Goal: Information Seeking & Learning: Compare options

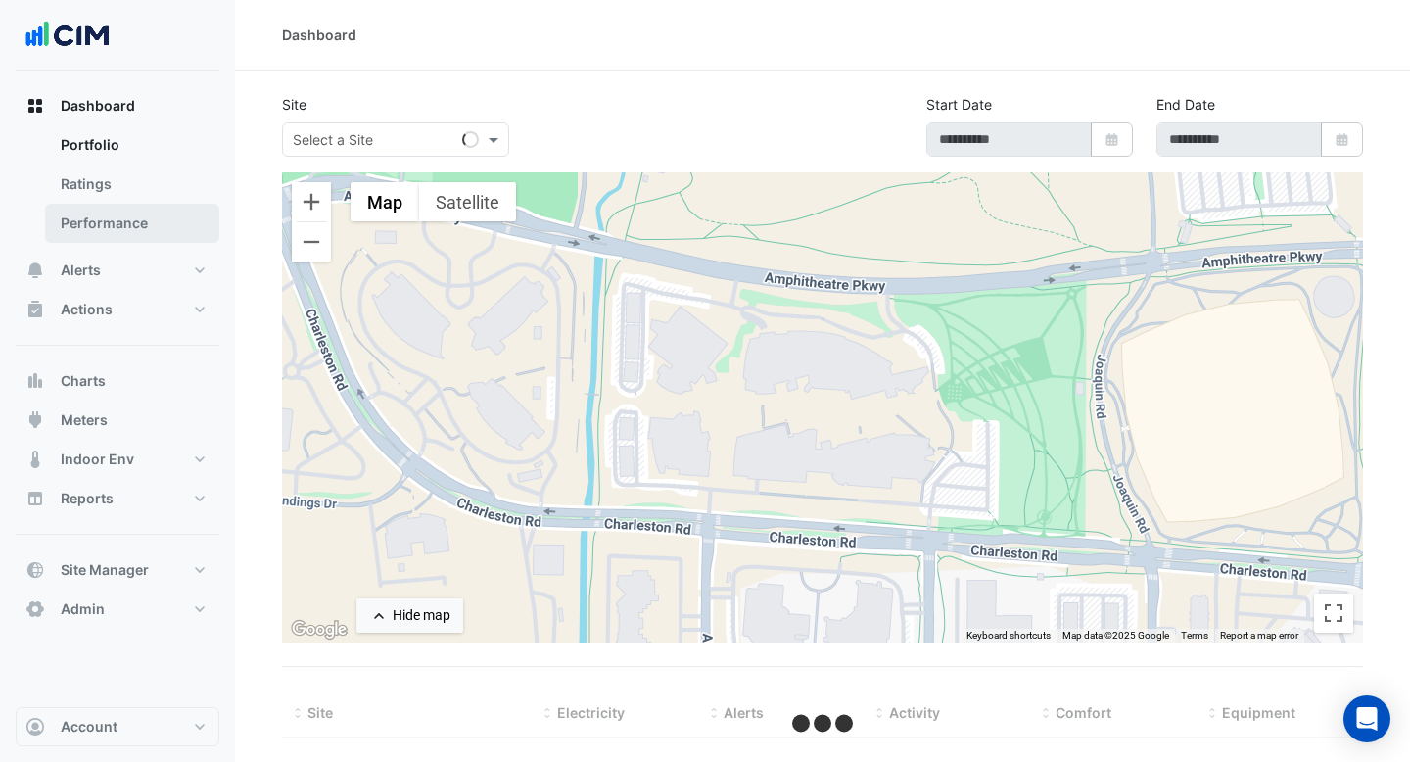
click at [174, 223] on link "Performance" at bounding box center [132, 223] width 174 height 39
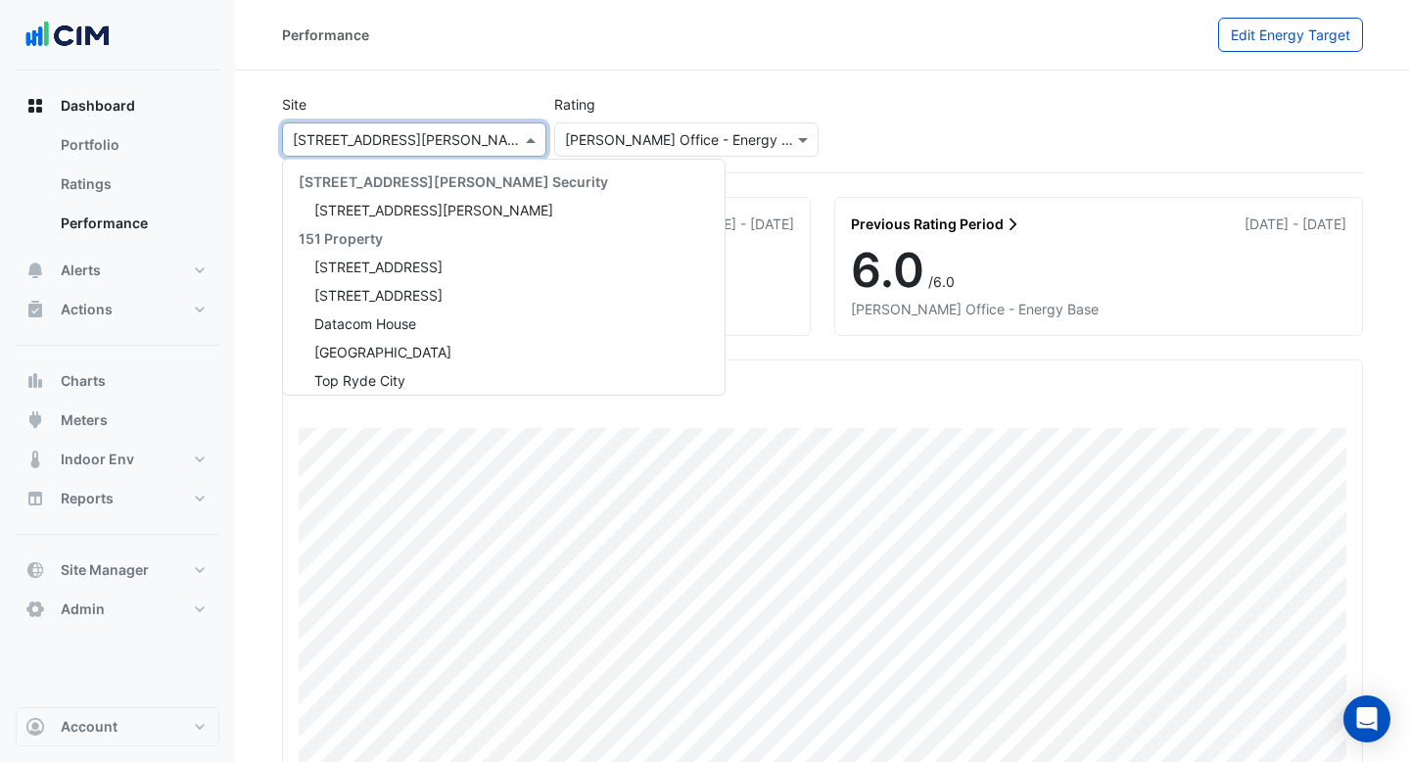
click at [466, 144] on input "text" at bounding box center [395, 140] width 204 height 21
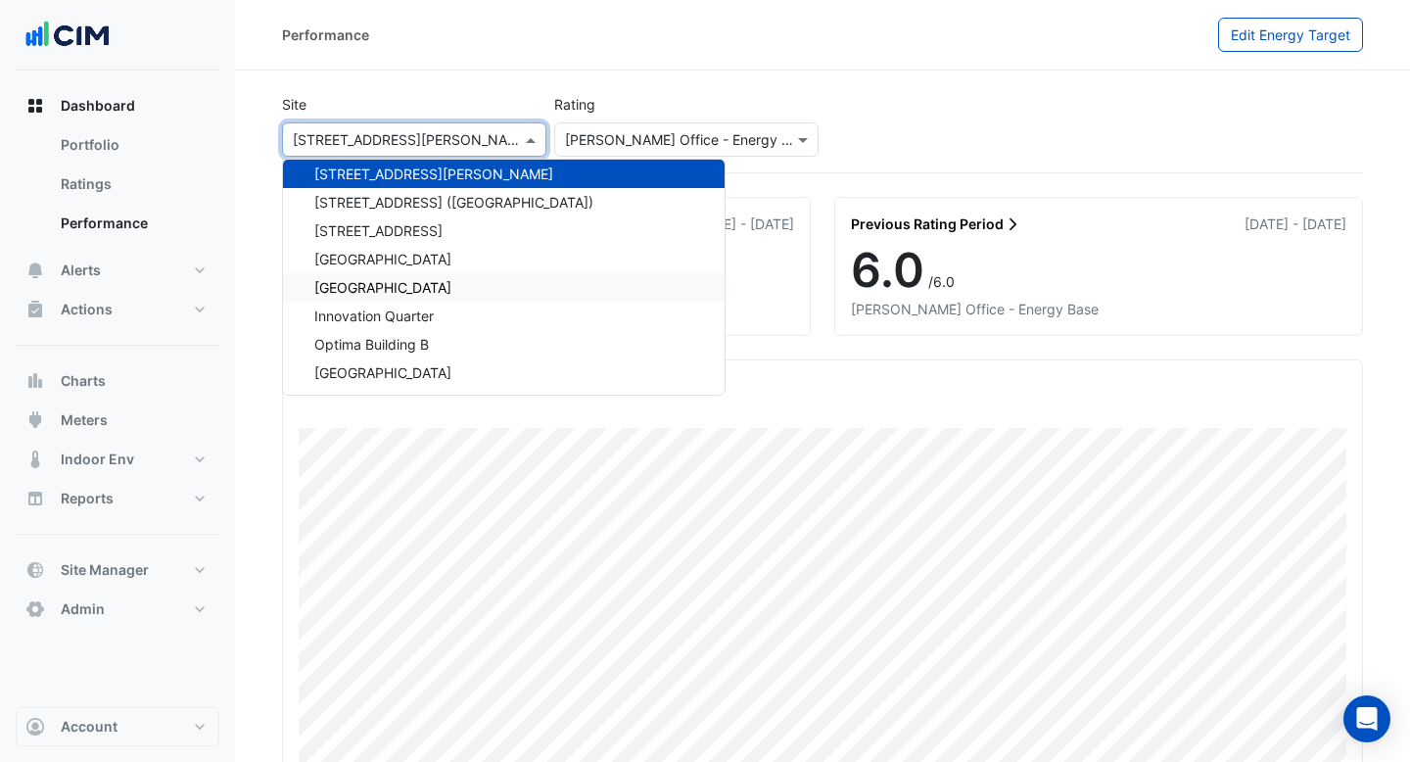
drag, startPoint x: 442, startPoint y: 234, endPoint x: 422, endPoint y: 299, distance: 67.5
click at [422, 299] on div "[GEOGRAPHIC_DATA]" at bounding box center [504, 287] width 442 height 28
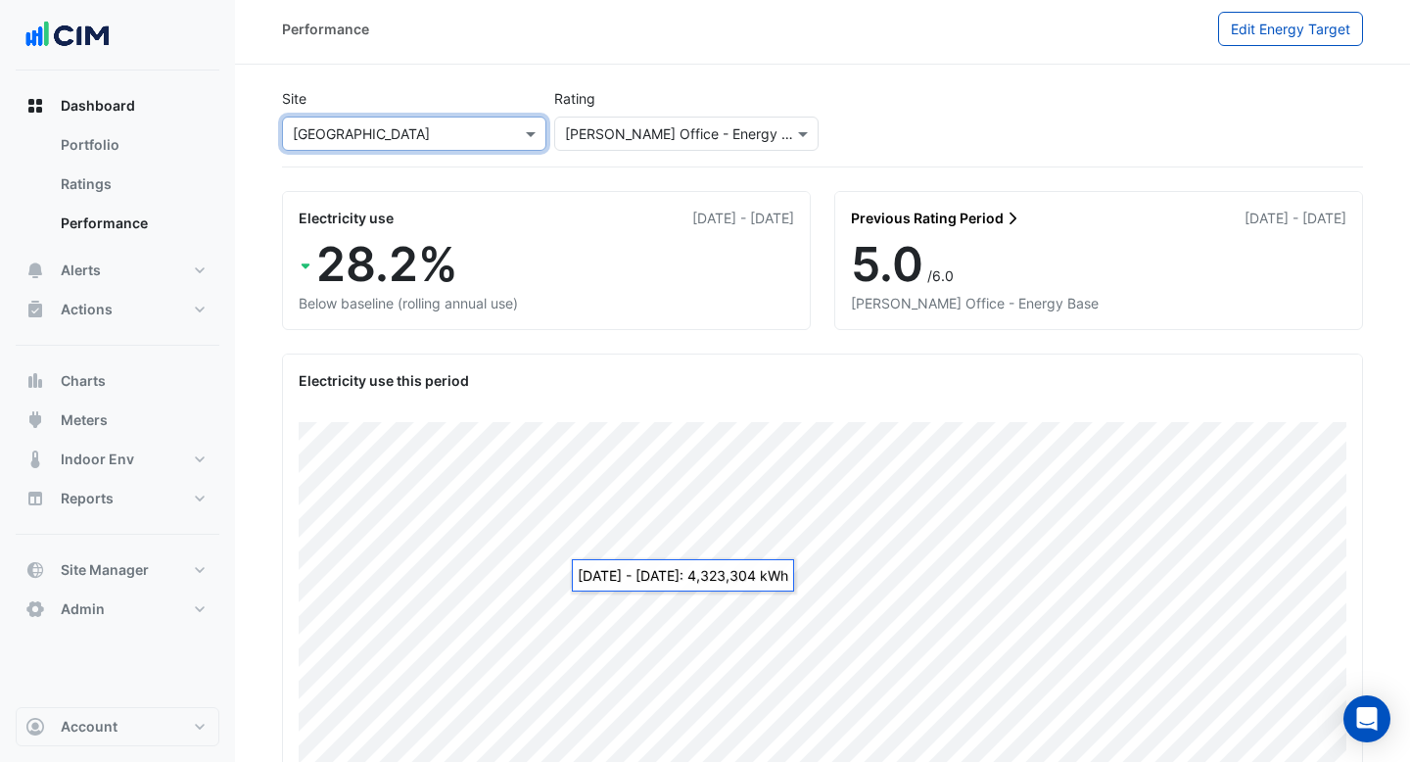
scroll to position [5, 0]
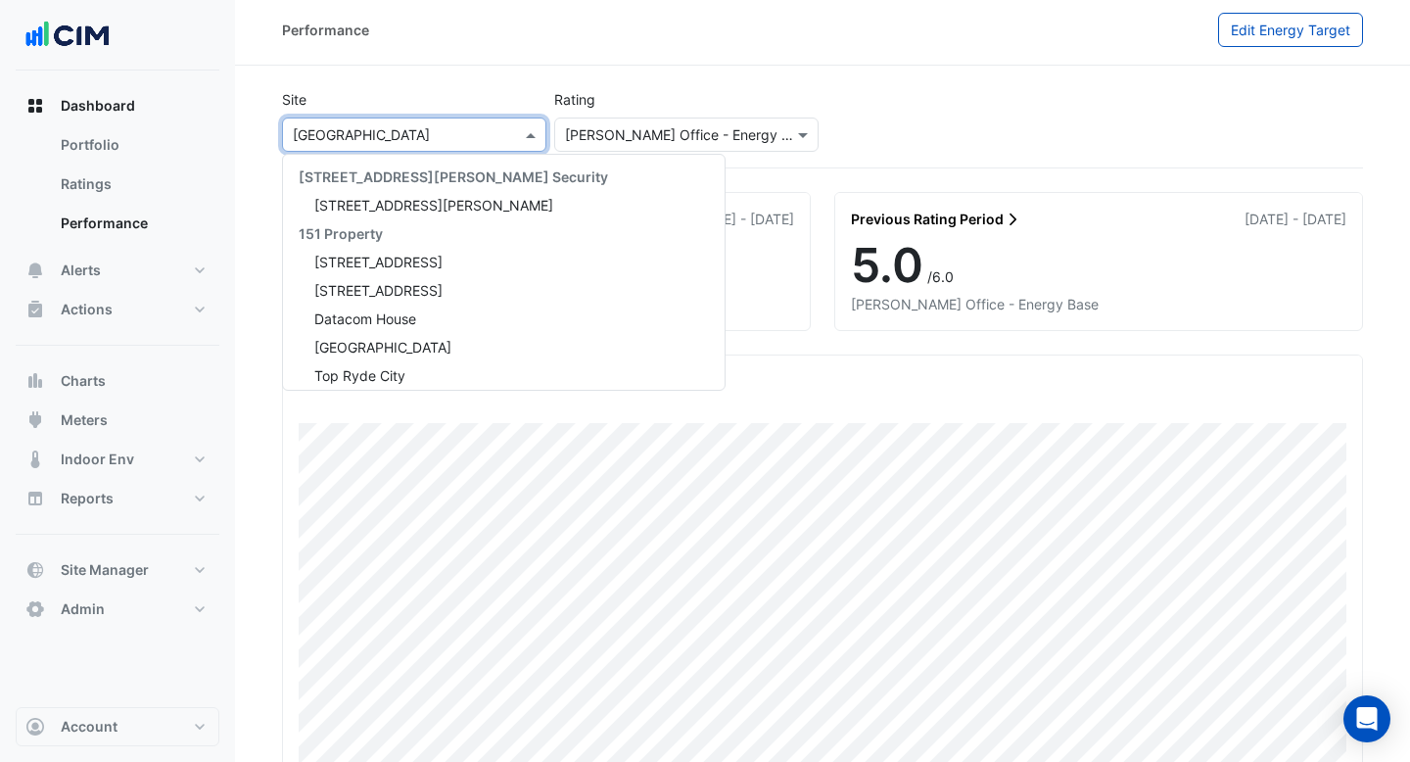
click at [494, 139] on input "text" at bounding box center [395, 135] width 204 height 21
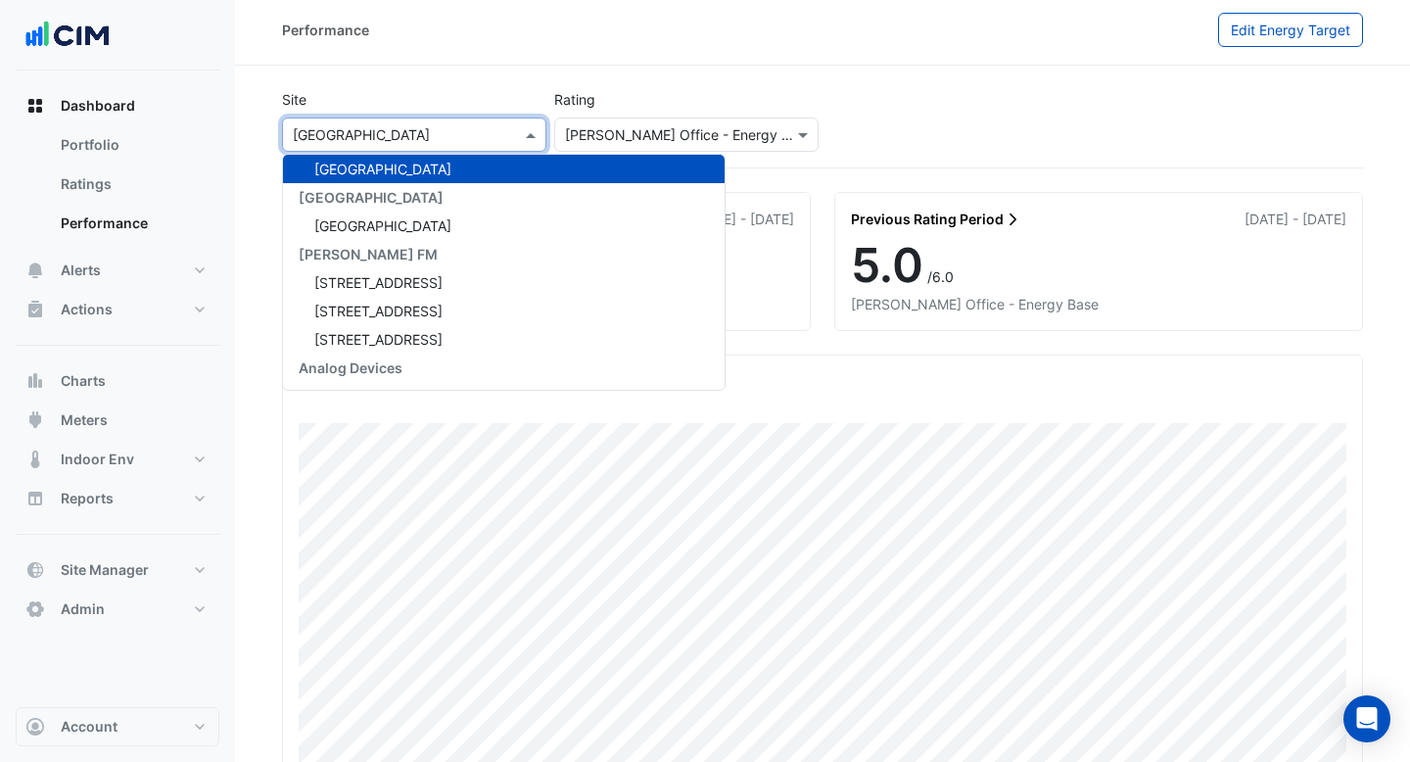
click at [896, 34] on div "Performance" at bounding box center [750, 30] width 936 height 34
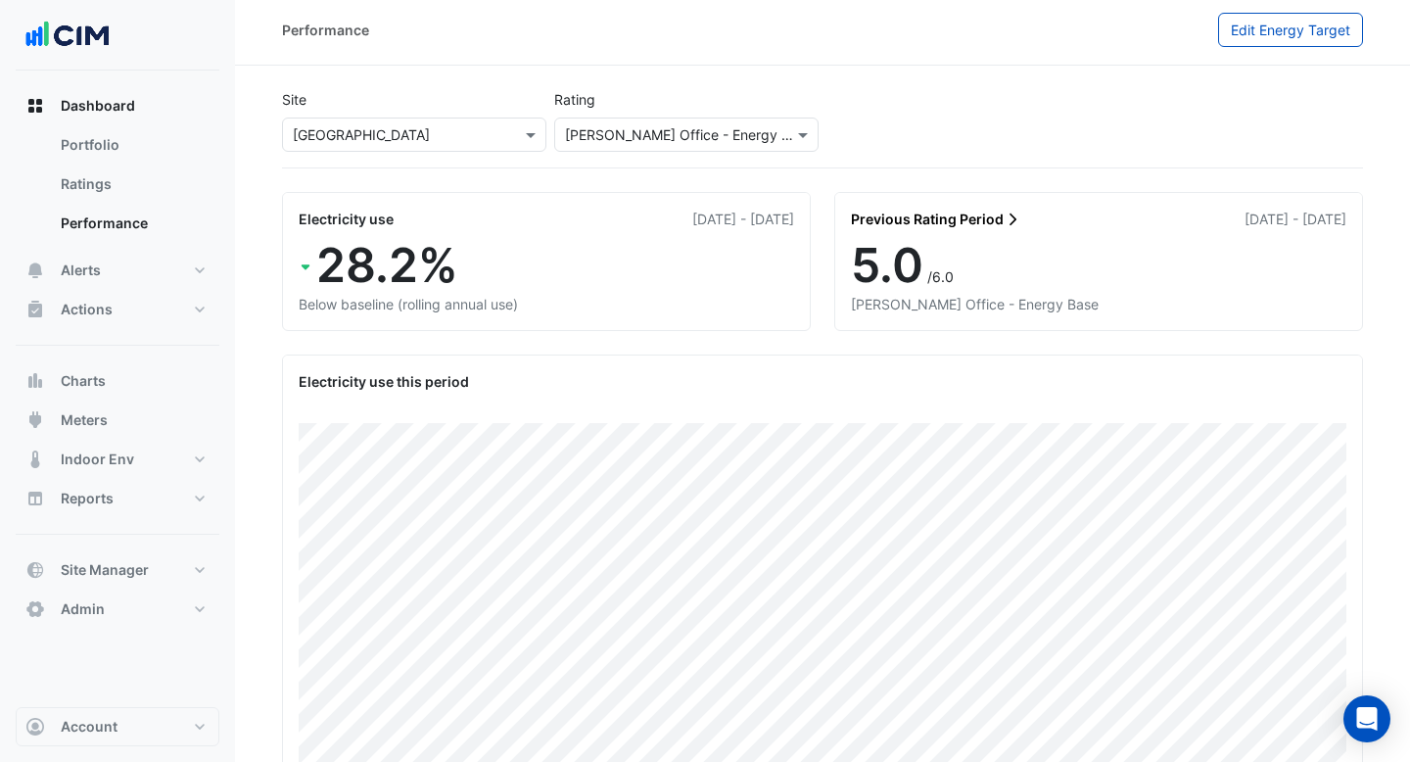
click at [421, 147] on div "× Chifley Tower" at bounding box center [414, 134] width 264 height 34
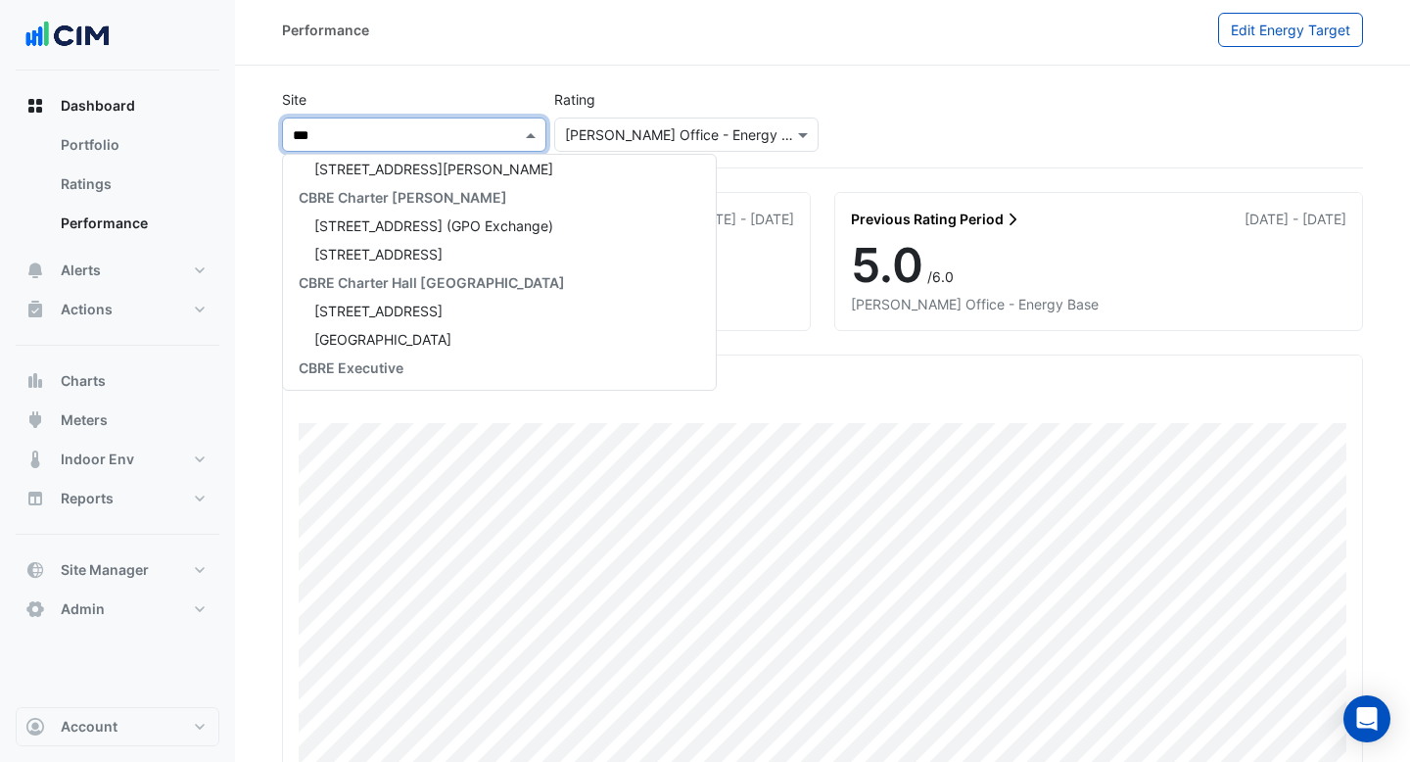
type input "****"
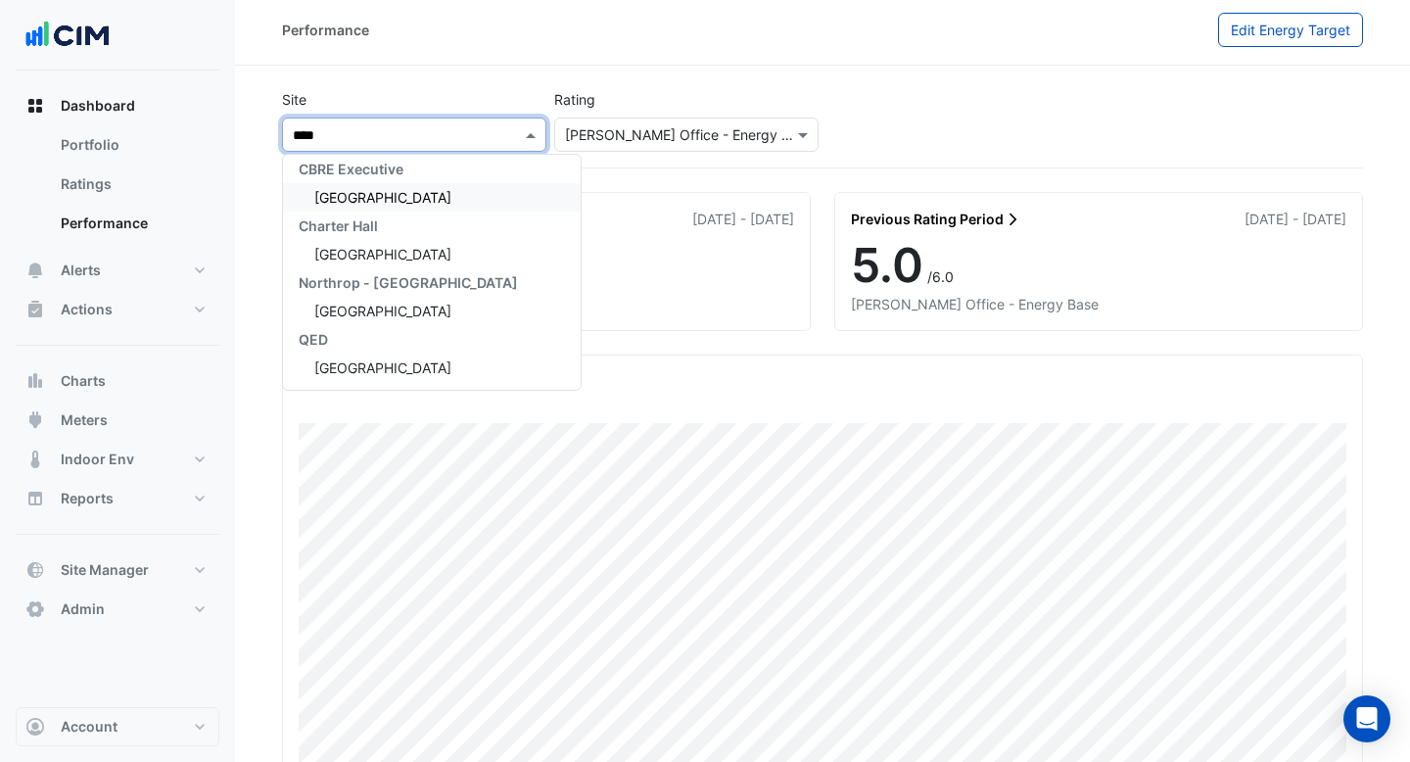
click at [393, 195] on span "[GEOGRAPHIC_DATA]" at bounding box center [382, 197] width 137 height 17
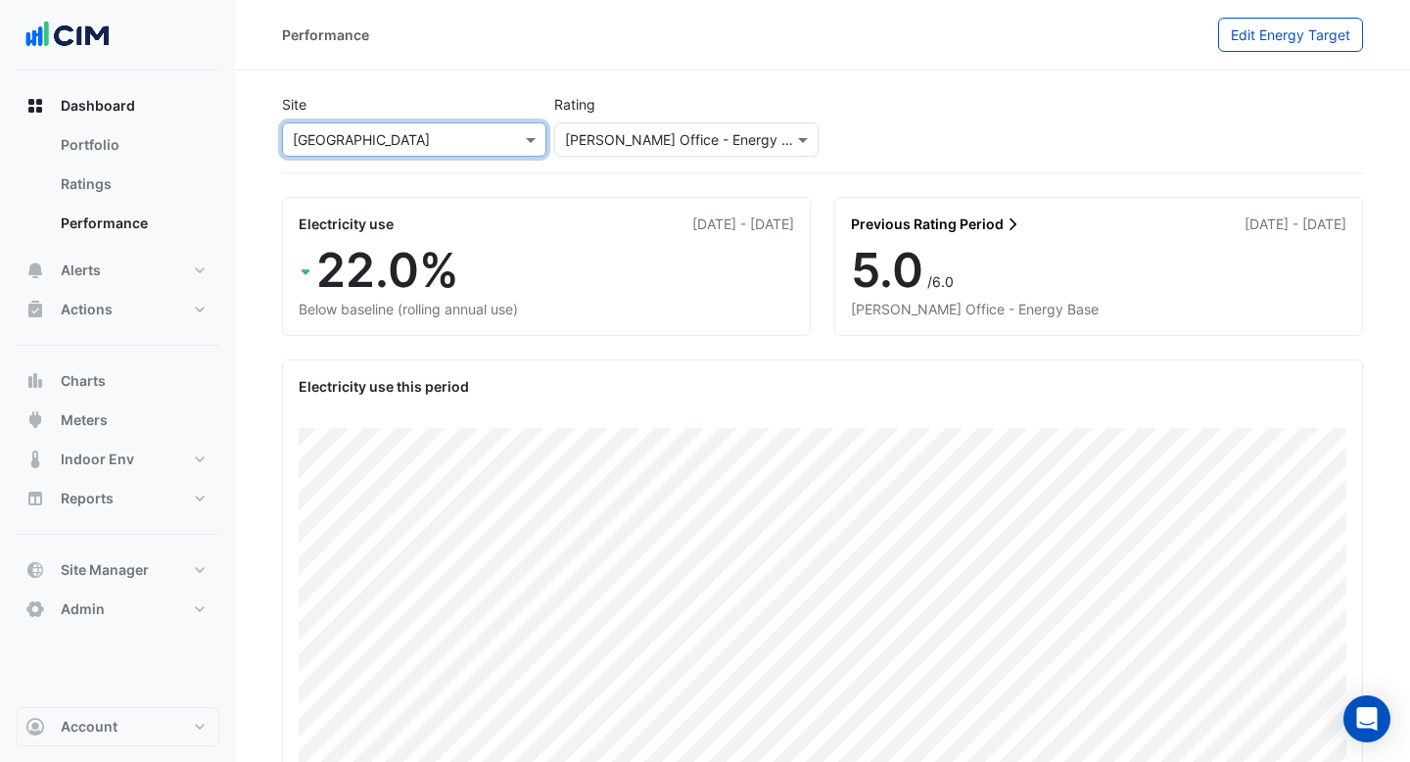
scroll to position [92, 0]
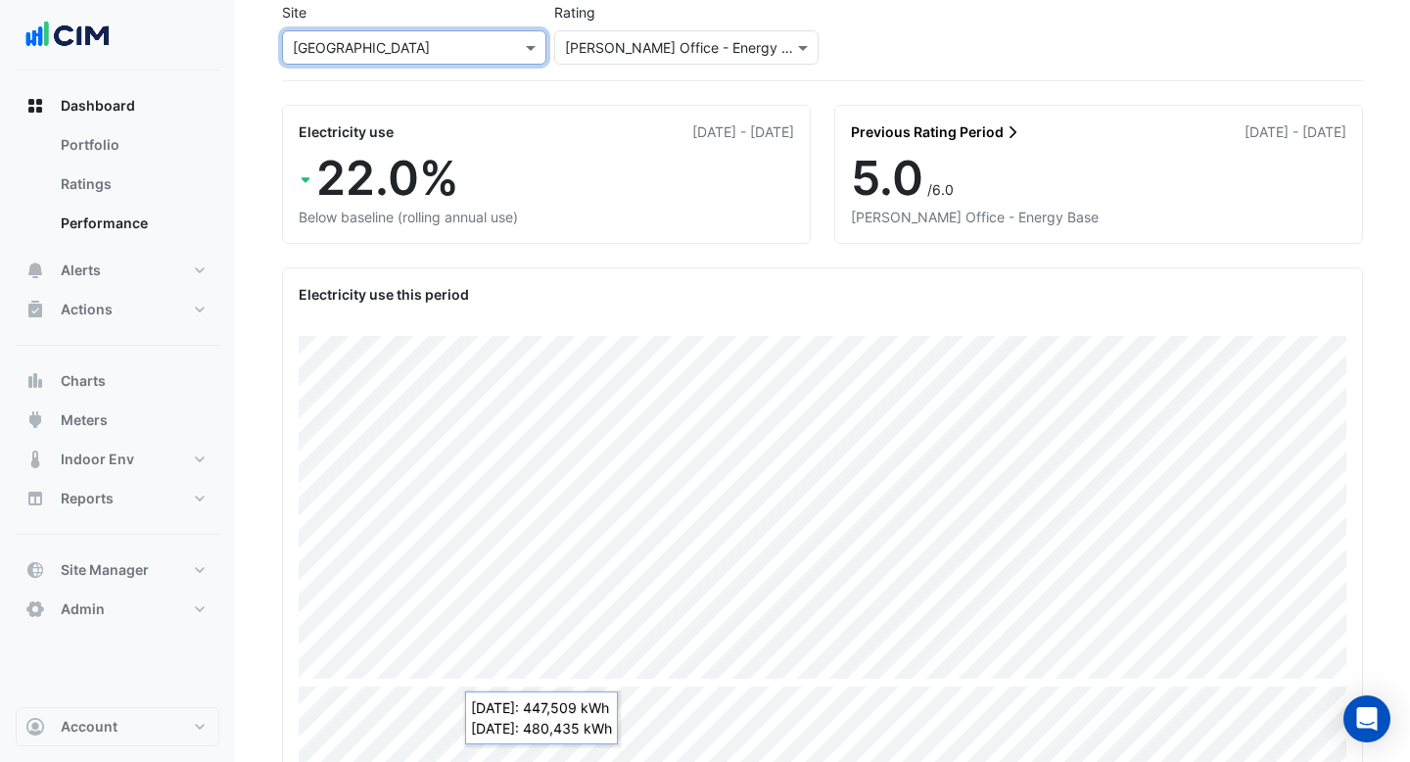
click at [481, 47] on input "text" at bounding box center [395, 48] width 204 height 21
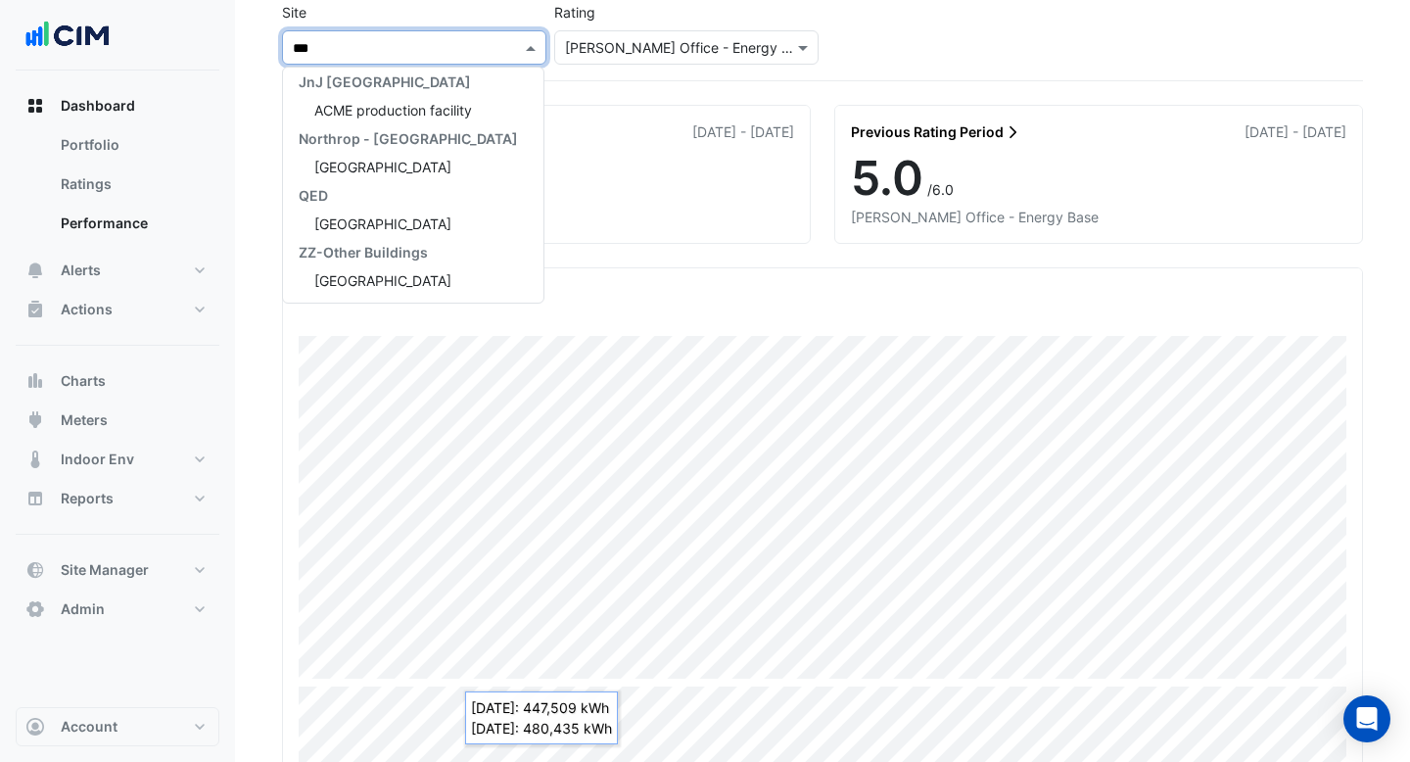
scroll to position [0, 0]
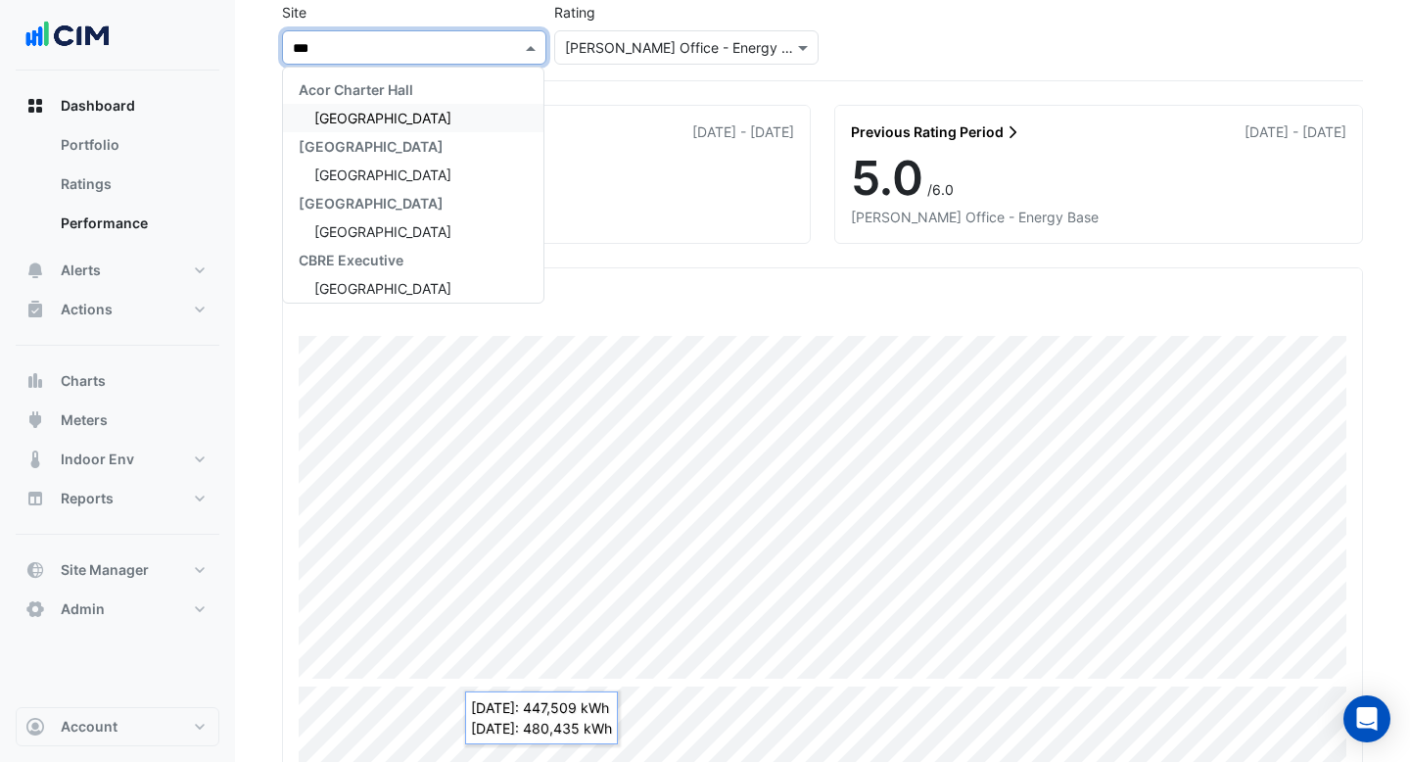
type input "****"
click at [397, 117] on span "[GEOGRAPHIC_DATA]" at bounding box center [382, 118] width 137 height 17
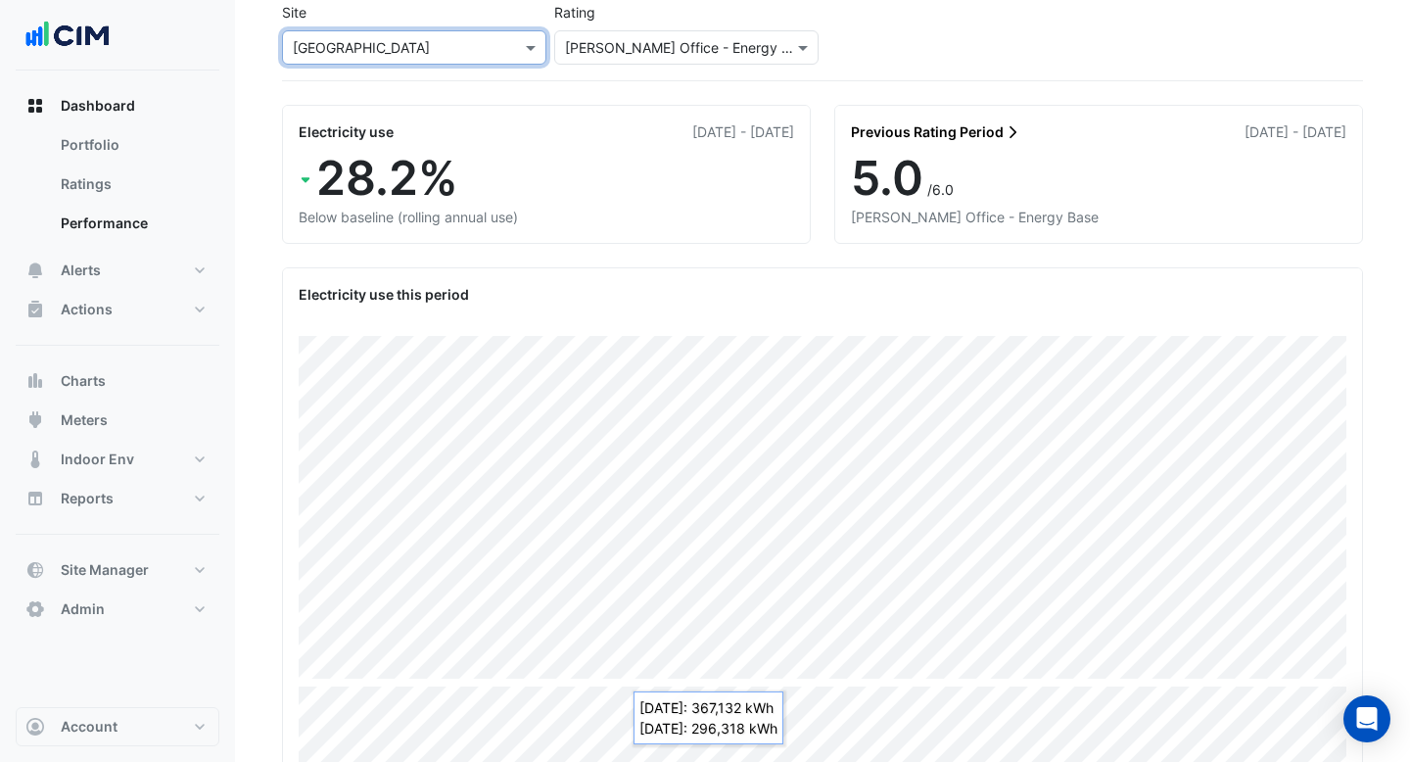
scroll to position [142, 0]
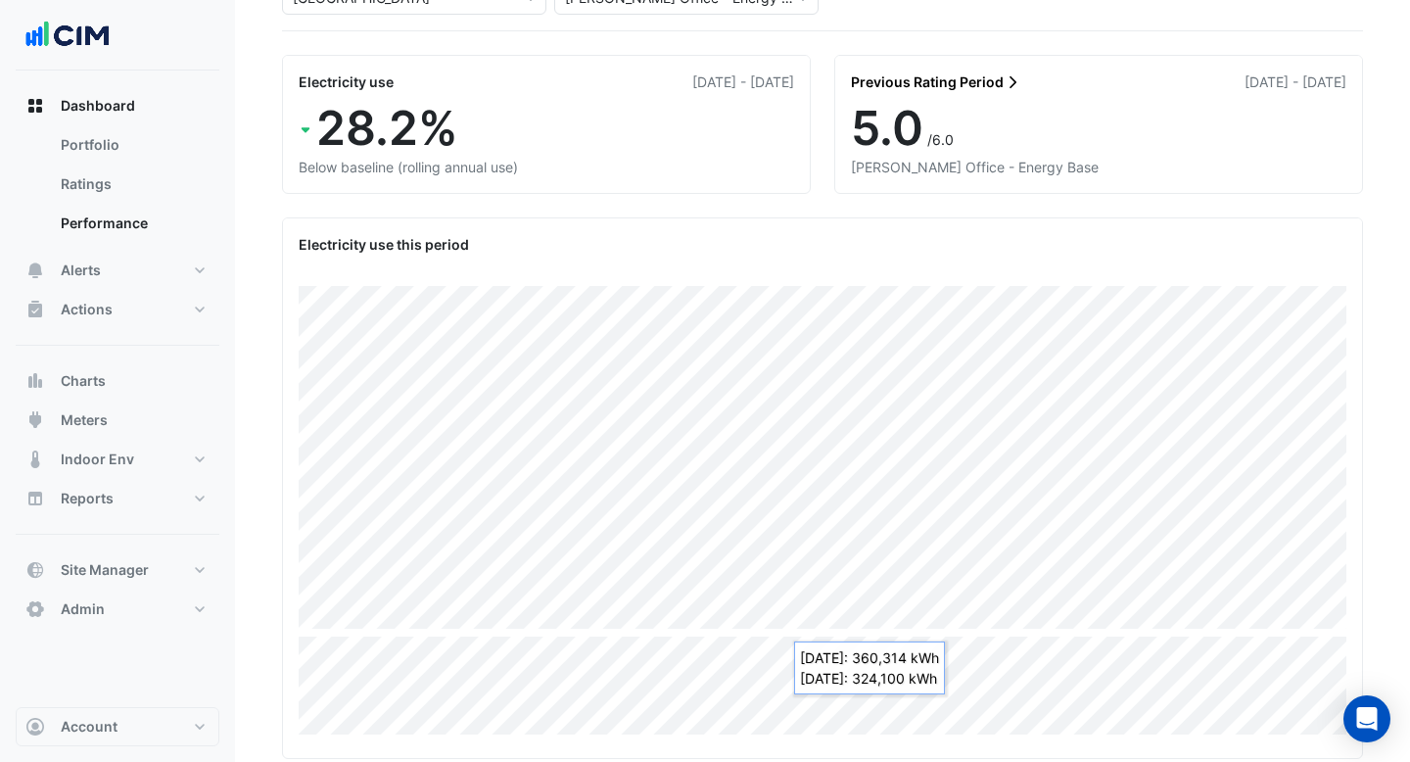
click at [1133, 127] on div "5.0 /6.0" at bounding box center [1098, 128] width 495 height 57
click at [1012, 84] on icon at bounding box center [1012, 82] width 7 height 12
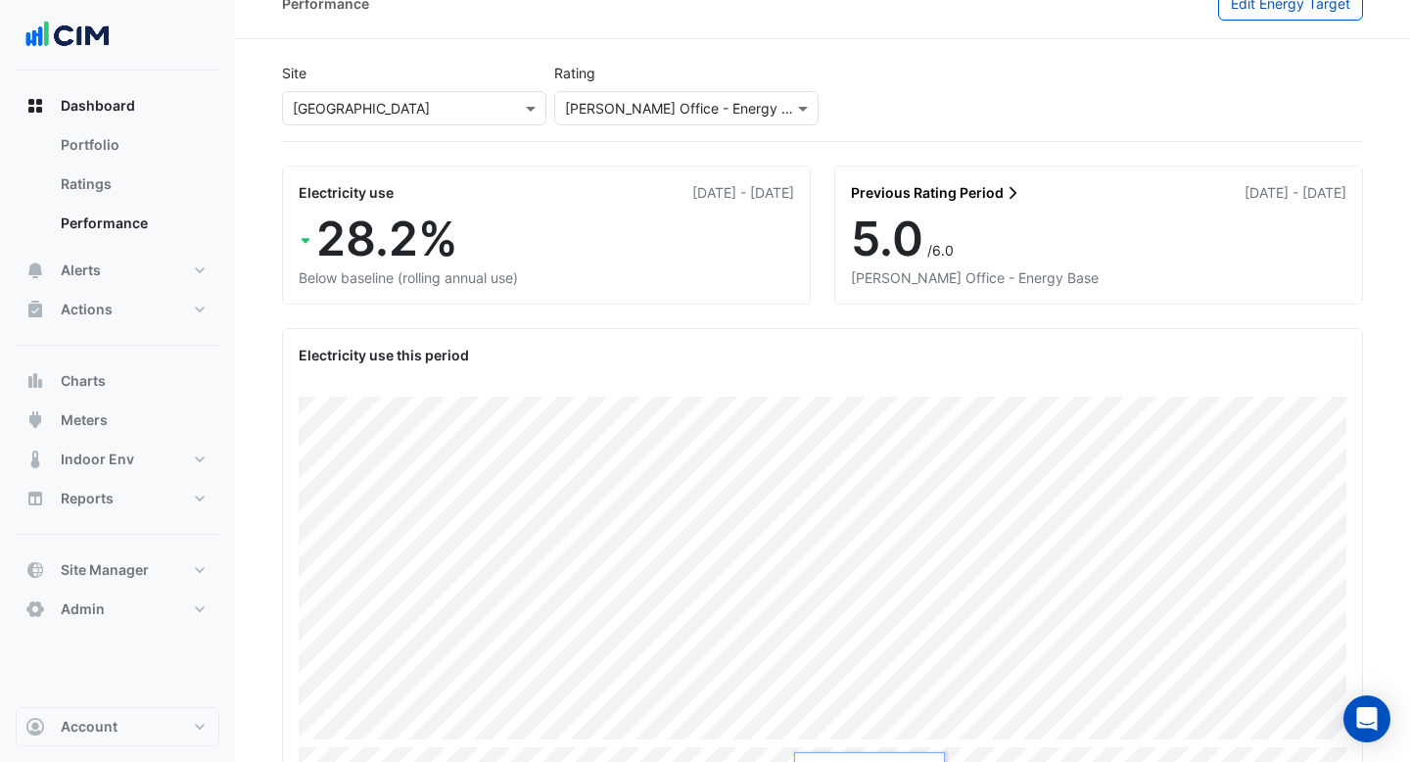
scroll to position [19, 0]
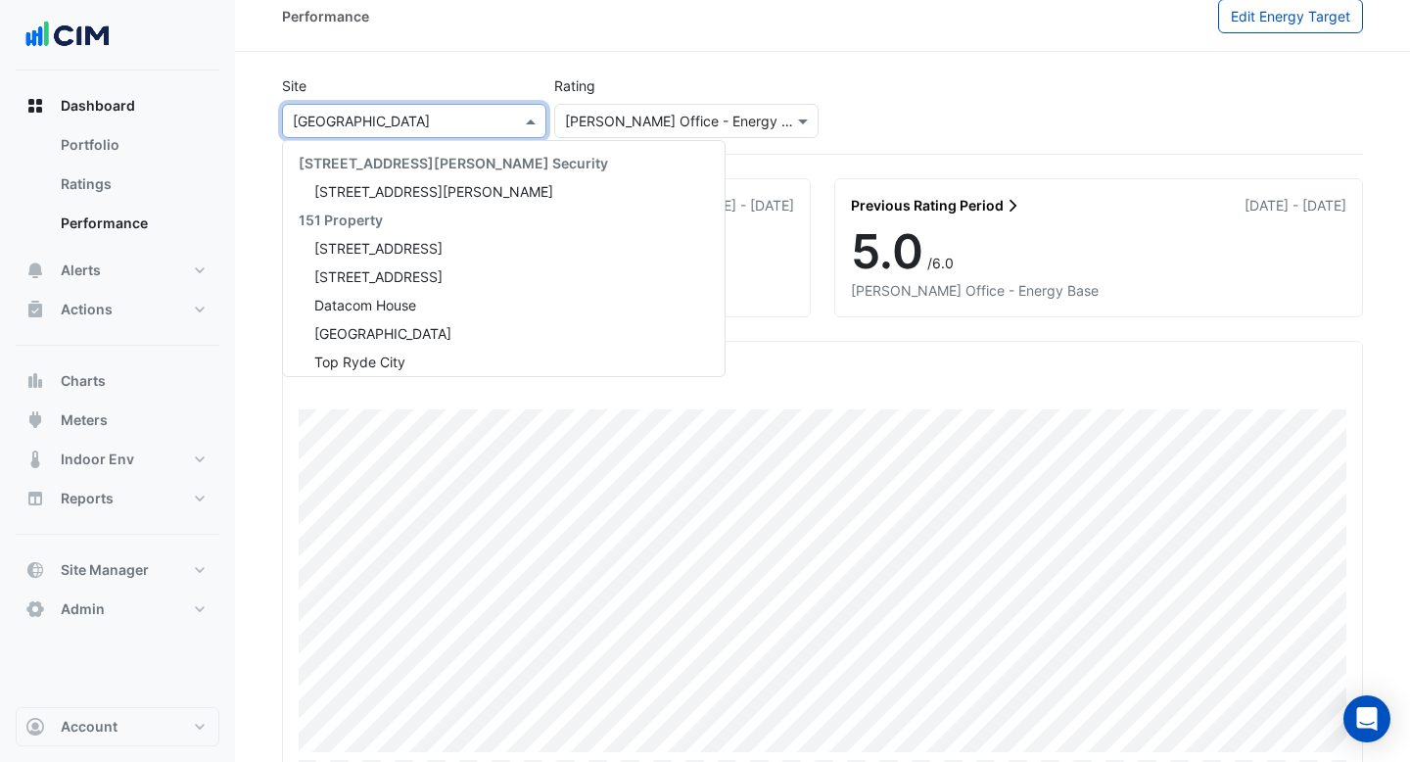
click at [411, 113] on input "text" at bounding box center [395, 122] width 204 height 21
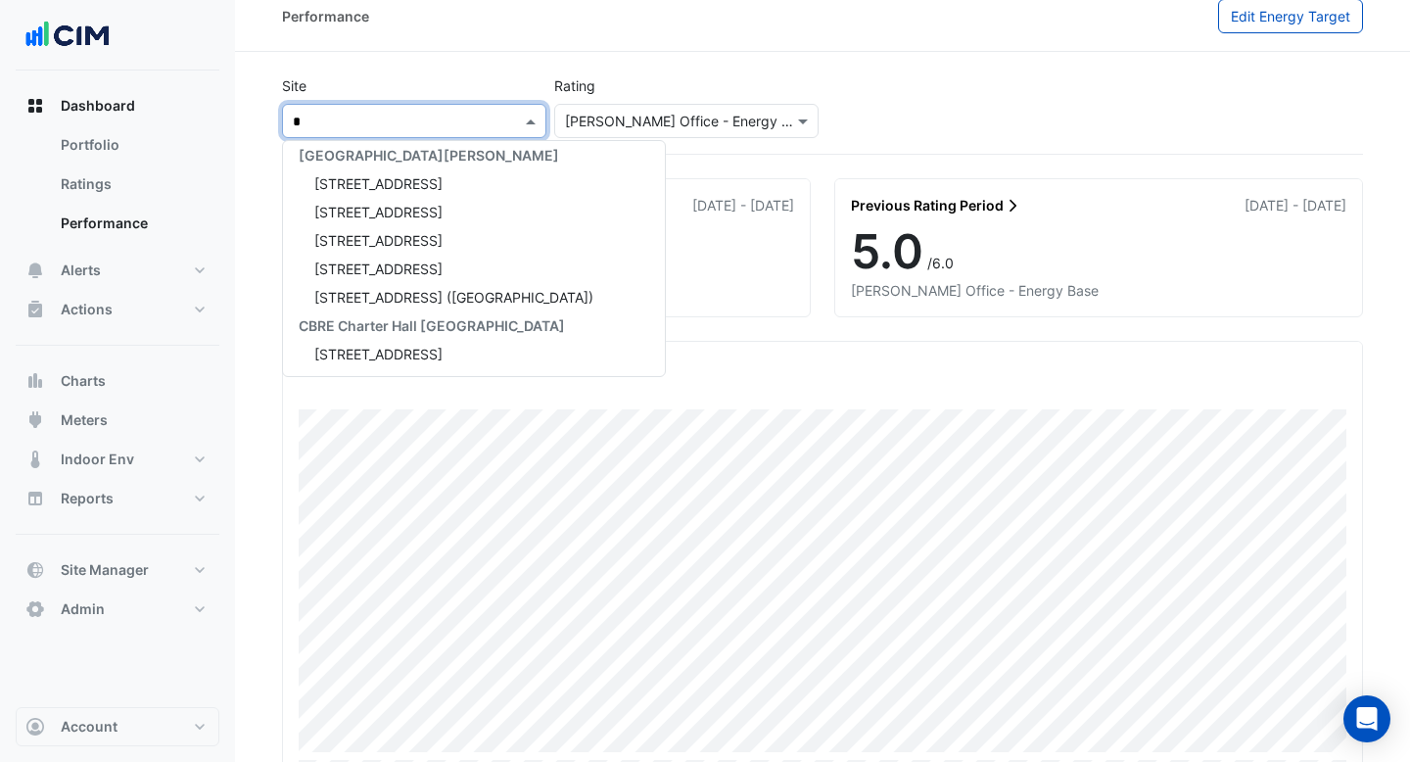
type input "**"
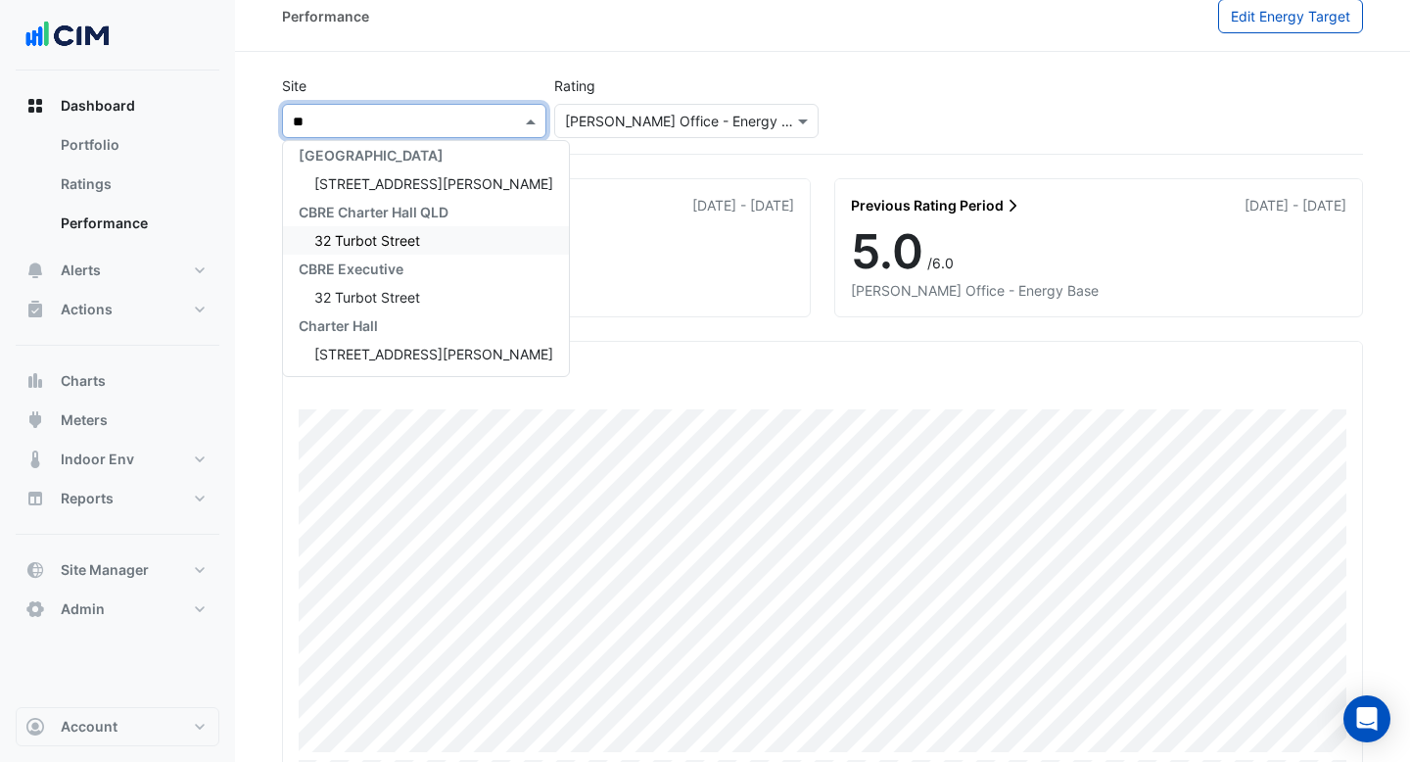
click at [414, 235] on span "32 Turbot Street" at bounding box center [367, 240] width 106 height 17
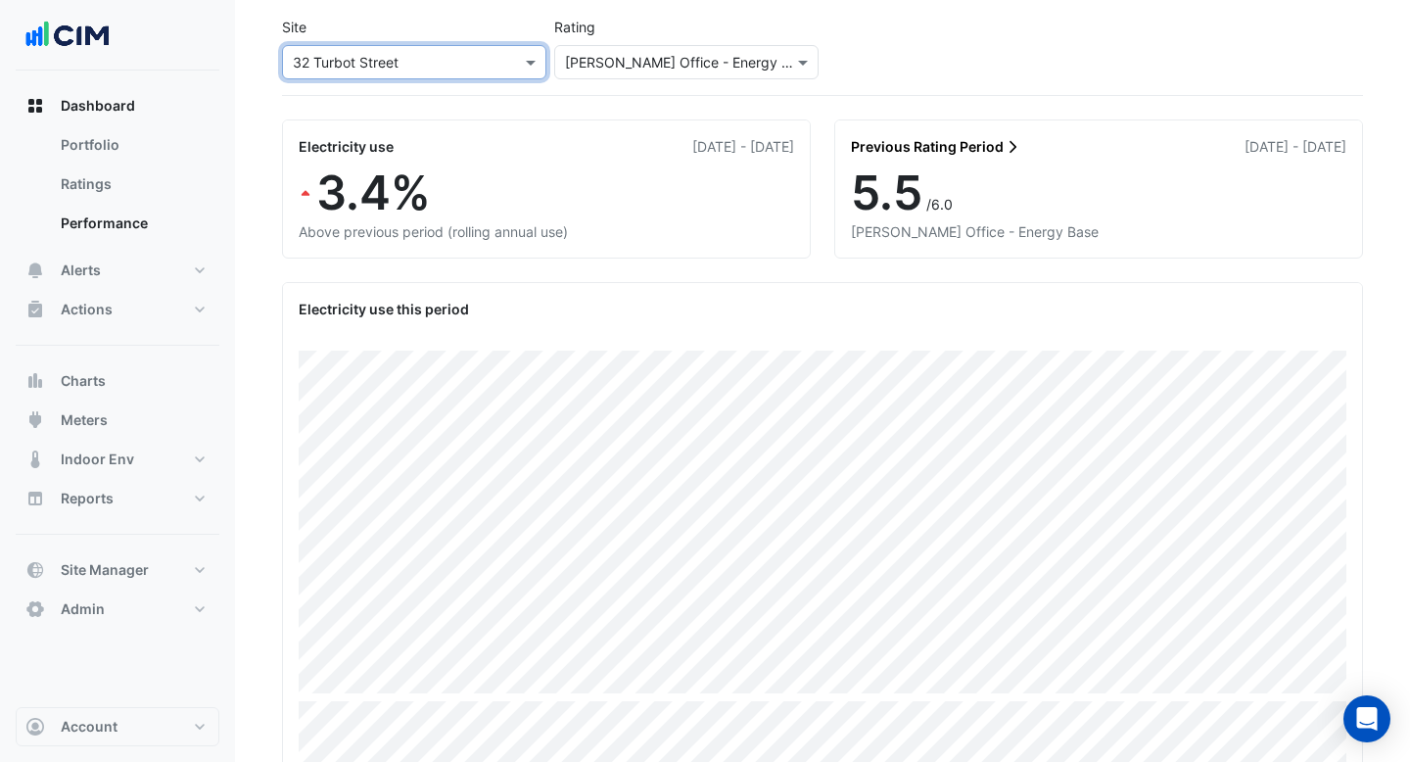
scroll to position [91, 0]
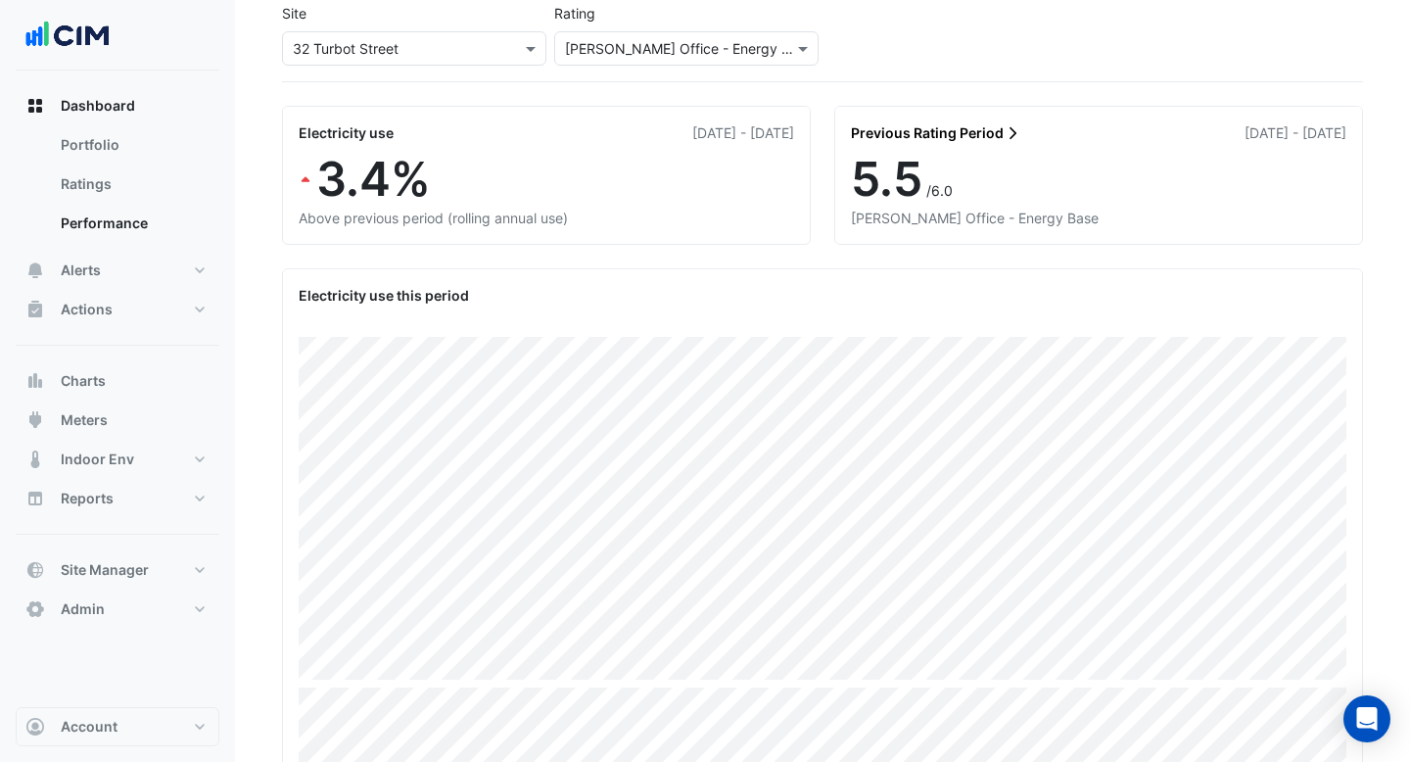
click at [735, 160] on div "3.4%" at bounding box center [546, 179] width 495 height 57
click at [780, 136] on div "[DATE] - [DATE]" at bounding box center [743, 132] width 102 height 21
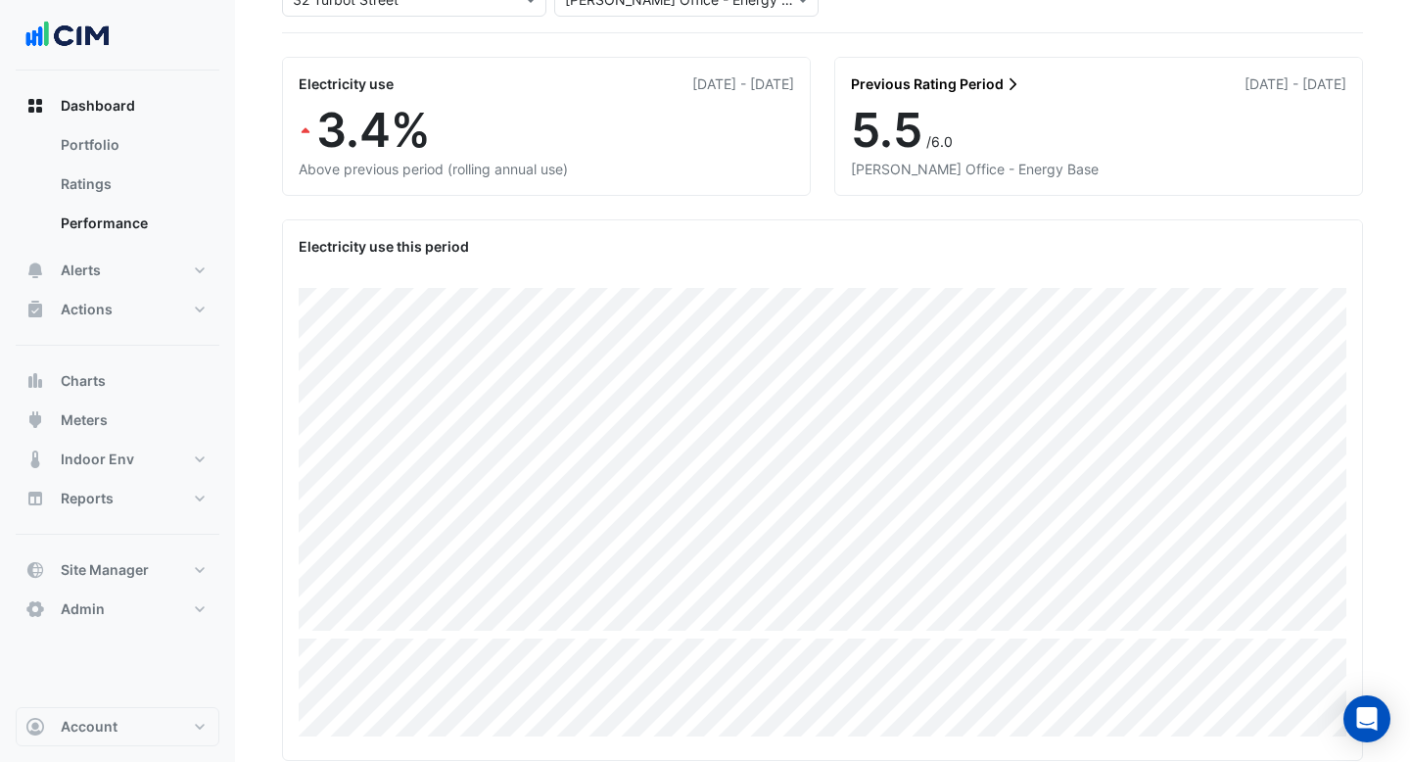
scroll to position [143, 0]
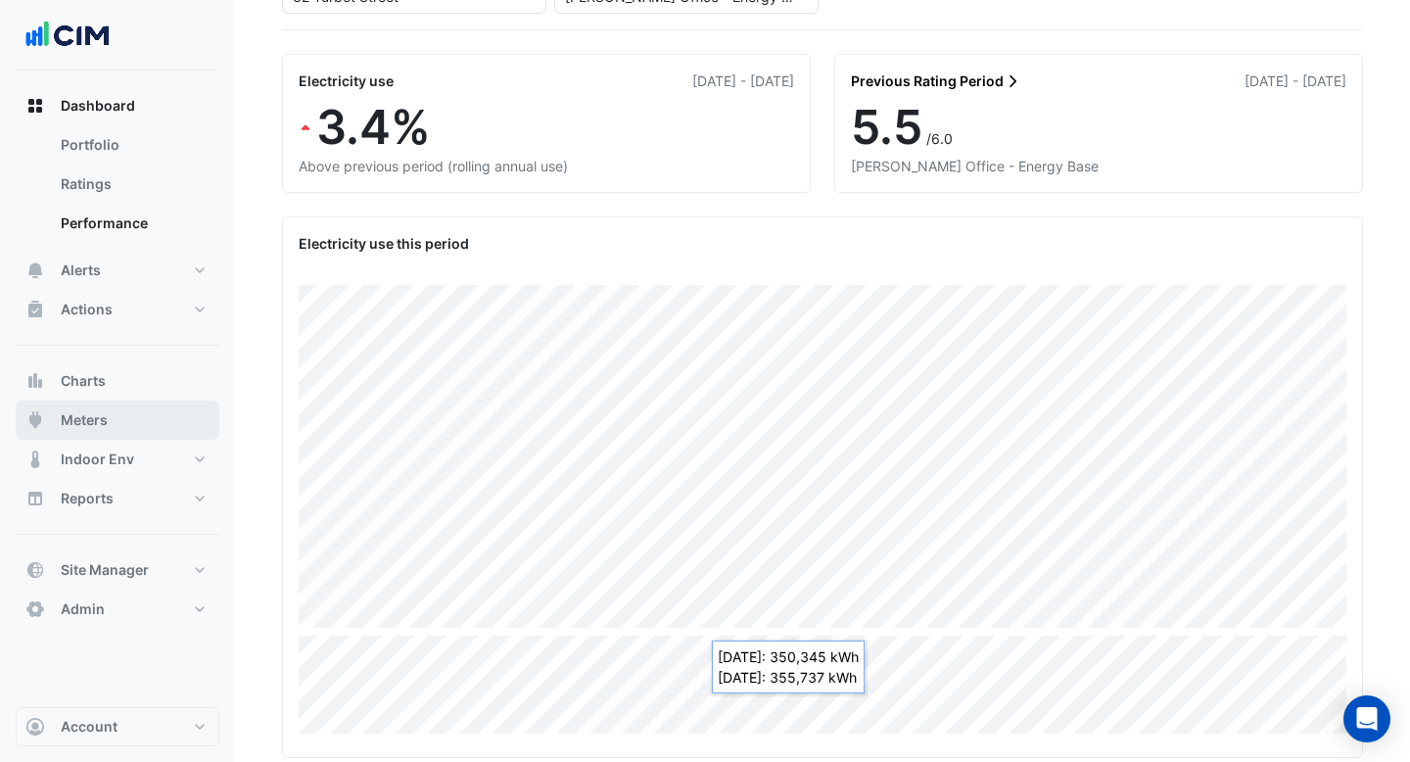
click at [146, 427] on button "Meters" at bounding box center [118, 419] width 204 height 39
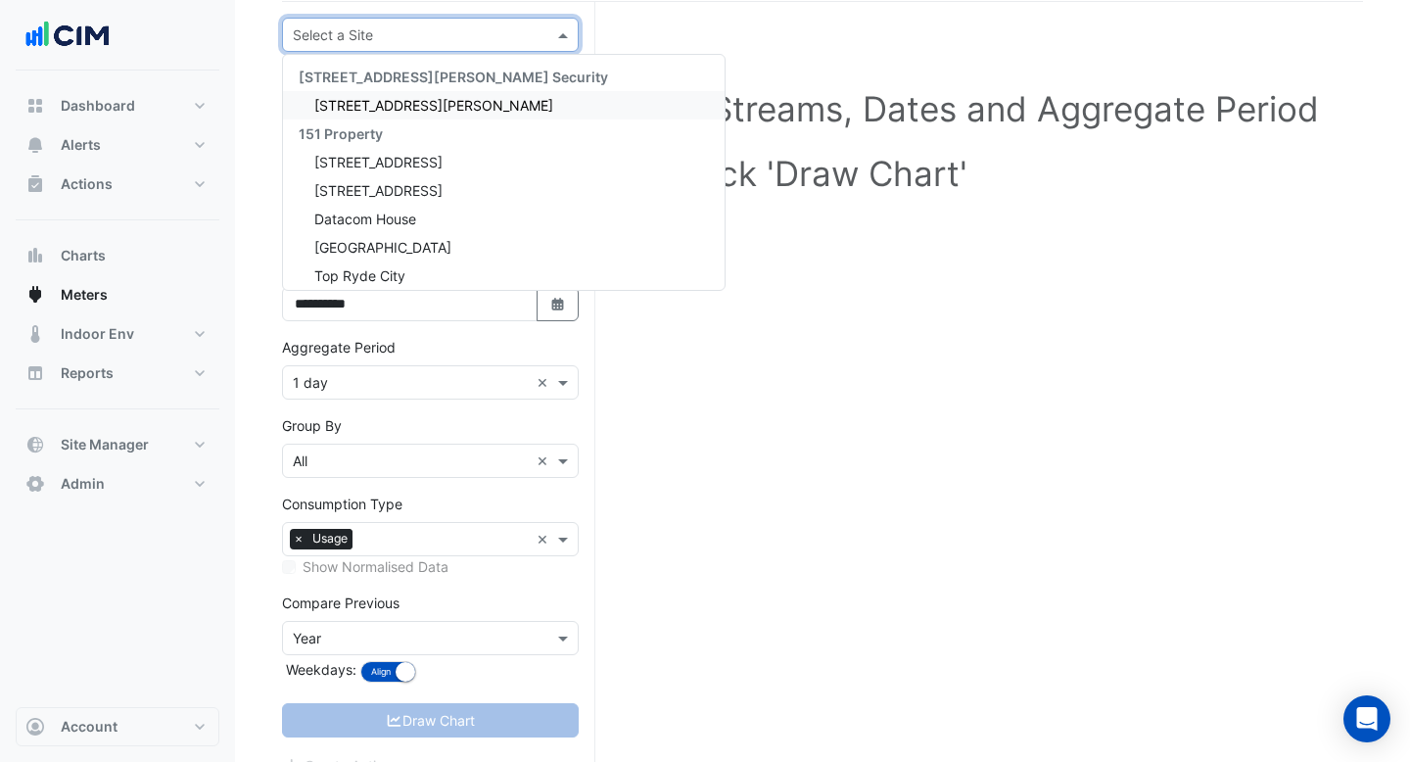
click at [413, 46] on div "Select a Site" at bounding box center [430, 35] width 297 height 34
type input "**"
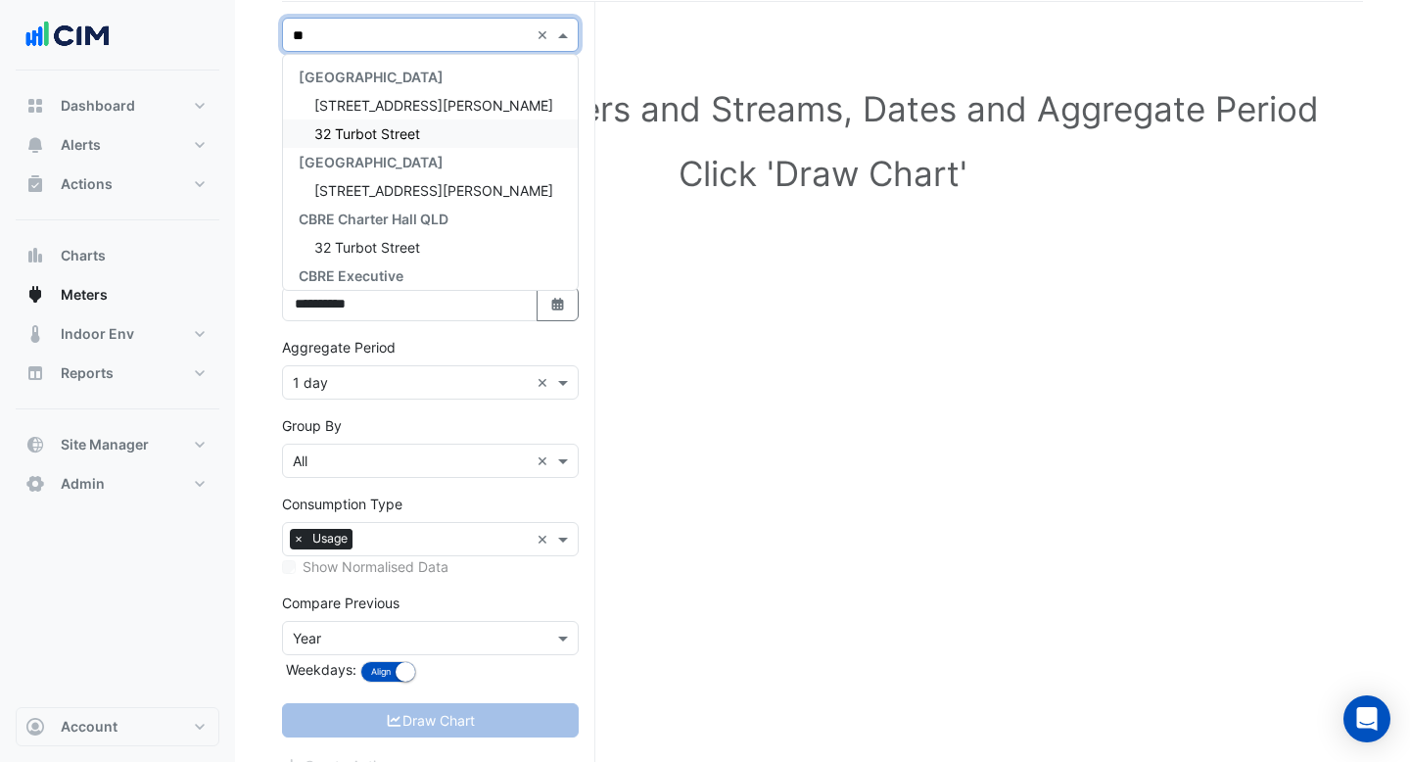
click at [408, 127] on span "32 Turbot Street" at bounding box center [367, 133] width 106 height 17
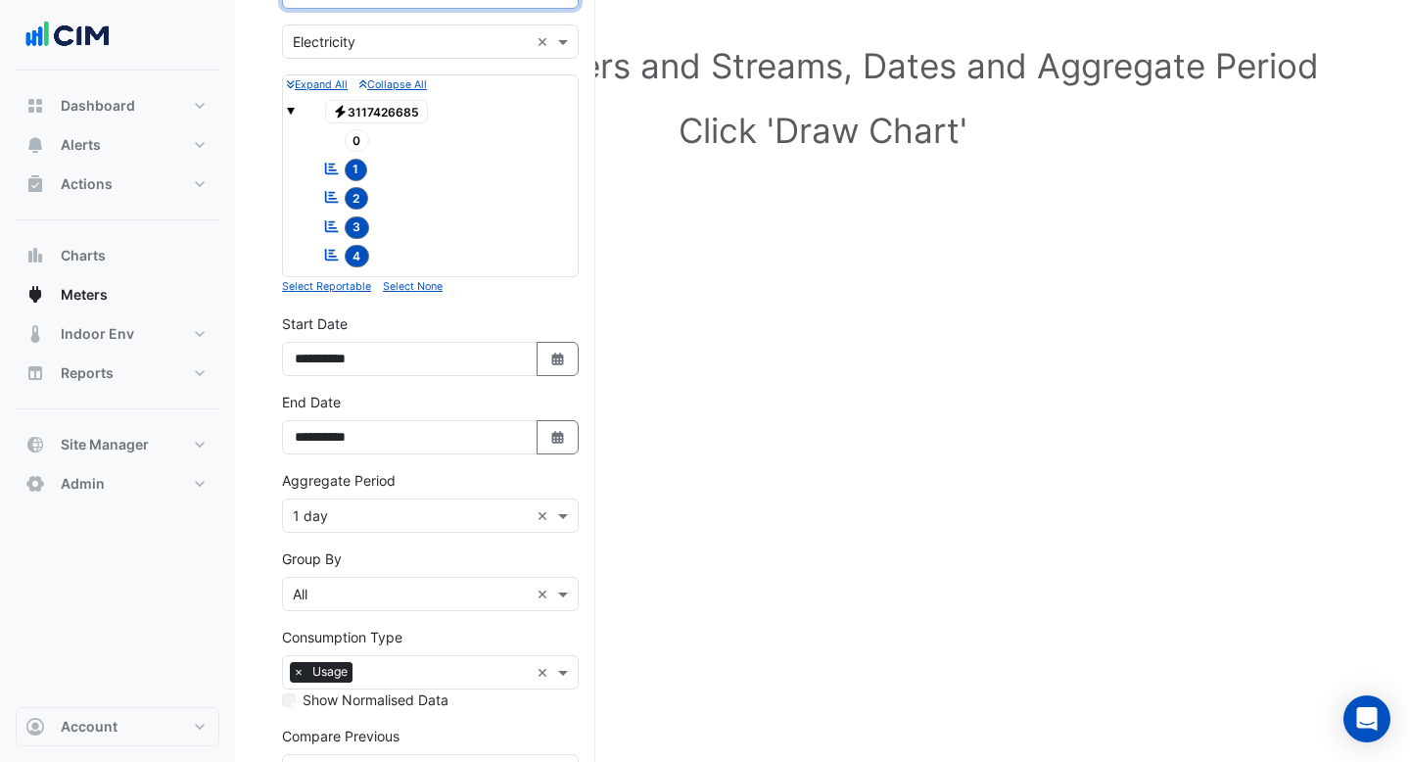
scroll to position [190, 0]
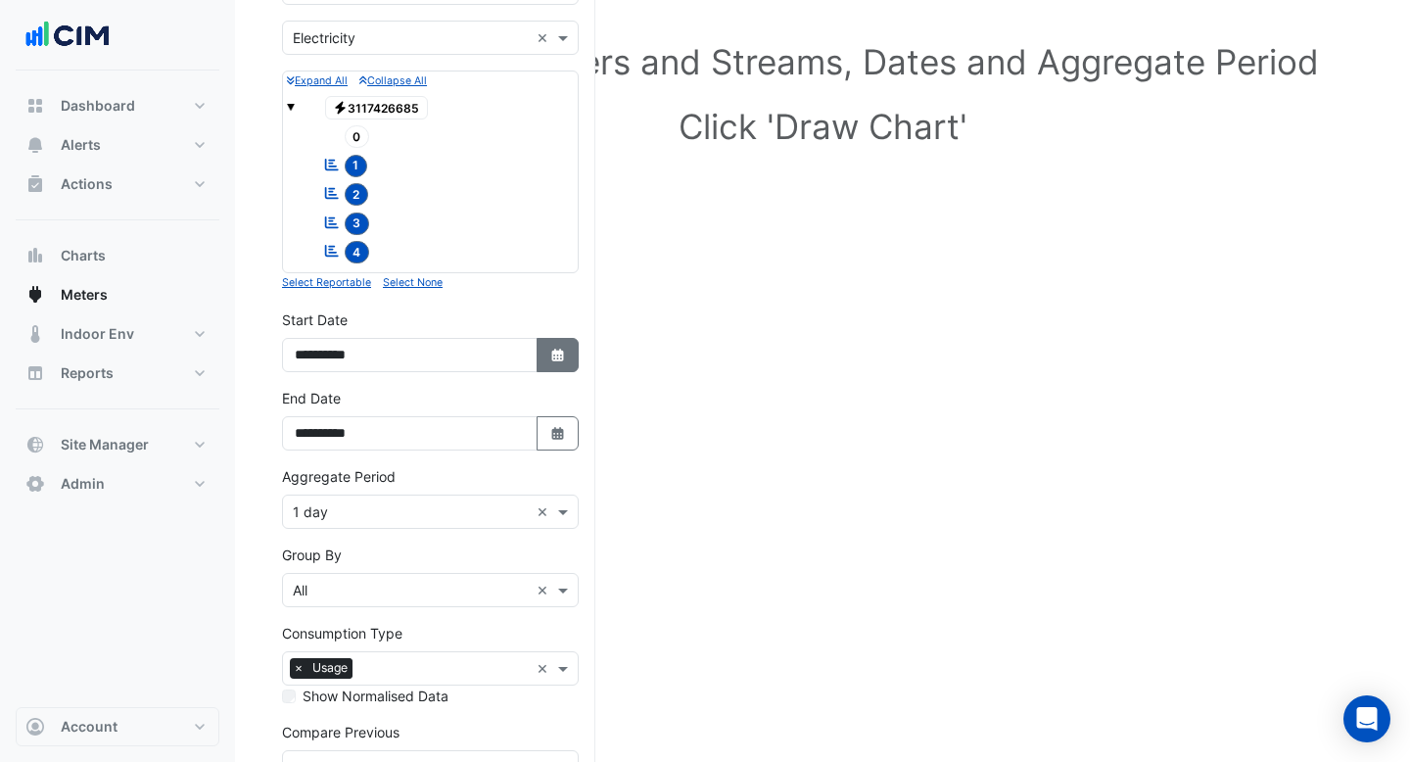
click at [555, 349] on icon "Select Date" at bounding box center [558, 356] width 18 height 14
select select "*"
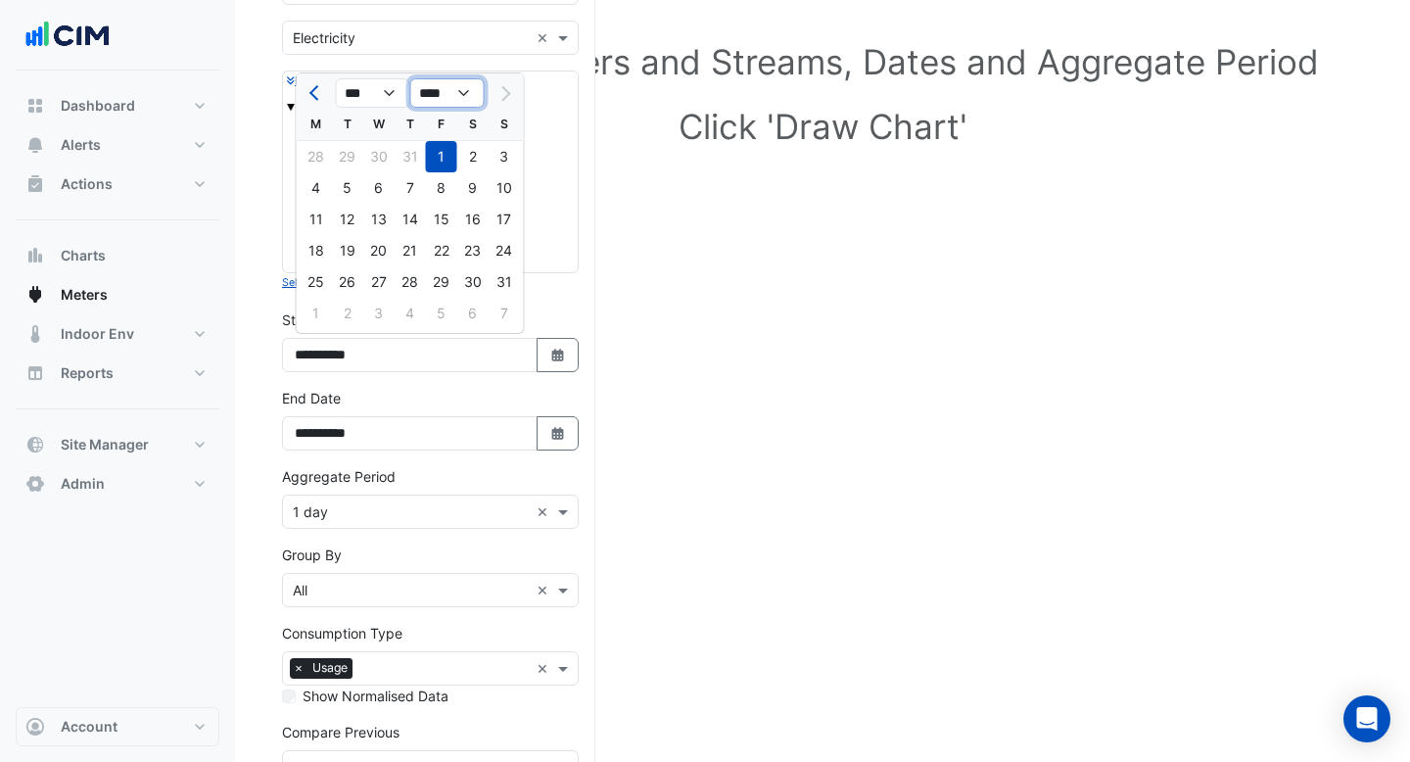
click at [445, 103] on select "**** **** **** **** **** **** **** **** **** **** ****" at bounding box center [447, 92] width 74 height 29
select select "****"
click at [410, 78] on select "**** **** **** **** **** **** **** **** **** **** ****" at bounding box center [447, 92] width 74 height 29
click at [466, 157] on div "1" at bounding box center [472, 156] width 31 height 31
type input "**********"
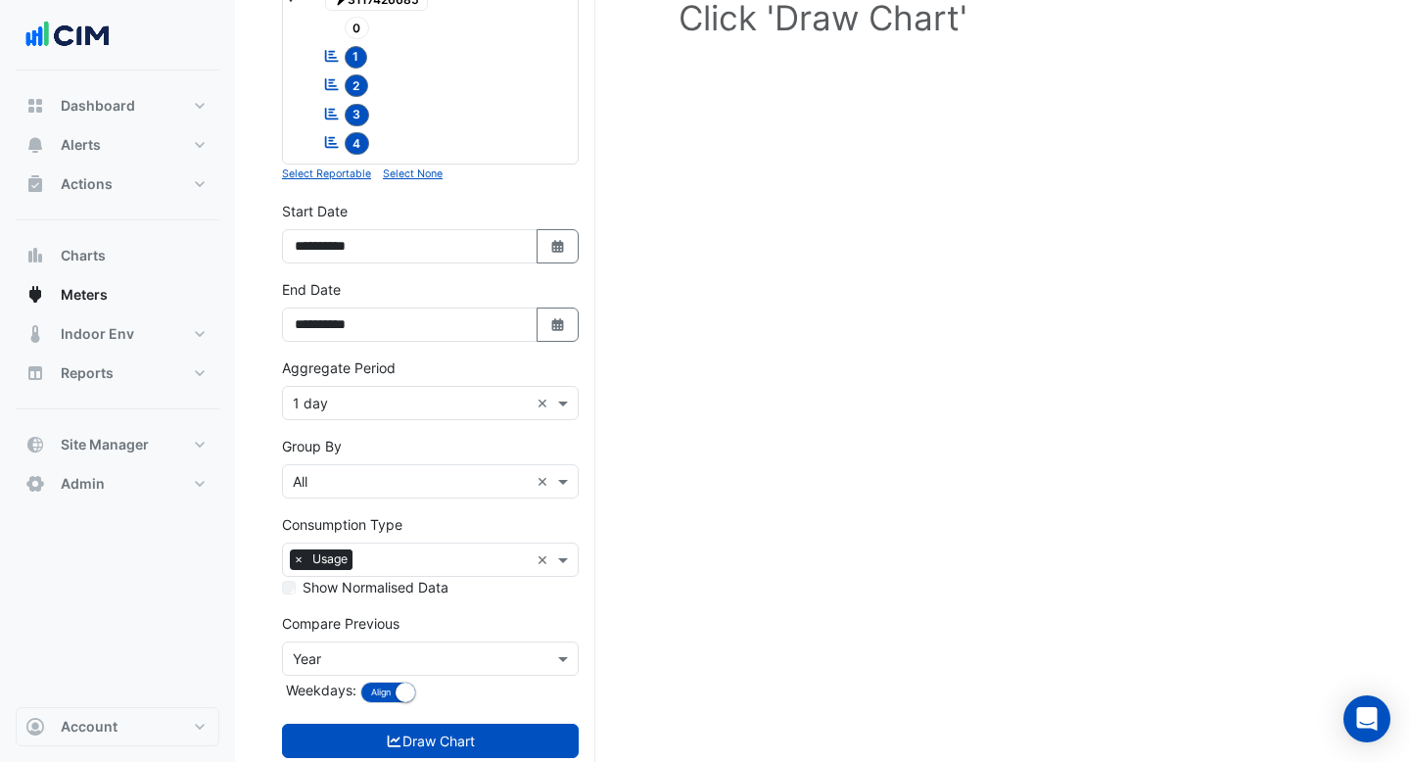
scroll to position [347, 0]
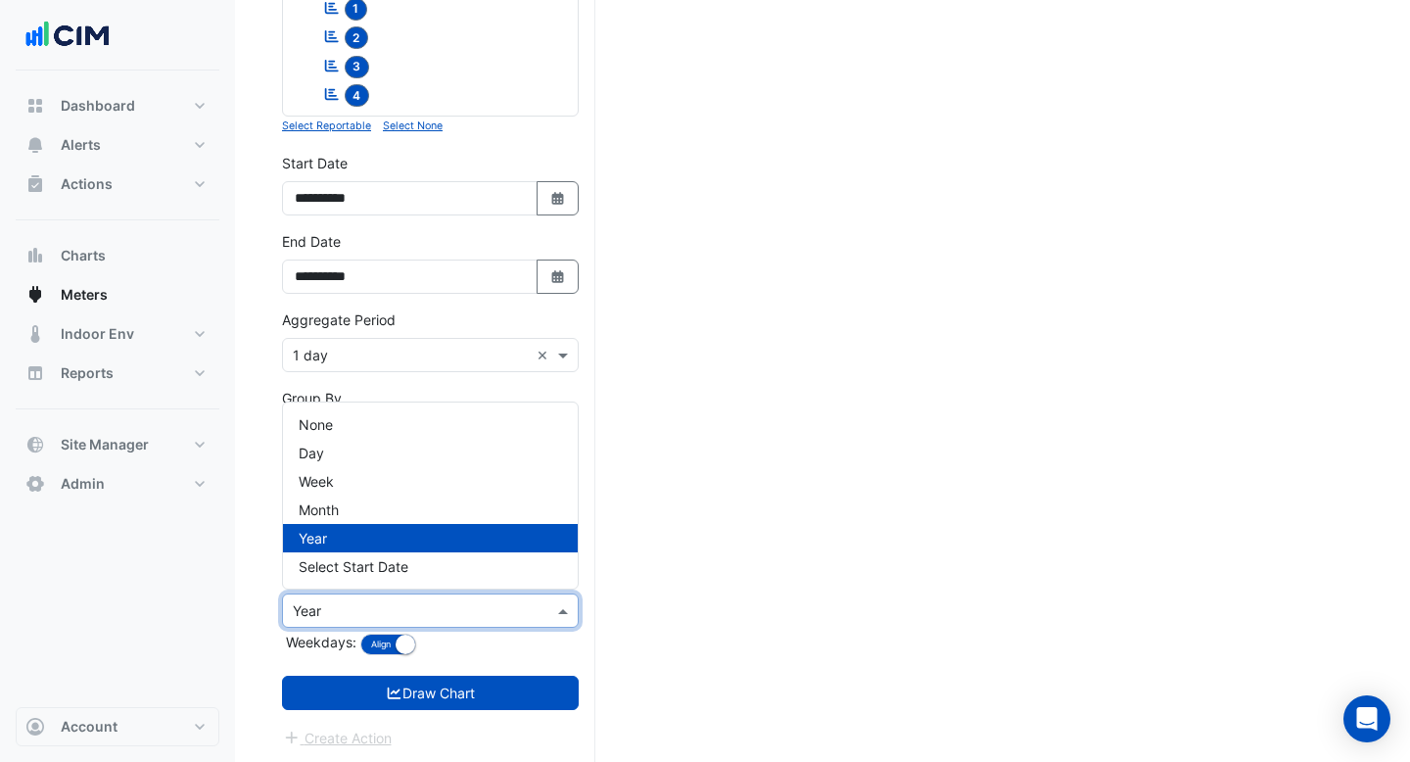
click at [382, 606] on input "text" at bounding box center [411, 611] width 236 height 21
click at [369, 415] on div "None" at bounding box center [430, 424] width 295 height 28
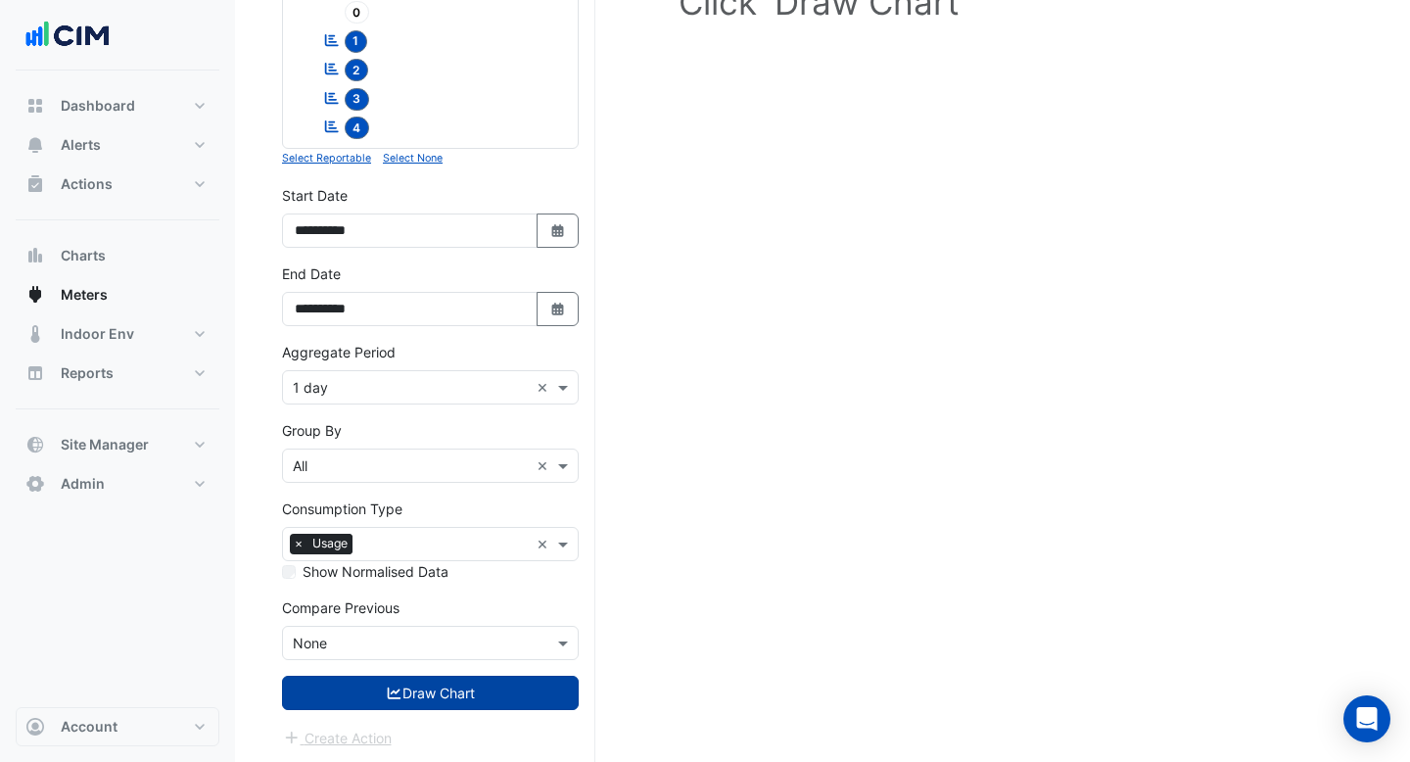
click at [417, 686] on button "Draw Chart" at bounding box center [430, 693] width 297 height 34
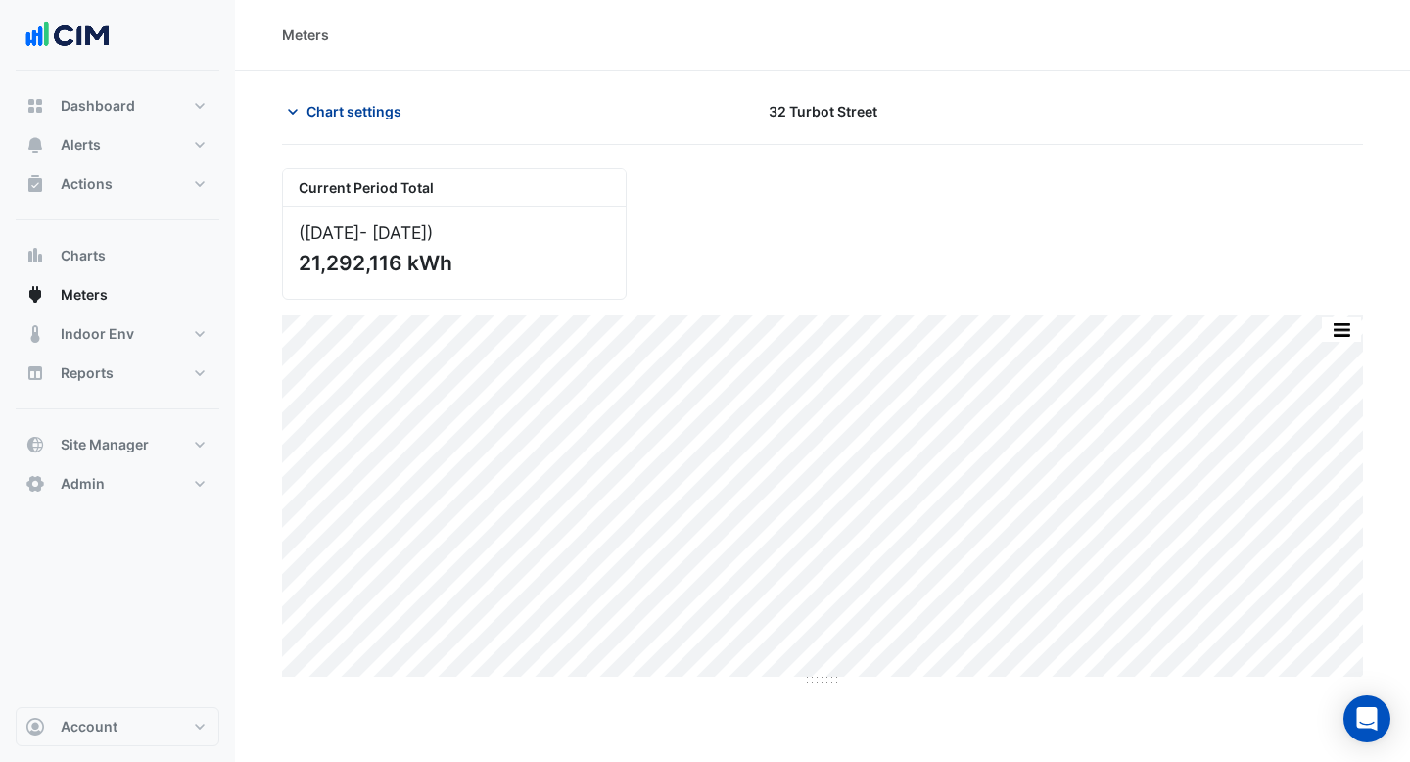
click at [377, 107] on span "Chart settings" at bounding box center [353, 111] width 95 height 21
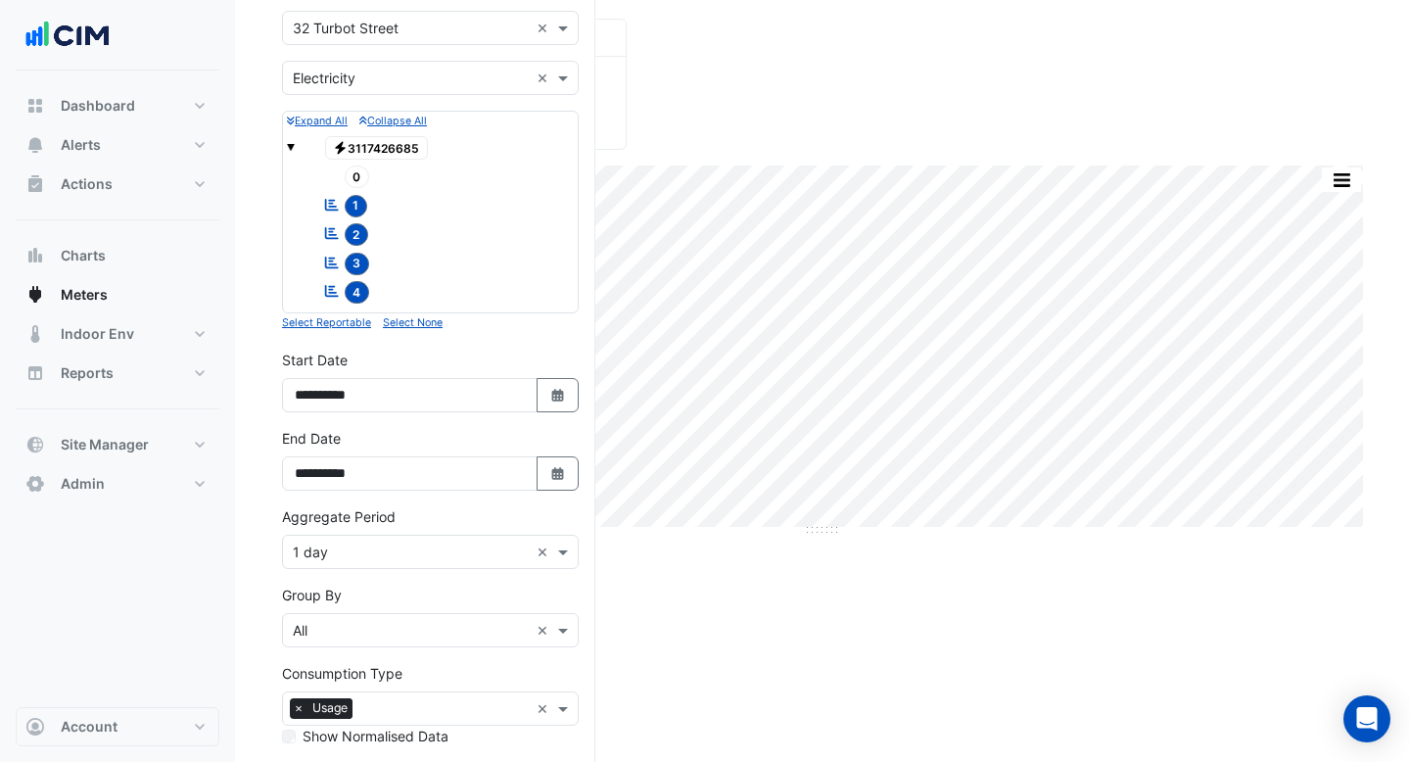
scroll to position [314, 0]
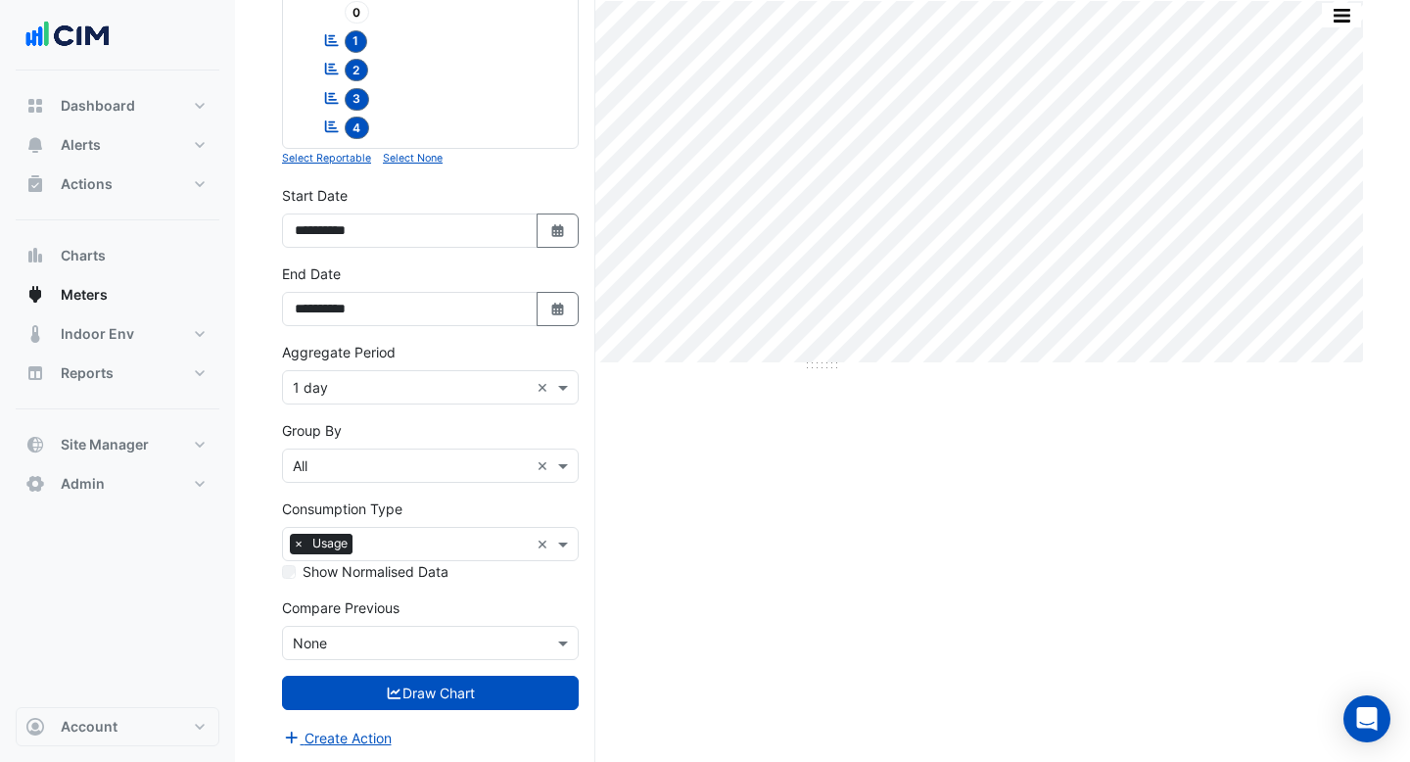
click at [427, 456] on input "text" at bounding box center [411, 466] width 236 height 21
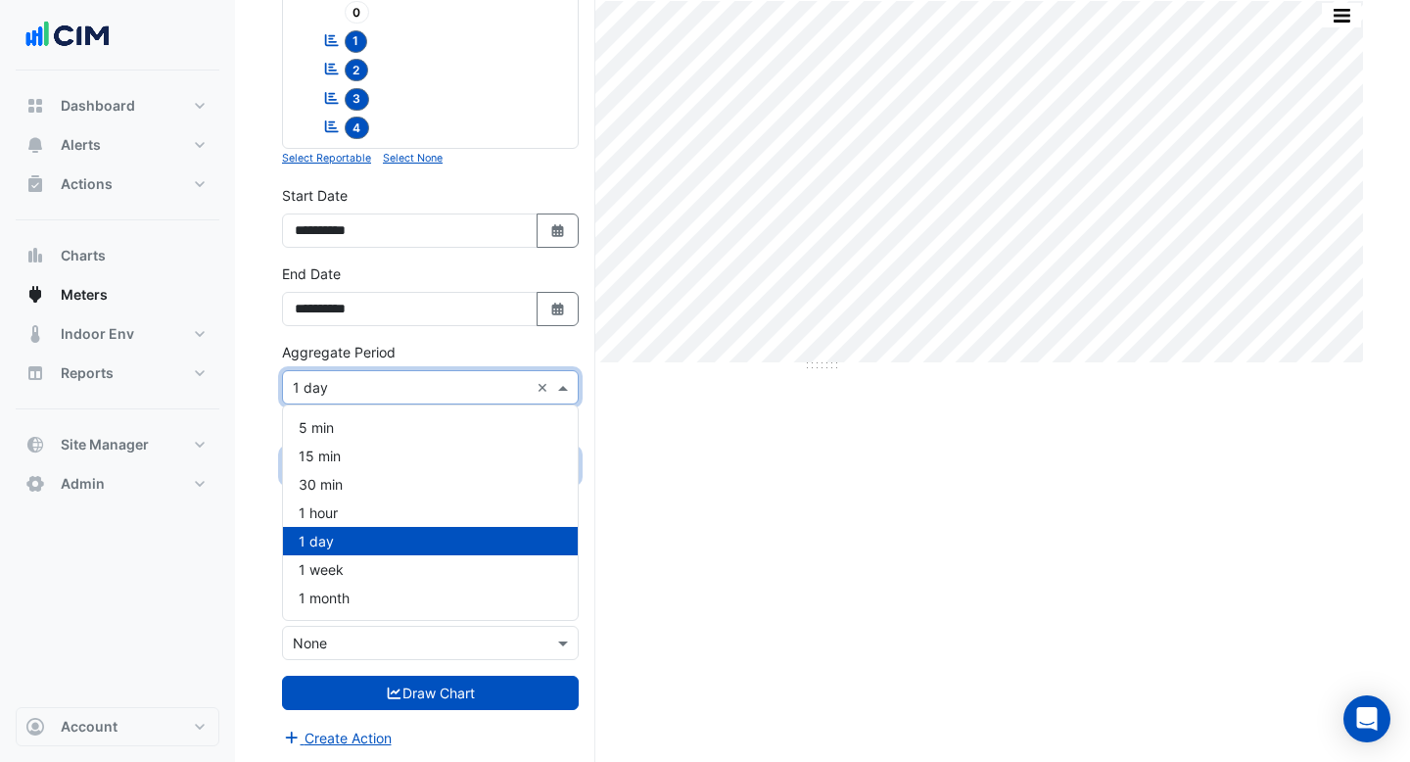
click at [419, 391] on input "text" at bounding box center [411, 388] width 236 height 21
click at [393, 597] on div "1 month" at bounding box center [430, 597] width 295 height 28
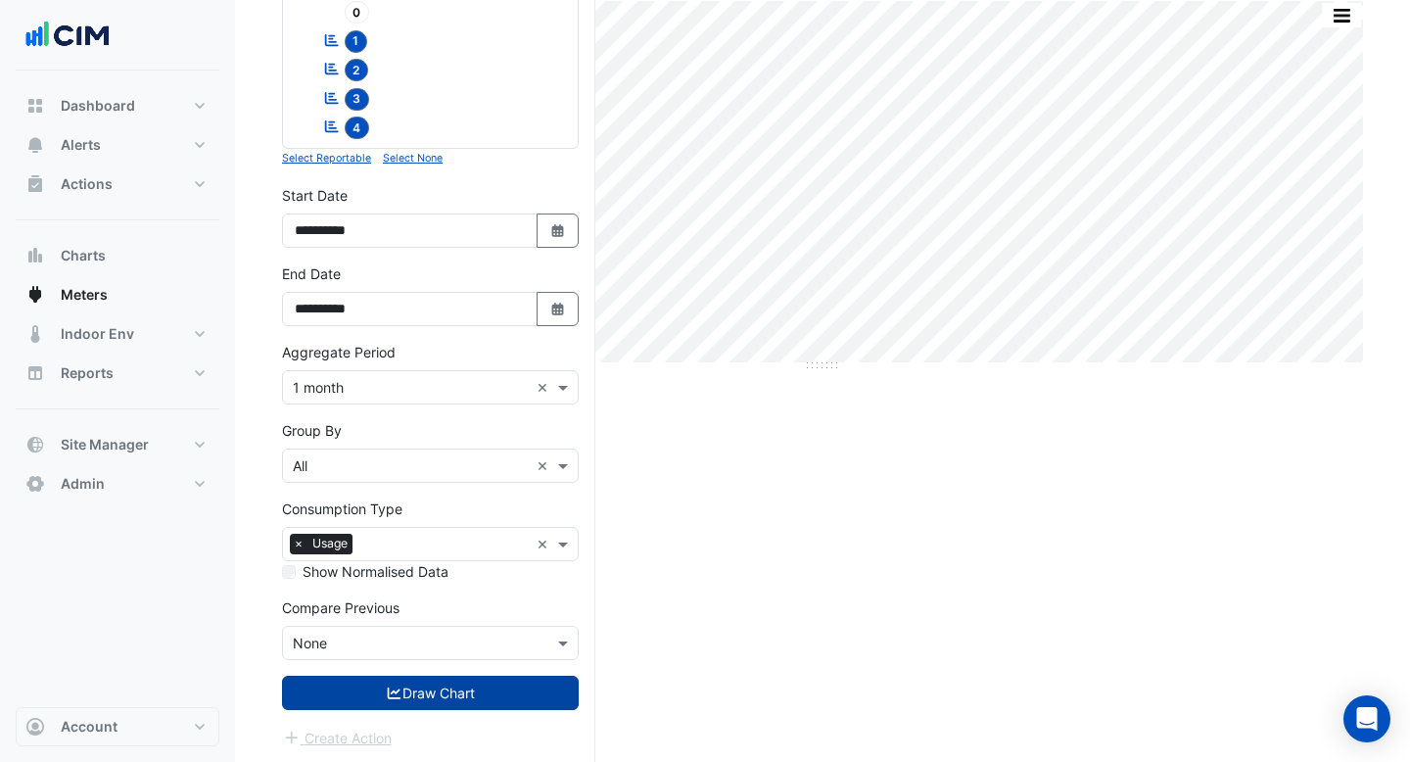
click at [432, 692] on button "Draw Chart" at bounding box center [430, 693] width 297 height 34
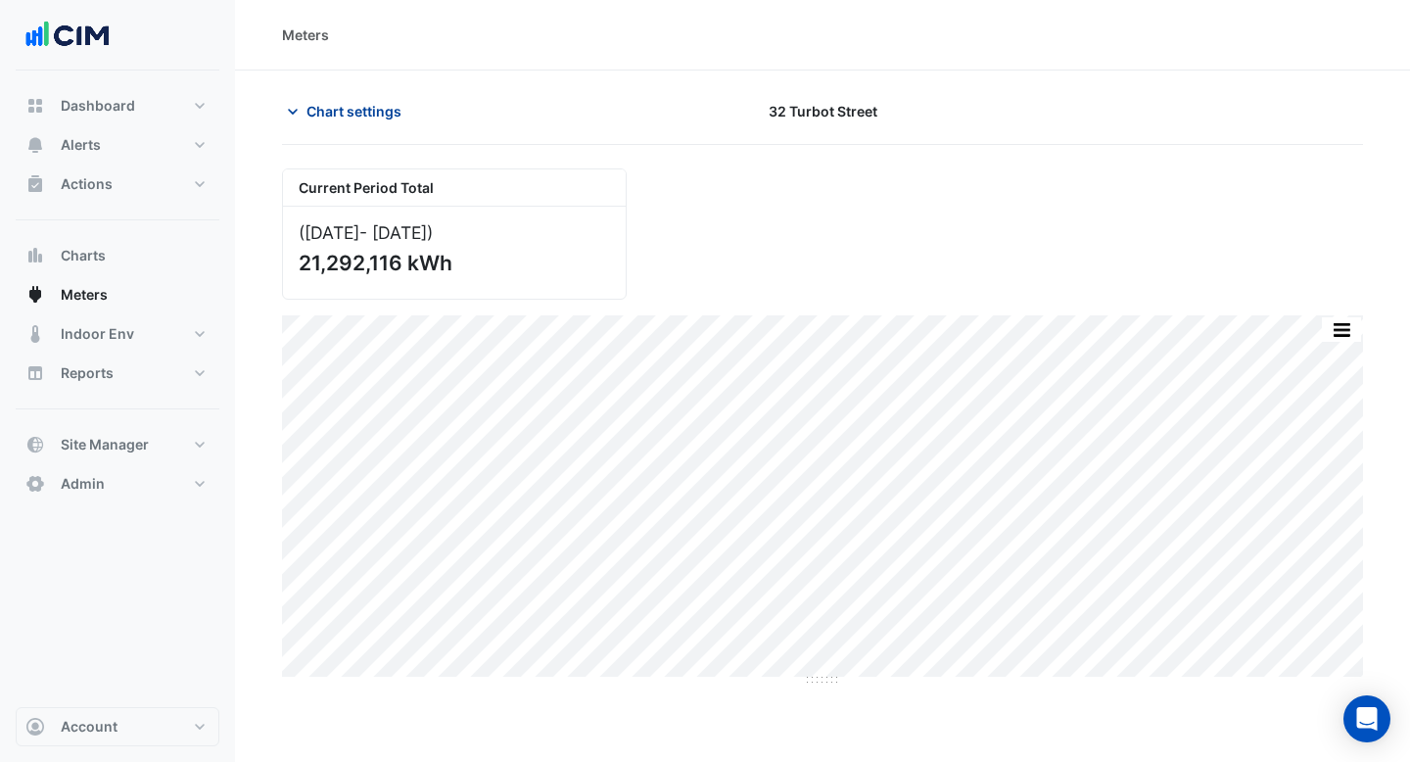
click at [360, 119] on span "Chart settings" at bounding box center [353, 111] width 95 height 21
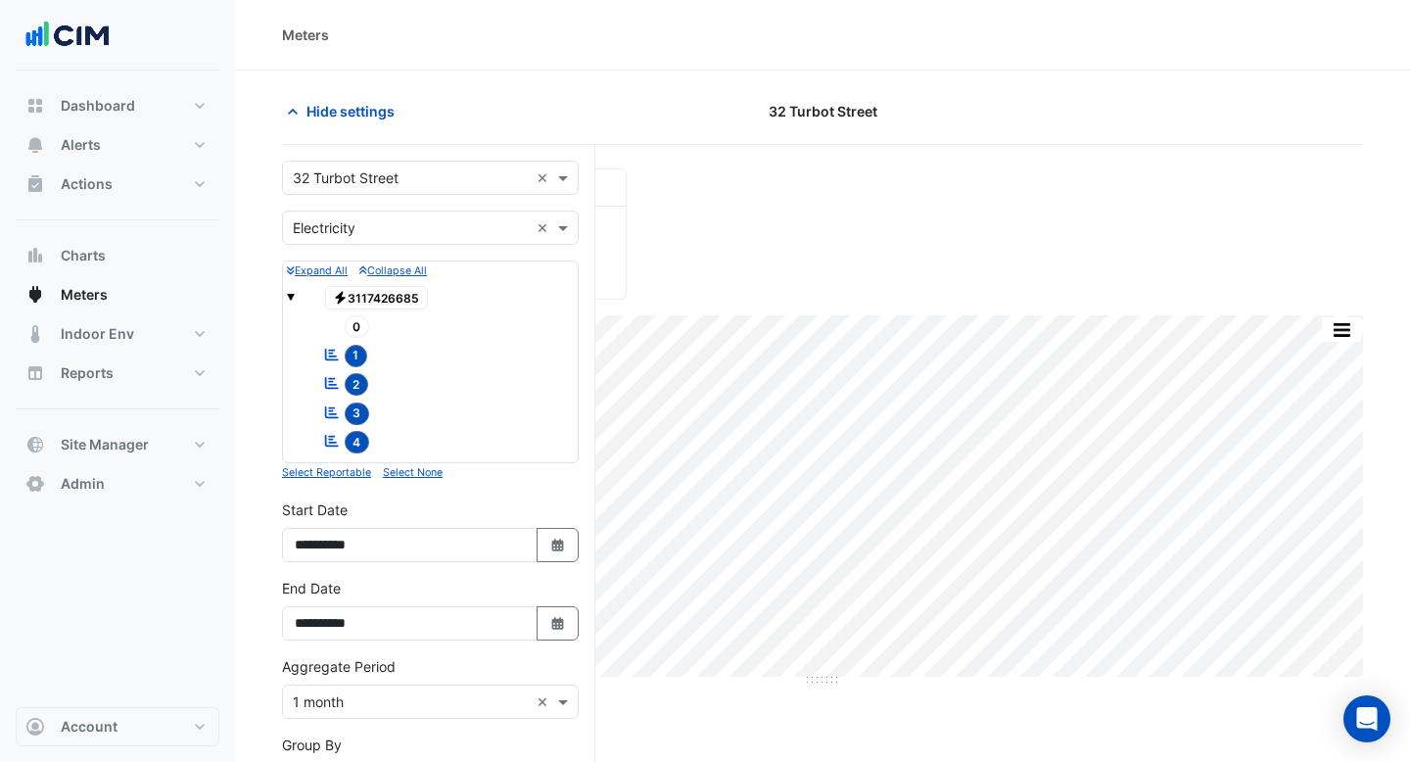
click at [367, 173] on input "text" at bounding box center [411, 178] width 236 height 21
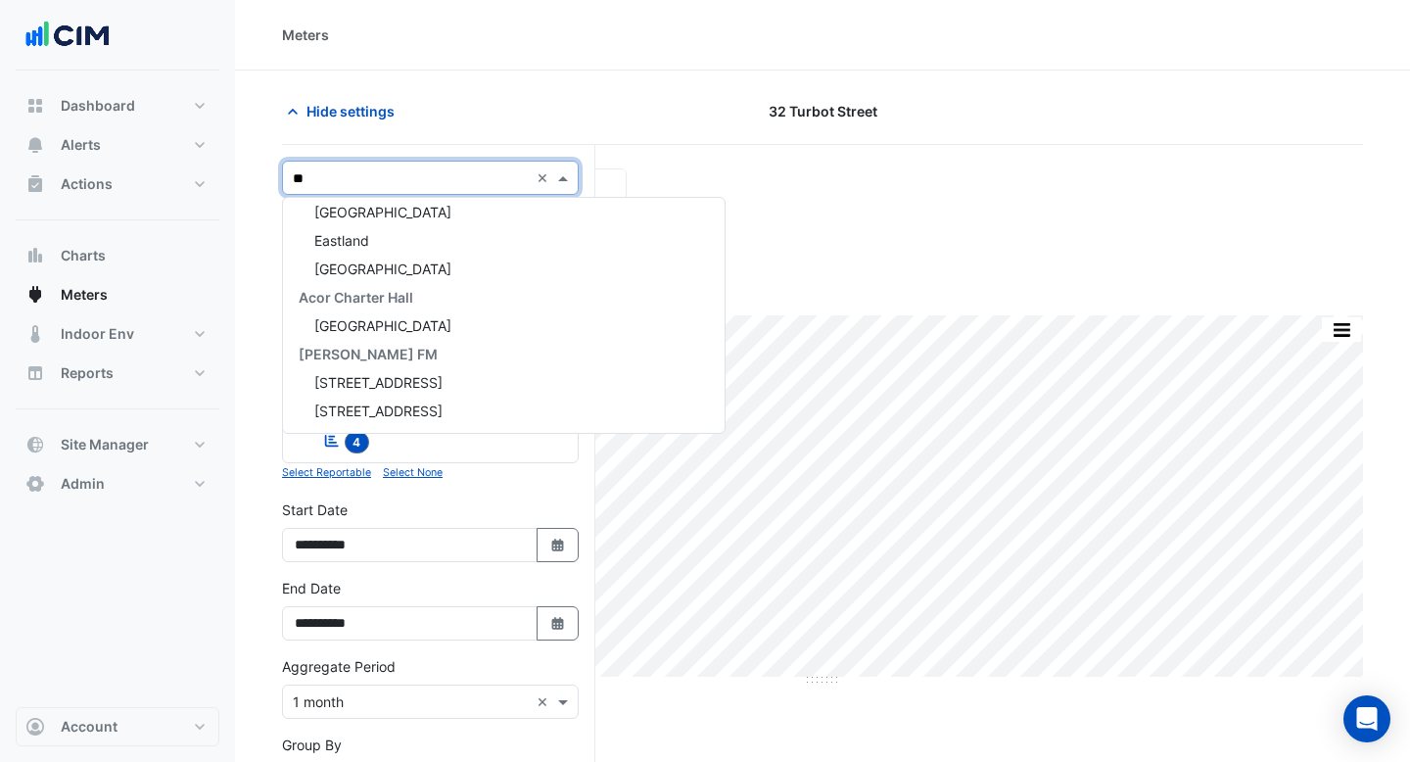
type input "***"
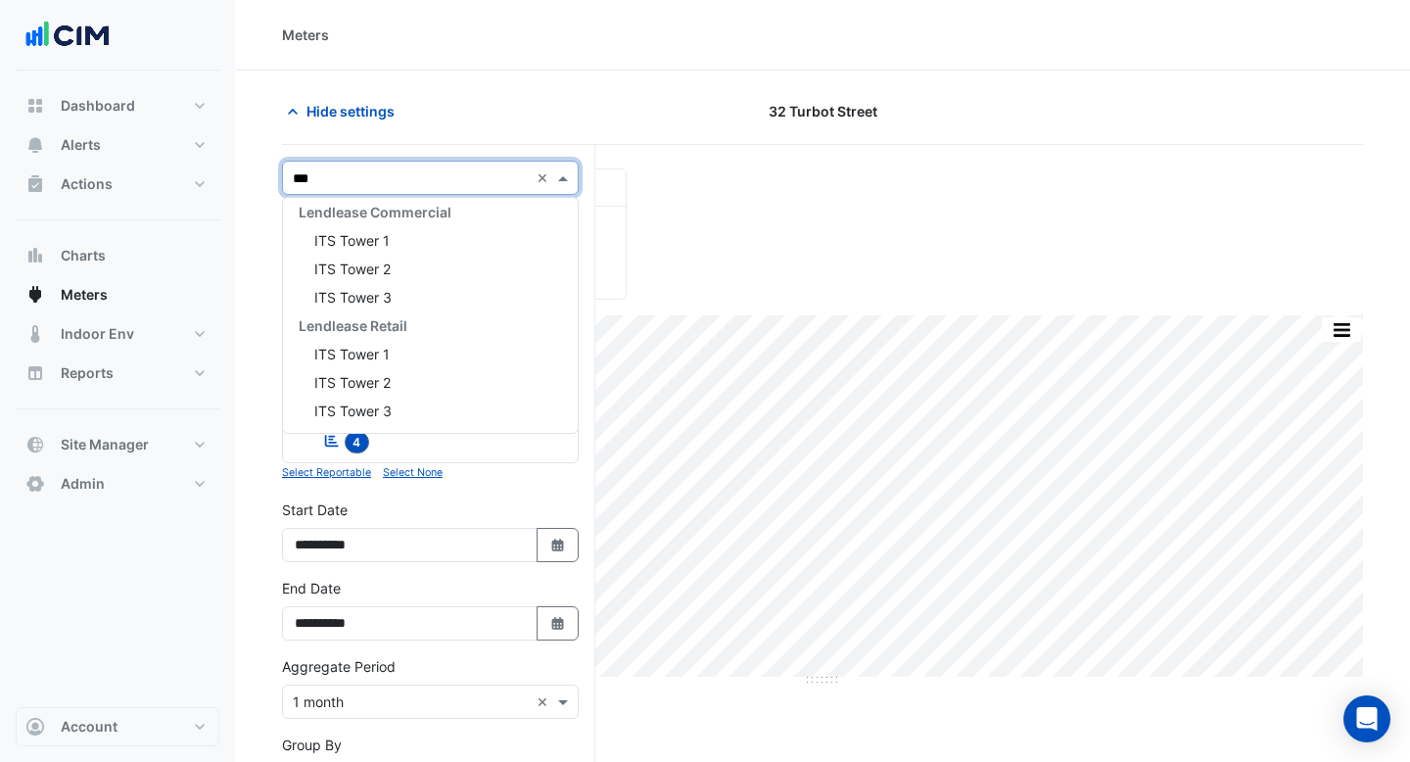
scroll to position [405, 0]
click at [387, 239] on span "ITS Tower 1" at bounding box center [351, 240] width 75 height 17
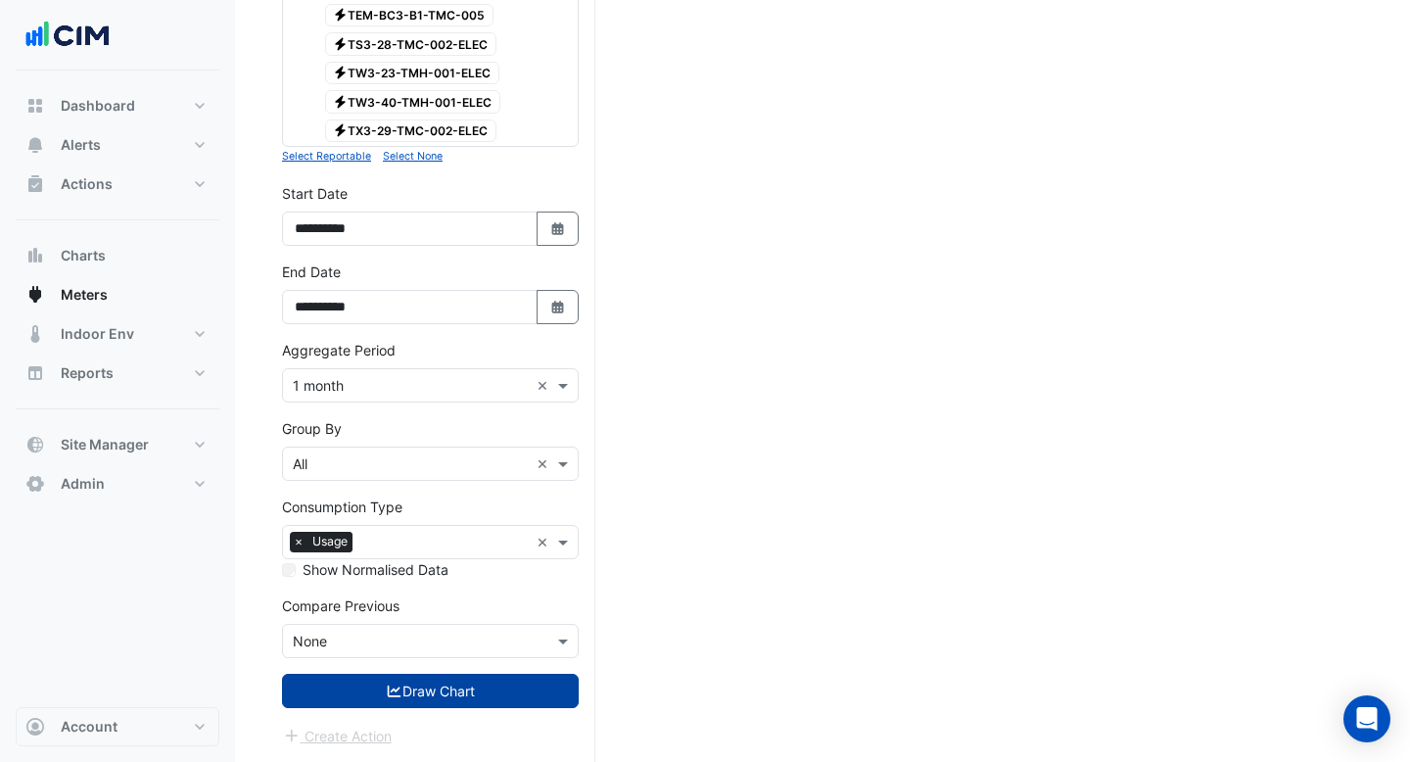
click at [424, 688] on button "Draw Chart" at bounding box center [430, 691] width 297 height 34
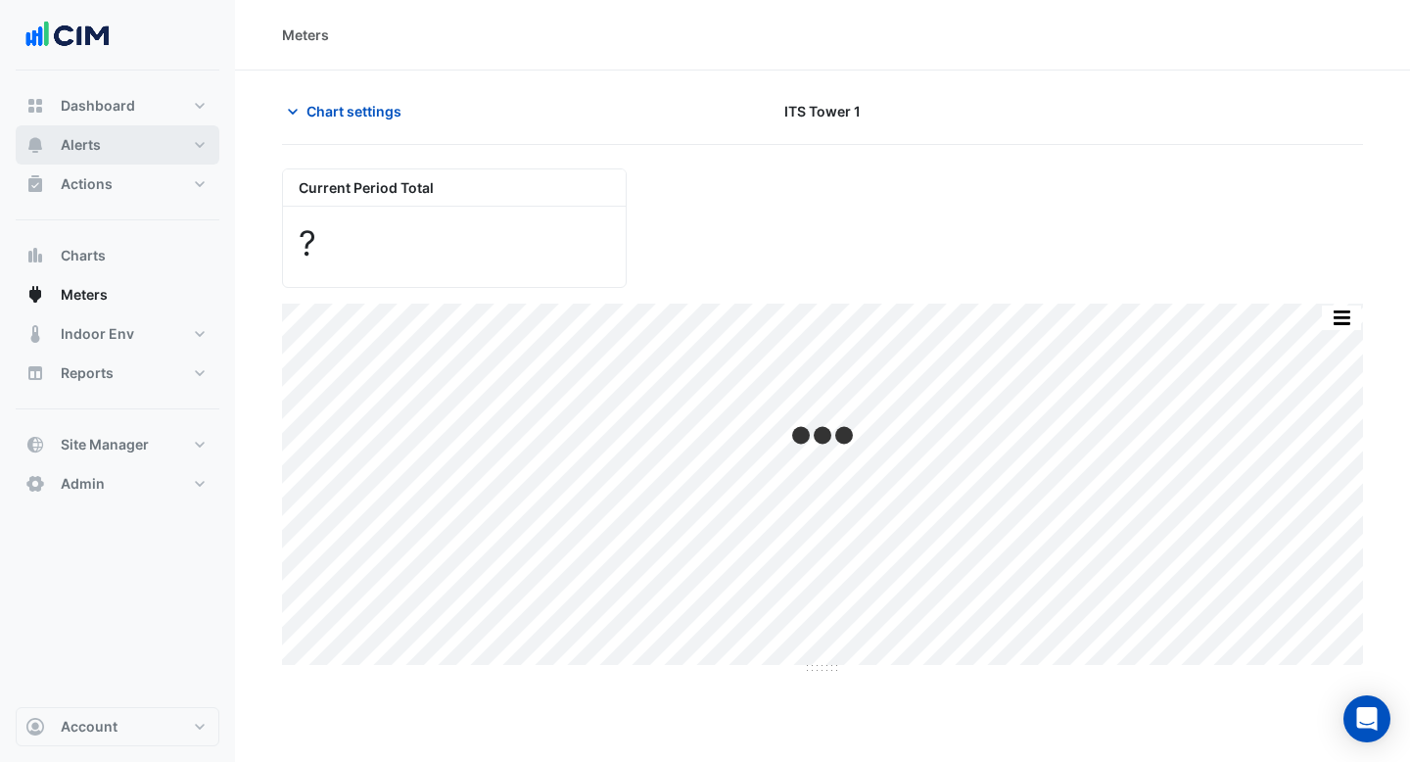
click at [170, 138] on button "Alerts" at bounding box center [118, 144] width 204 height 39
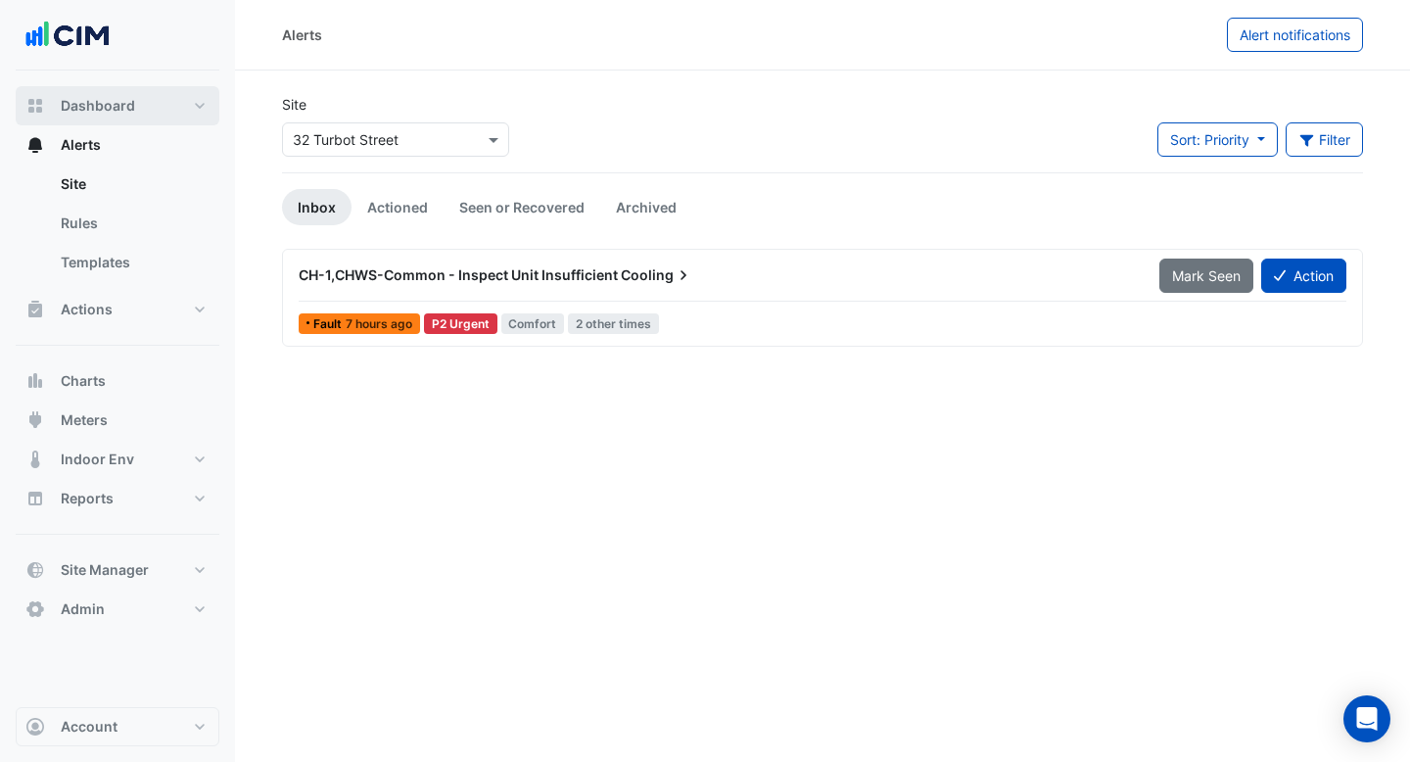
click at [170, 112] on button "Dashboard" at bounding box center [118, 105] width 204 height 39
select select "***"
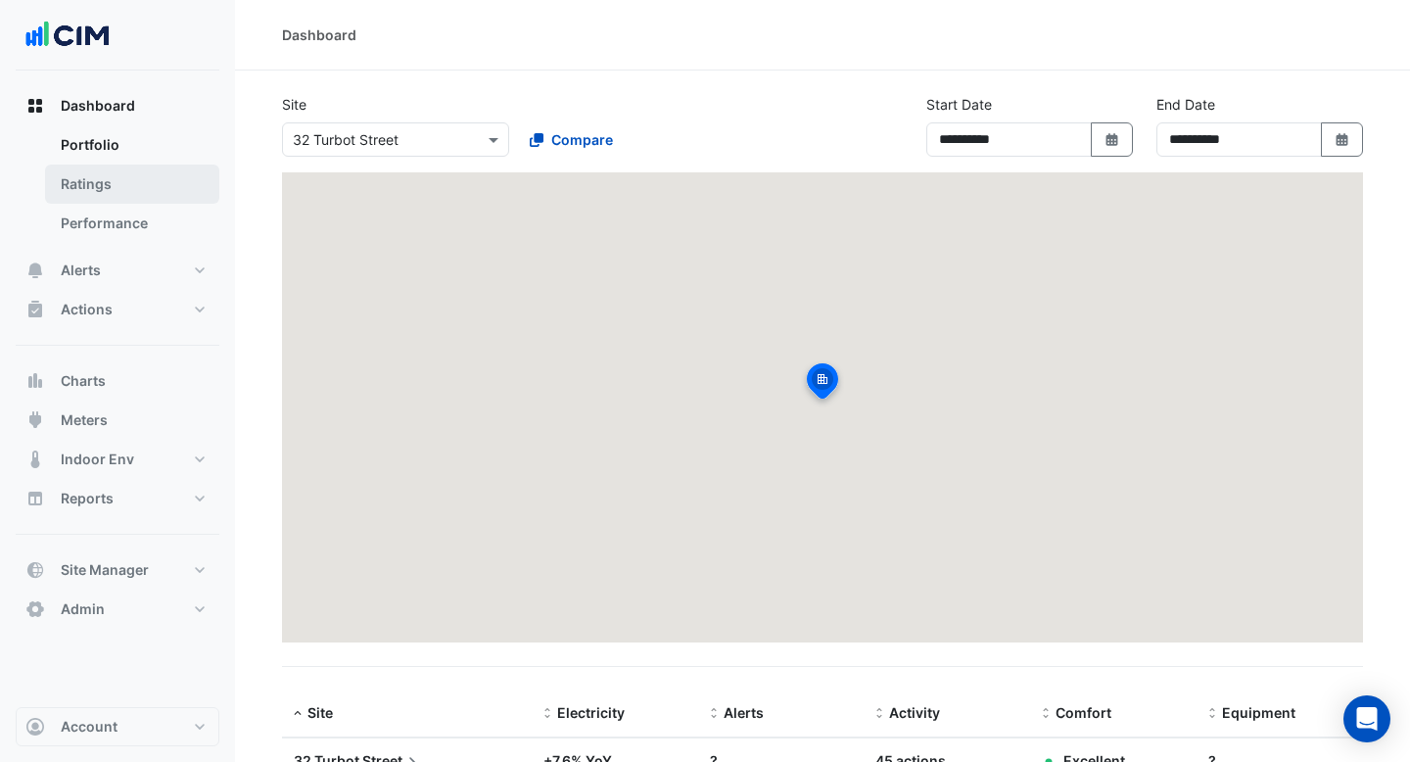
click at [166, 168] on link "Ratings" at bounding box center [132, 183] width 174 height 39
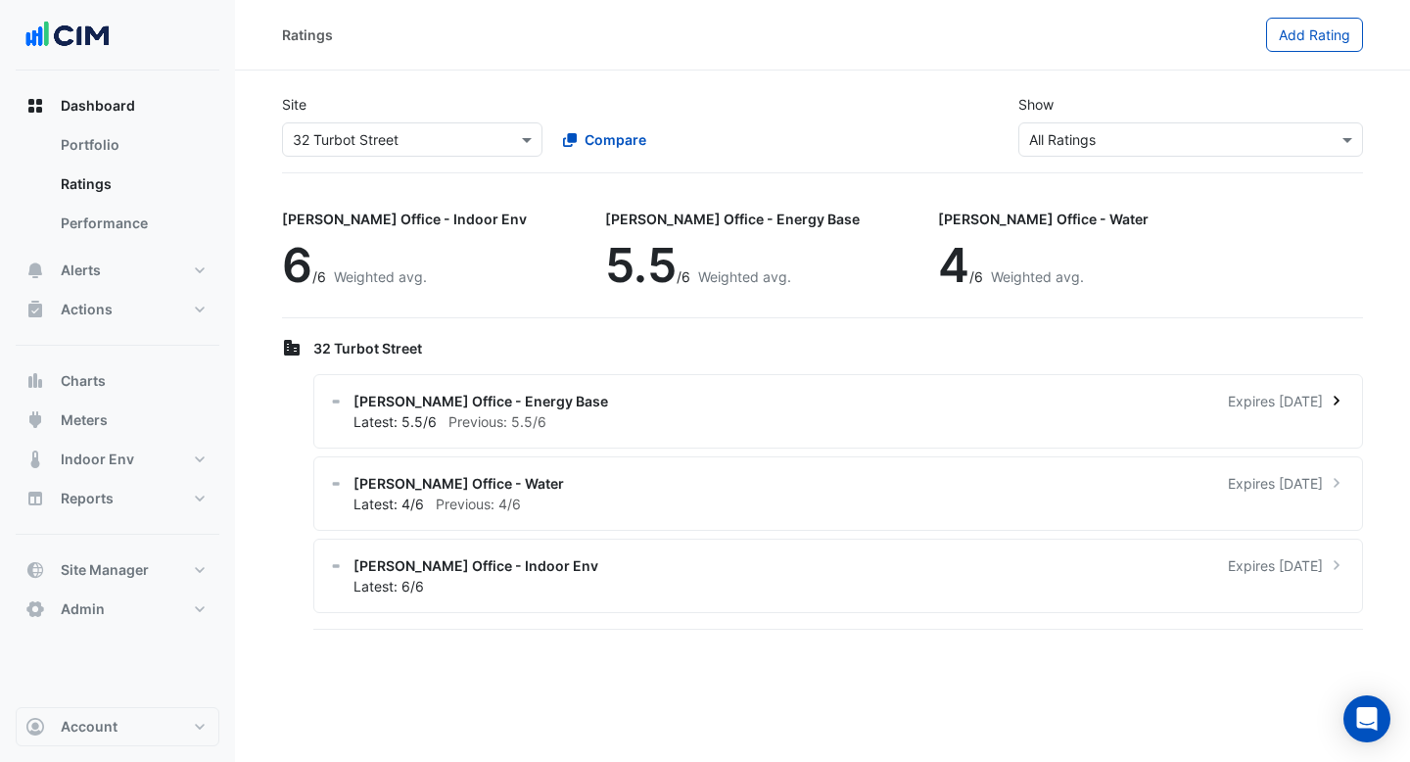
click at [923, 393] on div "NABERS Office - Energy Base Expires in 20 days" at bounding box center [849, 401] width 993 height 21
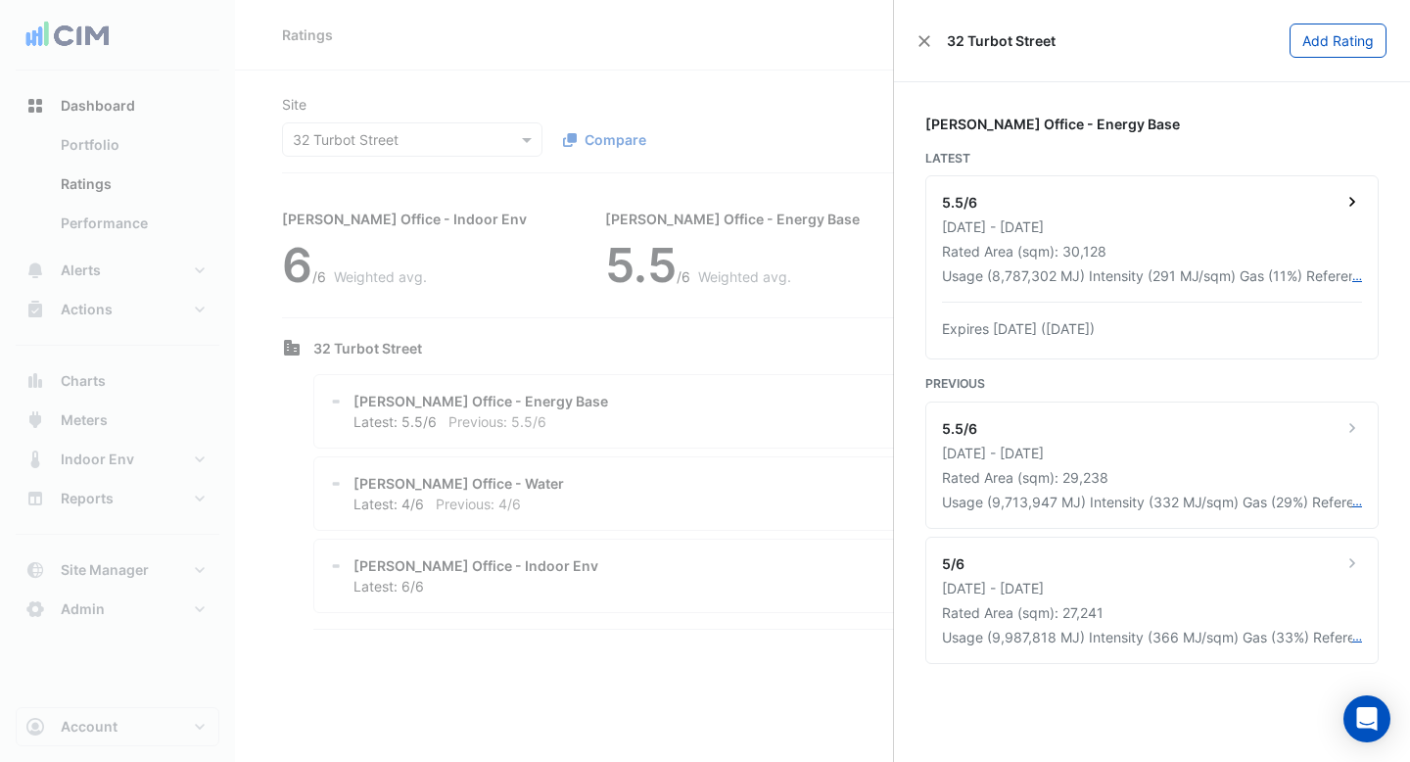
click at [1178, 233] on div "01 Oct 2023 - 30 Sep 2024" at bounding box center [1152, 226] width 420 height 21
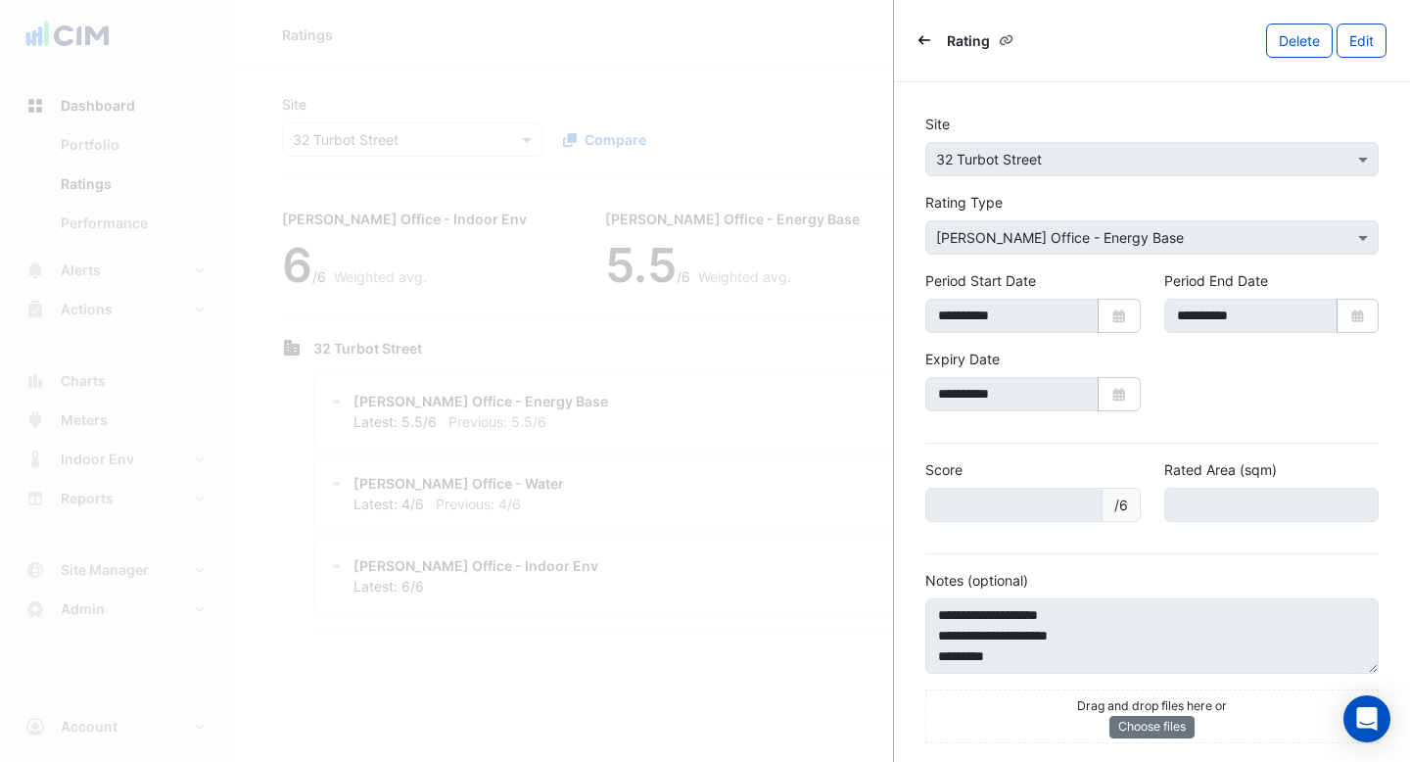
scroll to position [12, 0]
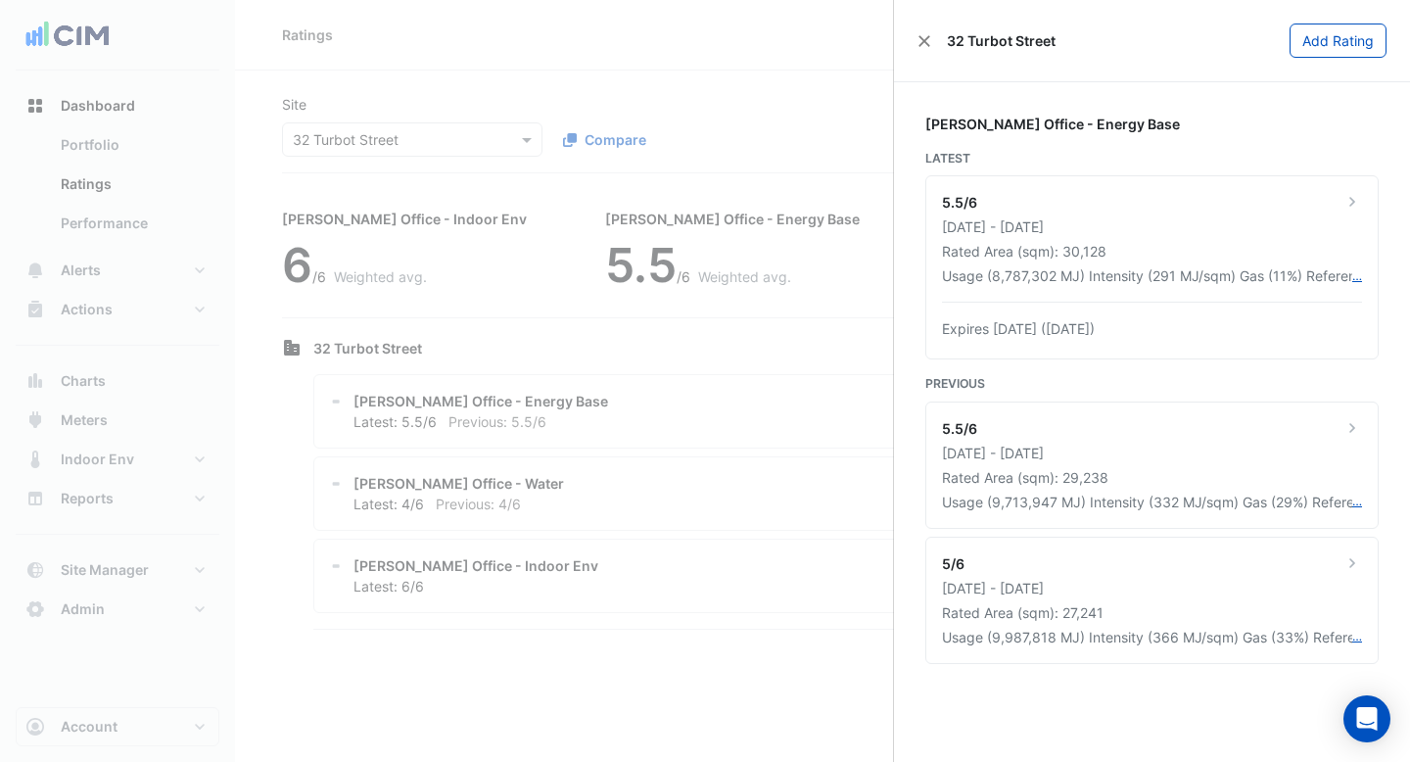
click at [865, 181] on ngb-offcanvas-backdrop at bounding box center [705, 381] width 1410 height 762
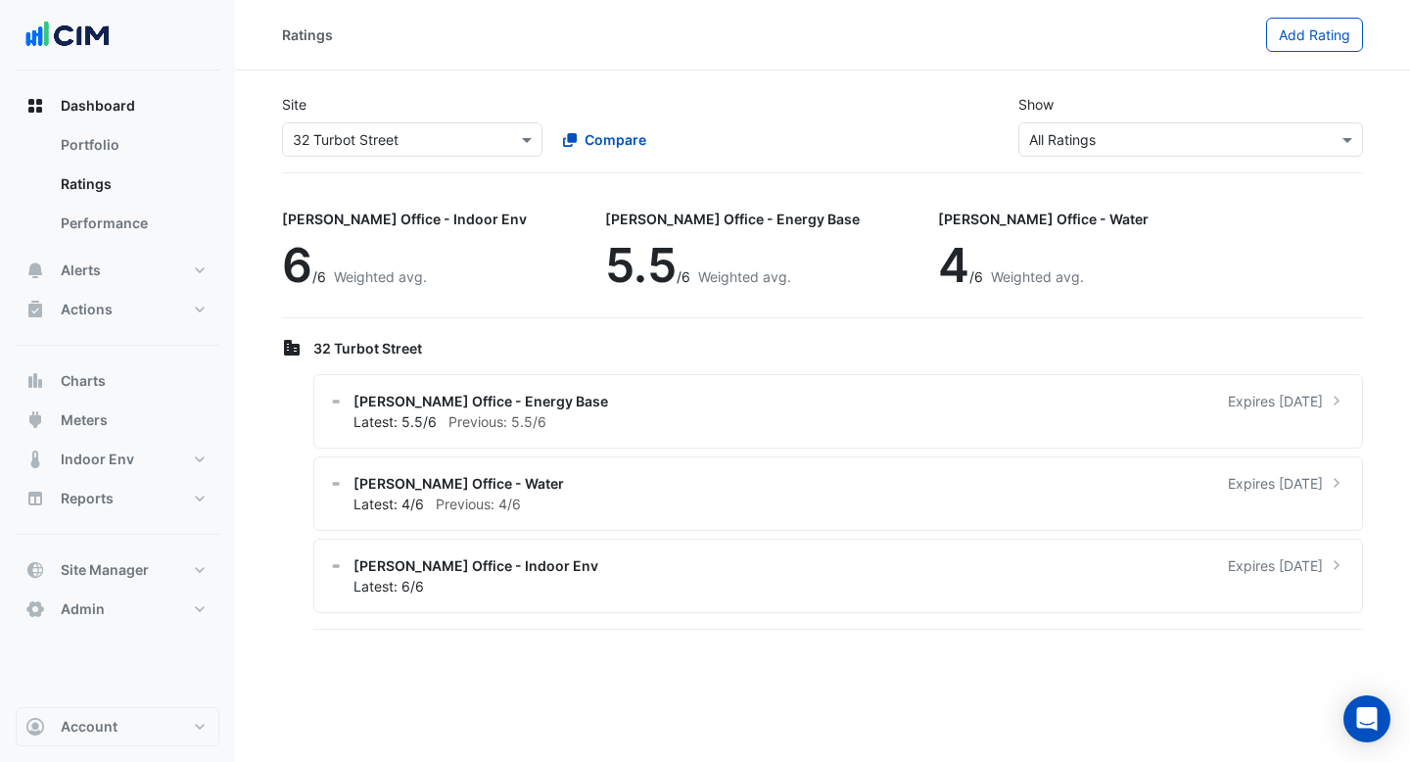
click at [766, 154] on ngb-offcanvas-backdrop at bounding box center [705, 381] width 1410 height 762
click at [592, 402] on div "NABERS Office - Energy Base Expires in 20 days" at bounding box center [849, 401] width 993 height 21
click at [676, 82] on ngb-offcanvas-backdrop at bounding box center [705, 381] width 1410 height 762
click at [186, 208] on link "Performance" at bounding box center [132, 223] width 174 height 39
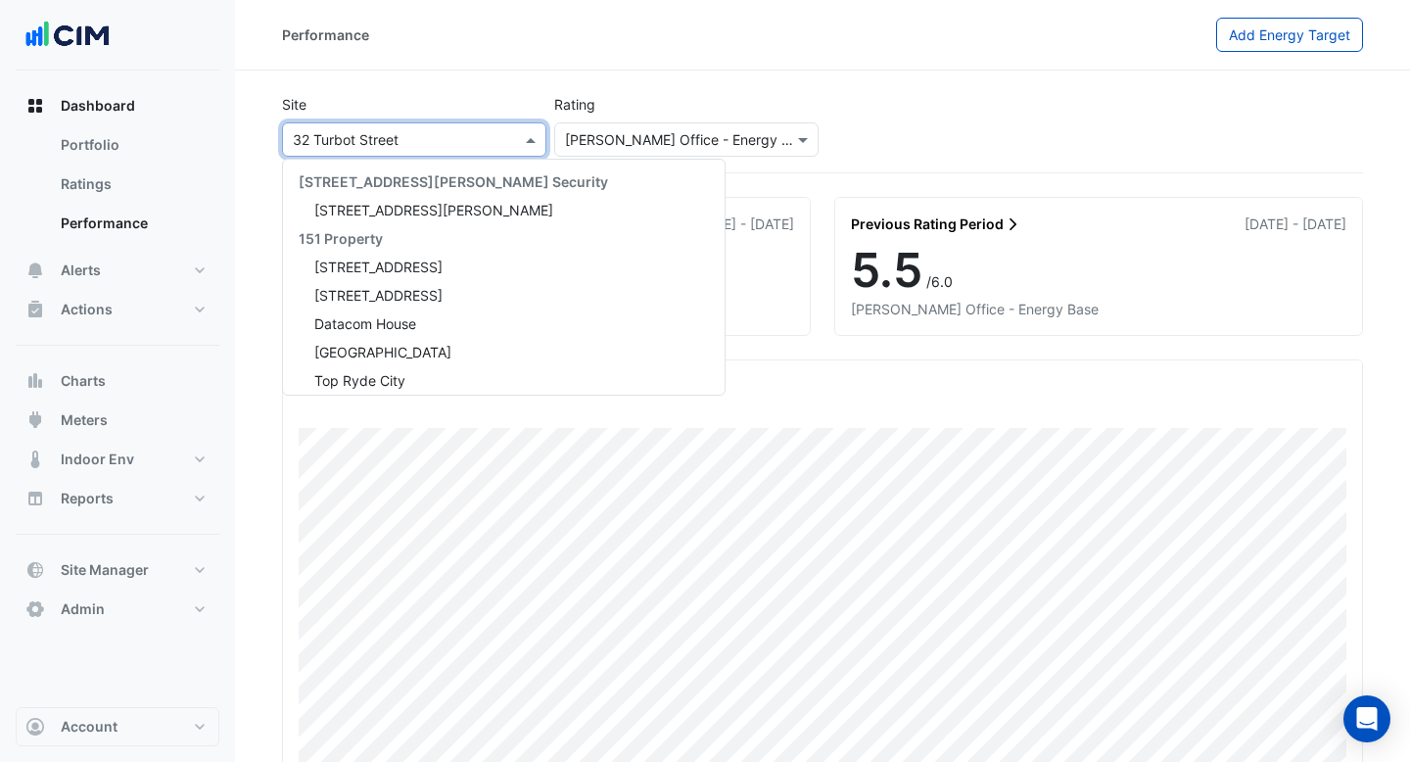
click at [372, 144] on input "text" at bounding box center [395, 140] width 204 height 21
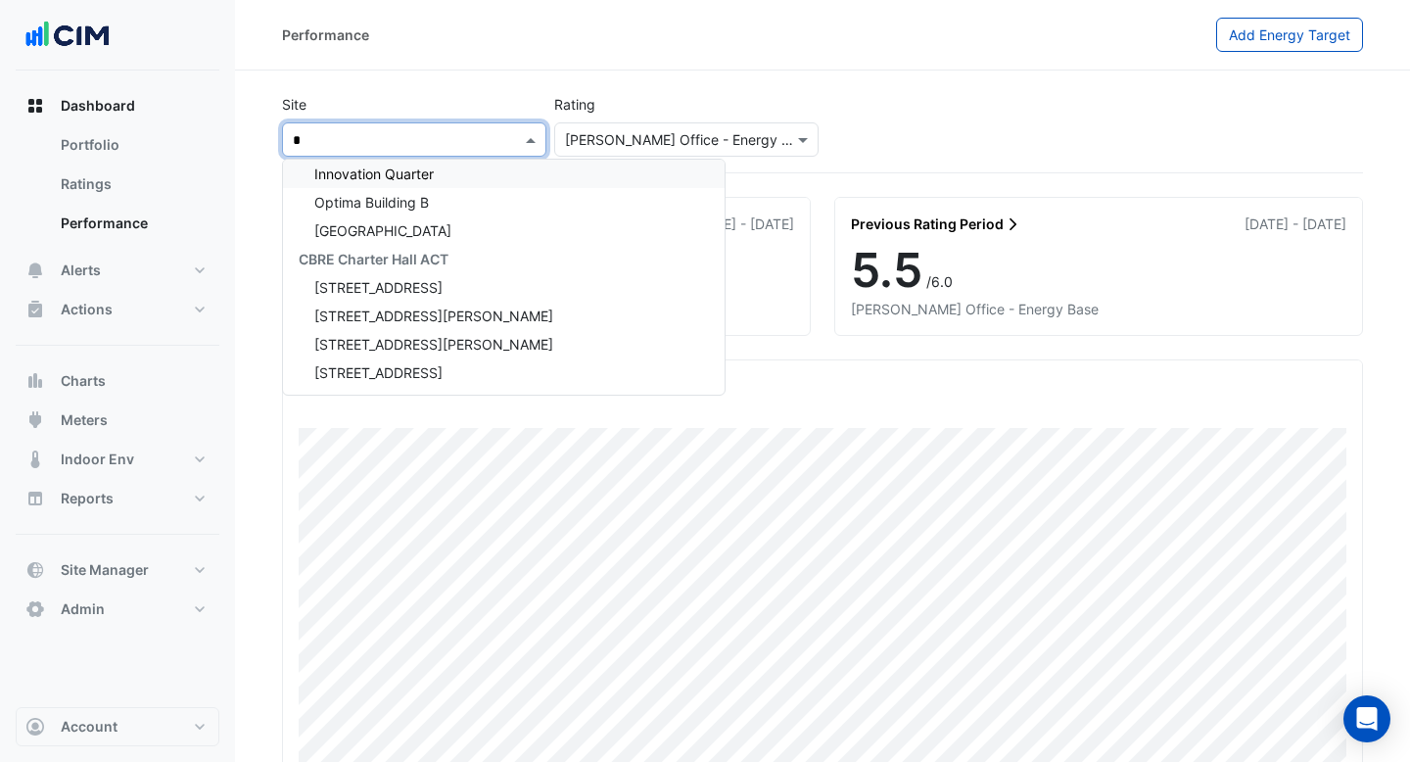
scroll to position [661, 0]
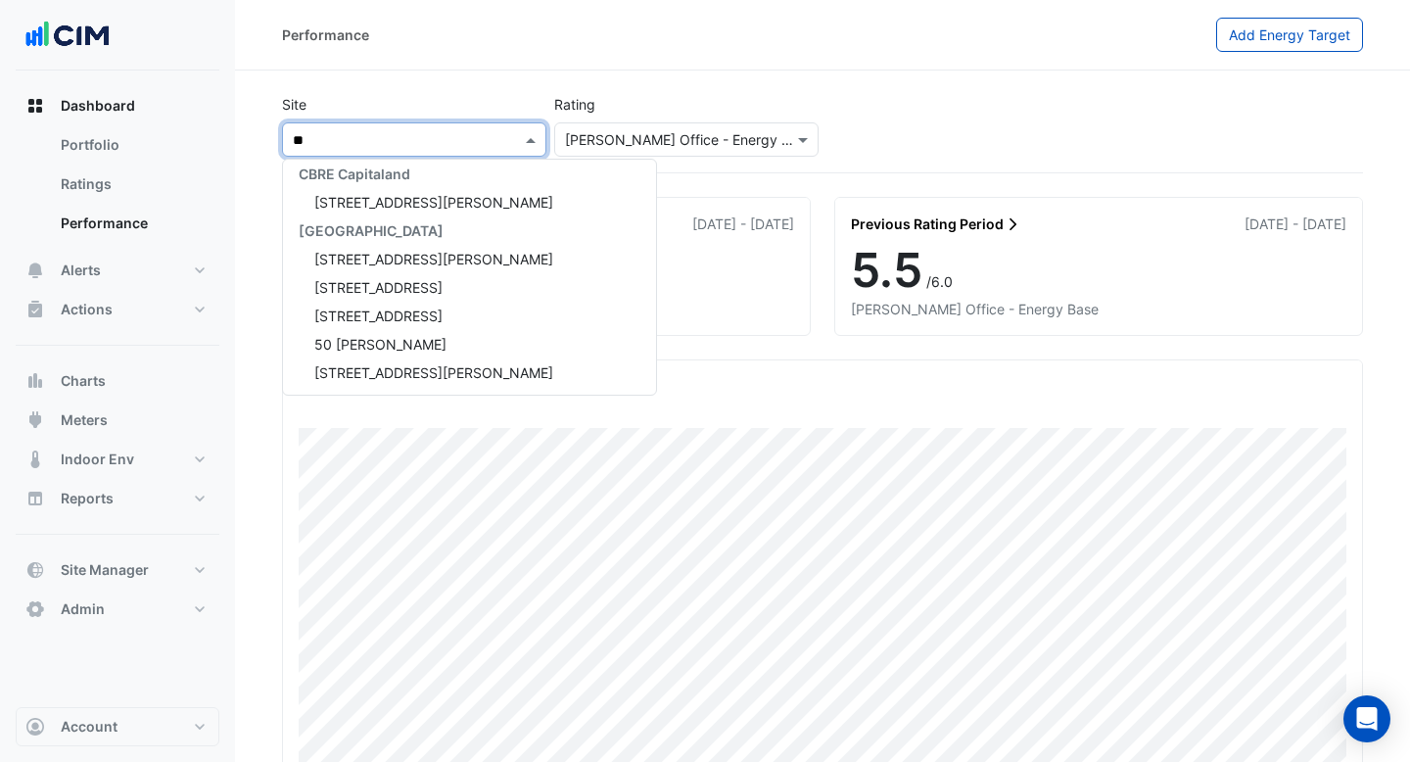
type input "***"
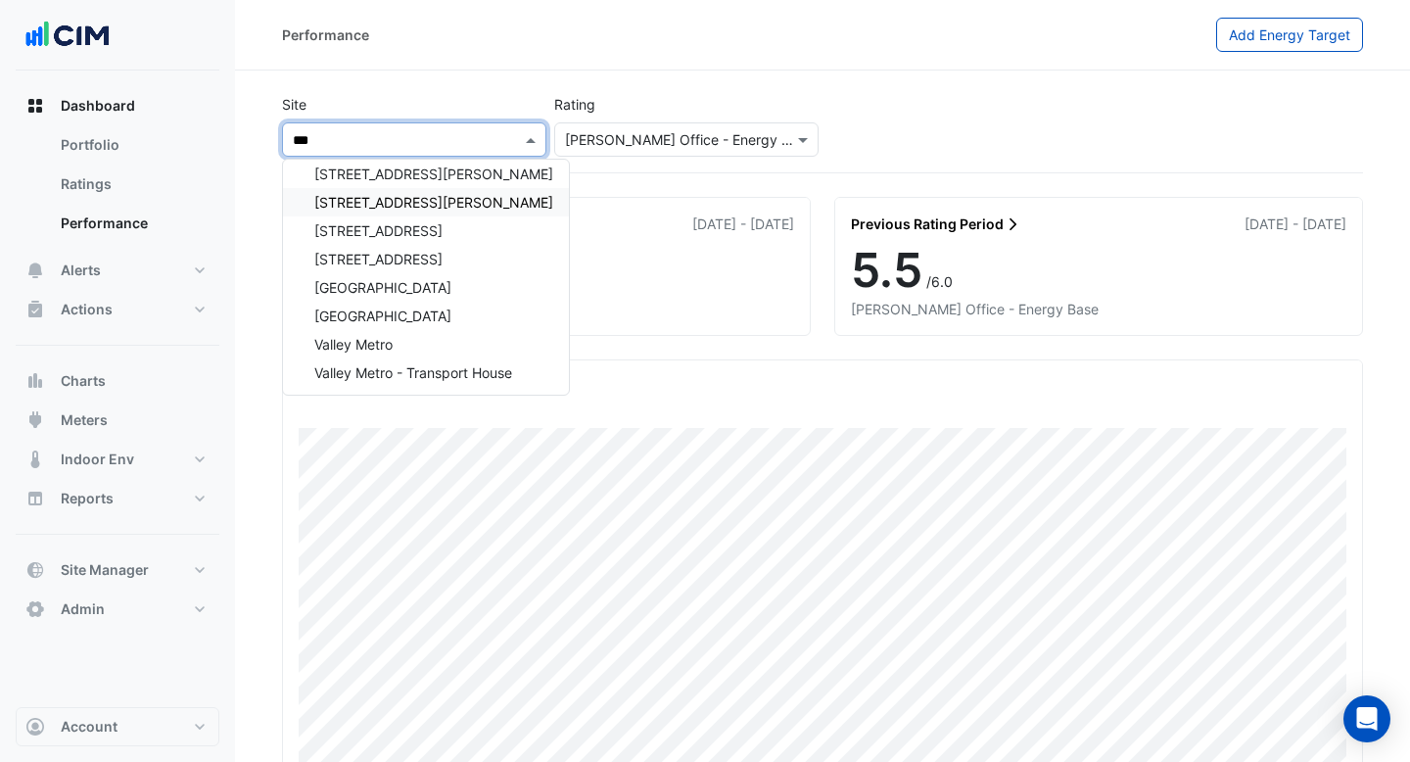
click at [369, 211] on div "[STREET_ADDRESS][PERSON_NAME]" at bounding box center [426, 202] width 286 height 28
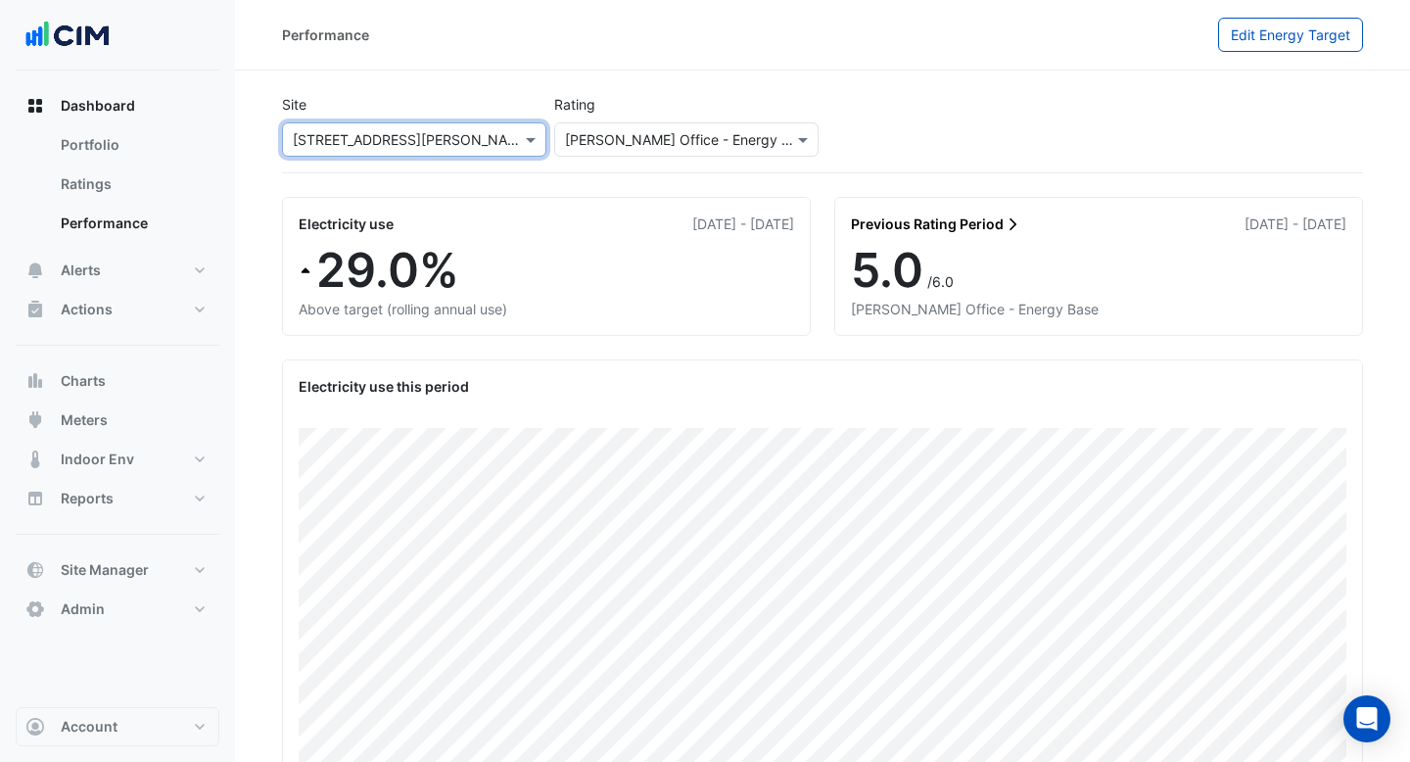
scroll to position [77, 0]
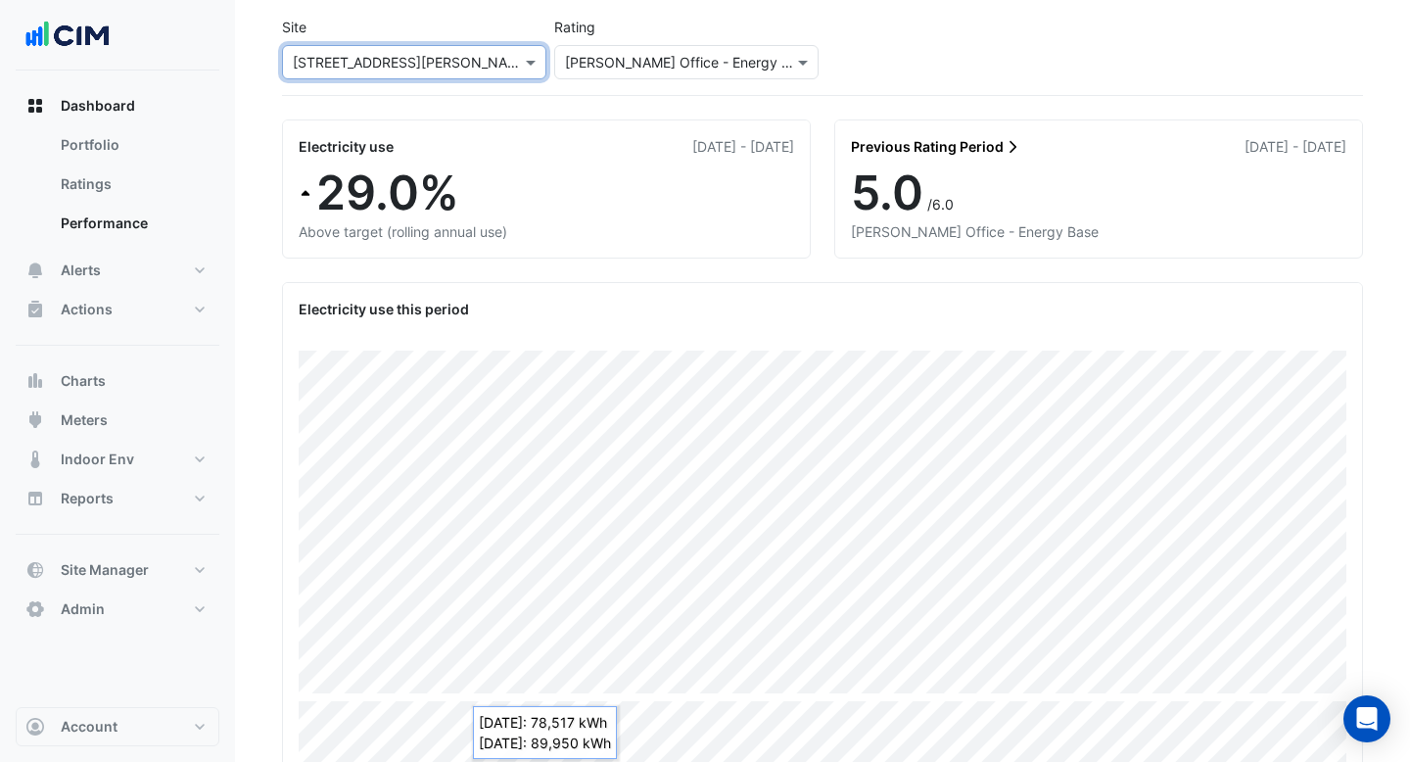
click at [483, 61] on input "text" at bounding box center [395, 63] width 204 height 21
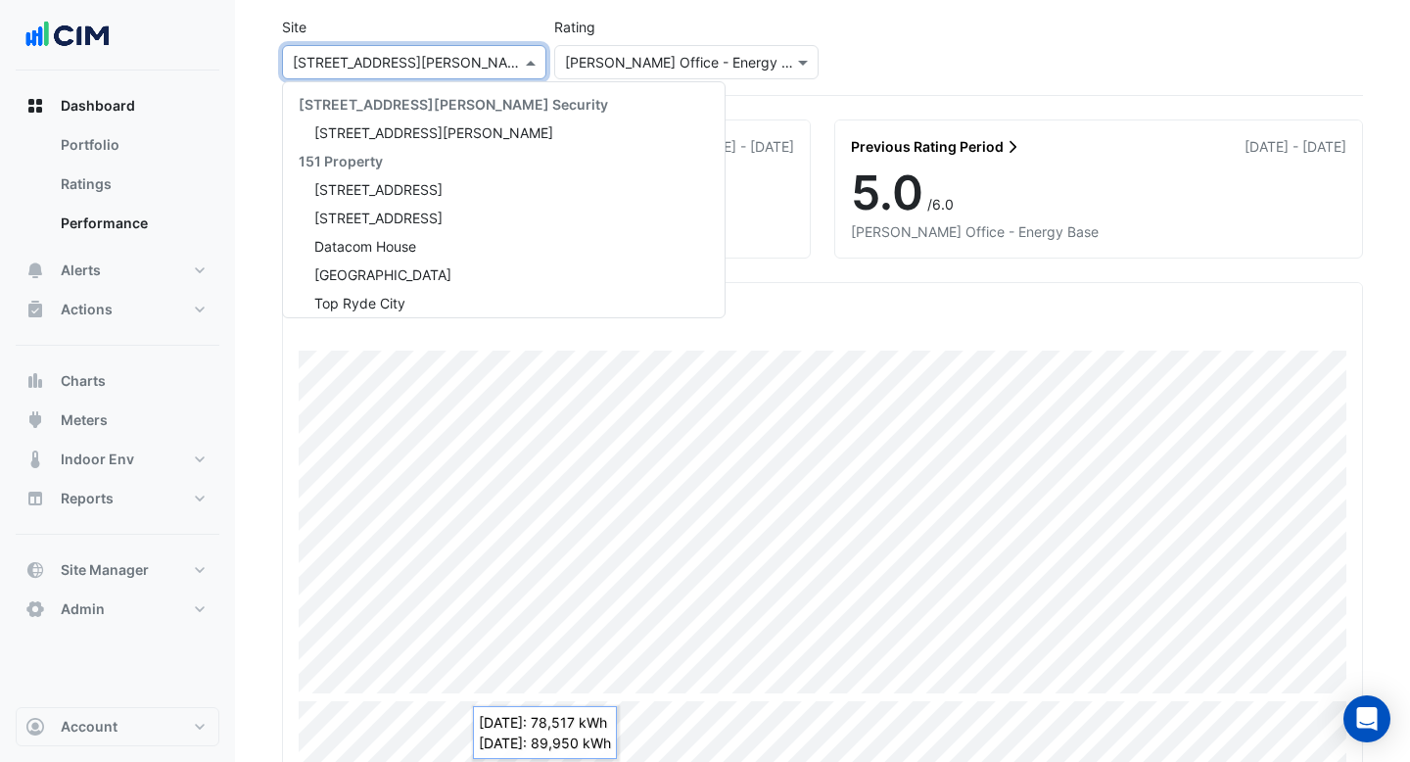
scroll to position [17326, 0]
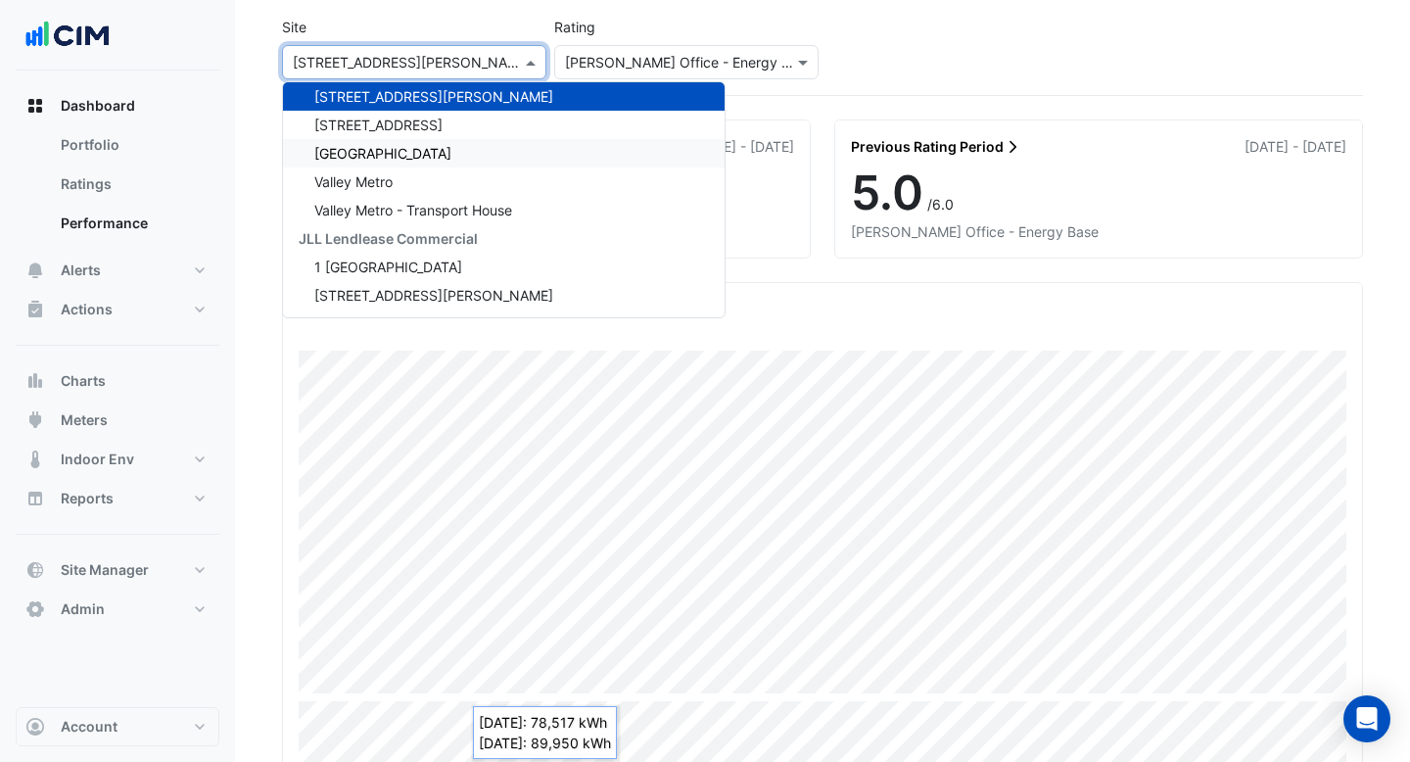
click at [451, 148] on span "[GEOGRAPHIC_DATA]" at bounding box center [382, 153] width 137 height 17
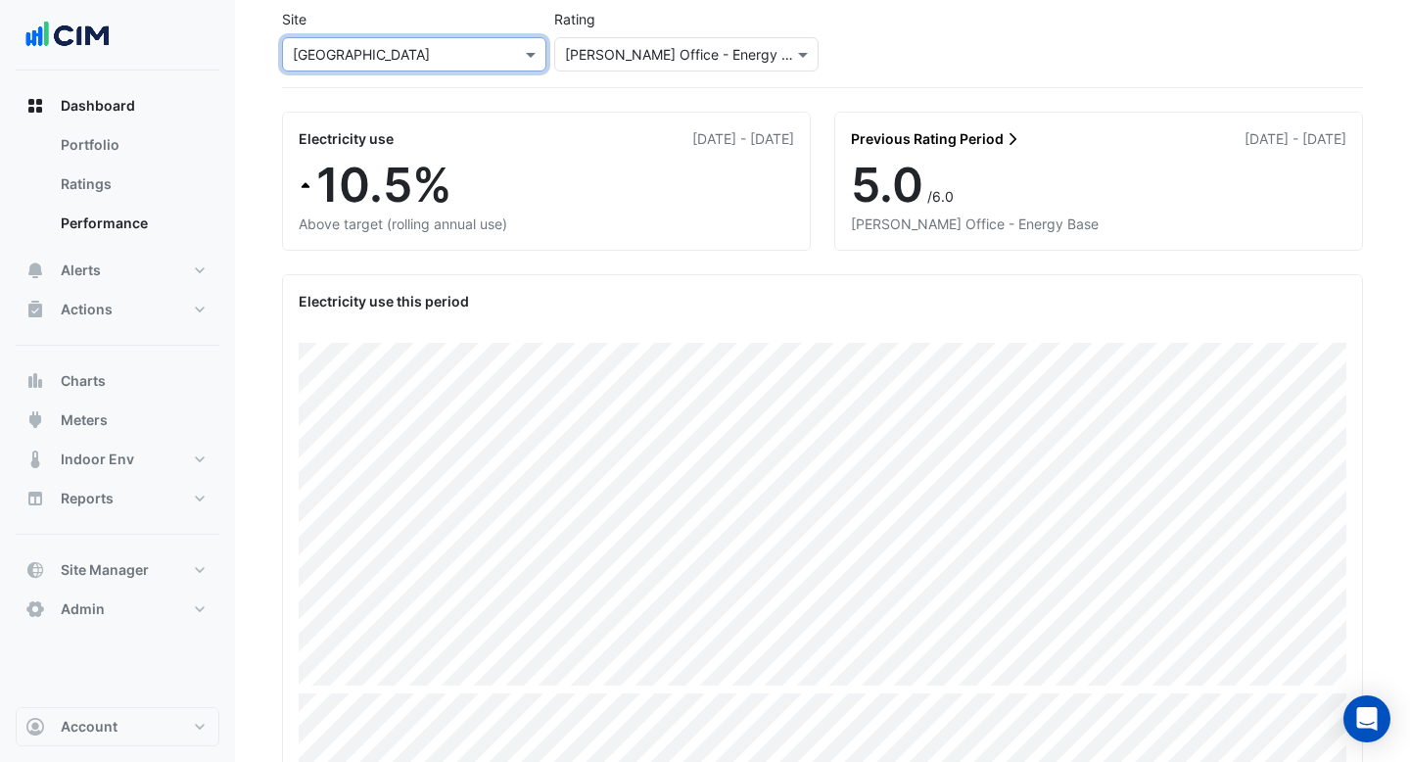
scroll to position [113, 0]
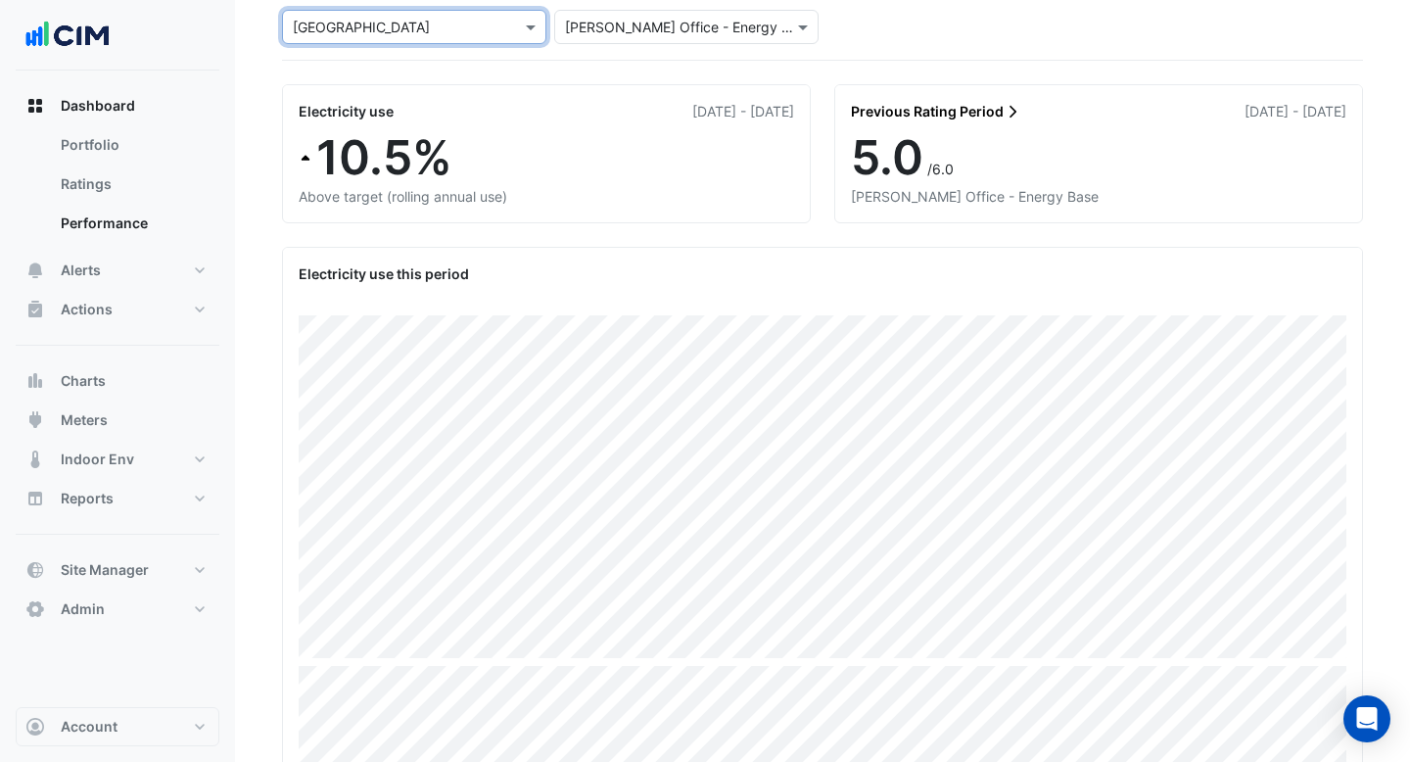
click at [1104, 189] on div "[PERSON_NAME] Office - Energy Base" at bounding box center [1098, 196] width 495 height 21
click at [961, 171] on div "5.0 /6.0" at bounding box center [1098, 157] width 495 height 57
click at [917, 132] on span "5.0" at bounding box center [887, 157] width 72 height 58
click at [950, 189] on div "[PERSON_NAME] Office - Energy Base" at bounding box center [1098, 196] width 495 height 21
click at [970, 91] on div "Previous Rating Period 01 Jan 2024 - 31 Dec 2024" at bounding box center [1098, 107] width 527 height 44
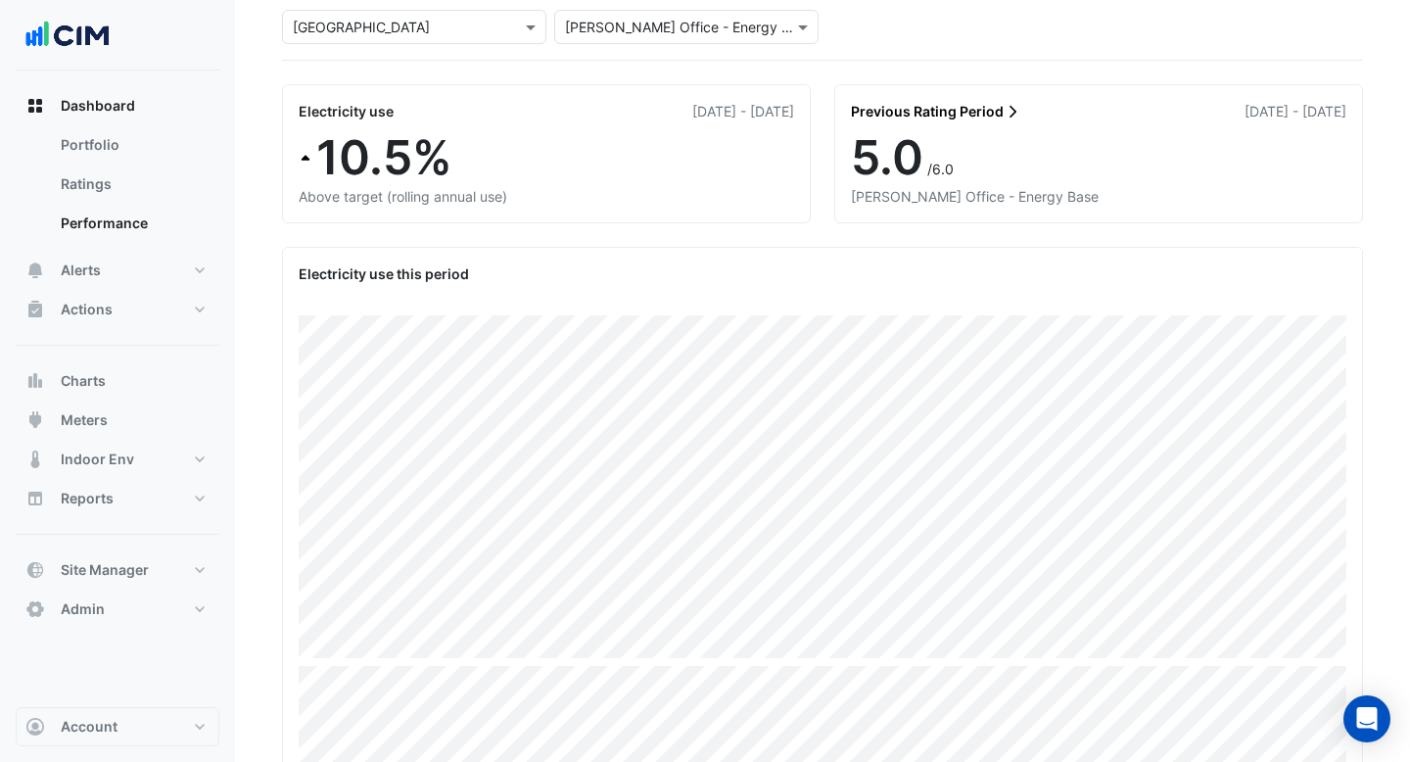
click at [970, 99] on div "Previous Rating Period 01 Jan 2024 - 31 Dec 2024" at bounding box center [1098, 107] width 527 height 44
click at [970, 110] on link "Previous Rating Period" at bounding box center [936, 111] width 170 height 21
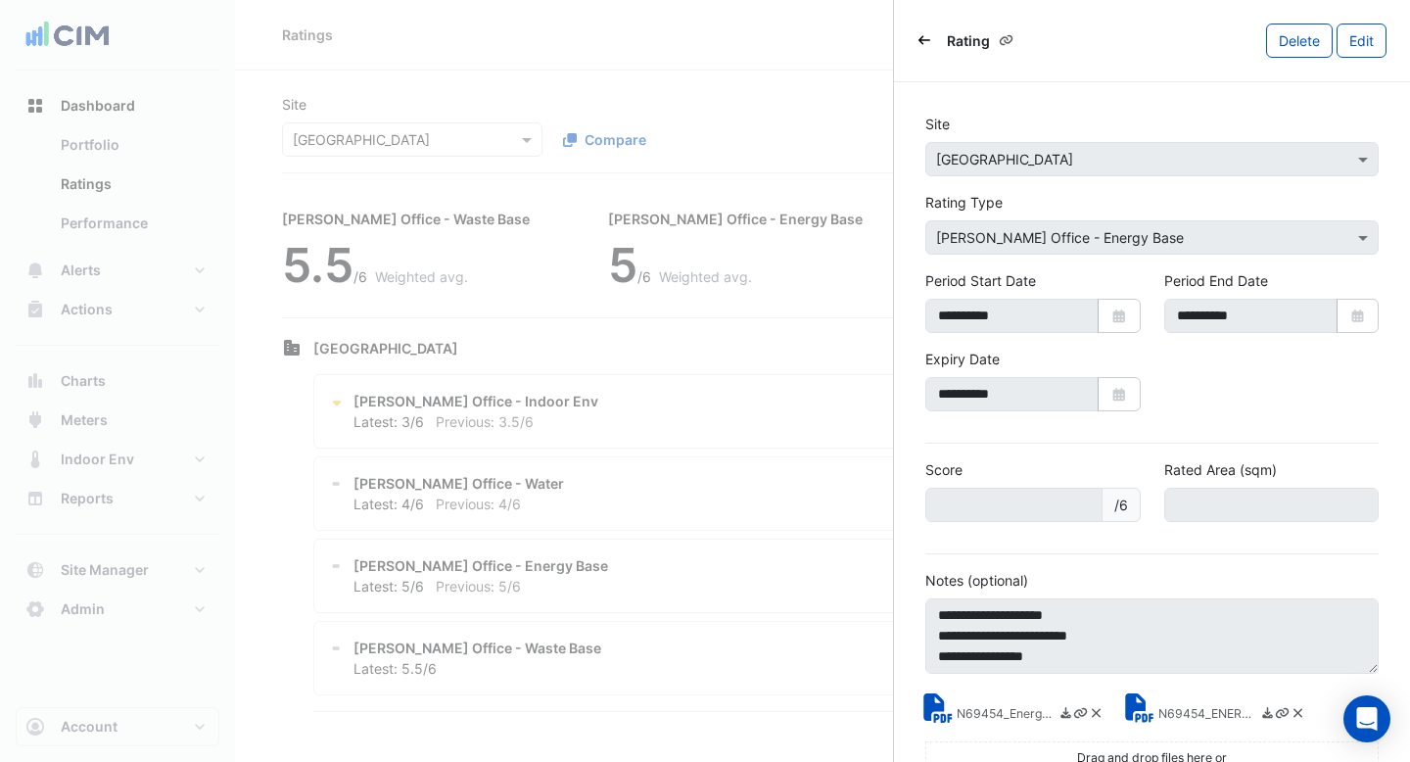
click at [801, 53] on body "Ratings Add Rating Site × Chifley Tower Compare Show × All Ratings NABERS Offic…" at bounding box center [705, 381] width 1410 height 762
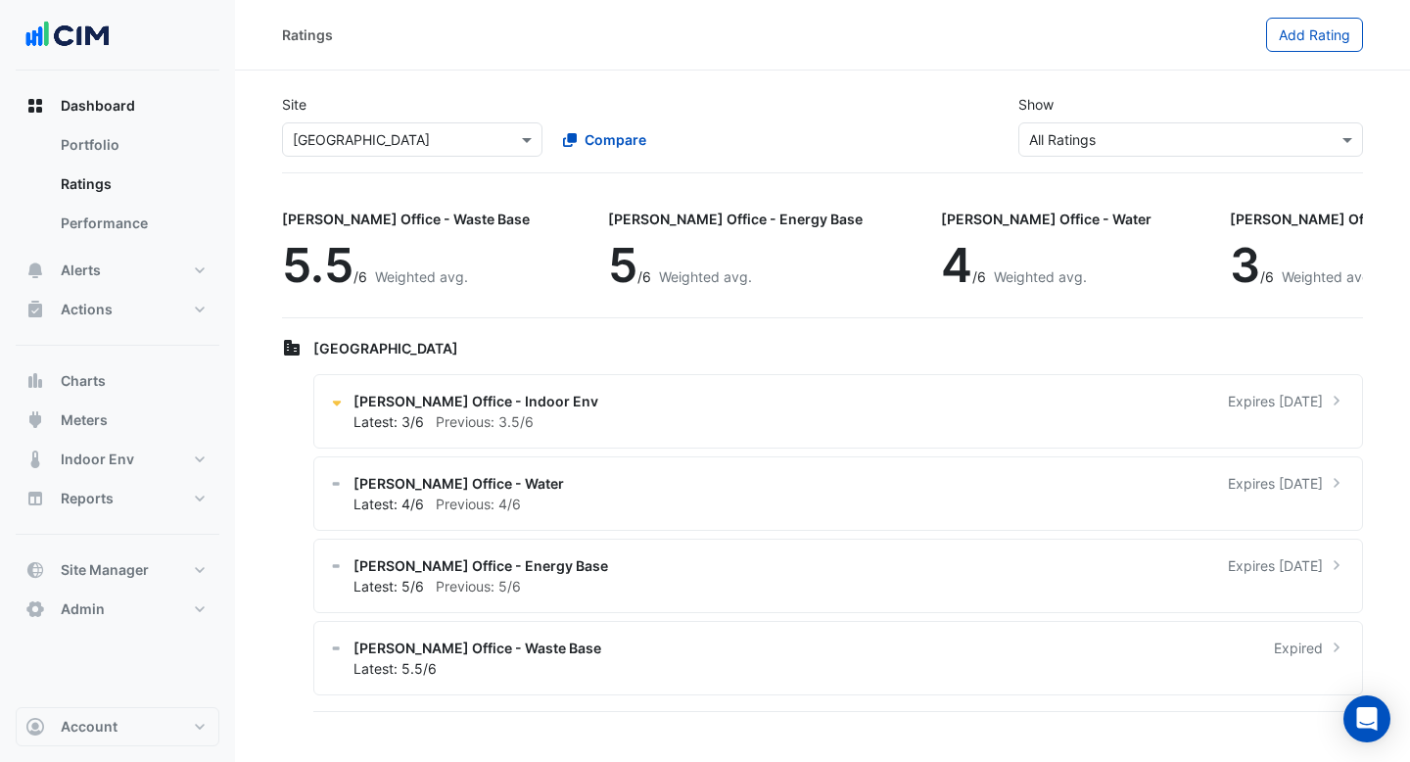
click at [748, 49] on ngb-offcanvas-backdrop at bounding box center [705, 381] width 1410 height 762
click at [721, 567] on div "NABERS Office - Energy Base Expires in 2 months" at bounding box center [849, 565] width 993 height 21
click at [803, 141] on ngb-offcanvas-backdrop at bounding box center [705, 381] width 1410 height 762
click at [664, 200] on div "NABERS Office - Energy Base 5 /6 Weighted avg." at bounding box center [743, 253] width 270 height 113
click at [391, 131] on input "text" at bounding box center [393, 140] width 200 height 21
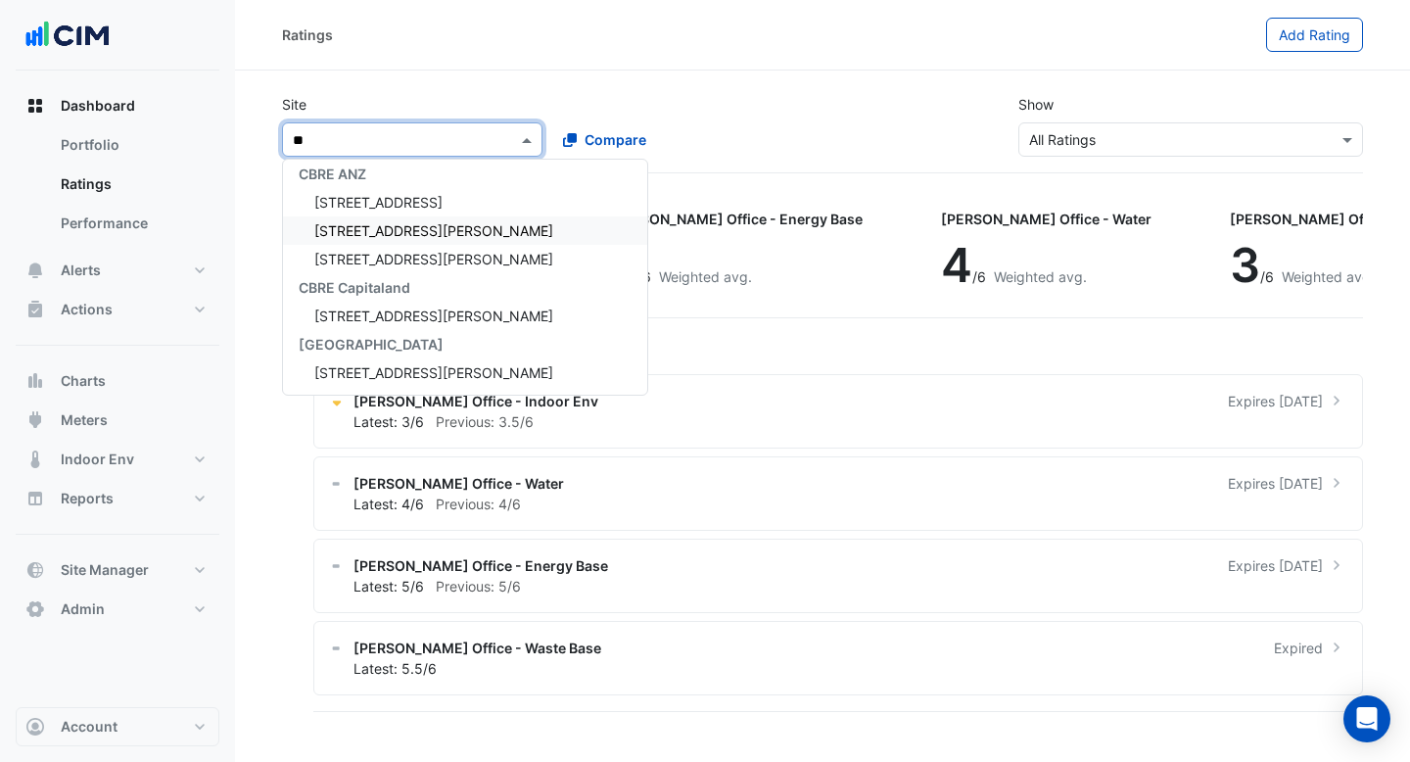
scroll to position [178, 0]
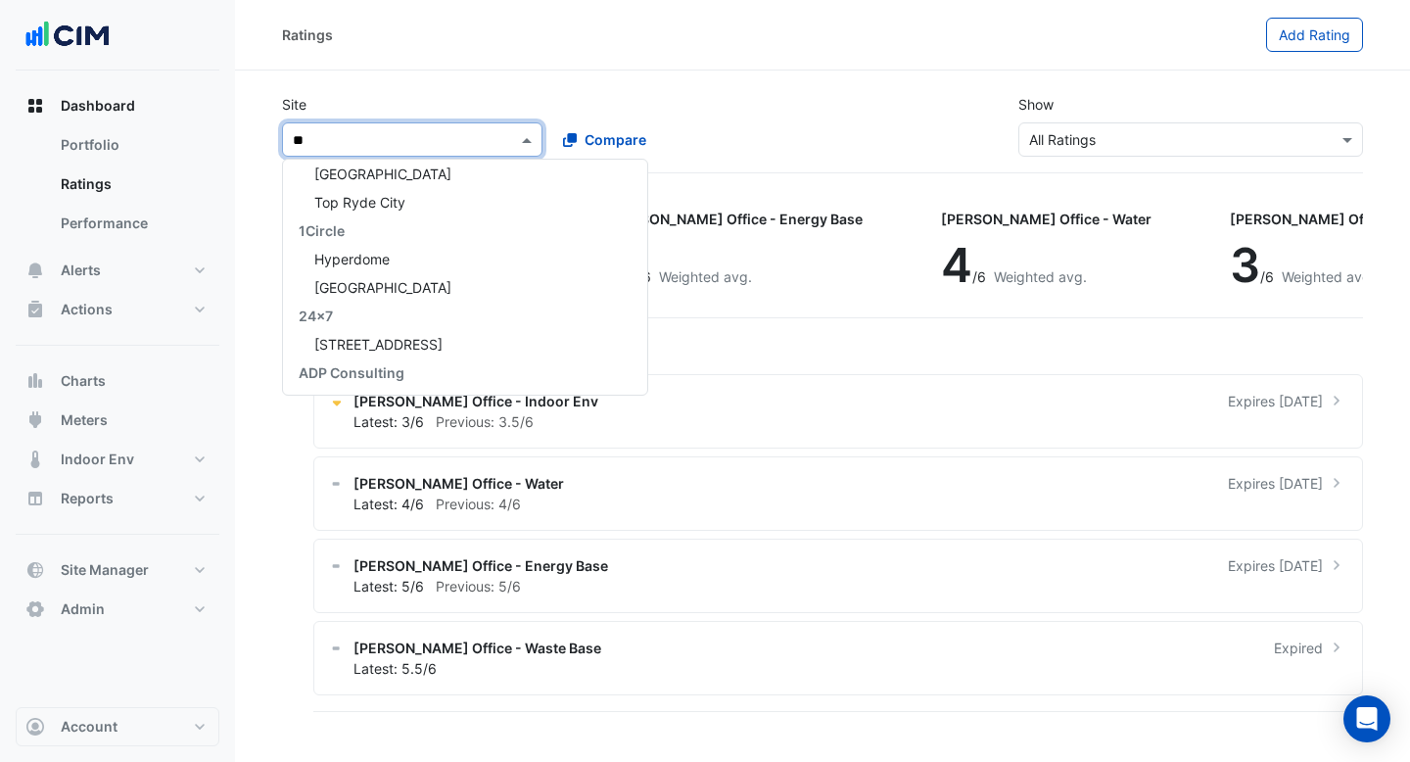
type input "***"
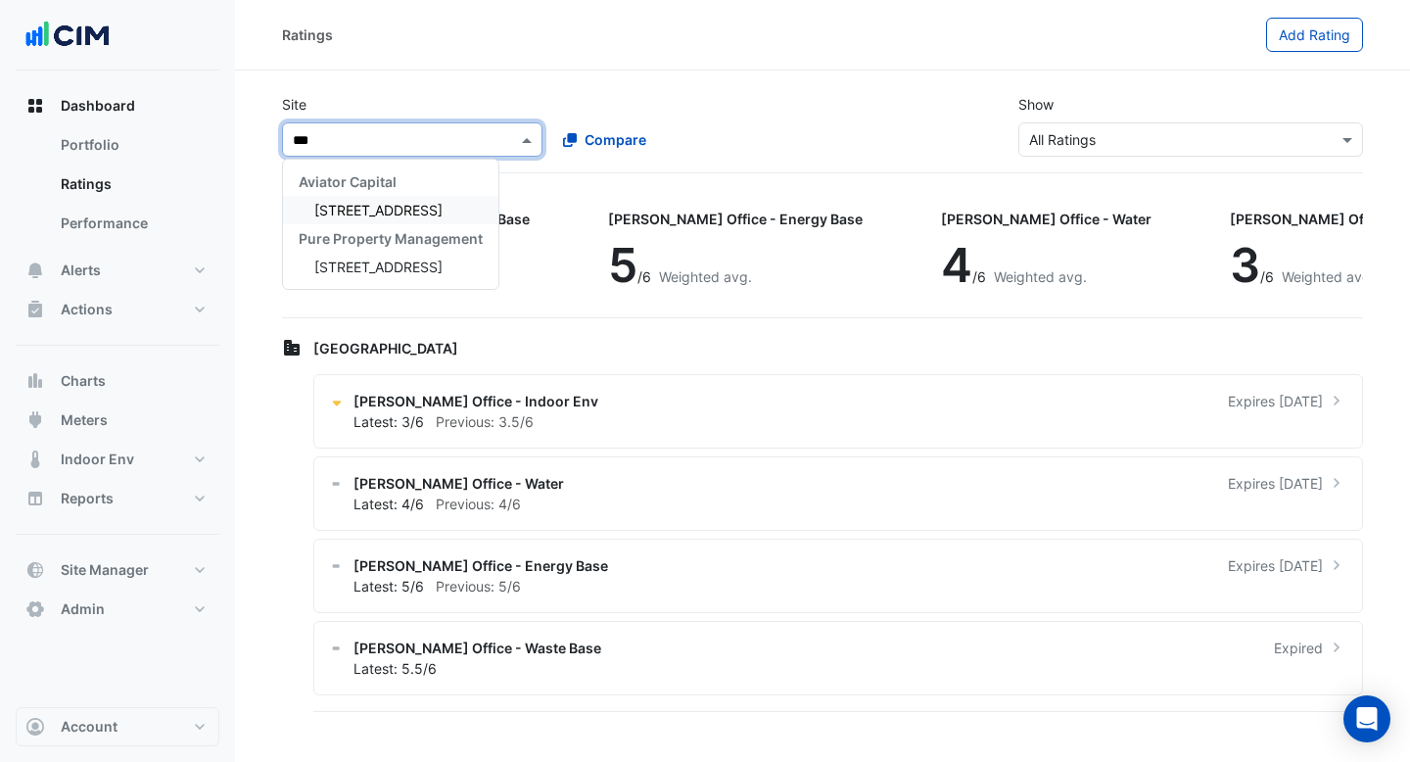
scroll to position [0, 0]
click at [391, 211] on span "[STREET_ADDRESS]" at bounding box center [378, 210] width 128 height 17
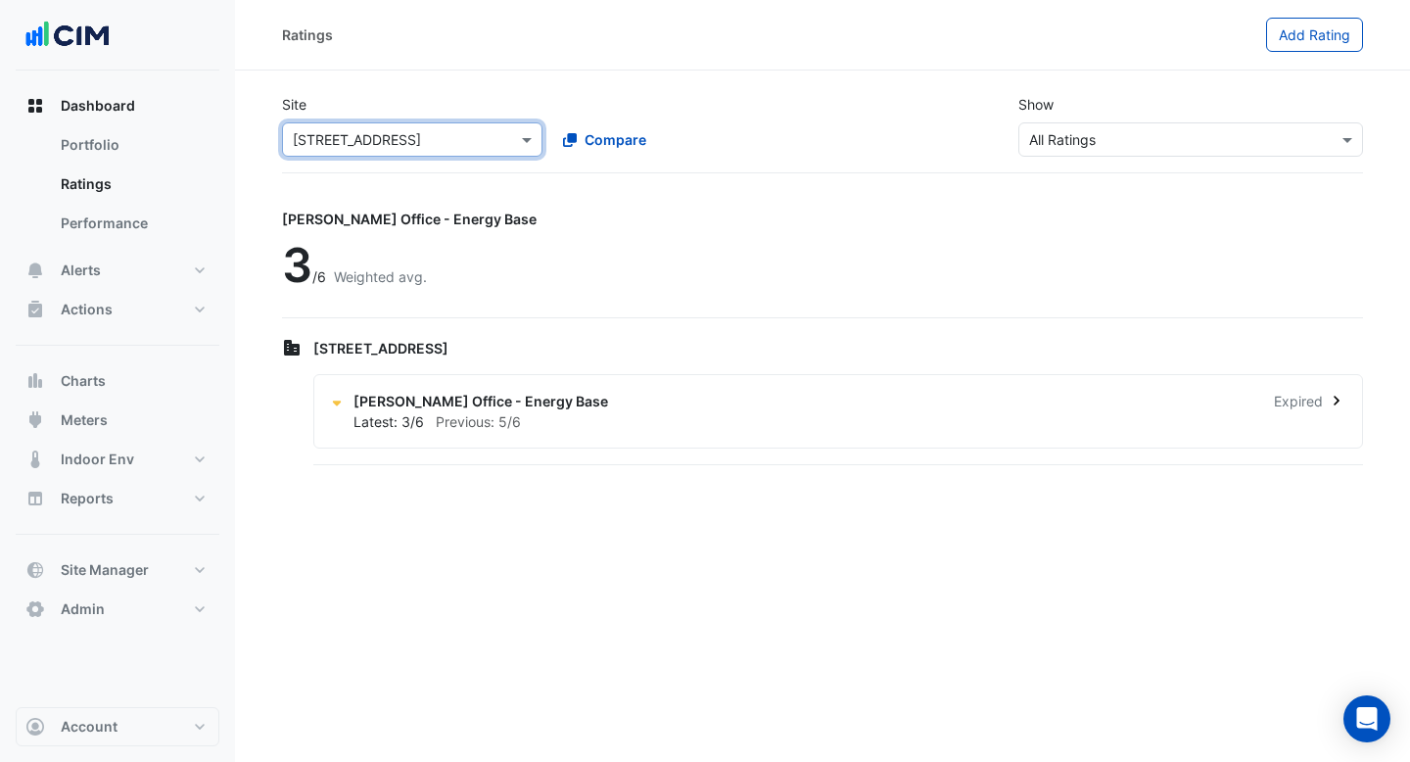
click at [607, 433] on div "NABERS Office - Energy Base Expired Latest: 3/6 Previous: 5/6" at bounding box center [837, 411] width 1049 height 74
click at [769, 163] on ngb-offcanvas-backdrop at bounding box center [705, 381] width 1410 height 762
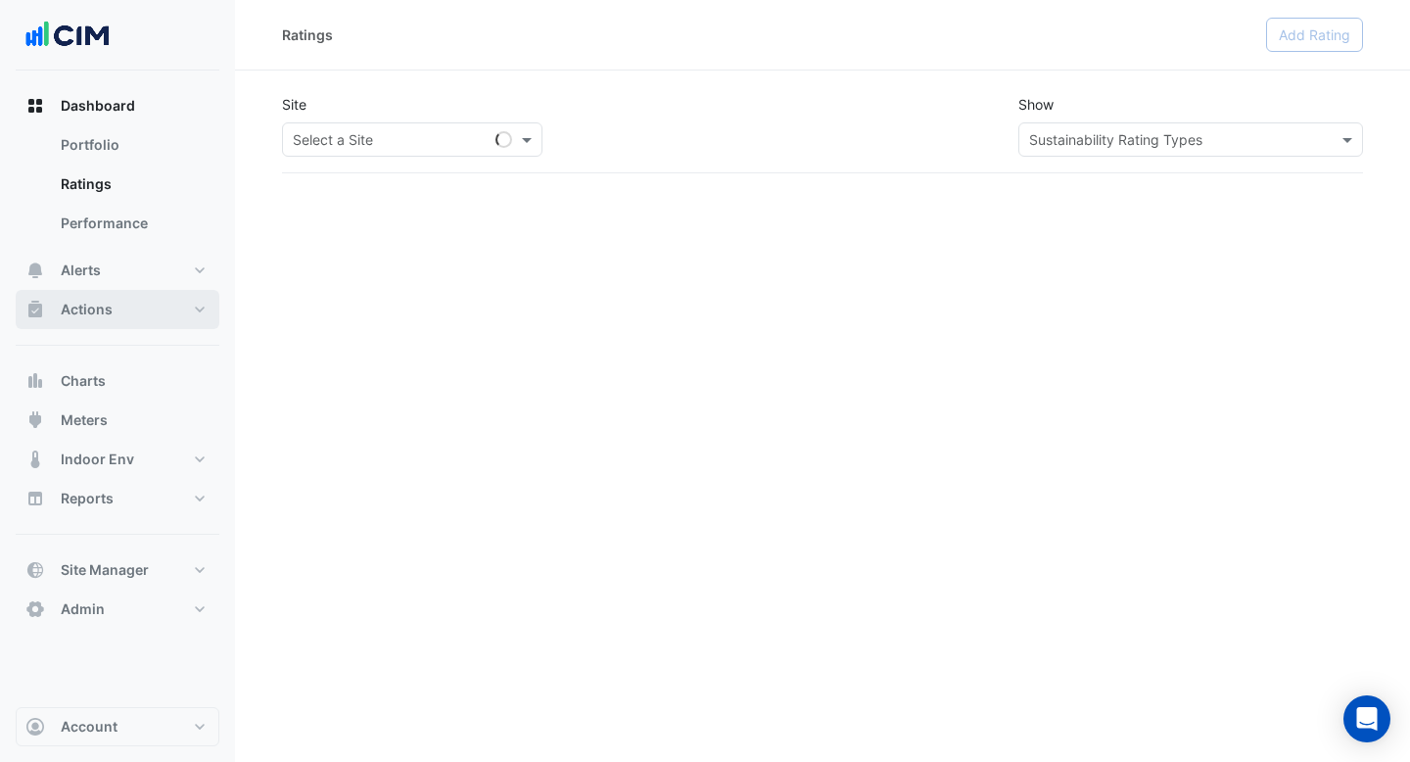
click at [108, 300] on span "Actions" at bounding box center [87, 310] width 52 height 20
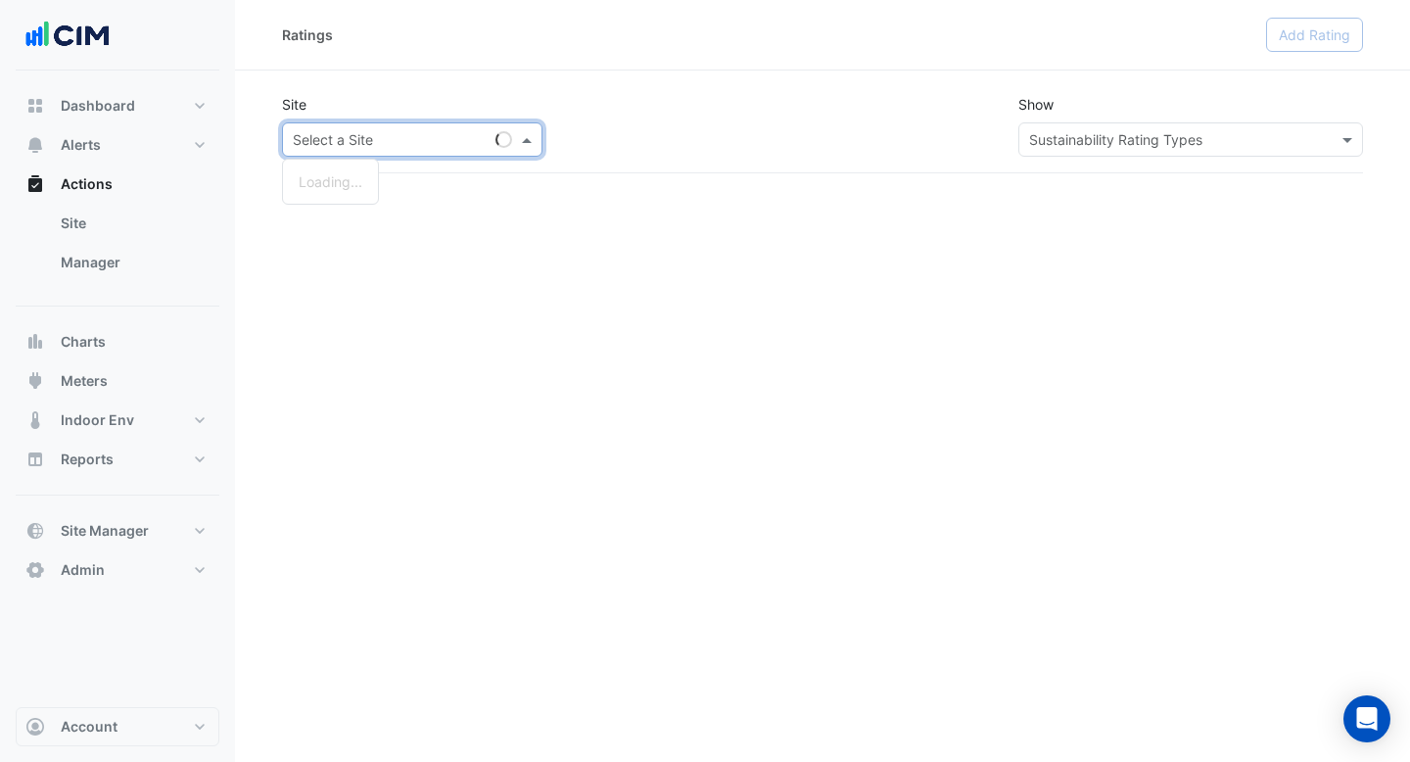
click at [415, 138] on input "text" at bounding box center [393, 140] width 200 height 21
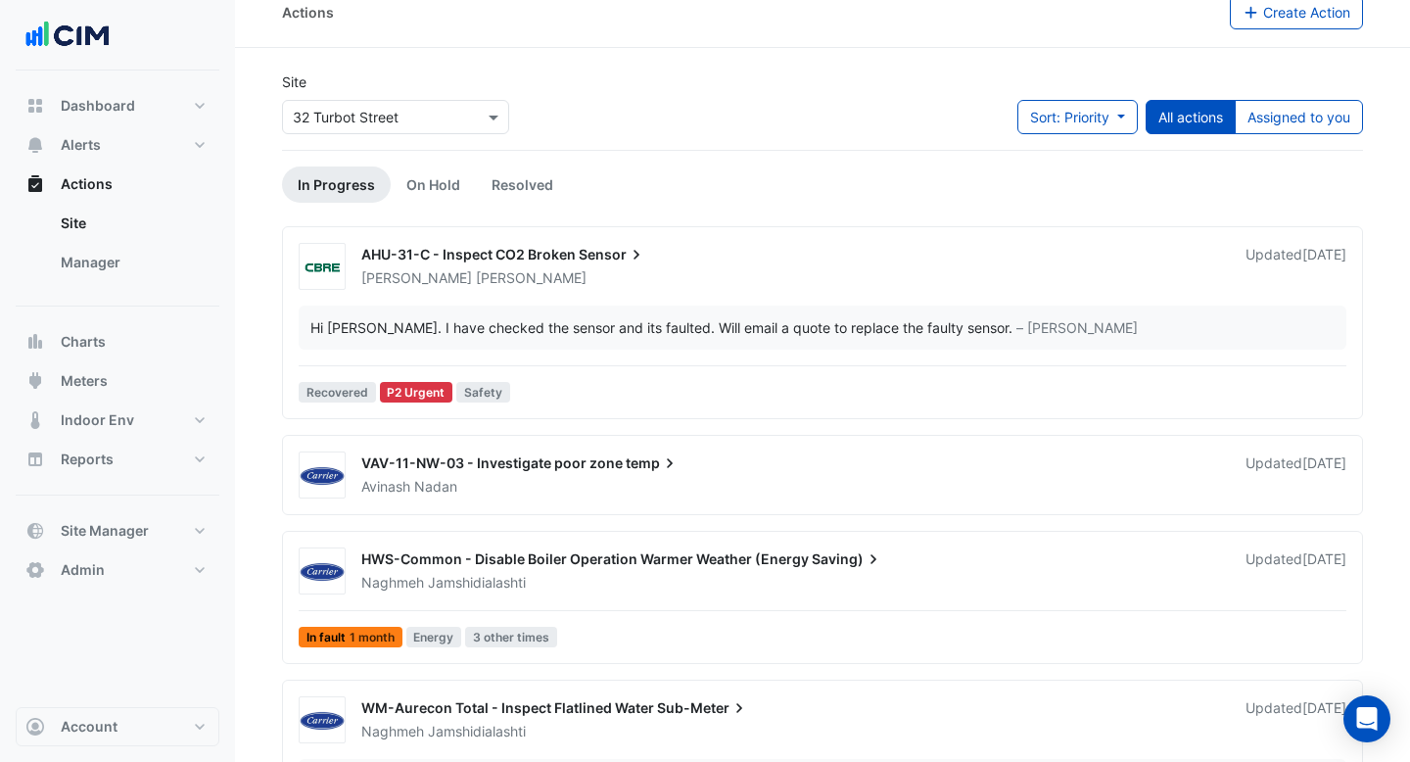
scroll to position [22, 0]
click at [129, 265] on link "Manager" at bounding box center [132, 262] width 174 height 39
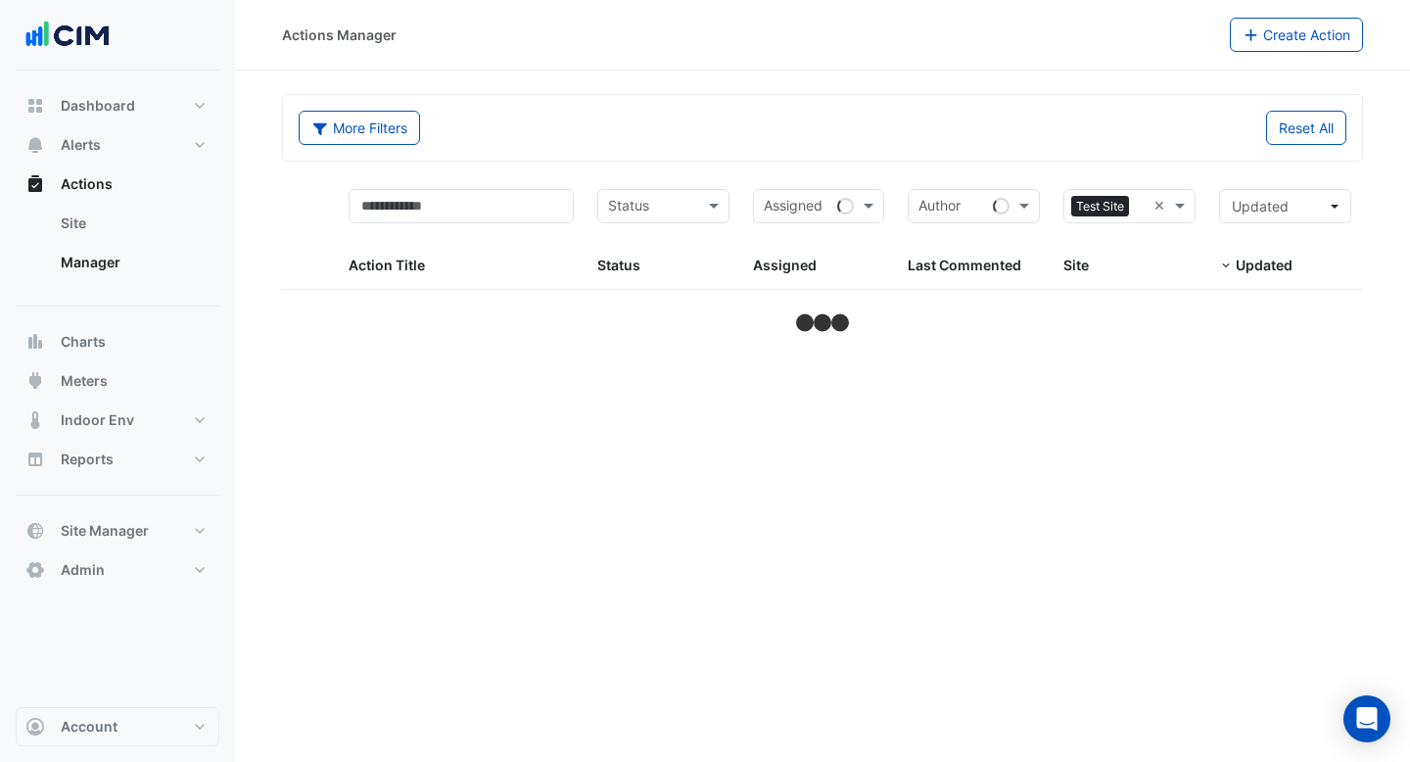
select select "***"
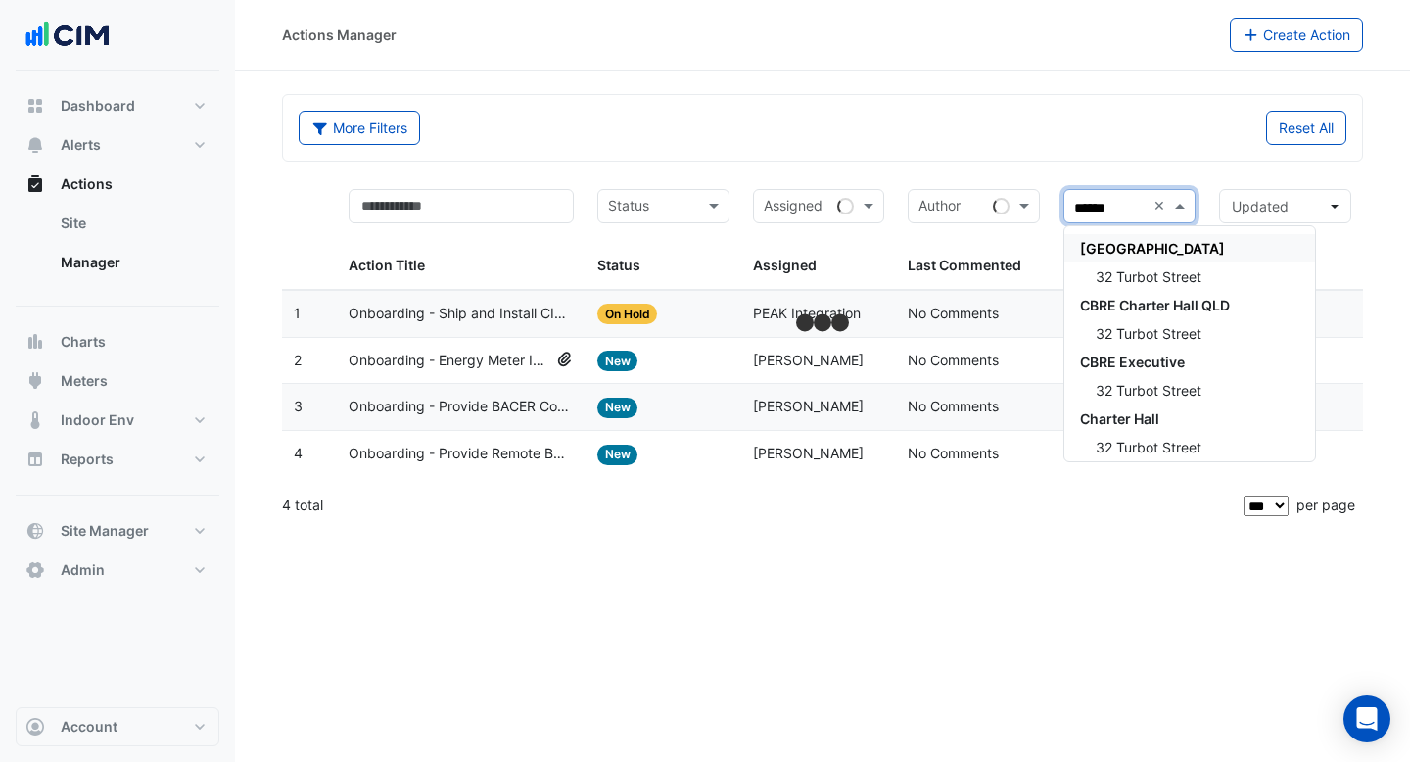
type input "*******"
click at [1206, 267] on div "32 Turbot Street" at bounding box center [1189, 276] width 251 height 28
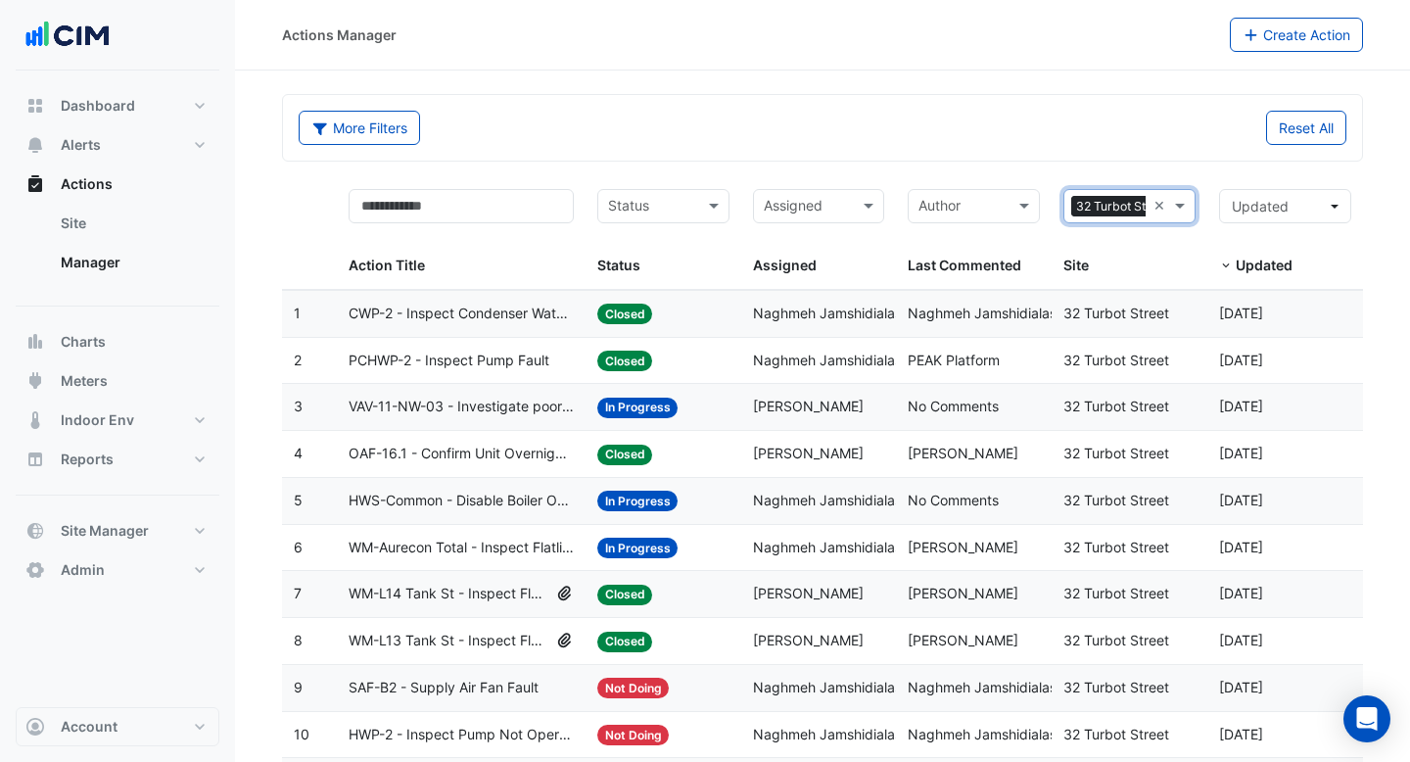
click at [453, 326] on datatable-body-cell "Action Title: CWP-2 - Inspect Condenser Water Pump Fault" at bounding box center [461, 314] width 249 height 46
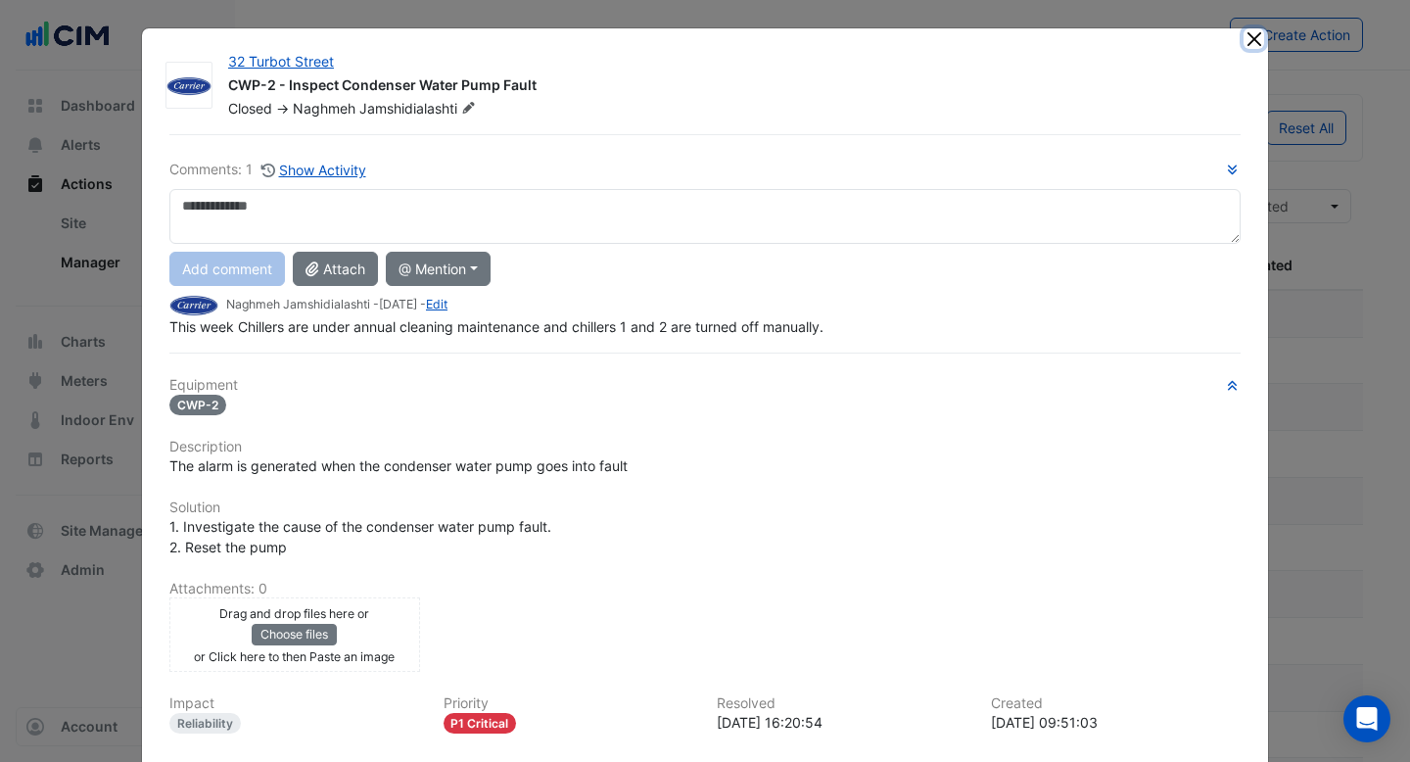
click at [1245, 39] on button "Close" at bounding box center [1253, 38] width 21 height 21
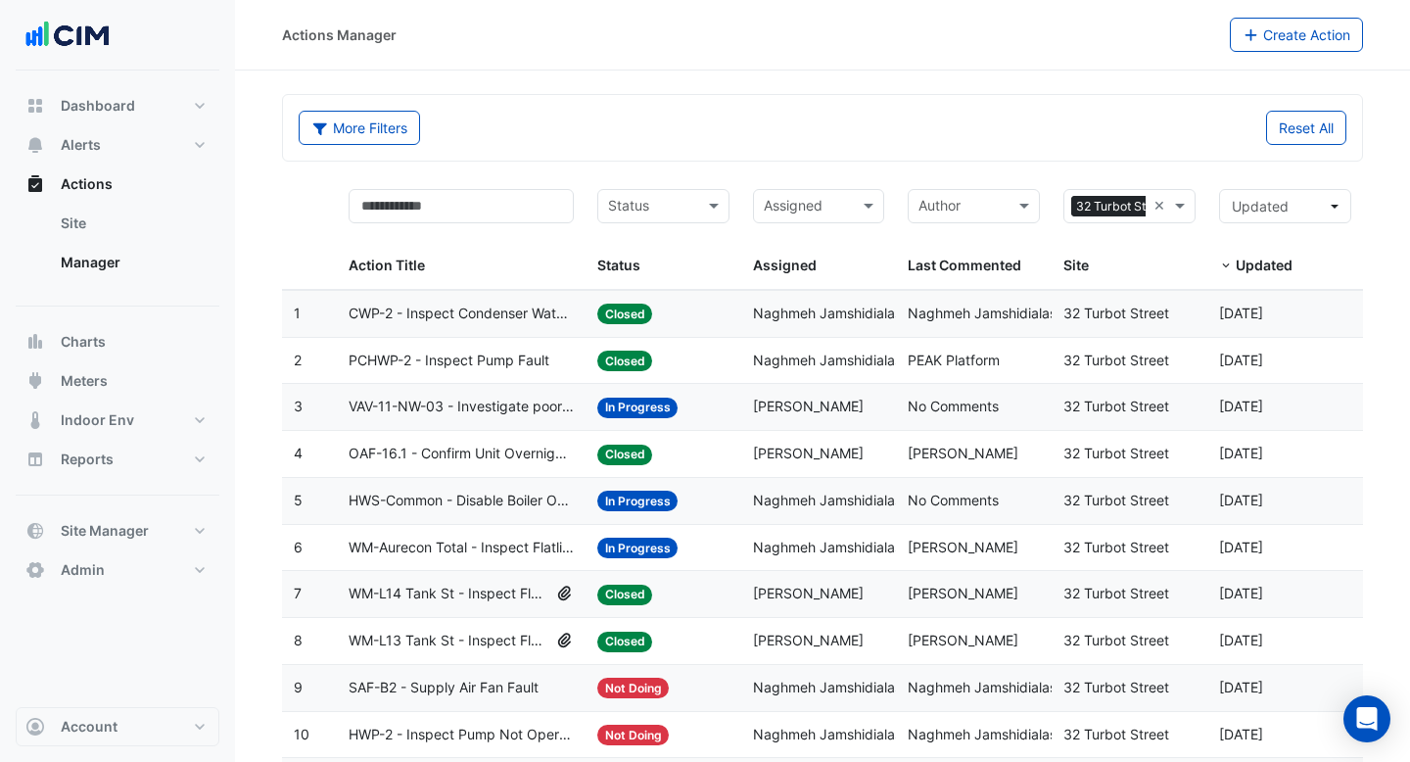
click at [527, 460] on span "OAF-16.1 - Confirm Unit Overnight Operation (Energy Waste)" at bounding box center [461, 454] width 225 height 23
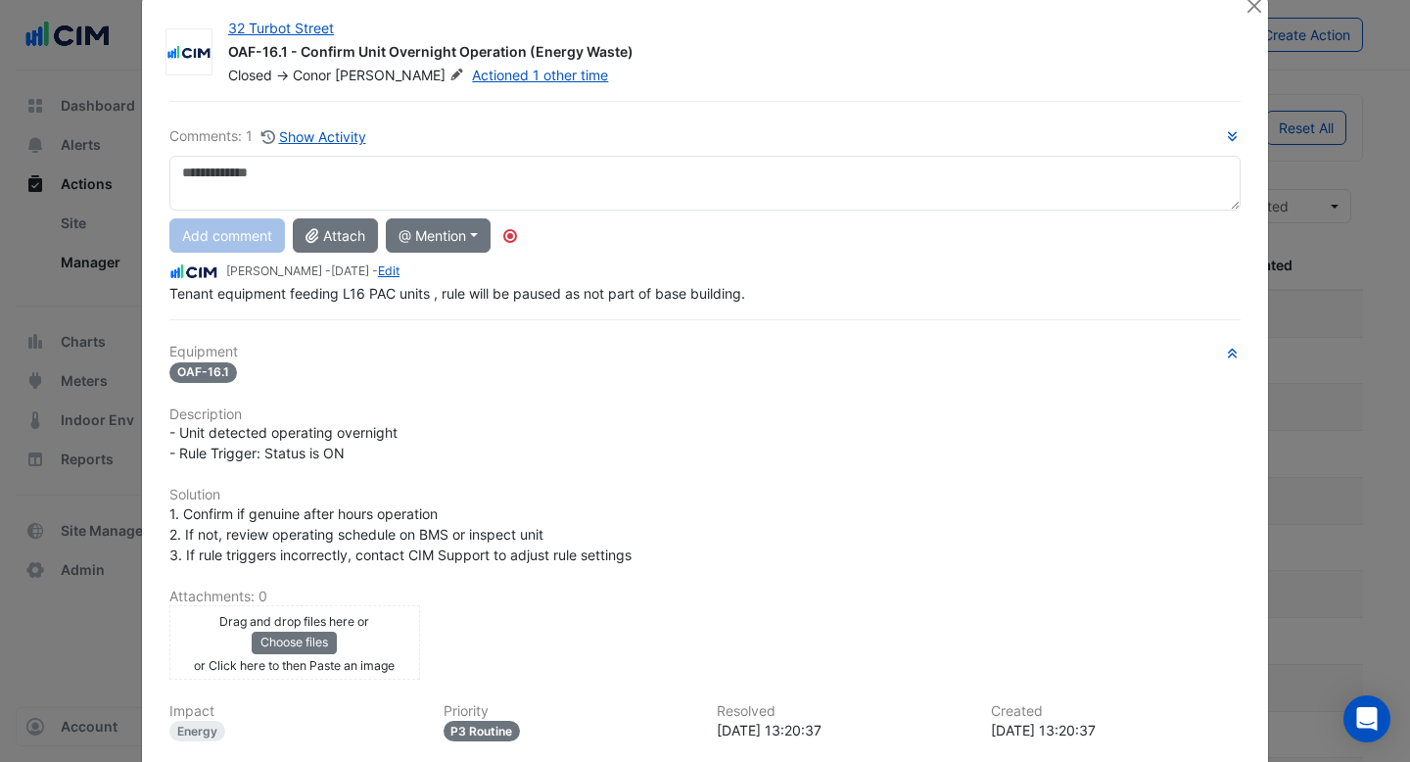
scroll to position [6, 0]
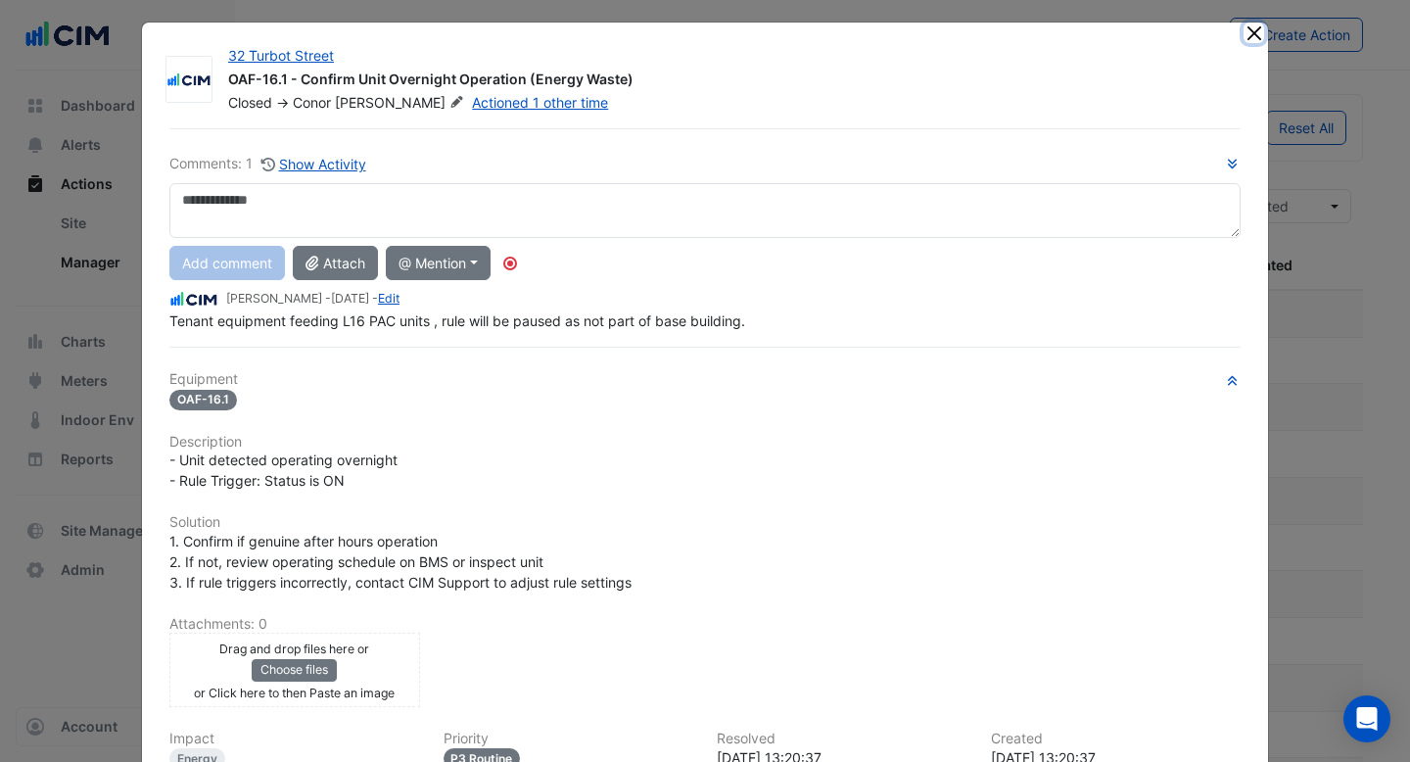
click at [1247, 37] on button "Close" at bounding box center [1253, 33] width 21 height 21
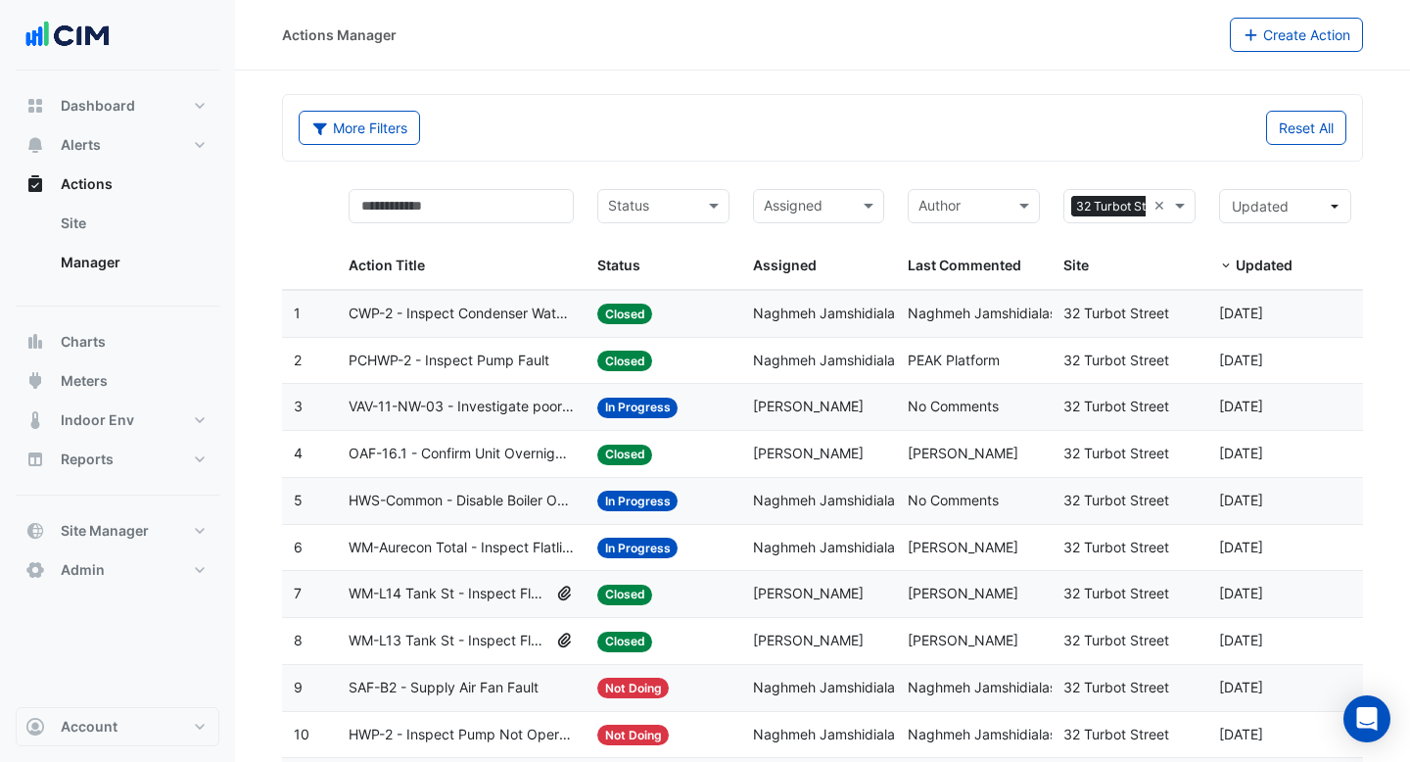
click at [519, 501] on span "HWS-Common - Disable Boiler Operation Warmer Weather (Energy Saving)" at bounding box center [461, 500] width 225 height 23
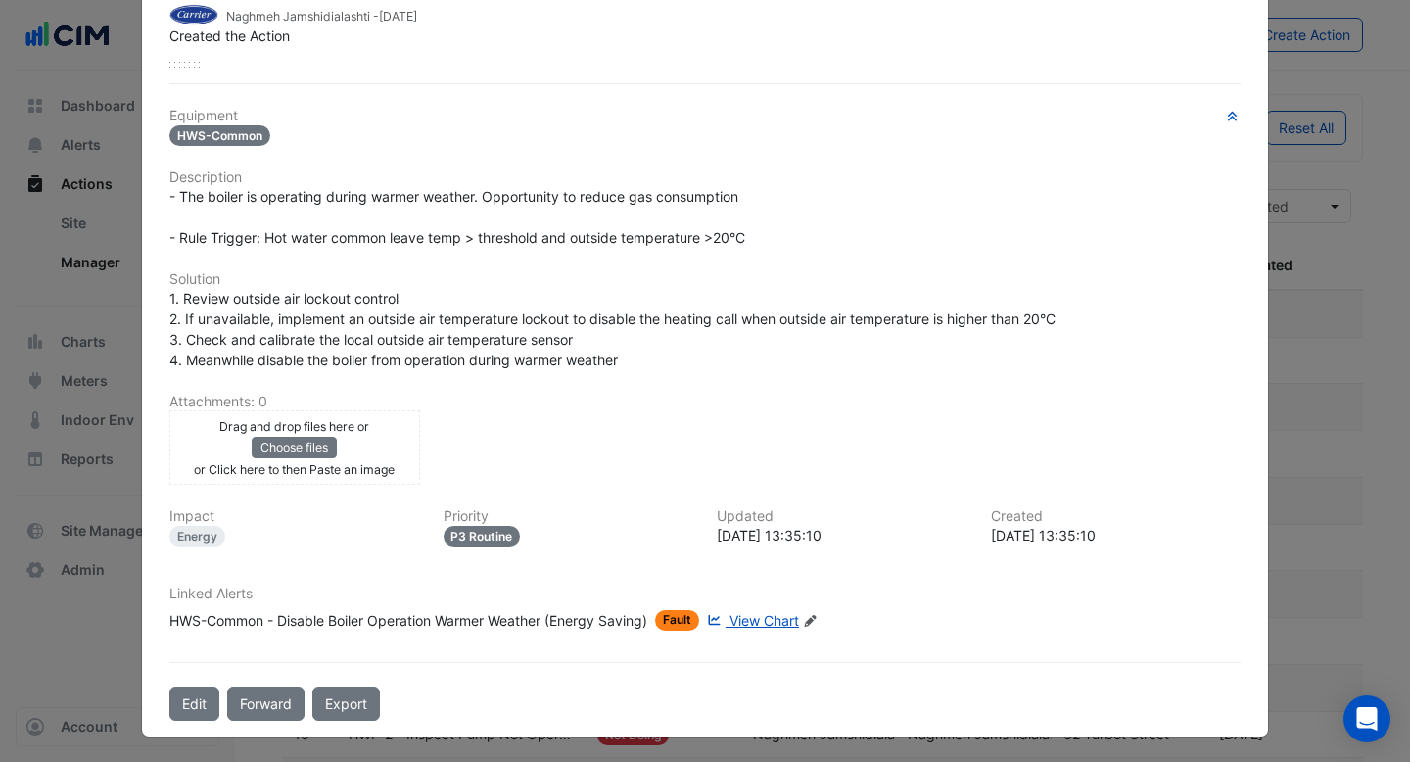
scroll to position [0, 0]
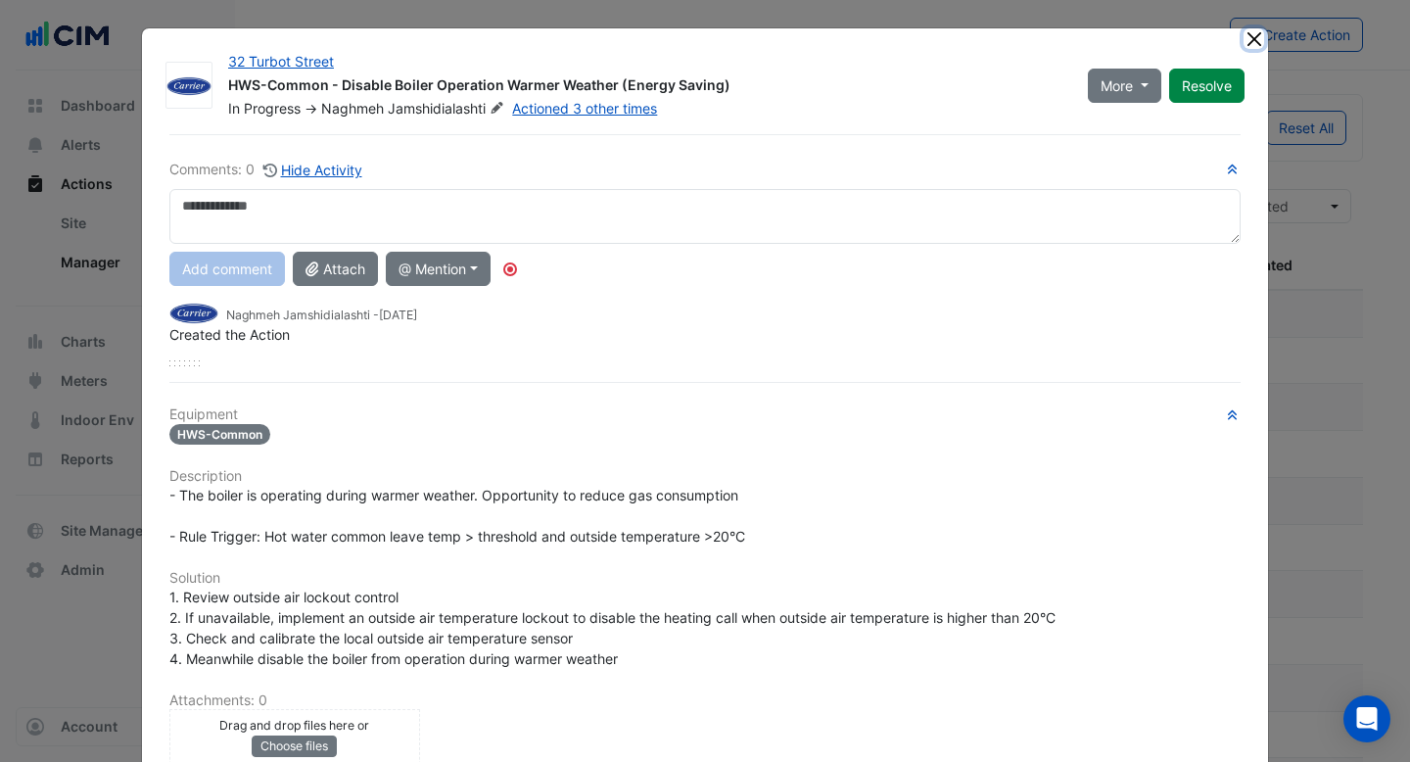
click at [1260, 38] on button "Close" at bounding box center [1253, 38] width 21 height 21
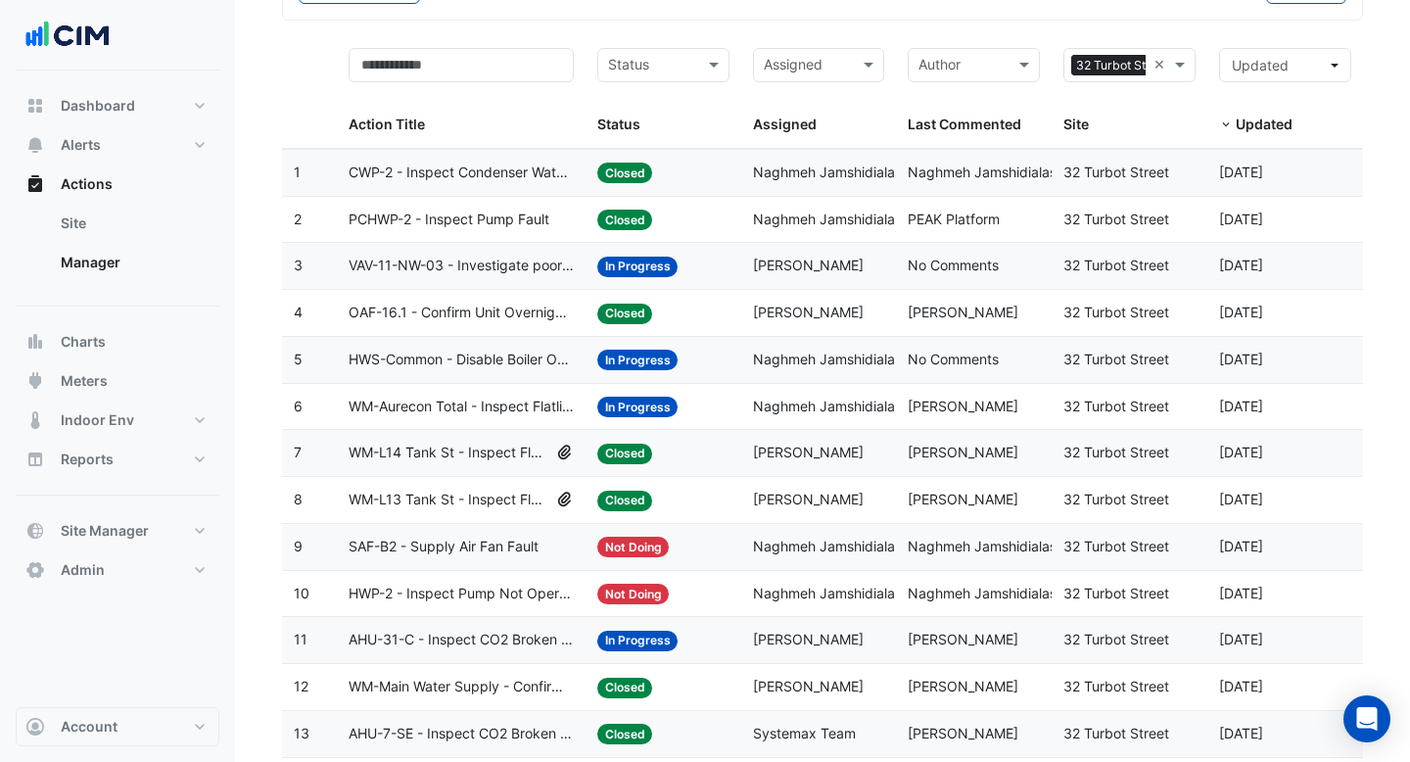
scroll to position [165, 0]
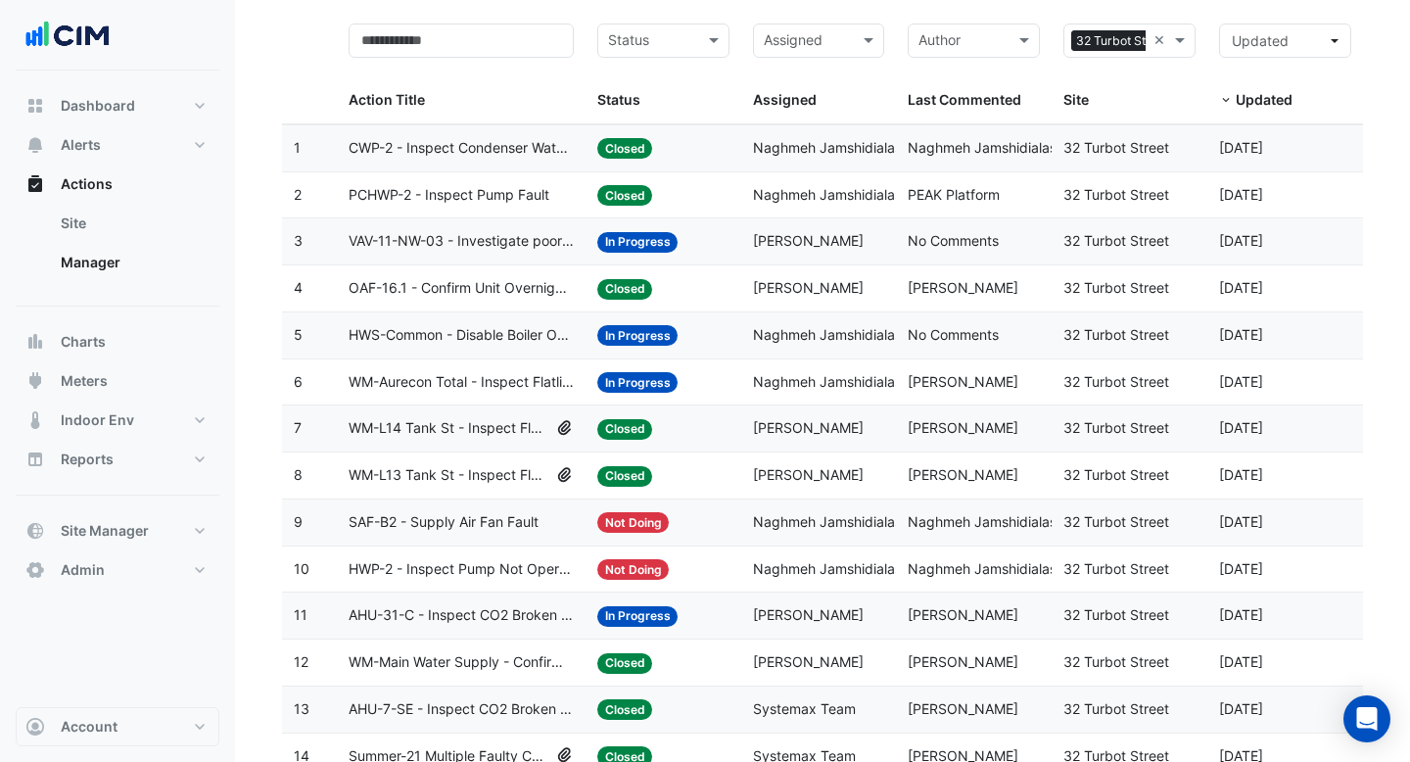
click at [506, 481] on span "WM-L13 Tank St - Inspect Flatlined Water Sub-Meter" at bounding box center [449, 475] width 201 height 23
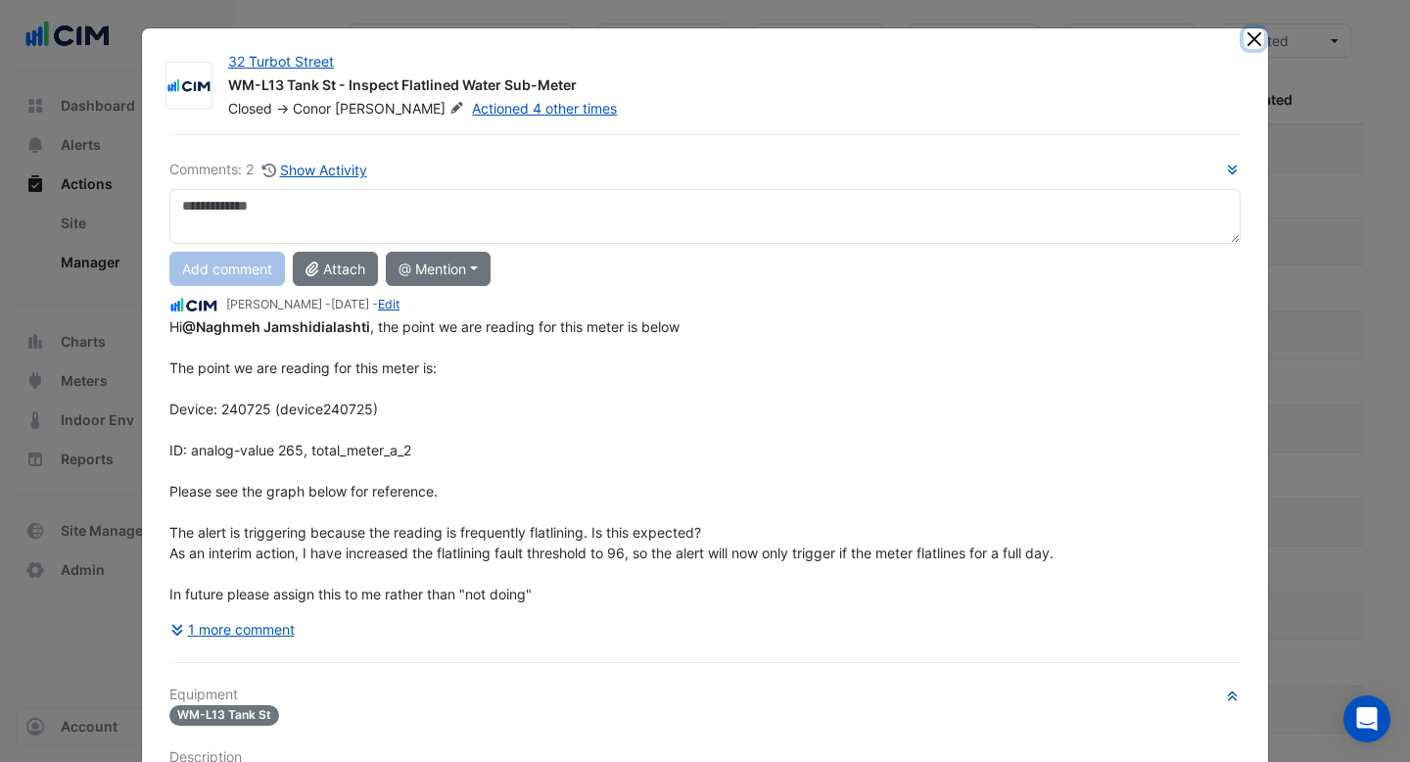
click at [1255, 42] on button "Close" at bounding box center [1253, 38] width 21 height 21
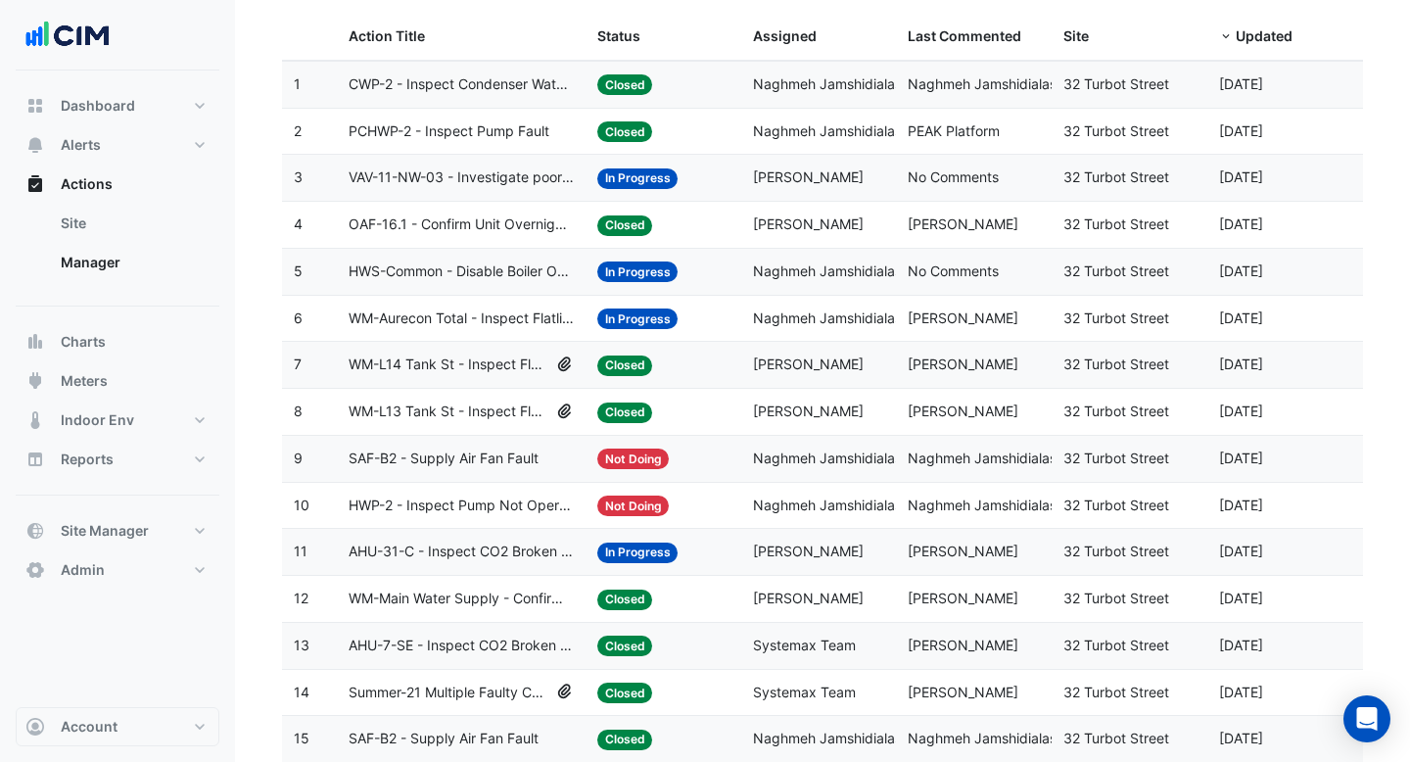
scroll to position [244, 0]
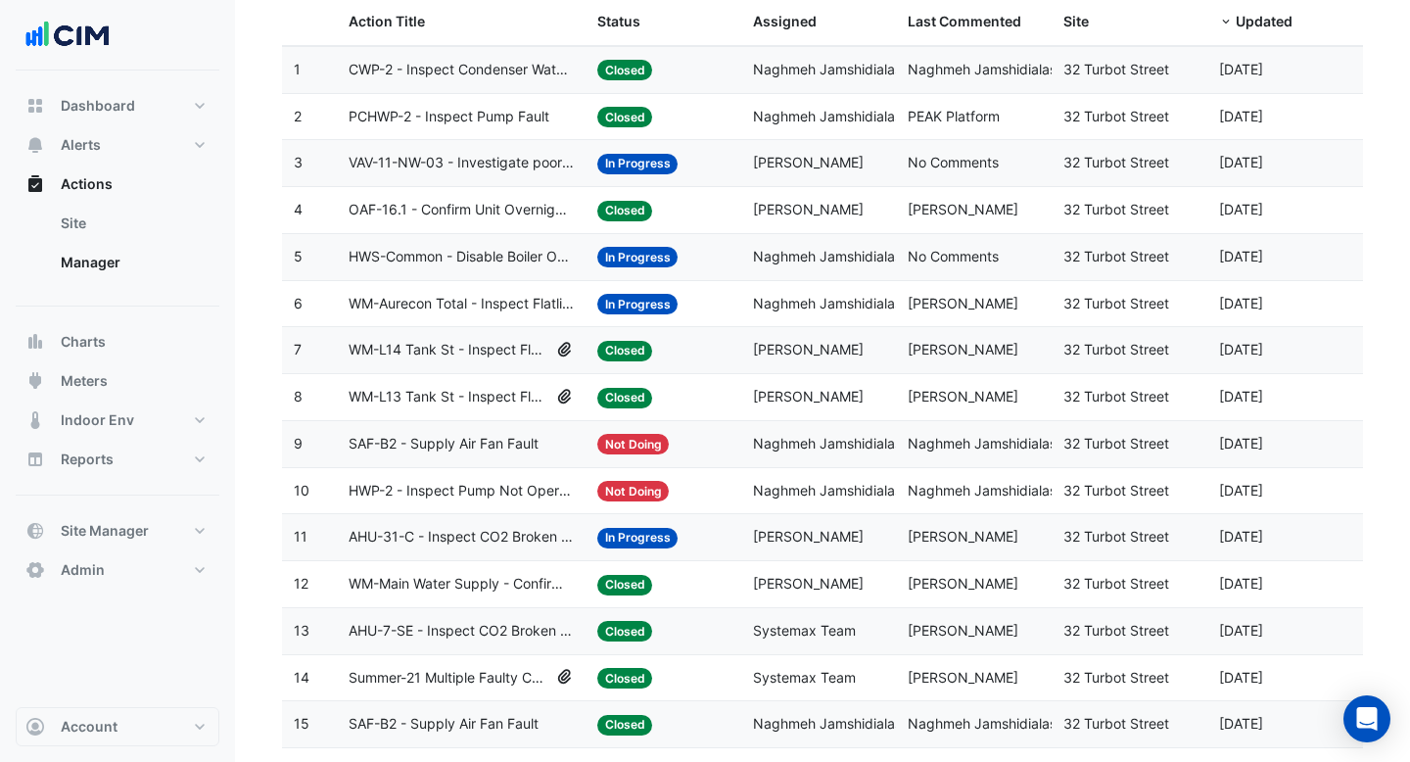
click at [526, 545] on span "AHU-31-C - Inspect CO2 Broken Sensor" at bounding box center [461, 537] width 225 height 23
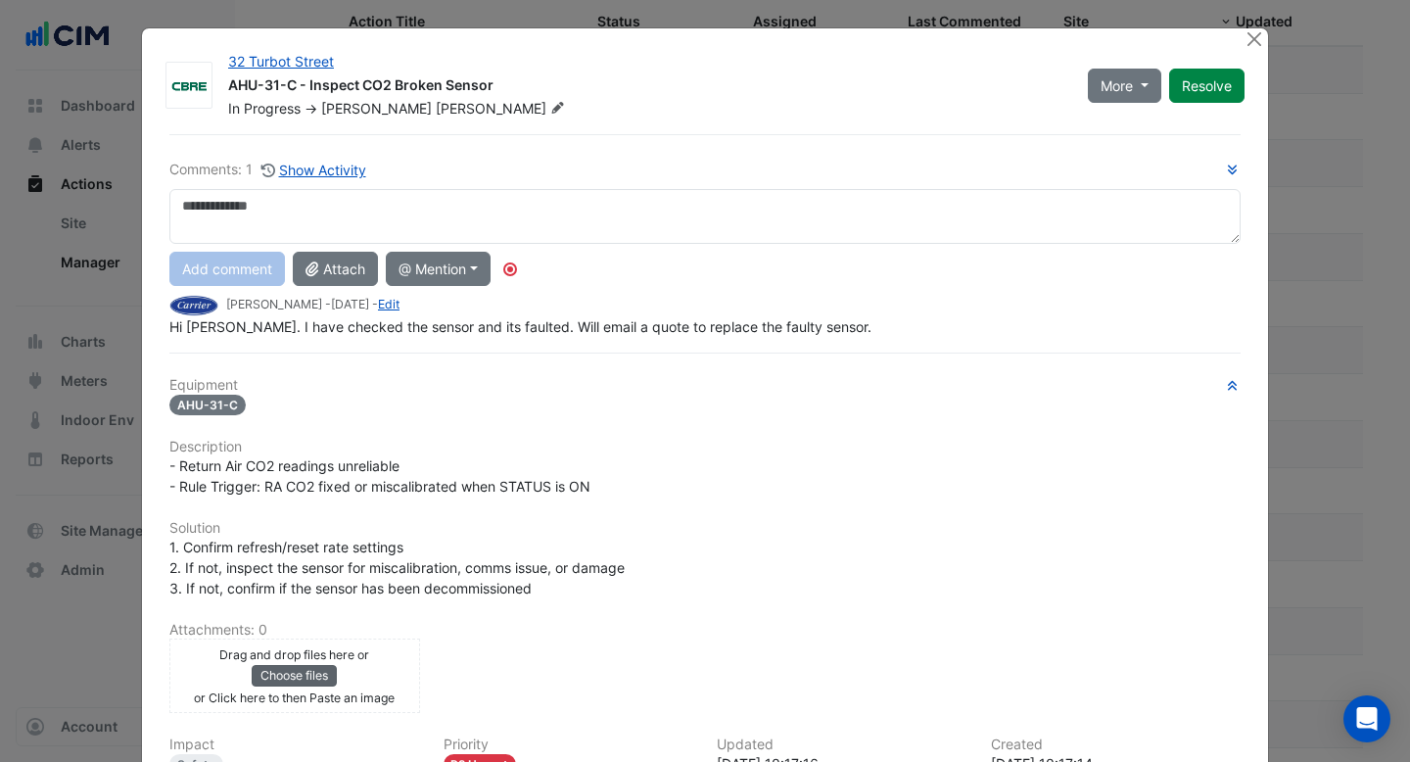
scroll to position [228, 0]
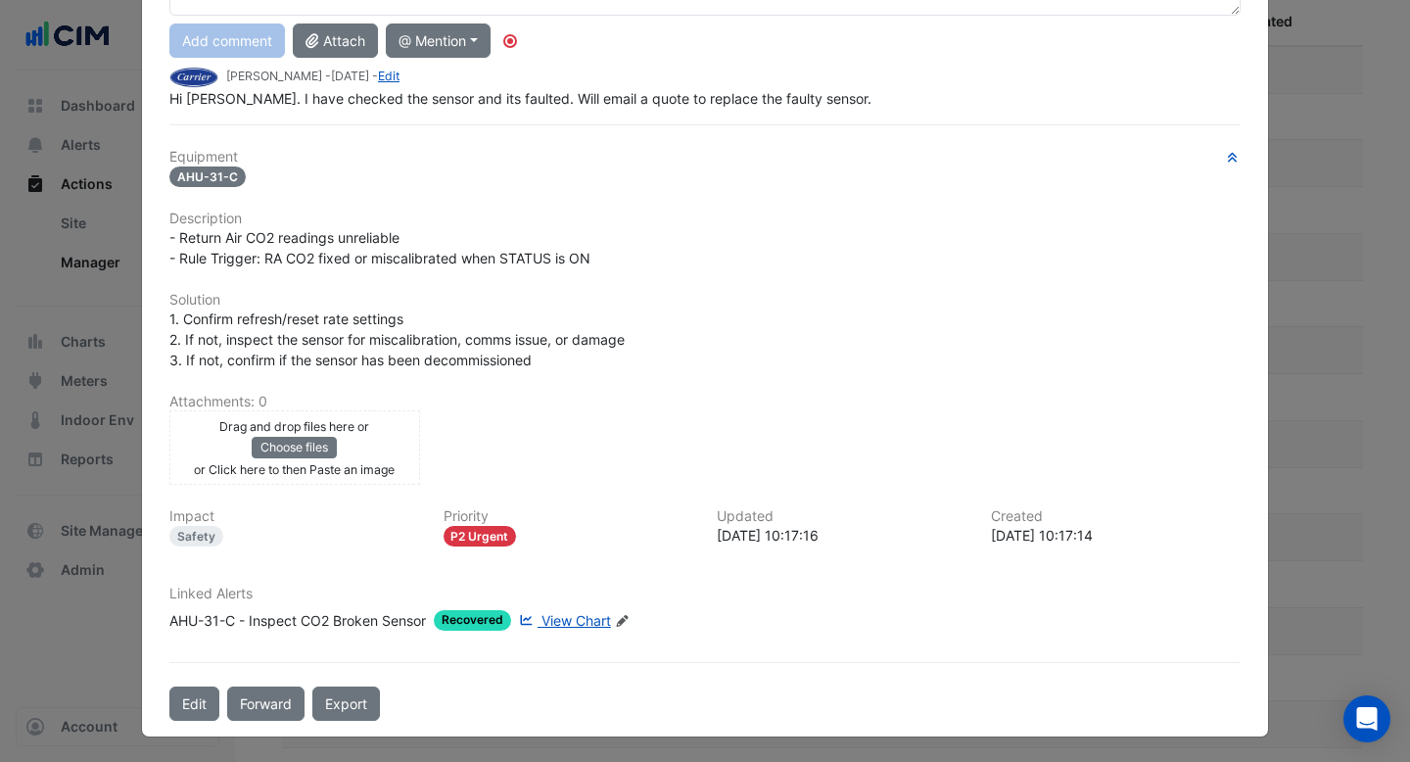
click at [561, 612] on span "View Chart" at bounding box center [576, 620] width 70 height 17
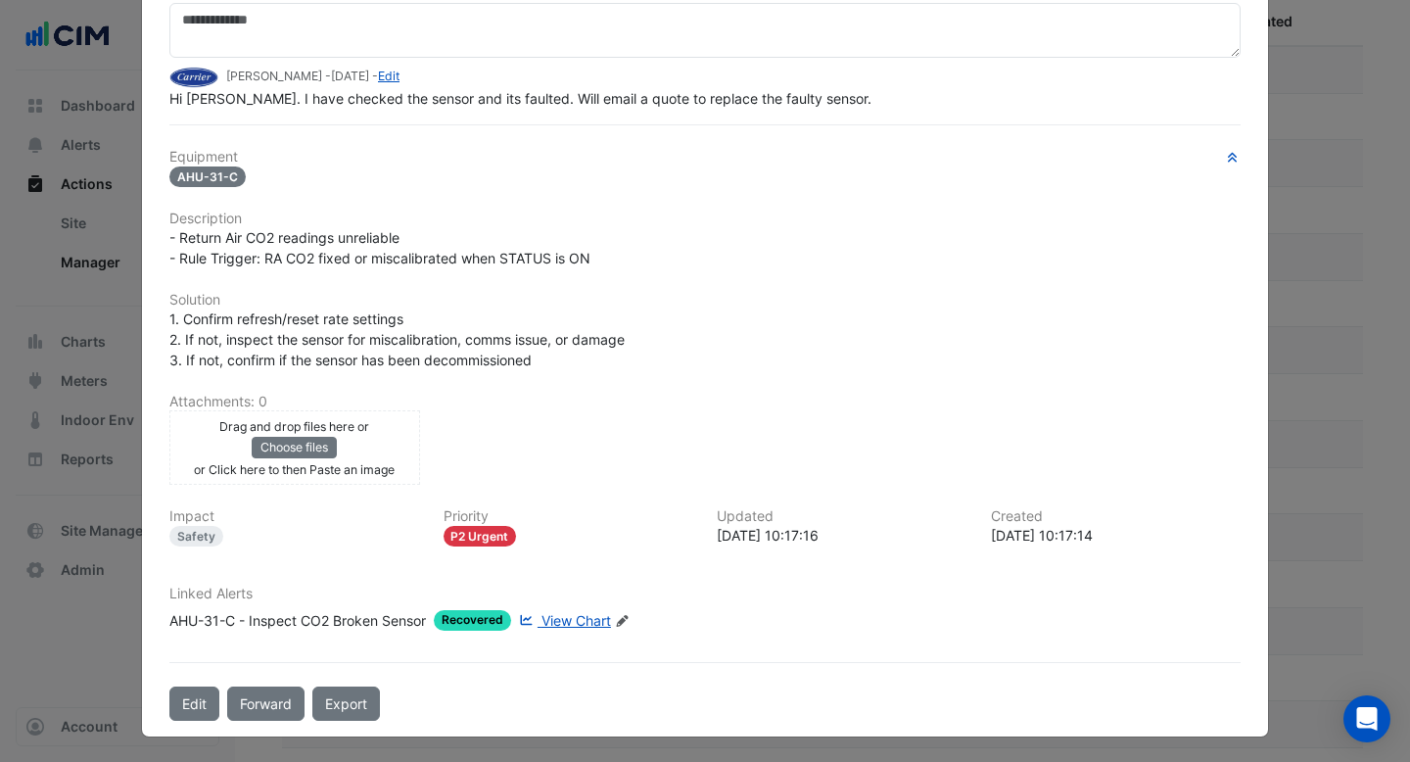
scroll to position [0, 0]
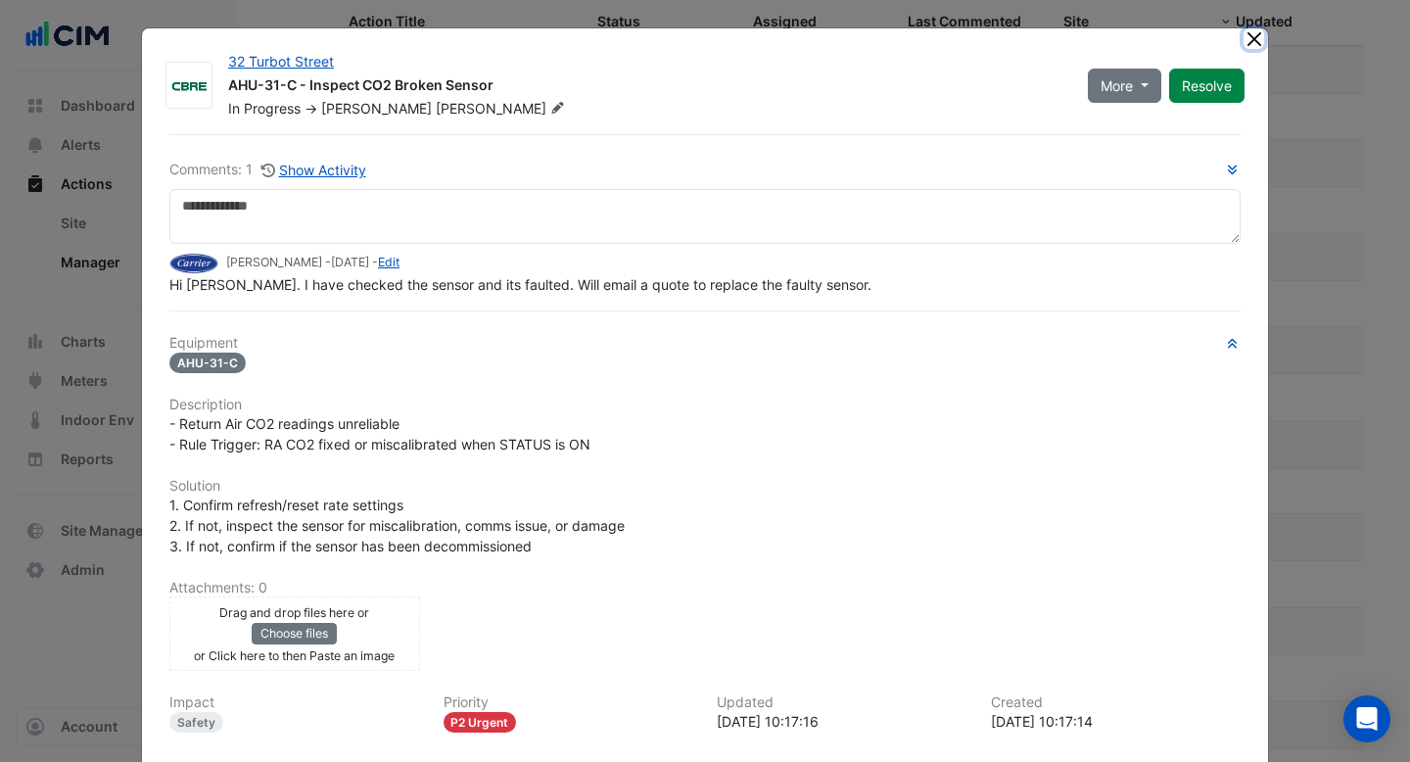
click at [1256, 43] on button "Close" at bounding box center [1253, 38] width 21 height 21
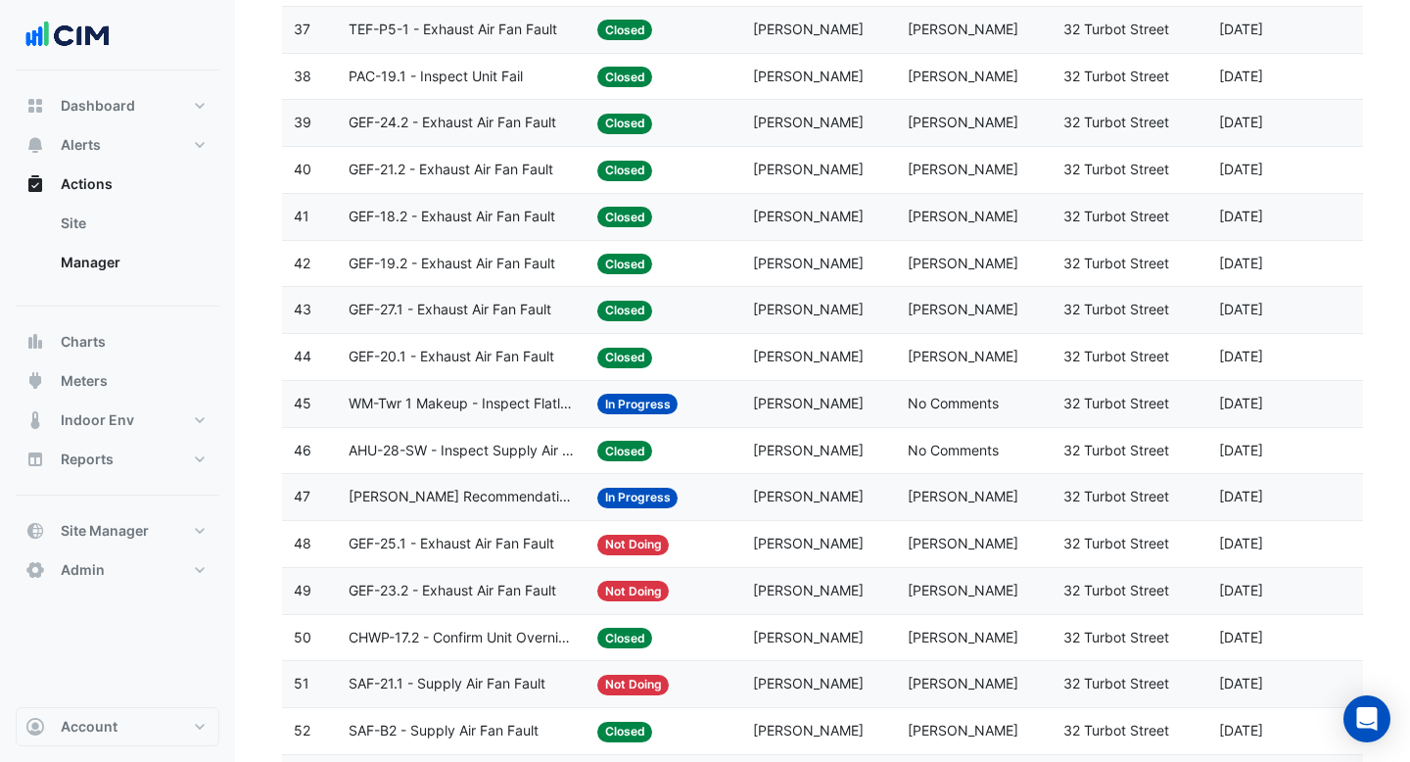
scroll to position [2479, 0]
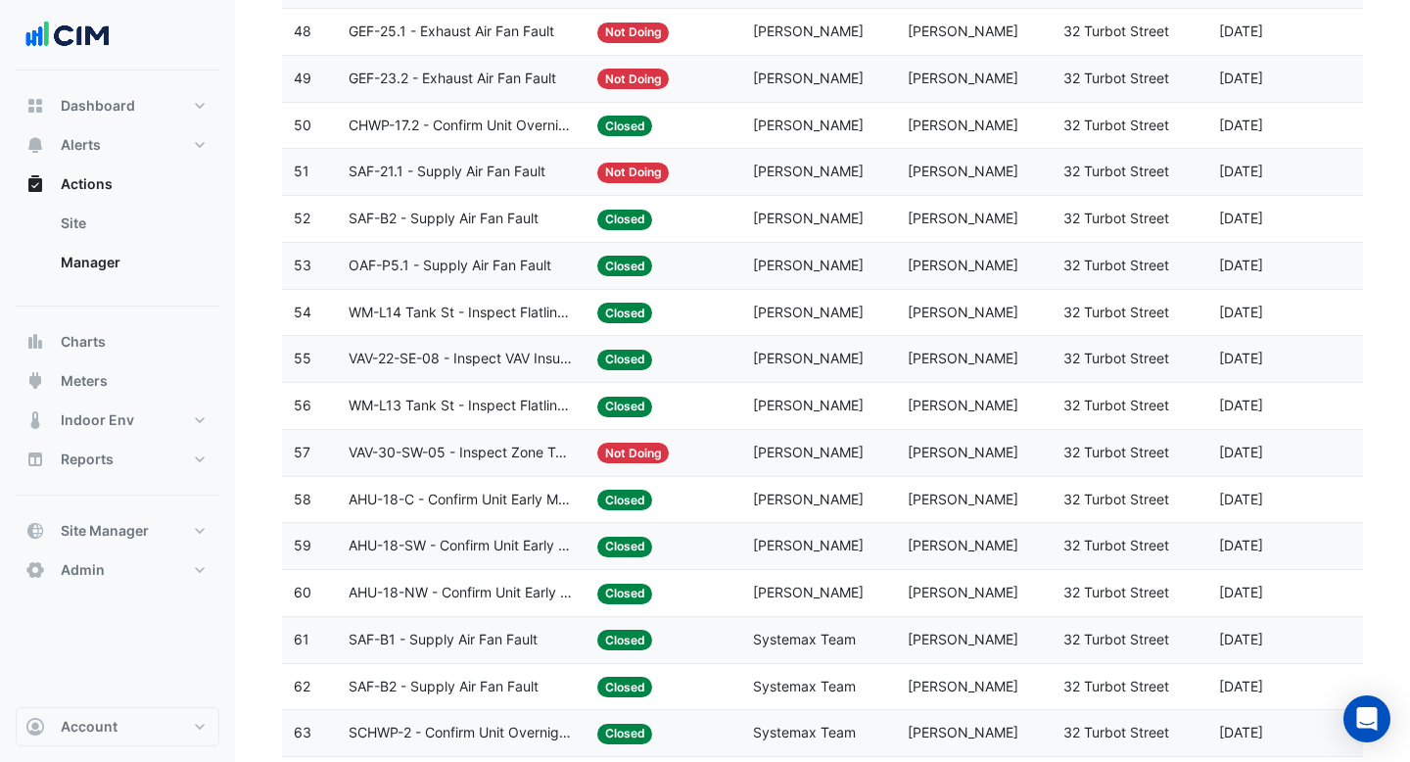
click at [552, 536] on span "AHU-18-SW - Confirm Unit Early Morning Operation (Energy Saving)" at bounding box center [461, 546] width 225 height 23
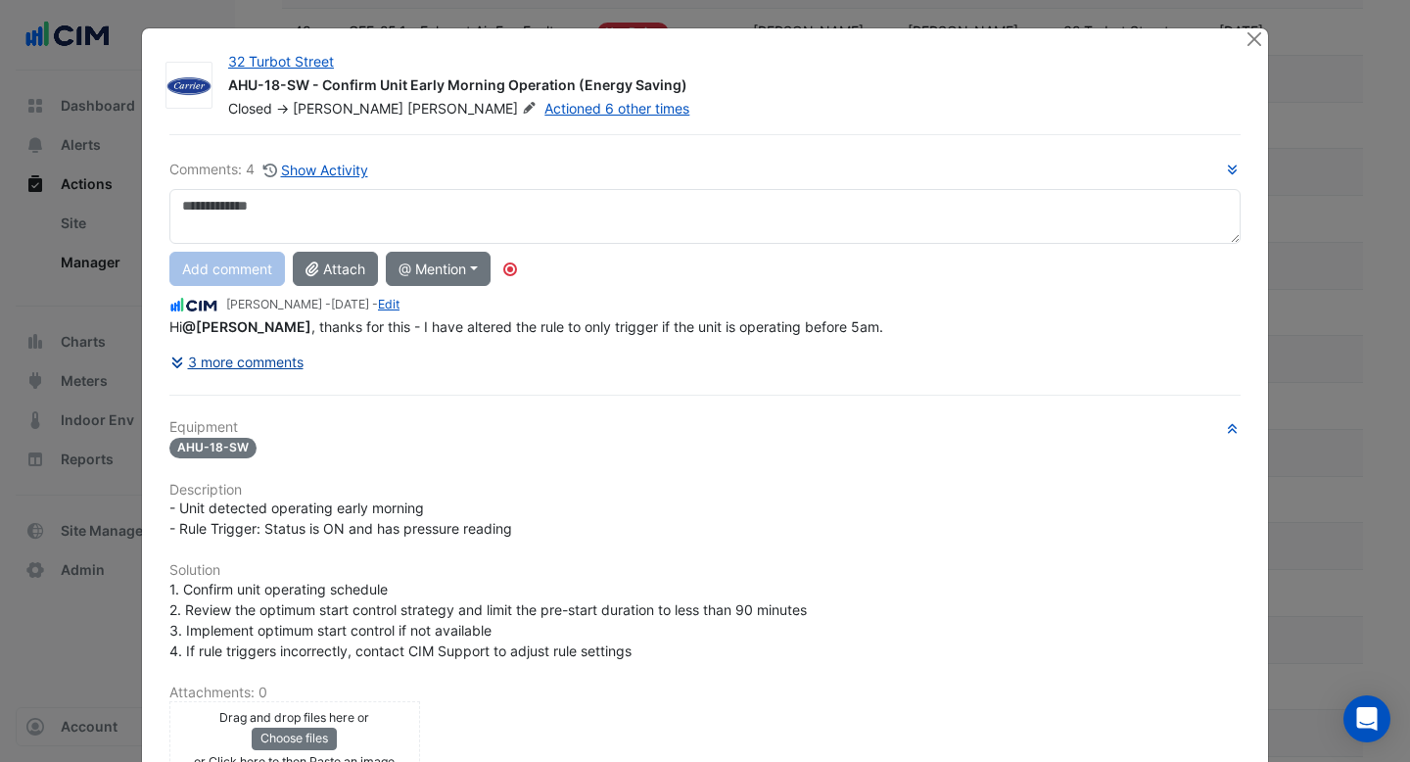
click at [294, 368] on button "3 more comments" at bounding box center [236, 362] width 135 height 34
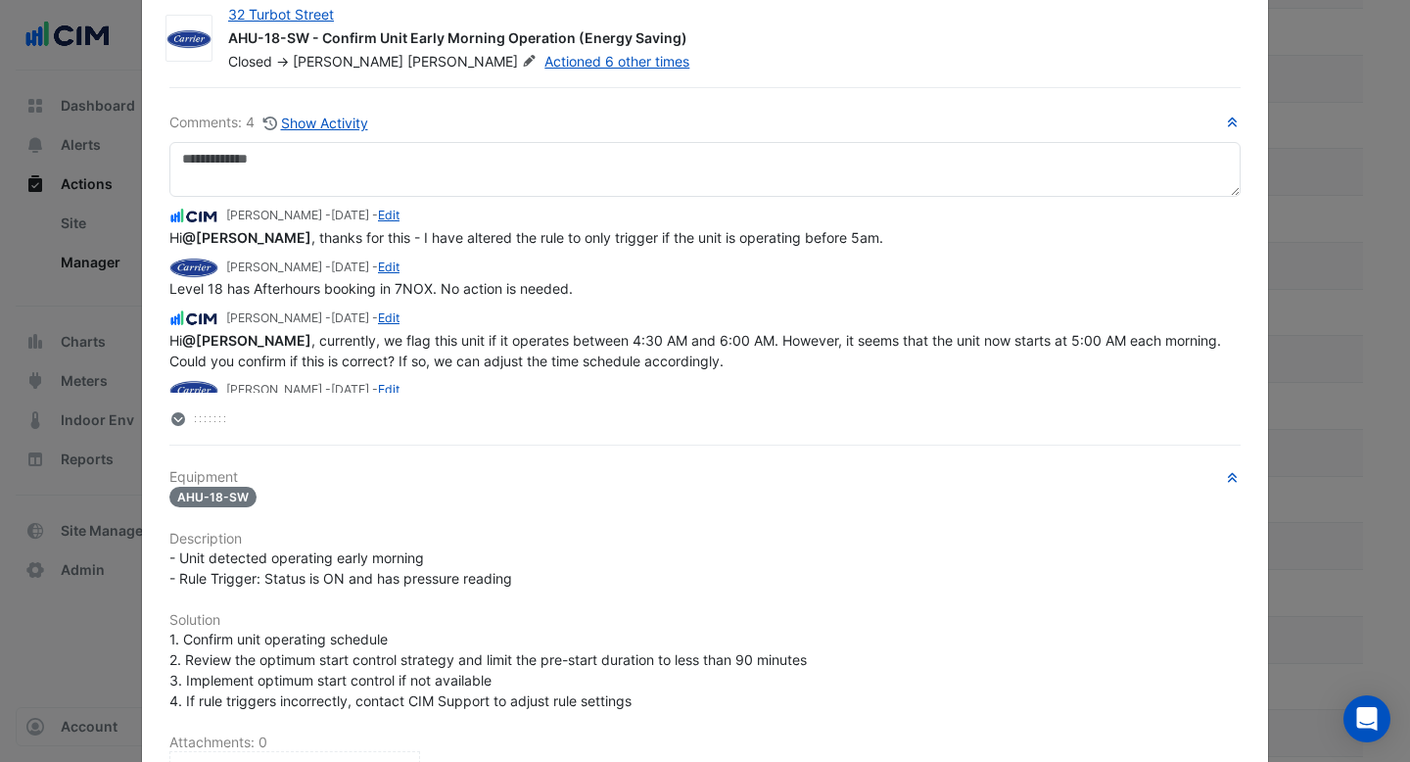
scroll to position [0, 0]
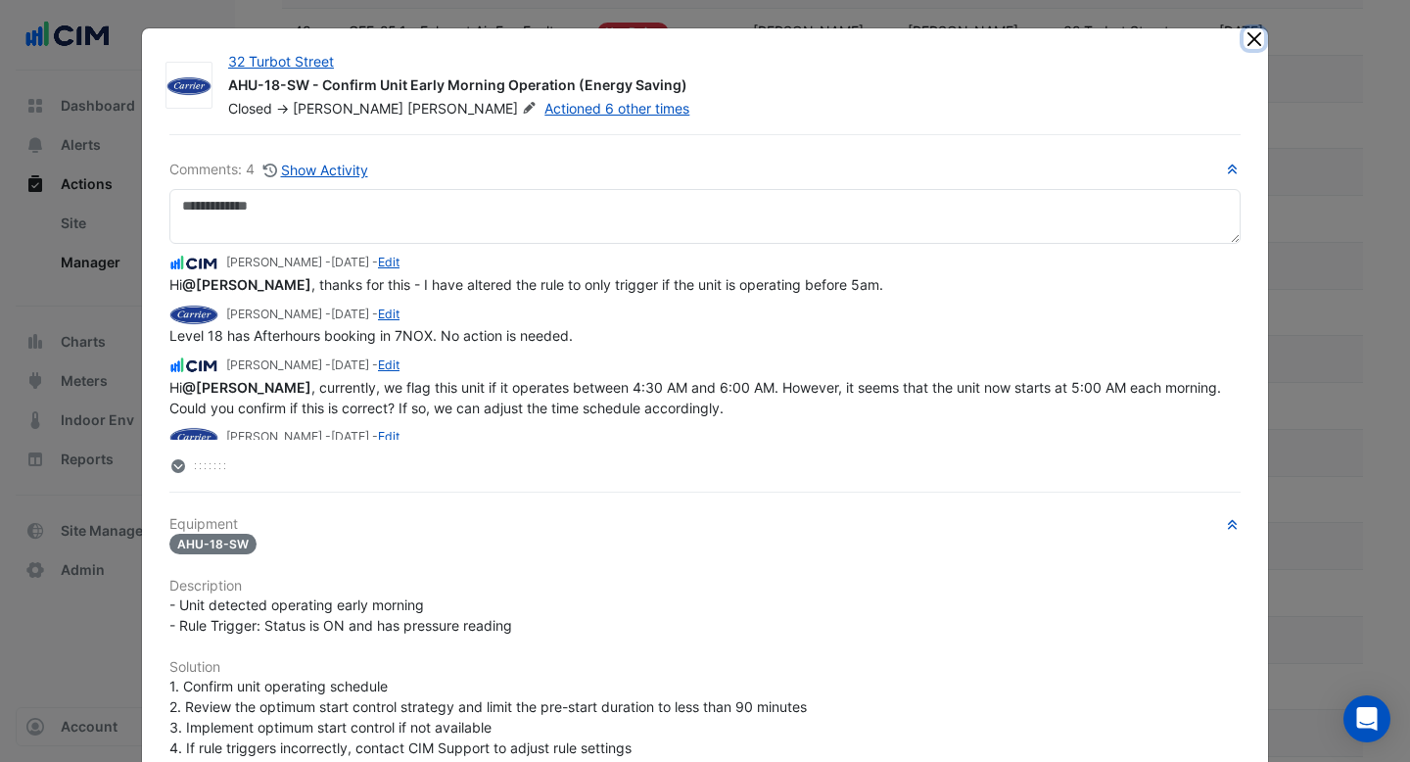
click at [1253, 38] on button "Close" at bounding box center [1253, 38] width 21 height 21
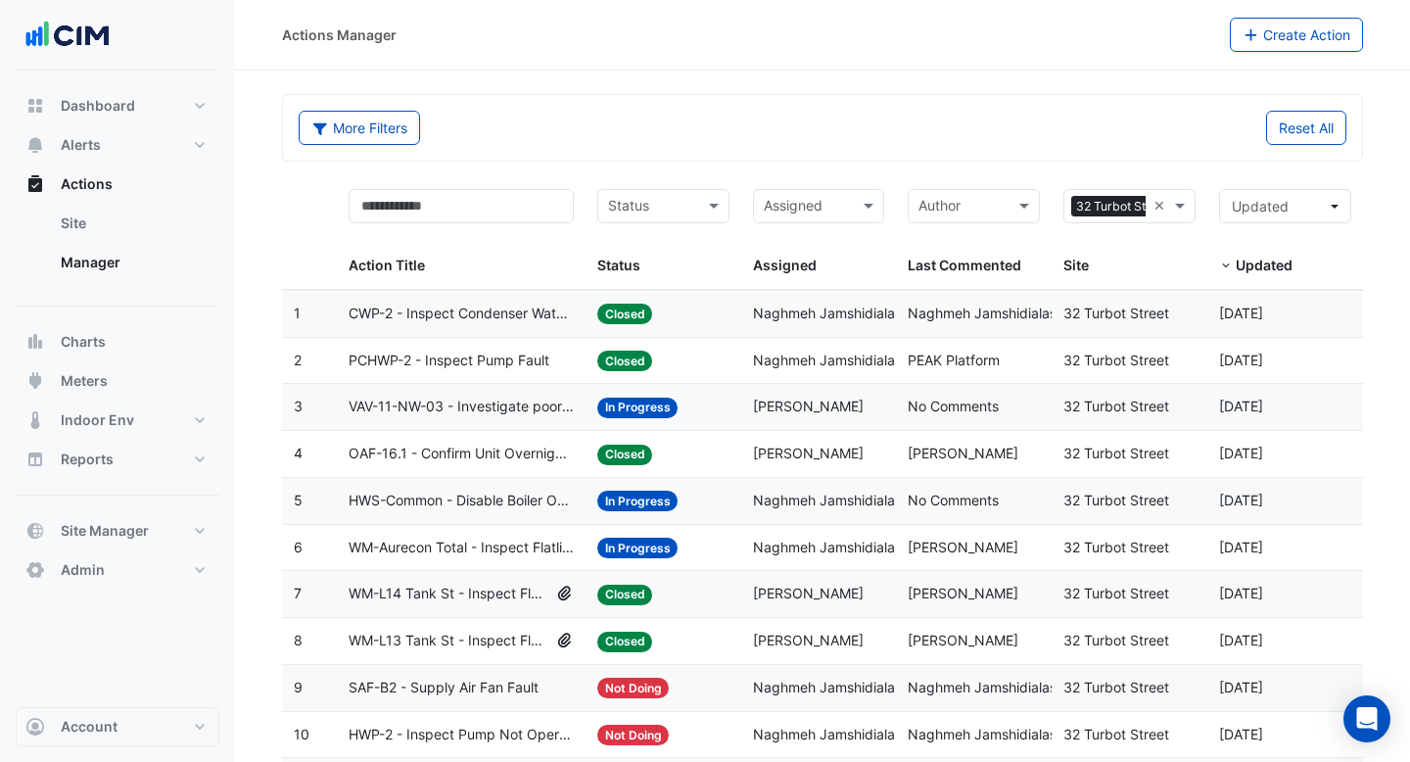
click at [534, 329] on datatable-body-cell "Action Title: CWP-2 - Inspect Condenser Water Pump Fault" at bounding box center [461, 314] width 249 height 46
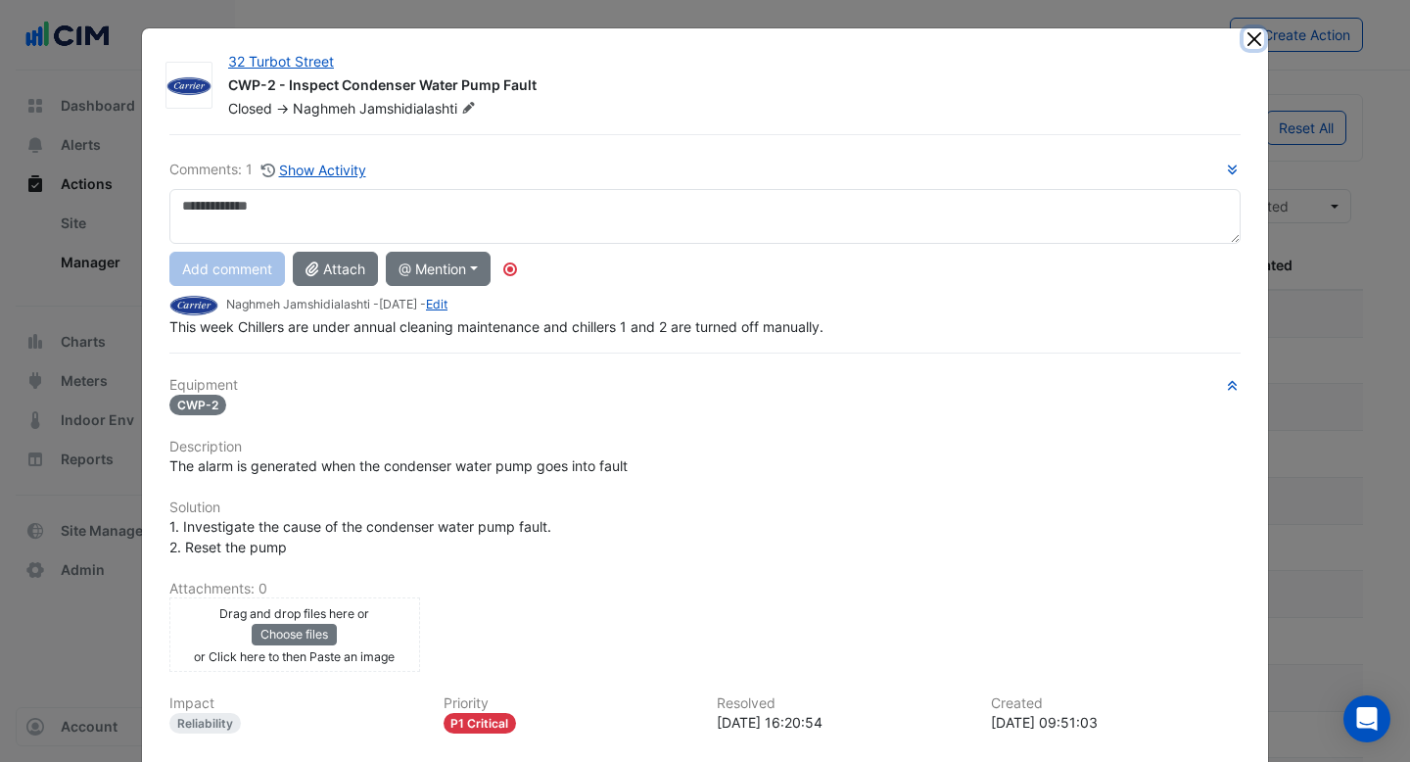
click at [1251, 46] on button "Close" at bounding box center [1253, 38] width 21 height 21
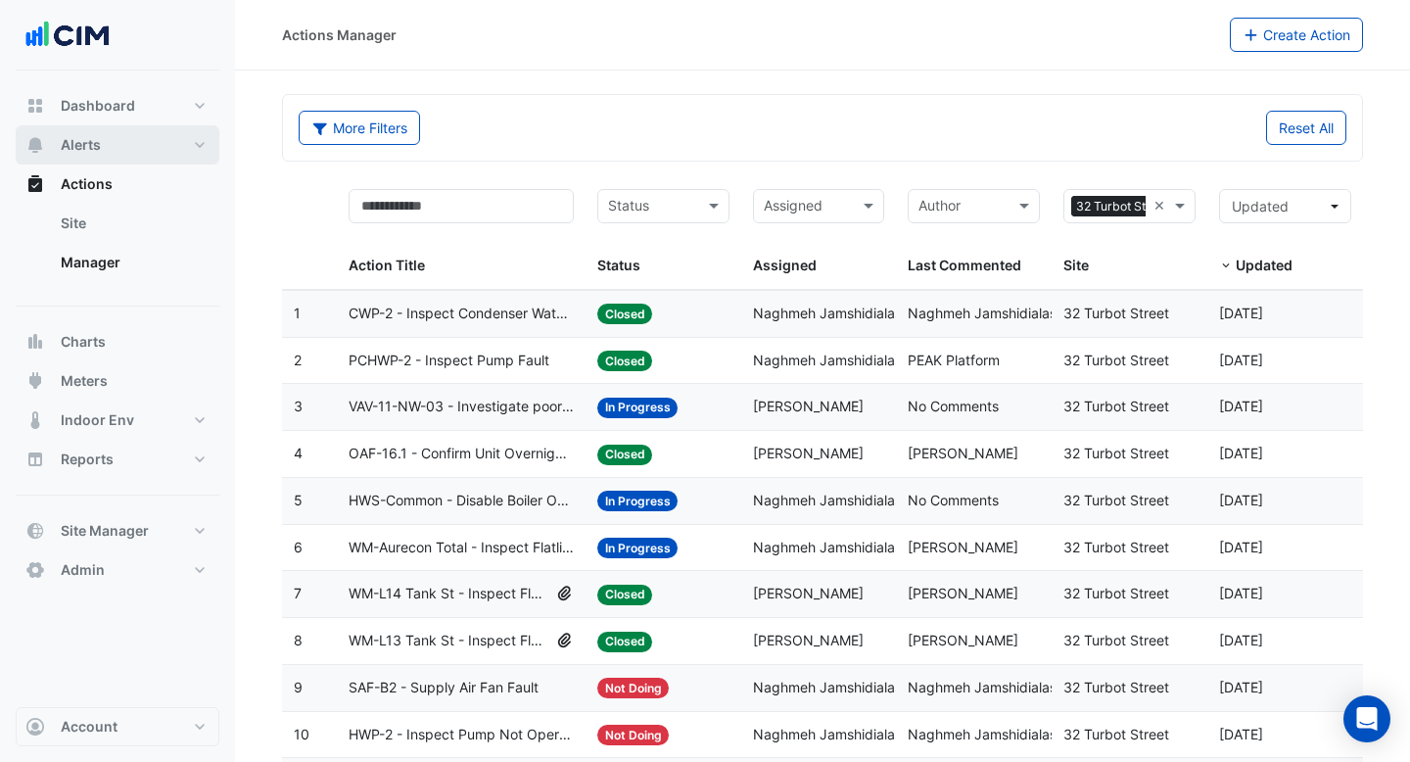
click at [187, 147] on button "Alerts" at bounding box center [118, 144] width 204 height 39
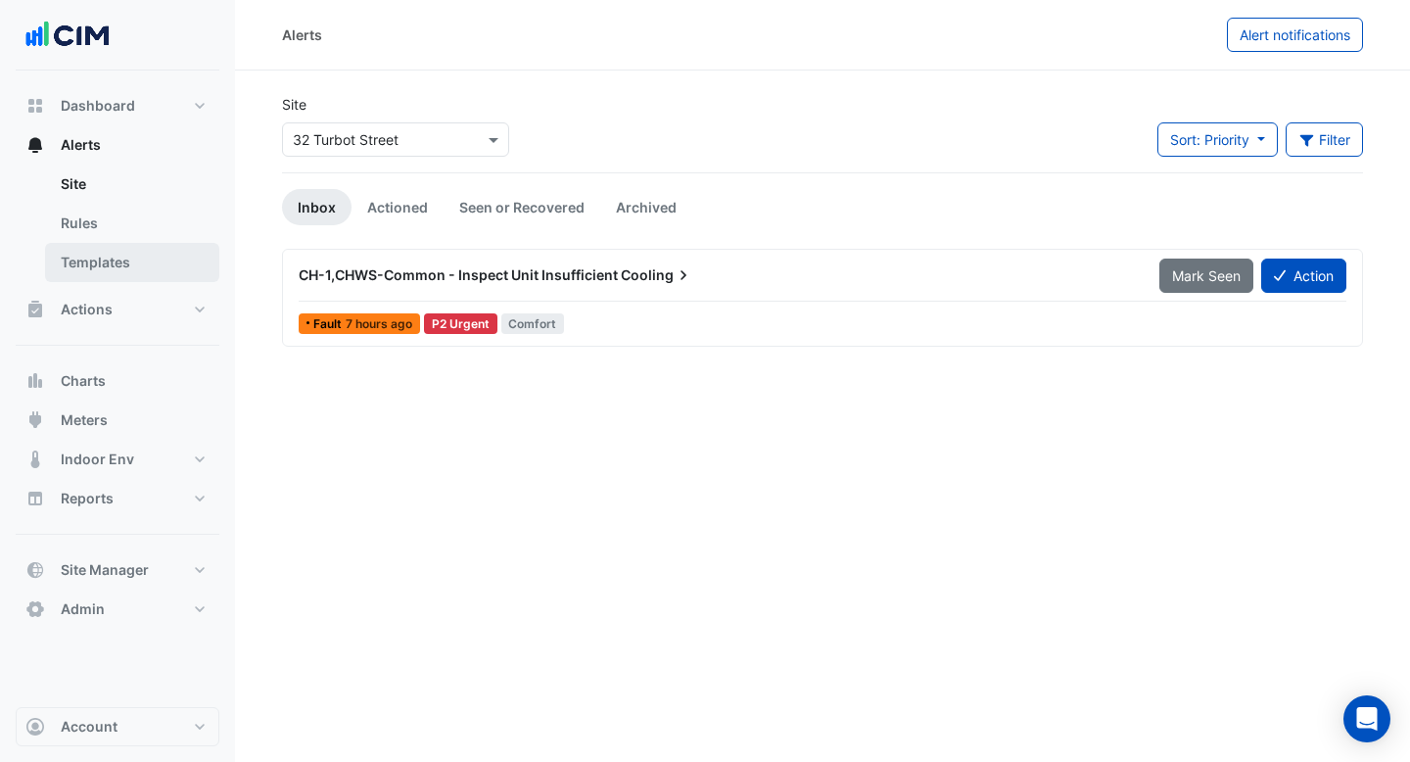
click at [163, 262] on link "Templates" at bounding box center [132, 262] width 174 height 39
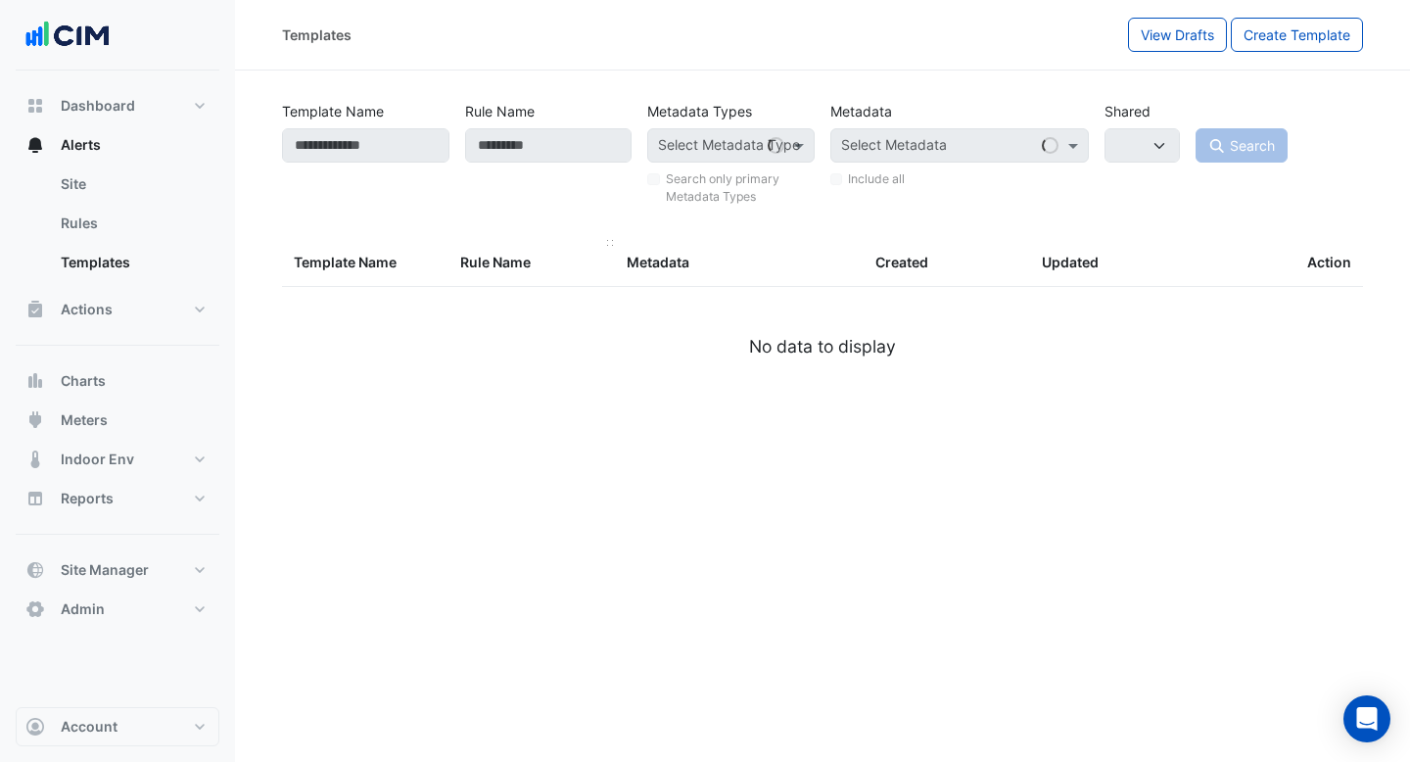
select select
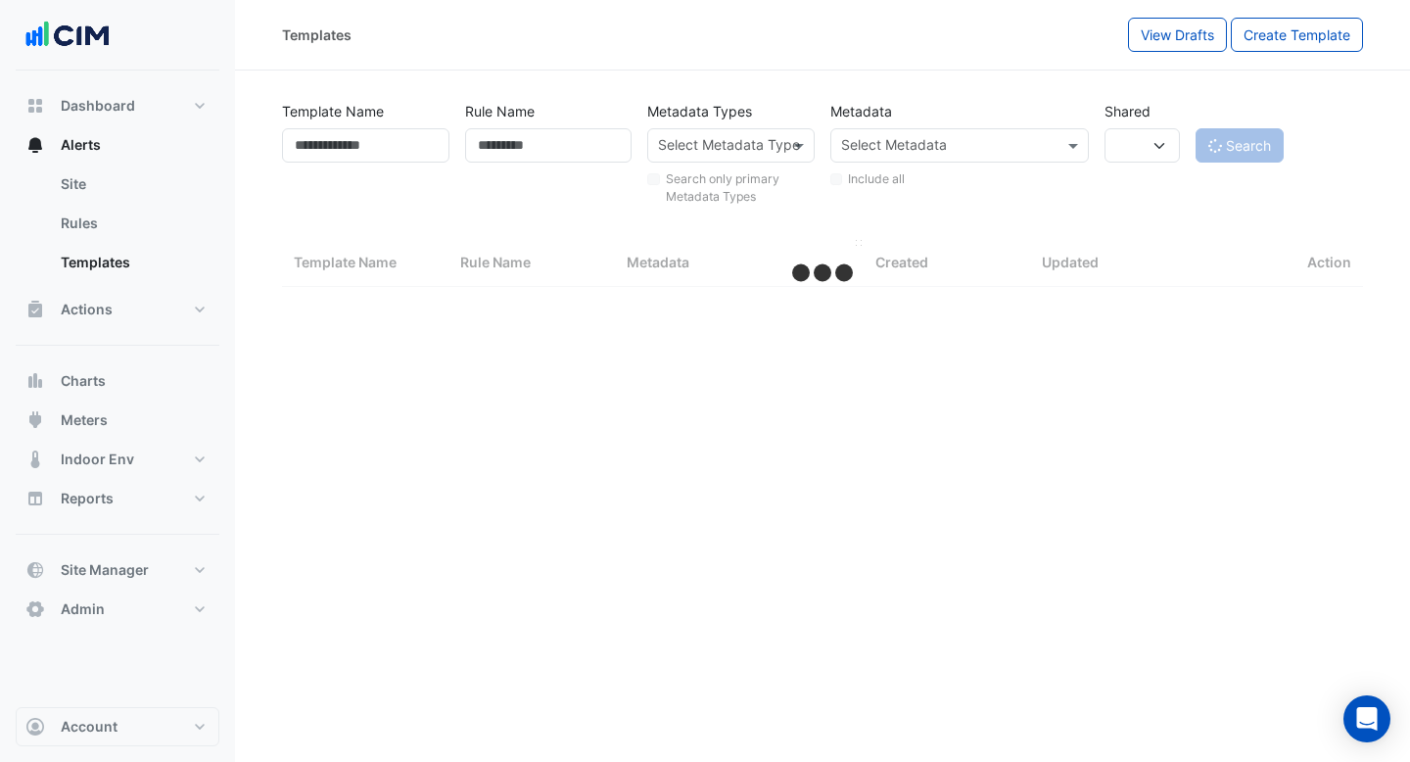
select select "***"
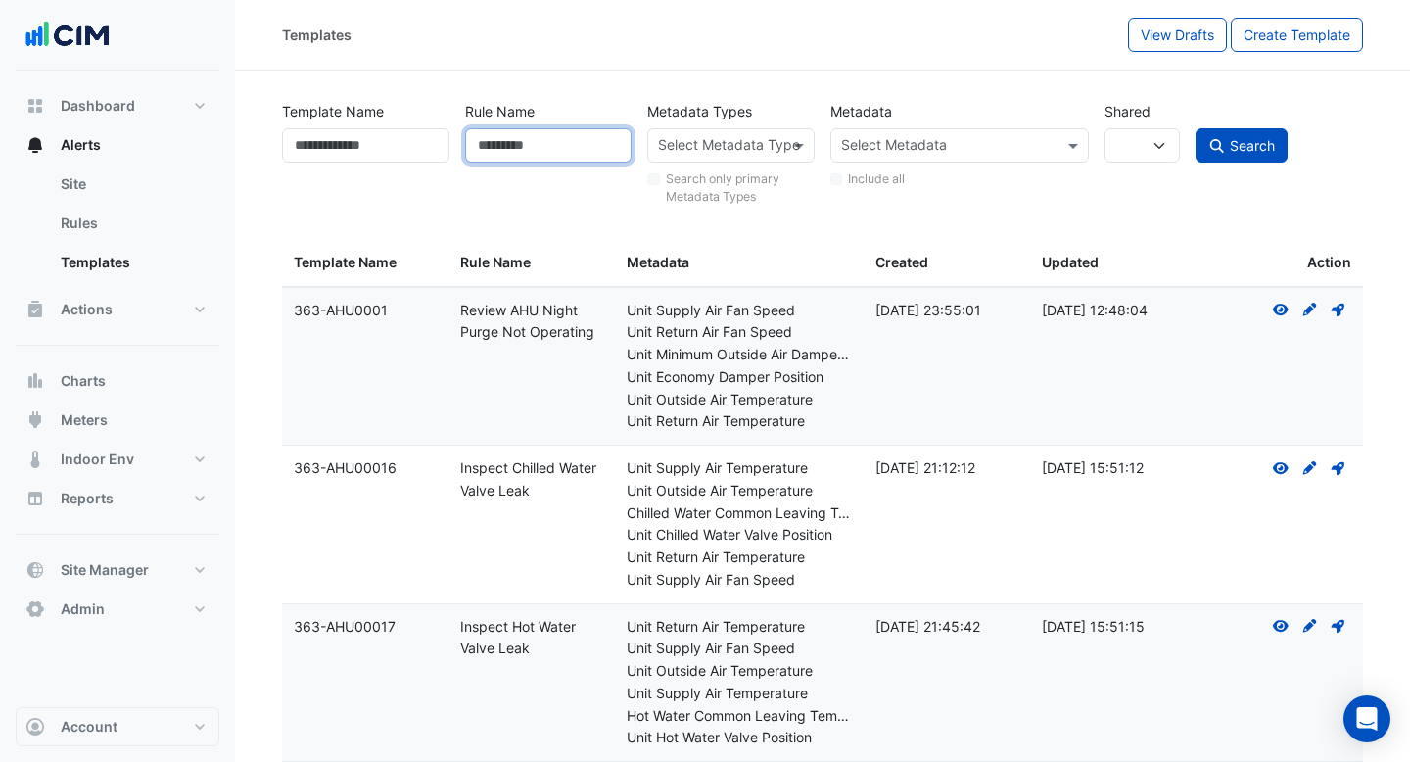
click at [556, 142] on input "Rule Name" at bounding box center [548, 145] width 167 height 34
type input "*********"
click at [1195, 128] on button "Search" at bounding box center [1241, 145] width 92 height 34
select select
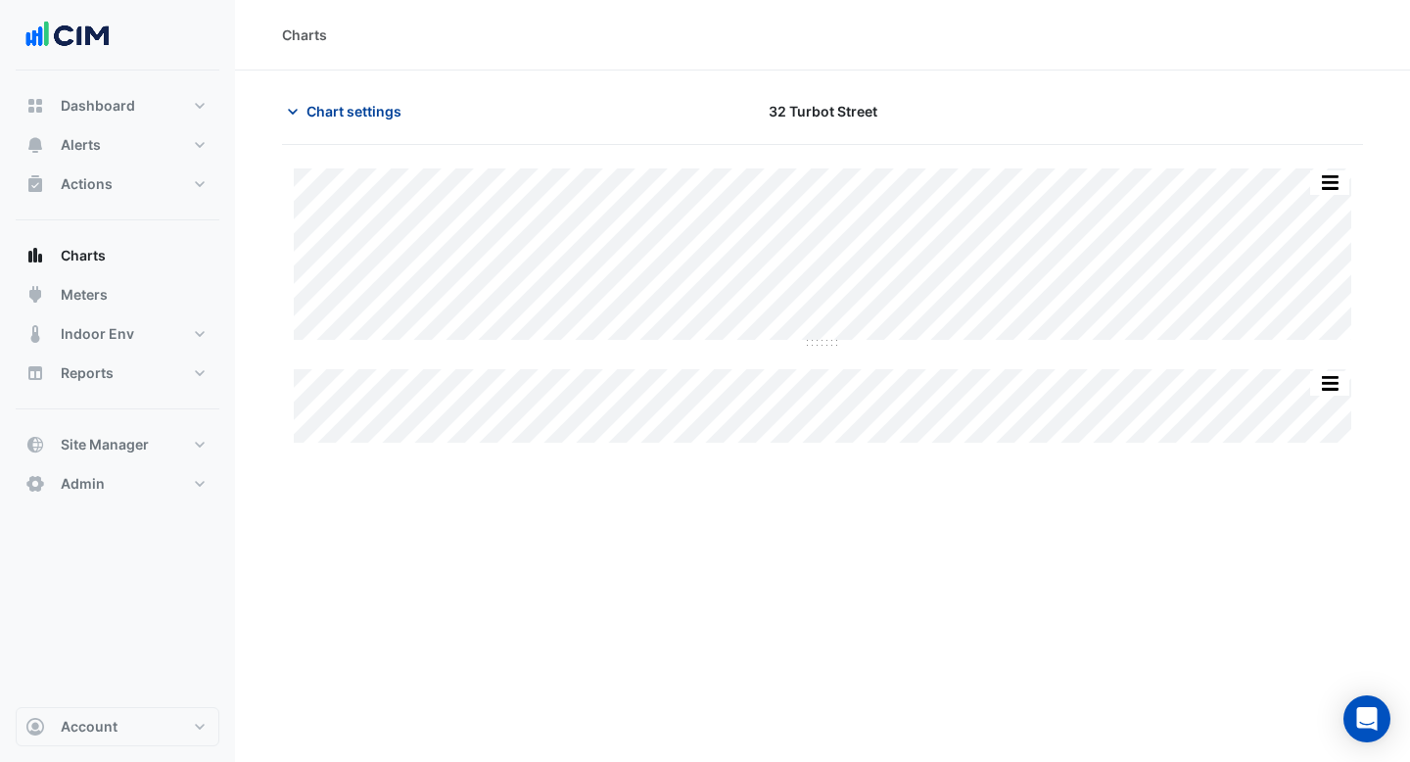
click at [386, 118] on span "Chart settings" at bounding box center [353, 111] width 95 height 21
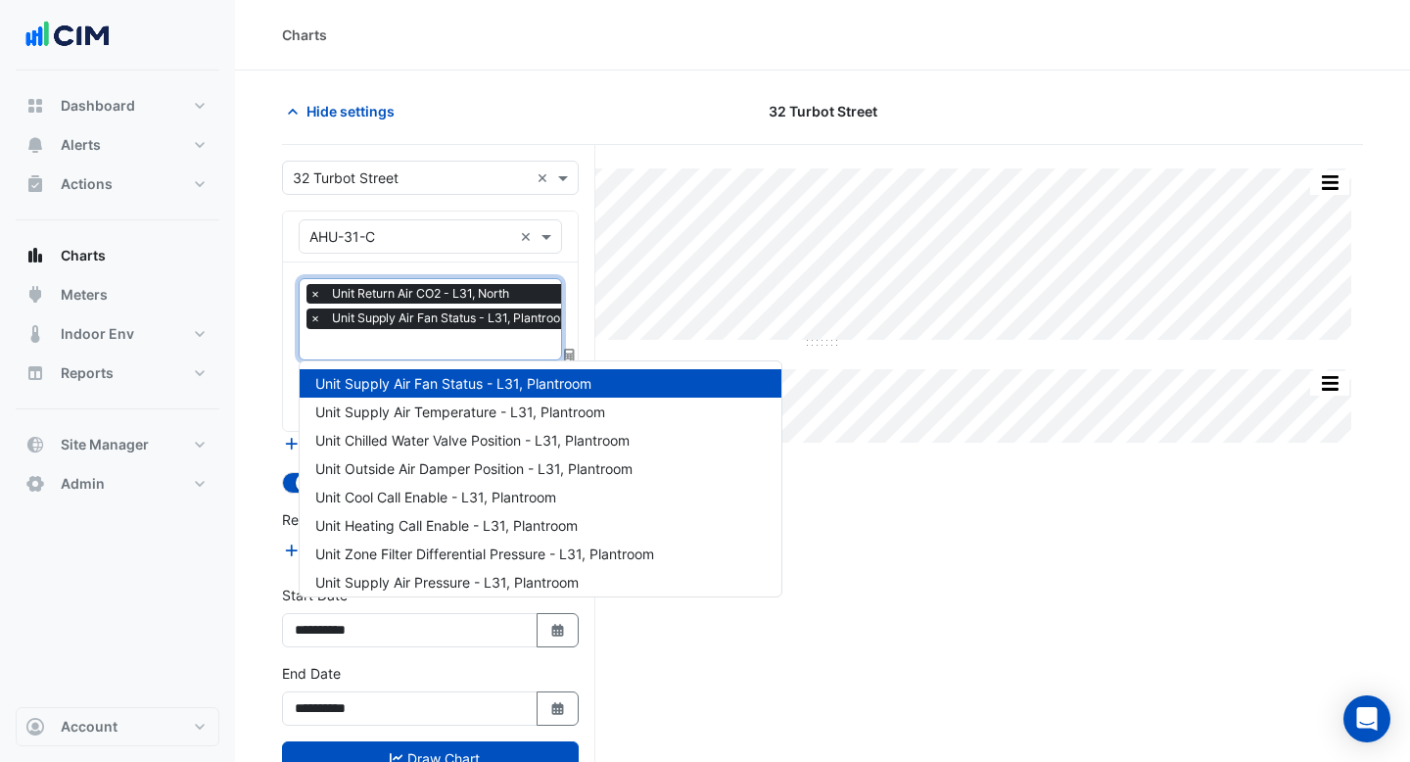
click at [400, 344] on input "text" at bounding box center [444, 346] width 271 height 21
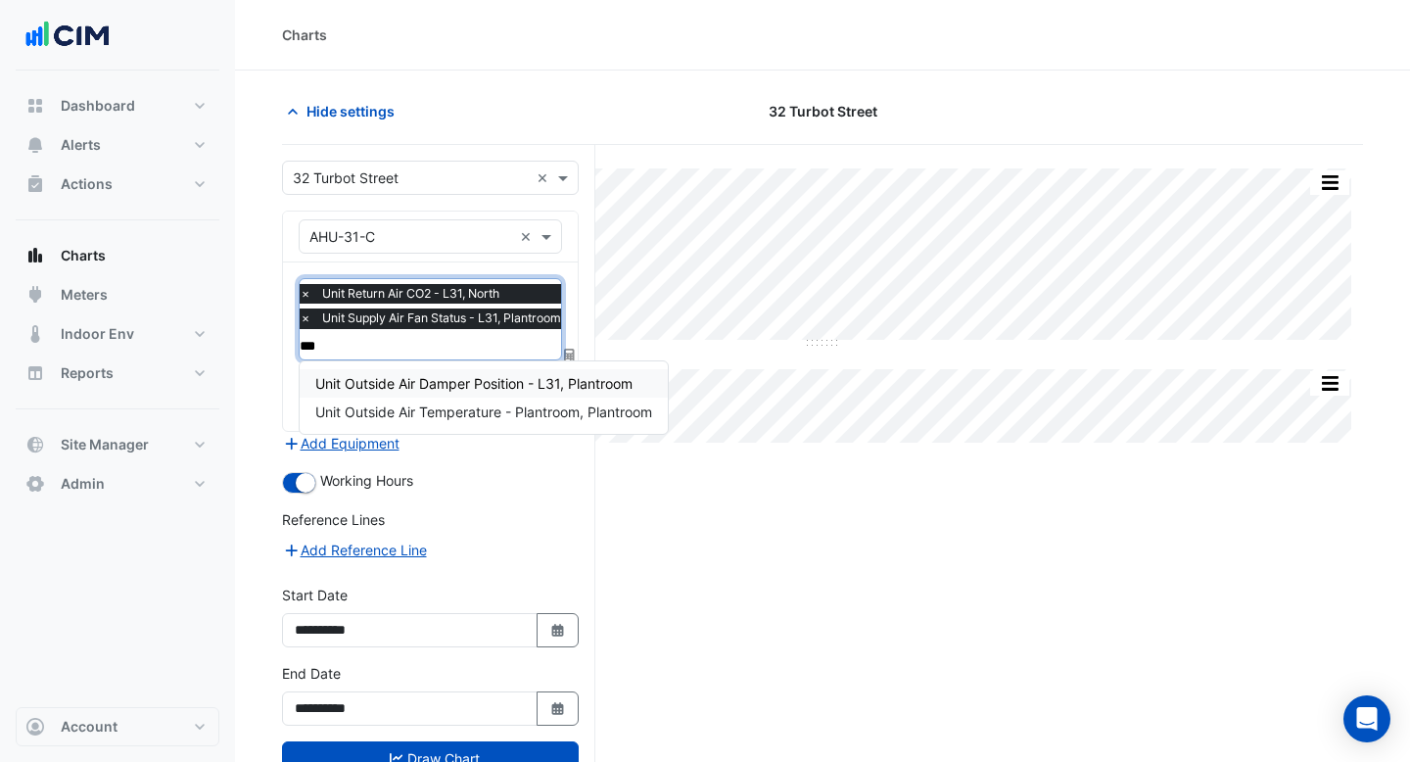
type input "****"
click at [415, 381] on span "Unit Outside Air Damper Position - L31, Plantroom" at bounding box center [473, 383] width 317 height 17
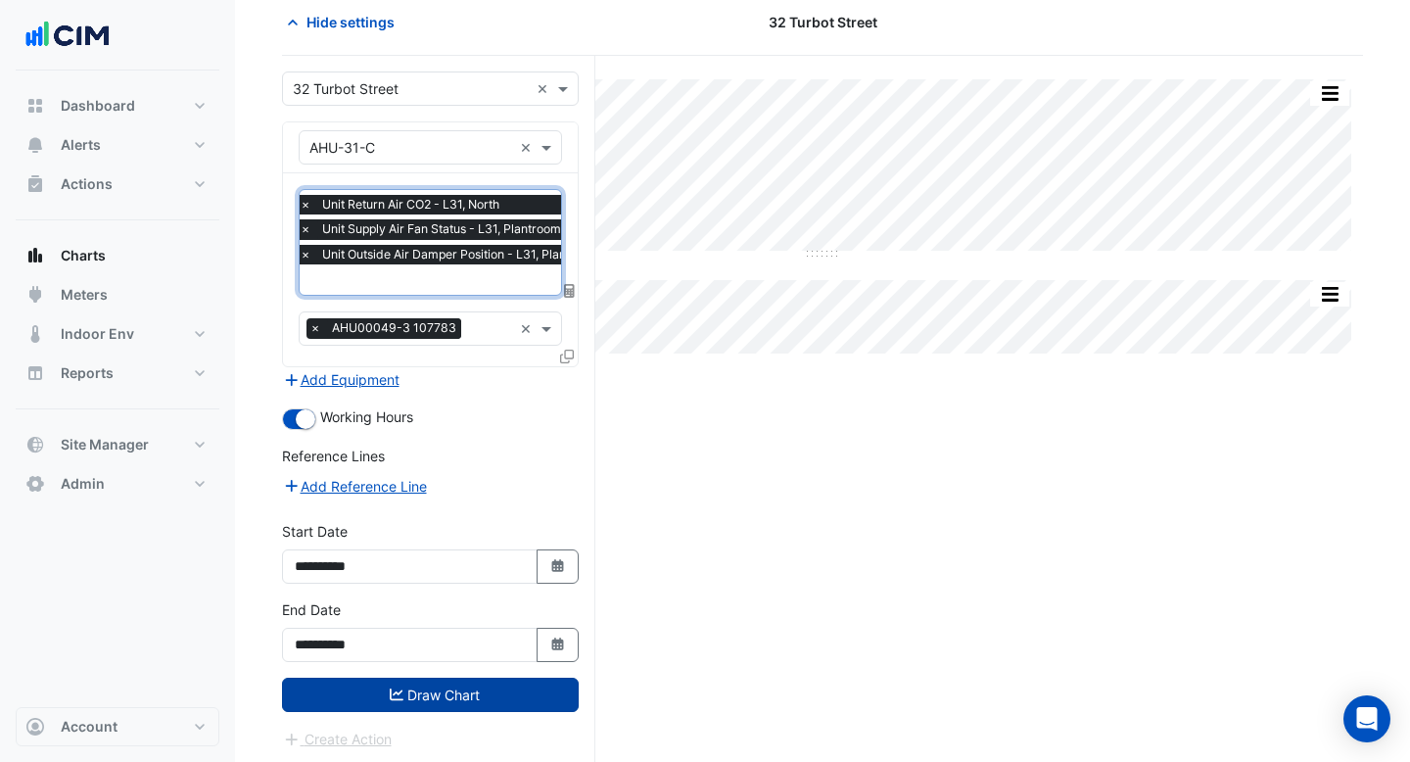
click at [480, 695] on button "Draw Chart" at bounding box center [430, 694] width 297 height 34
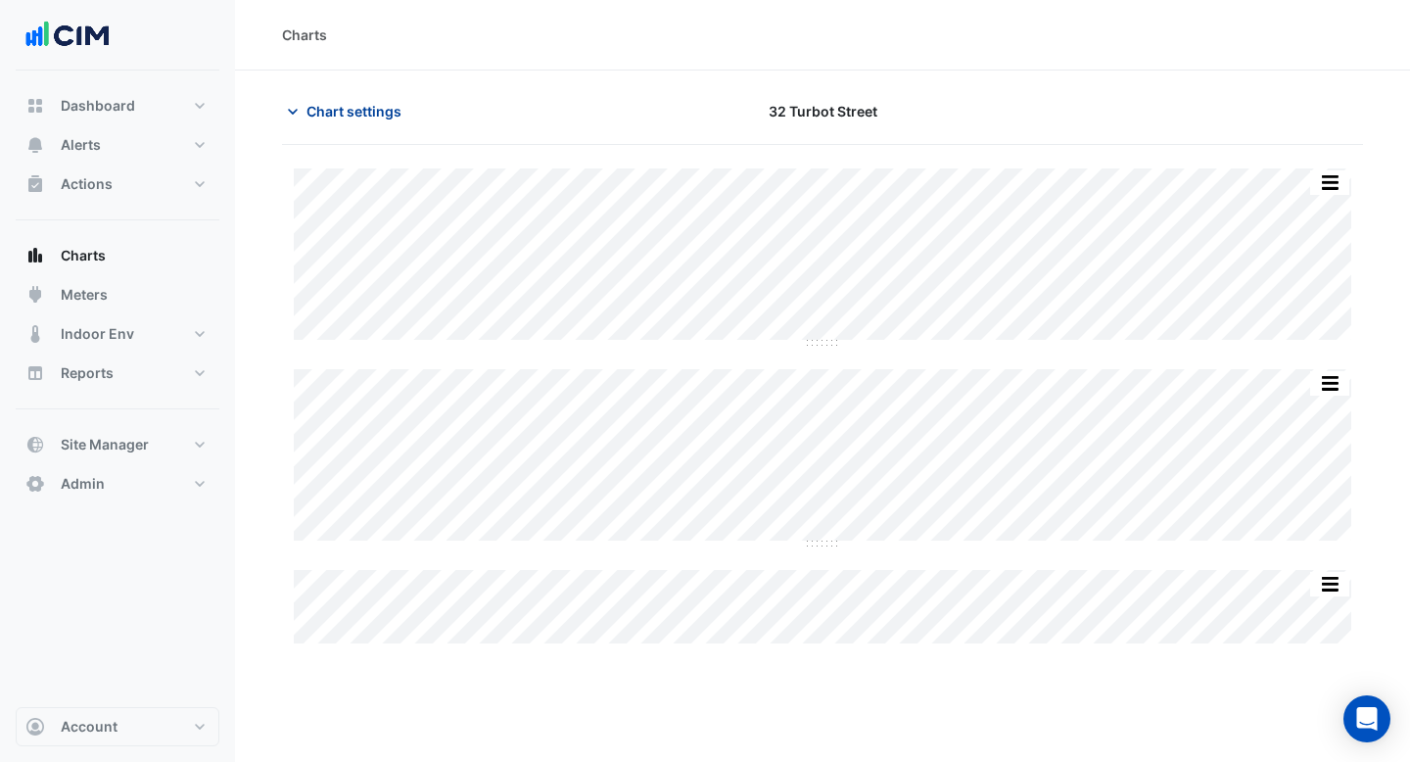
click at [394, 115] on span "Chart settings" at bounding box center [353, 111] width 95 height 21
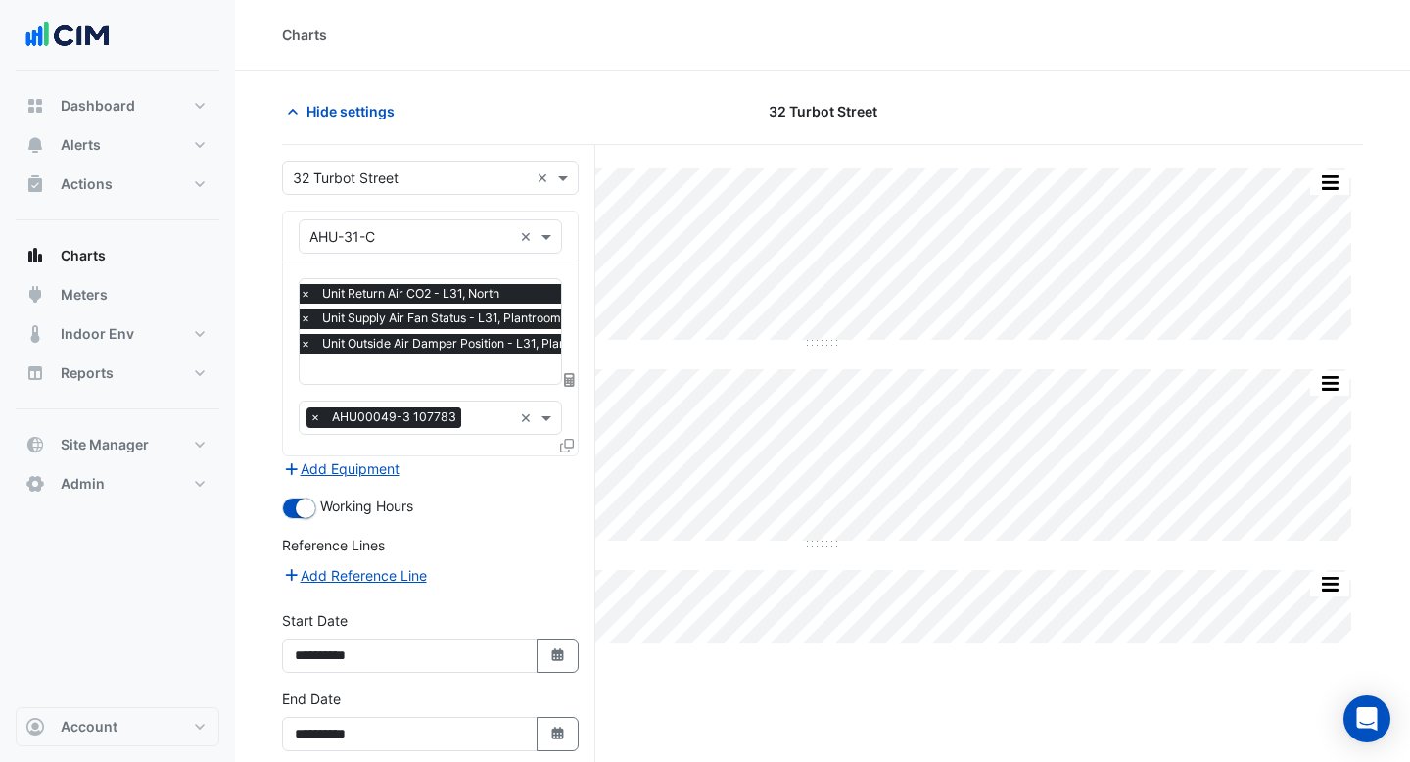
scroll to position [89, 0]
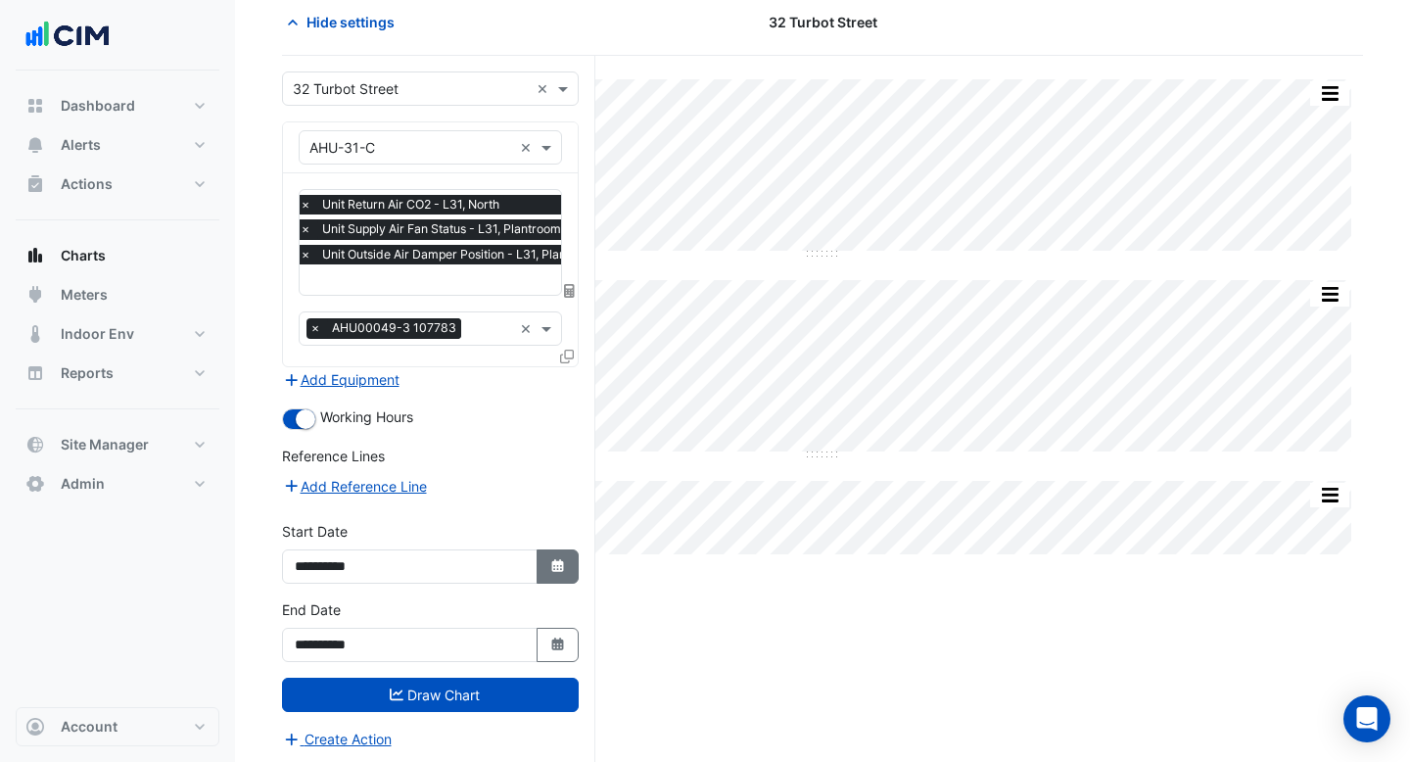
click at [552, 563] on icon "button" at bounding box center [557, 565] width 12 height 13
select select "*"
select select "****"
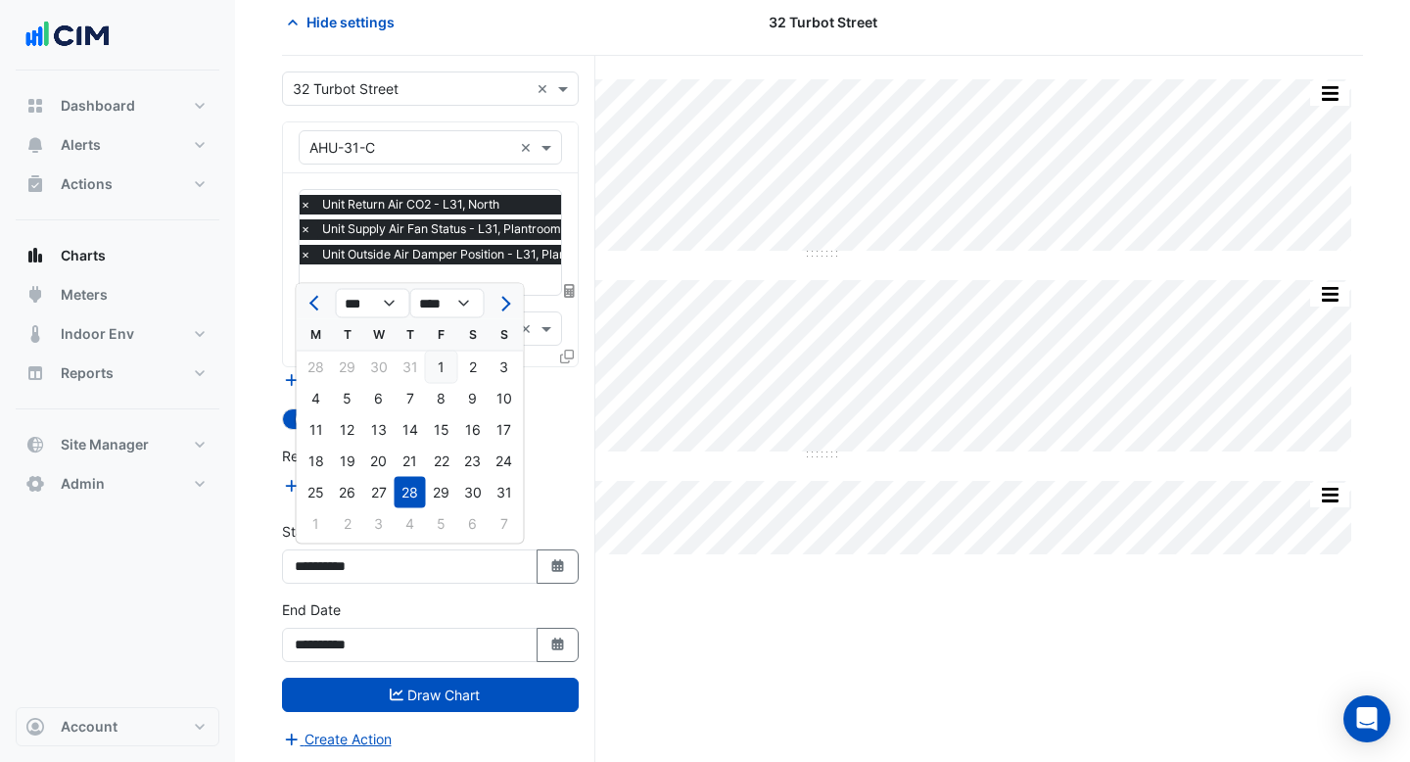
click at [444, 360] on div "1" at bounding box center [441, 366] width 31 height 31
type input "**********"
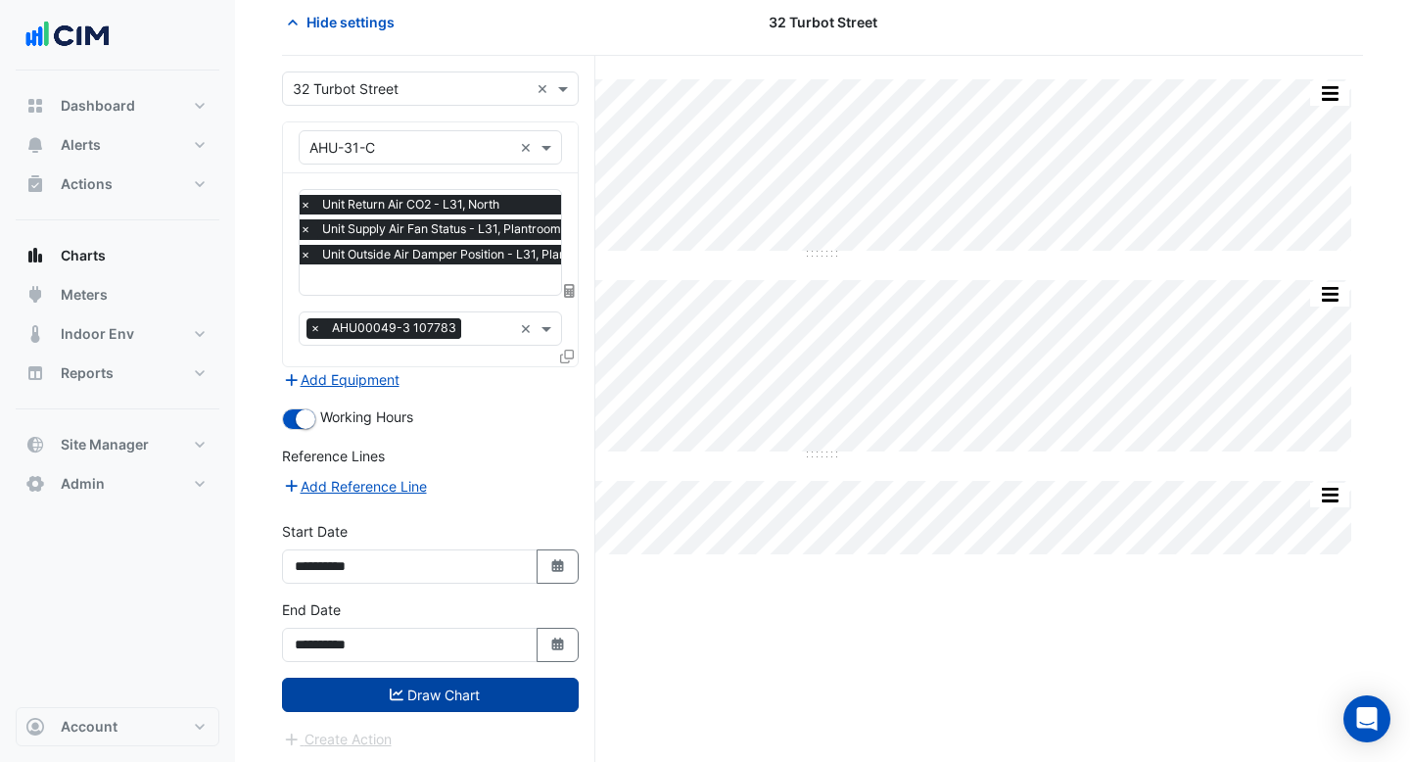
click at [472, 694] on button "Draw Chart" at bounding box center [430, 694] width 297 height 34
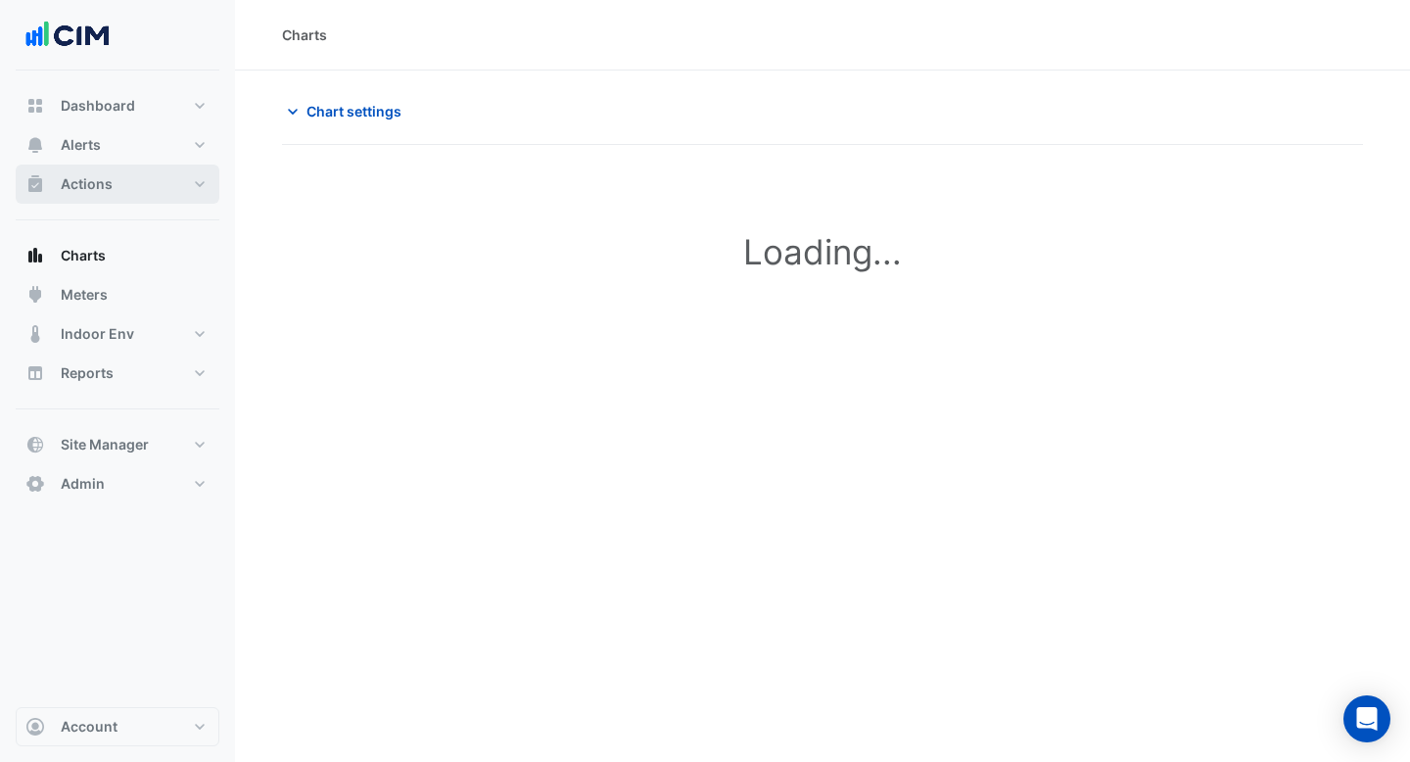
click at [144, 200] on button "Actions" at bounding box center [118, 183] width 204 height 39
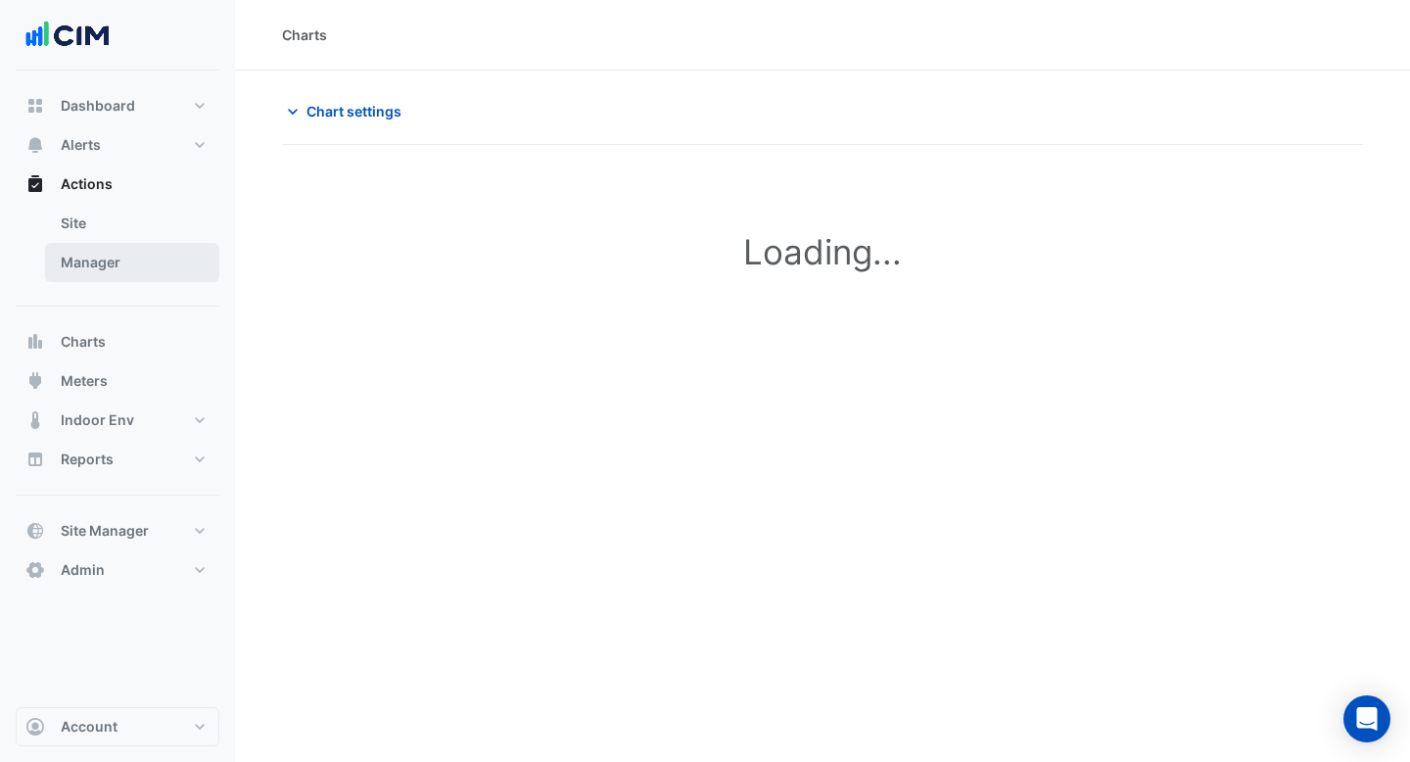
click at [181, 245] on link "Manager" at bounding box center [132, 262] width 174 height 39
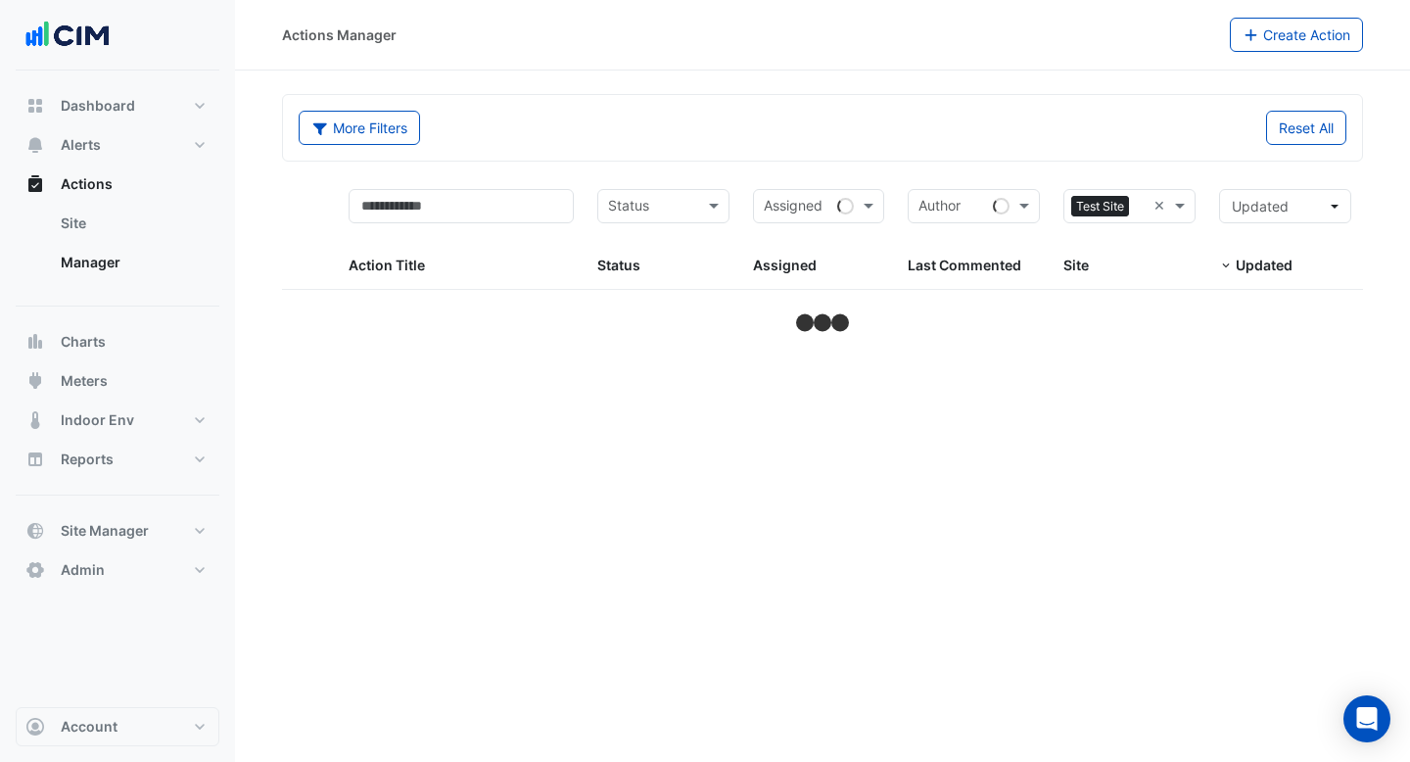
select select "***"
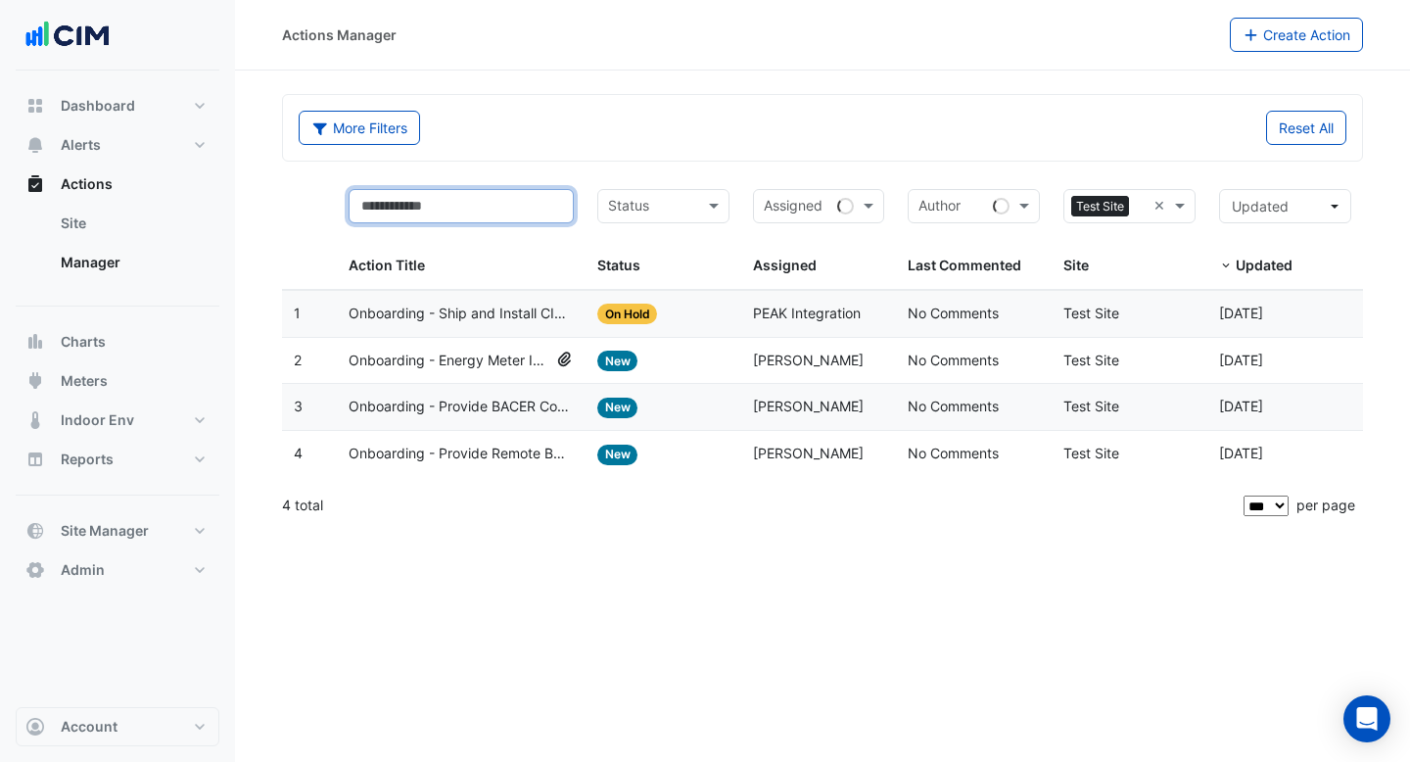
click at [460, 210] on input "text" at bounding box center [461, 206] width 225 height 34
type input "****"
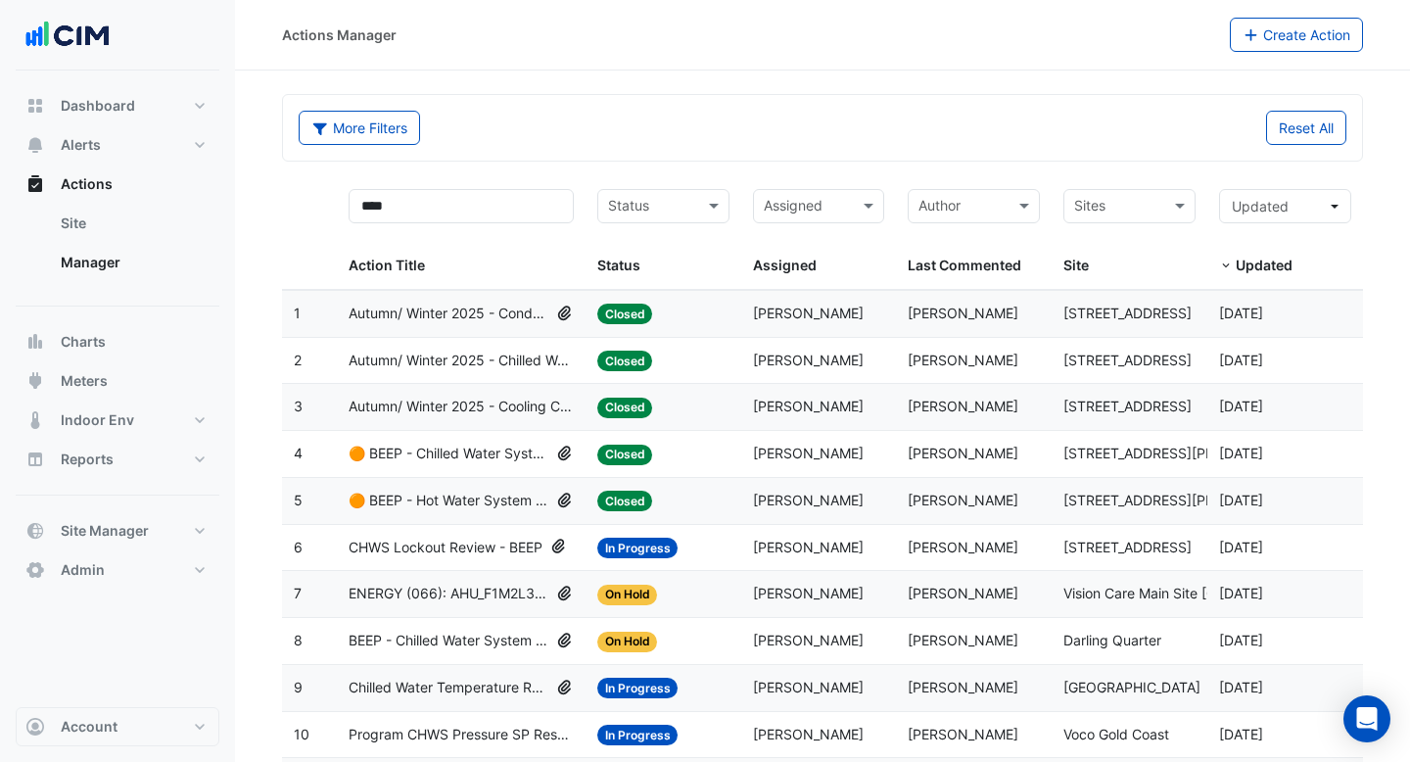
click at [483, 350] on span "Autumn/ Winter 2025 - Chilled Water System Lockout [BEEP]" at bounding box center [461, 361] width 225 height 23
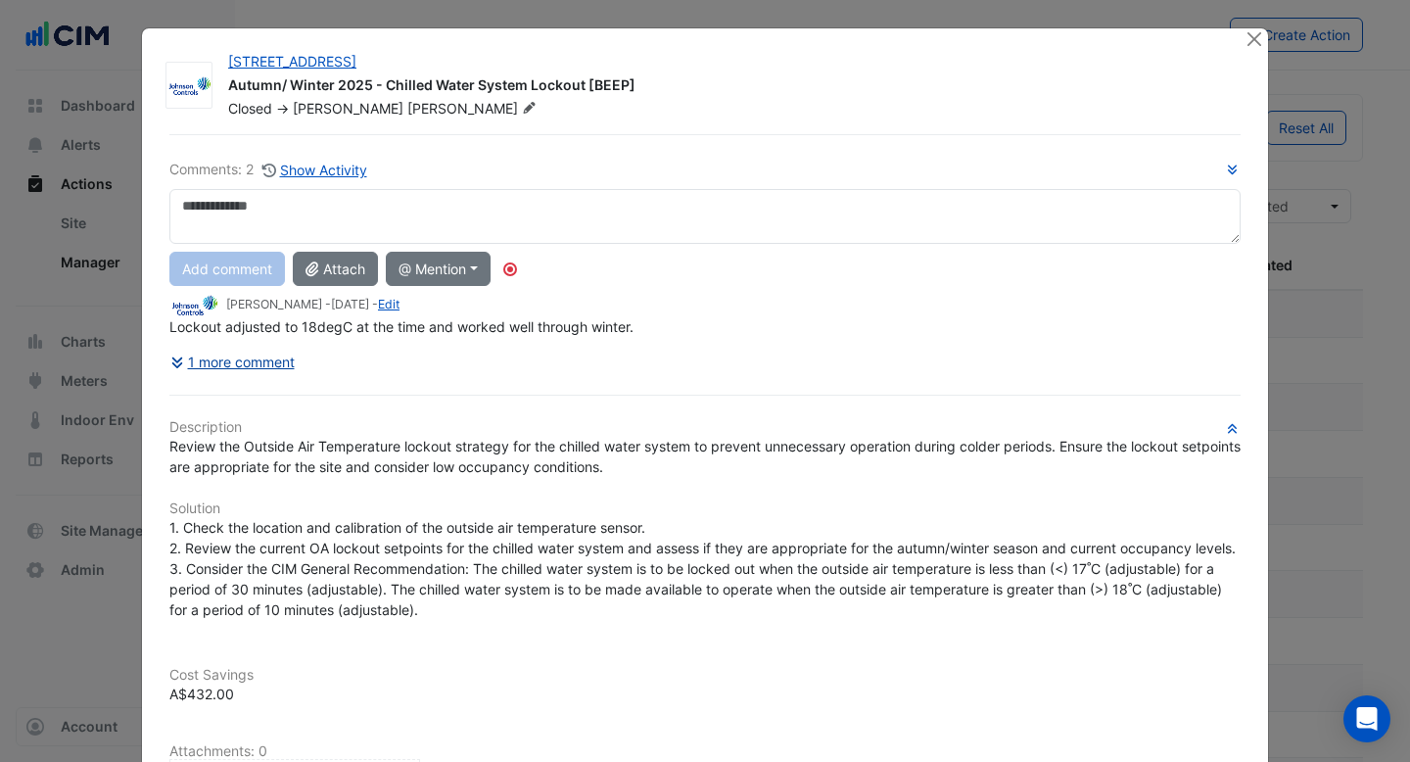
click at [294, 364] on button "1 more comment" at bounding box center [232, 362] width 126 height 34
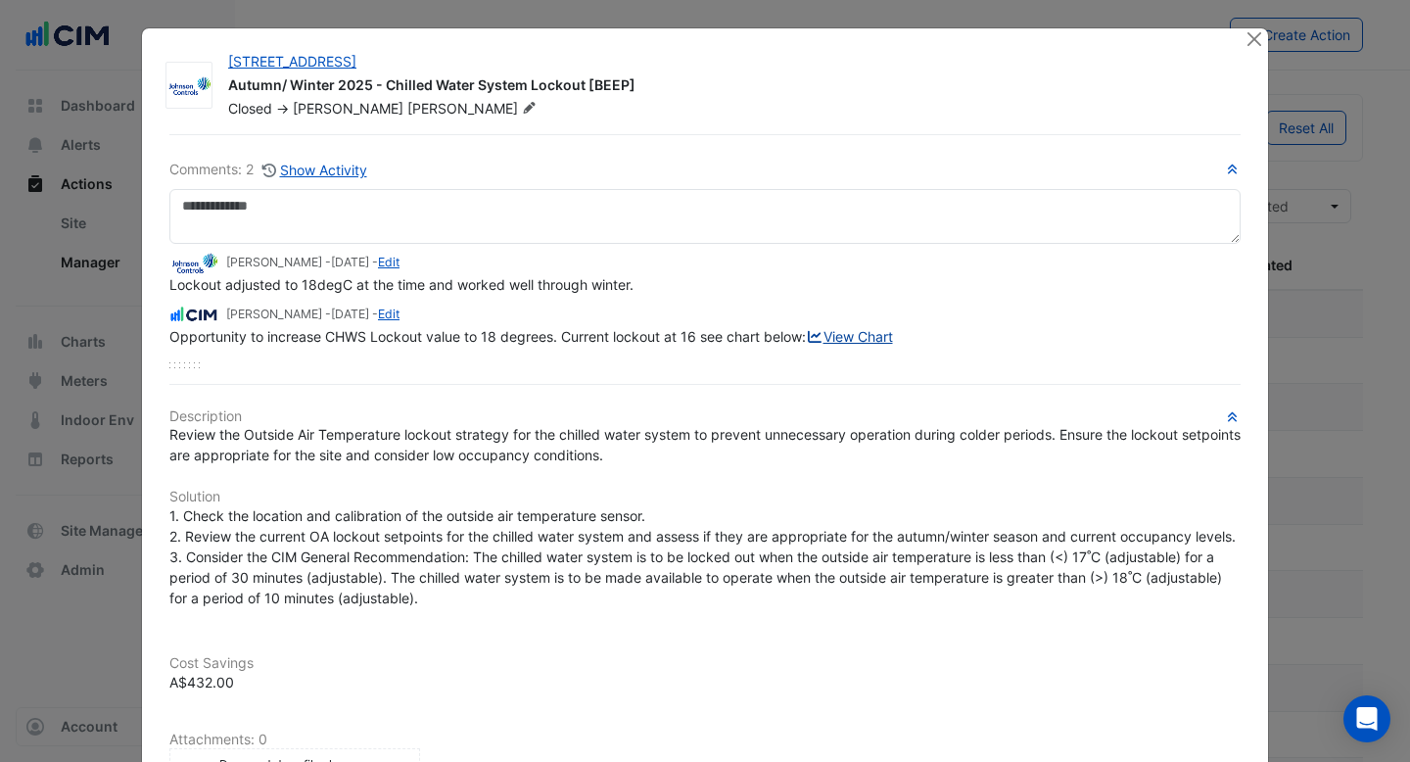
click at [806, 345] on link "View Chart" at bounding box center [849, 336] width 87 height 17
click at [1255, 39] on button "Close" at bounding box center [1253, 38] width 21 height 21
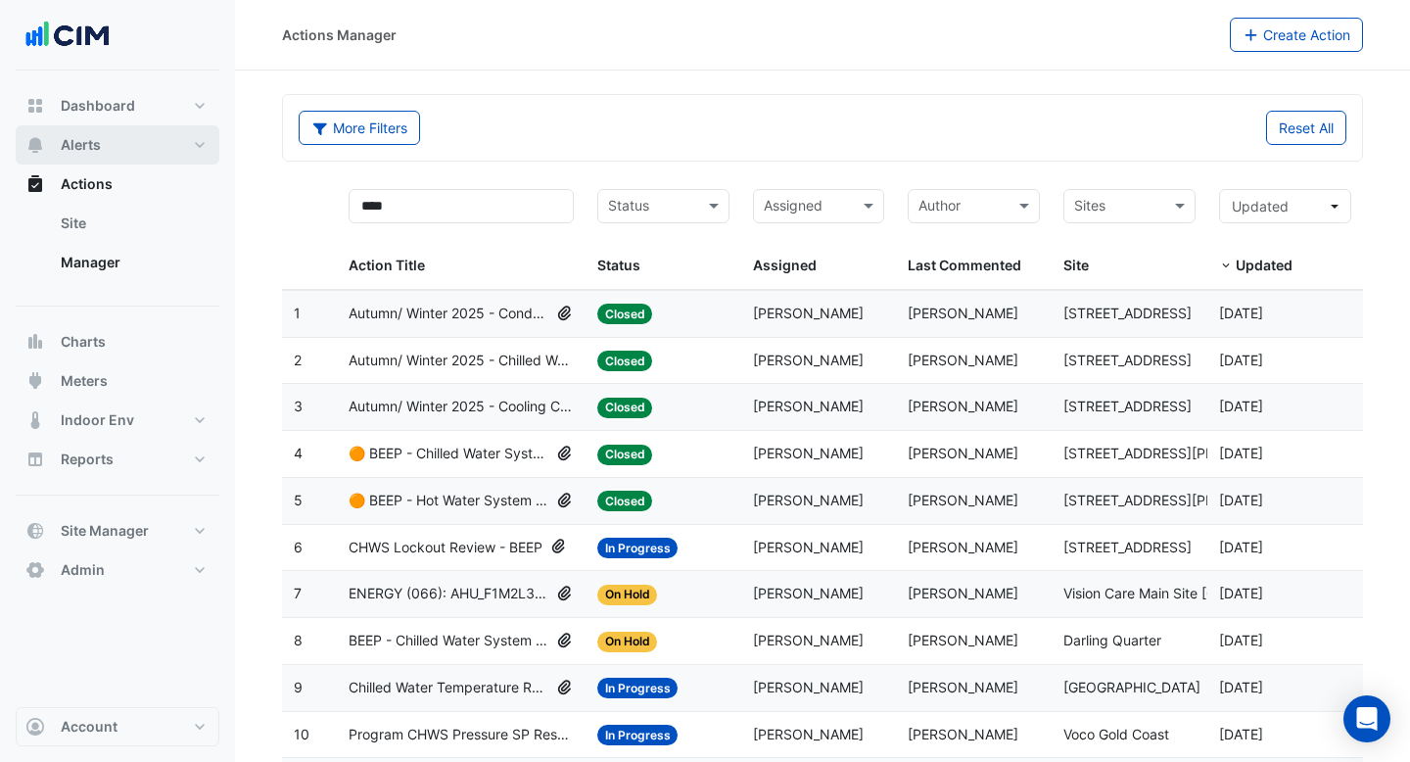
click at [186, 154] on button "Alerts" at bounding box center [118, 144] width 204 height 39
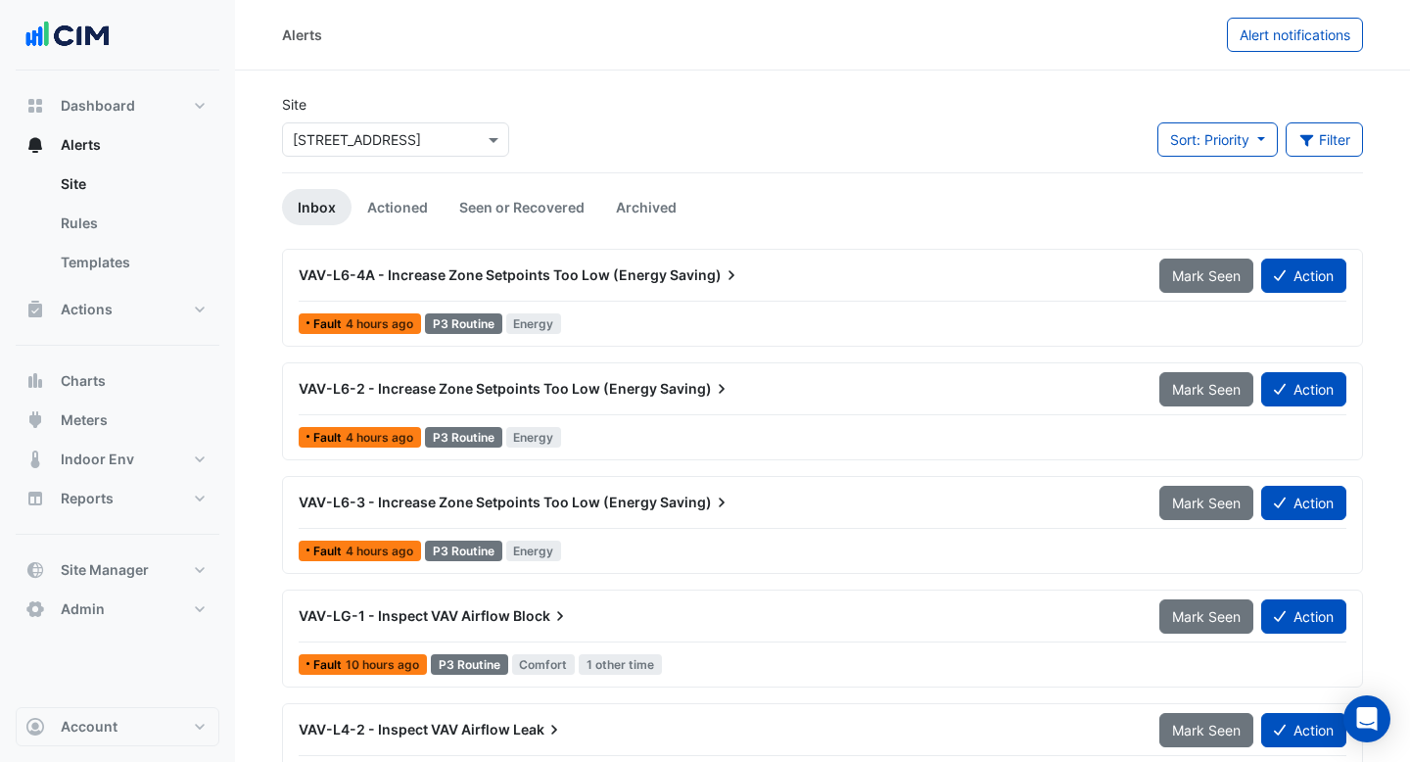
click at [459, 146] on div at bounding box center [395, 139] width 225 height 23
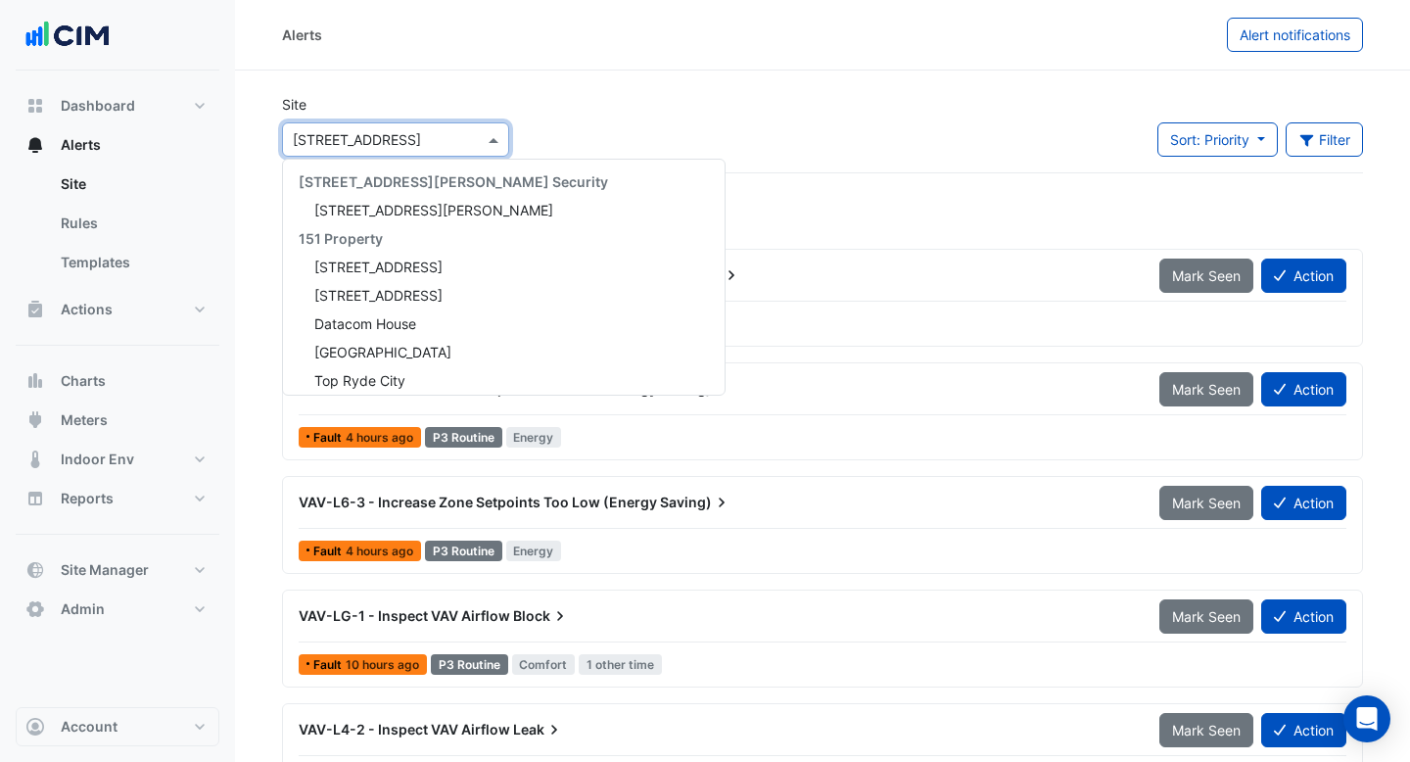
scroll to position [2137, 0]
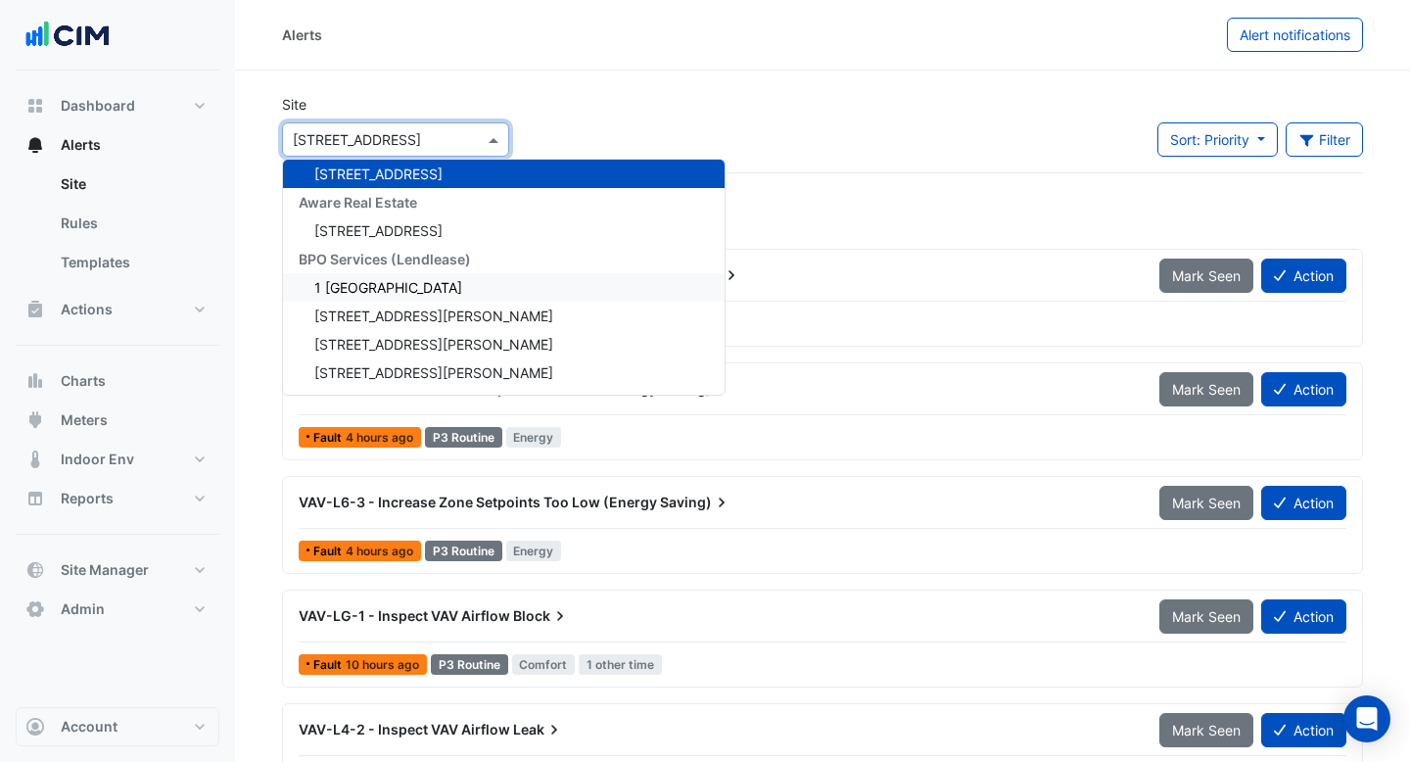
click at [465, 285] on div "1 Melbourne Quarter" at bounding box center [504, 287] width 442 height 28
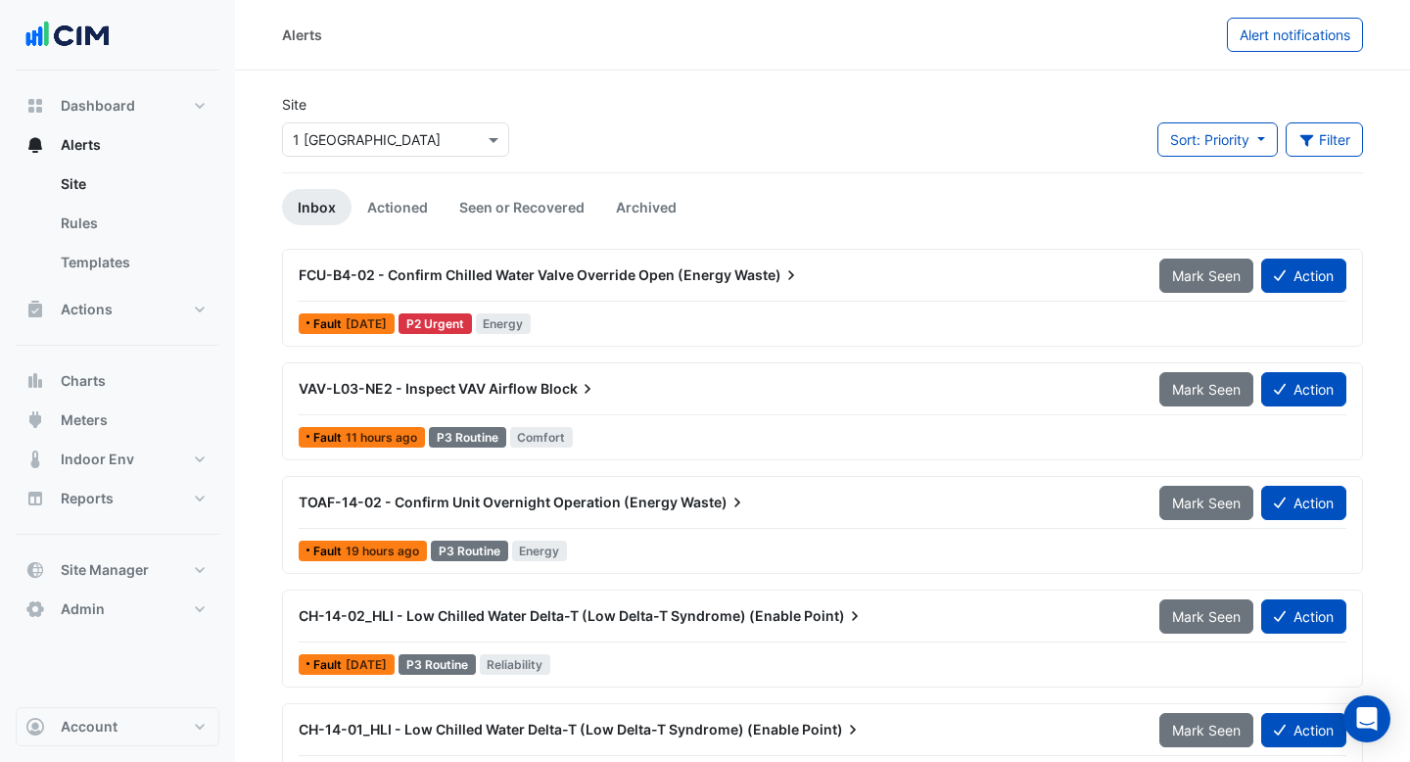
click at [465, 285] on div "FCU-B4-02 - Confirm Chilled Water Valve Override Open (Energy Waste)" at bounding box center [717, 274] width 861 height 35
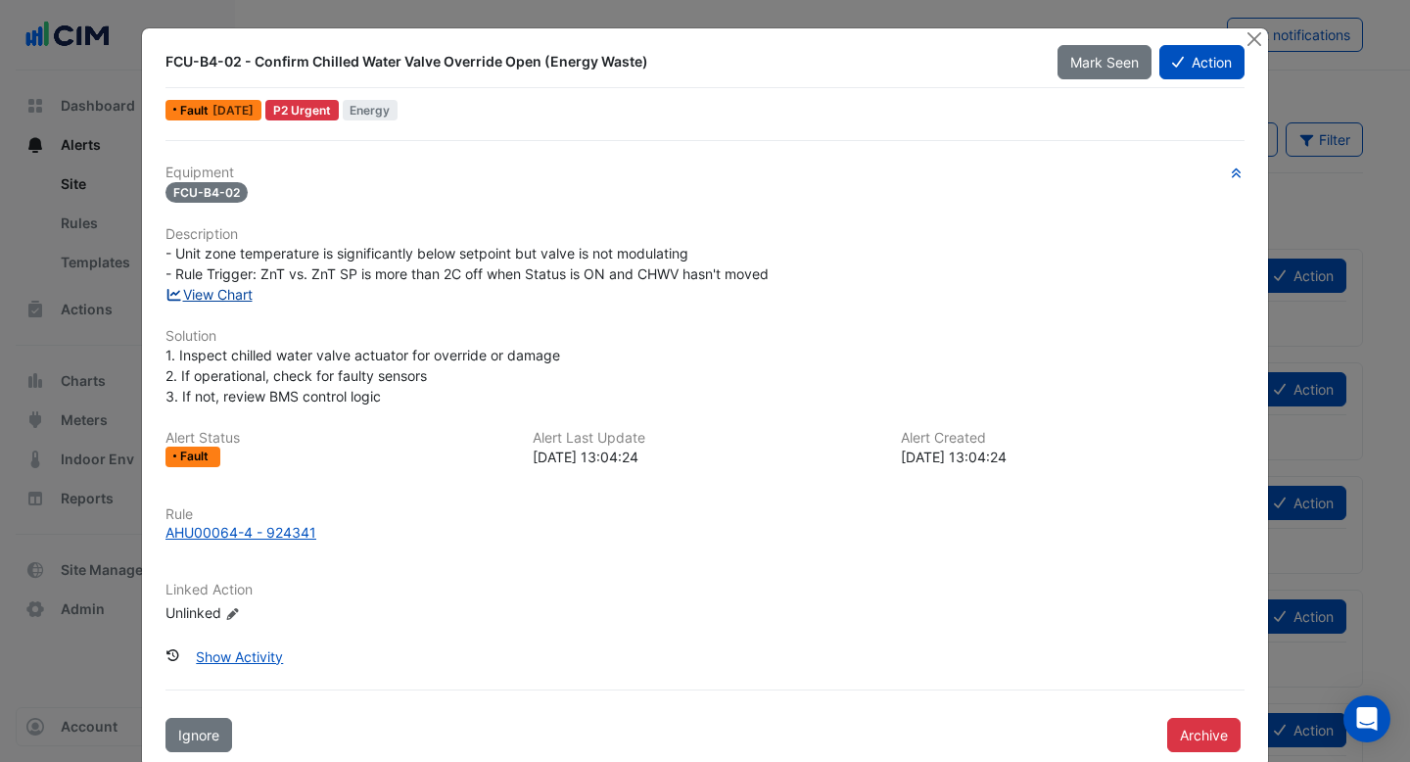
click at [236, 299] on link "View Chart" at bounding box center [208, 294] width 87 height 17
click at [1258, 39] on button "Close" at bounding box center [1253, 38] width 21 height 21
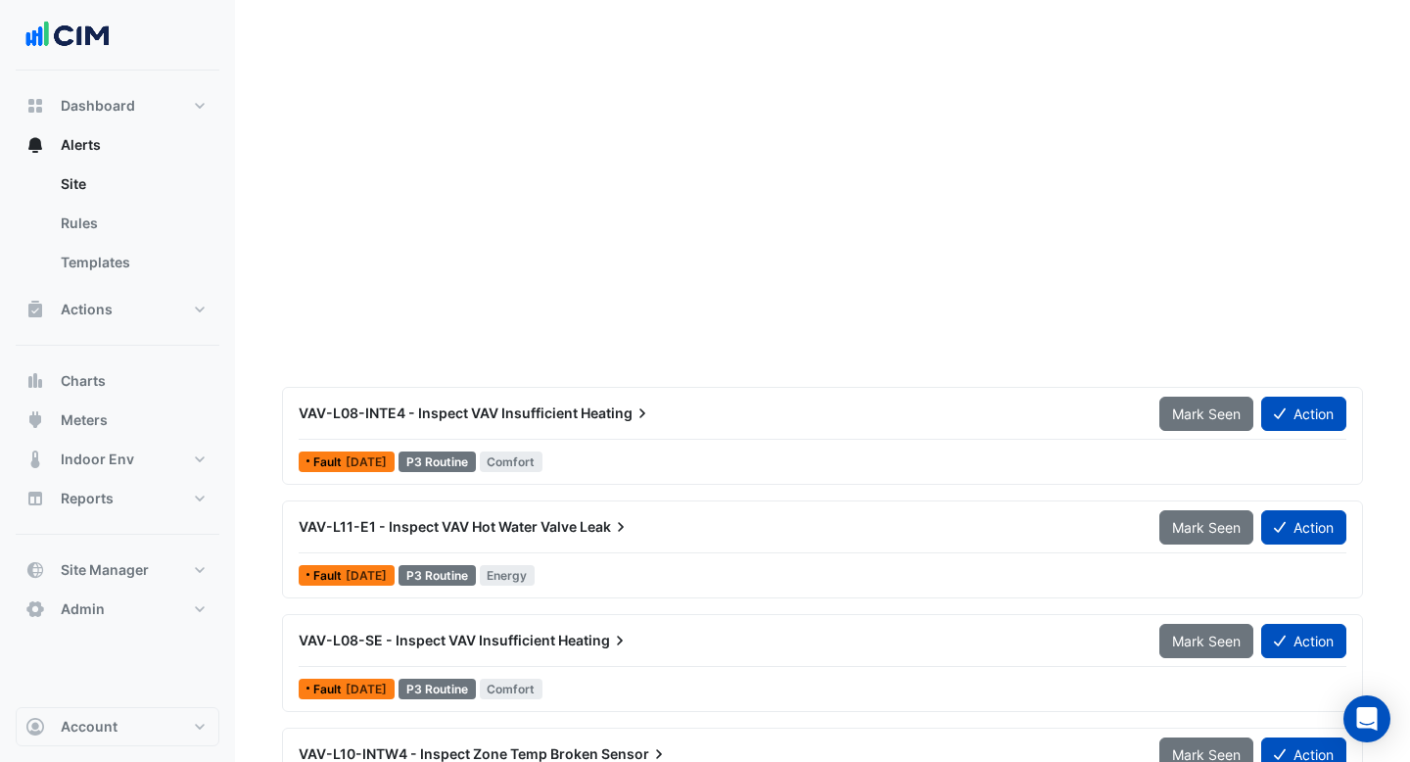
scroll to position [791, 0]
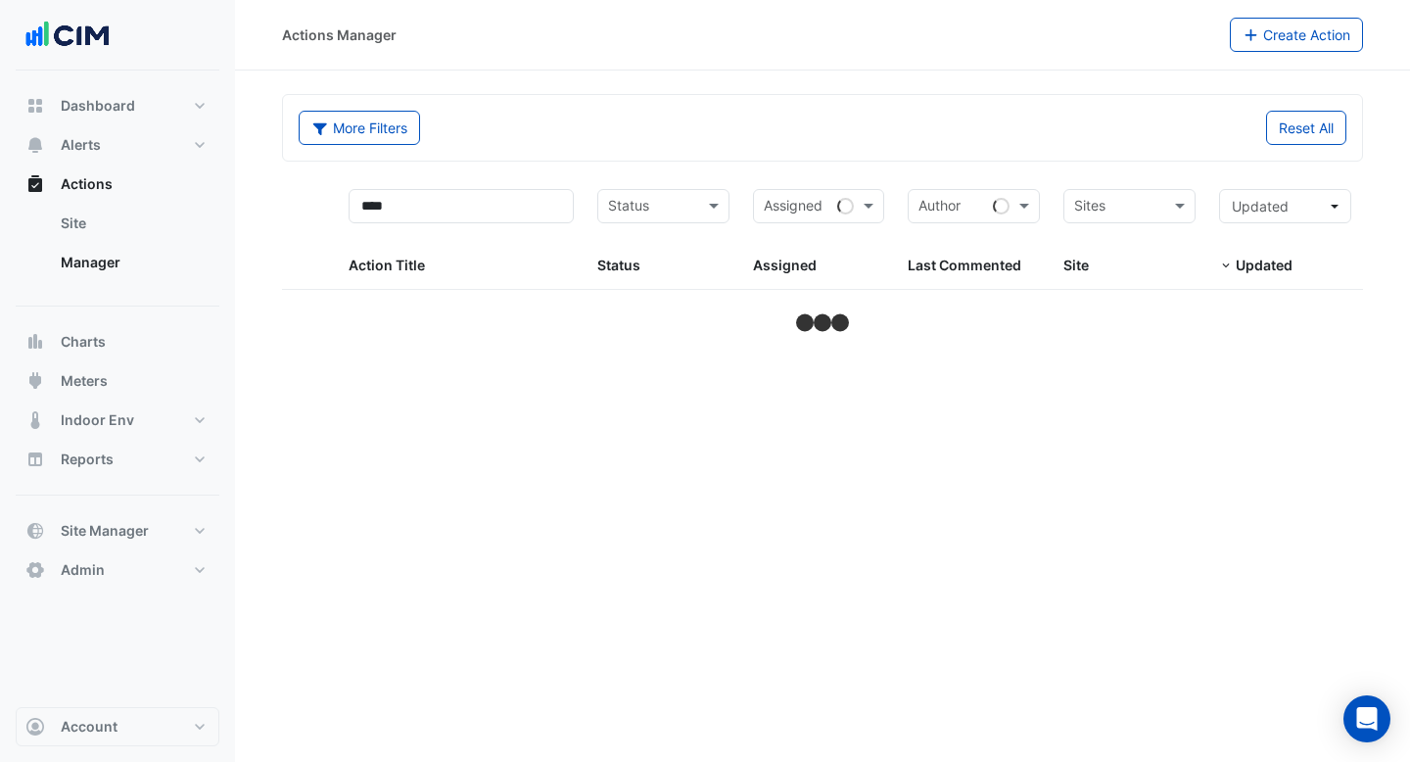
select select "***"
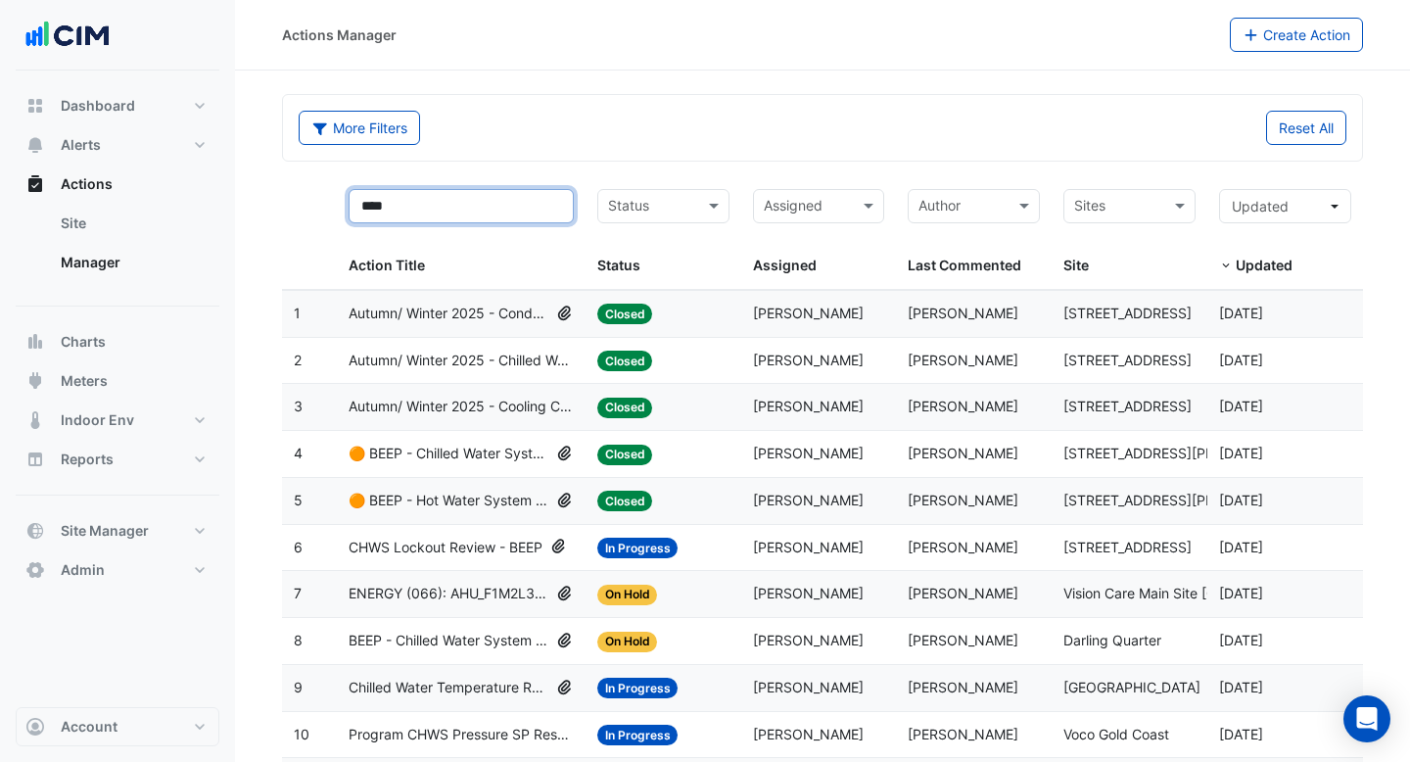
drag, startPoint x: 457, startPoint y: 210, endPoint x: 332, endPoint y: 186, distance: 127.7
click at [334, 186] on div "**** Action Title Status Status Assigned Assigned Author Last Commented Sites S…" at bounding box center [822, 233] width 1081 height 113
drag, startPoint x: 397, startPoint y: 210, endPoint x: 245, endPoint y: 209, distance: 152.7
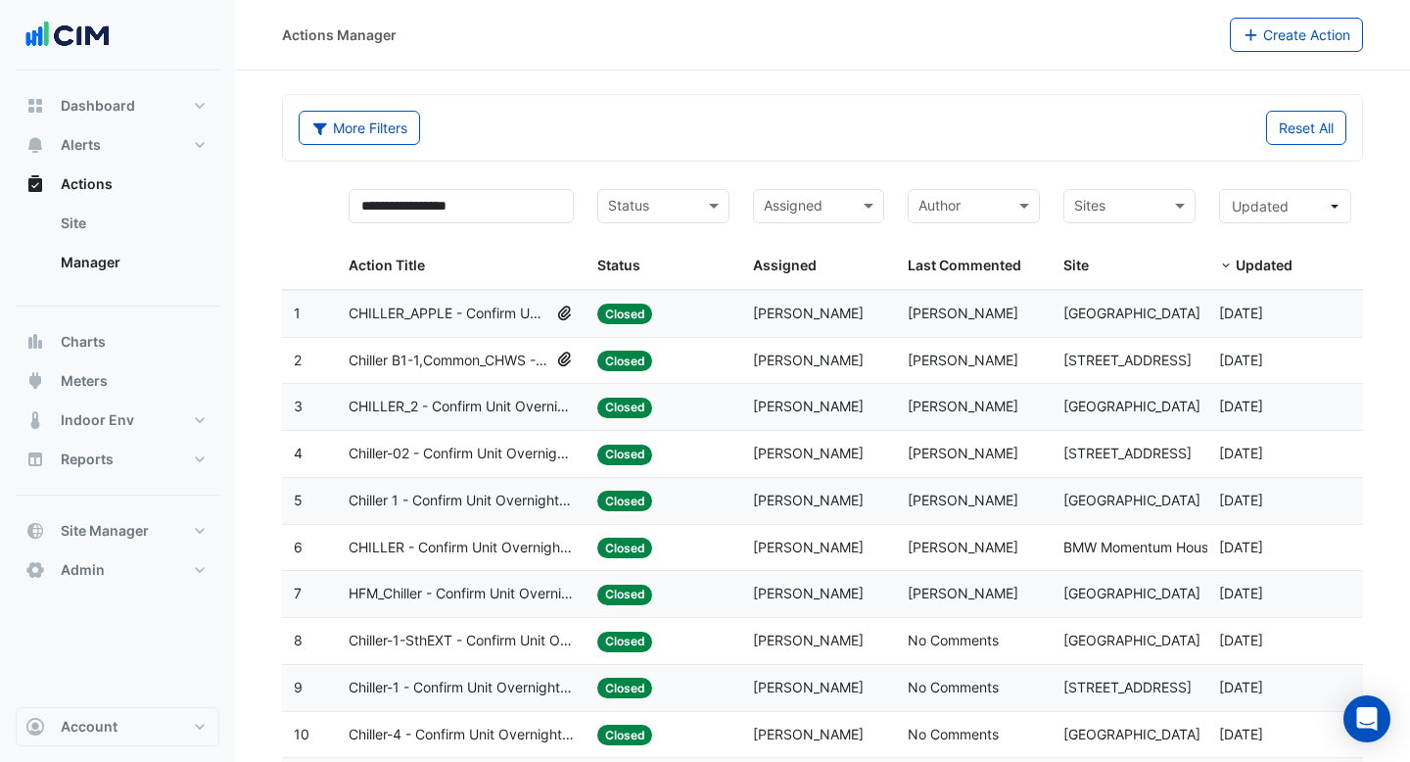
click at [405, 362] on span "Chiller B1-1,Common_CHWS - Confirm Unit Overnight Operation (Energy Waste)" at bounding box center [449, 361] width 201 height 23
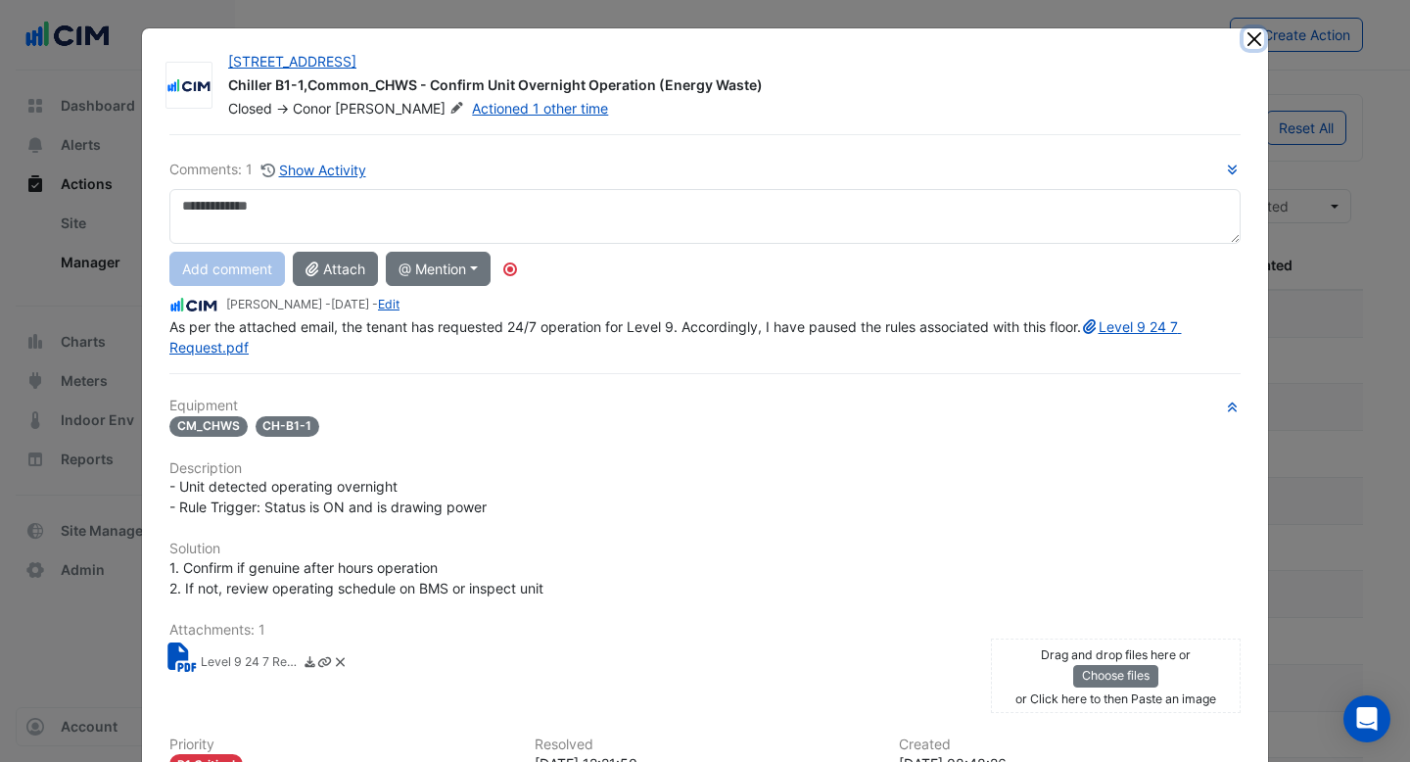
click at [1250, 37] on button "Close" at bounding box center [1253, 38] width 21 height 21
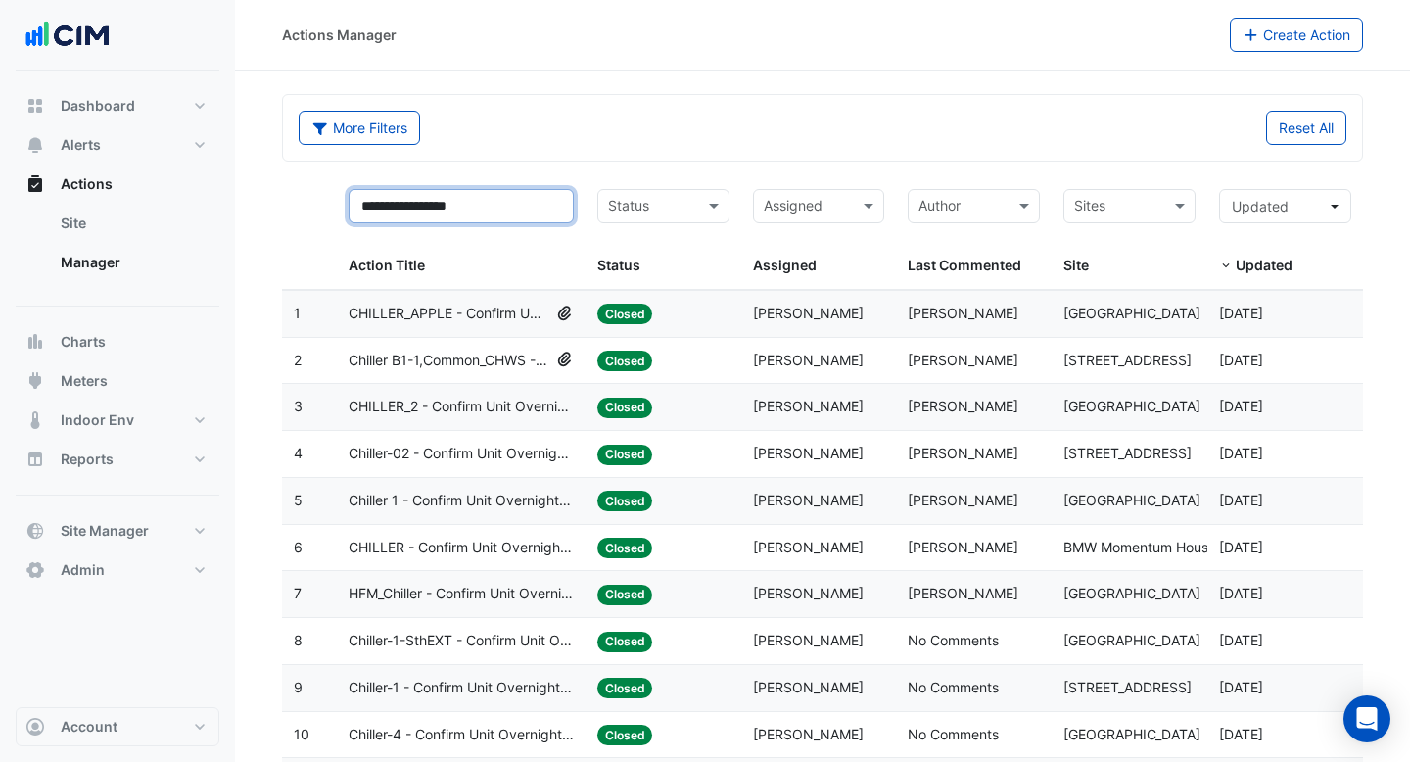
click at [367, 203] on input "**********" at bounding box center [461, 206] width 225 height 34
drag, startPoint x: 402, startPoint y: 204, endPoint x: 203, endPoint y: 203, distance: 199.7
type input "**********"
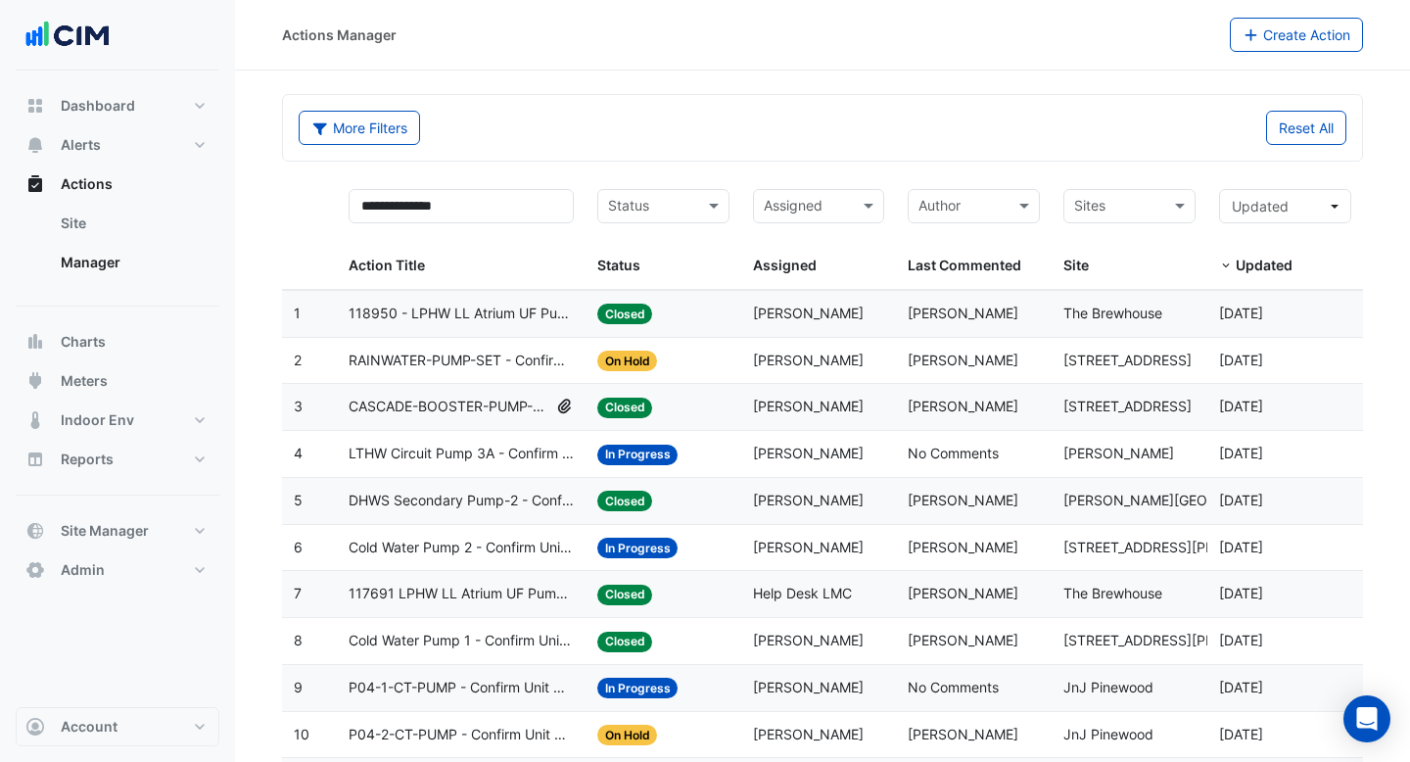
click at [455, 320] on span "118950 - LPHW LL Atrium UF Pumps Common - Confirm Unit Overnight Operation (Ene…" at bounding box center [461, 314] width 225 height 23
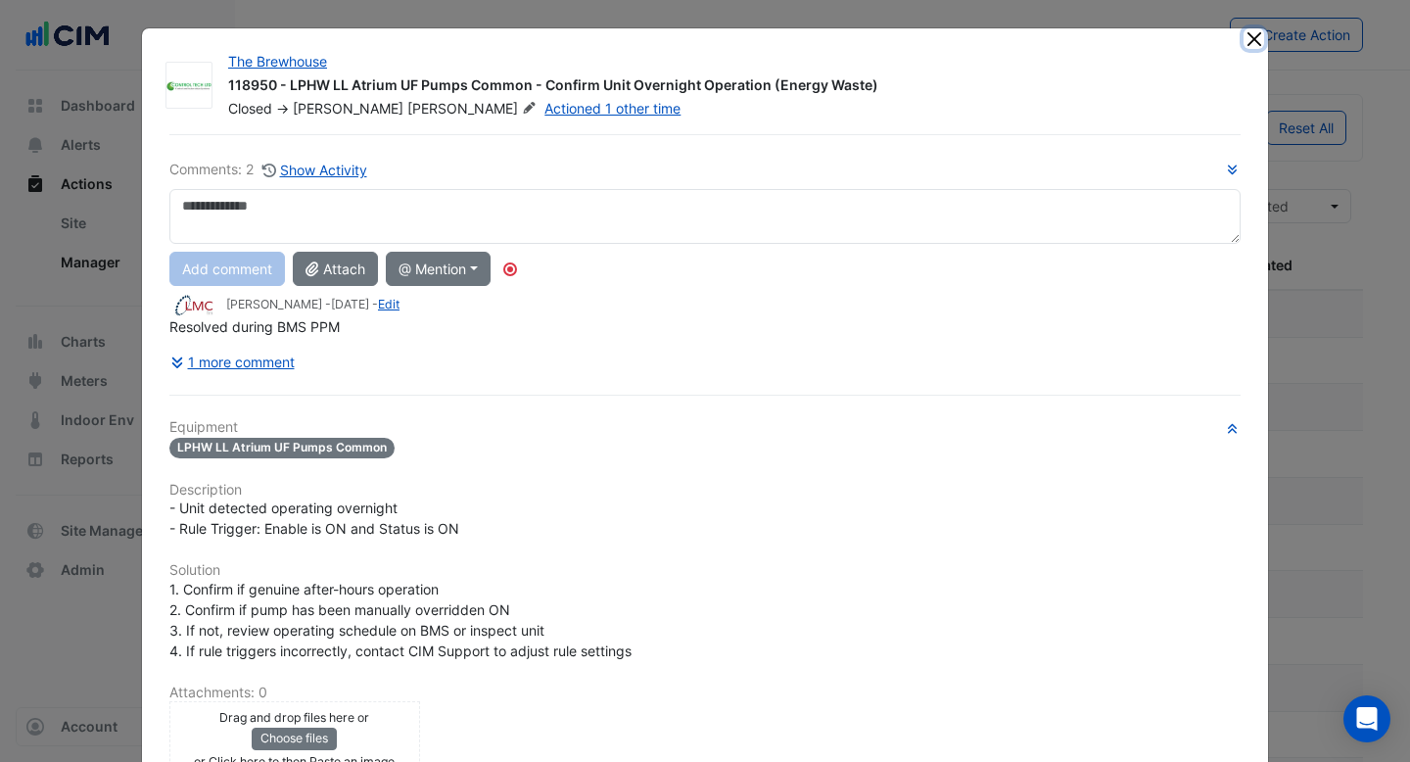
click at [1248, 40] on button "Close" at bounding box center [1253, 38] width 21 height 21
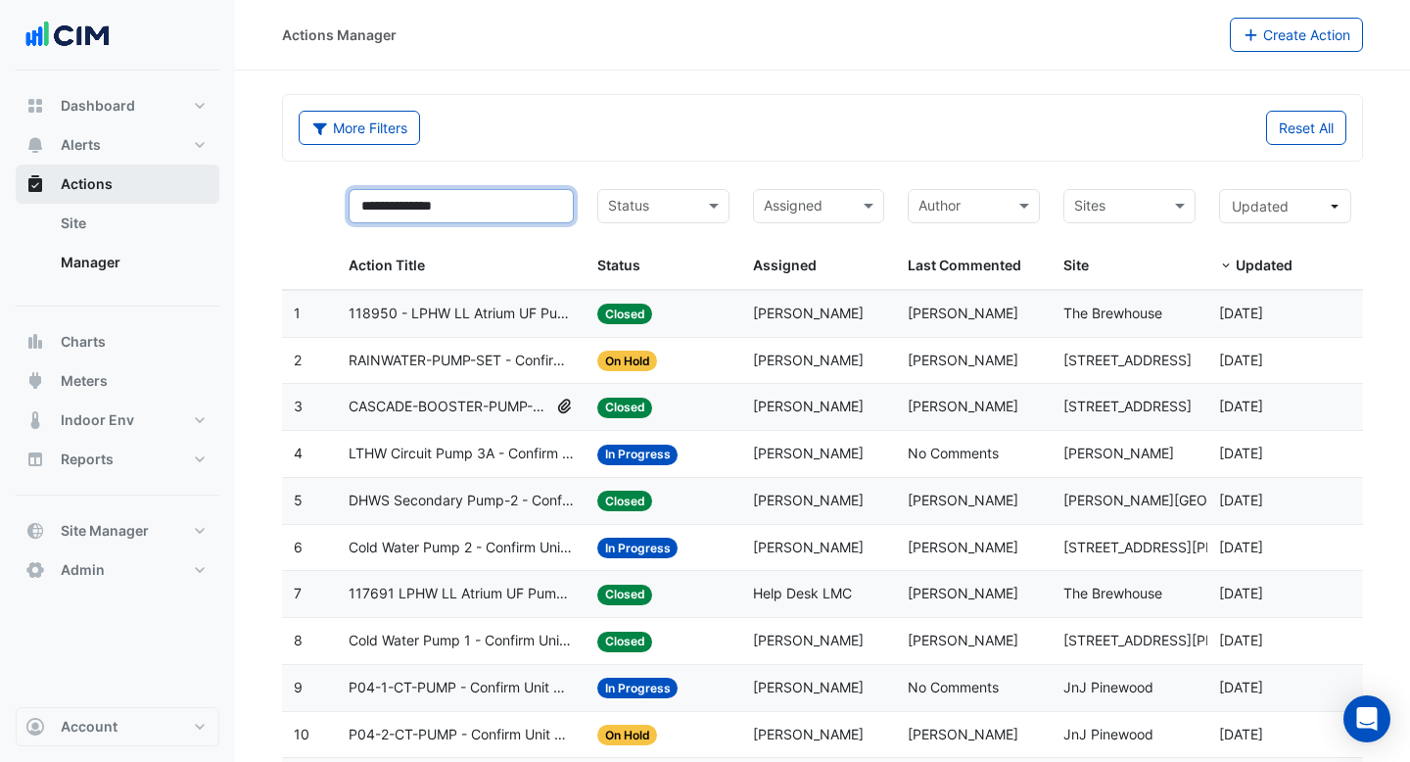
drag, startPoint x: 476, startPoint y: 203, endPoint x: 154, endPoint y: 189, distance: 322.4
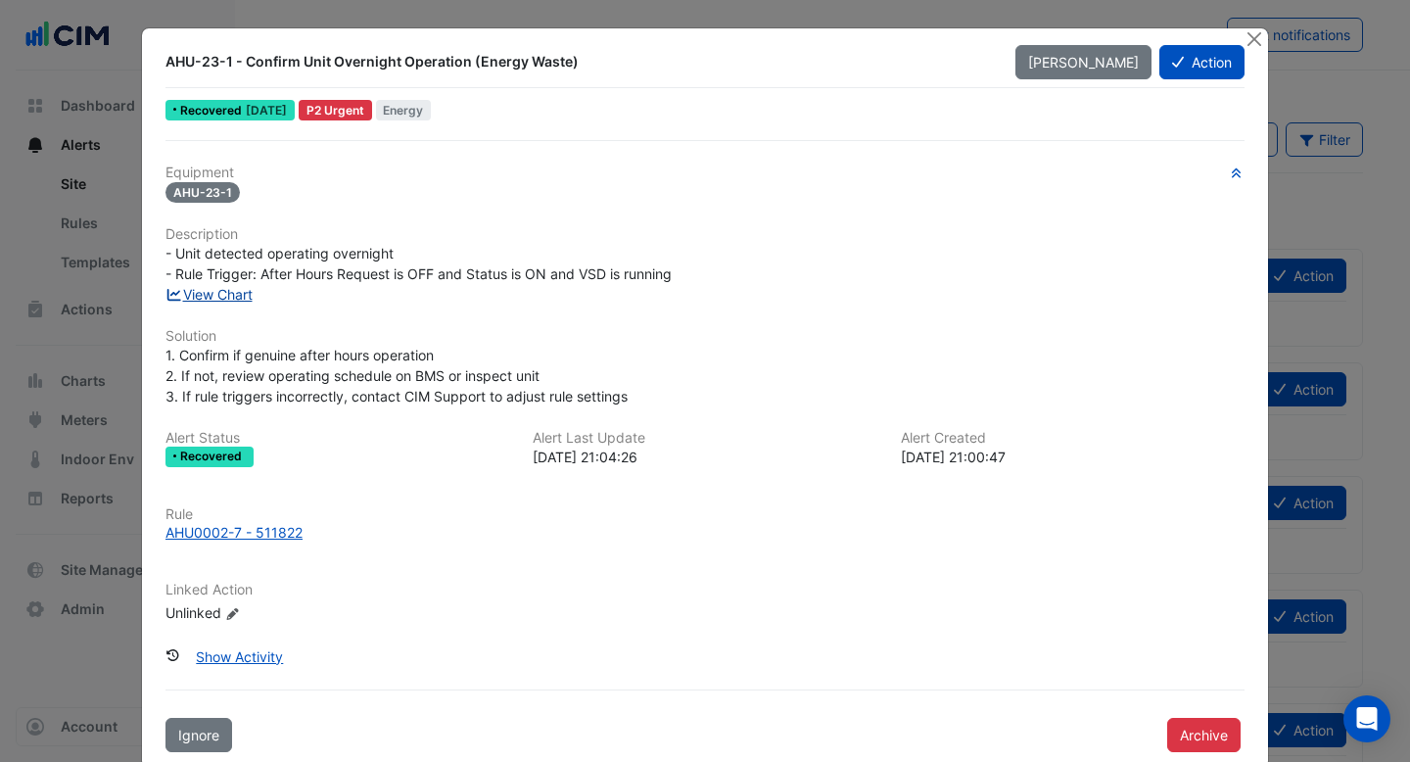
click at [236, 293] on link "View Chart" at bounding box center [208, 294] width 87 height 17
click at [1253, 33] on button "Close" at bounding box center [1253, 38] width 21 height 21
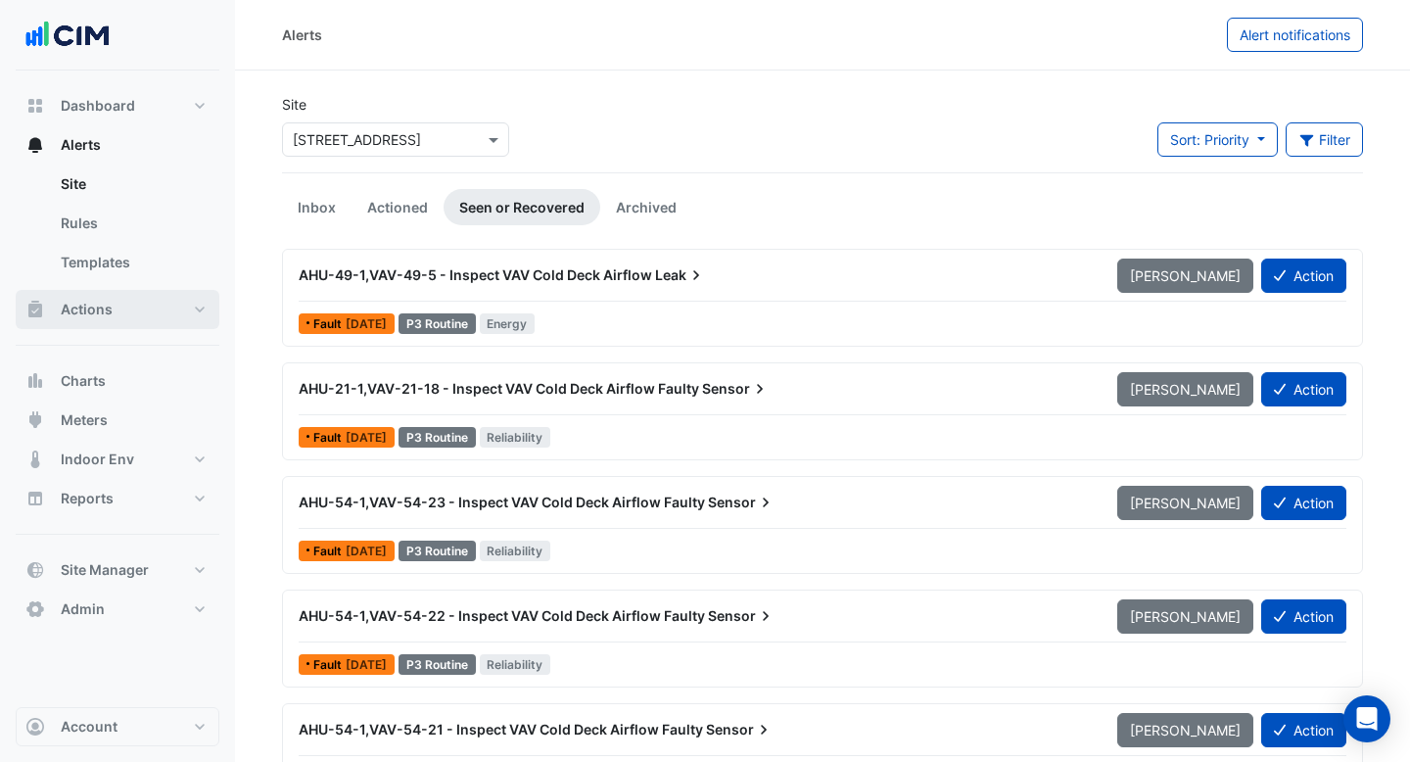
click at [146, 315] on button "Actions" at bounding box center [118, 309] width 204 height 39
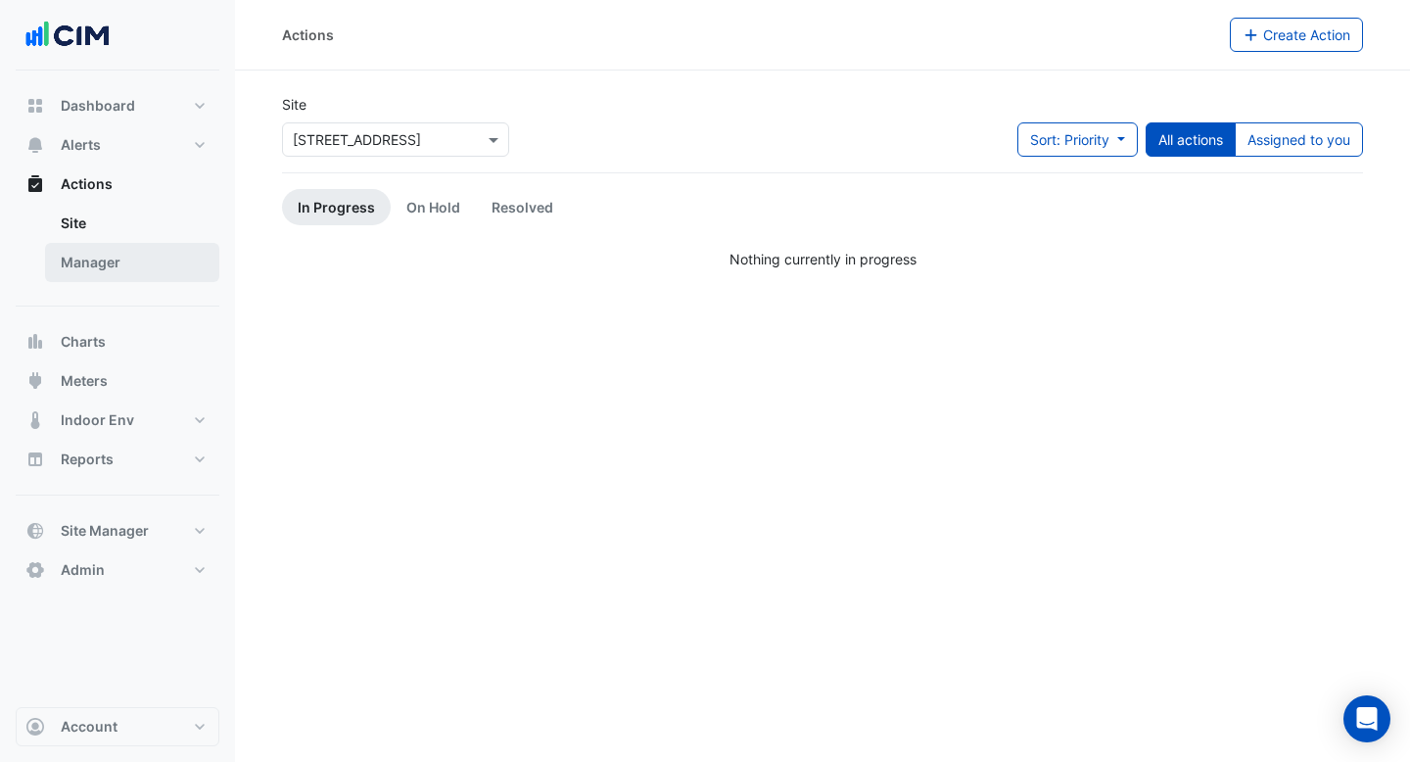
click at [152, 272] on link "Manager" at bounding box center [132, 262] width 174 height 39
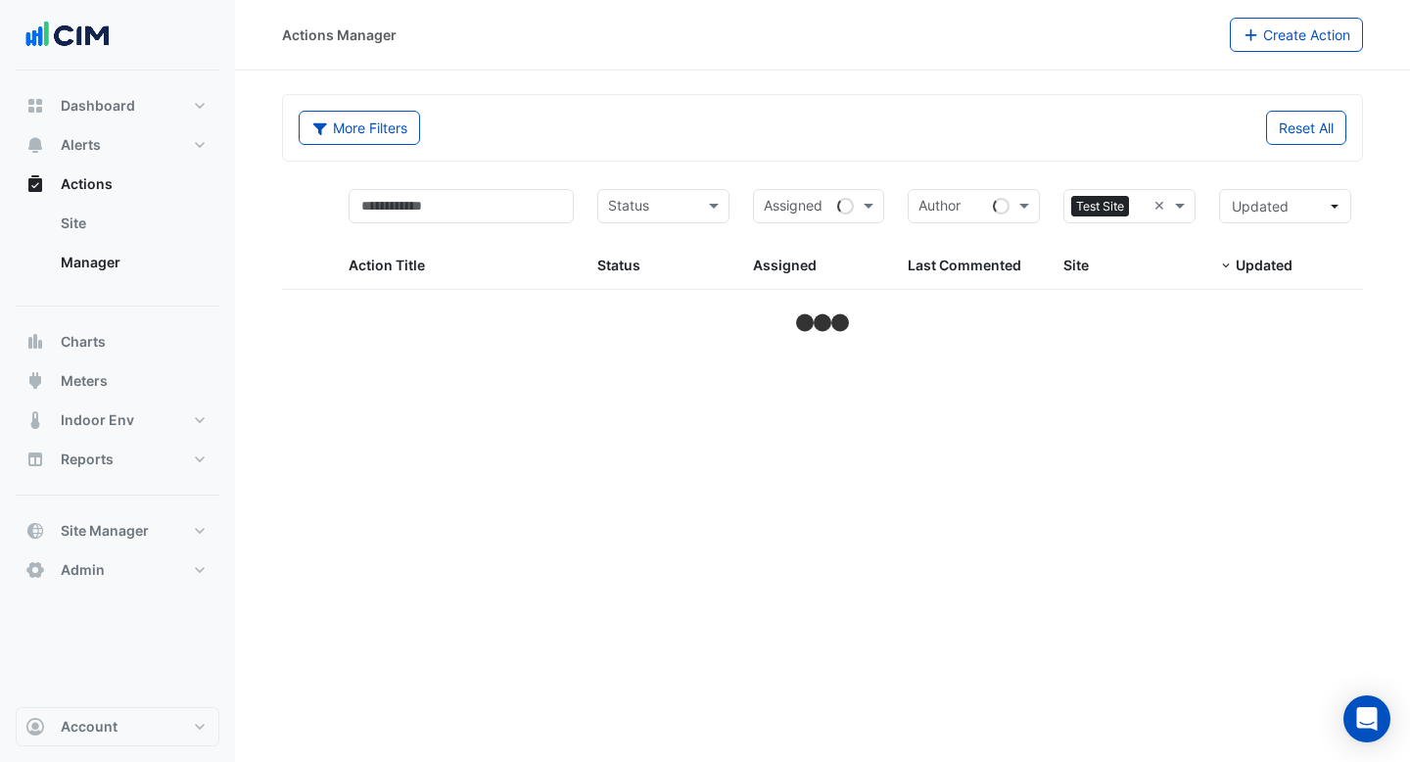
select select "***"
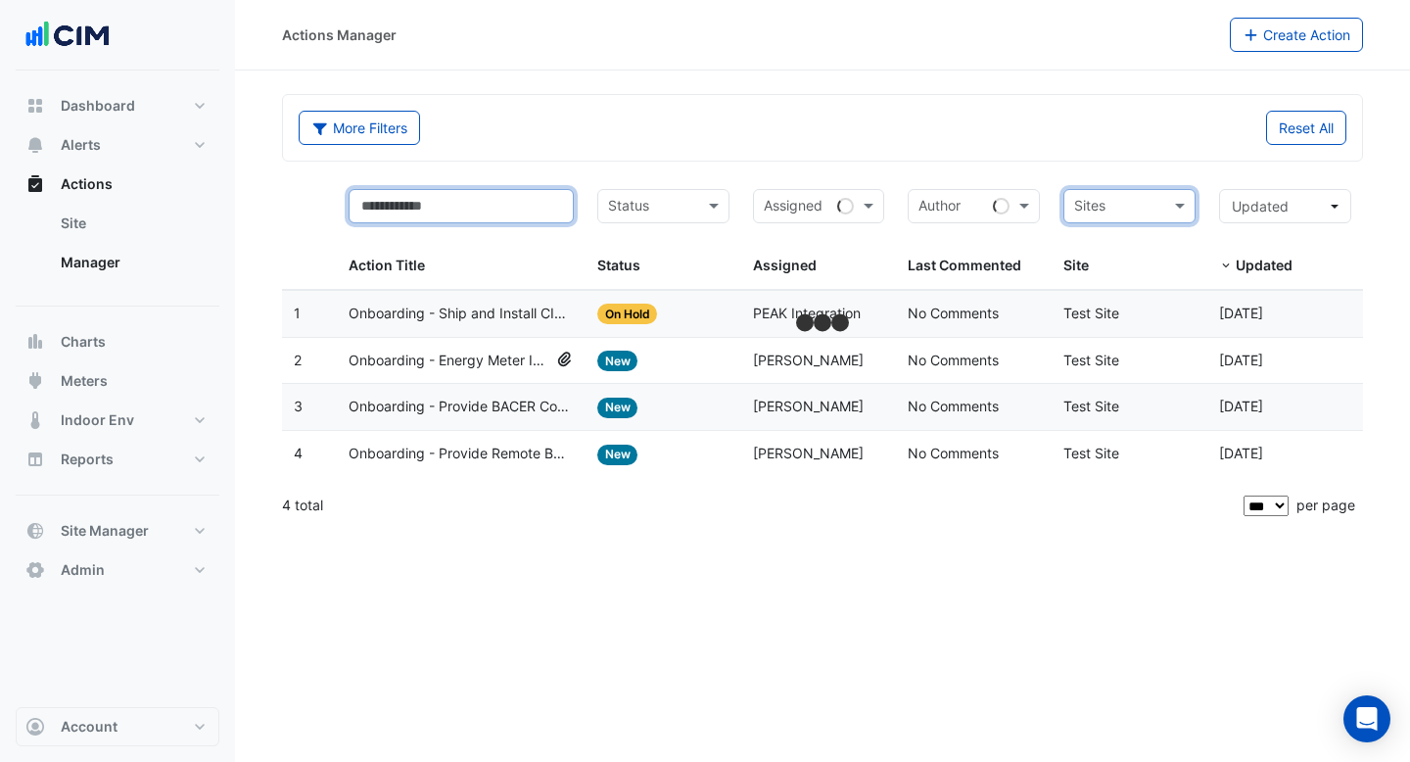
click at [529, 210] on input "text" at bounding box center [461, 206] width 225 height 34
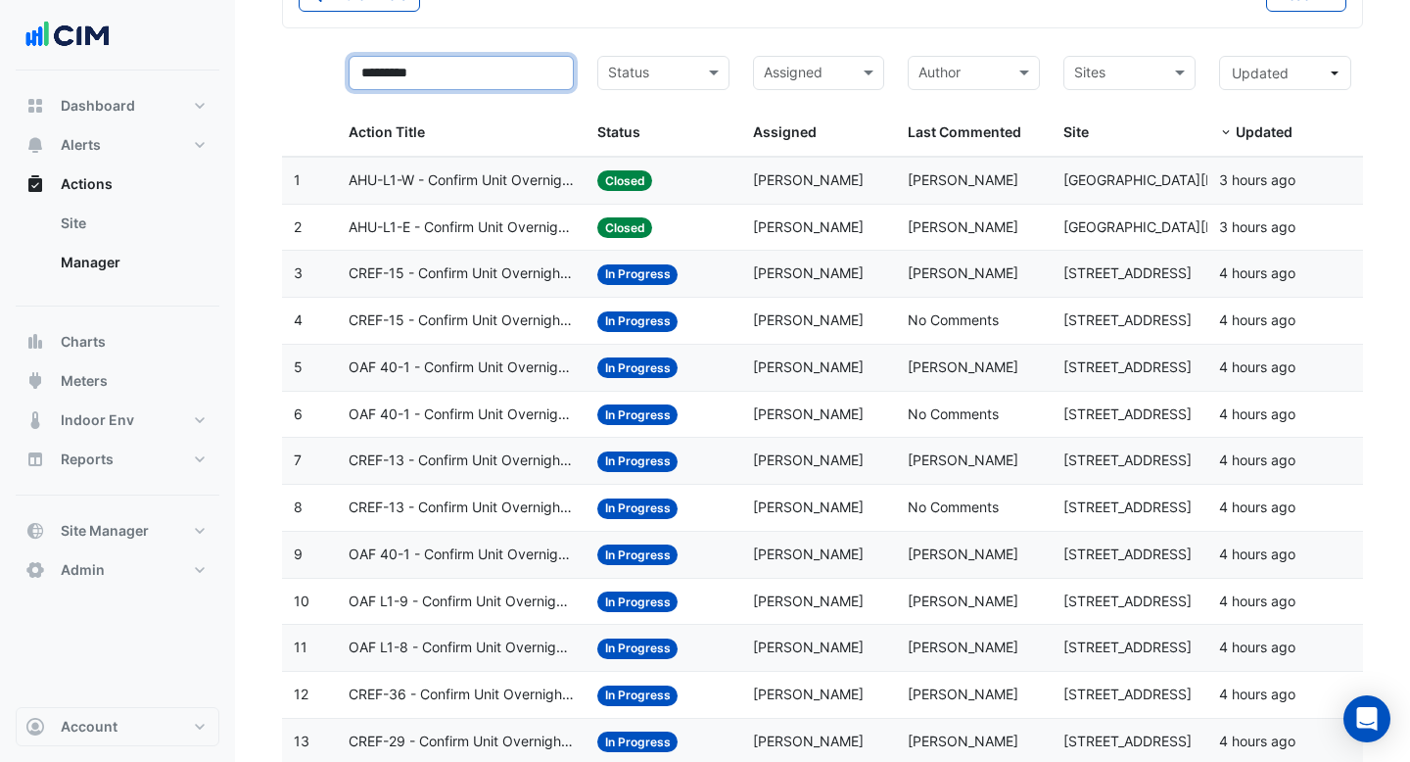
scroll to position [253, 0]
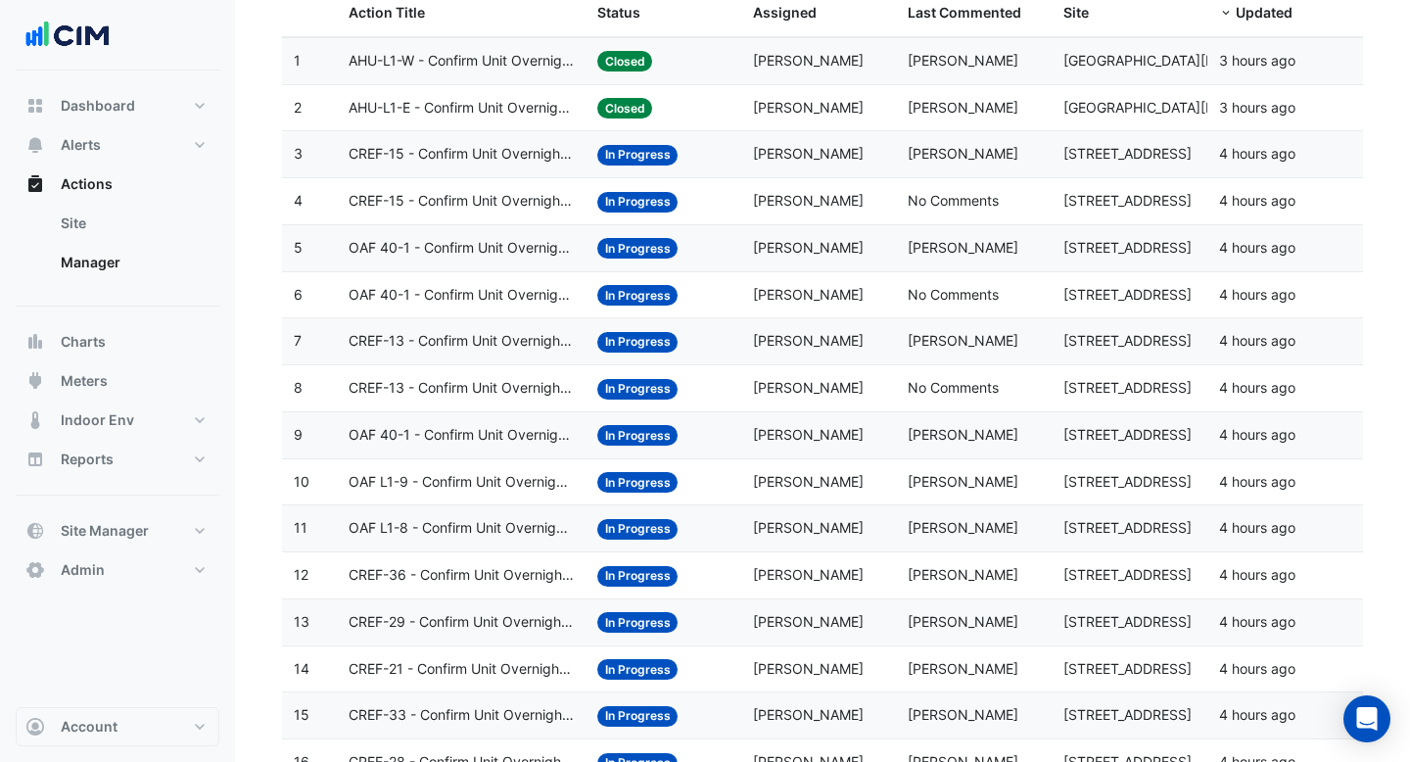
click at [512, 480] on span "OAF L1-9 - Confirm Unit Overnight Operation (Energy Waste)" at bounding box center [461, 482] width 225 height 23
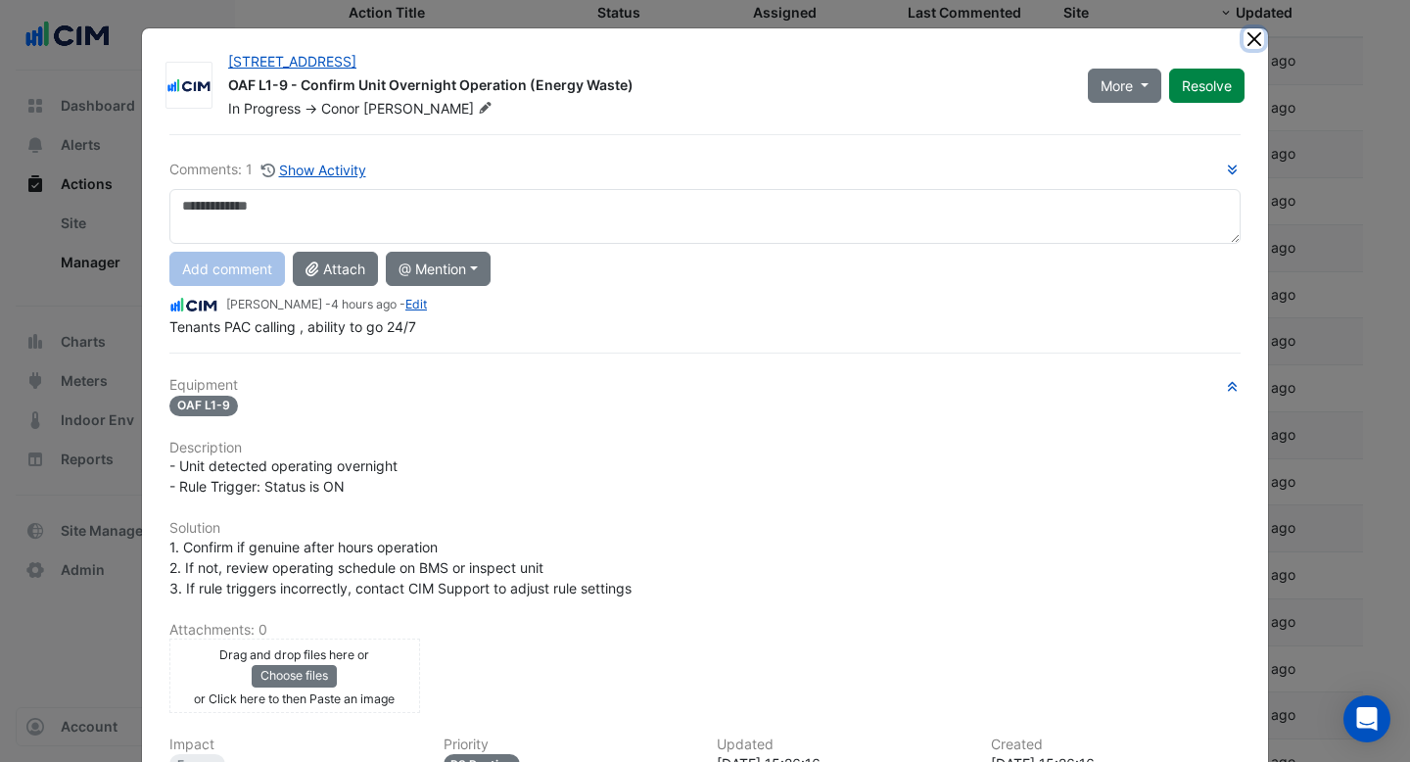
click at [1253, 43] on button "Close" at bounding box center [1253, 38] width 21 height 21
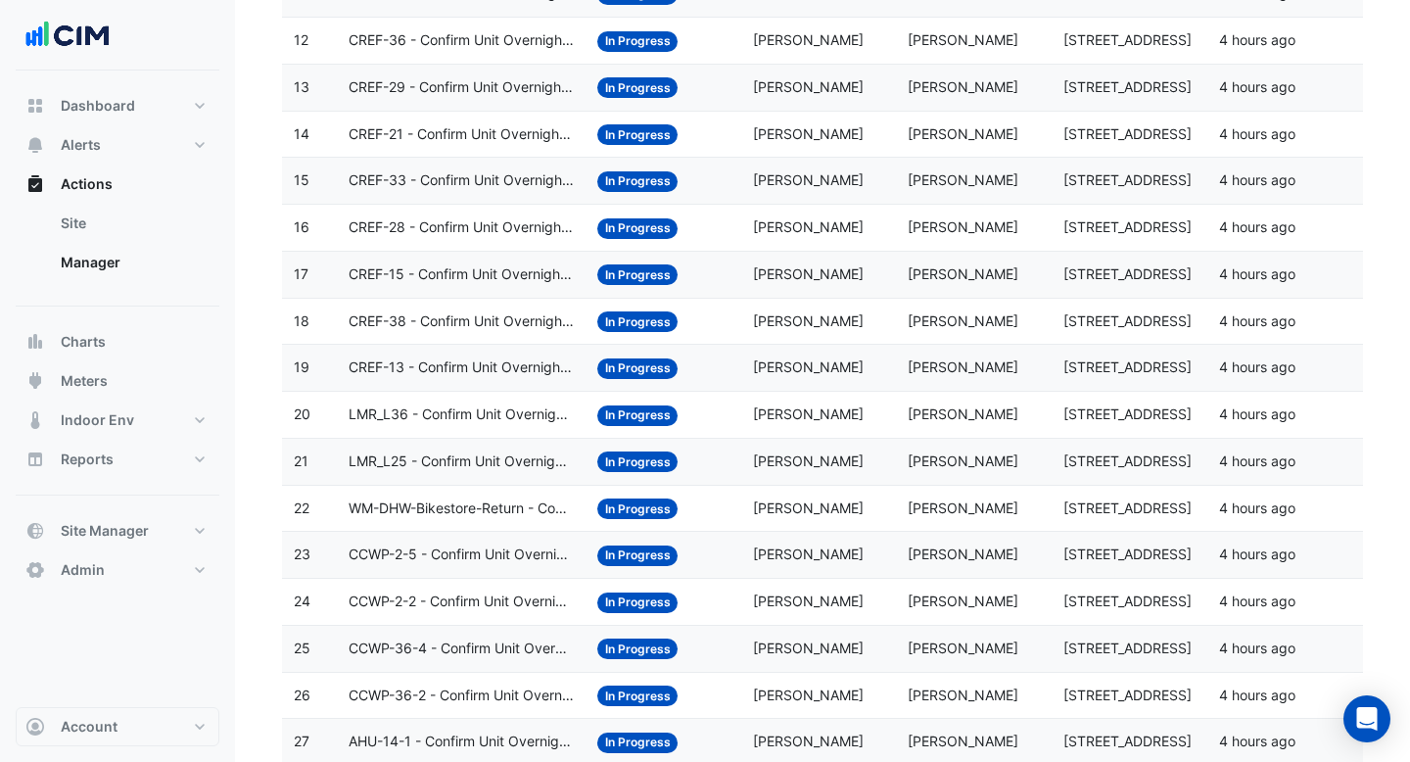
scroll to position [1642, 0]
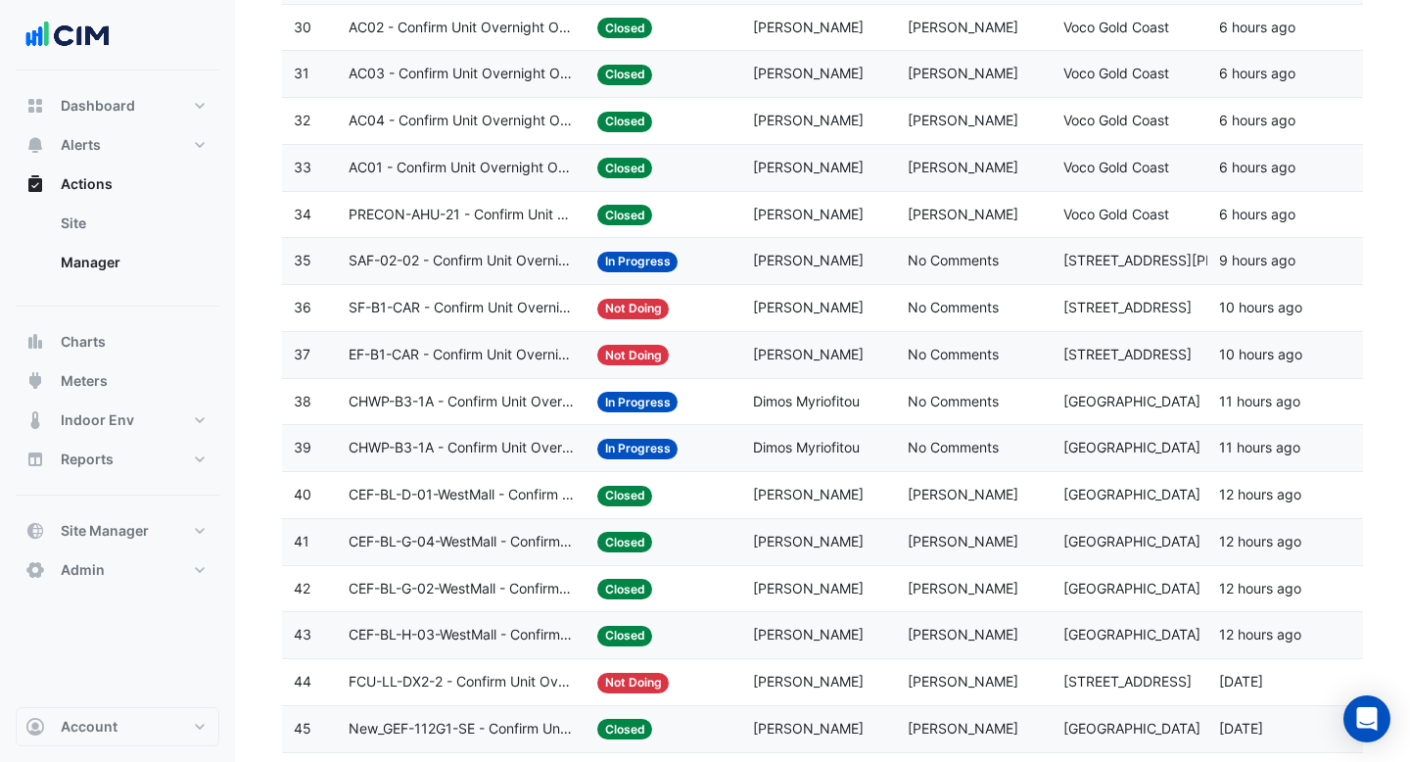
click at [507, 486] on span "CEF-BL-D-01-WestMall - Confirm Unit Overnight Operation (Energy Waste)" at bounding box center [461, 495] width 225 height 23
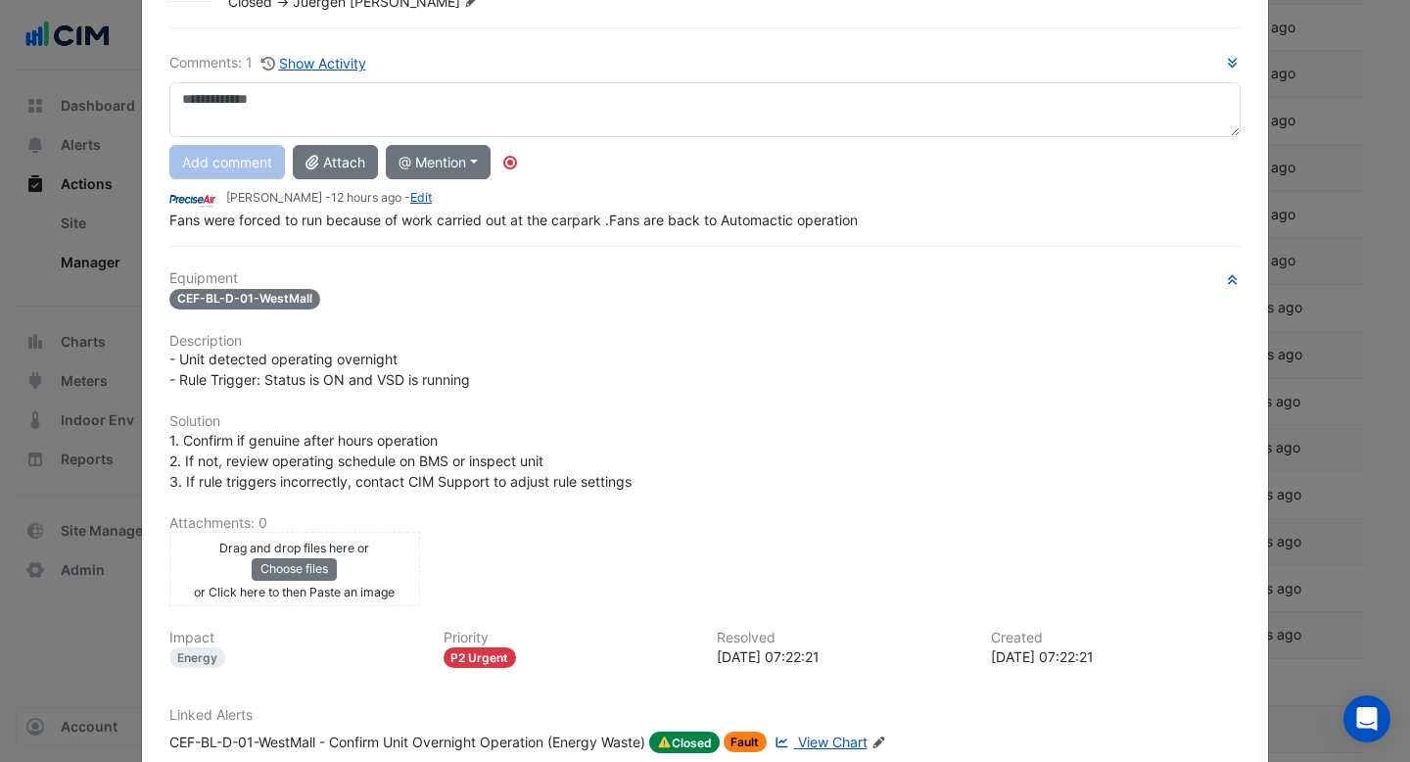
scroll to position [0, 0]
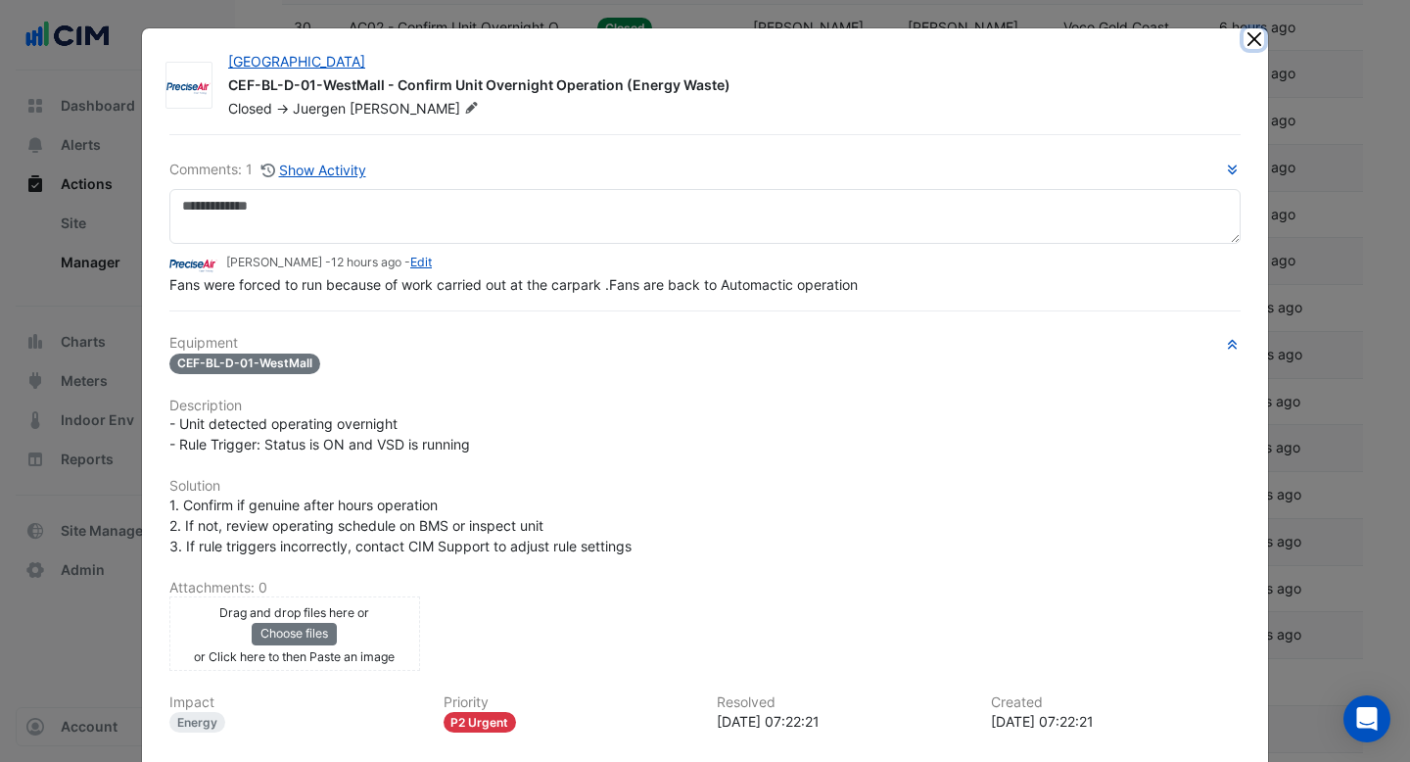
click at [1249, 46] on button "Close" at bounding box center [1253, 38] width 21 height 21
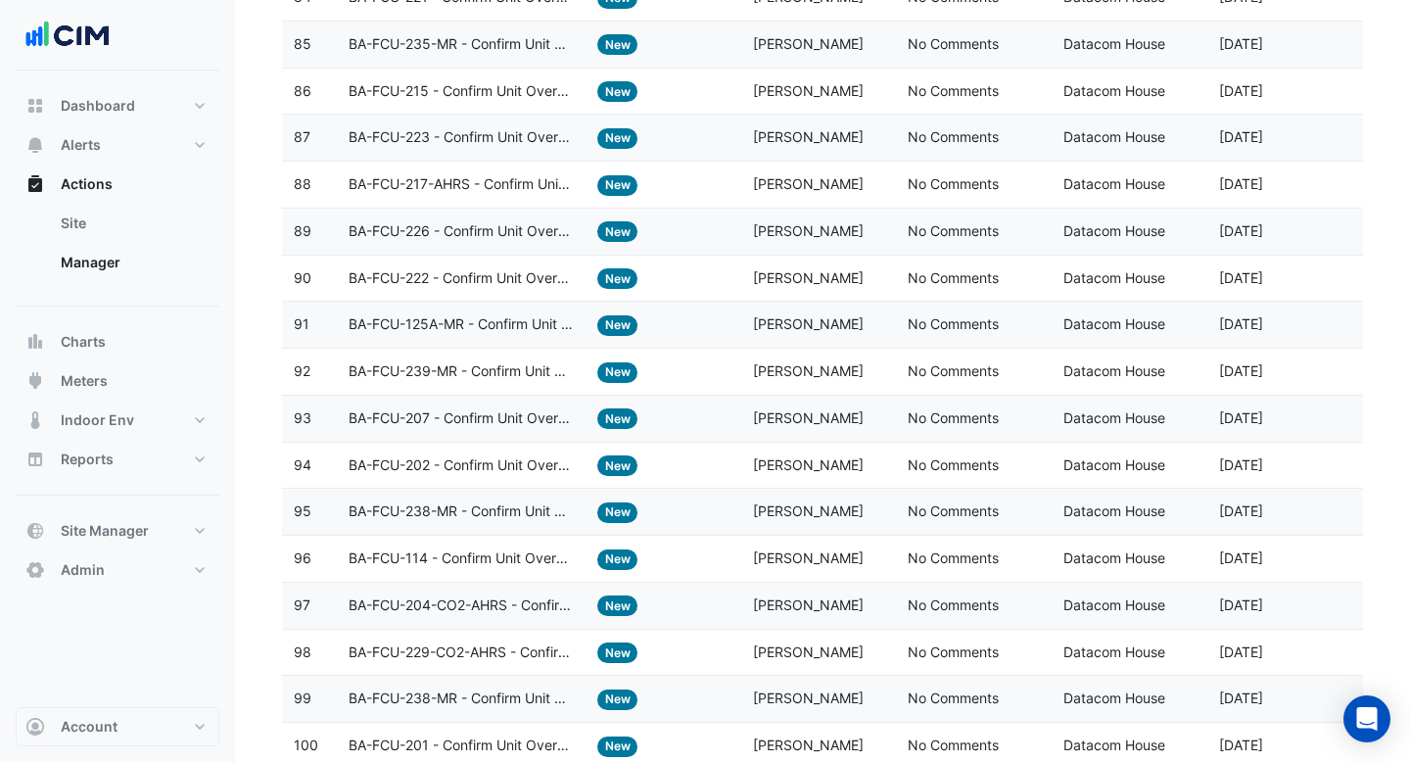
scroll to position [4256, 0]
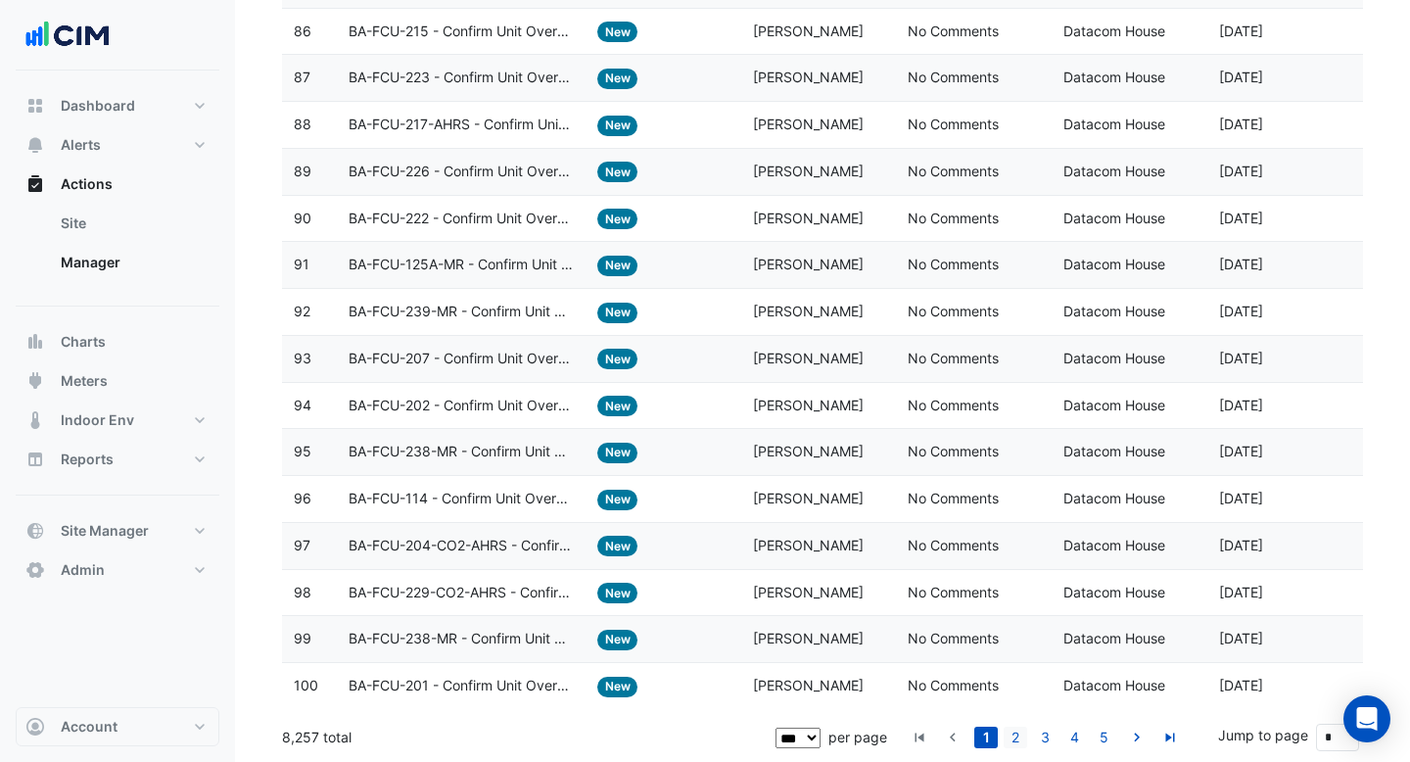
click at [1016, 735] on link "2" at bounding box center [1014, 737] width 23 height 22
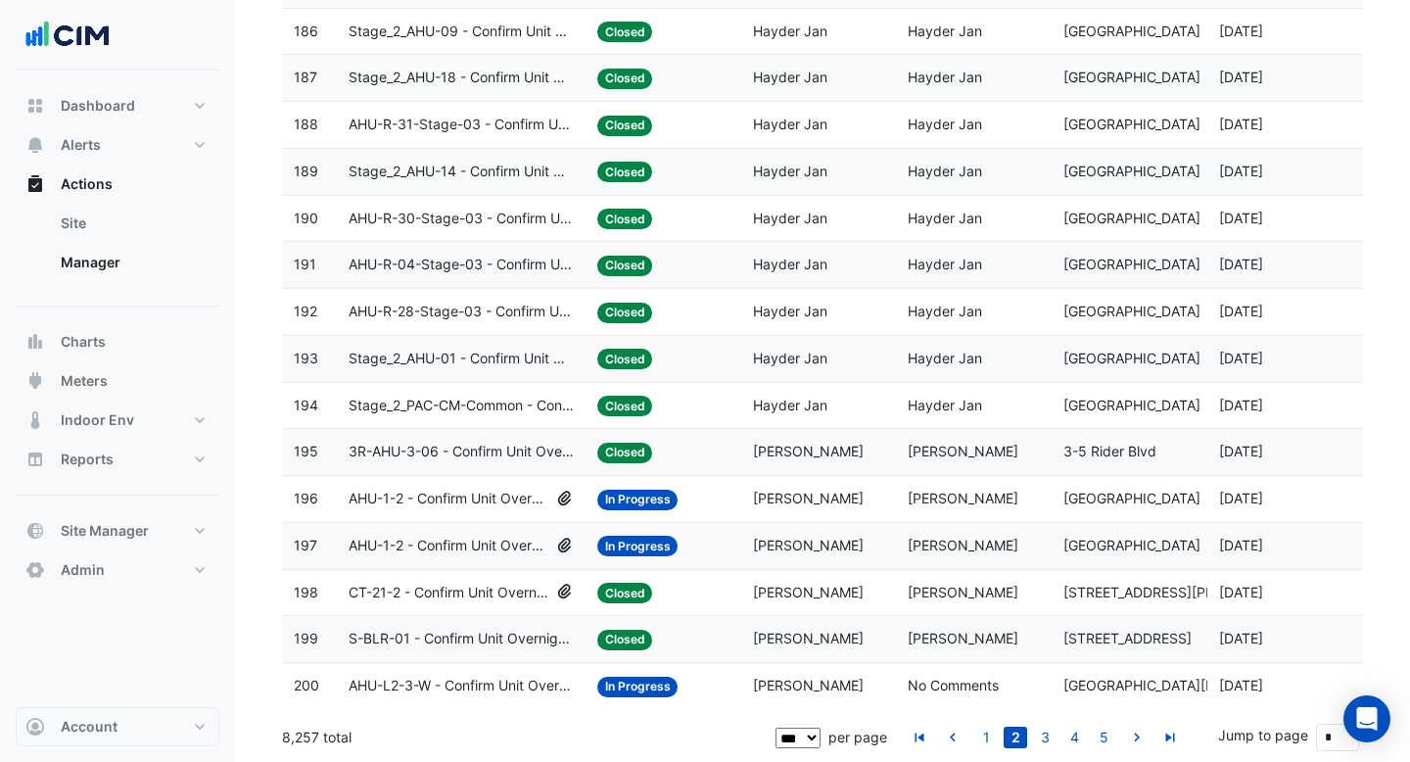
click at [518, 497] on span "AHU-1-2 - Confirm Unit Overnight Operation (Energy Waste)" at bounding box center [449, 499] width 201 height 23
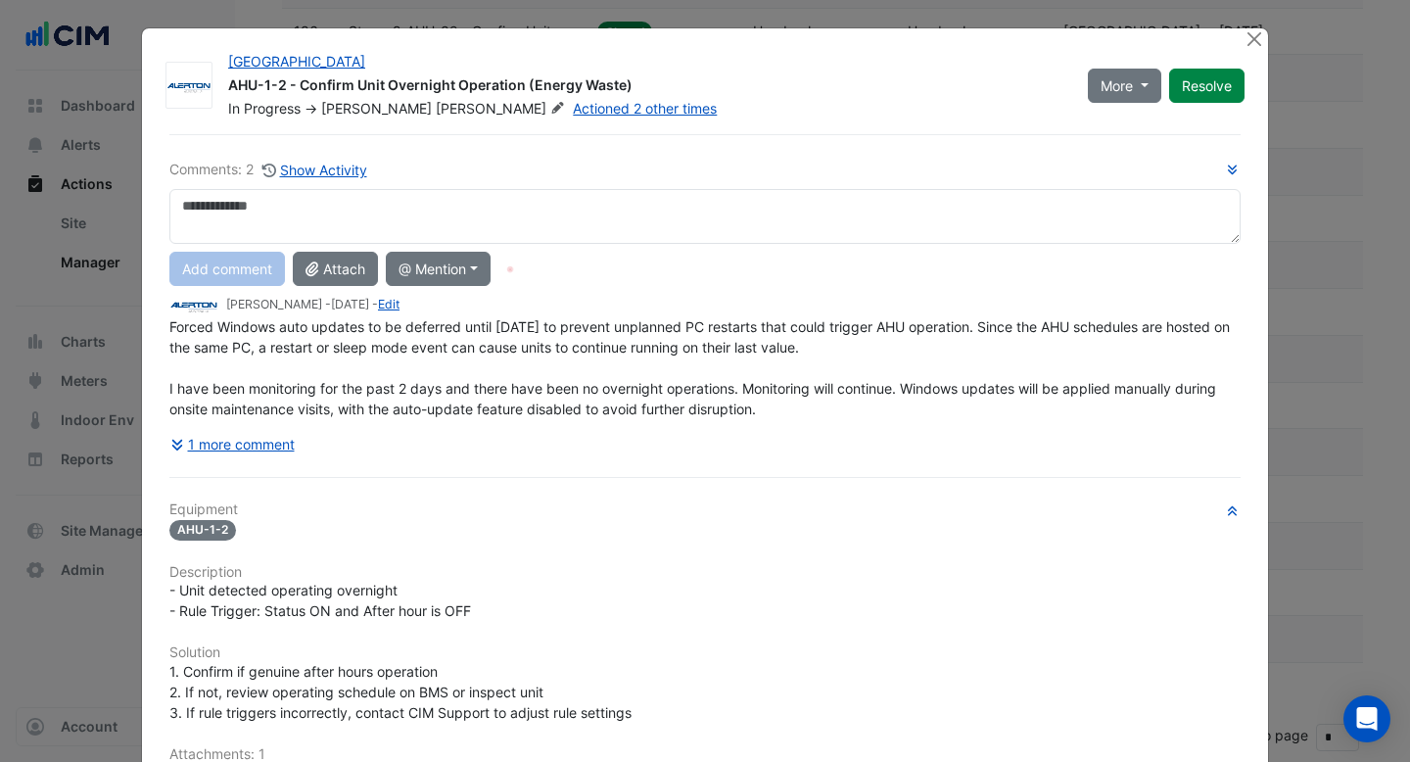
scroll to position [364, 0]
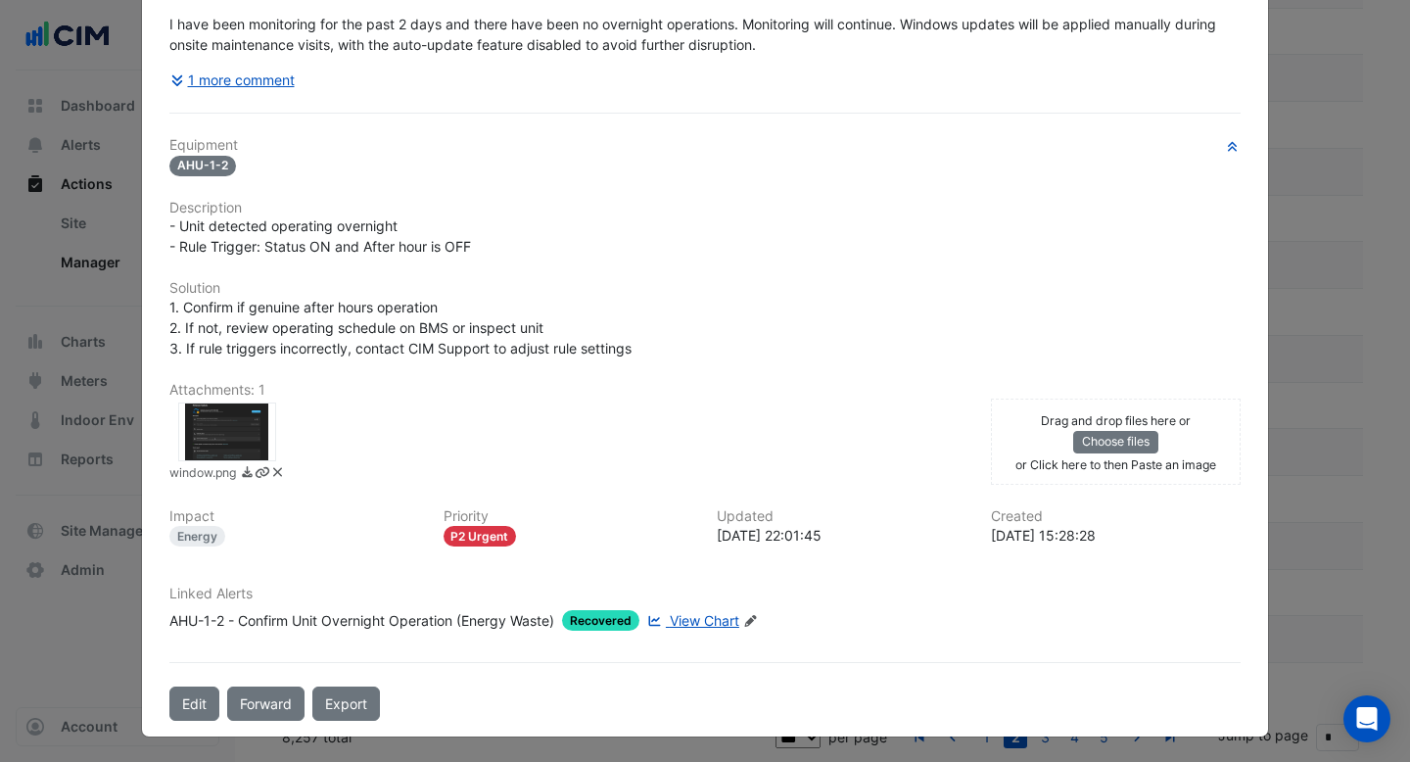
click at [713, 620] on span "View Chart" at bounding box center [705, 620] width 70 height 17
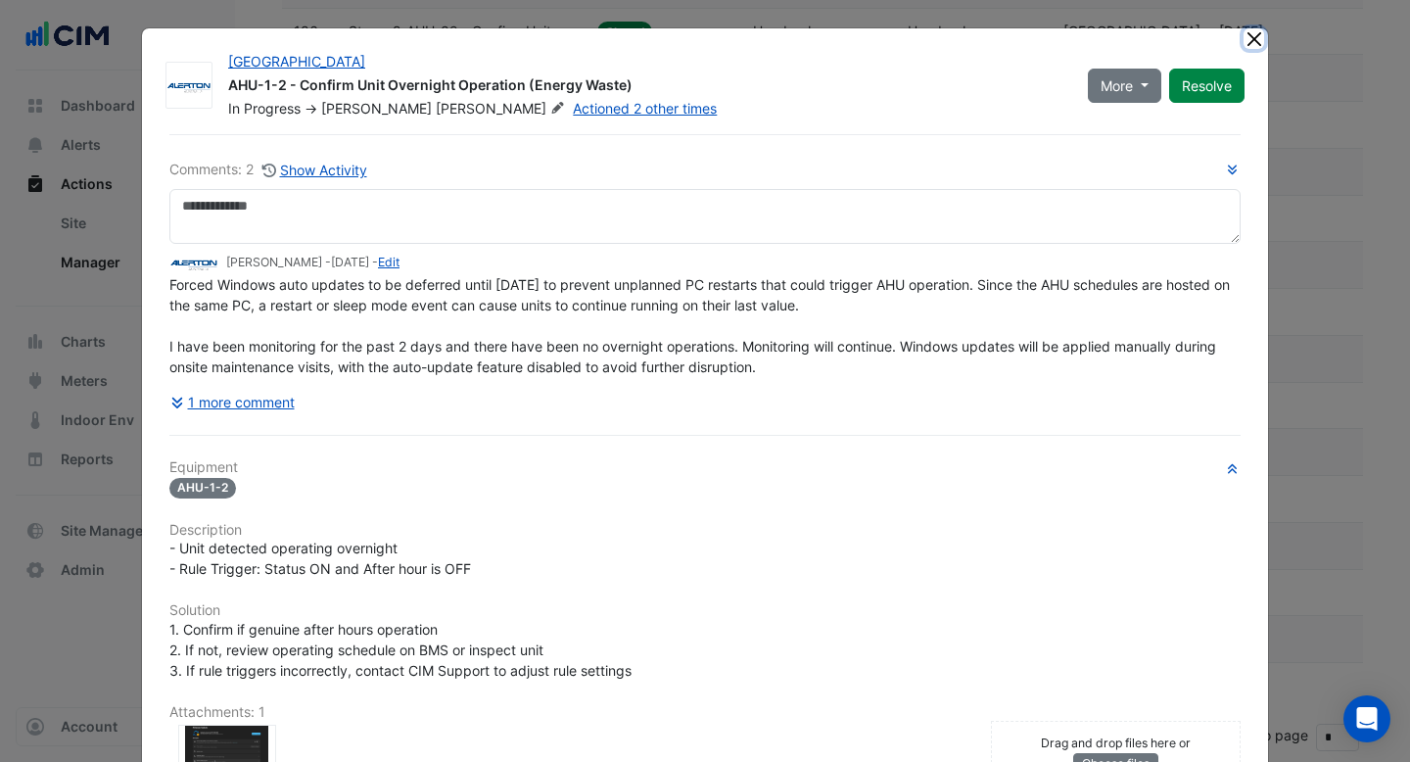
click at [1257, 39] on button "Close" at bounding box center [1253, 38] width 21 height 21
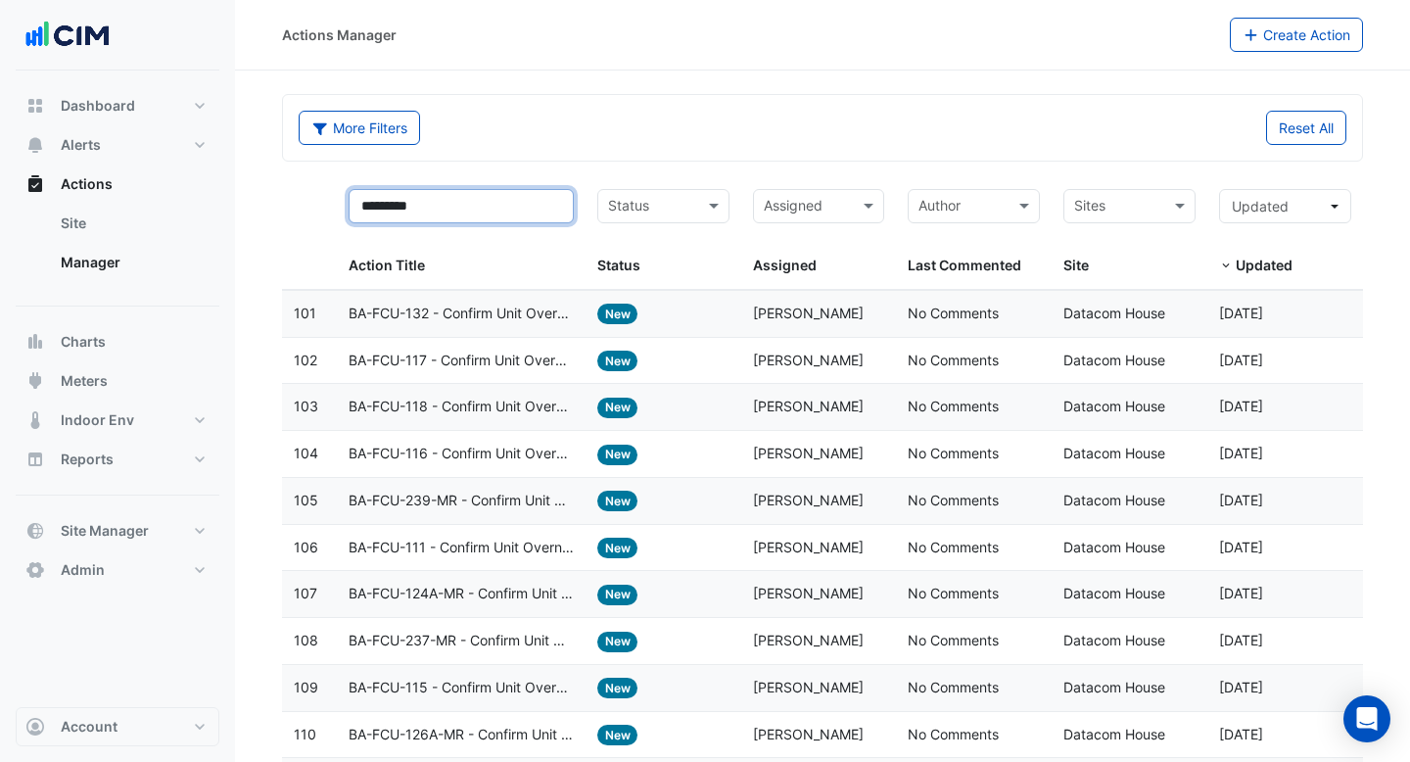
drag, startPoint x: 486, startPoint y: 213, endPoint x: 261, endPoint y: 185, distance: 226.0
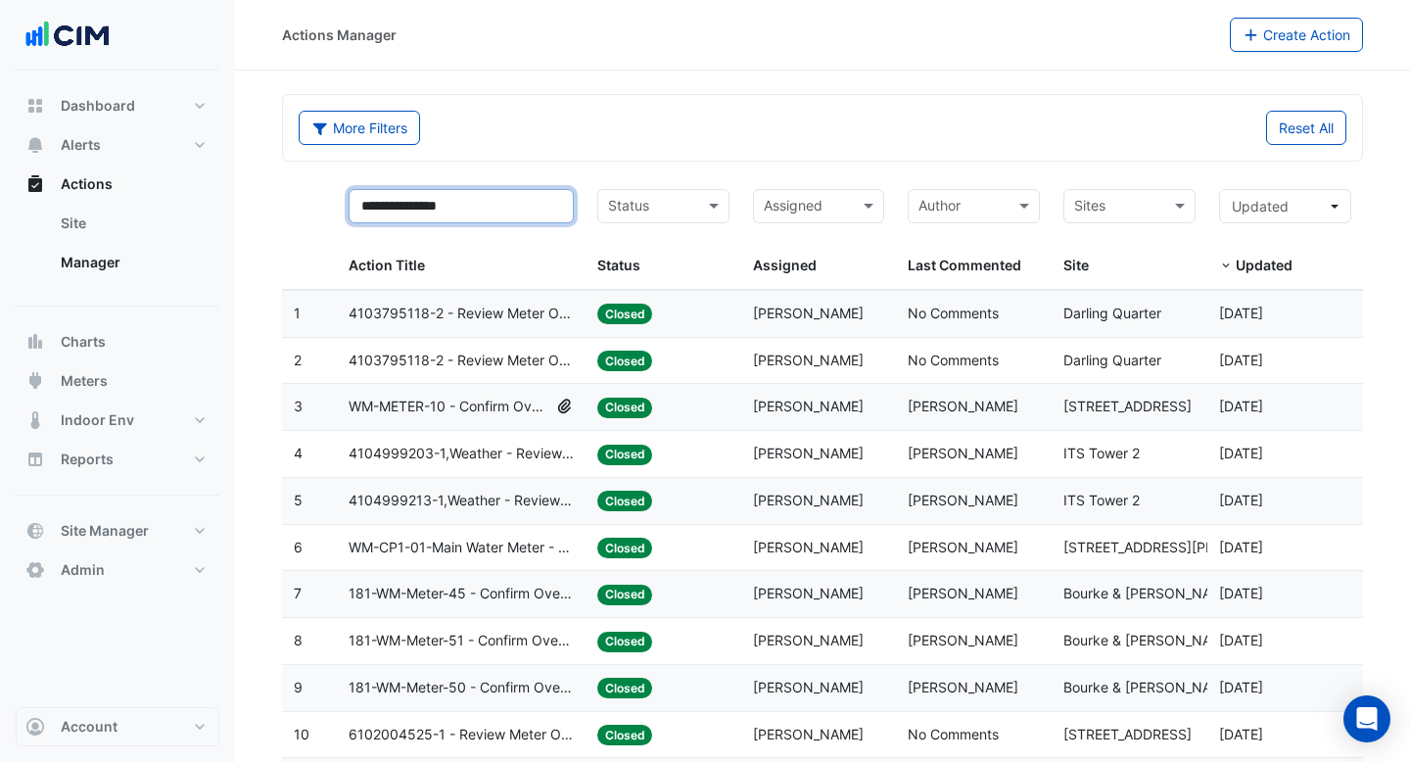
type input "**********"
click at [404, 304] on span "4103795118-2 - Review Meter Overnight Spike (Energy Waste)" at bounding box center [461, 314] width 225 height 23
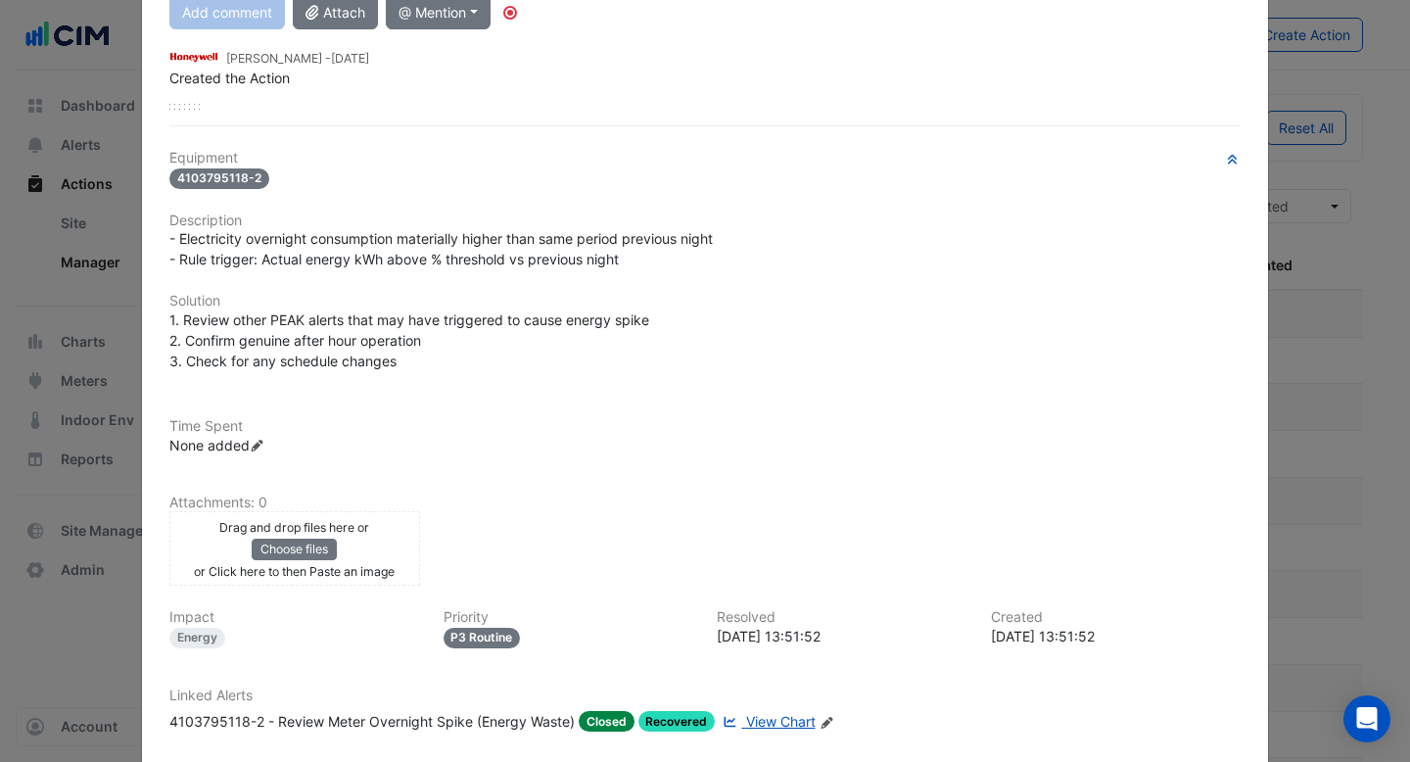
scroll to position [357, 0]
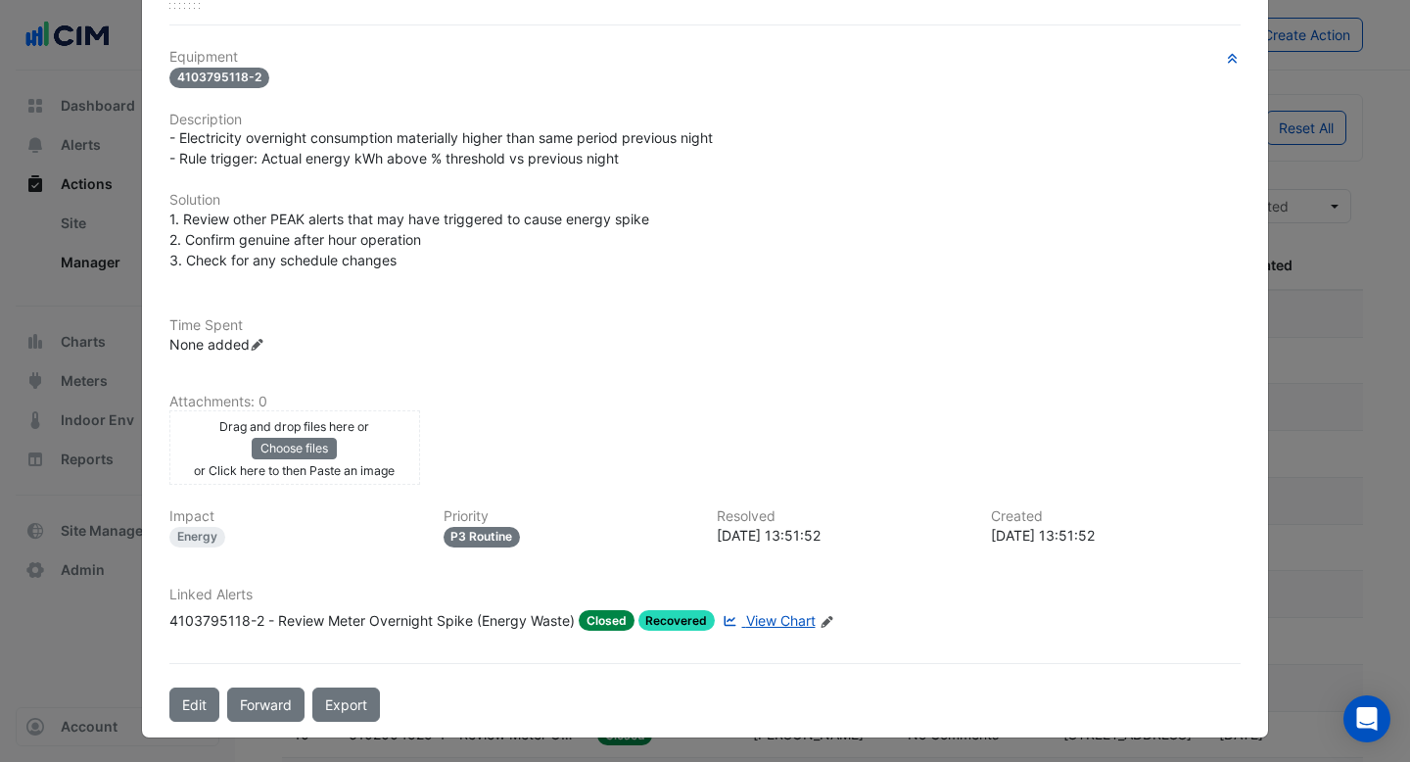
click at [780, 615] on span "View Chart" at bounding box center [781, 620] width 70 height 17
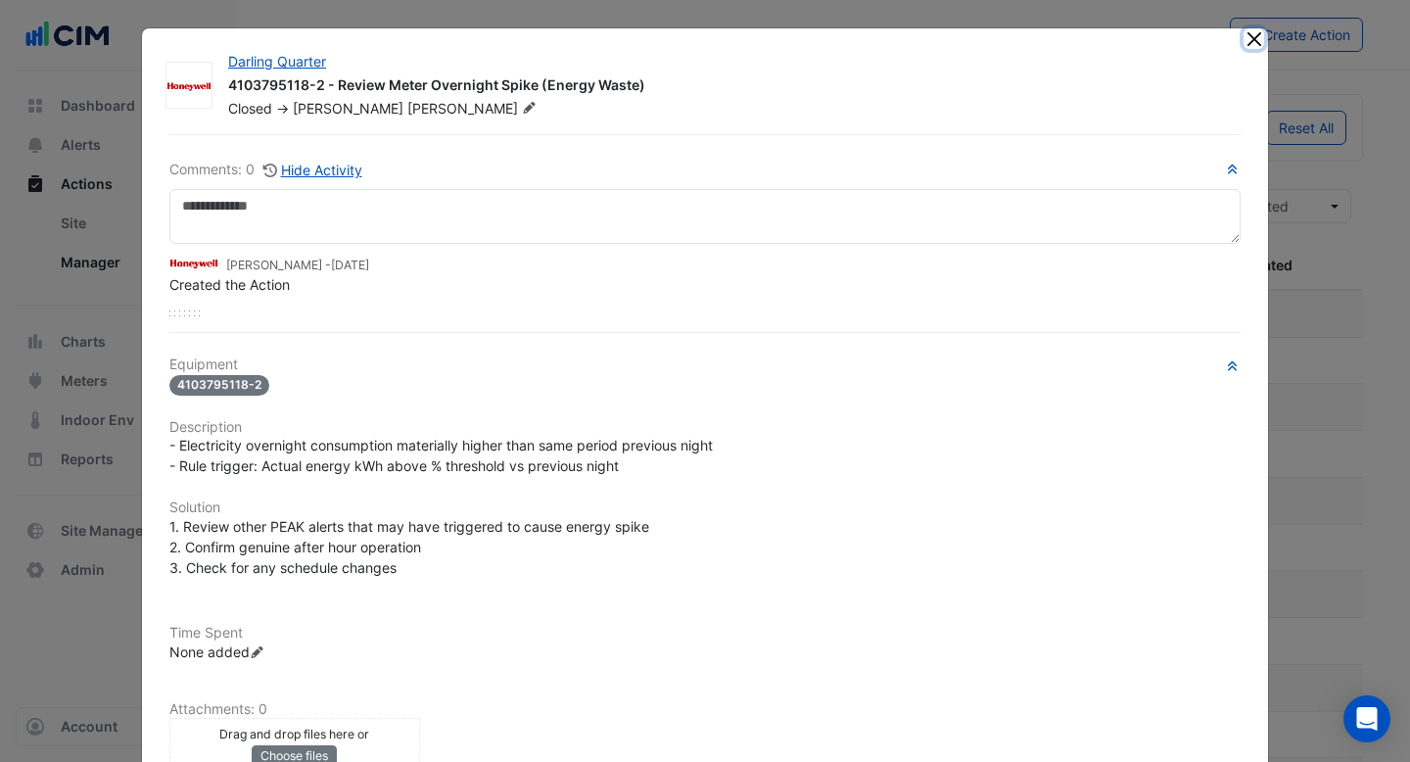
click at [1257, 43] on button "Close" at bounding box center [1253, 38] width 21 height 21
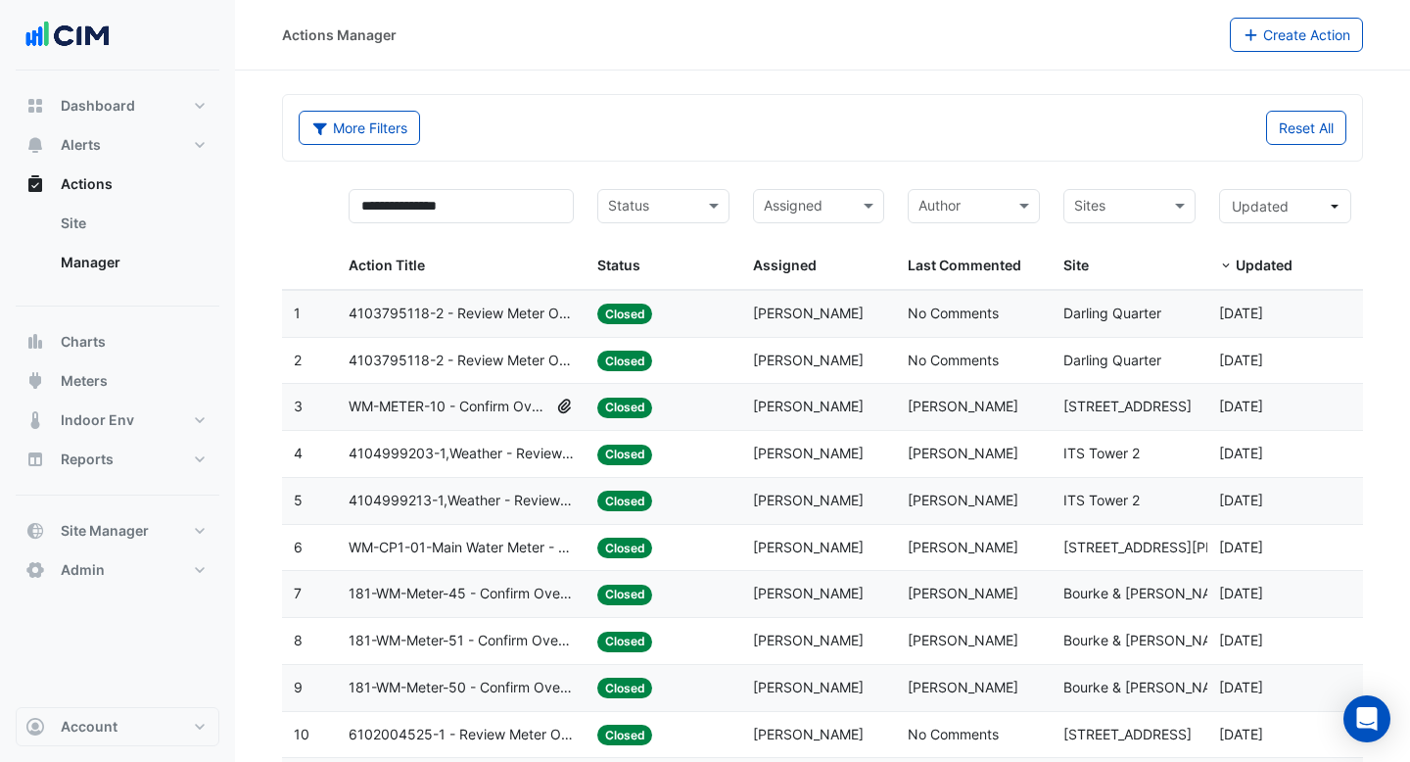
click at [497, 398] on span "WM-METER-10 - Confirm Overnight Water Consumption" at bounding box center [449, 407] width 201 height 23
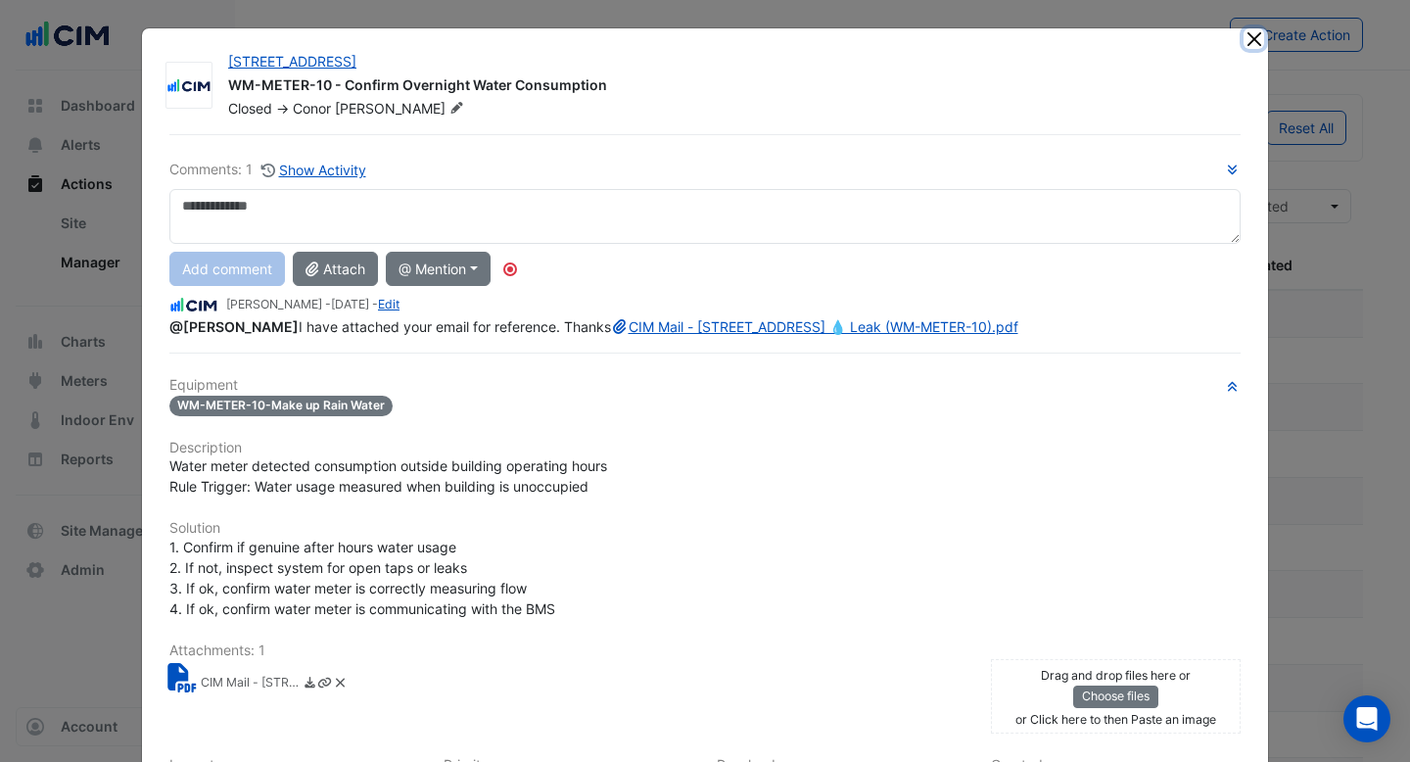
click at [1251, 32] on button "Close" at bounding box center [1253, 38] width 21 height 21
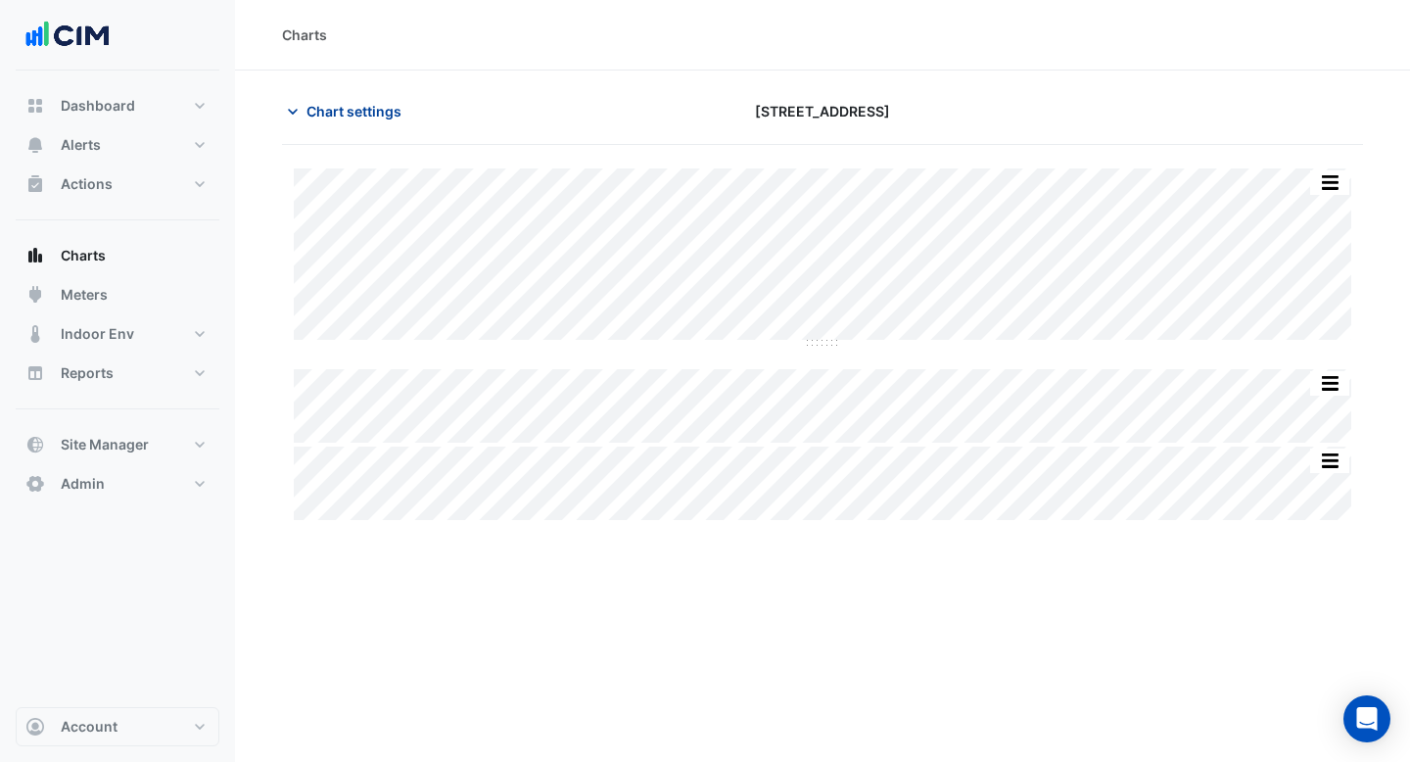
click at [323, 111] on span "Chart settings" at bounding box center [353, 111] width 95 height 21
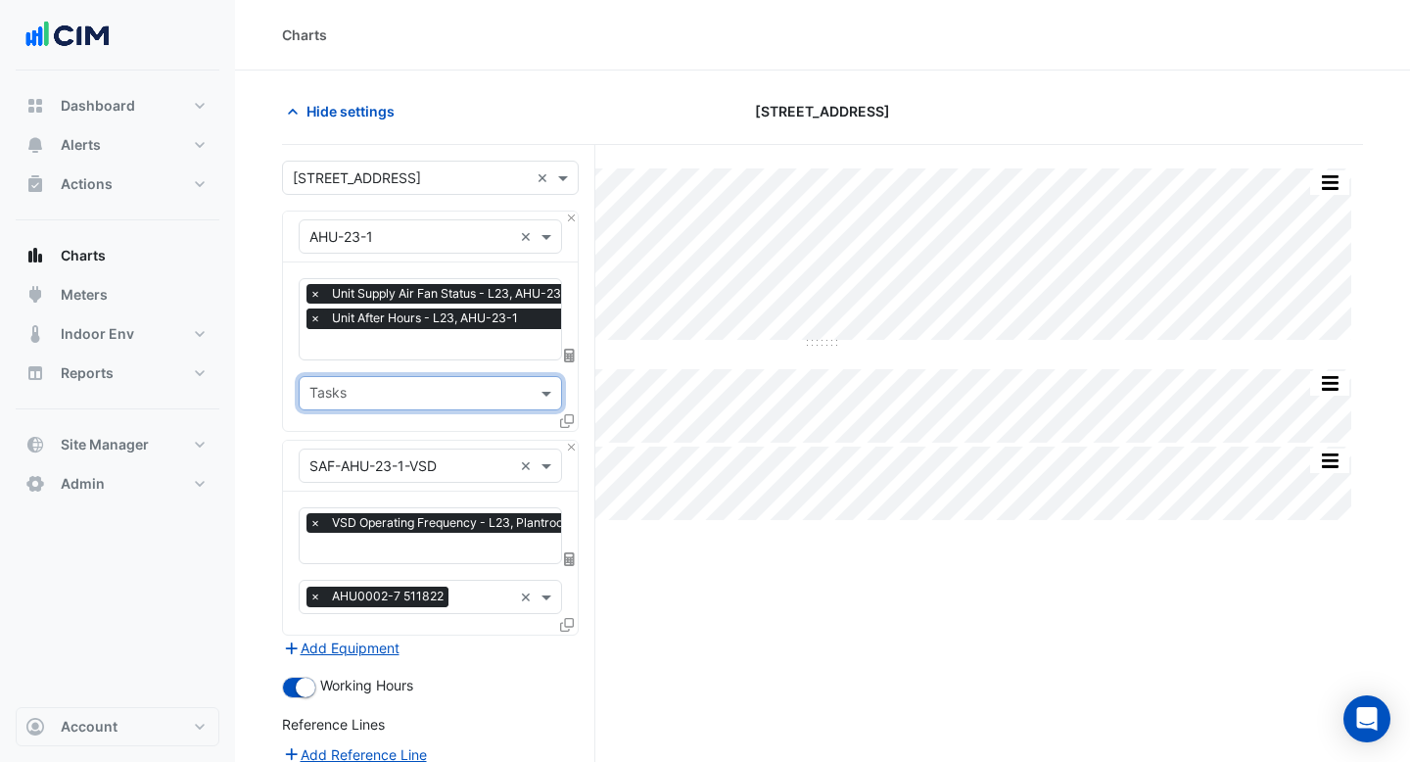
click at [313, 327] on span "×" at bounding box center [315, 318] width 18 height 20
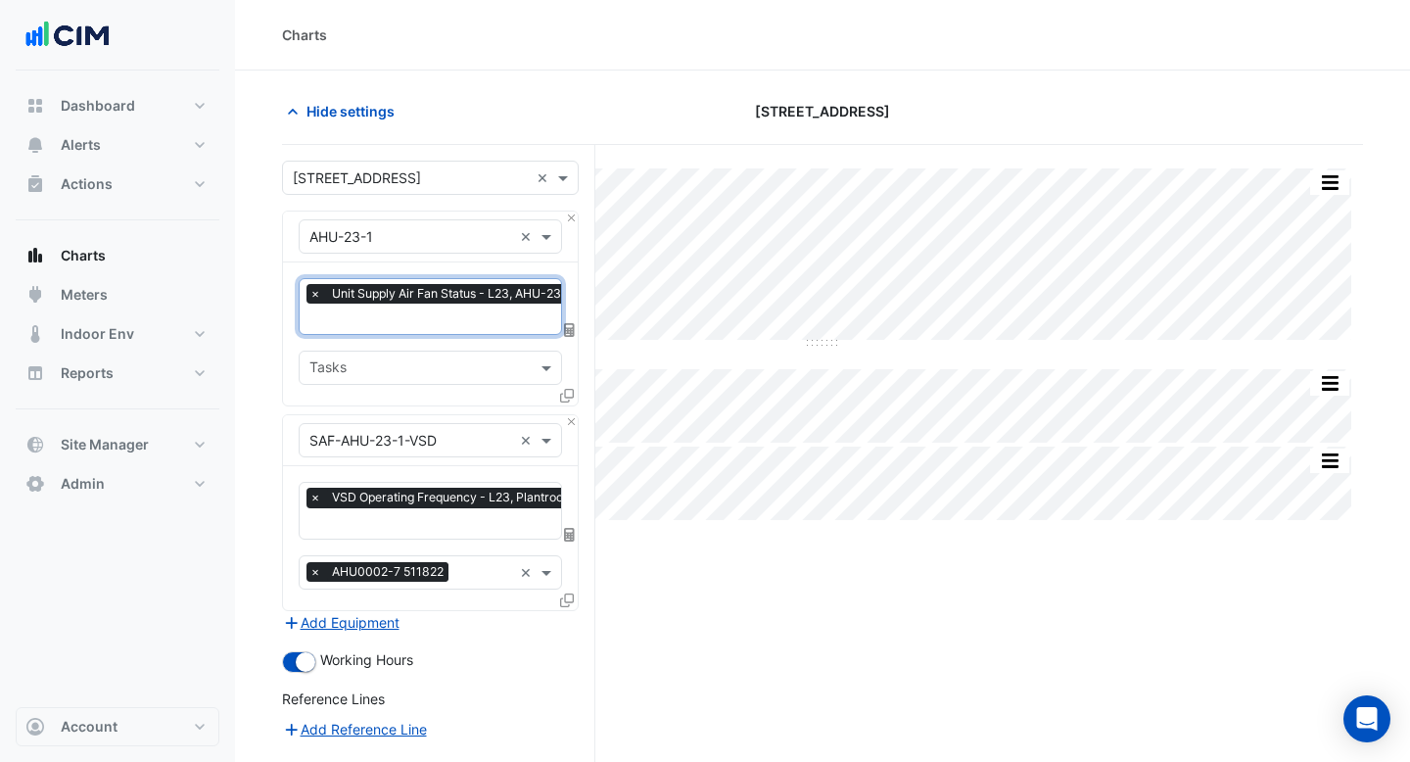
scroll to position [0, 10]
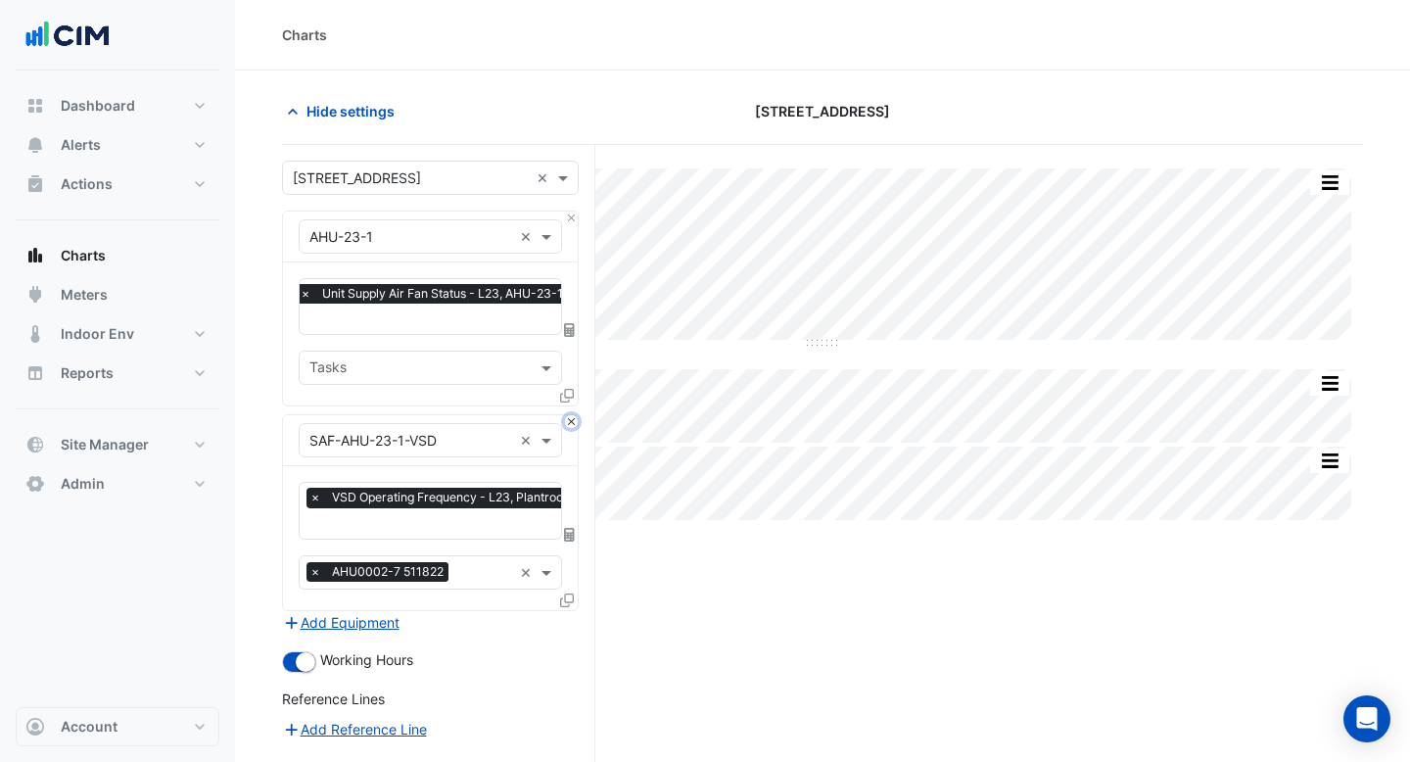
click at [571, 421] on button "Close" at bounding box center [571, 421] width 13 height 13
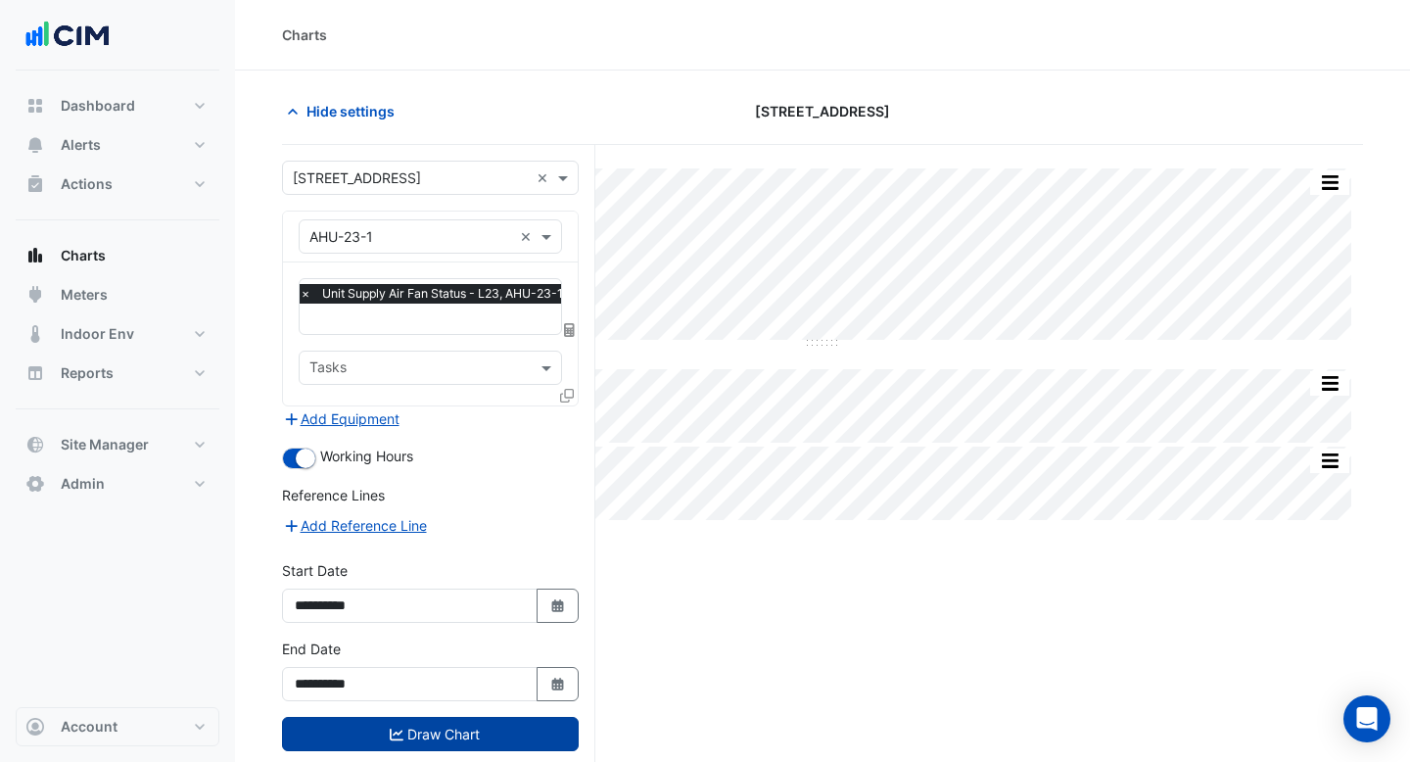
click at [515, 730] on button "Draw Chart" at bounding box center [430, 734] width 297 height 34
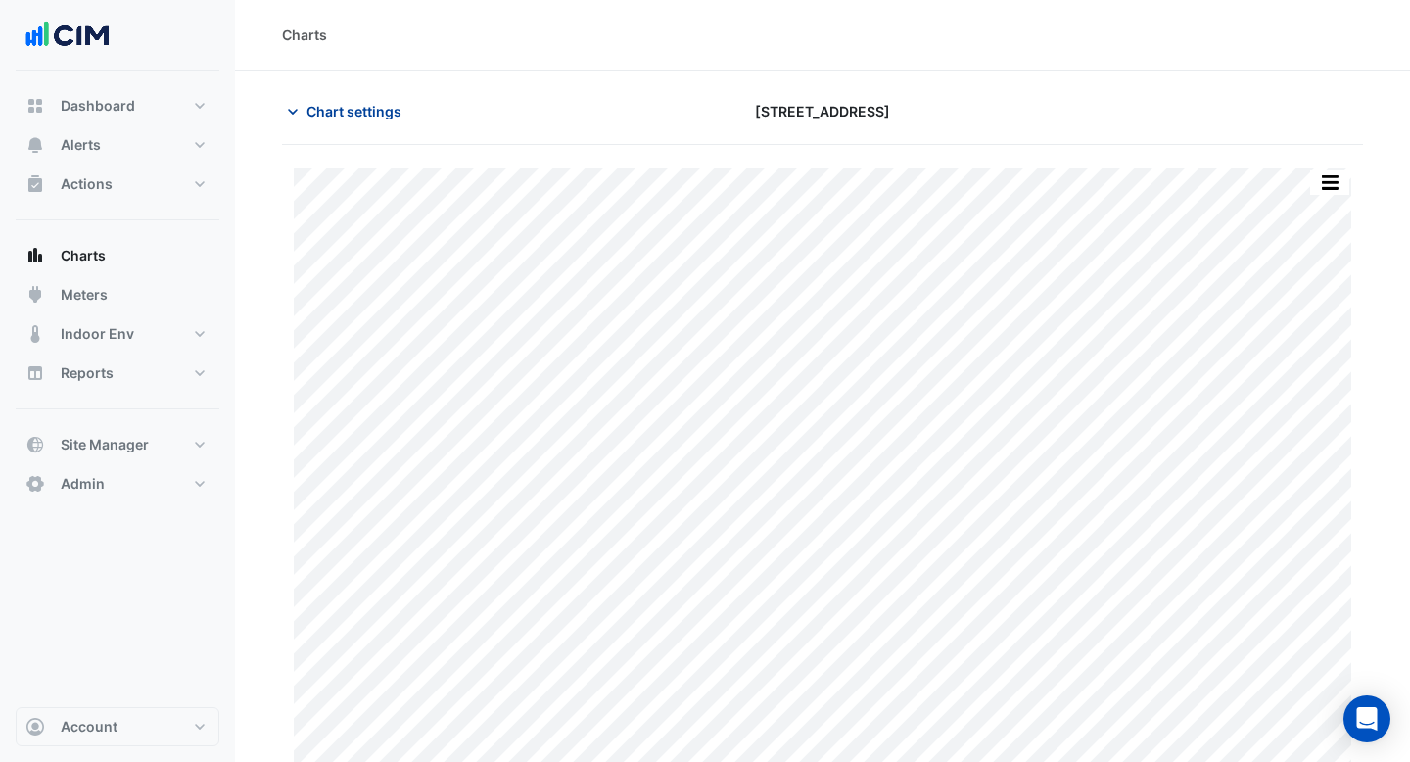
click at [344, 108] on span "Chart settings" at bounding box center [353, 111] width 95 height 21
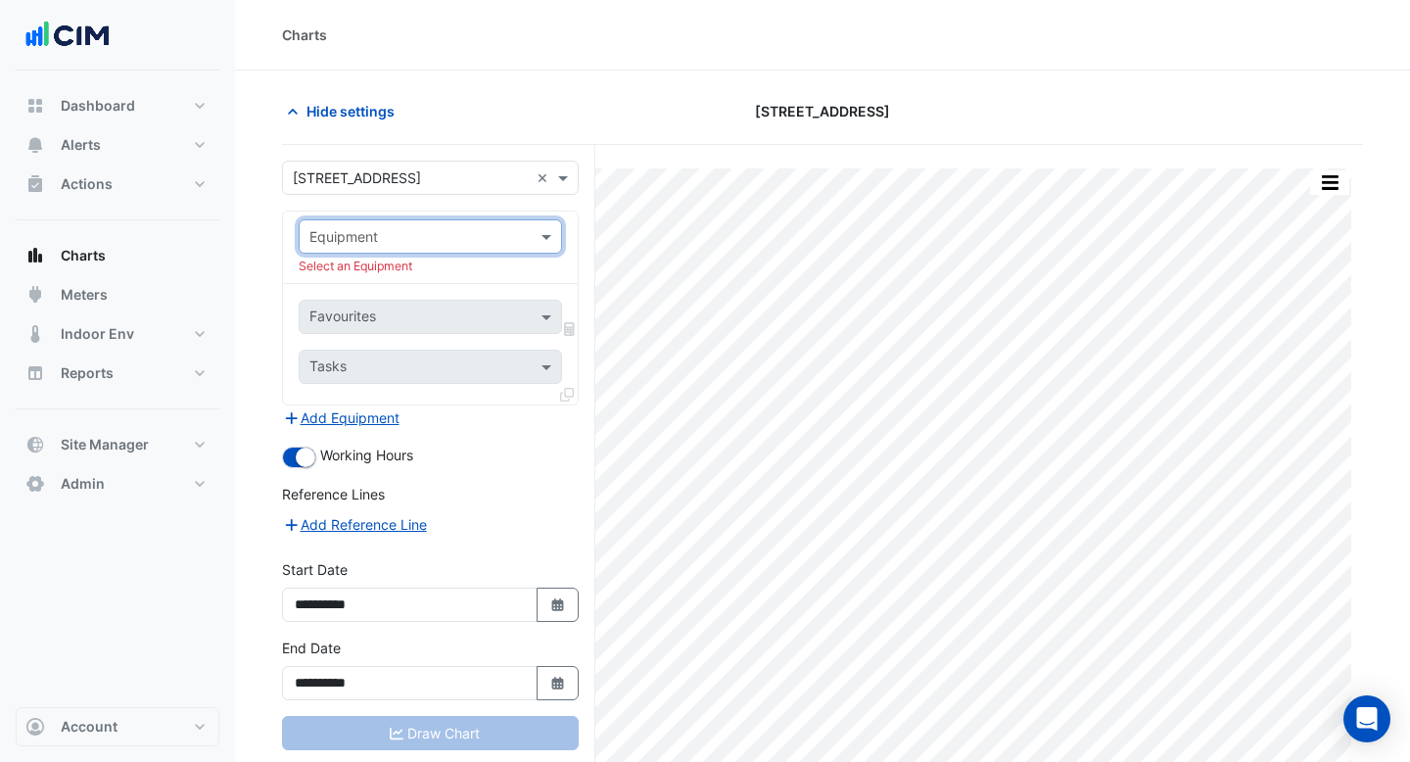
click at [445, 185] on input "text" at bounding box center [411, 178] width 236 height 21
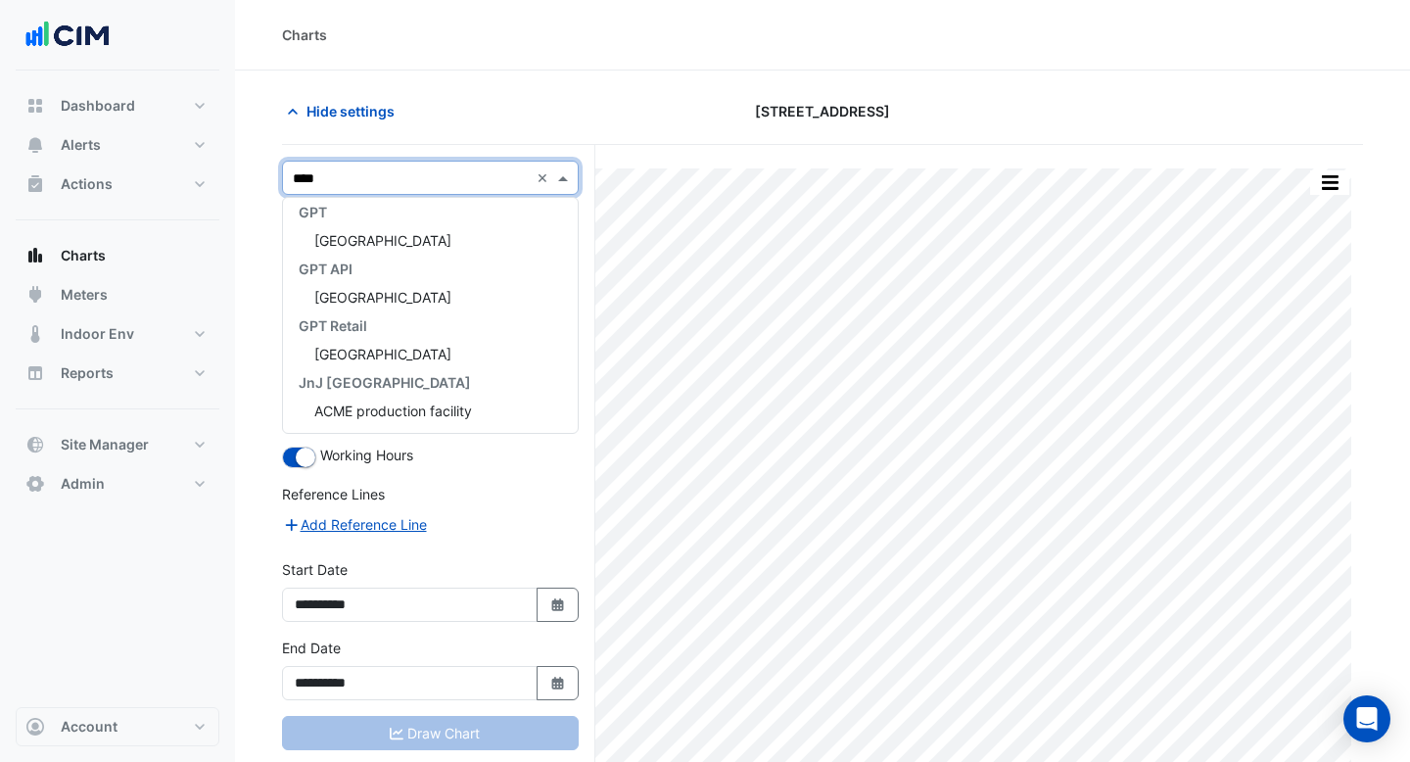
type input "*****"
click at [468, 232] on div "[GEOGRAPHIC_DATA]" at bounding box center [430, 240] width 295 height 28
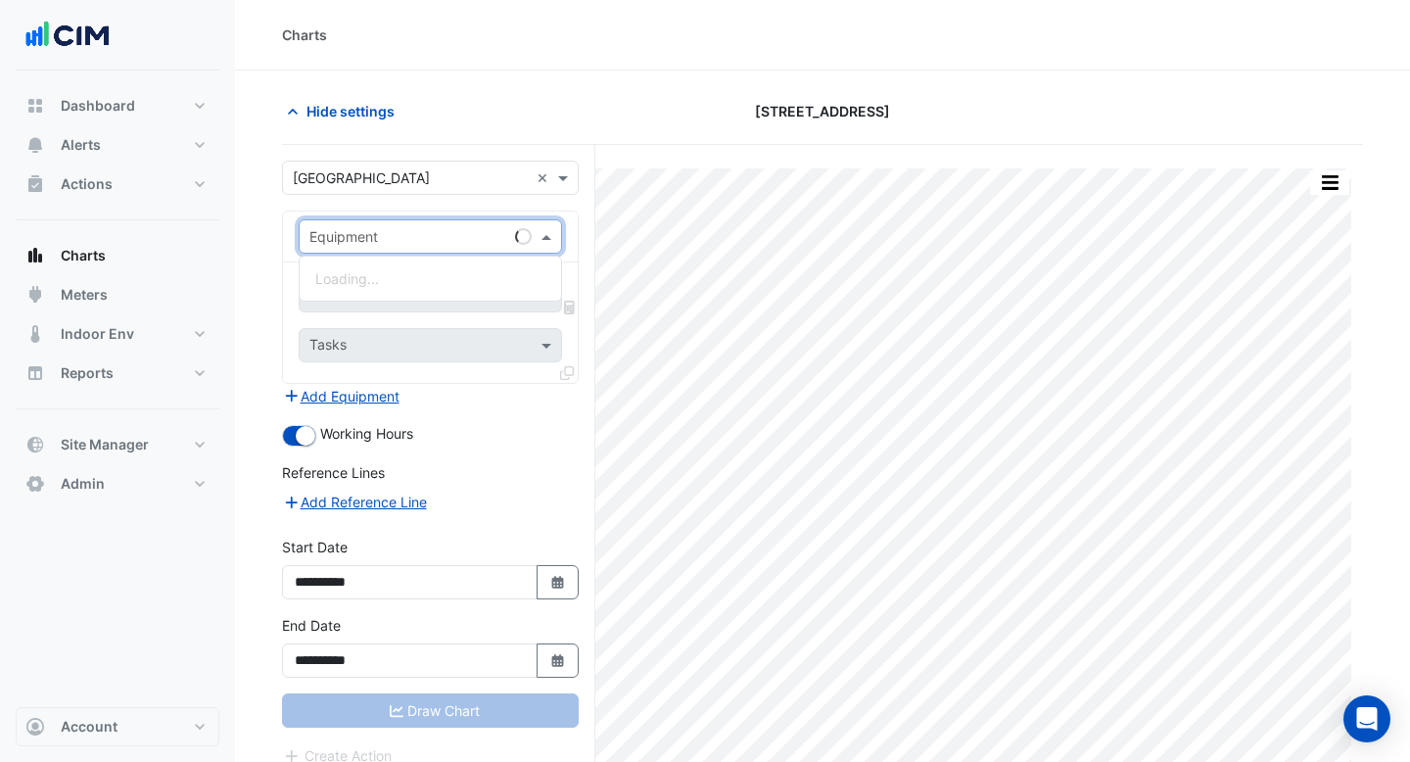
click at [468, 232] on input "text" at bounding box center [410, 237] width 203 height 21
type input "***"
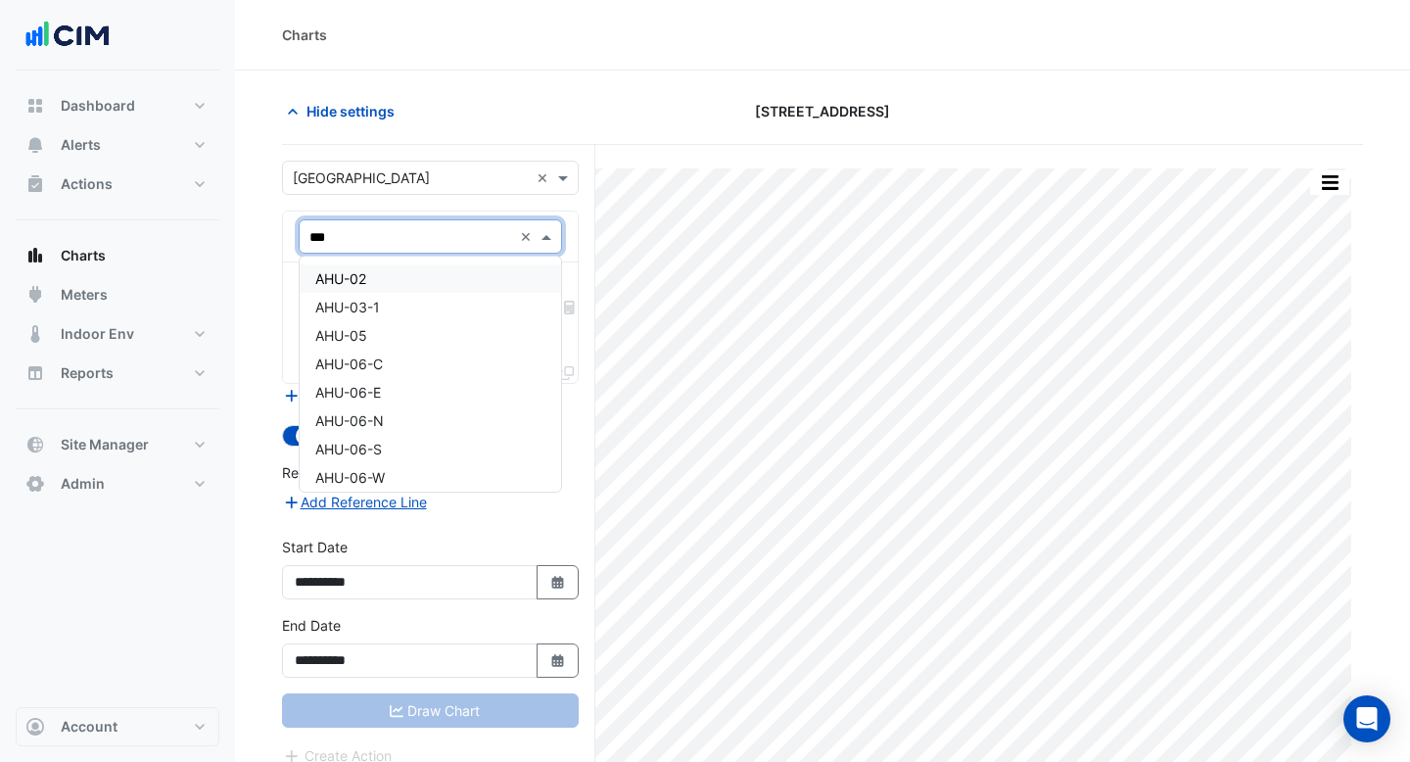
click at [460, 289] on div "AHU-02" at bounding box center [430, 278] width 261 height 28
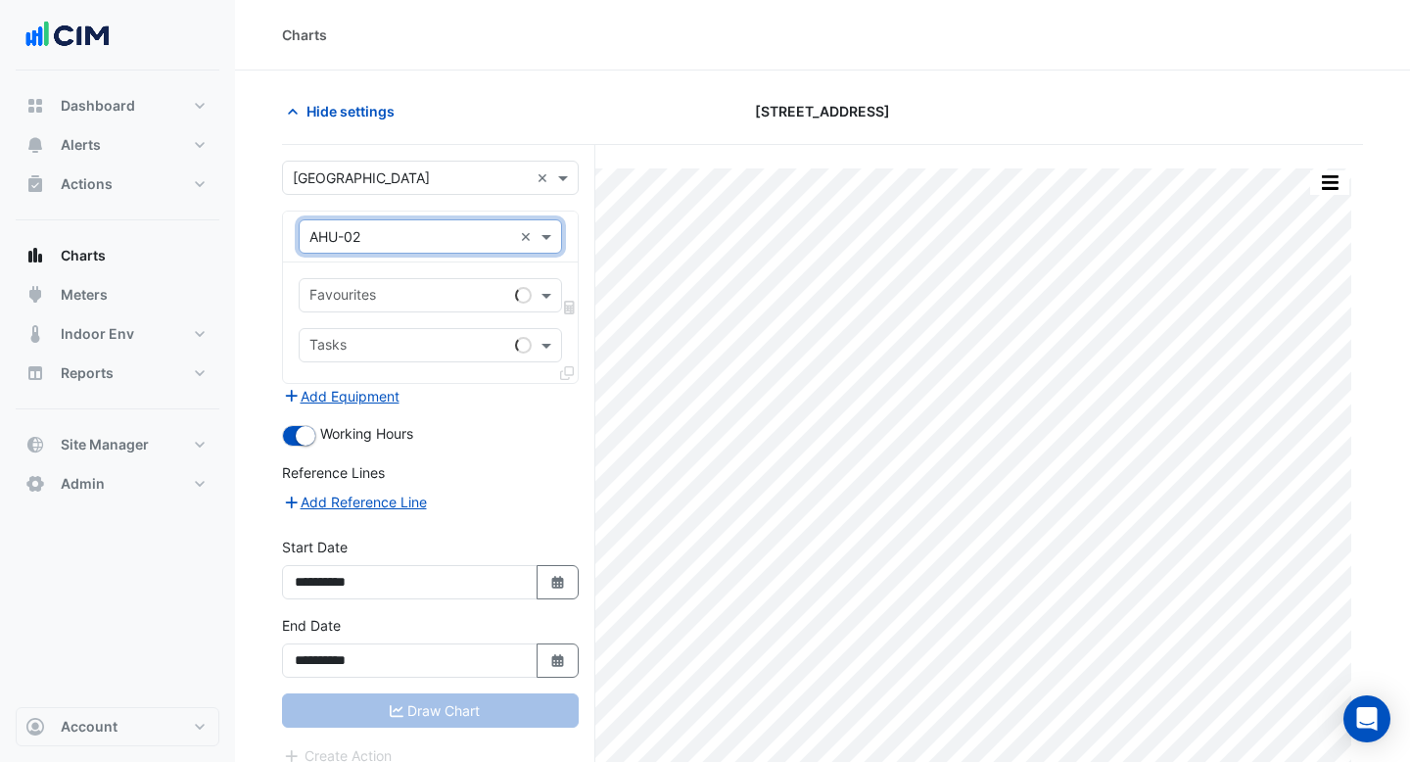
click at [402, 289] on input "text" at bounding box center [408, 297] width 198 height 21
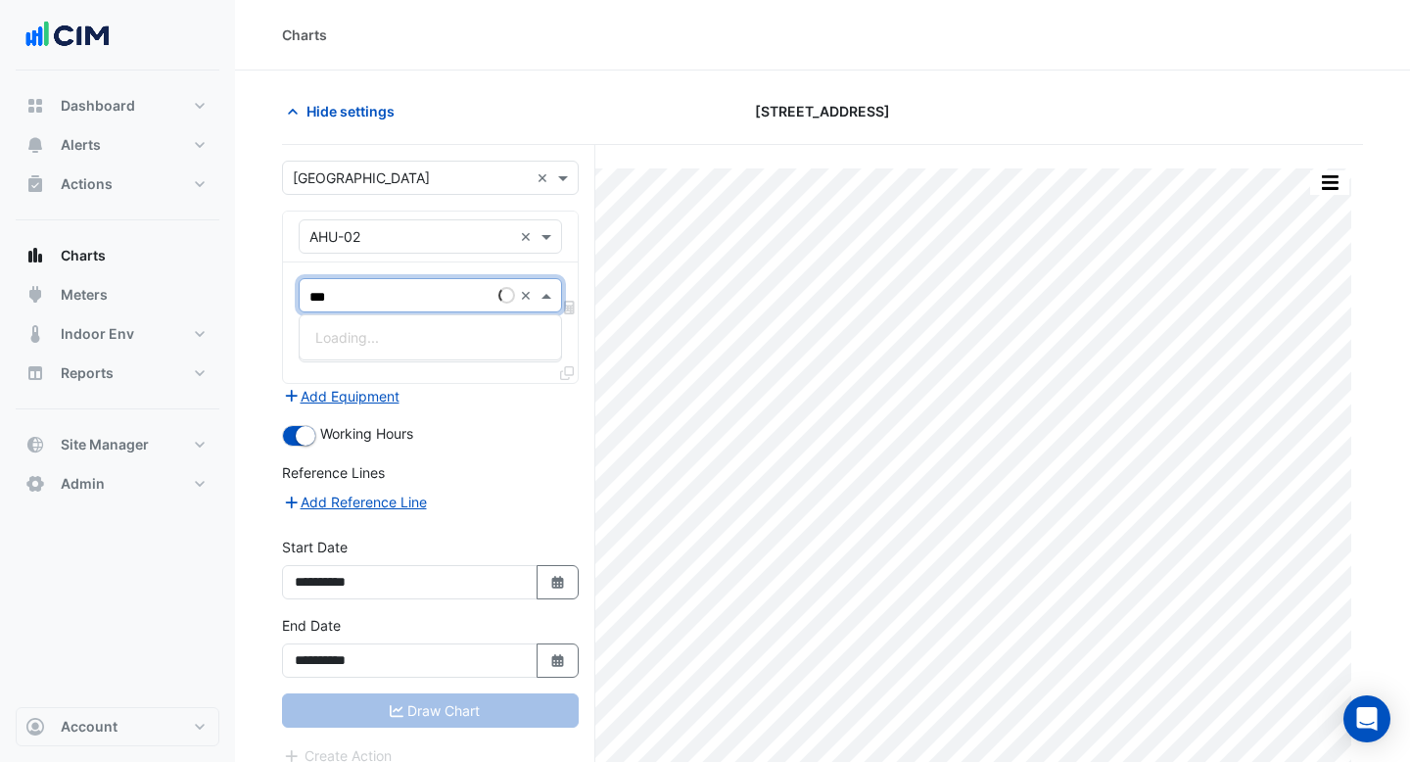
type input "****"
click at [460, 366] on span "Unit Supply Air Fan Status - L02, All" at bounding box center [429, 365] width 228 height 17
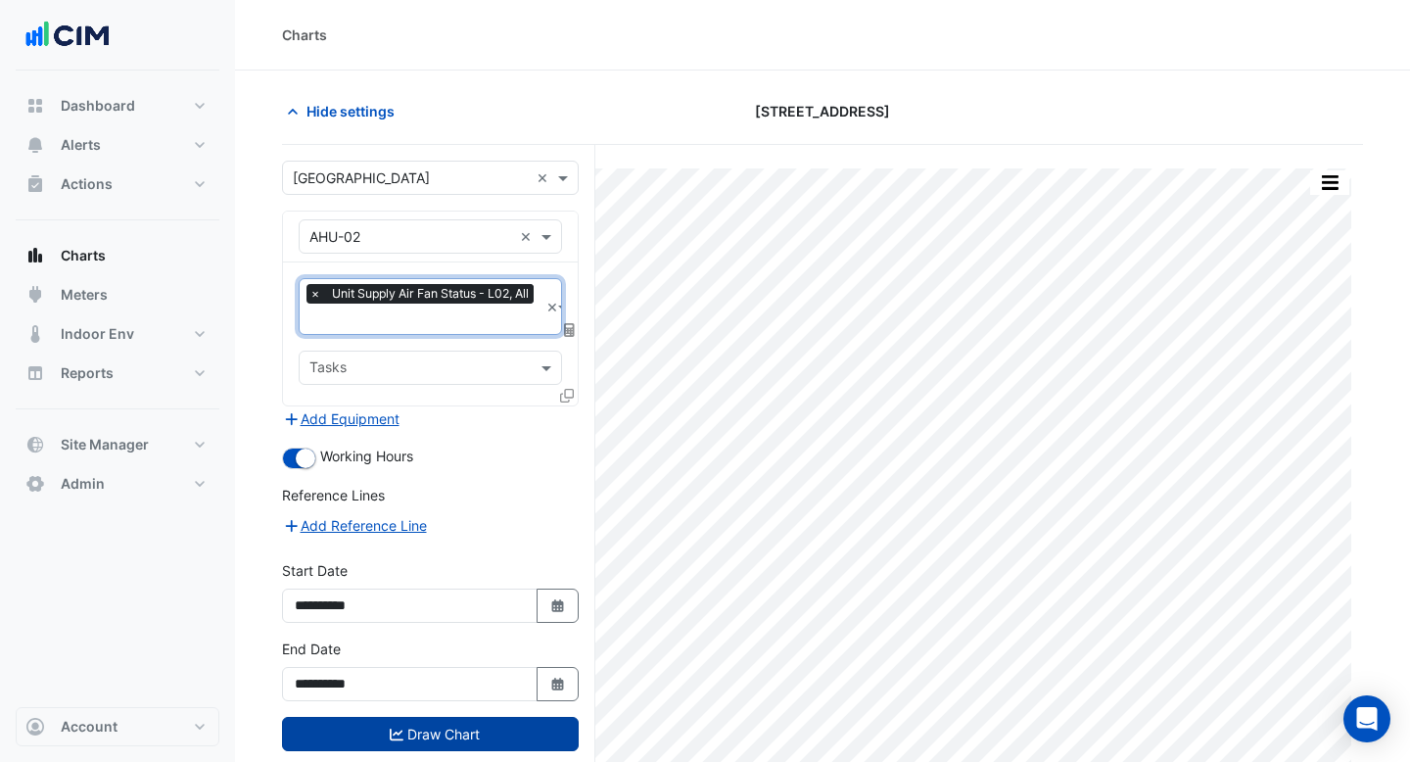
click at [511, 722] on button "Draw Chart" at bounding box center [430, 734] width 297 height 34
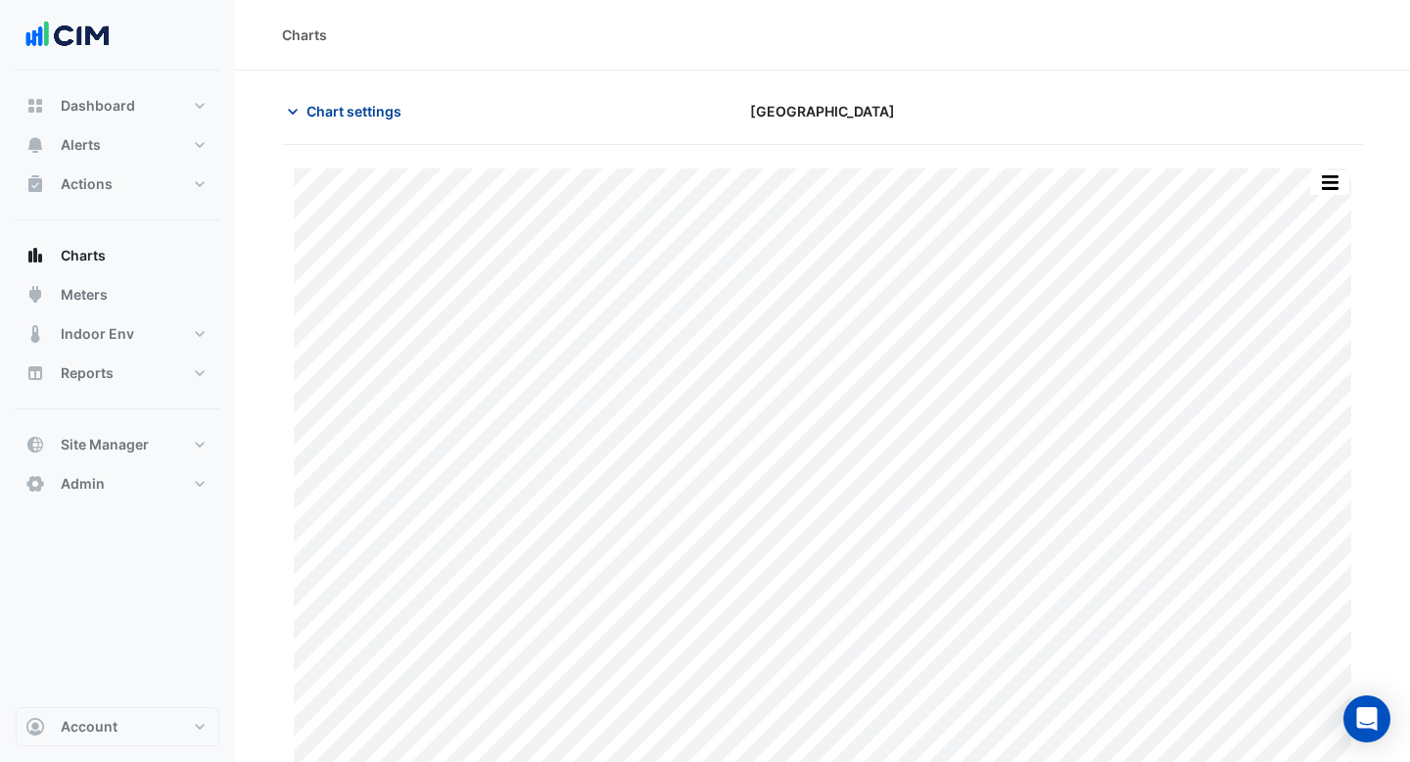
click at [362, 111] on span "Chart settings" at bounding box center [353, 111] width 95 height 21
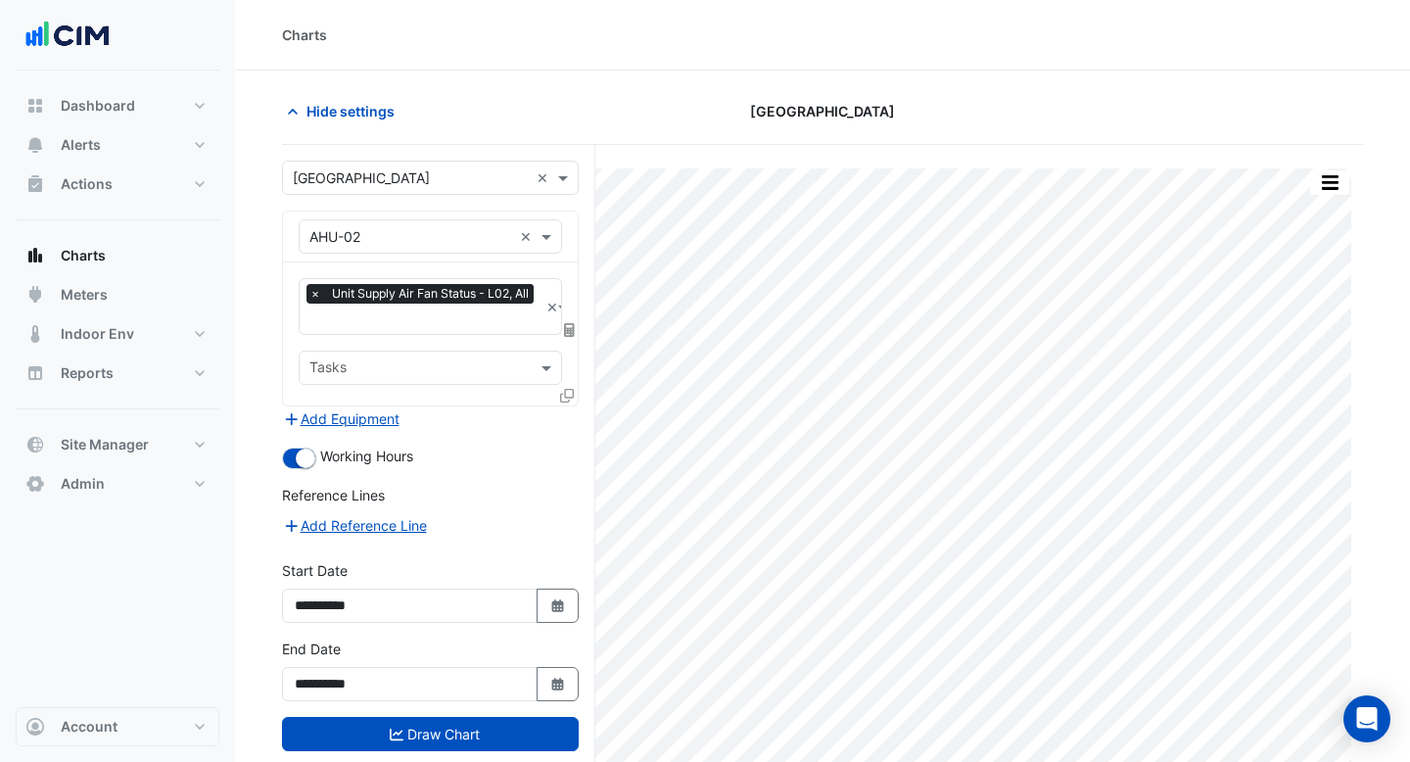
click at [569, 398] on icon at bounding box center [567, 396] width 14 height 14
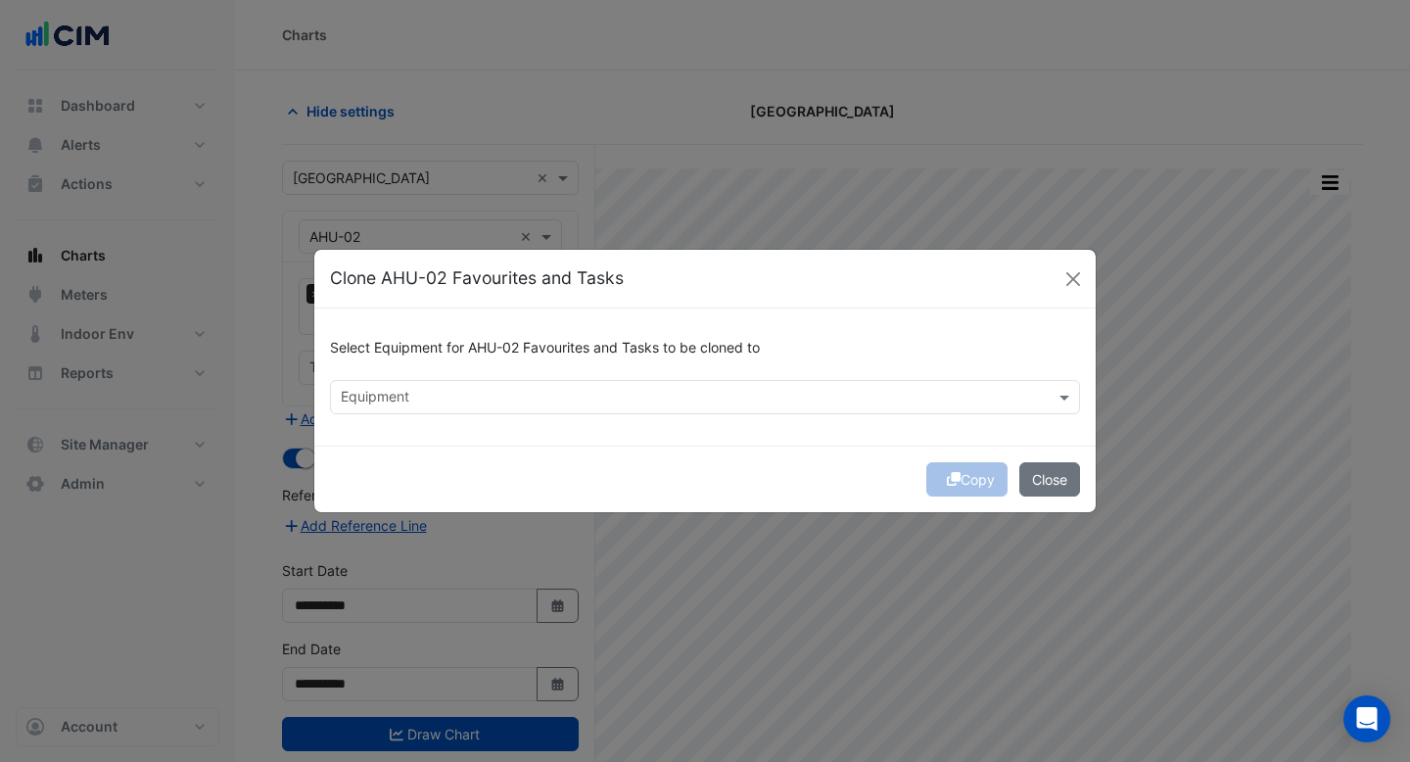
click at [544, 392] on input "text" at bounding box center [694, 399] width 706 height 21
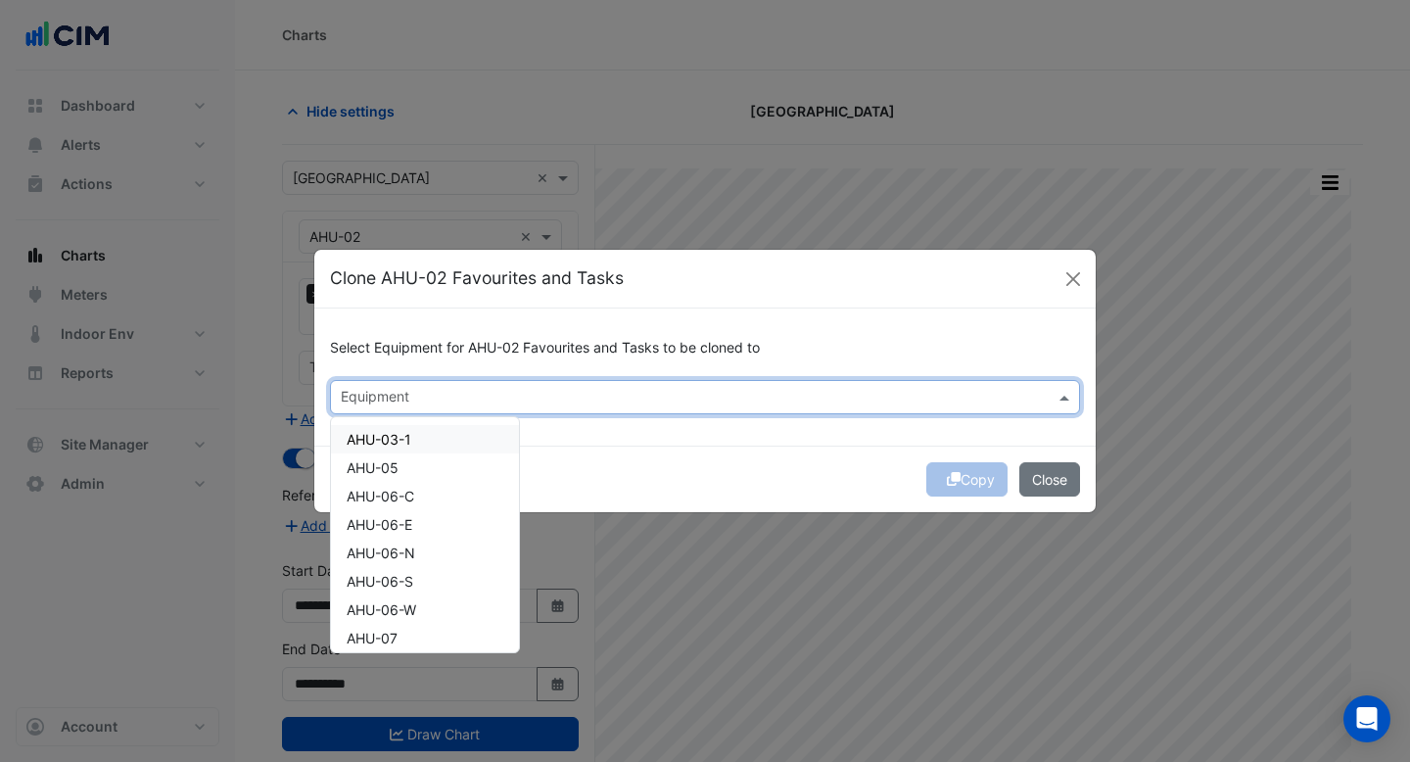
click at [480, 445] on div "AHU-03-1" at bounding box center [425, 439] width 188 height 28
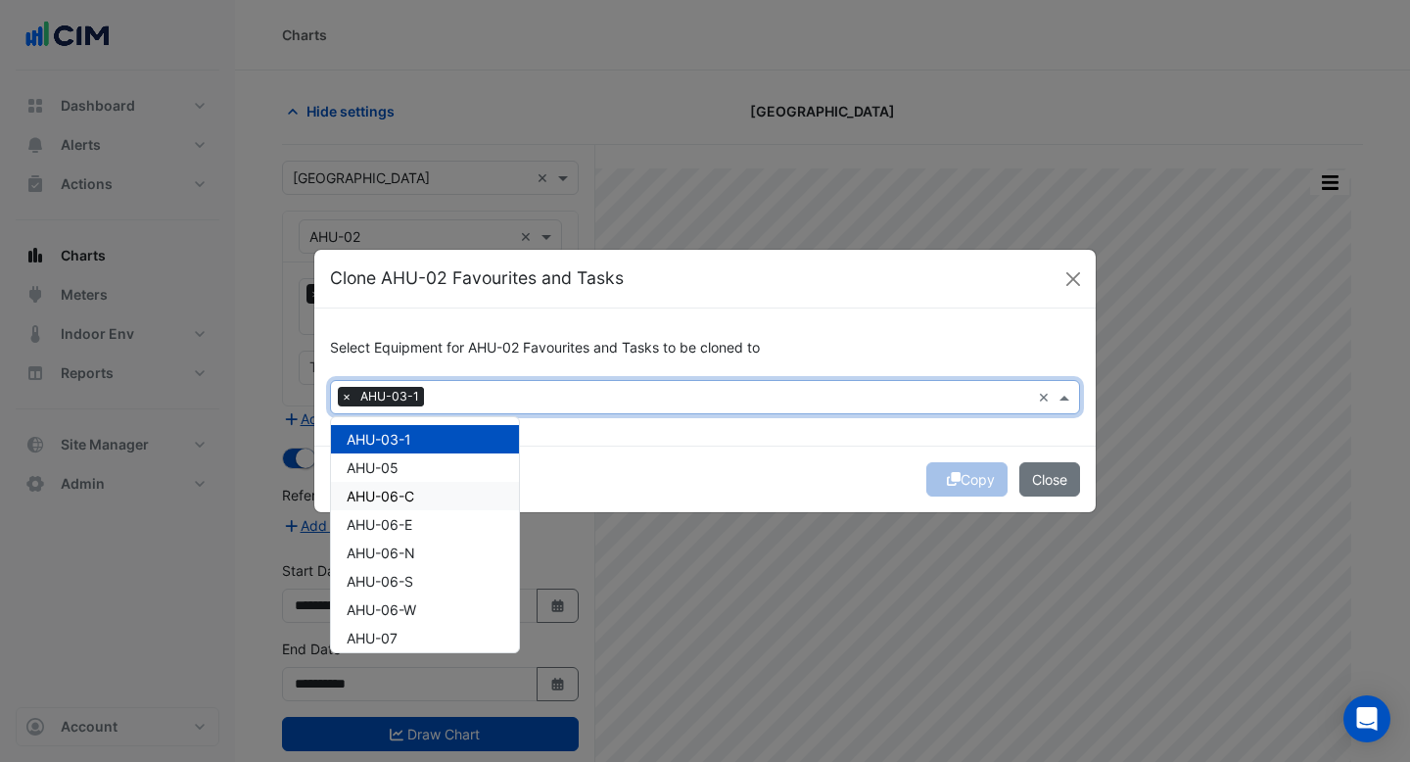
click at [478, 488] on div "AHU-06-C" at bounding box center [425, 496] width 188 height 28
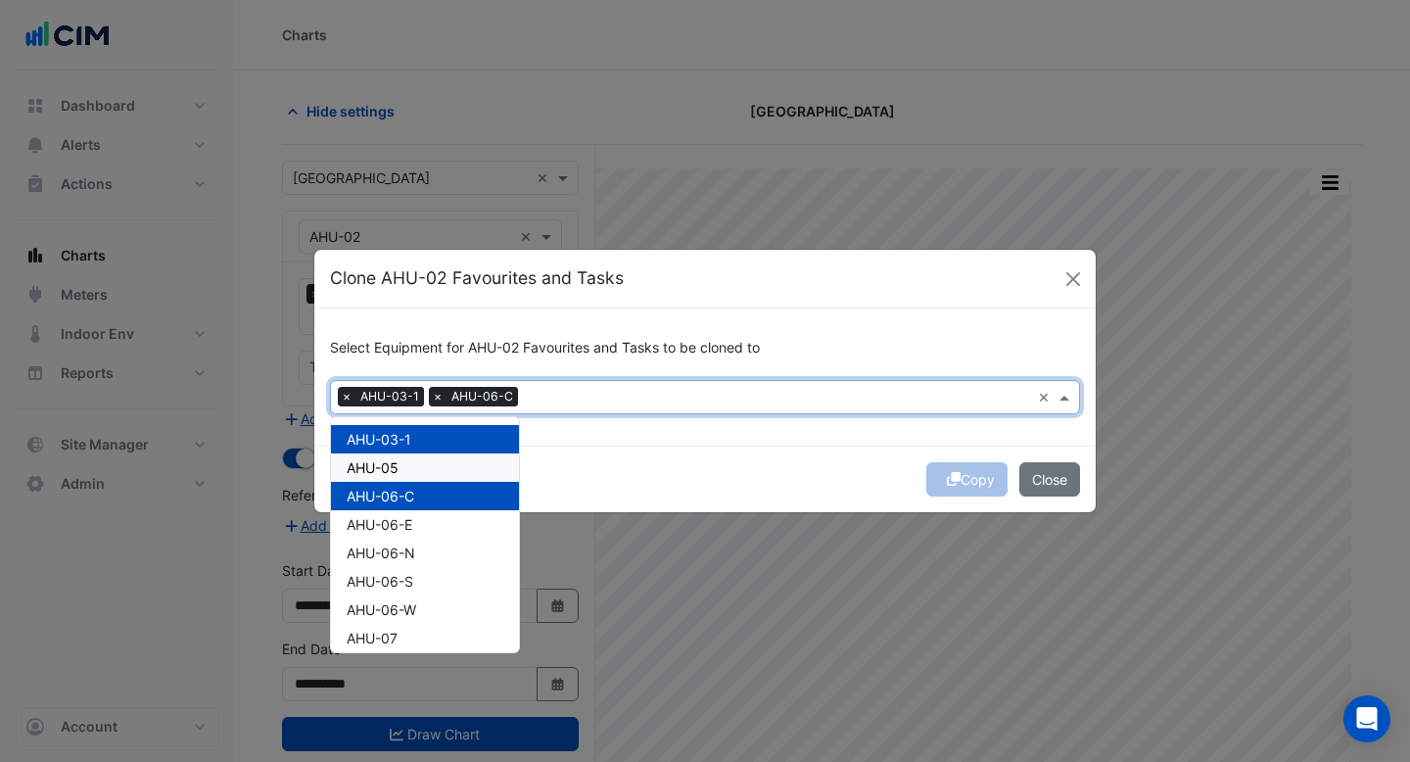
click at [466, 465] on div "AHU-05" at bounding box center [425, 467] width 188 height 28
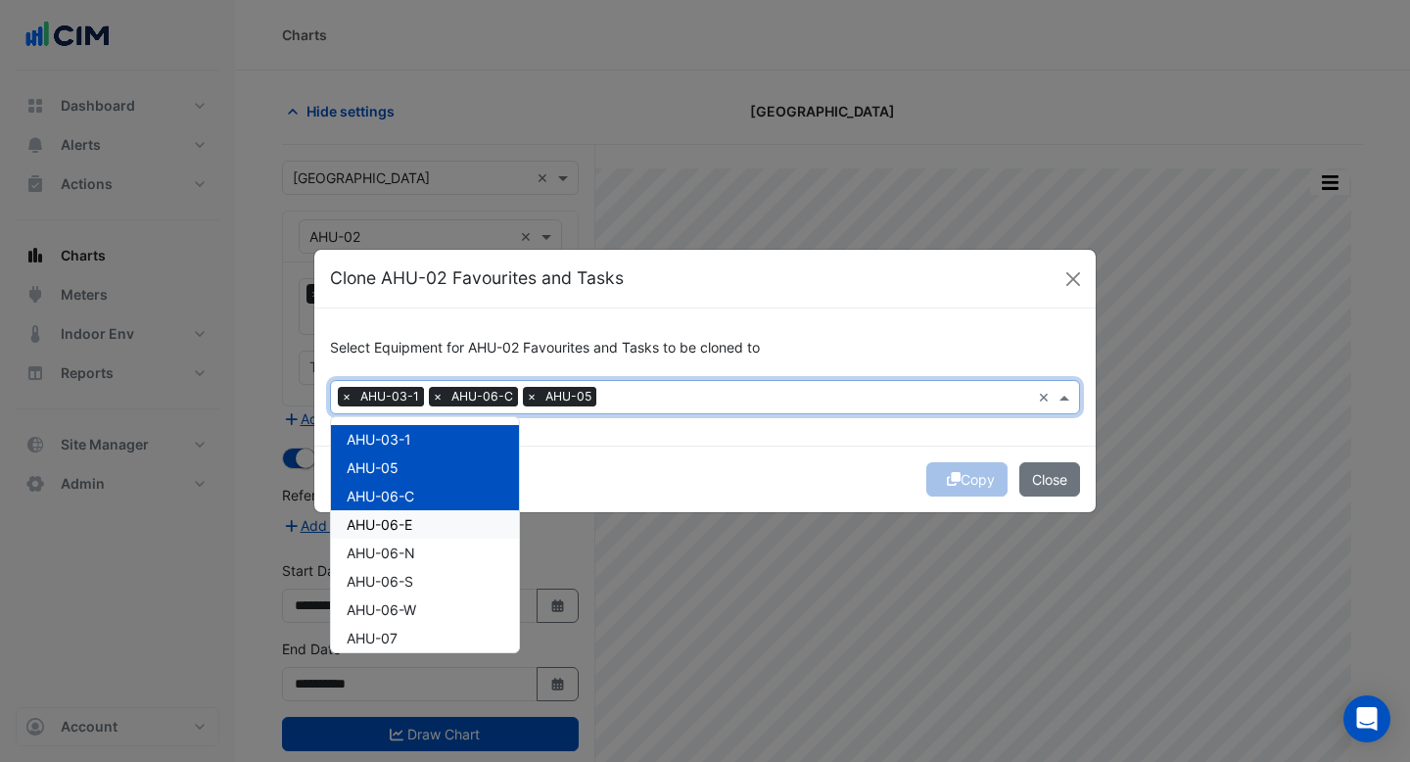
click at [457, 524] on div "AHU-06-E" at bounding box center [425, 524] width 188 height 28
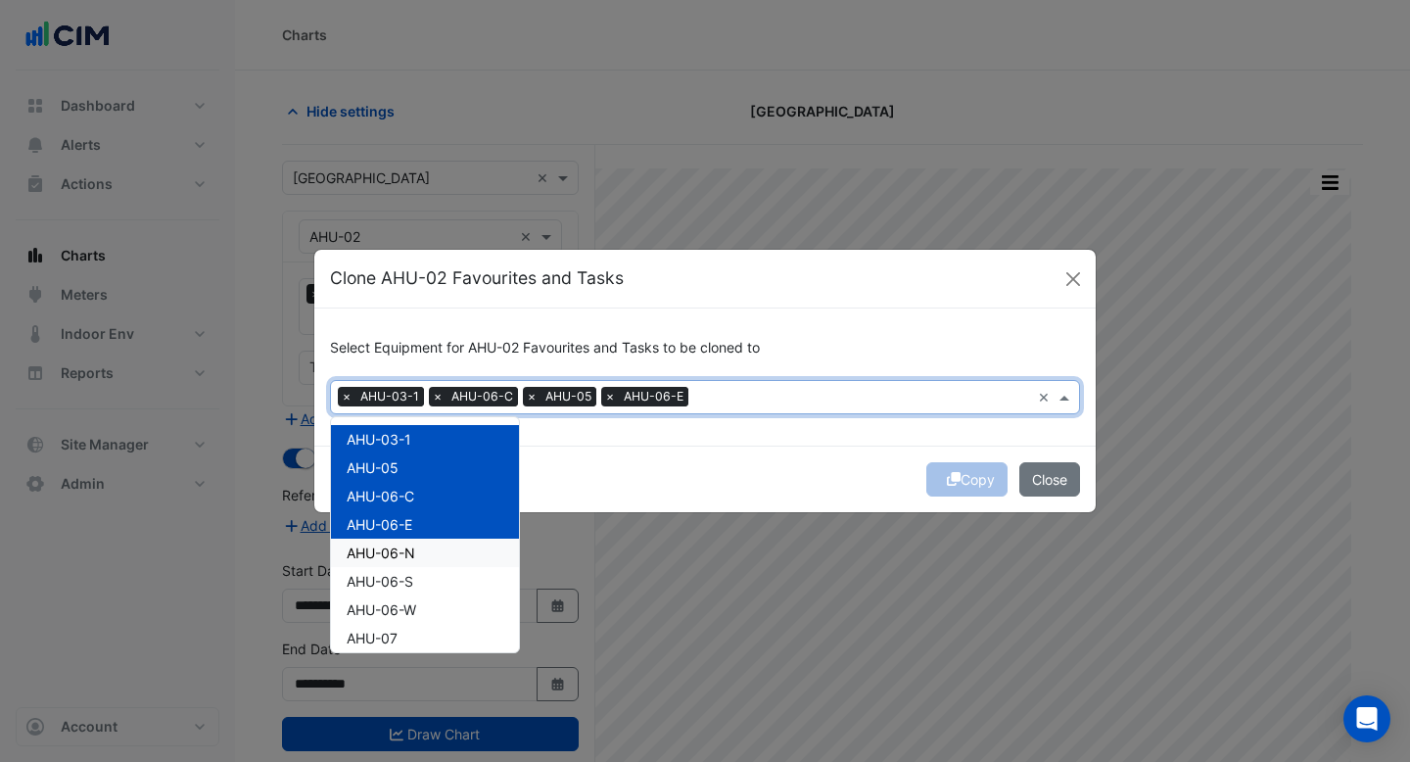
click at [457, 546] on div "AHU-06-N" at bounding box center [425, 552] width 188 height 28
click at [457, 567] on div "AHU-06-S" at bounding box center [425, 581] width 188 height 28
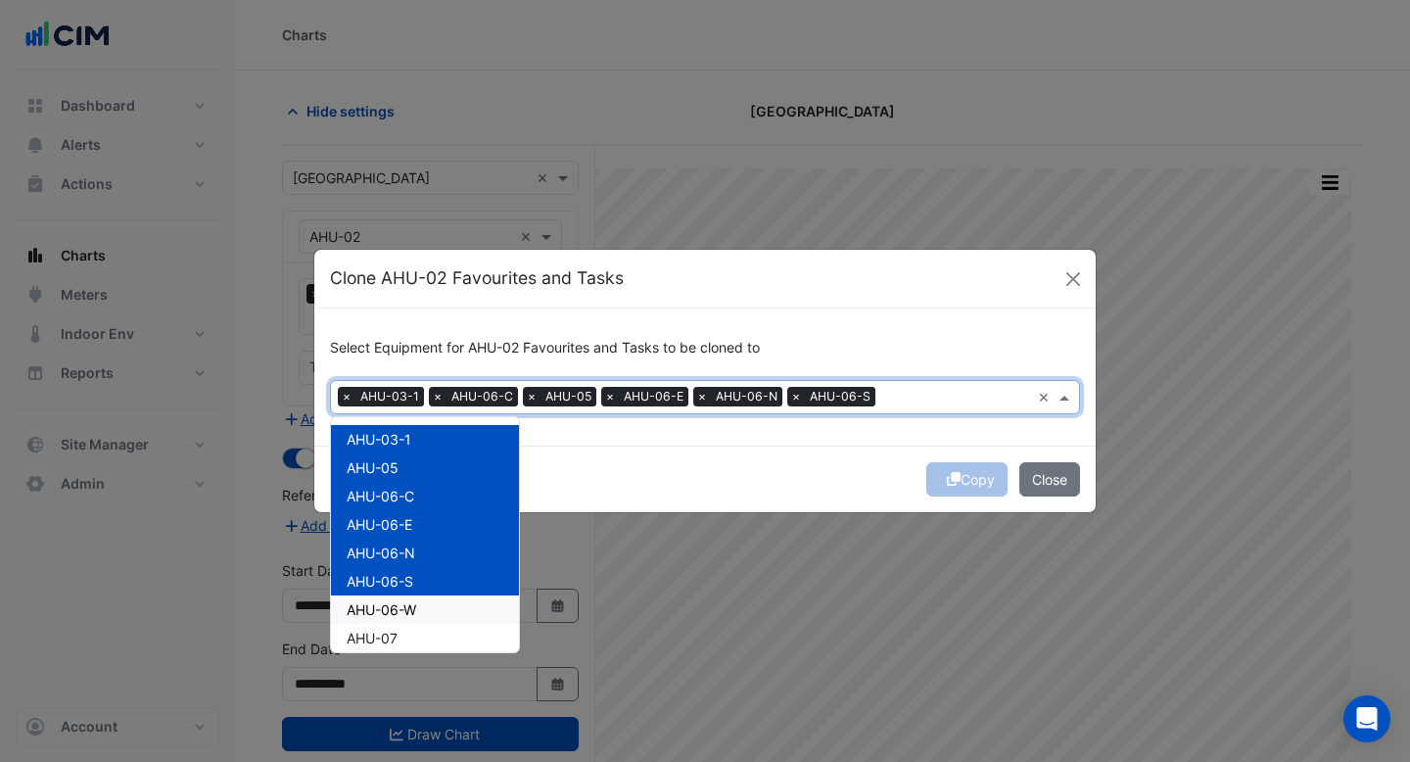
click at [457, 595] on div "AHU-06-W" at bounding box center [425, 609] width 188 height 28
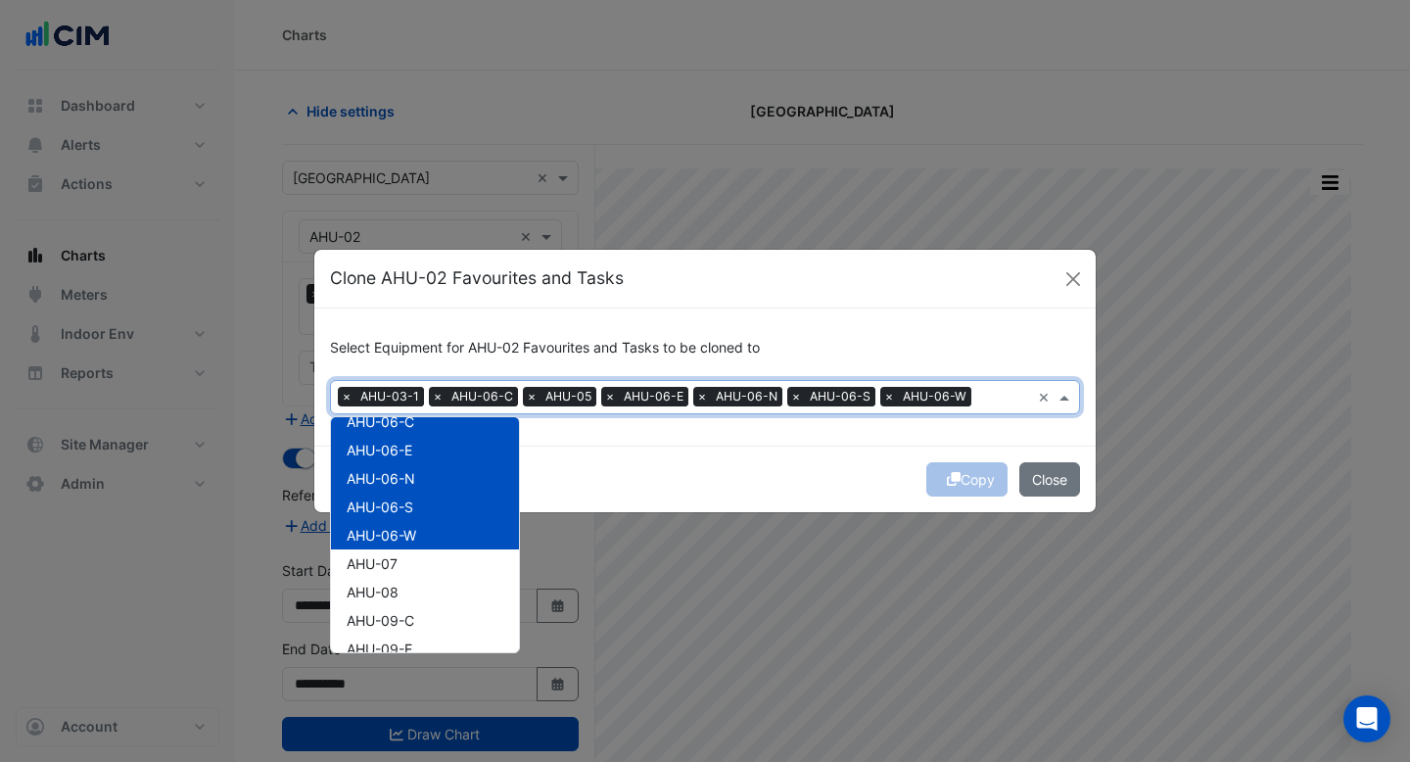
scroll to position [75, 0]
click at [466, 565] on div "AHU-07" at bounding box center [425, 562] width 188 height 28
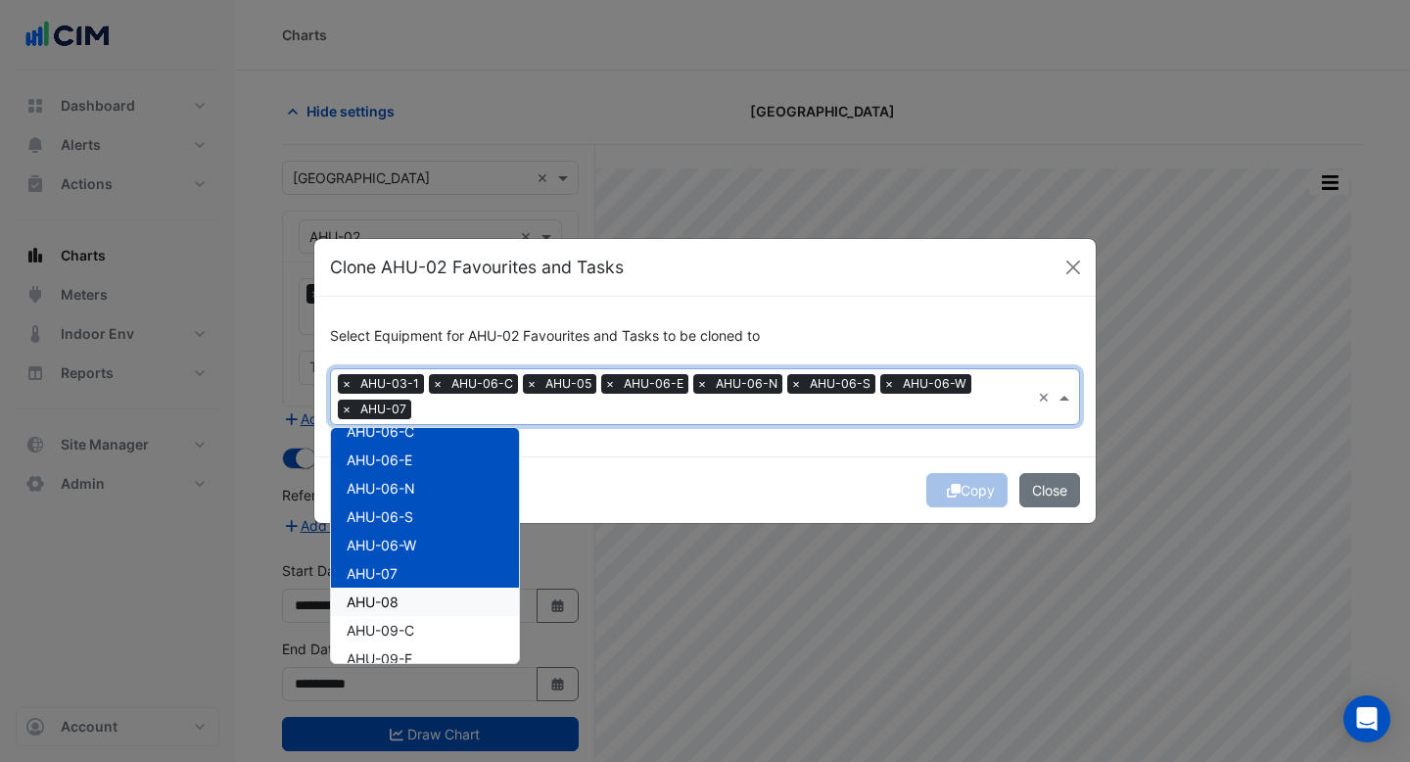
click at [466, 605] on div "AHU-08" at bounding box center [425, 601] width 188 height 28
click at [463, 635] on div "AHU-09-C" at bounding box center [425, 630] width 188 height 28
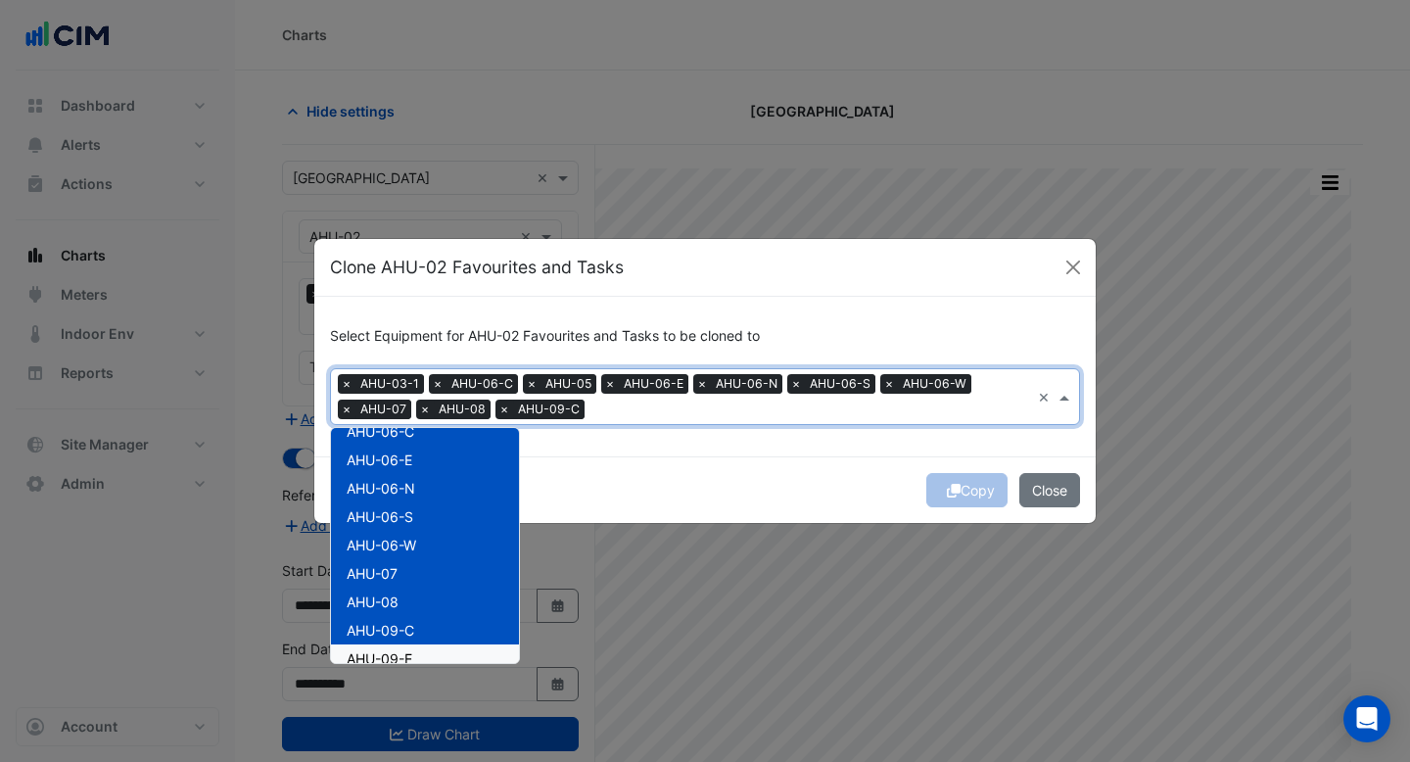
click at [463, 644] on div "AHU-09-E" at bounding box center [425, 658] width 188 height 28
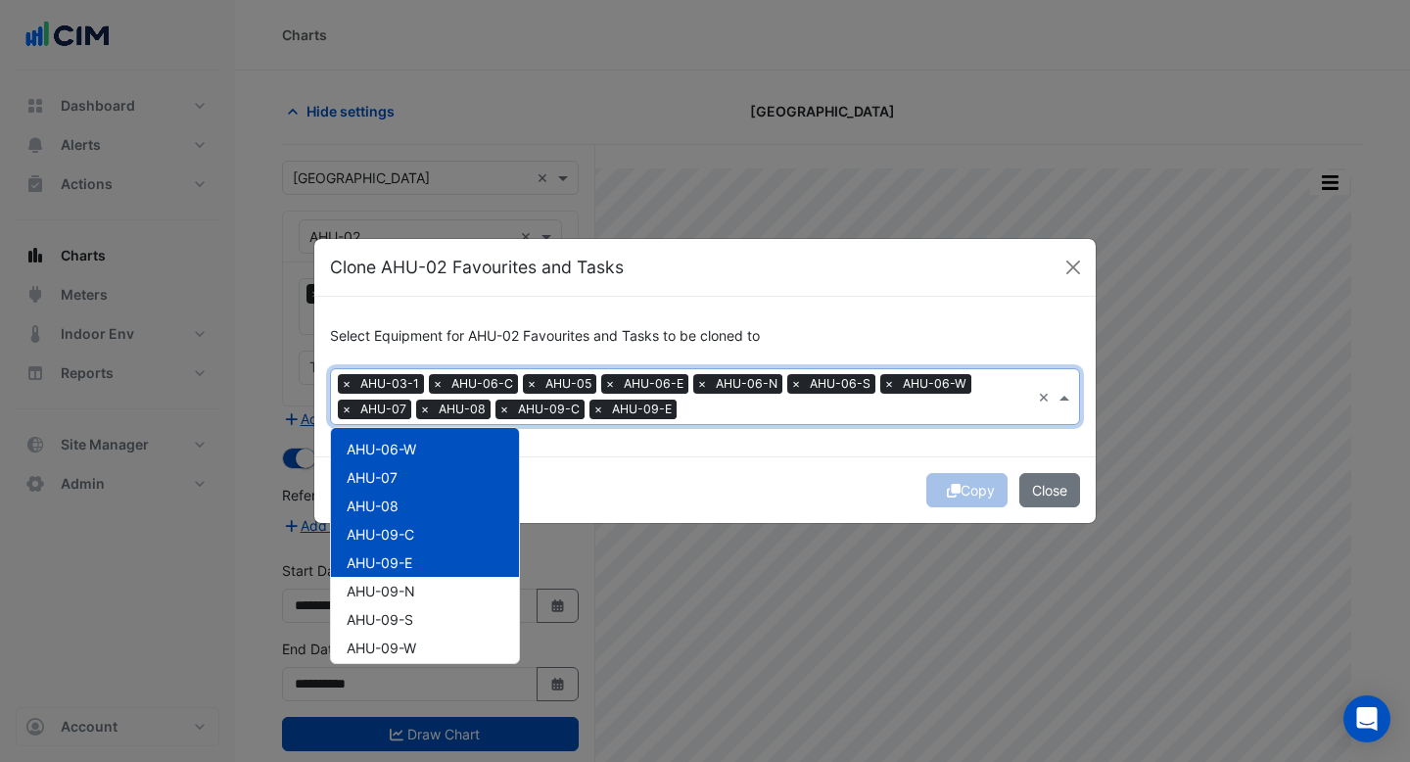
scroll to position [183, 0]
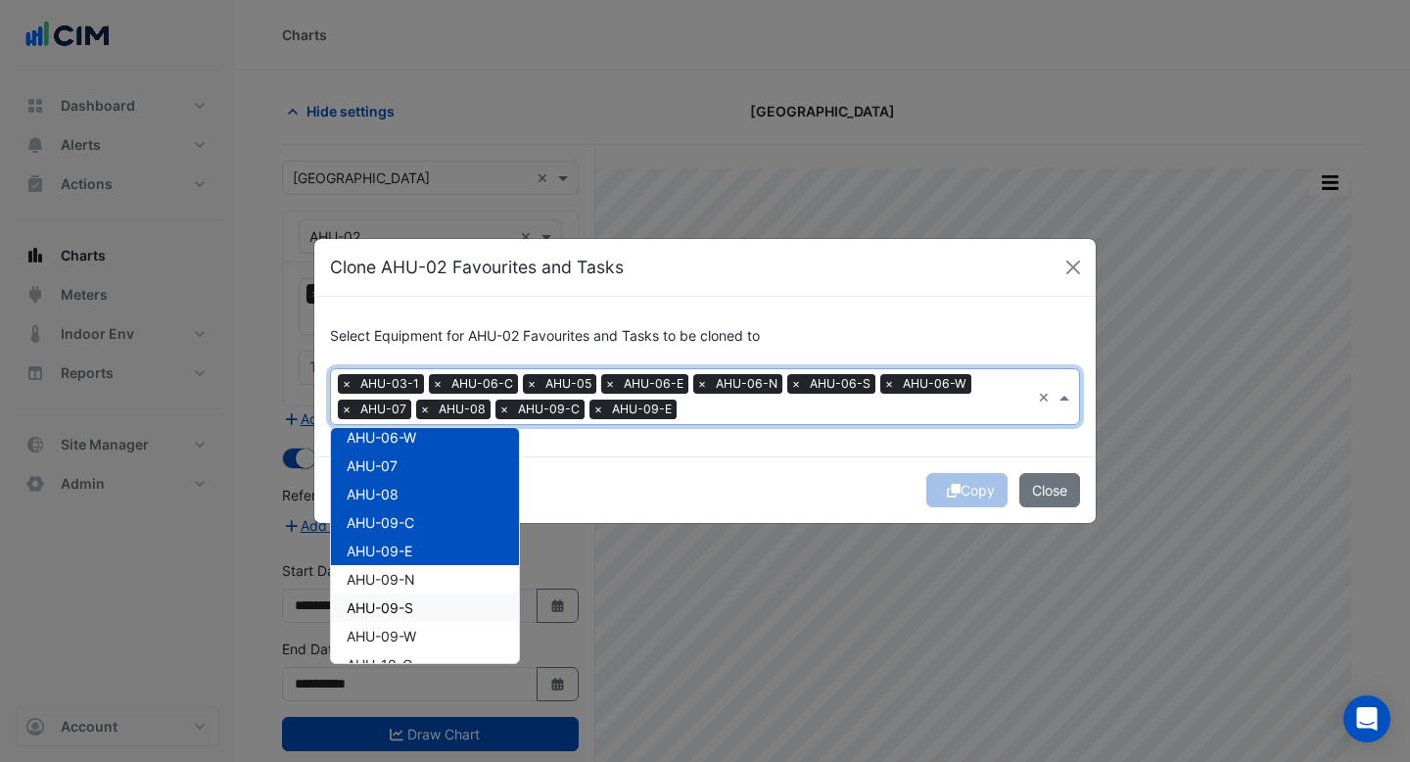
click at [455, 592] on div "AHU-09-N" at bounding box center [425, 579] width 188 height 28
click at [455, 612] on div "AHU-09-S" at bounding box center [425, 607] width 188 height 28
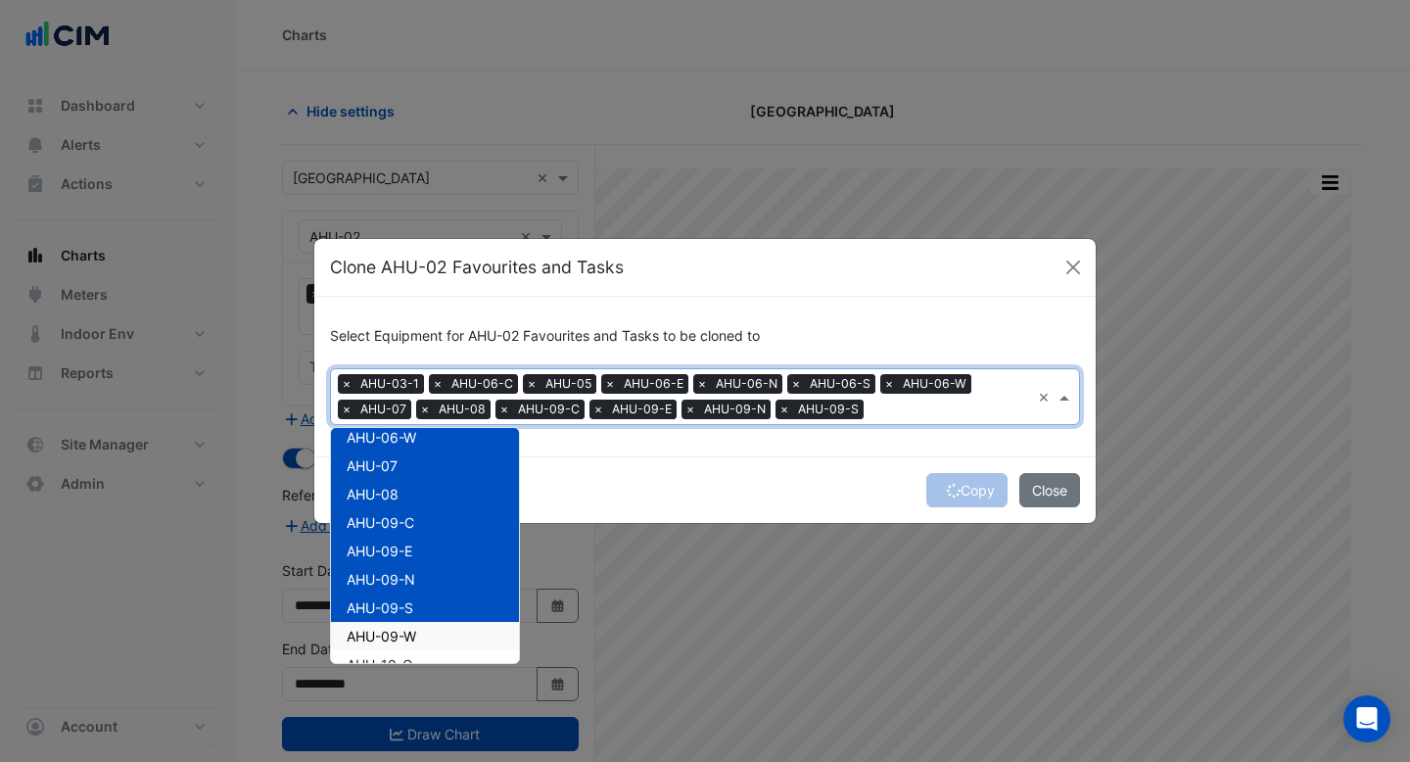
click at [455, 629] on div "AHU-09-W" at bounding box center [425, 636] width 188 height 28
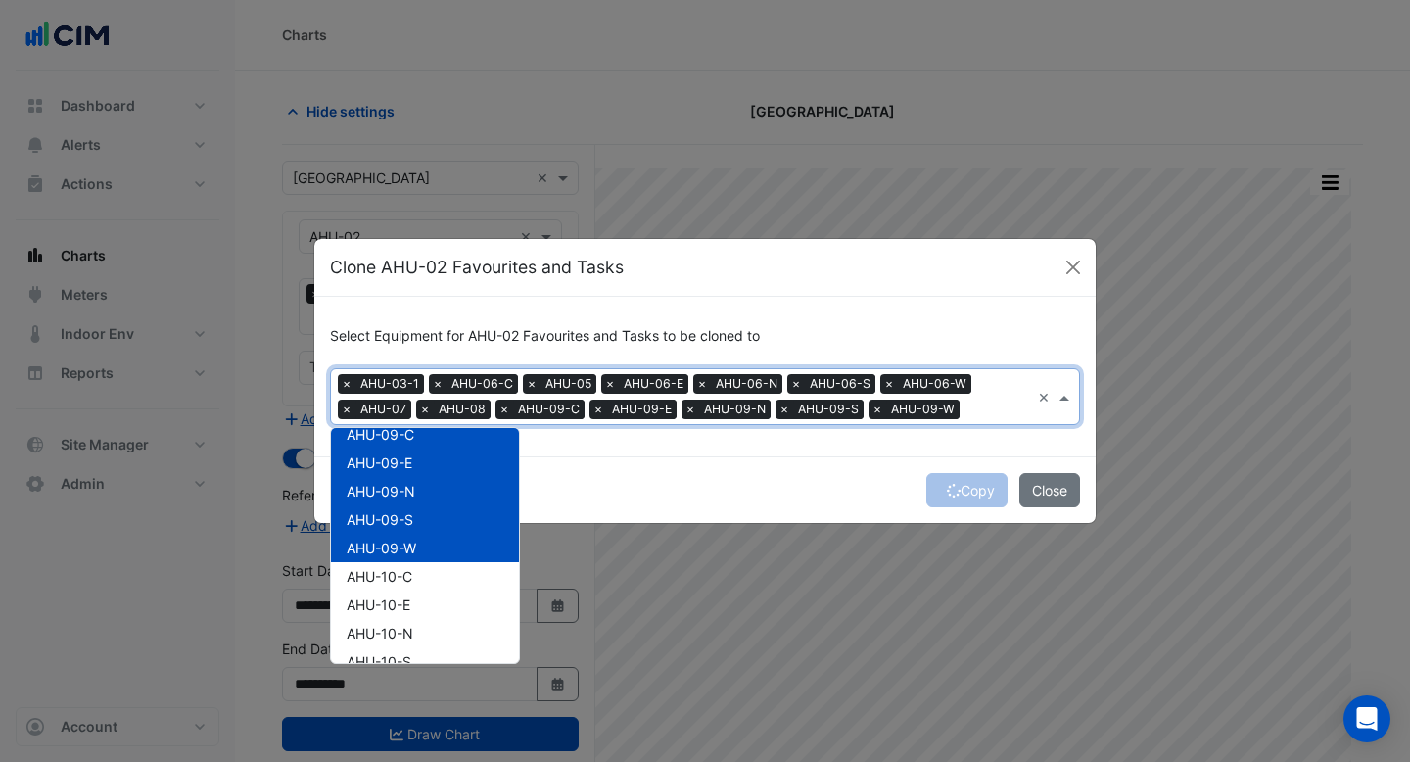
scroll to position [279, 0]
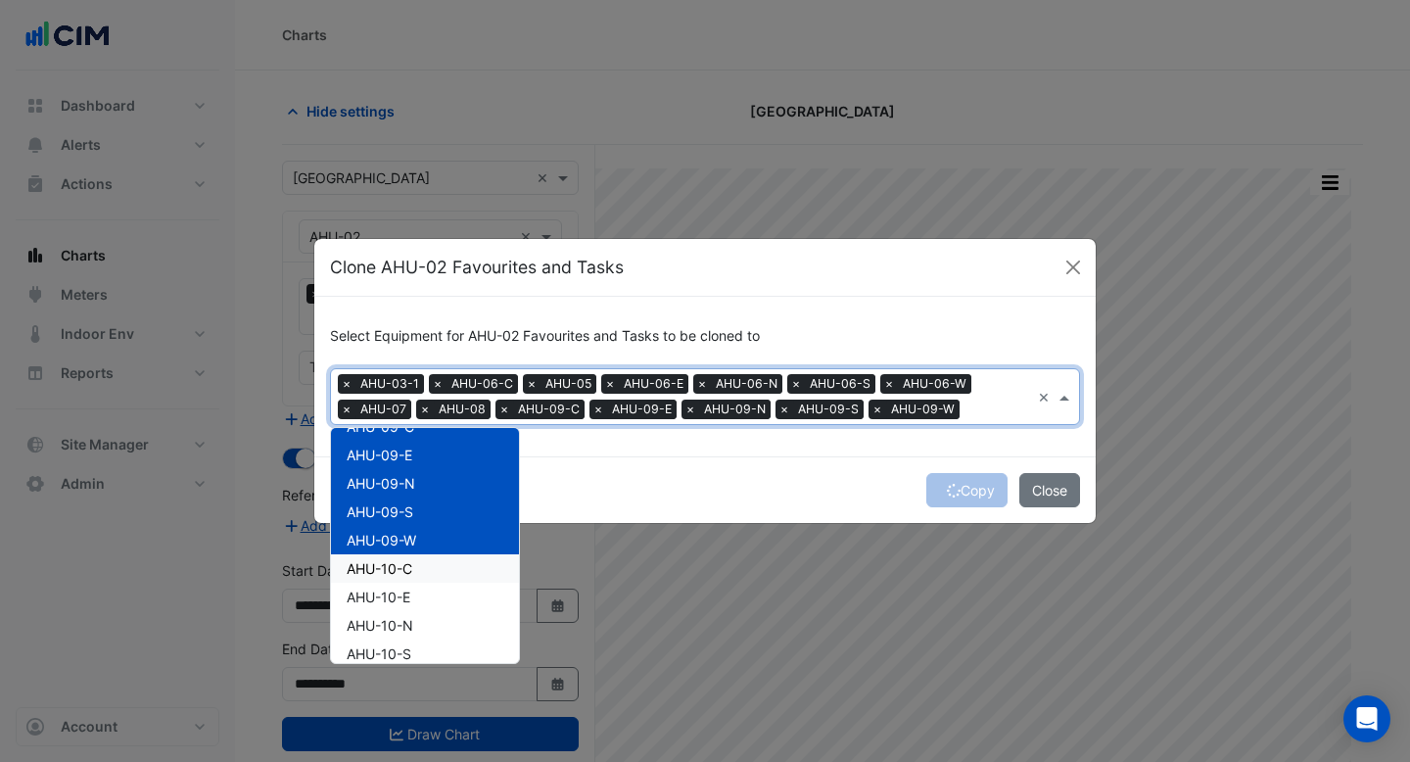
click at [455, 569] on div "AHU-10-C" at bounding box center [425, 568] width 188 height 28
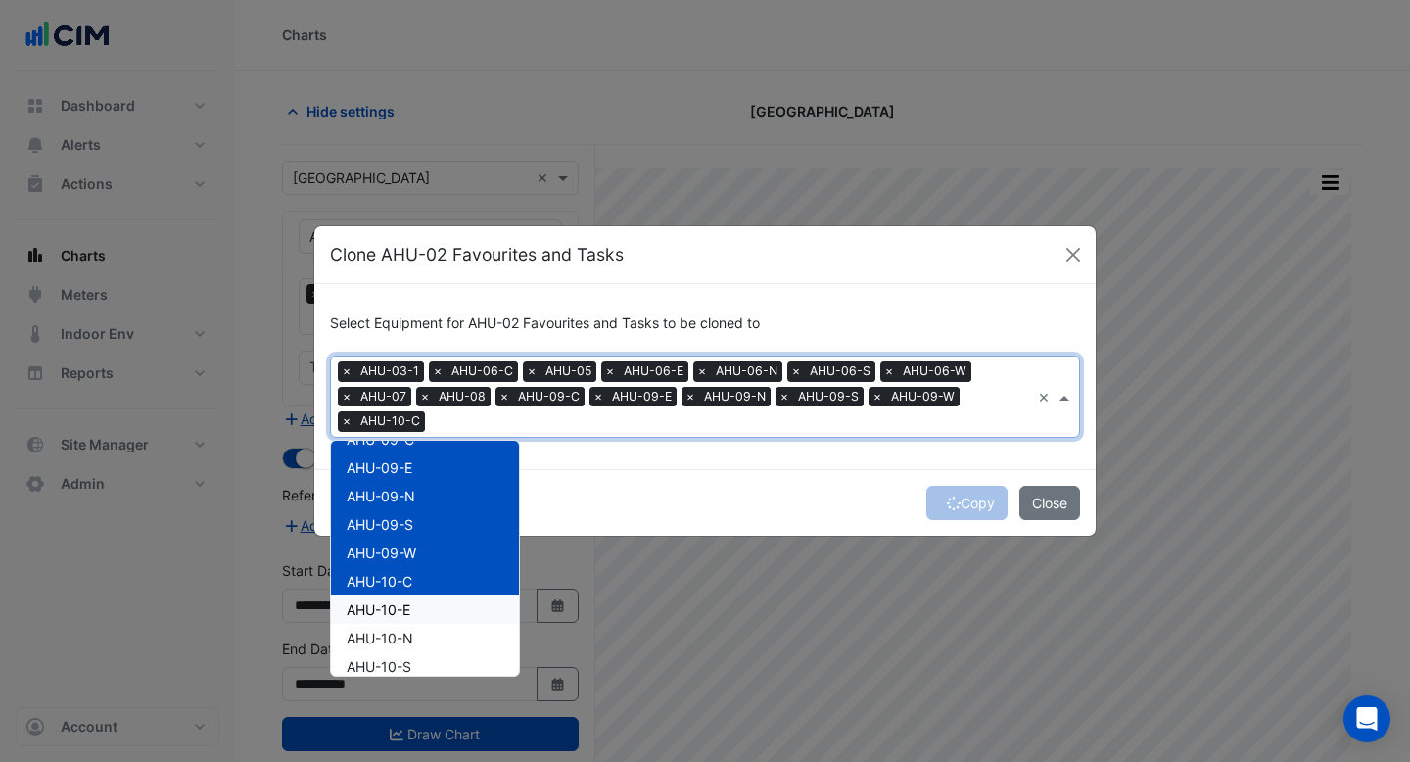
click at [455, 611] on div "AHU-10-E" at bounding box center [425, 609] width 188 height 28
click at [455, 658] on div "AHU-10-S" at bounding box center [425, 666] width 188 height 28
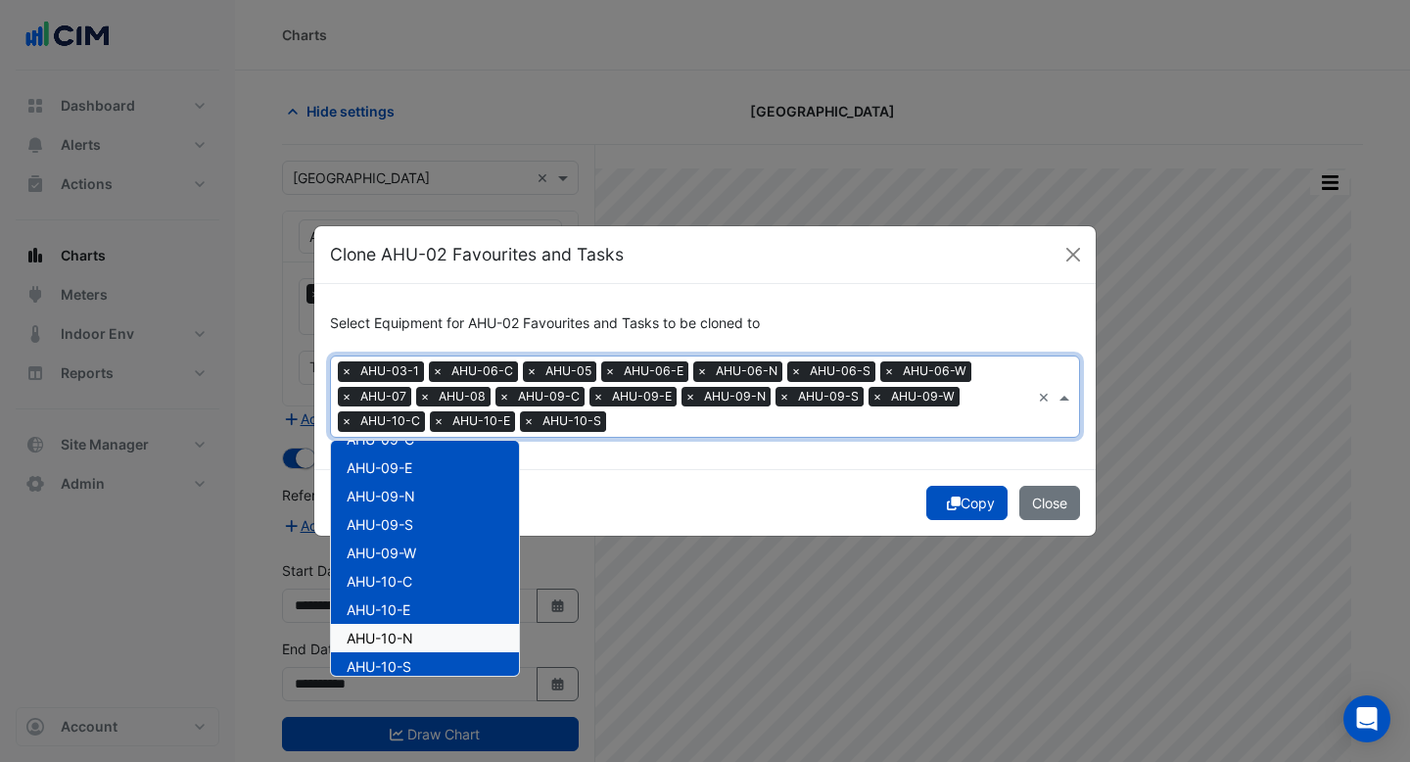
click at [456, 635] on div "AHU-10-N" at bounding box center [425, 638] width 188 height 28
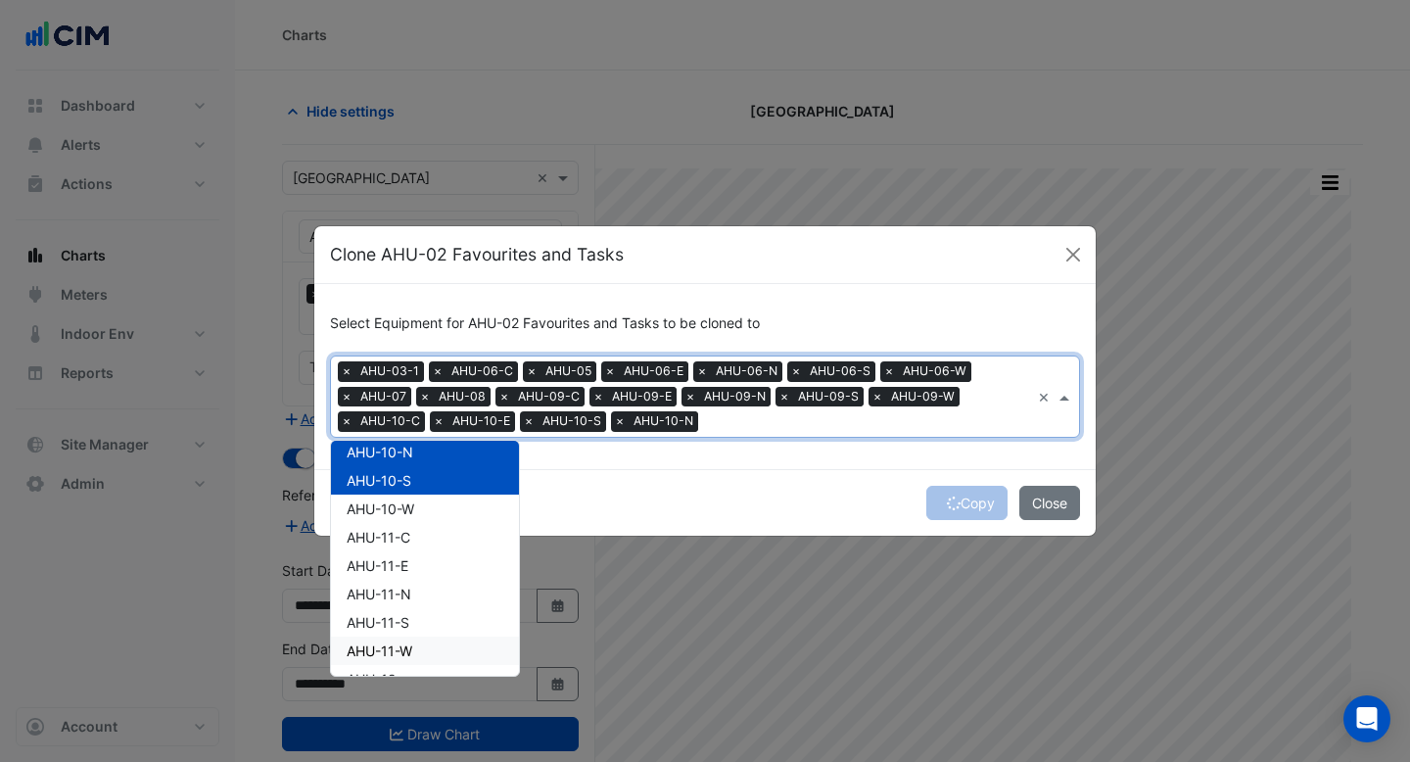
scroll to position [464, 0]
click at [468, 515] on div "AHU-10-W" at bounding box center [425, 509] width 188 height 28
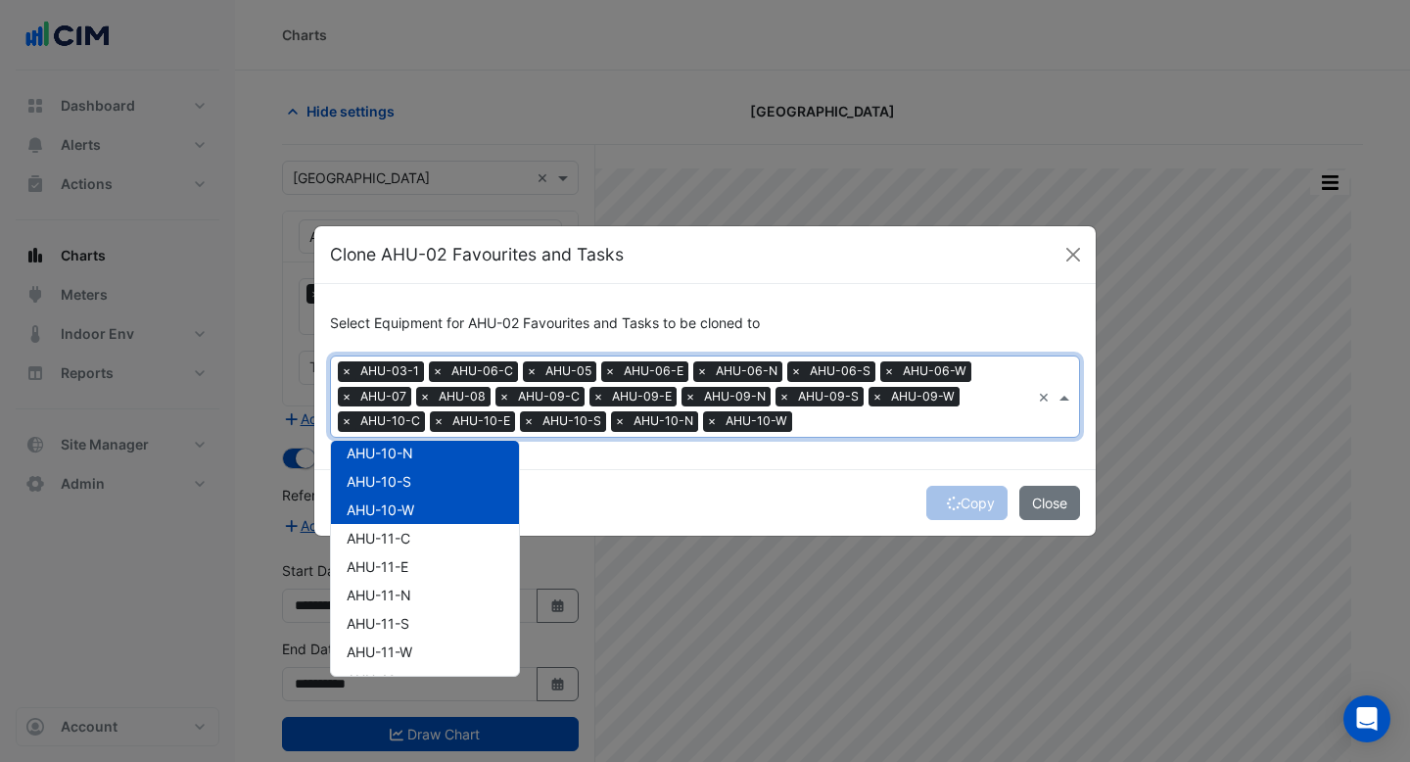
click at [468, 541] on div "AHU-11-C" at bounding box center [425, 538] width 188 height 28
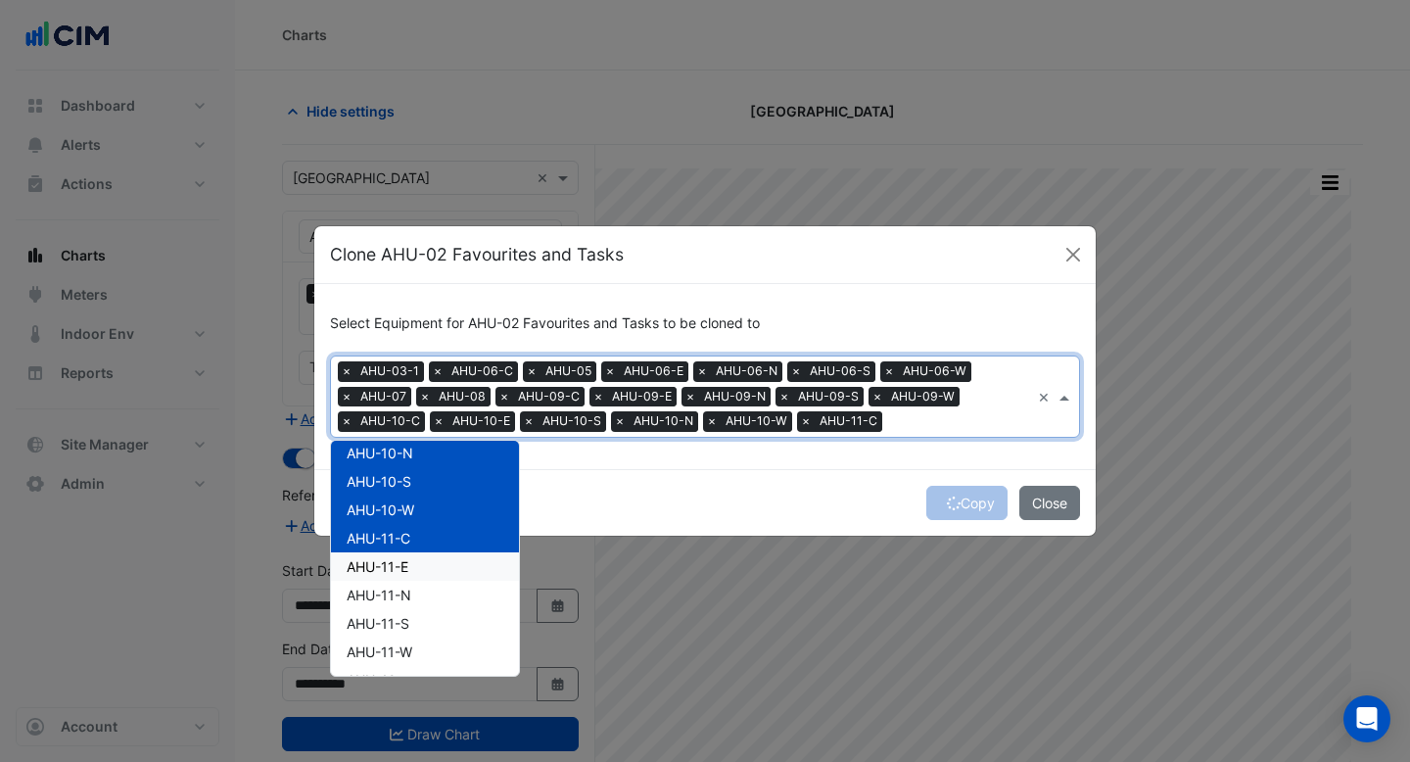
click at [468, 555] on div "AHU-11-E" at bounding box center [425, 566] width 188 height 28
click at [468, 585] on div "AHU-11-N" at bounding box center [425, 595] width 188 height 28
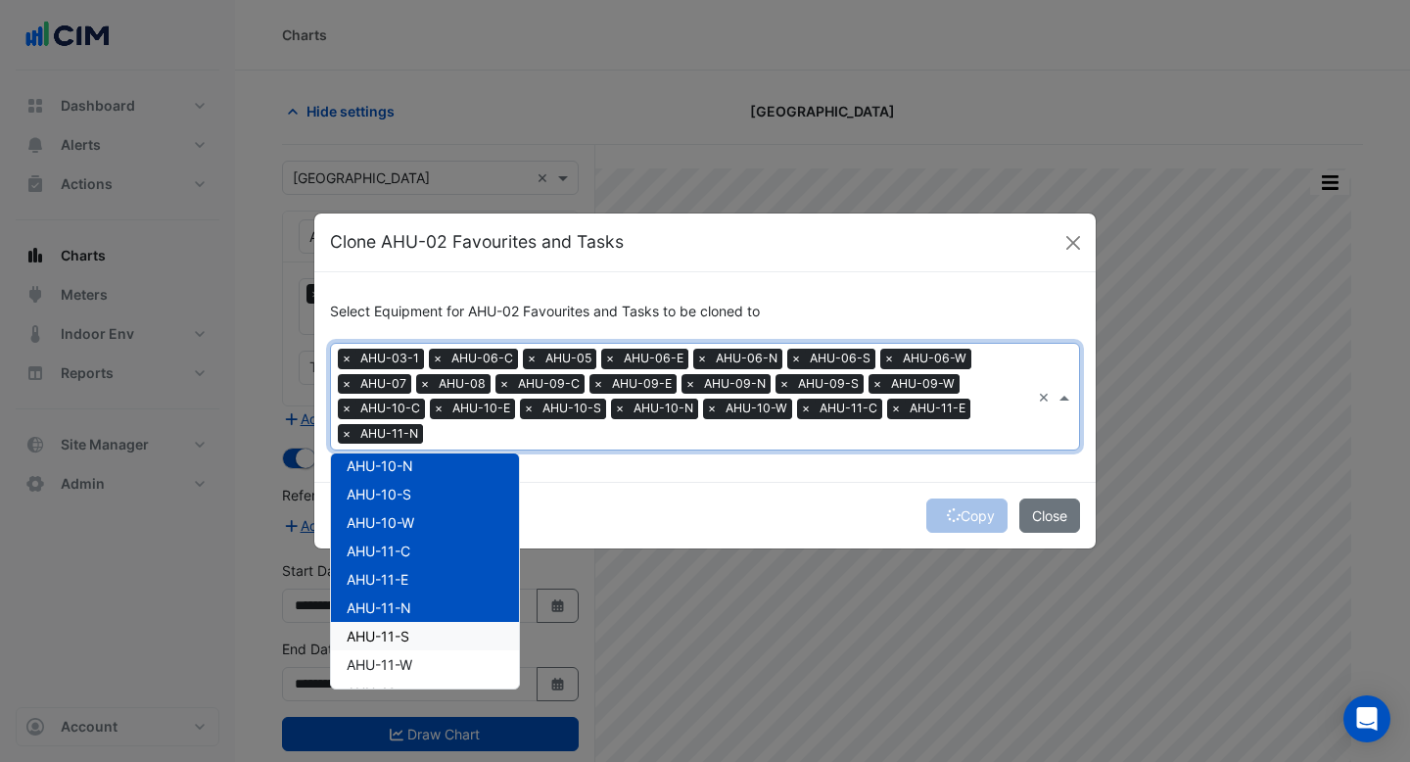
click at [468, 641] on div "AHU-11-S" at bounding box center [425, 636] width 188 height 28
click at [470, 666] on div "AHU-11-W" at bounding box center [425, 664] width 188 height 28
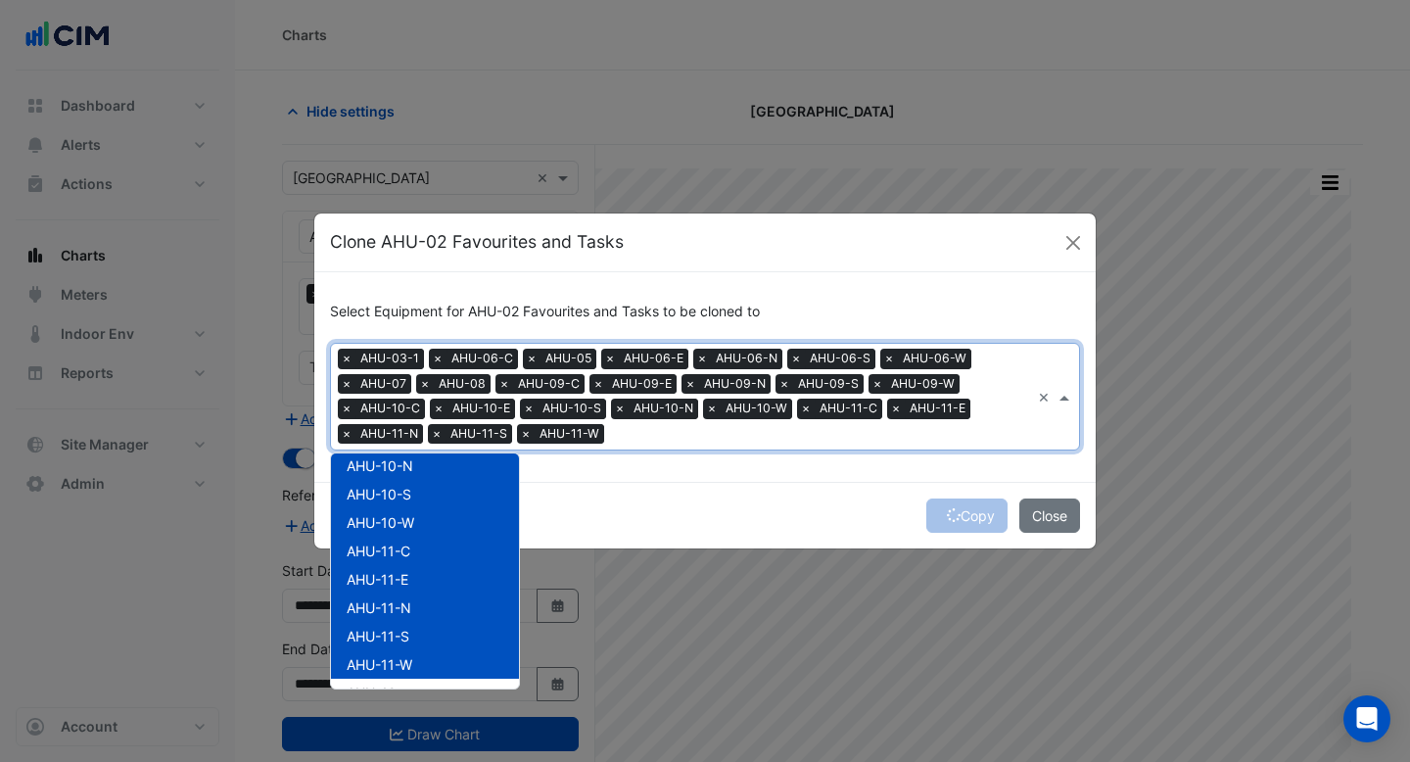
click at [822, 521] on div "Copy Close" at bounding box center [704, 515] width 781 height 67
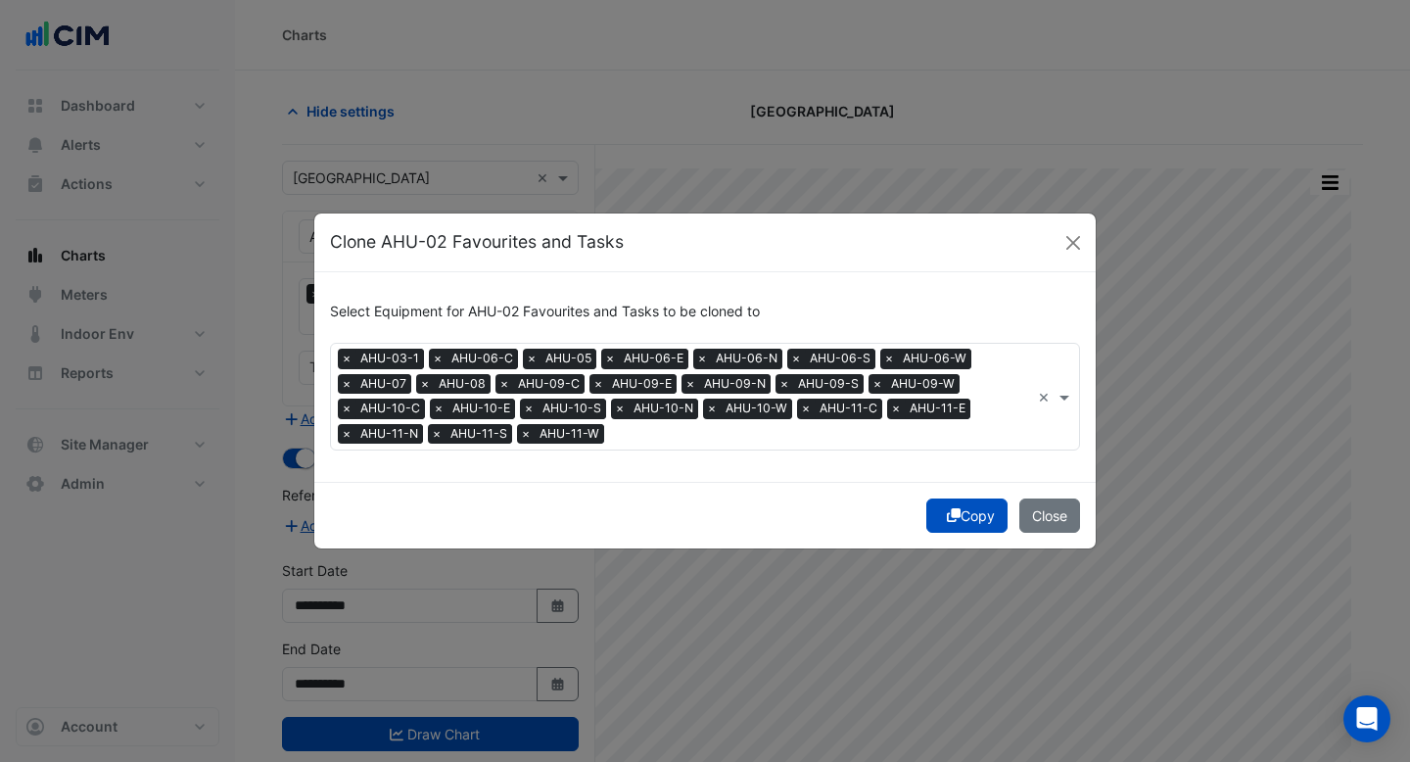
click at [950, 496] on div "Copy Close" at bounding box center [704, 515] width 781 height 67
click at [951, 511] on icon "submit" at bounding box center [954, 515] width 14 height 14
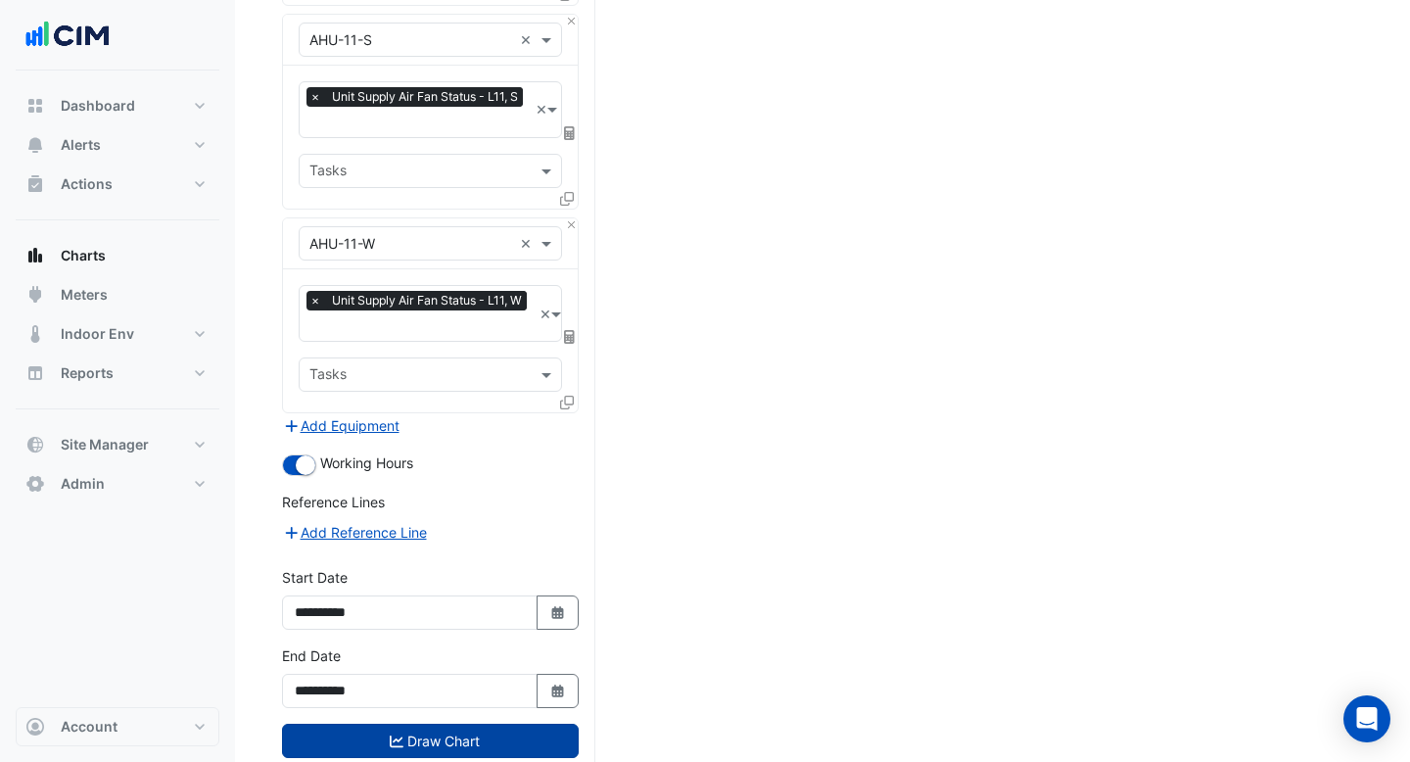
click at [490, 723] on button "Draw Chart" at bounding box center [430, 740] width 297 height 34
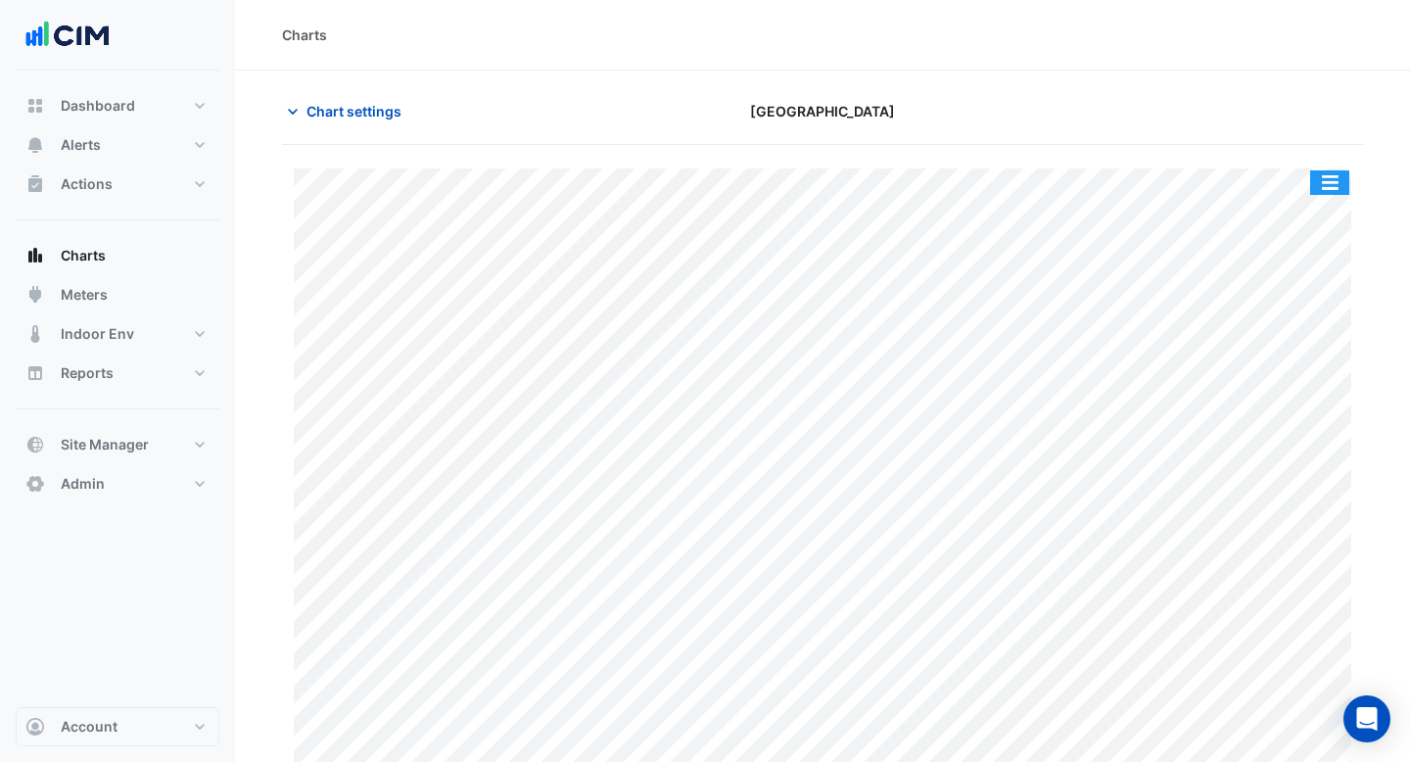
click at [1322, 183] on button "button" at bounding box center [1329, 182] width 39 height 24
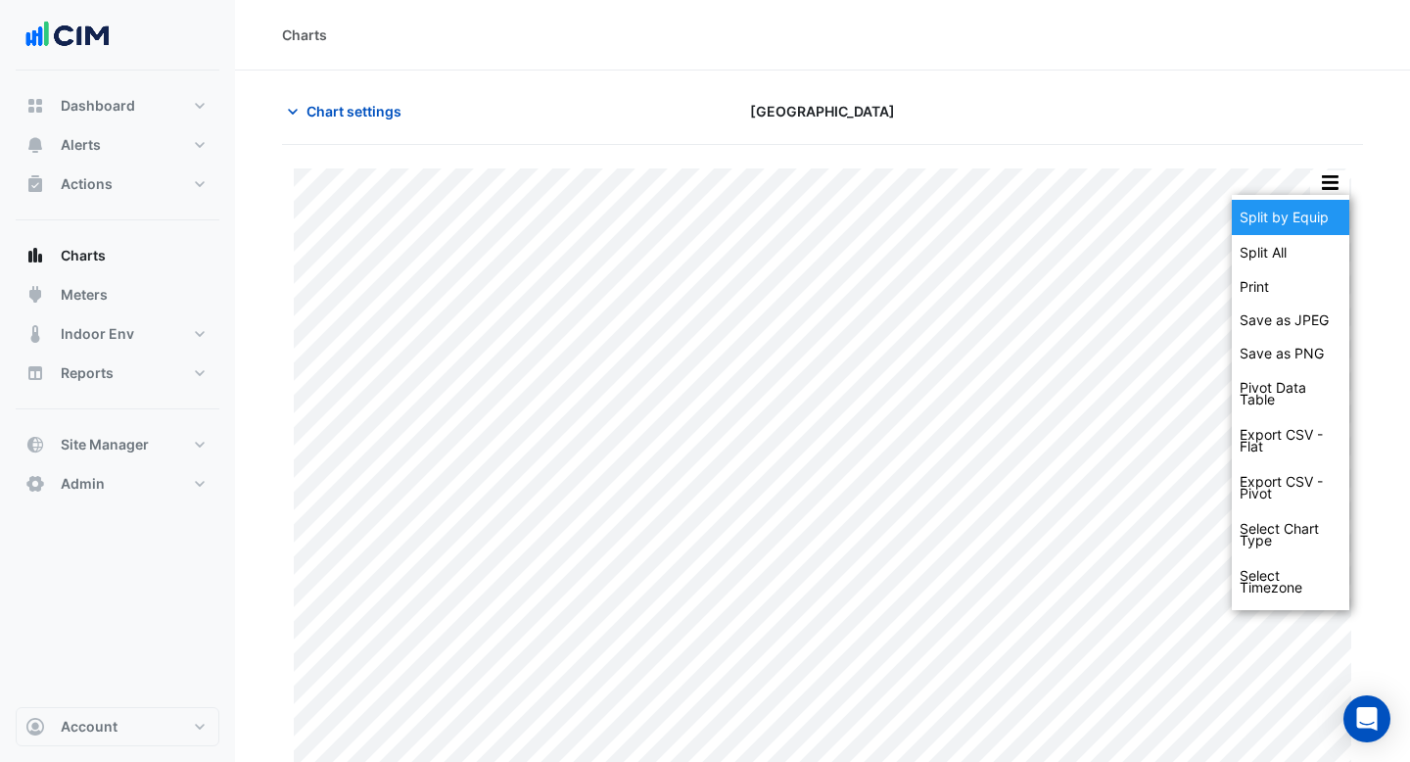
click at [1319, 210] on div "Split by Equip" at bounding box center [1290, 217] width 117 height 35
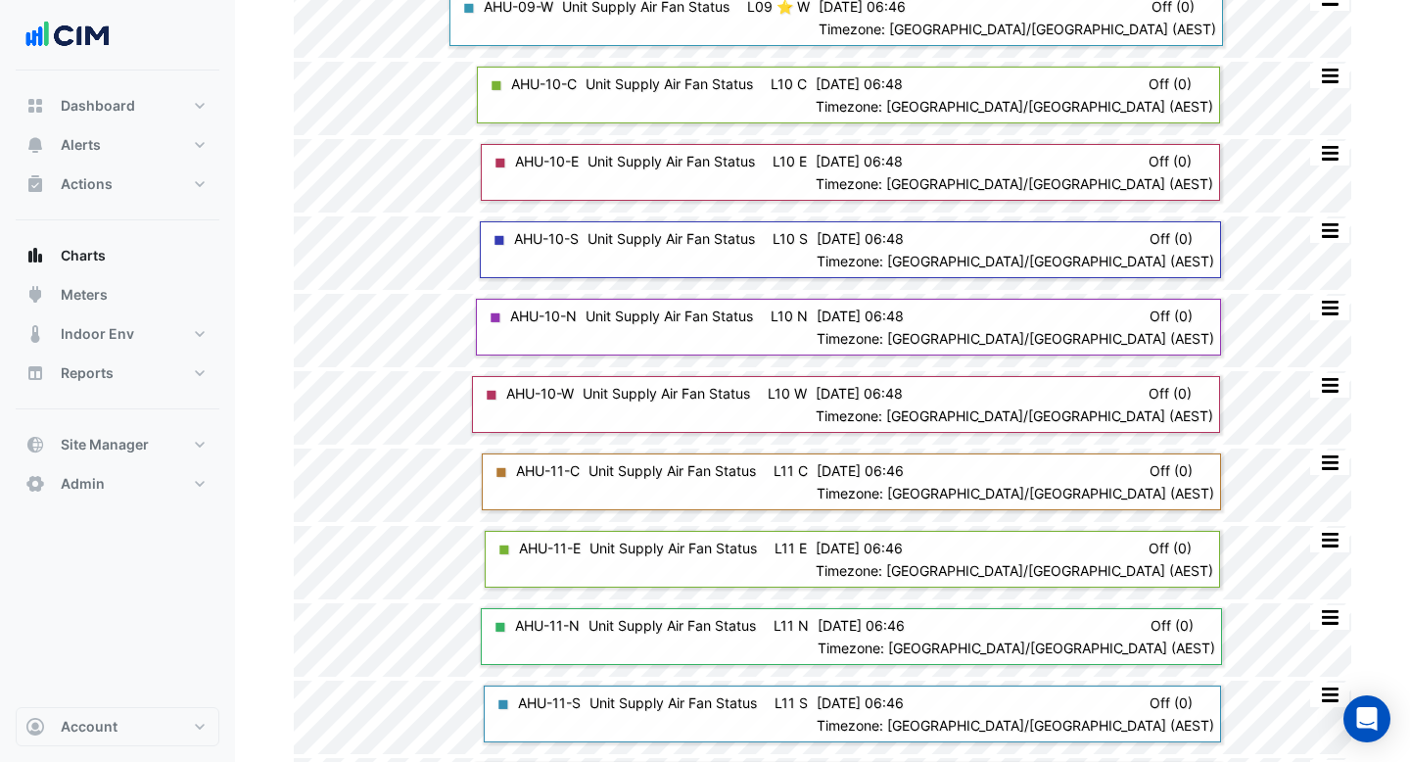
scroll to position [1340, 0]
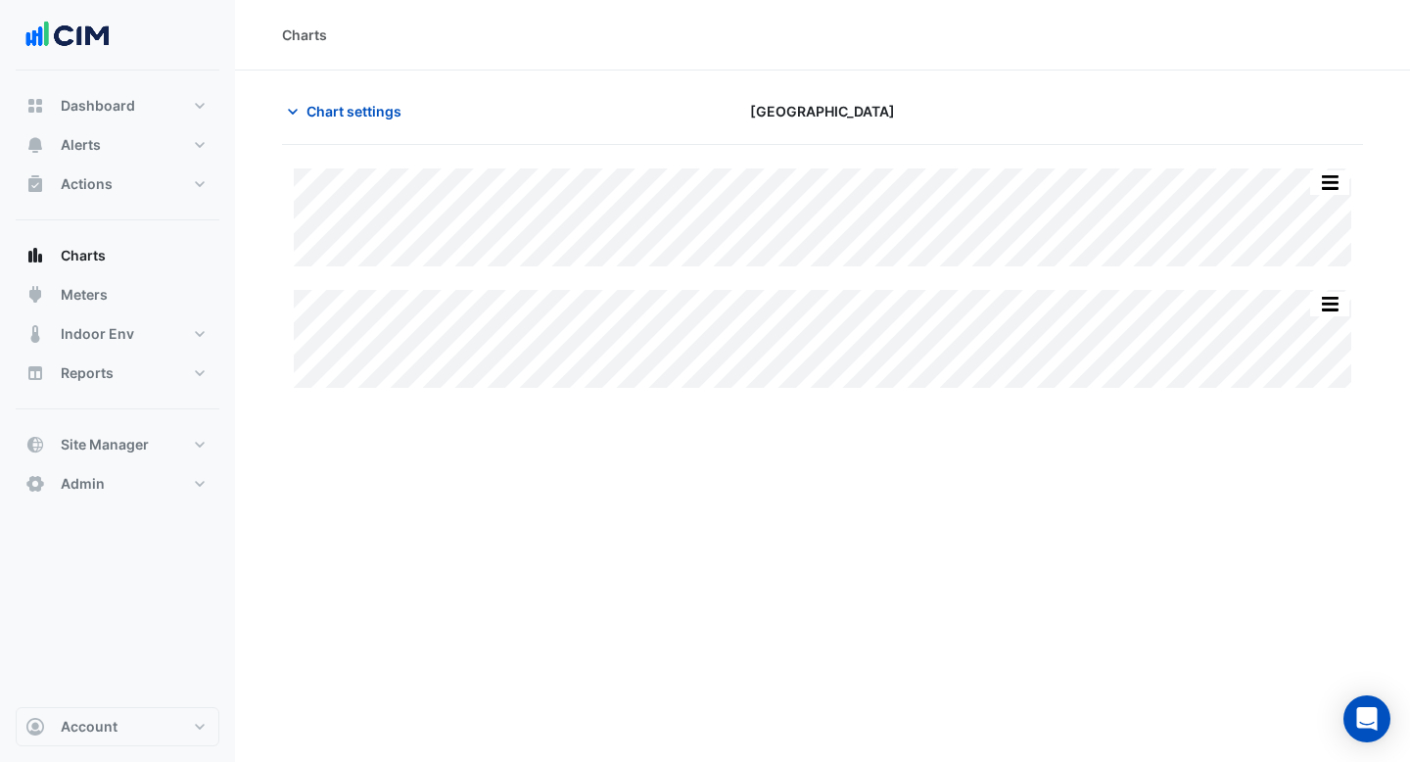
type input "**********"
click at [375, 116] on span "Chart settings" at bounding box center [353, 111] width 95 height 21
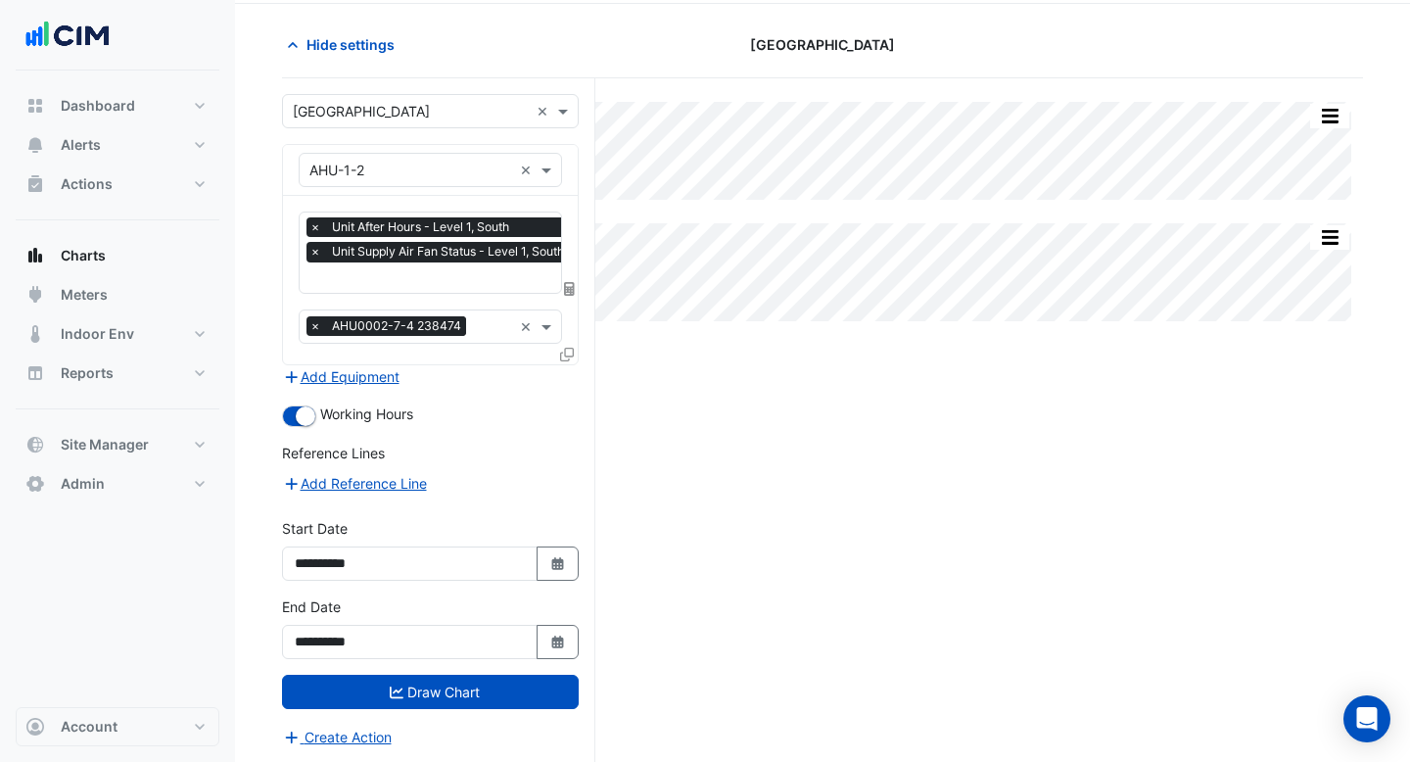
scroll to position [74, 0]
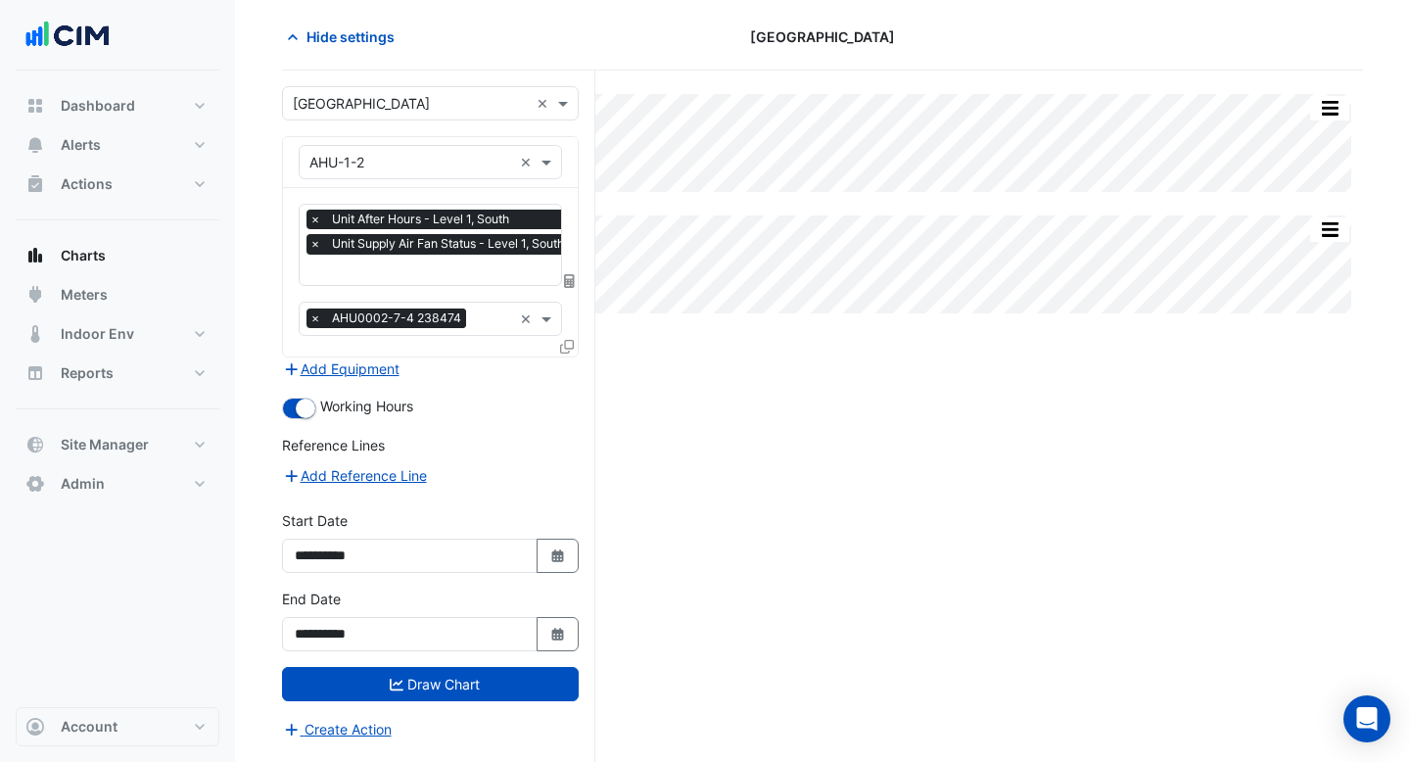
click at [576, 346] on div at bounding box center [569, 350] width 18 height 28
click at [310, 218] on span "×" at bounding box center [315, 220] width 18 height 20
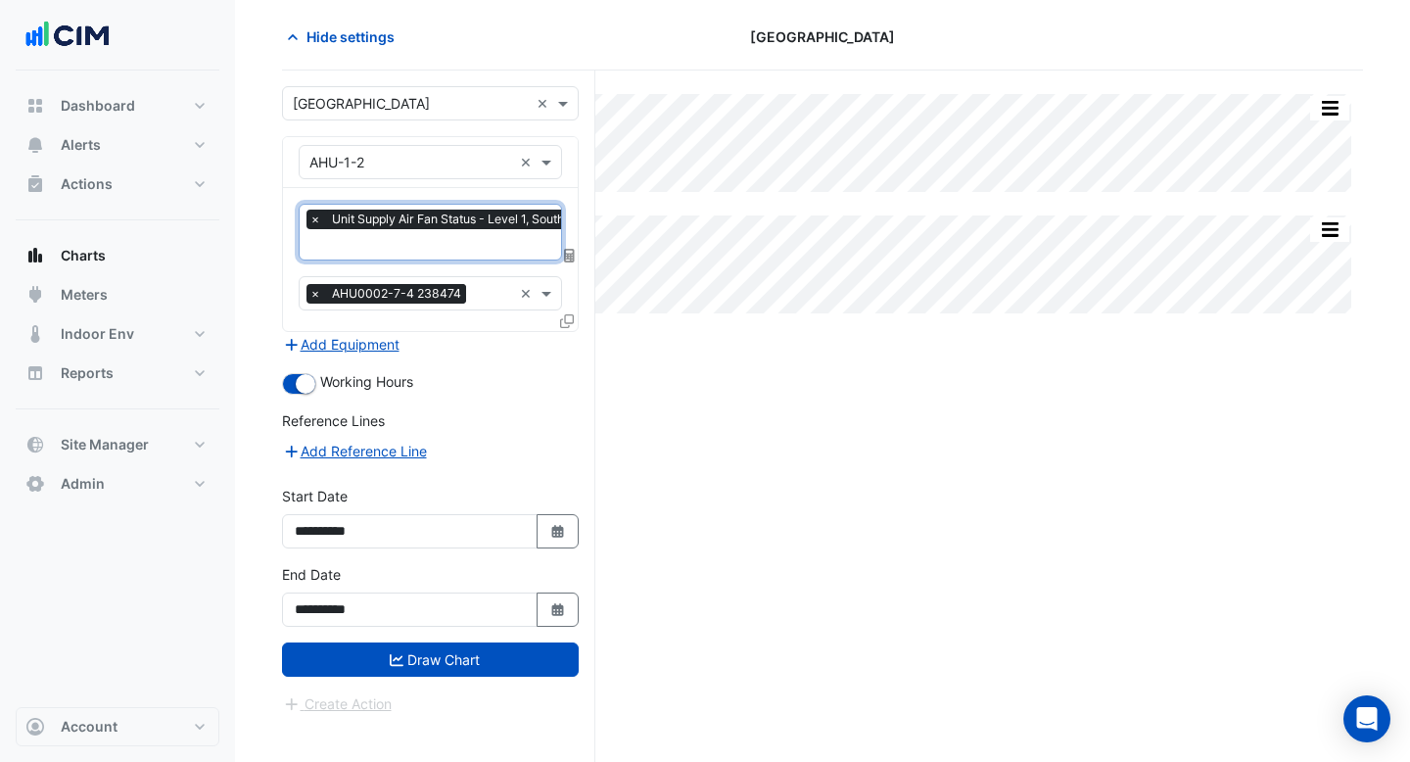
scroll to position [0, 10]
click at [565, 319] on icon at bounding box center [567, 321] width 14 height 14
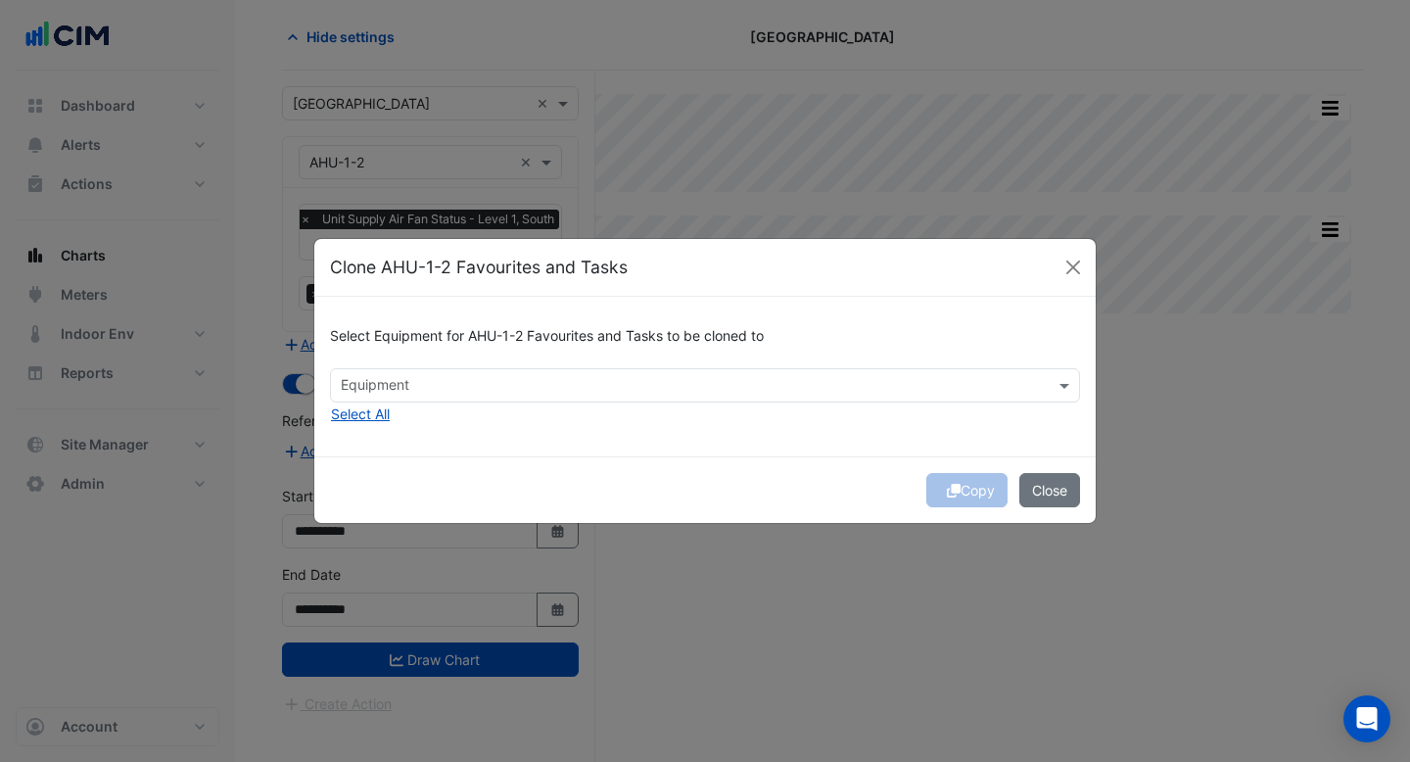
click at [538, 383] on input "text" at bounding box center [694, 387] width 706 height 21
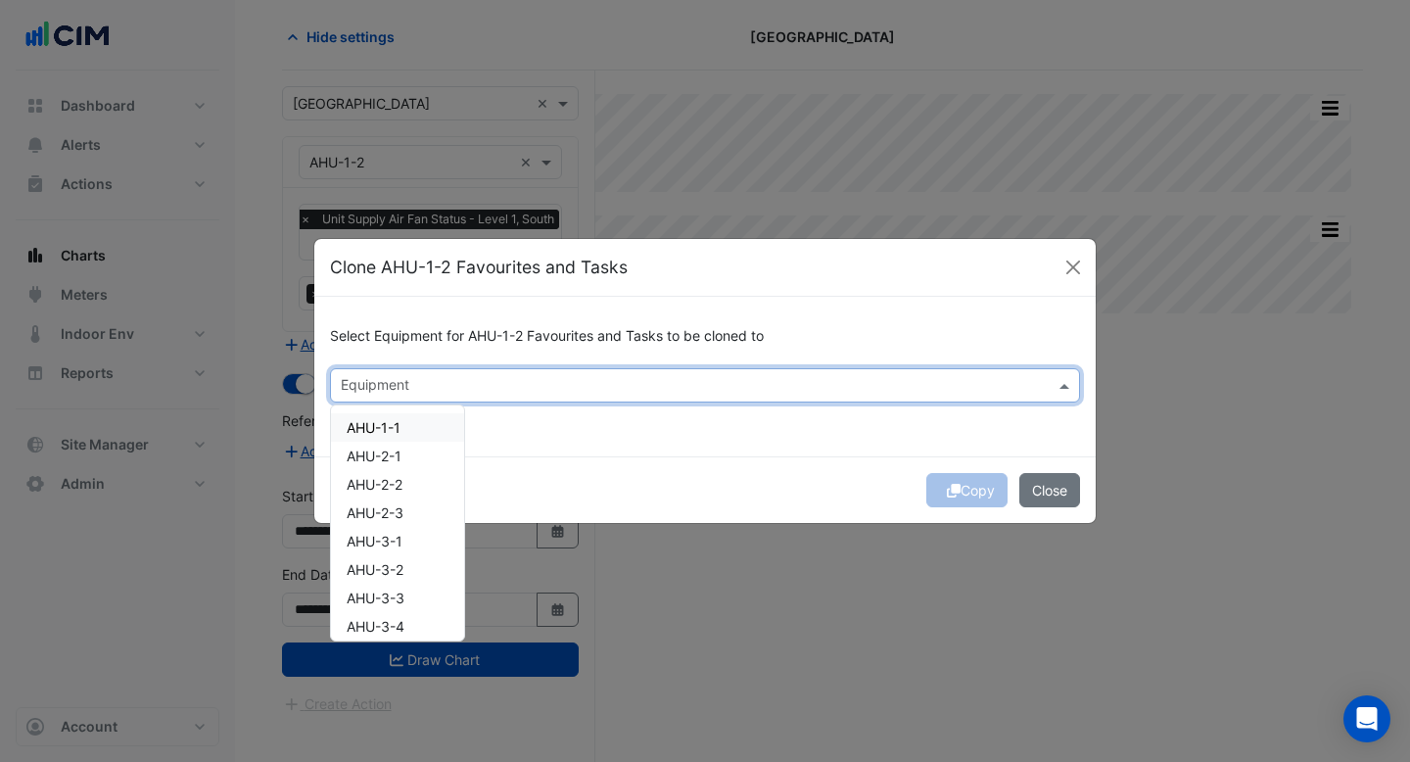
click at [516, 427] on div "Select Equipment for AHU-1-2 Favourites and Tasks to be cloned to Equipment AHU…" at bounding box center [704, 377] width 781 height 160
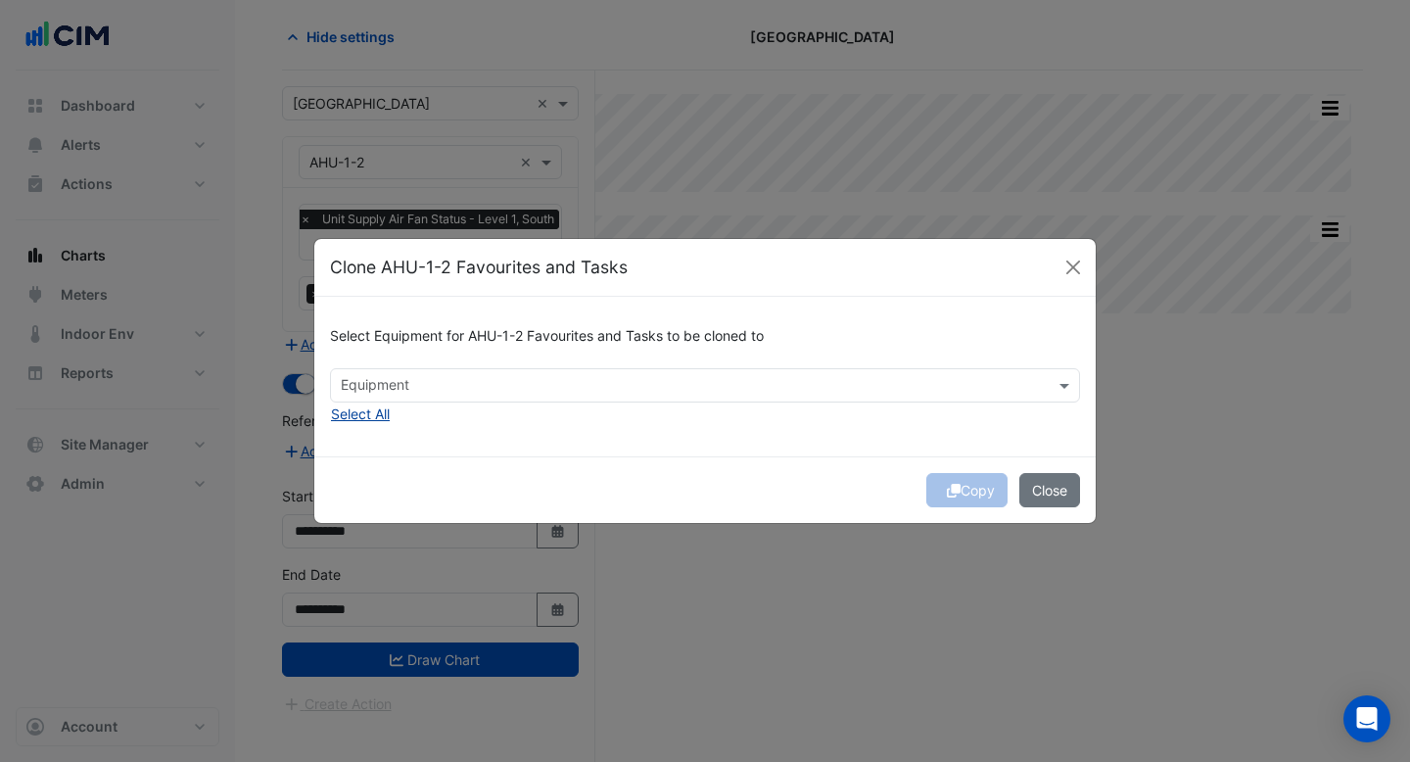
click at [372, 415] on button "Select All" at bounding box center [360, 413] width 61 height 23
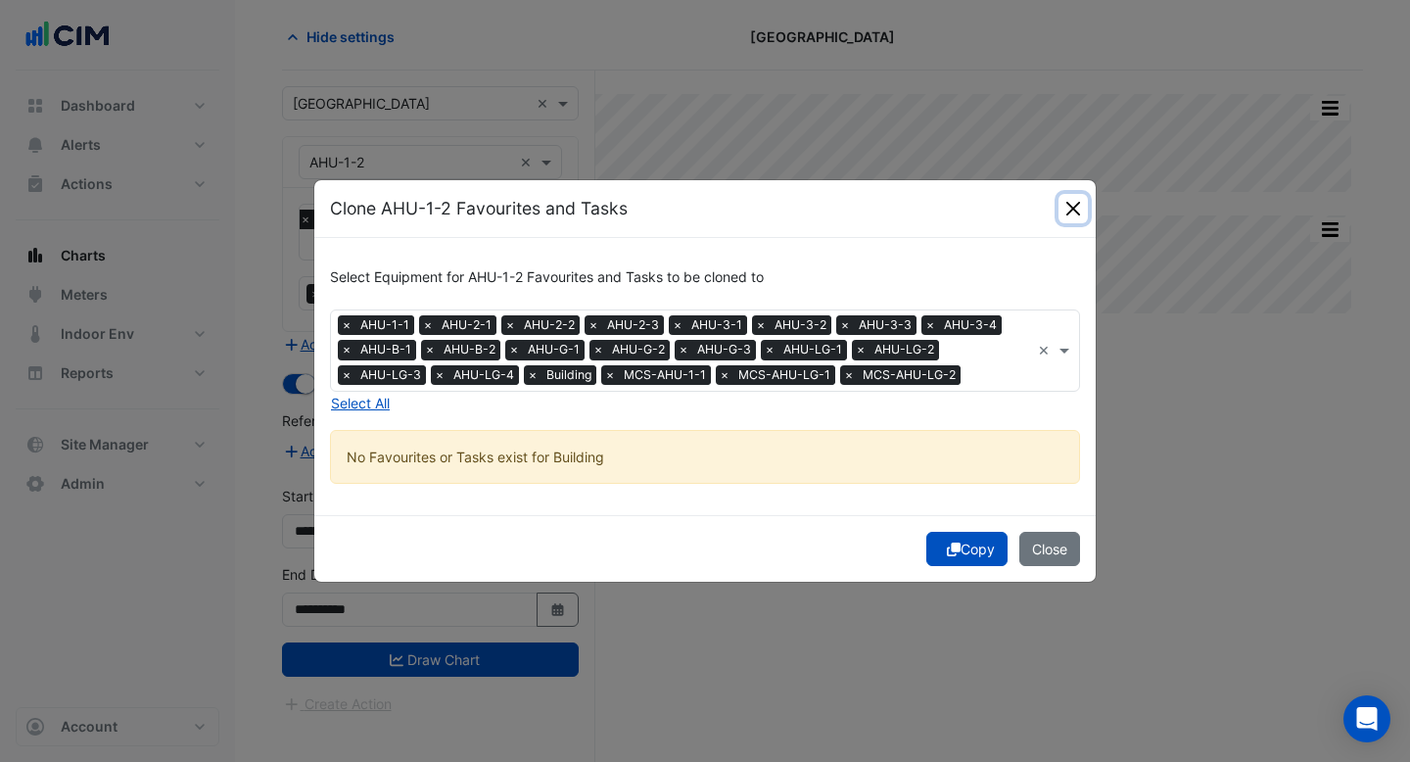
click at [1065, 209] on button "Close" at bounding box center [1072, 208] width 29 height 29
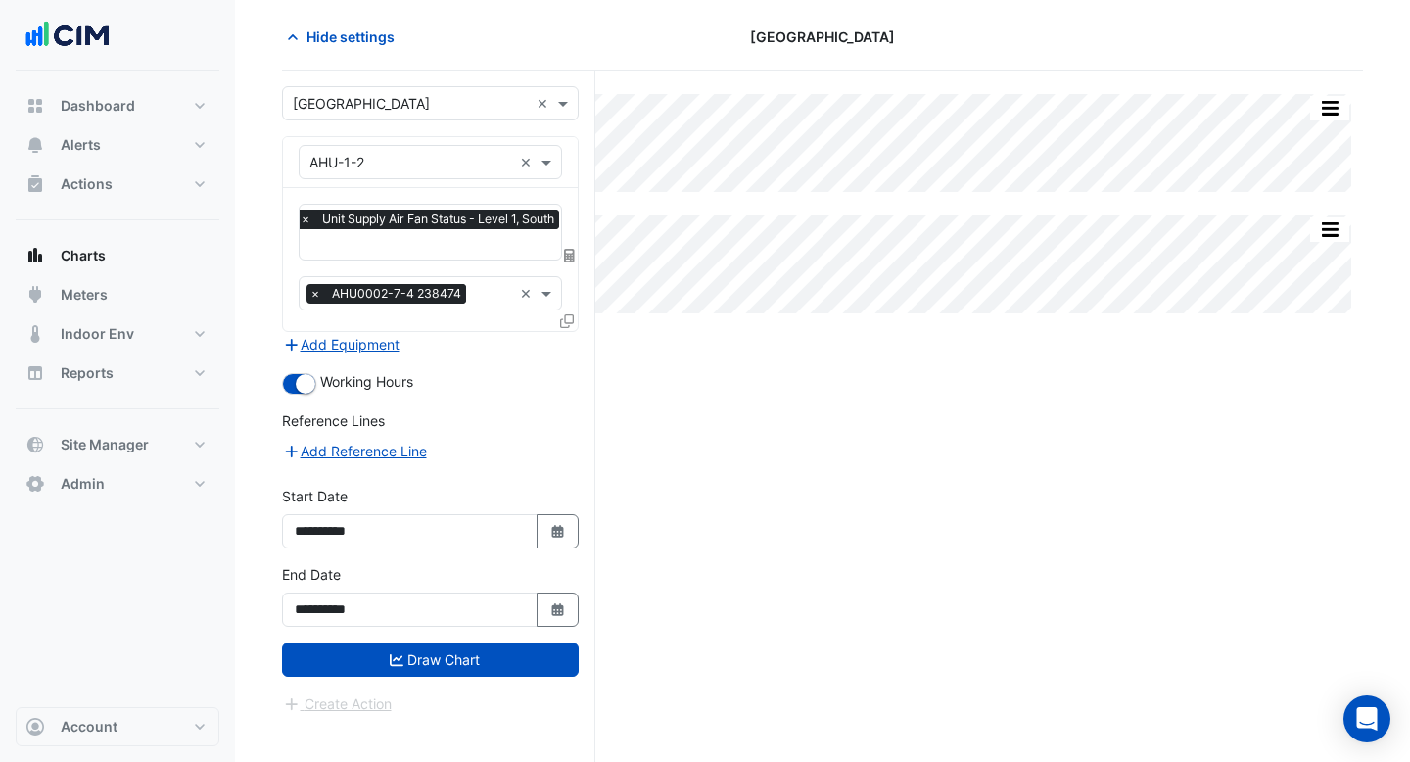
click at [832, 437] on div "Split All Split None Print Save as JPEG Save as PNG Pivot Data Table Export CSV…" at bounding box center [822, 415] width 1081 height 691
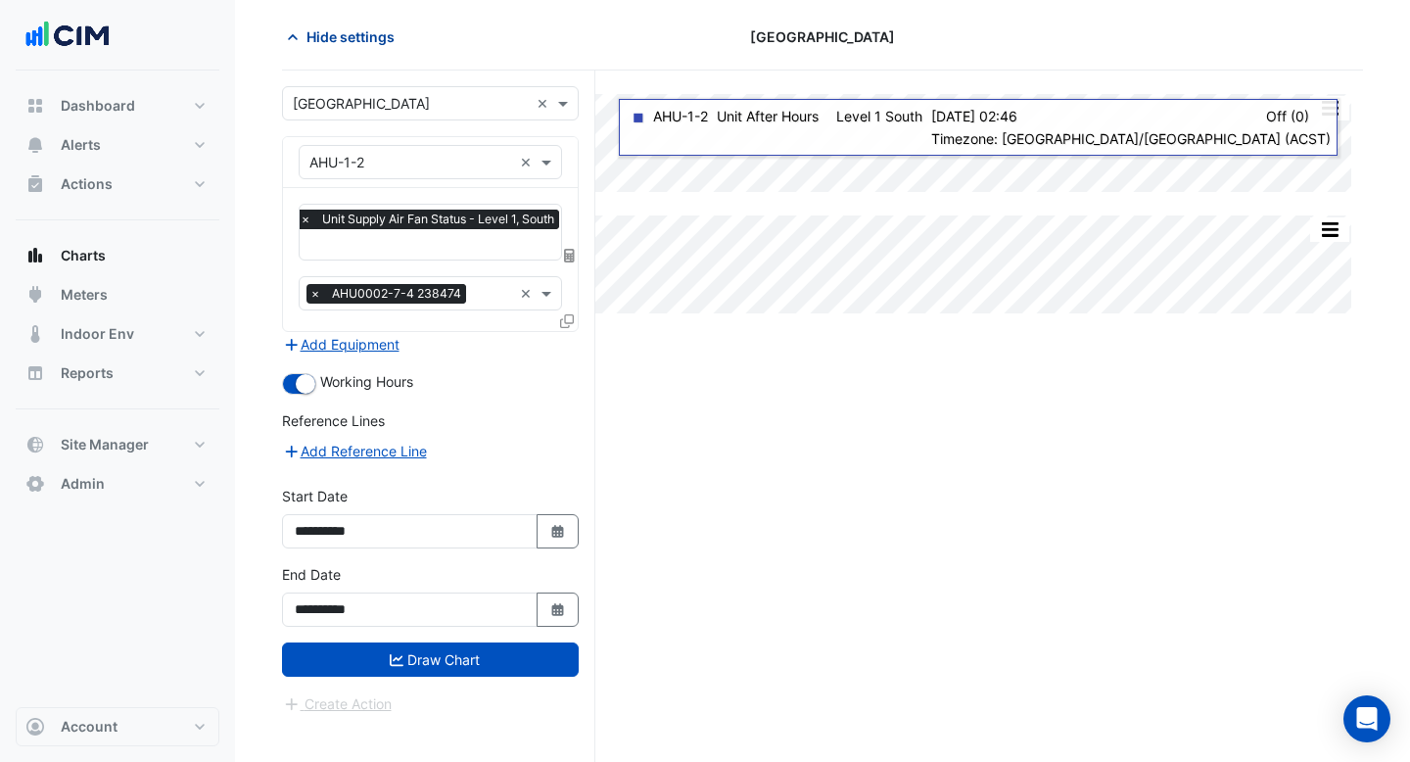
click at [299, 43] on icon "button" at bounding box center [293, 37] width 20 height 20
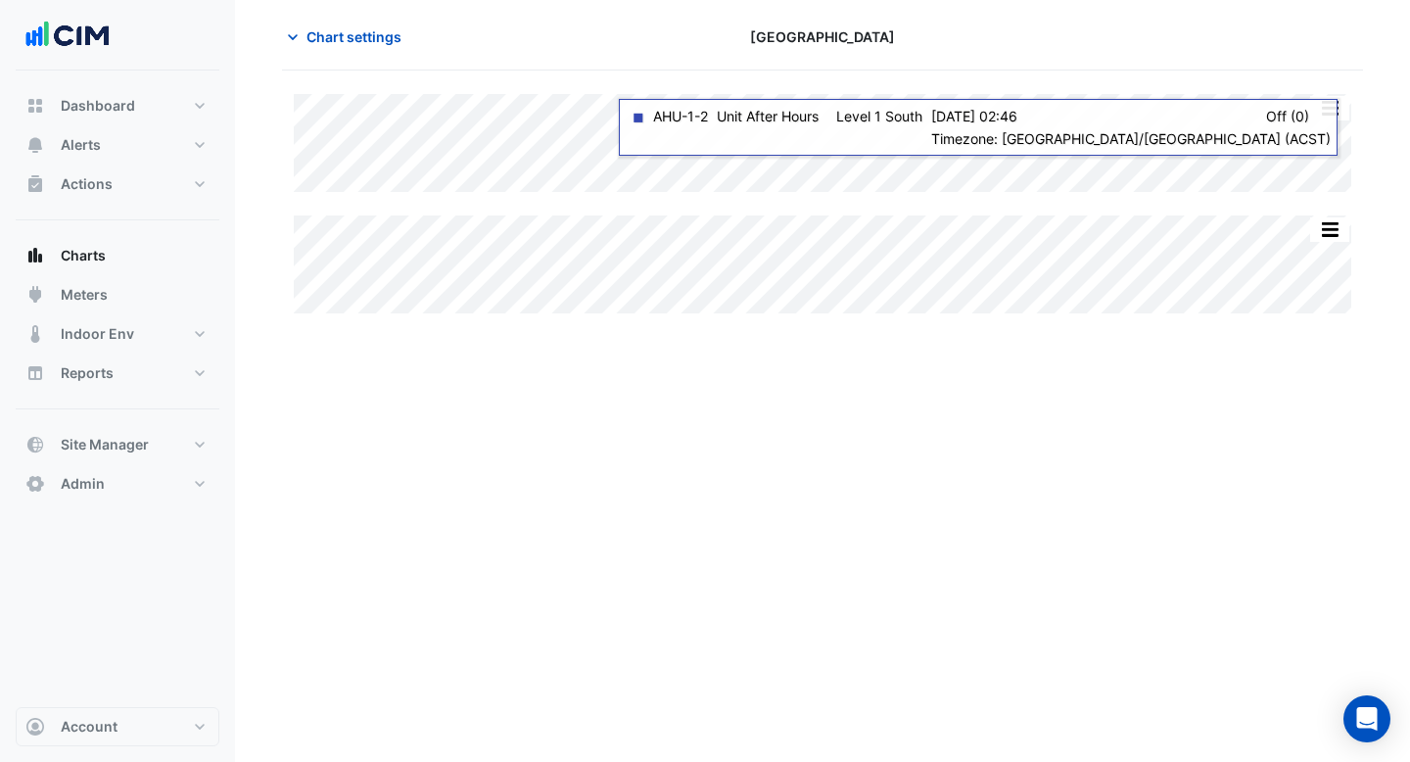
scroll to position [0, 0]
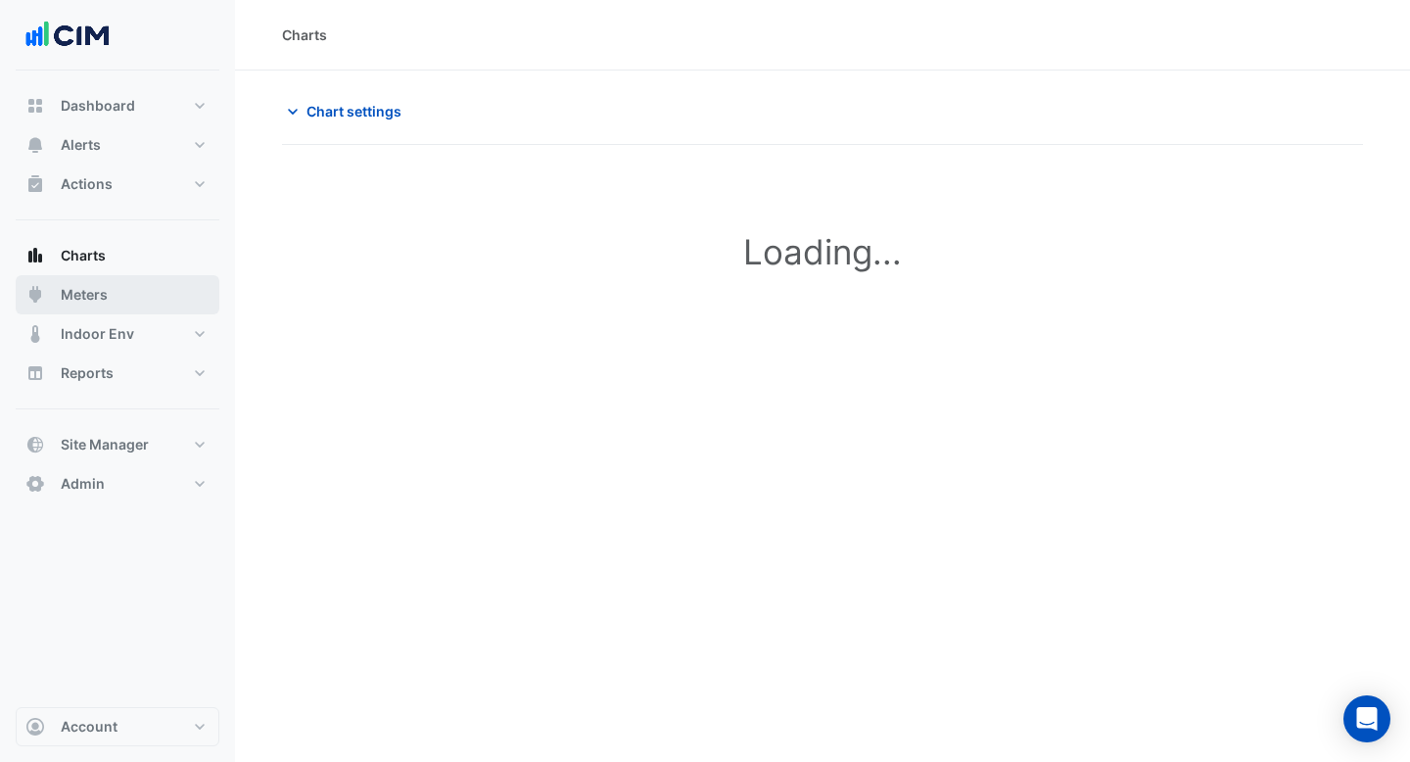
click at [150, 286] on button "Meters" at bounding box center [118, 294] width 204 height 39
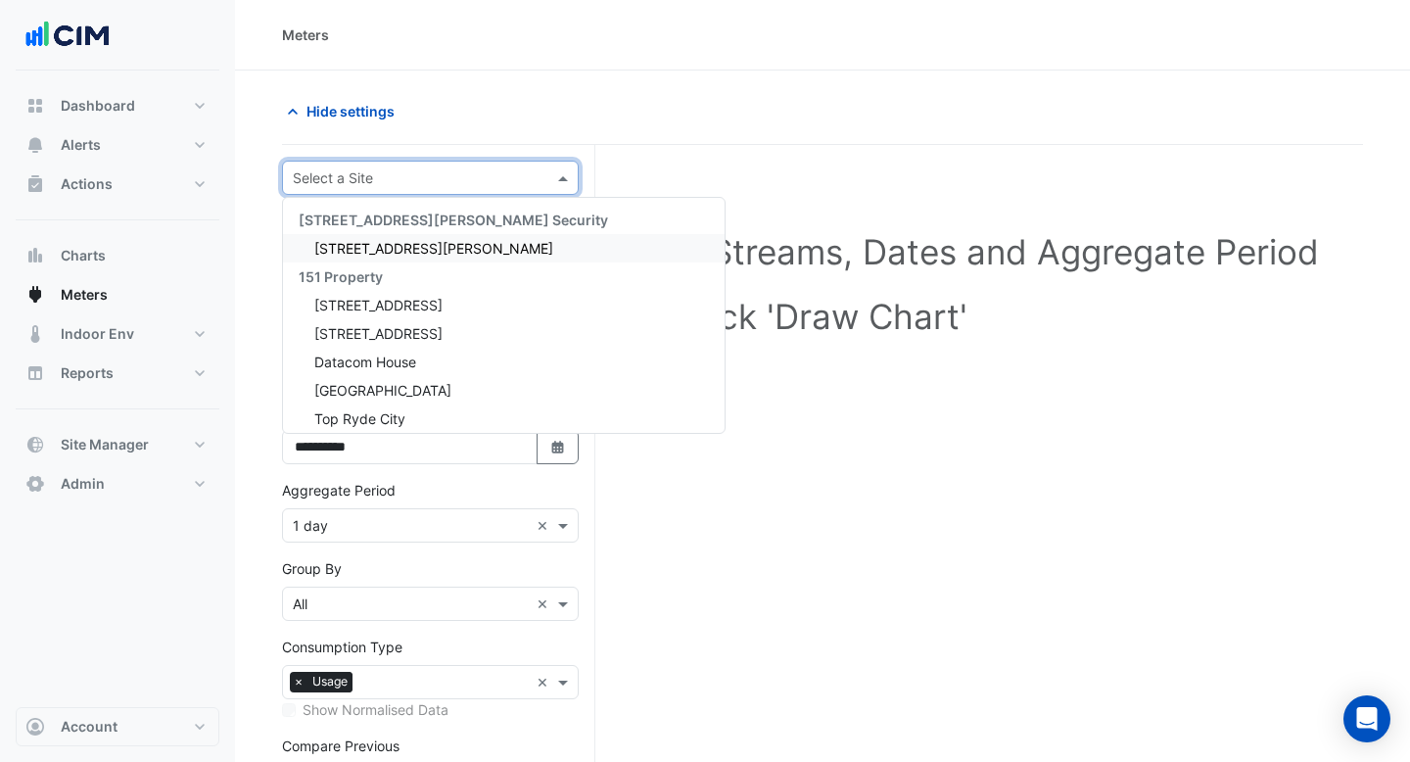
click at [468, 181] on input "text" at bounding box center [411, 178] width 236 height 21
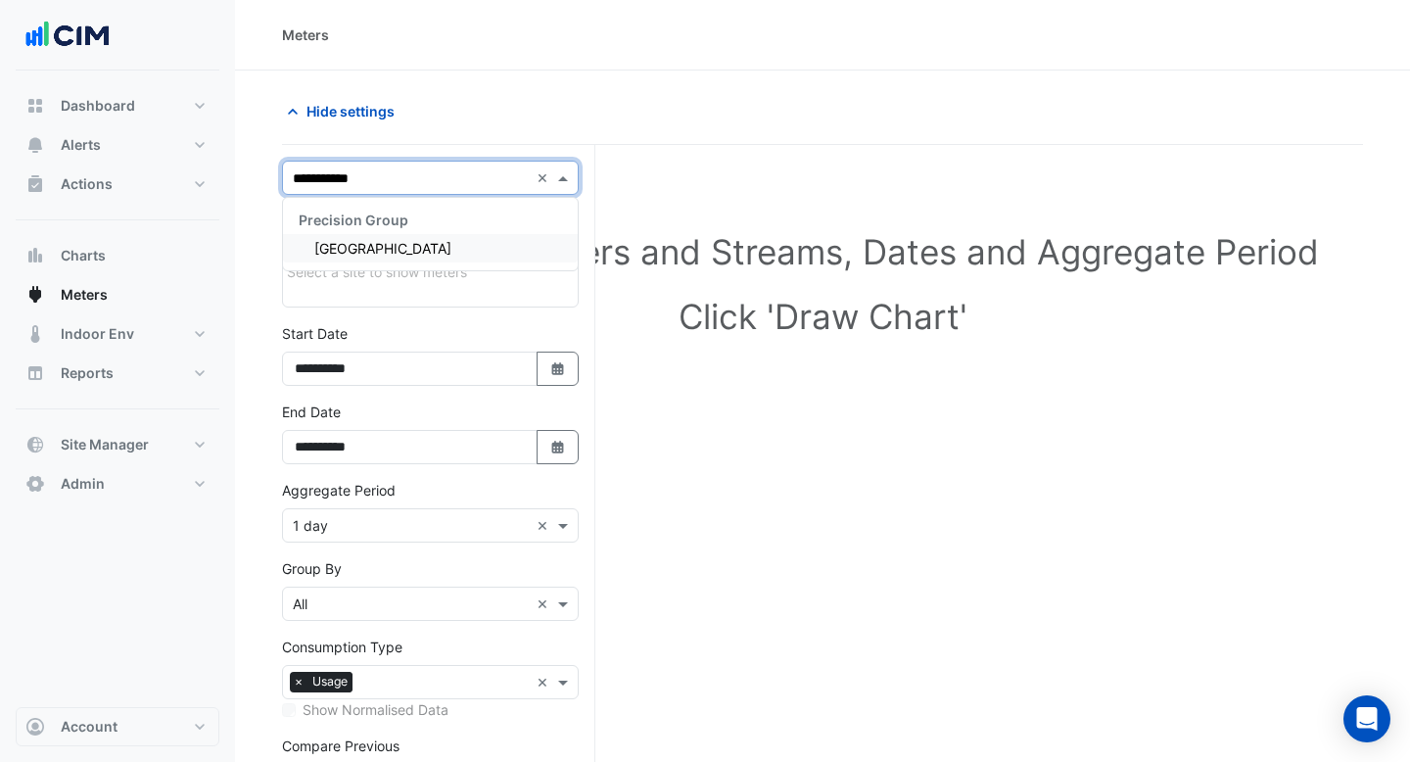
type input "**********"
click at [518, 246] on div "[GEOGRAPHIC_DATA]" at bounding box center [430, 248] width 295 height 28
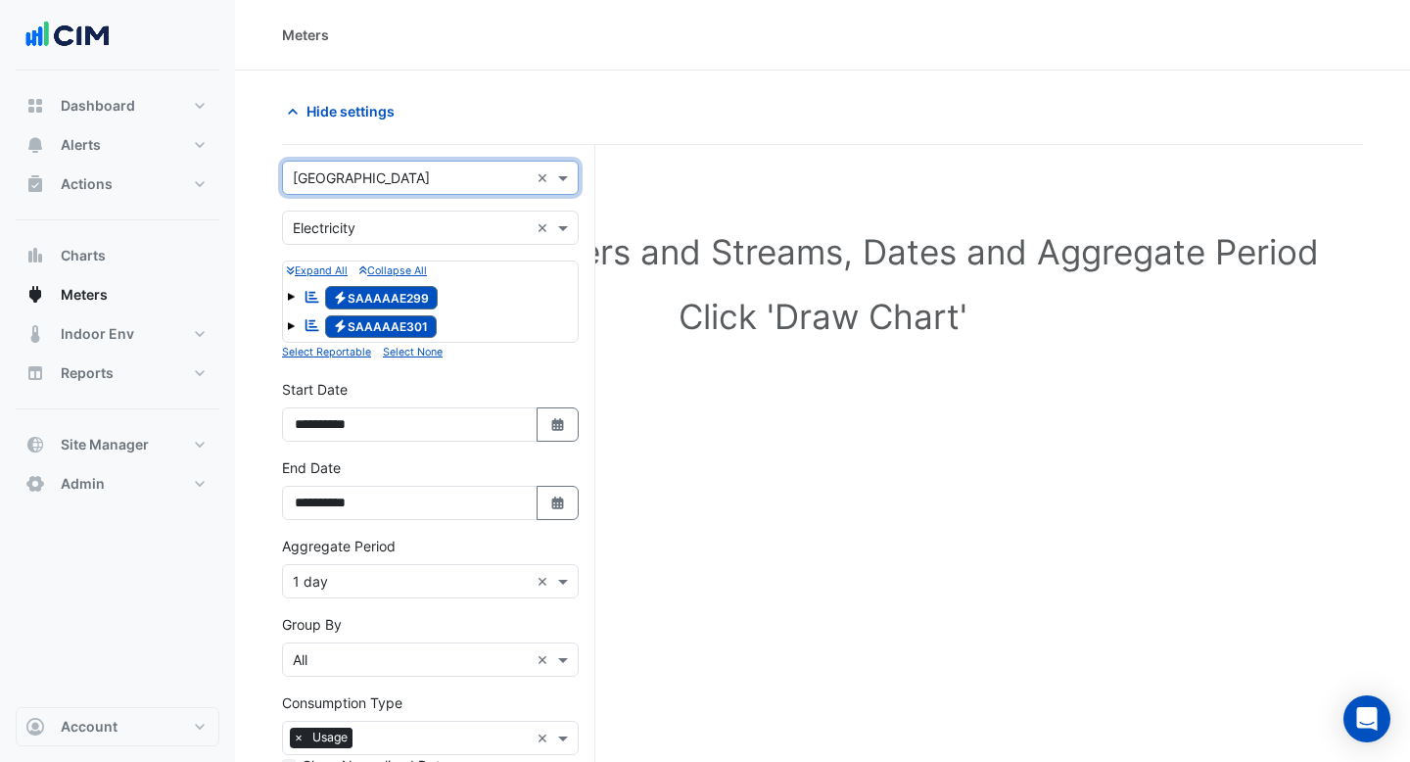
scroll to position [228, 0]
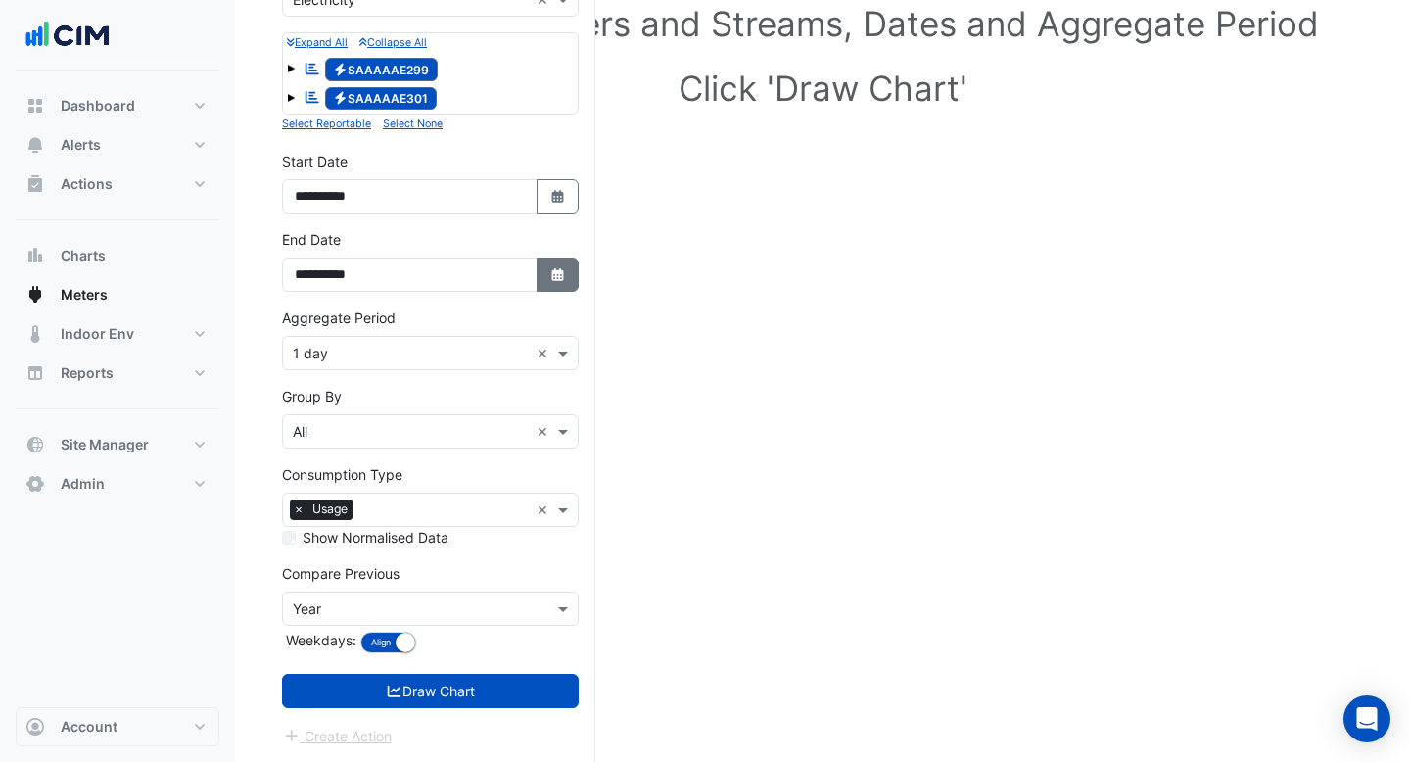
click at [546, 273] on button "Select Date" at bounding box center [557, 274] width 43 height 34
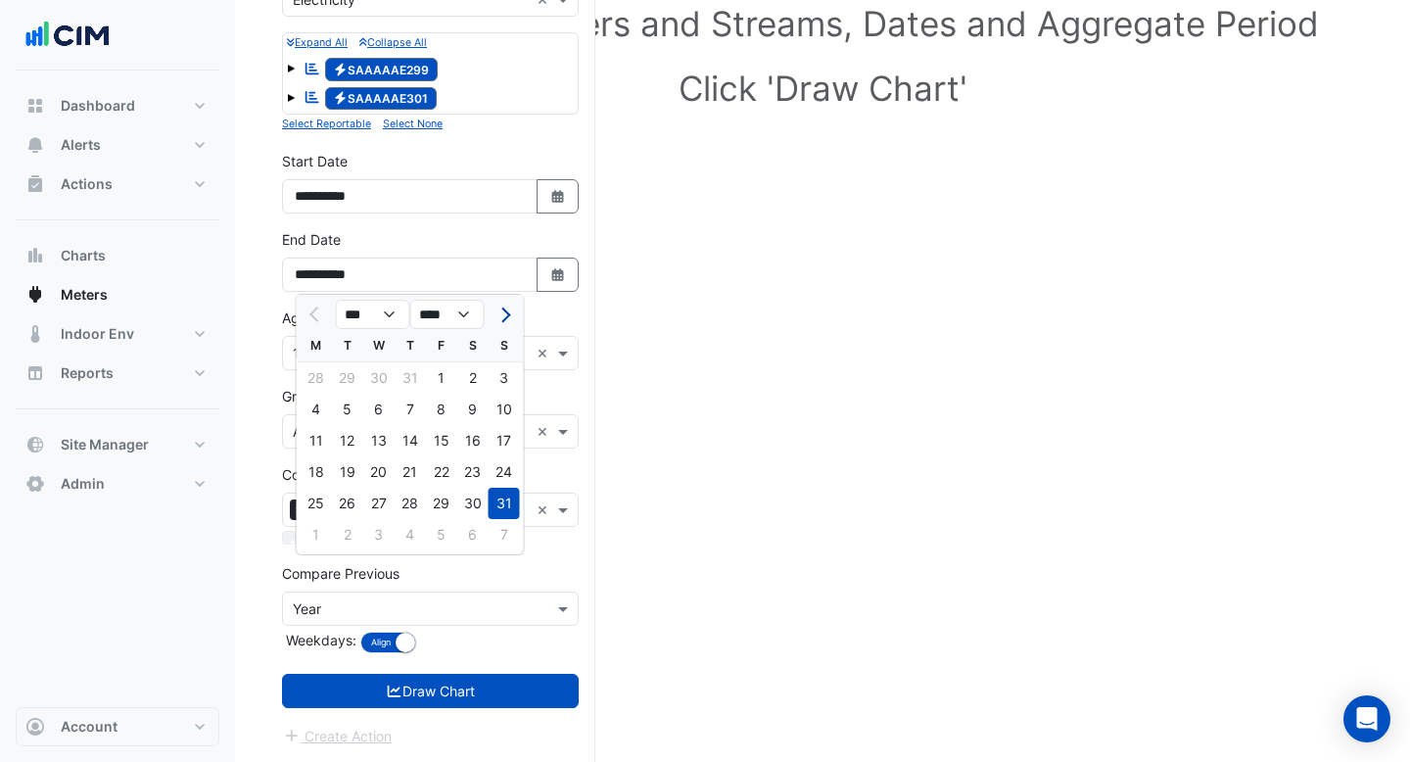
click at [501, 313] on span "Next month" at bounding box center [502, 314] width 15 height 15
select select "*"
click at [497, 406] on div "14" at bounding box center [504, 409] width 31 height 31
type input "**********"
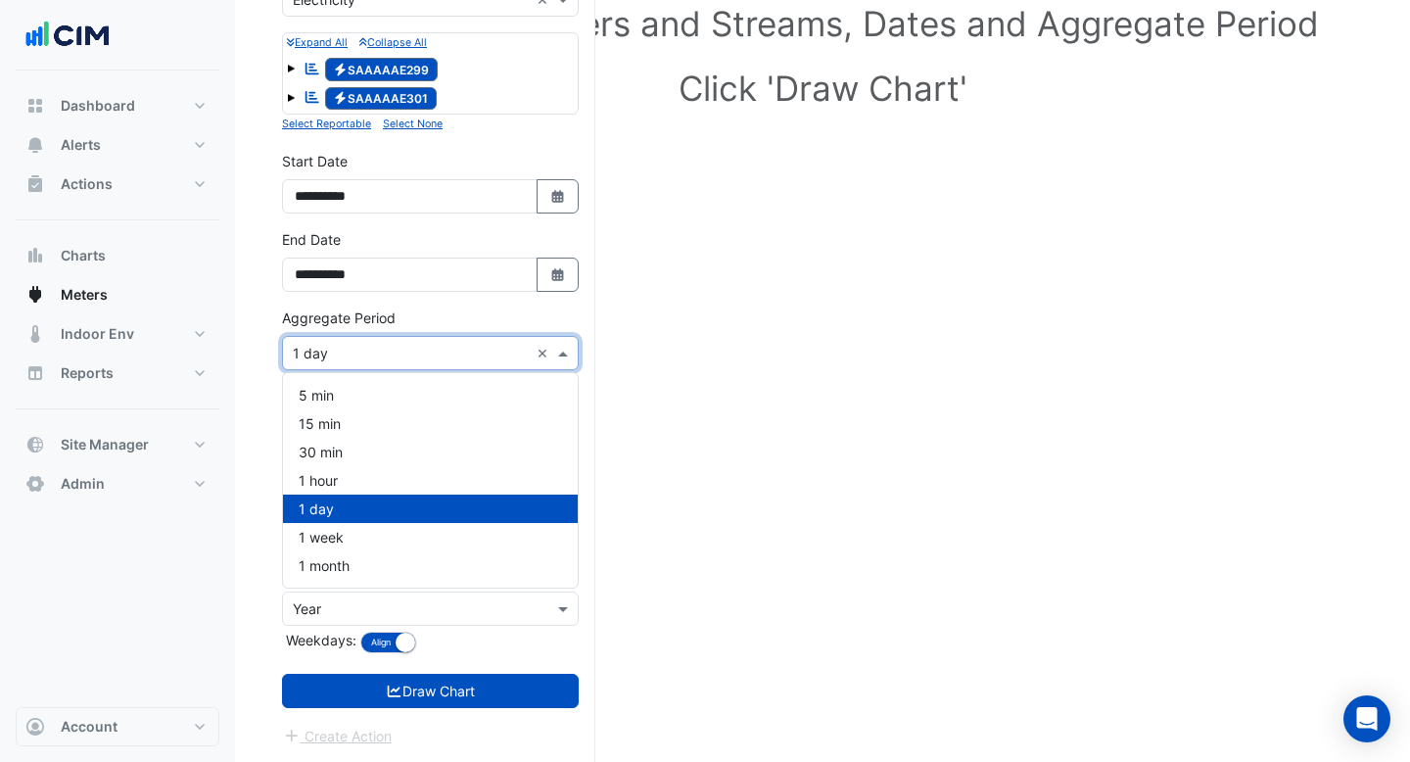
click at [479, 359] on input "text" at bounding box center [411, 354] width 236 height 21
click at [453, 422] on div "15 min" at bounding box center [430, 423] width 295 height 28
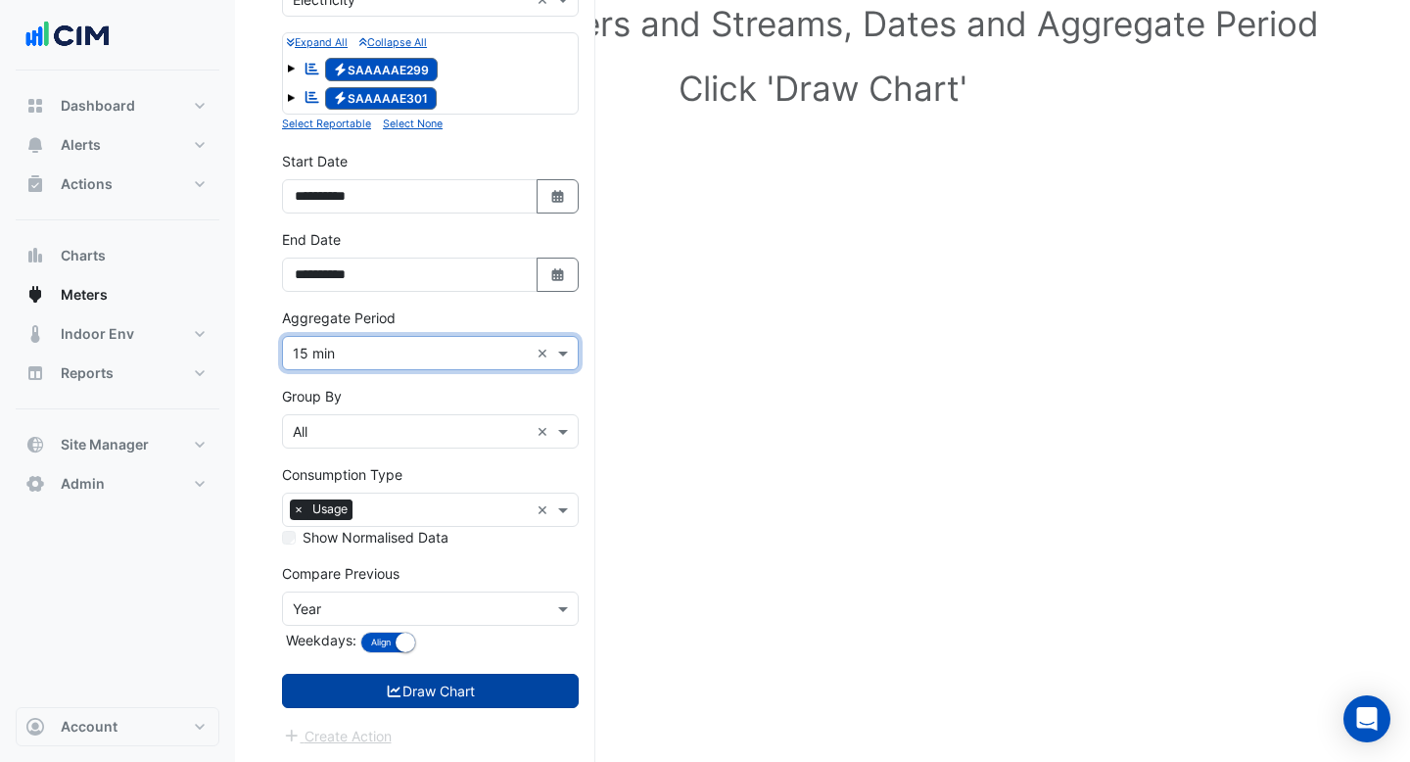
click at [467, 682] on button "Draw Chart" at bounding box center [430, 691] width 297 height 34
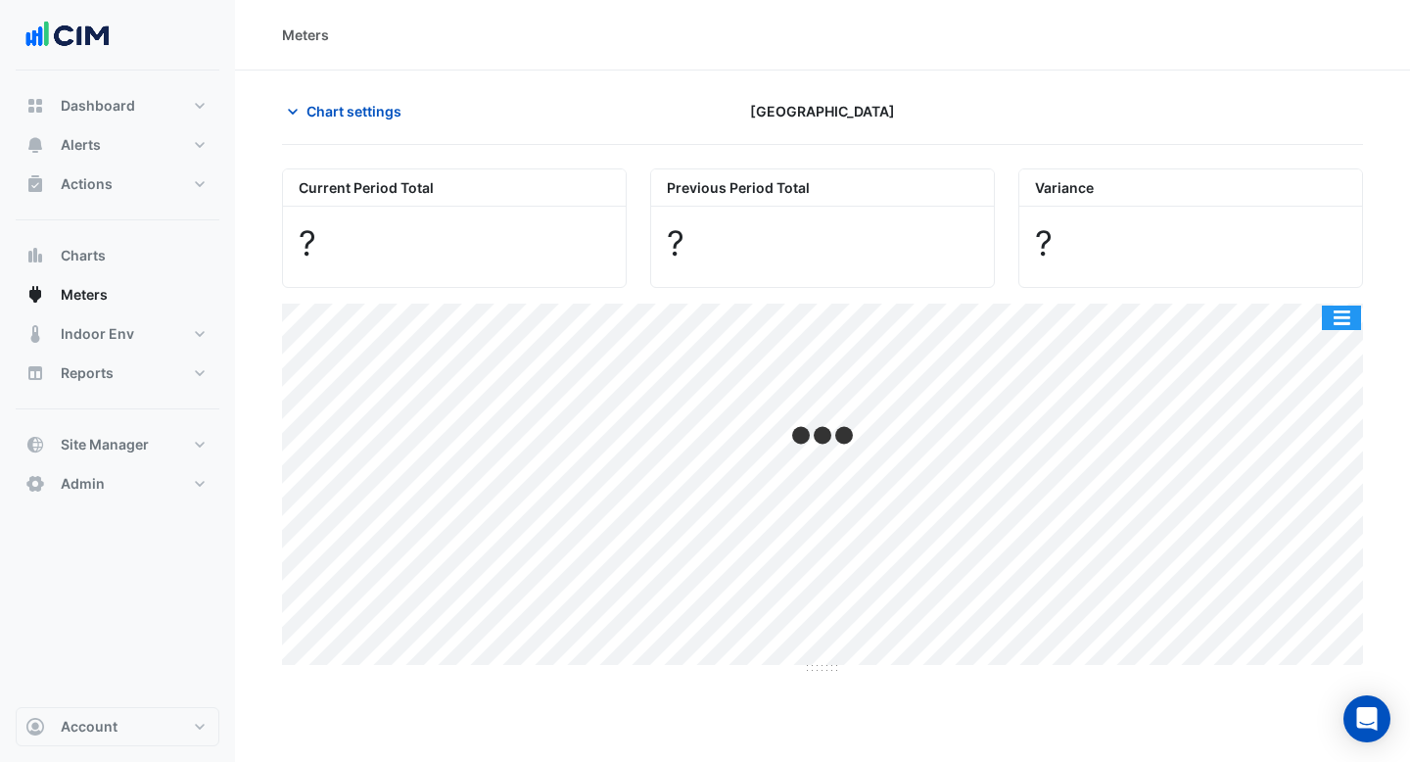
click at [1331, 318] on button "button" at bounding box center [1341, 317] width 39 height 24
click at [1382, 185] on section "Chart settings Adelaide Central Plaza Current Period Total ? Previous Period To…" at bounding box center [822, 372] width 1175 height 604
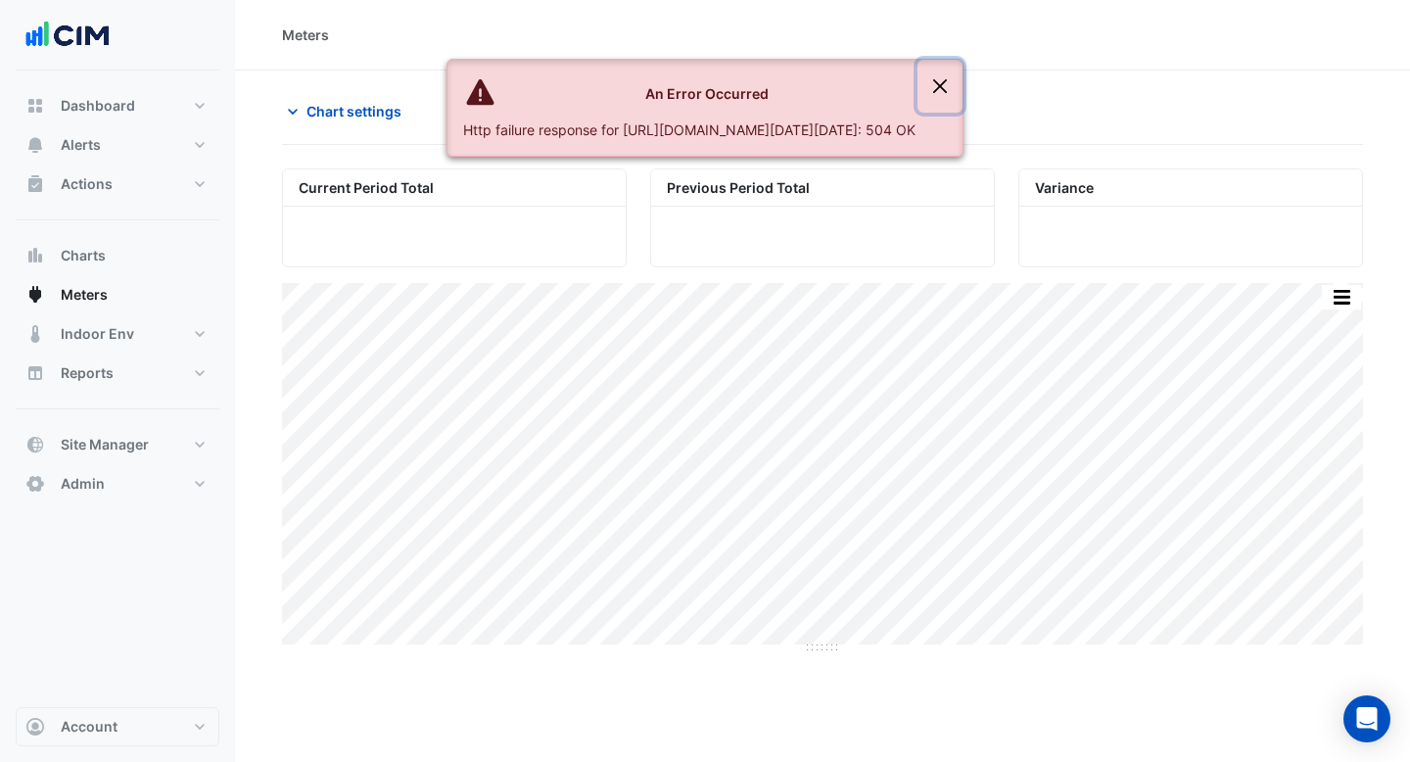
click at [962, 81] on button "Close" at bounding box center [939, 86] width 45 height 53
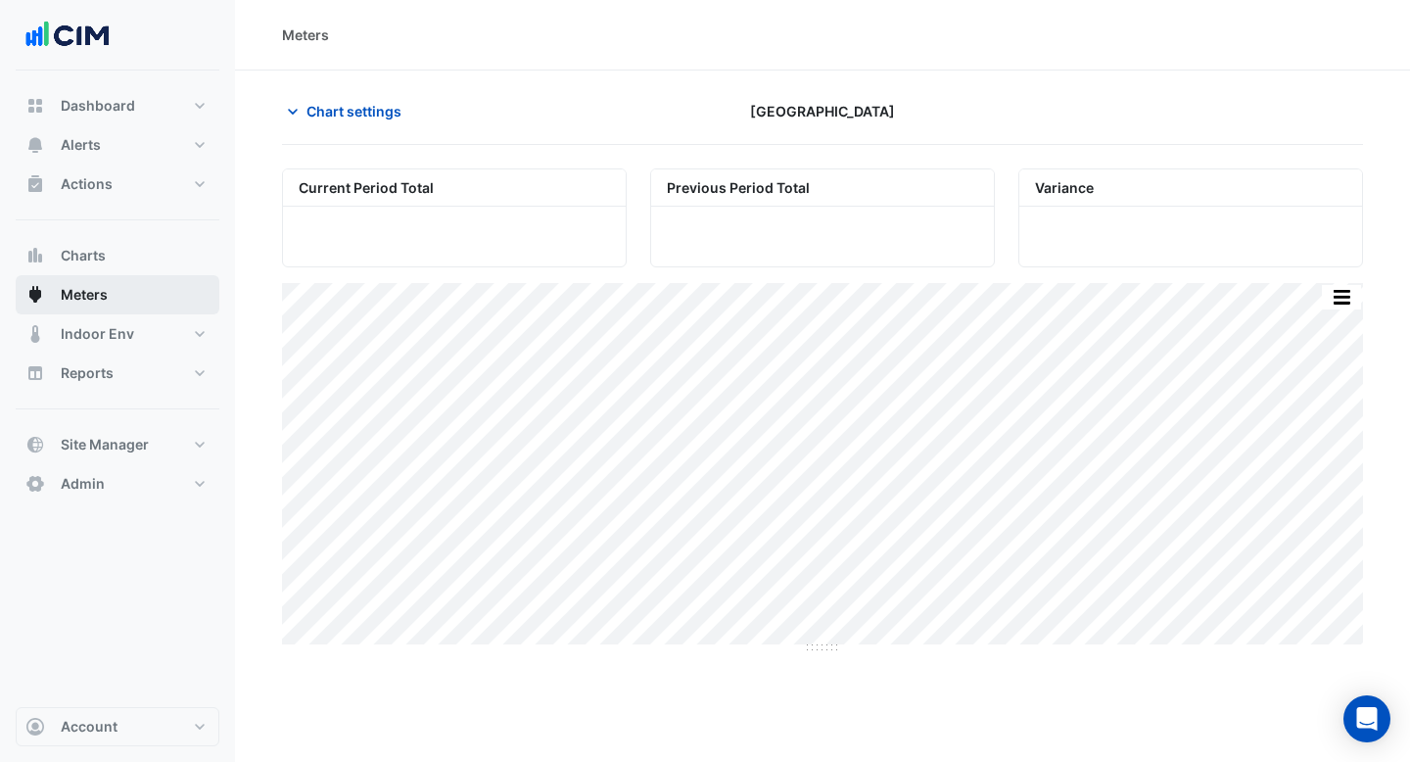
click at [150, 289] on button "Meters" at bounding box center [118, 294] width 204 height 39
click at [360, 112] on span "Chart settings" at bounding box center [353, 111] width 95 height 21
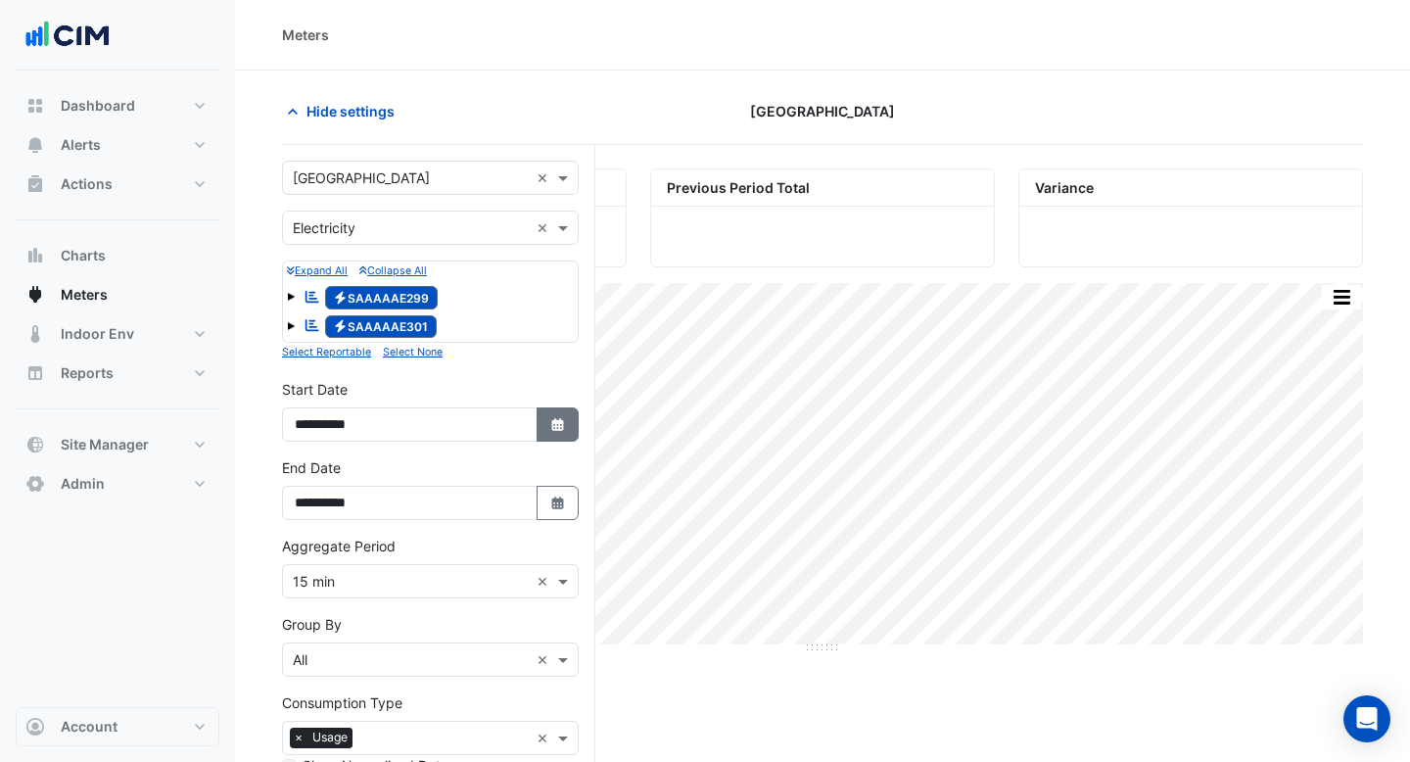
click at [555, 416] on fa-icon "Select Date" at bounding box center [558, 424] width 18 height 17
select select "*"
select select "****"
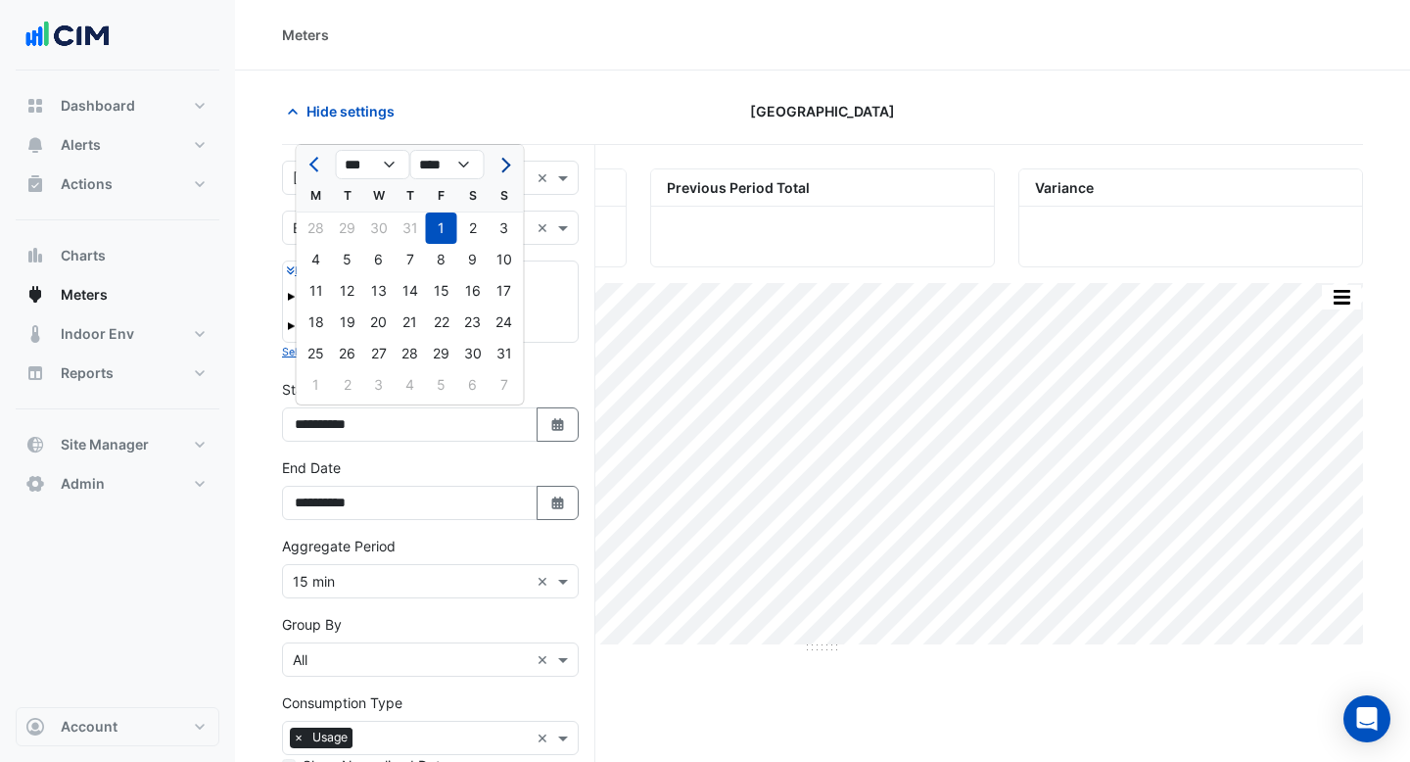
click at [508, 163] on span "Next month" at bounding box center [502, 165] width 15 height 15
select select "*"
click at [316, 227] on div "1" at bounding box center [316, 227] width 31 height 31
type input "**********"
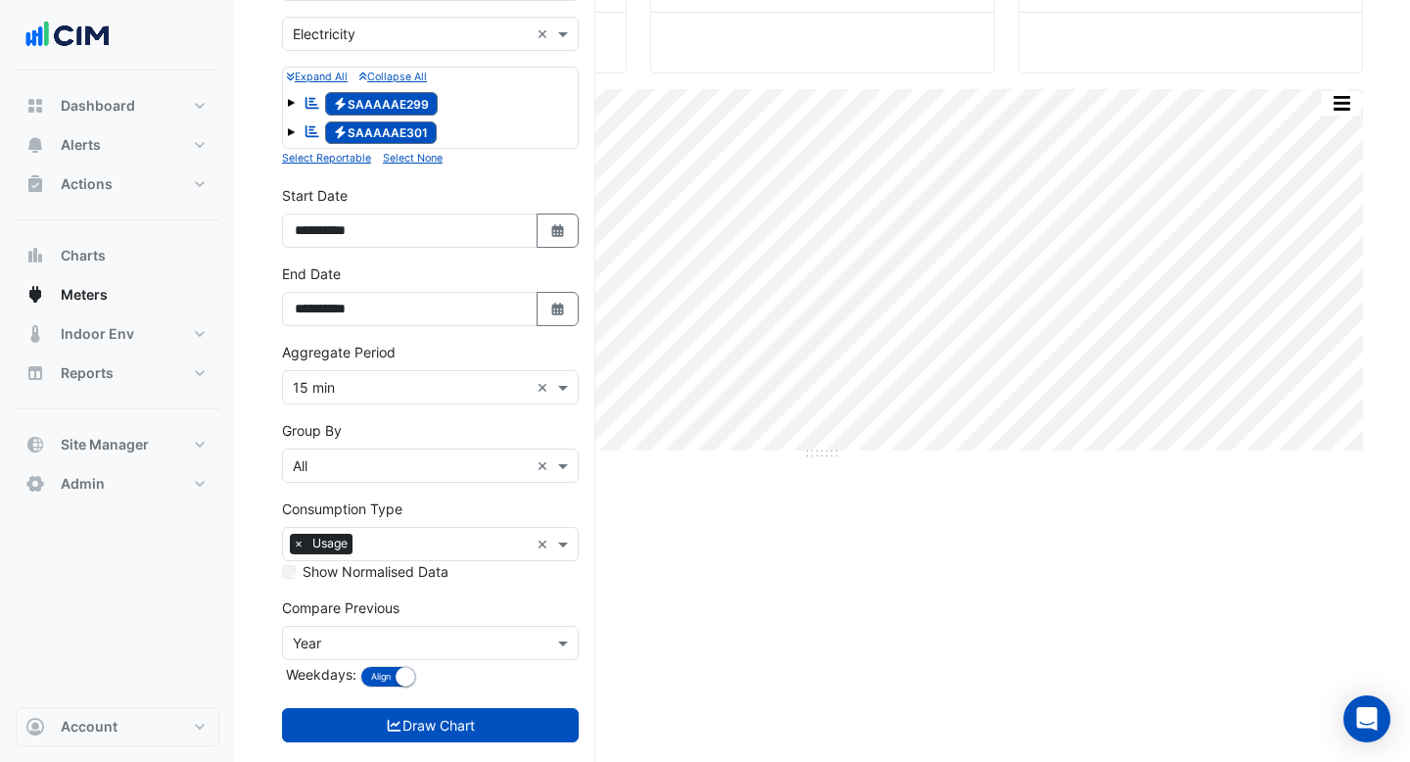
scroll to position [228, 0]
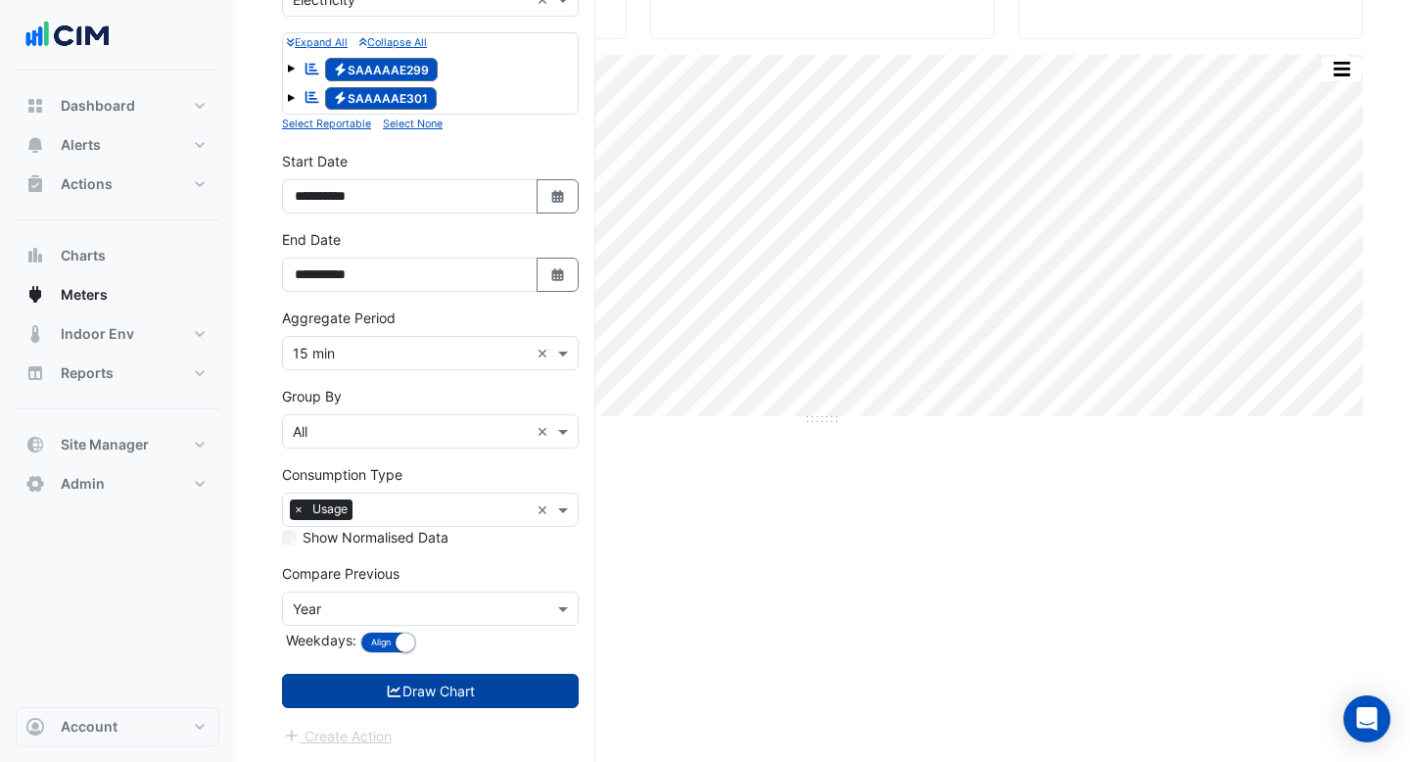
click at [425, 681] on button "Draw Chart" at bounding box center [430, 691] width 297 height 34
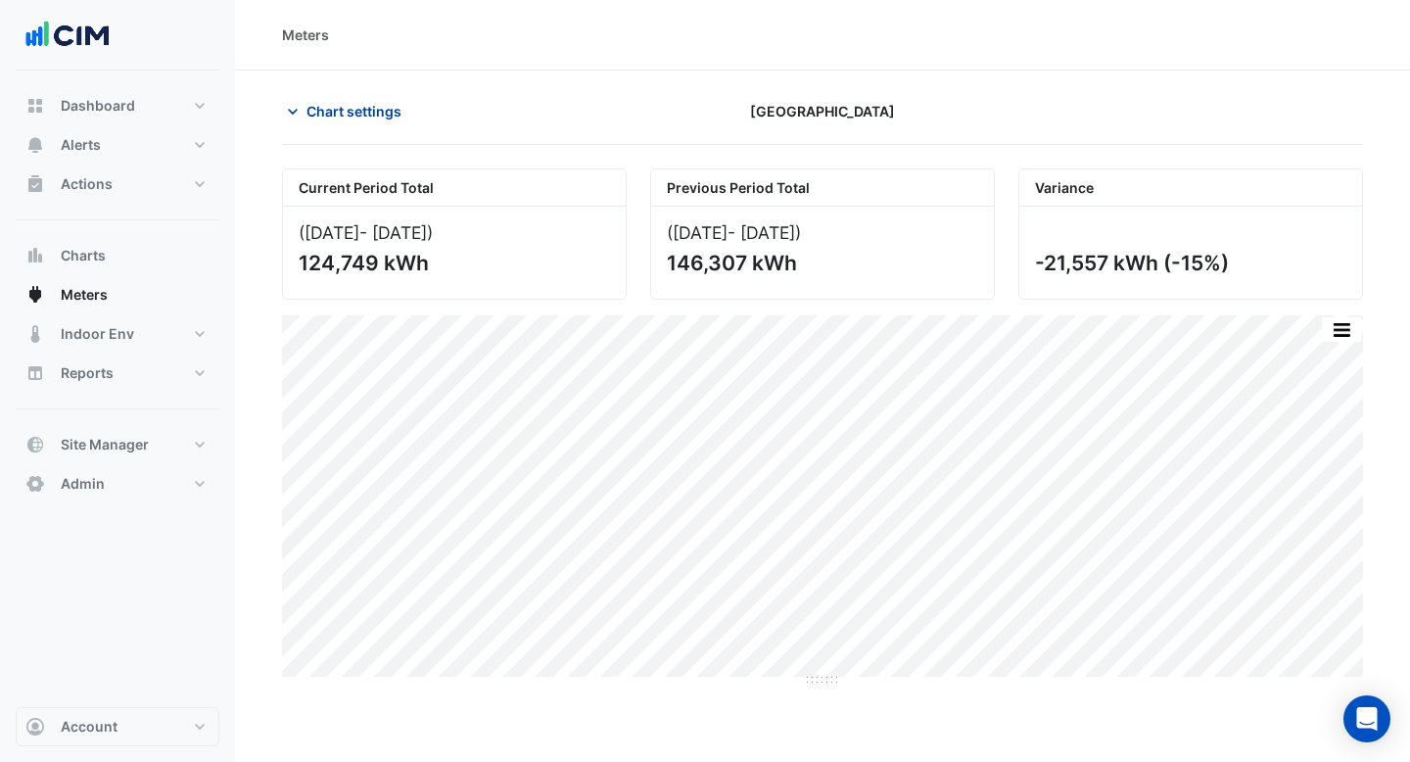
click at [356, 119] on span "Chart settings" at bounding box center [353, 111] width 95 height 21
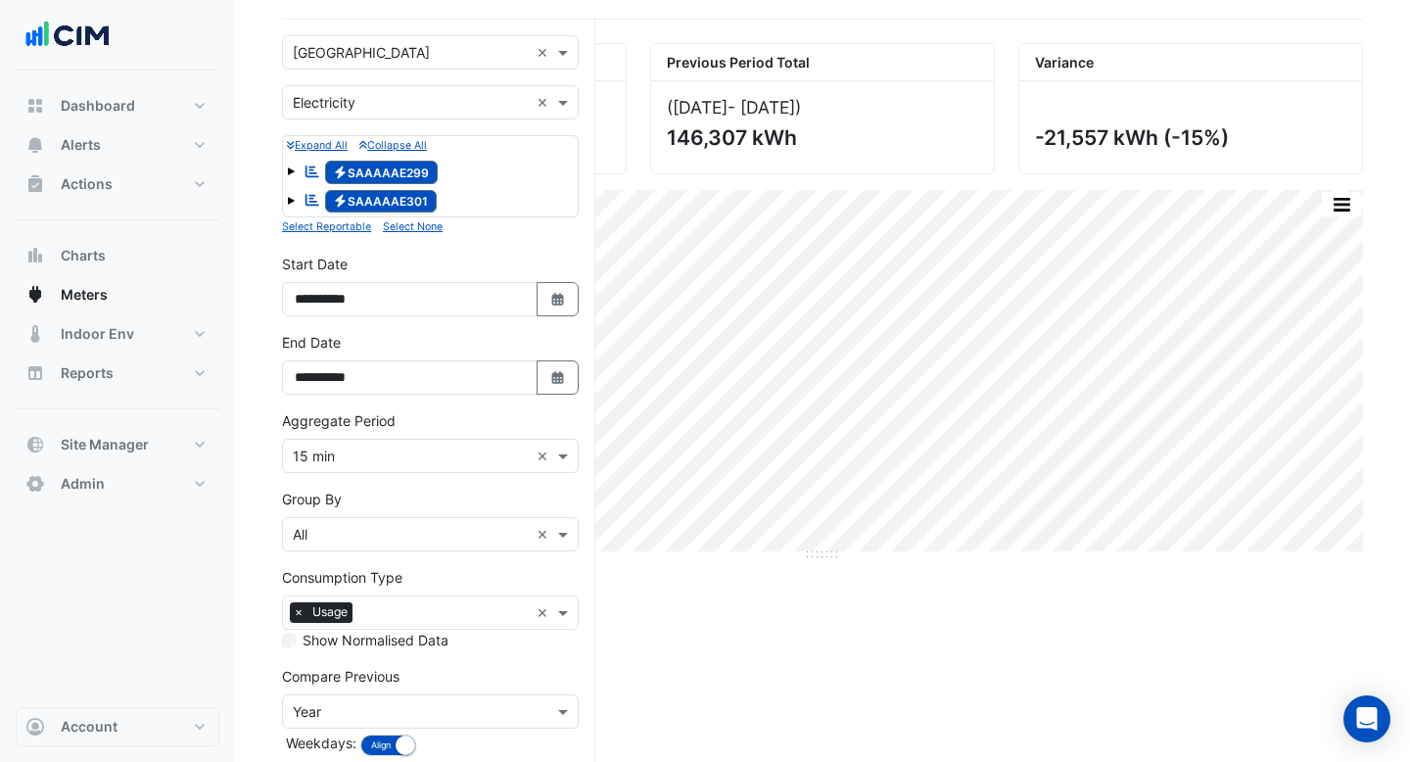
scroll to position [228, 0]
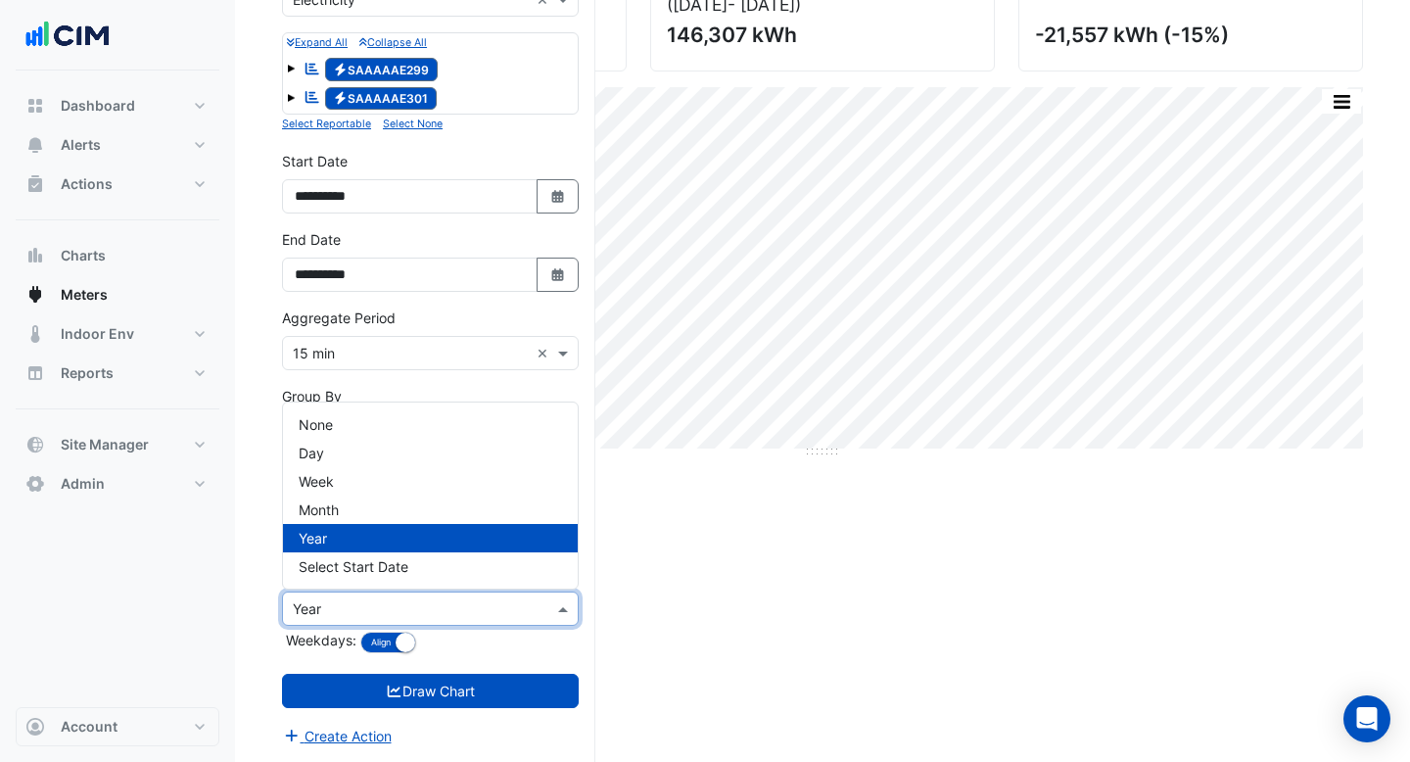
click at [440, 617] on input "text" at bounding box center [411, 609] width 236 height 21
click at [392, 476] on div "Week" at bounding box center [430, 481] width 295 height 28
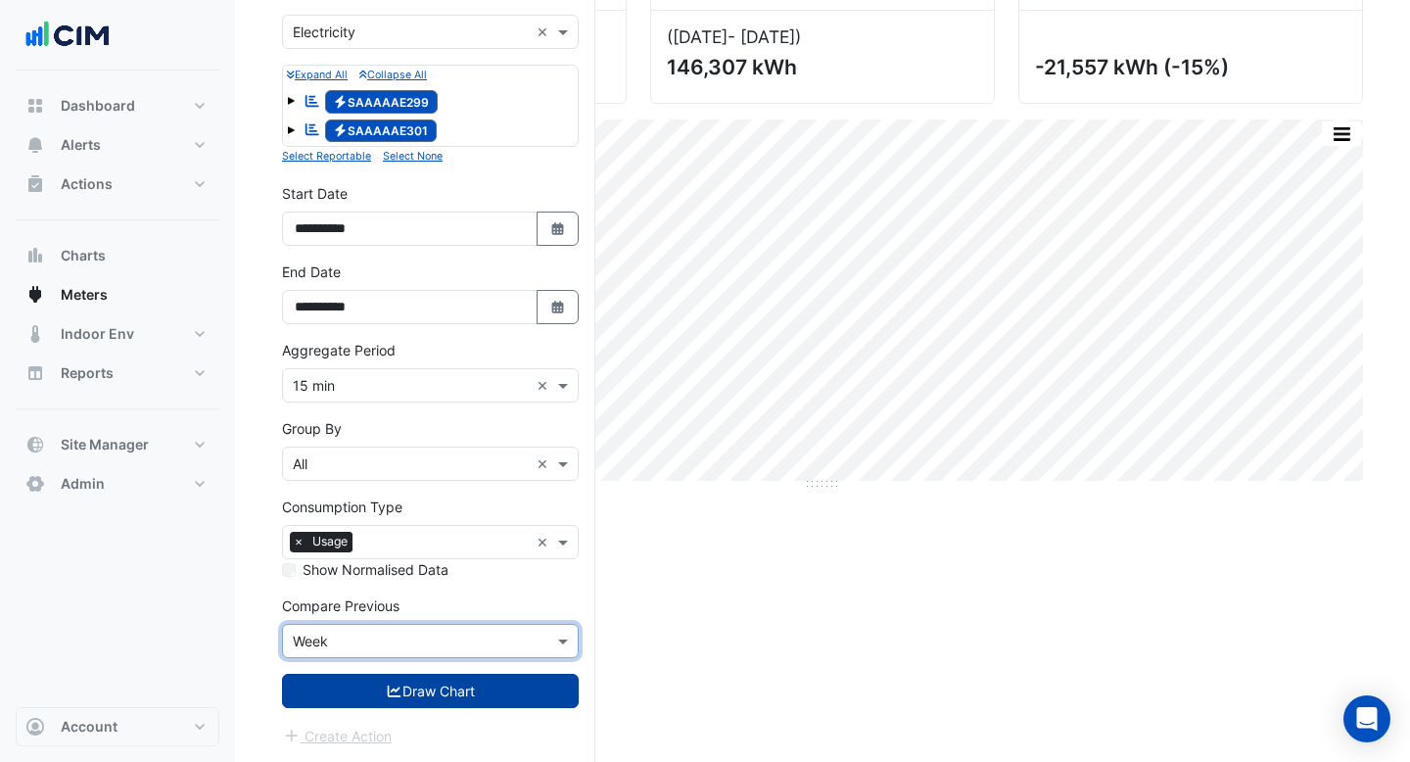
click at [443, 694] on button "Draw Chart" at bounding box center [430, 691] width 297 height 34
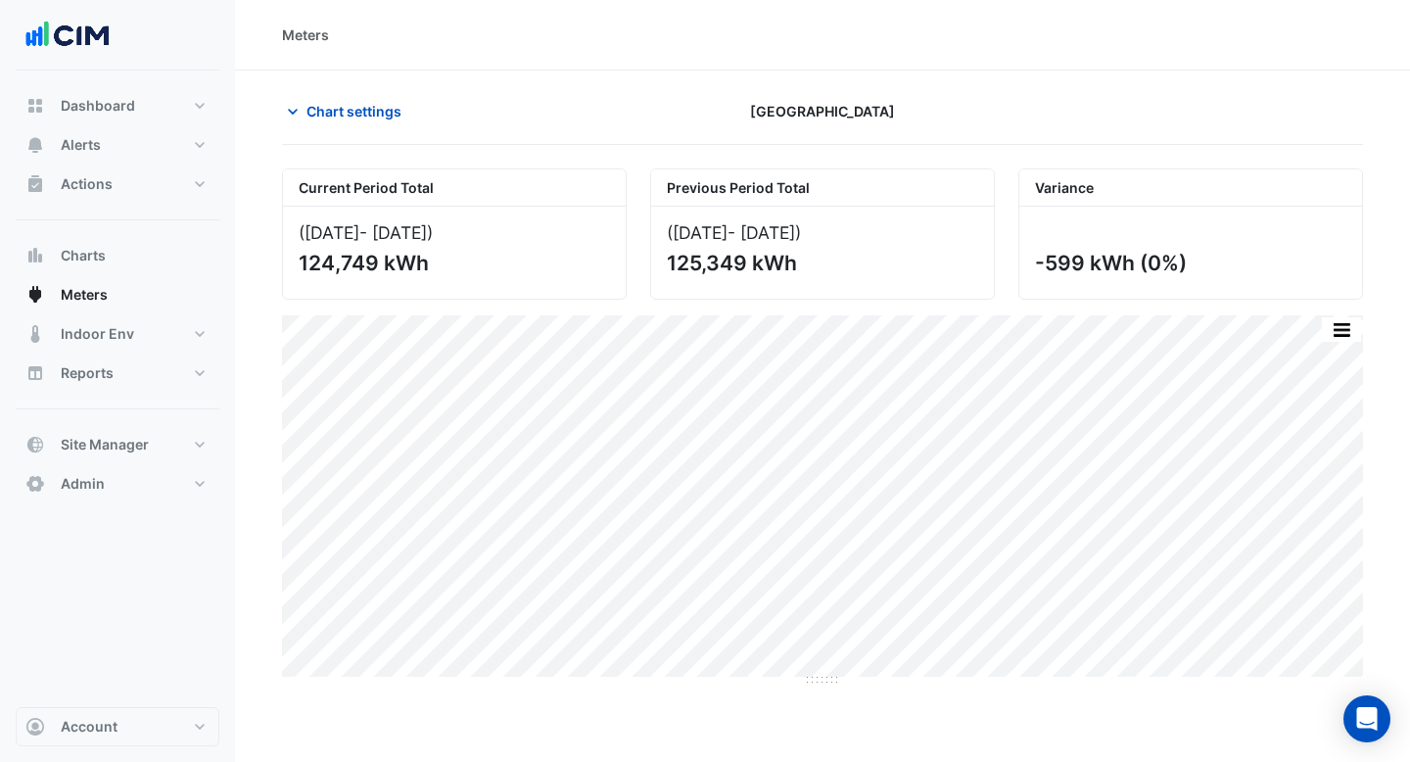
click at [1348, 319] on button "button" at bounding box center [1341, 329] width 39 height 24
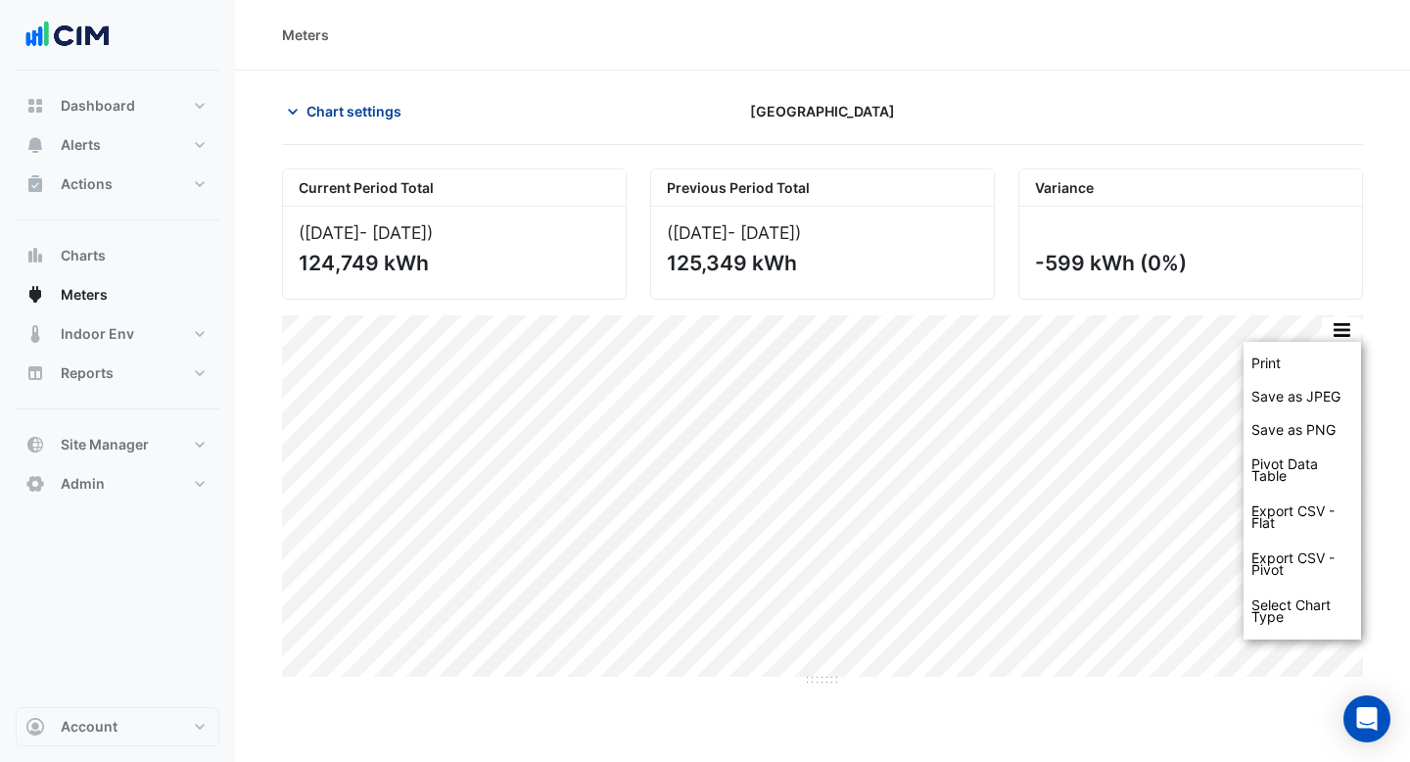
click at [381, 115] on span "Chart settings" at bounding box center [353, 111] width 95 height 21
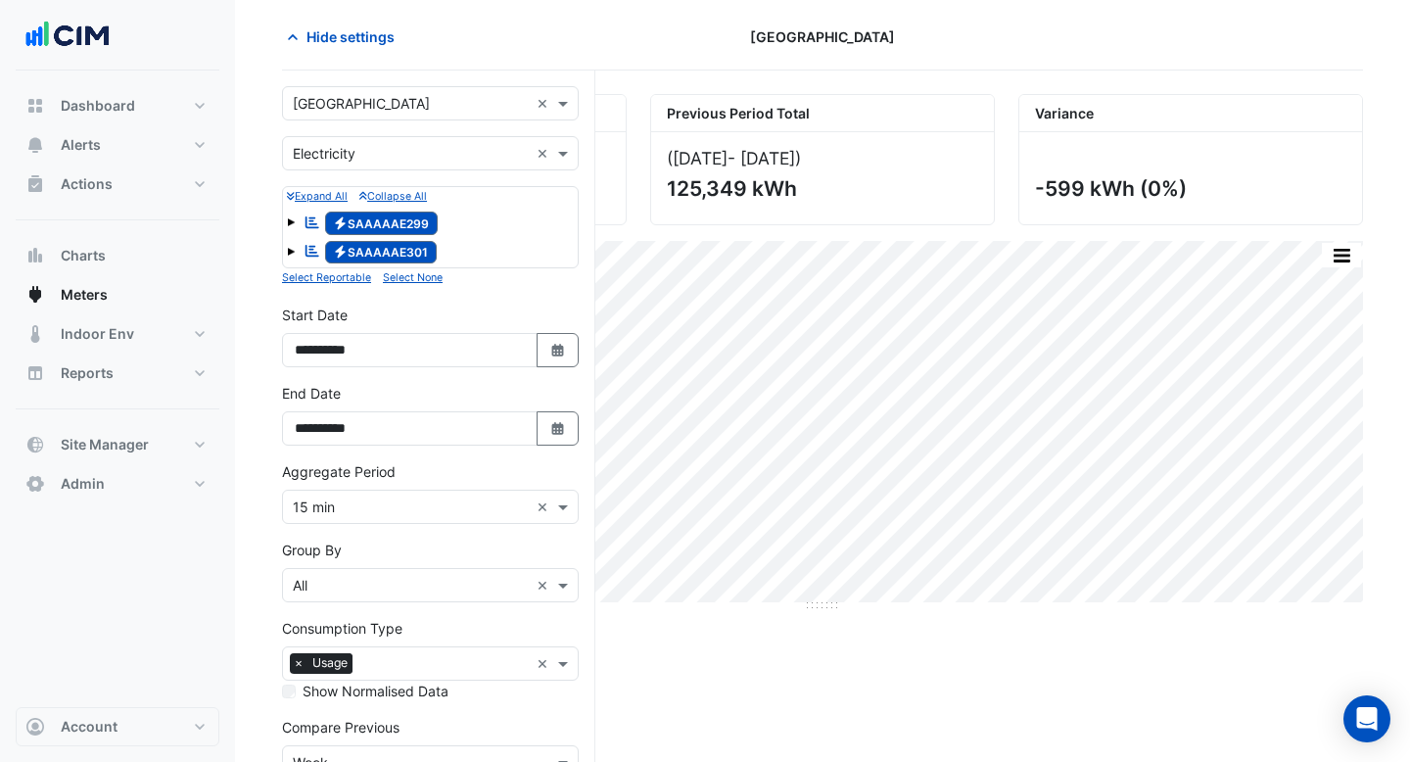
scroll to position [169, 0]
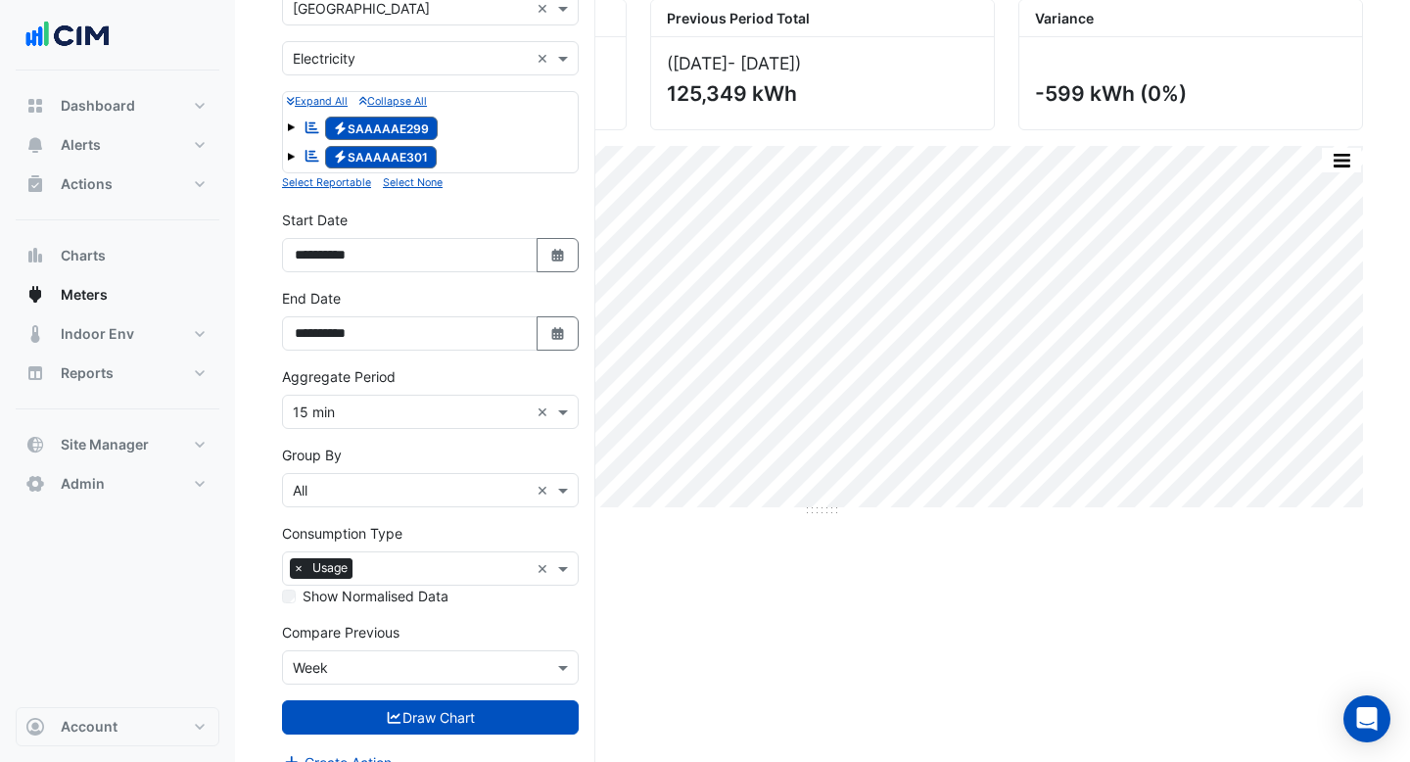
click at [391, 489] on input "text" at bounding box center [411, 491] width 236 height 21
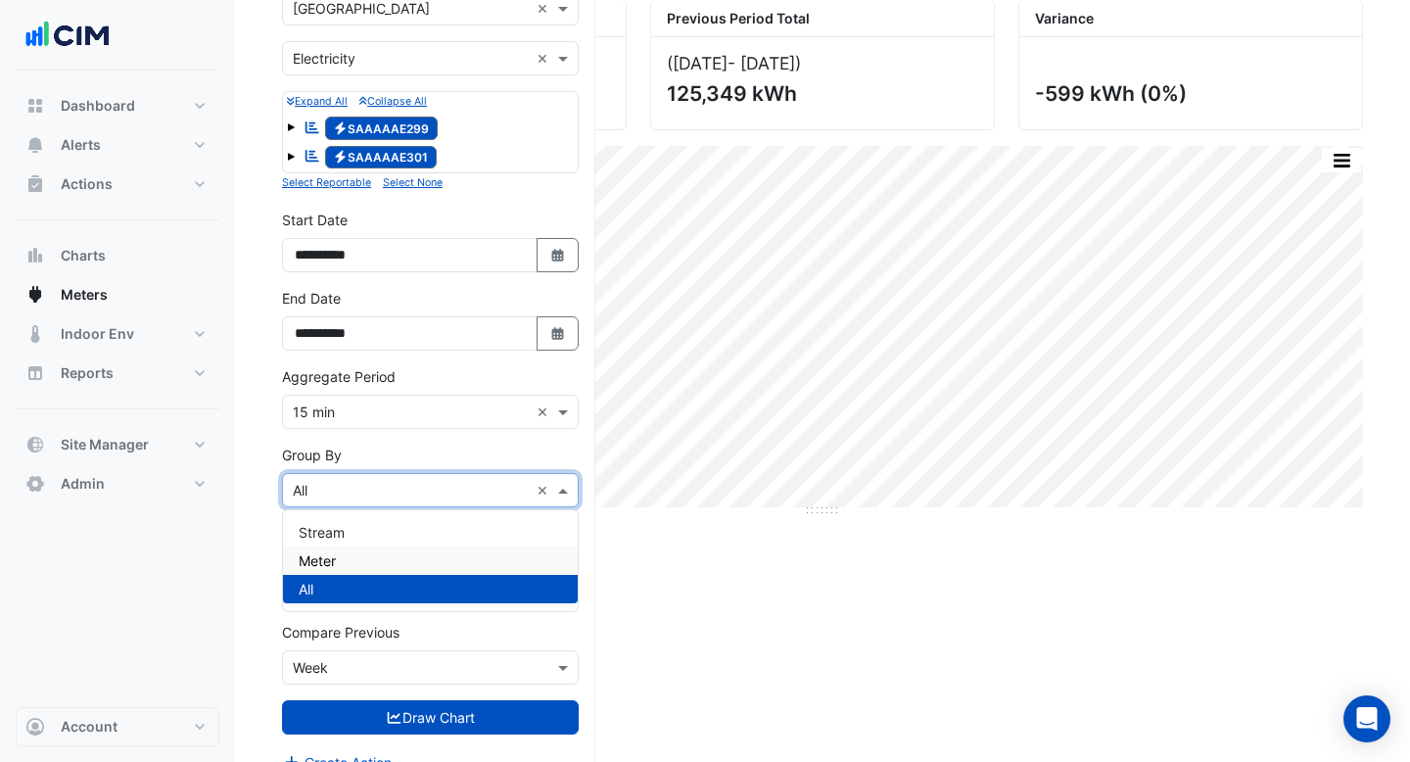
click at [379, 548] on div "Meter" at bounding box center [430, 560] width 295 height 28
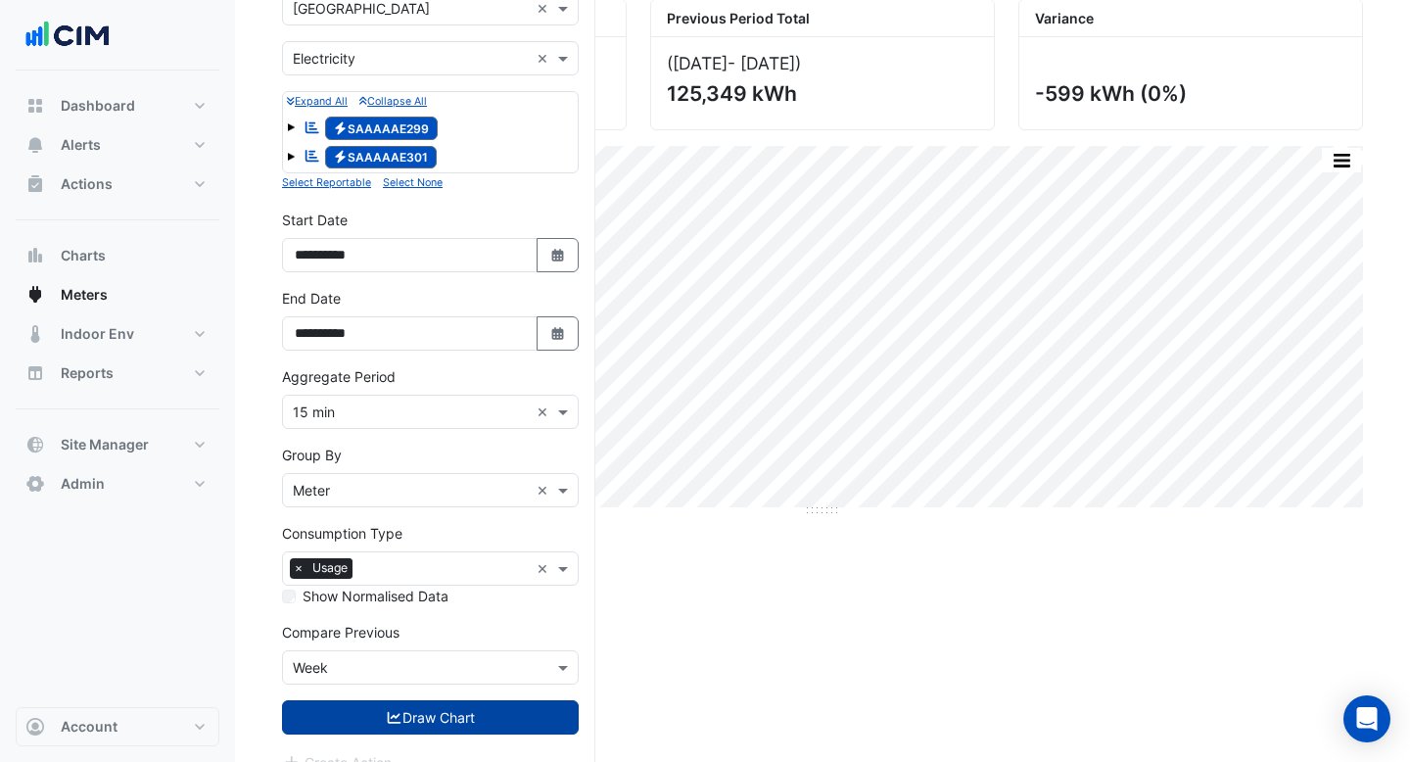
click at [449, 717] on button "Draw Chart" at bounding box center [430, 717] width 297 height 34
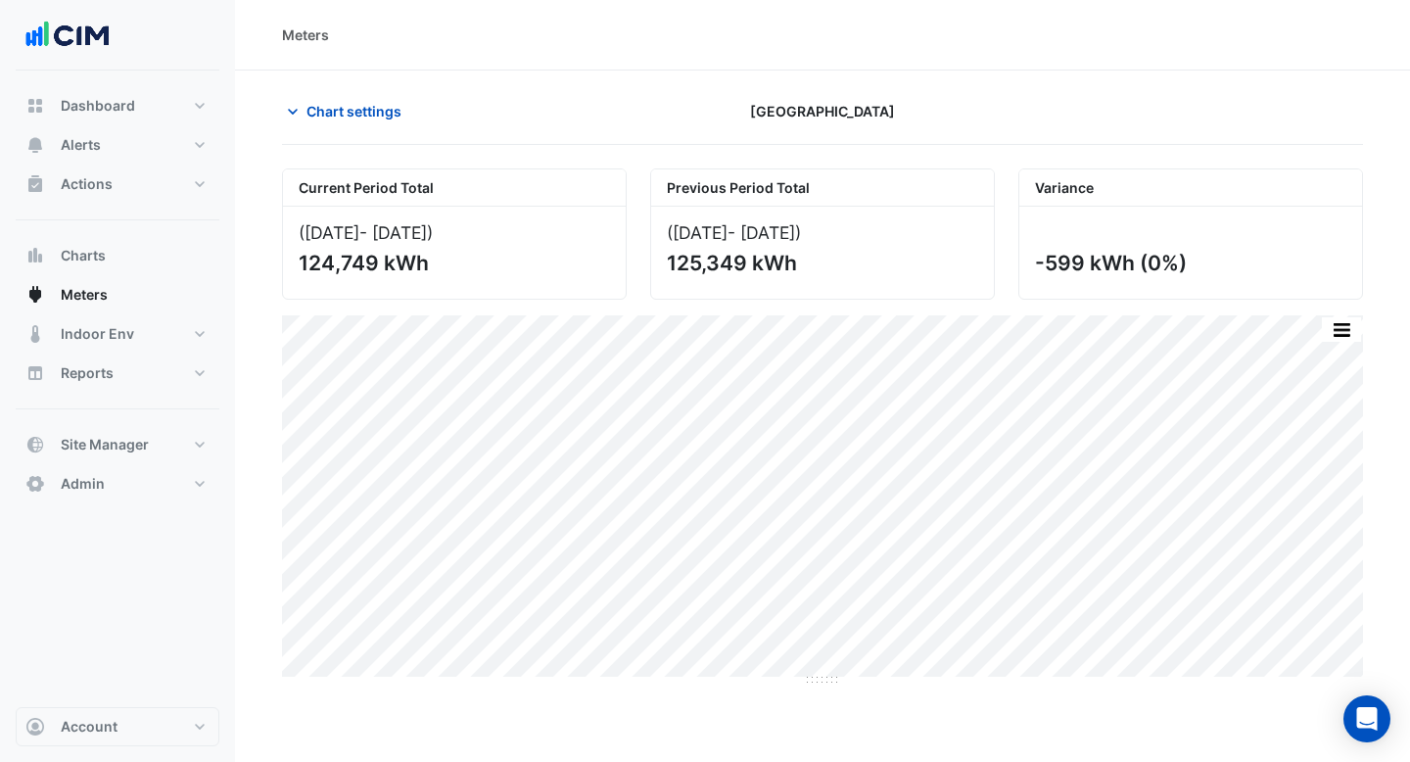
click at [1332, 342] on div "Split by Meter Print Save as JPEG Save as PNG Pivot Data Table Export CSV - Fla…" at bounding box center [1341, 329] width 41 height 26
click at [1344, 334] on button "button" at bounding box center [1341, 329] width 39 height 24
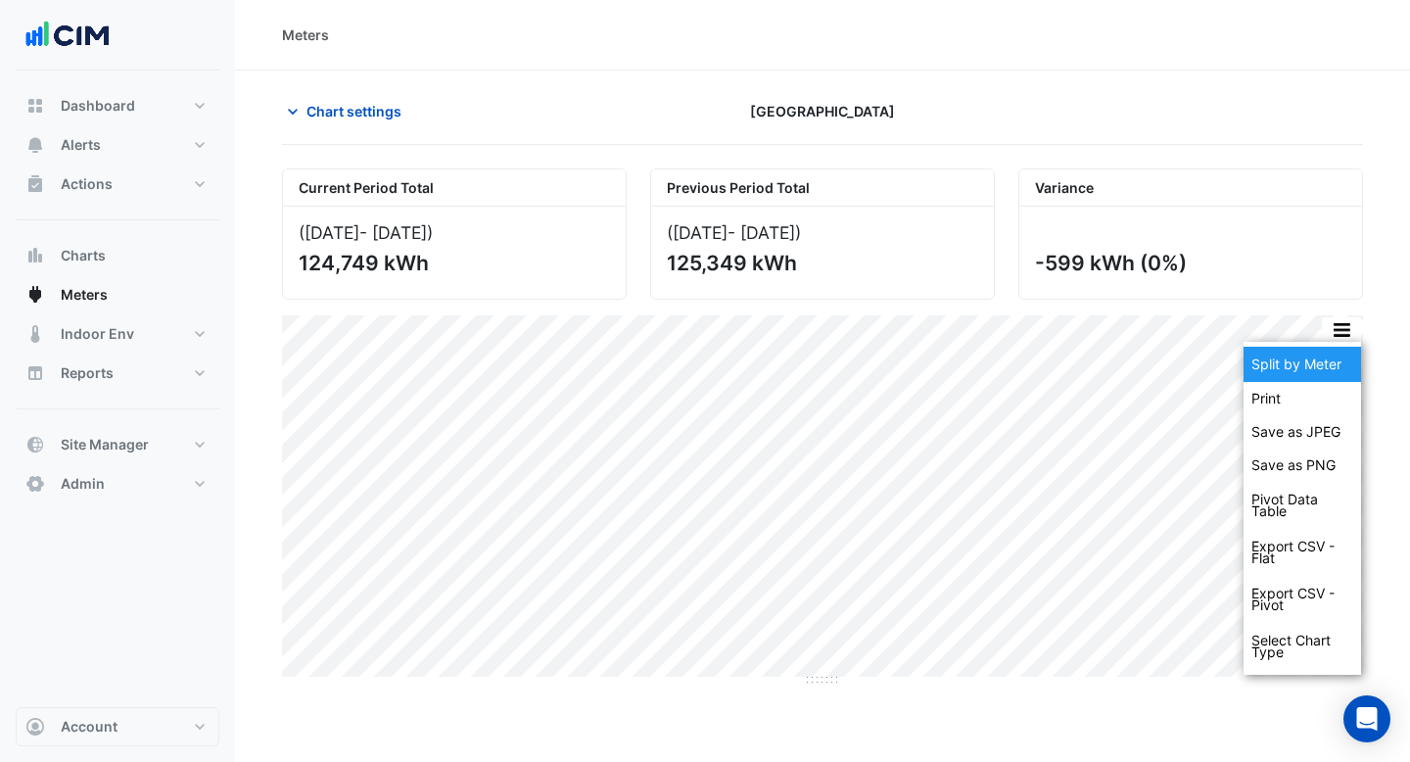
click at [1330, 363] on div "Split by Meter" at bounding box center [1301, 364] width 117 height 35
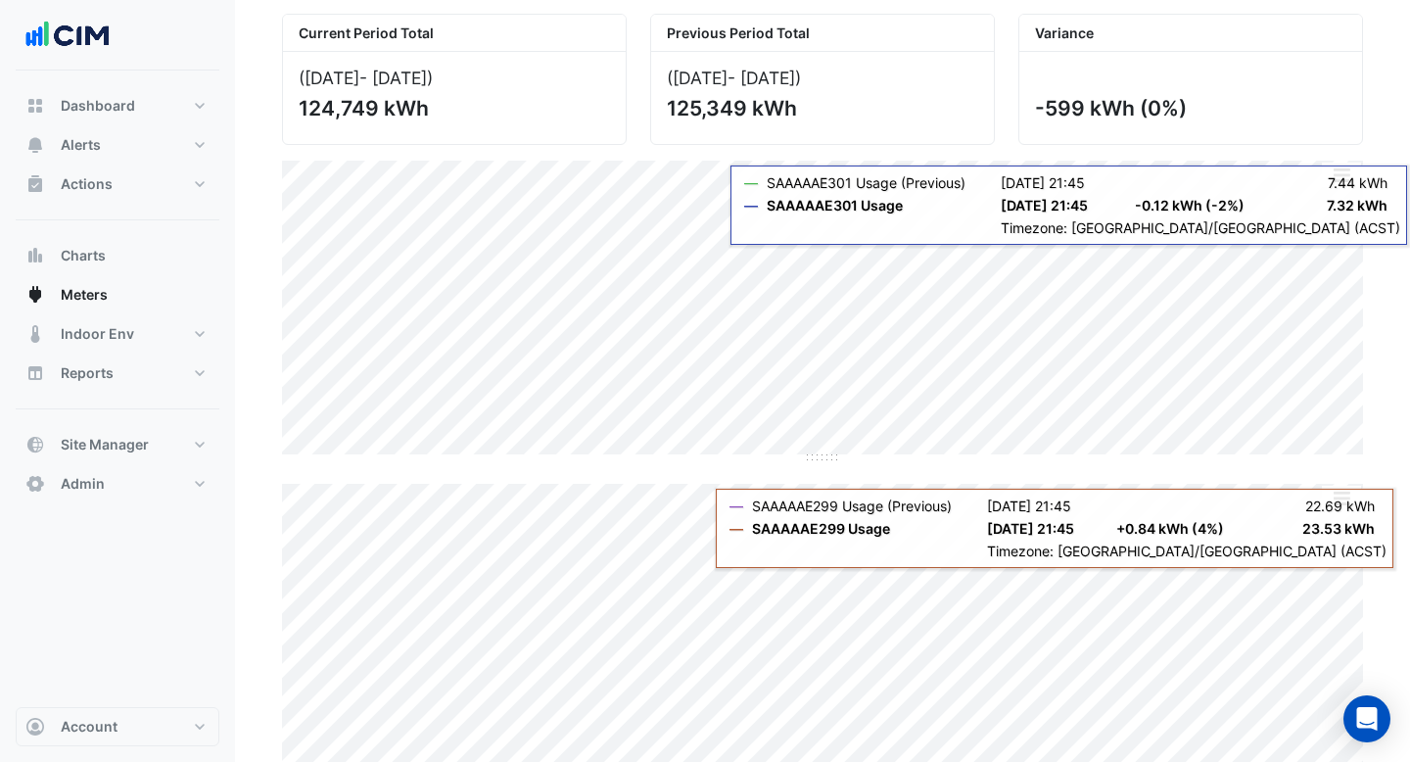
scroll to position [200, 0]
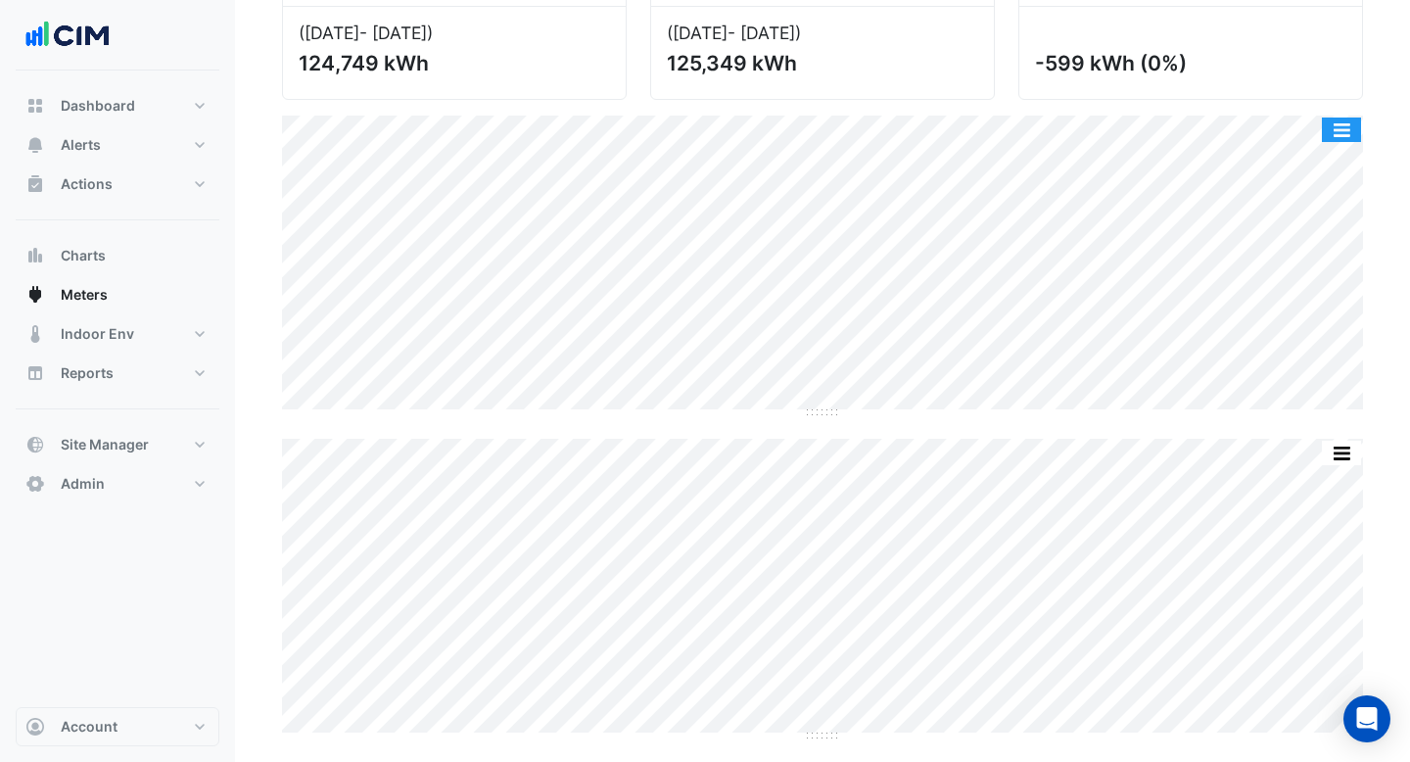
click at [1340, 128] on button "button" at bounding box center [1341, 129] width 39 height 24
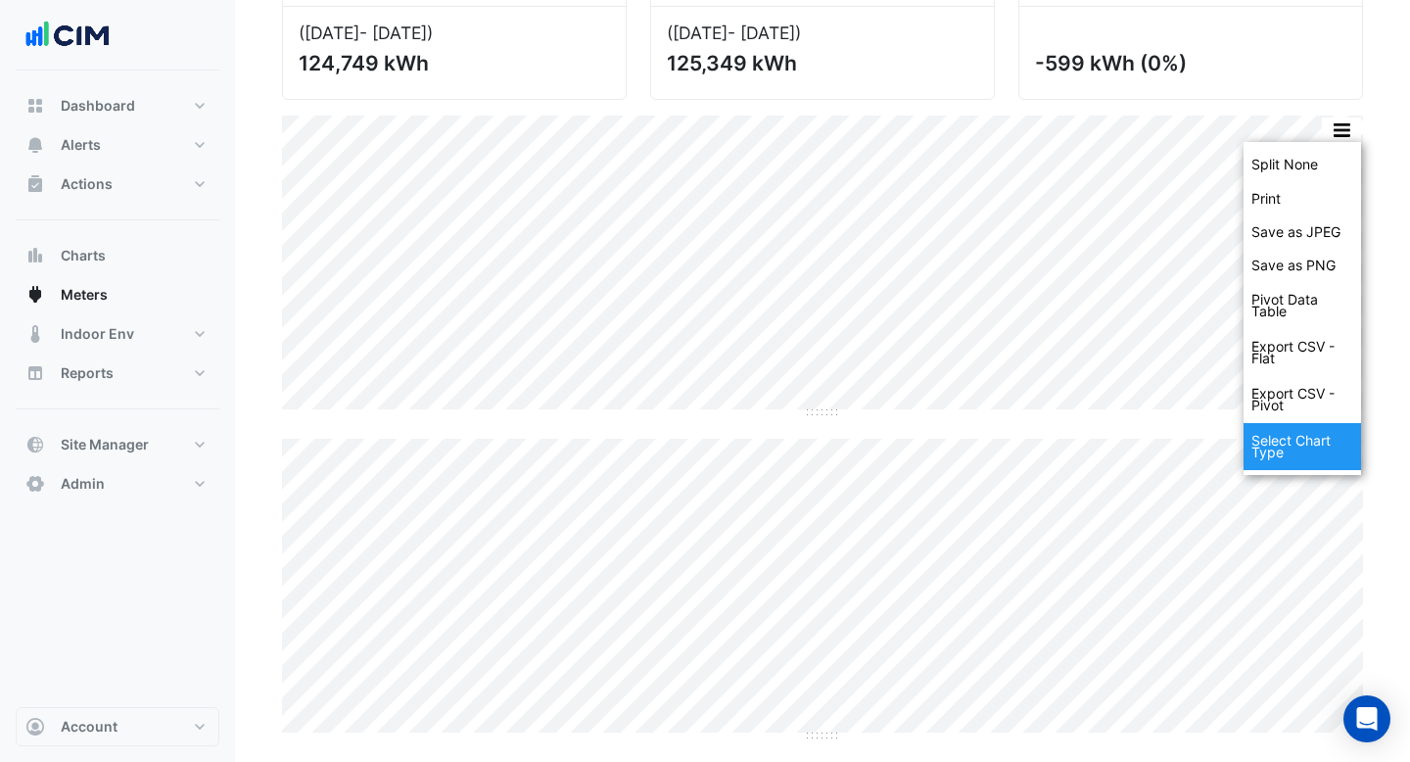
click at [1276, 443] on div "Select Chart Type" at bounding box center [1301, 446] width 117 height 47
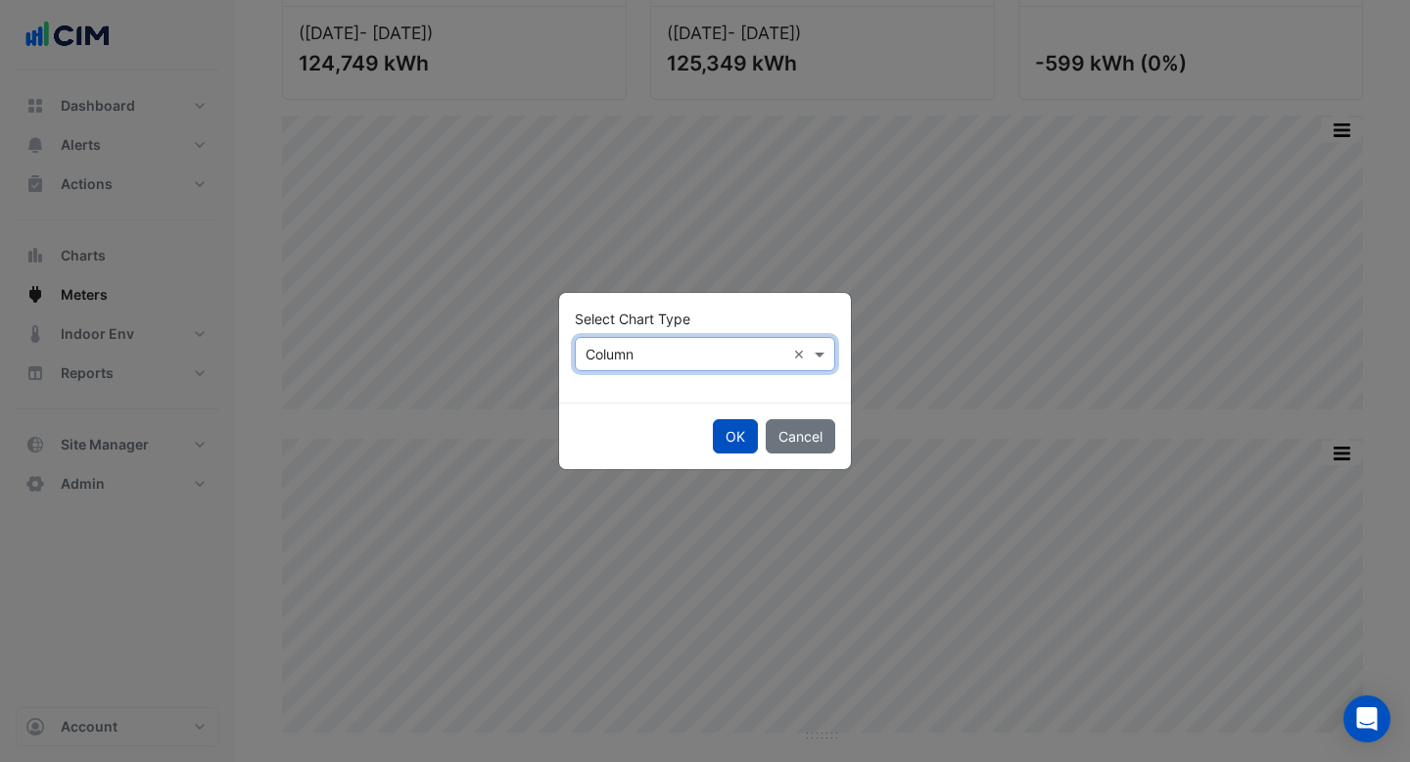
click at [698, 363] on div "× Column" at bounding box center [681, 354] width 210 height 21
click at [606, 399] on span "Line" at bounding box center [604, 396] width 26 height 17
click at [726, 438] on button "OK" at bounding box center [735, 436] width 45 height 34
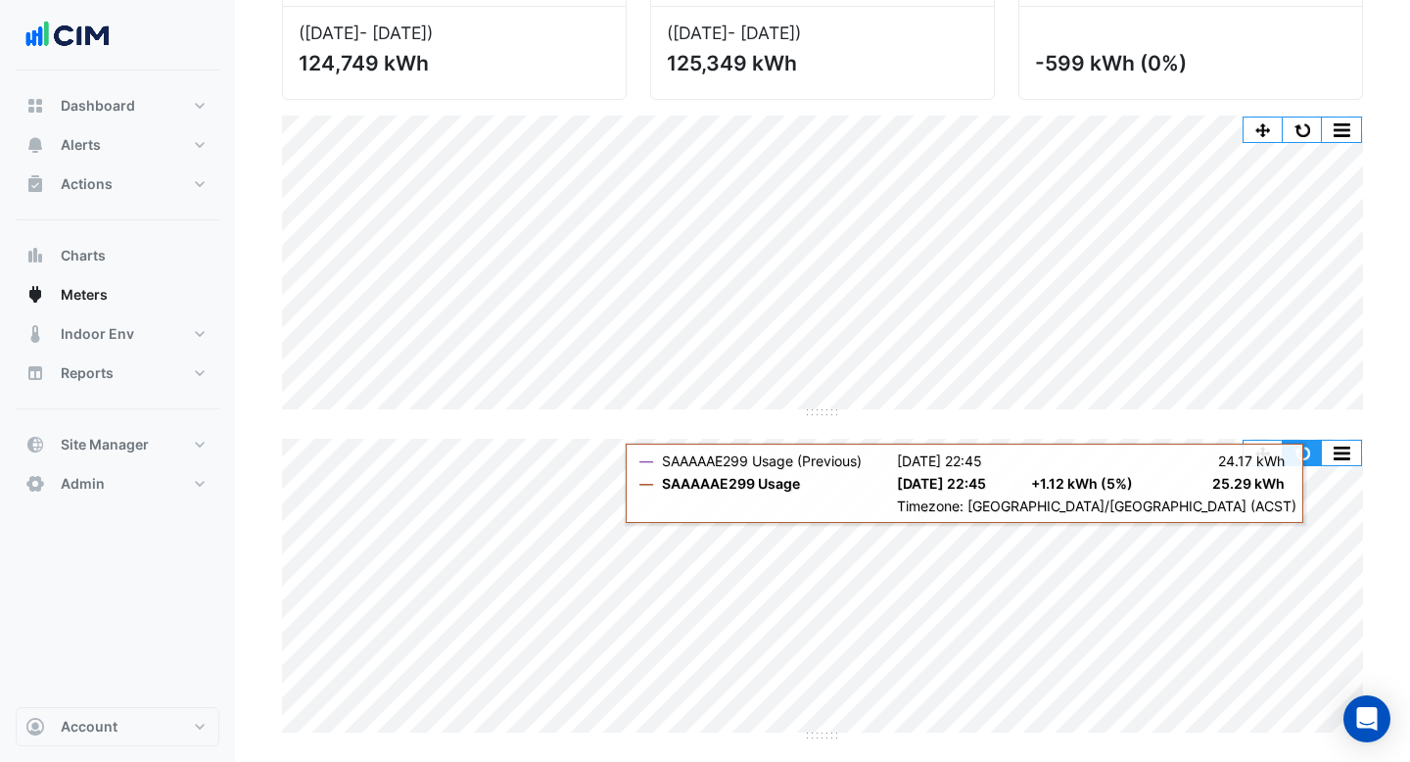
click at [1292, 456] on button "button" at bounding box center [1301, 453] width 39 height 24
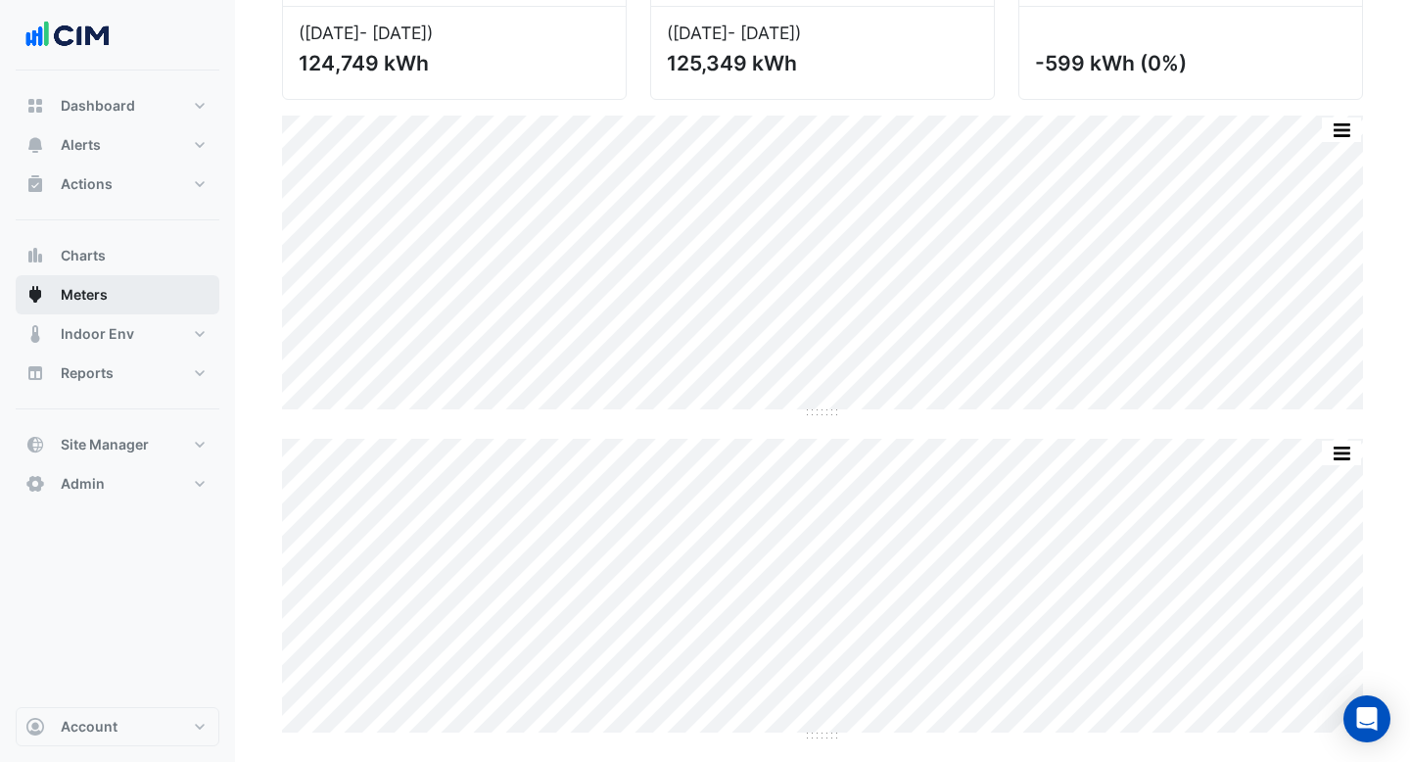
click at [150, 303] on button "Meters" at bounding box center [118, 294] width 204 height 39
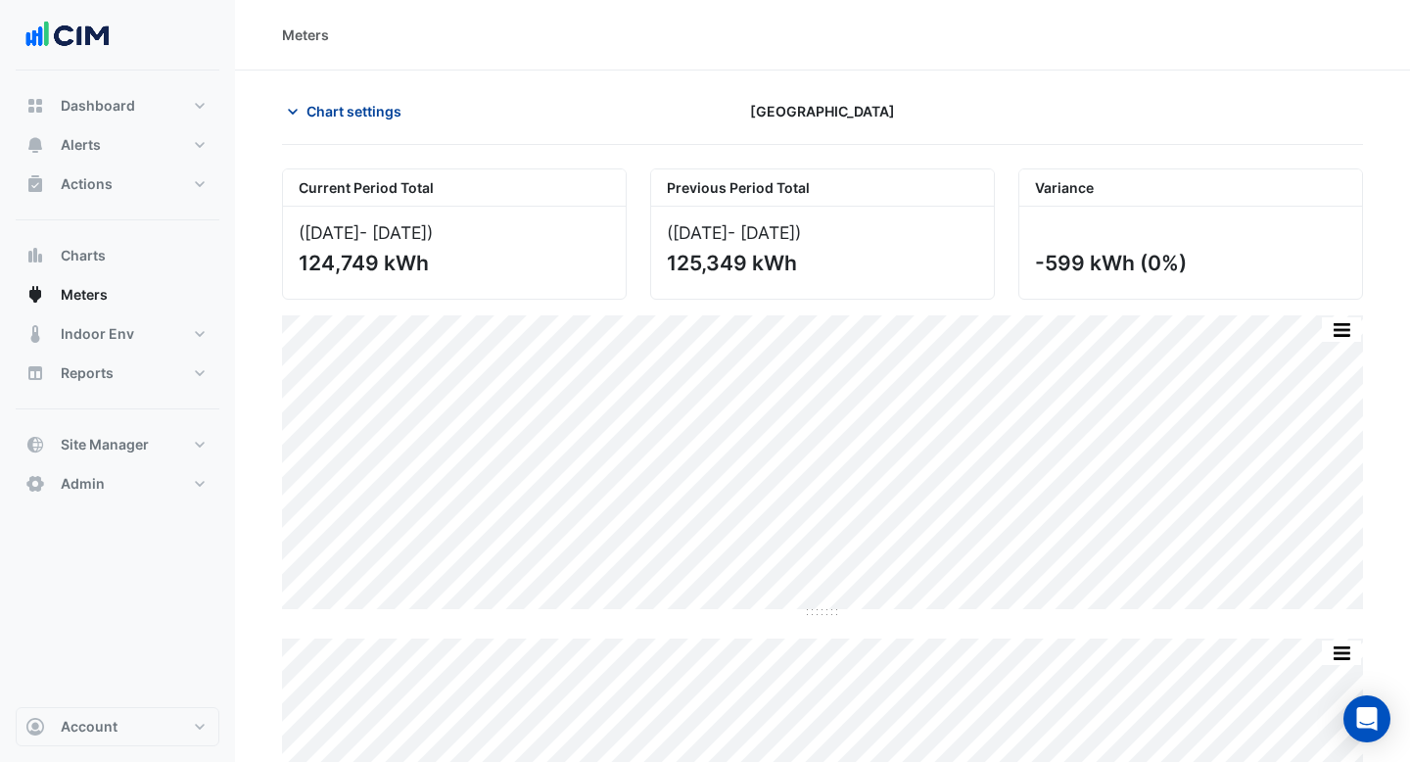
click at [344, 104] on span "Chart settings" at bounding box center [353, 111] width 95 height 21
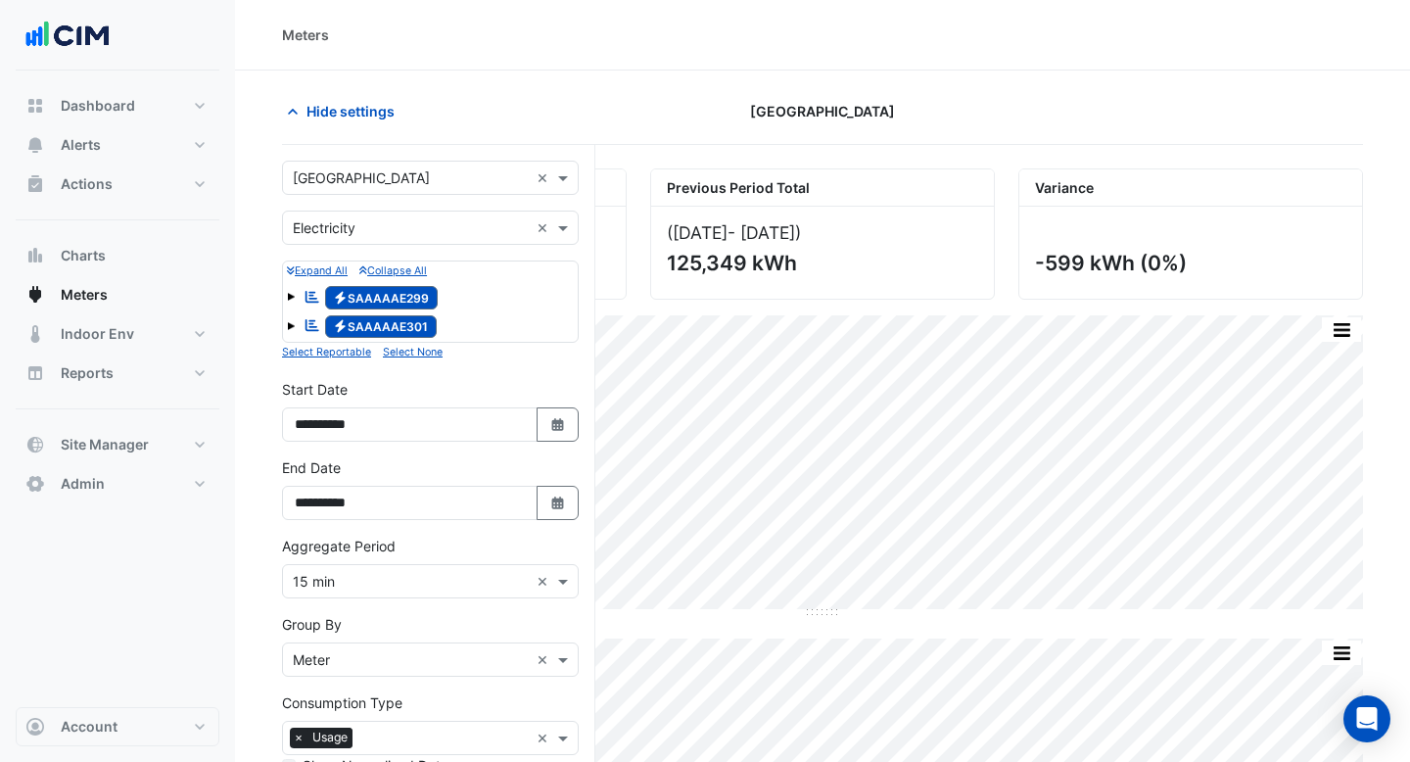
click at [363, 179] on input "text" at bounding box center [411, 178] width 236 height 21
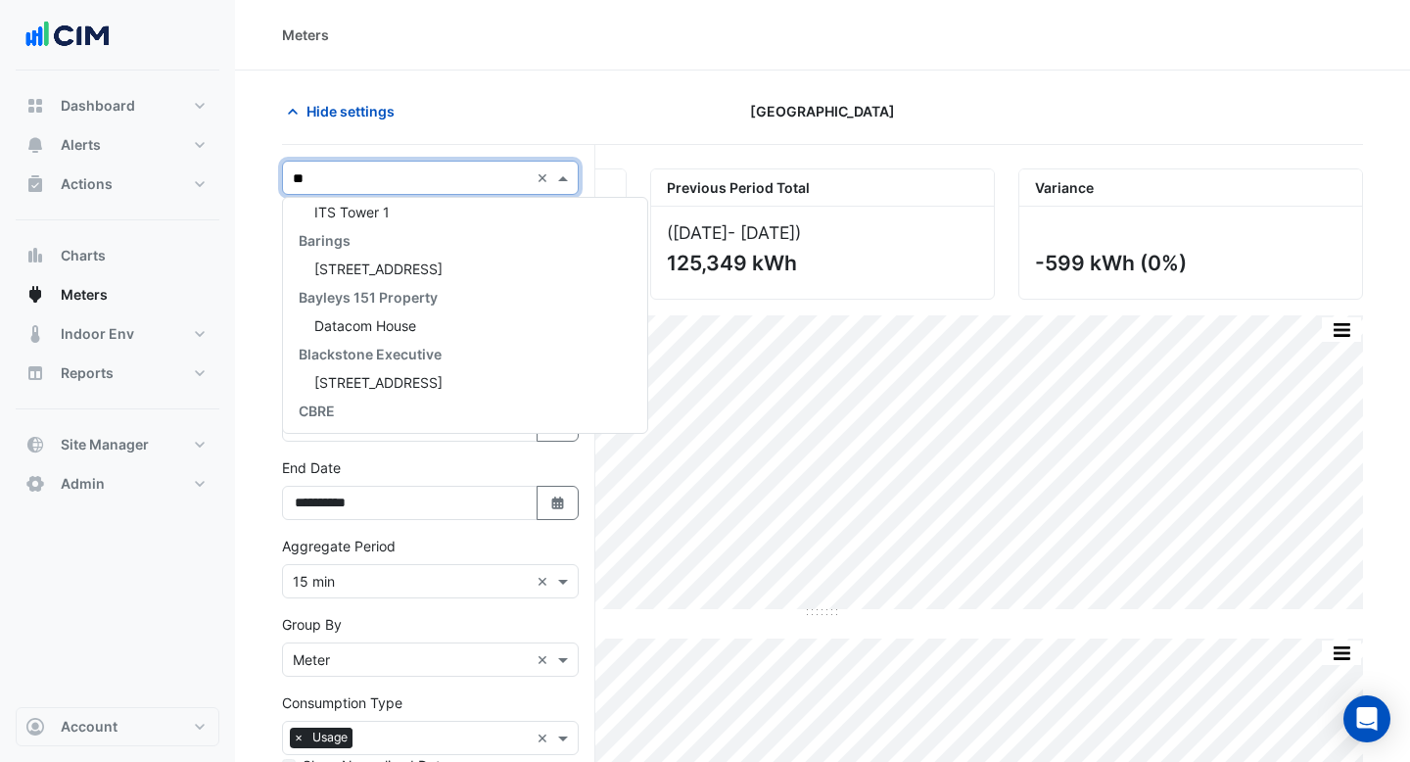
type input "***"
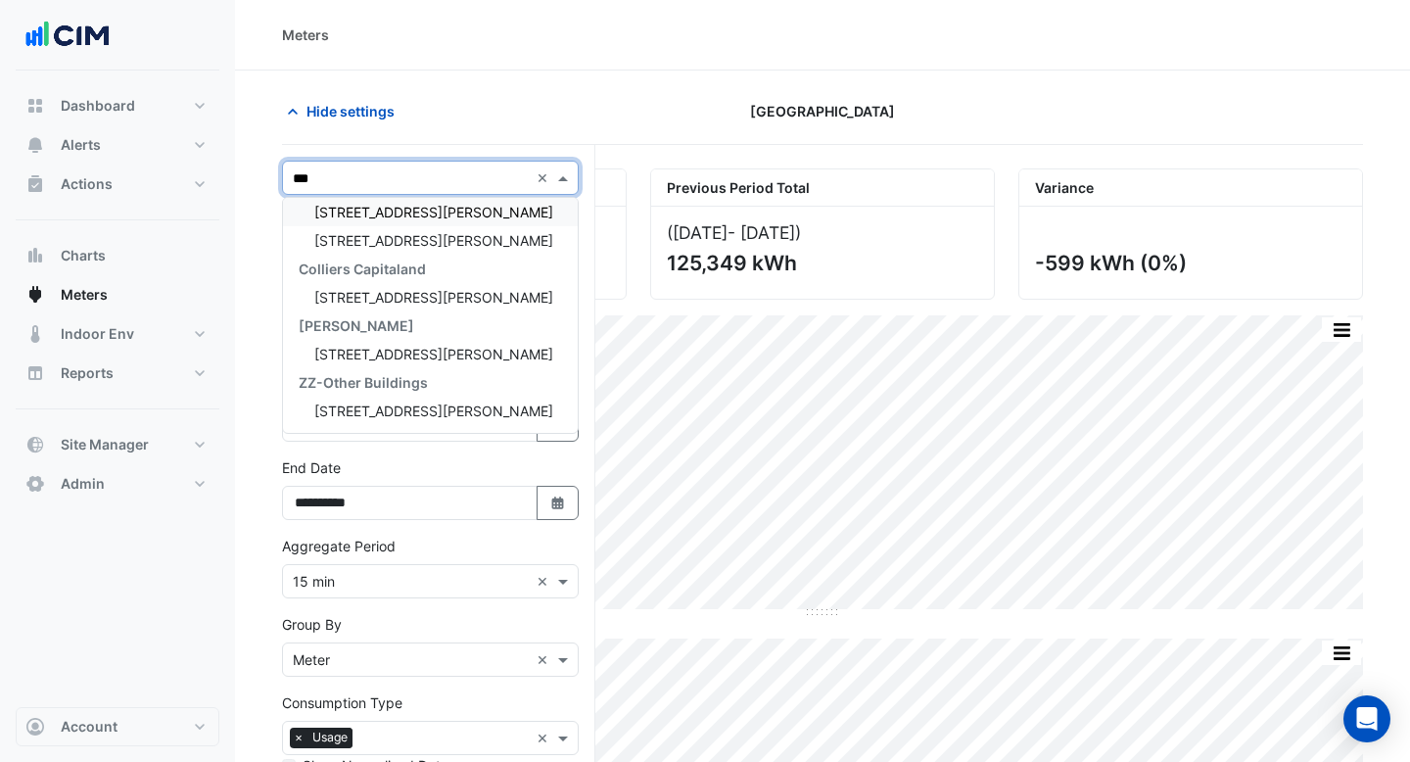
scroll to position [36, 0]
click at [382, 239] on span "[STREET_ADDRESS][PERSON_NAME]" at bounding box center [433, 240] width 239 height 17
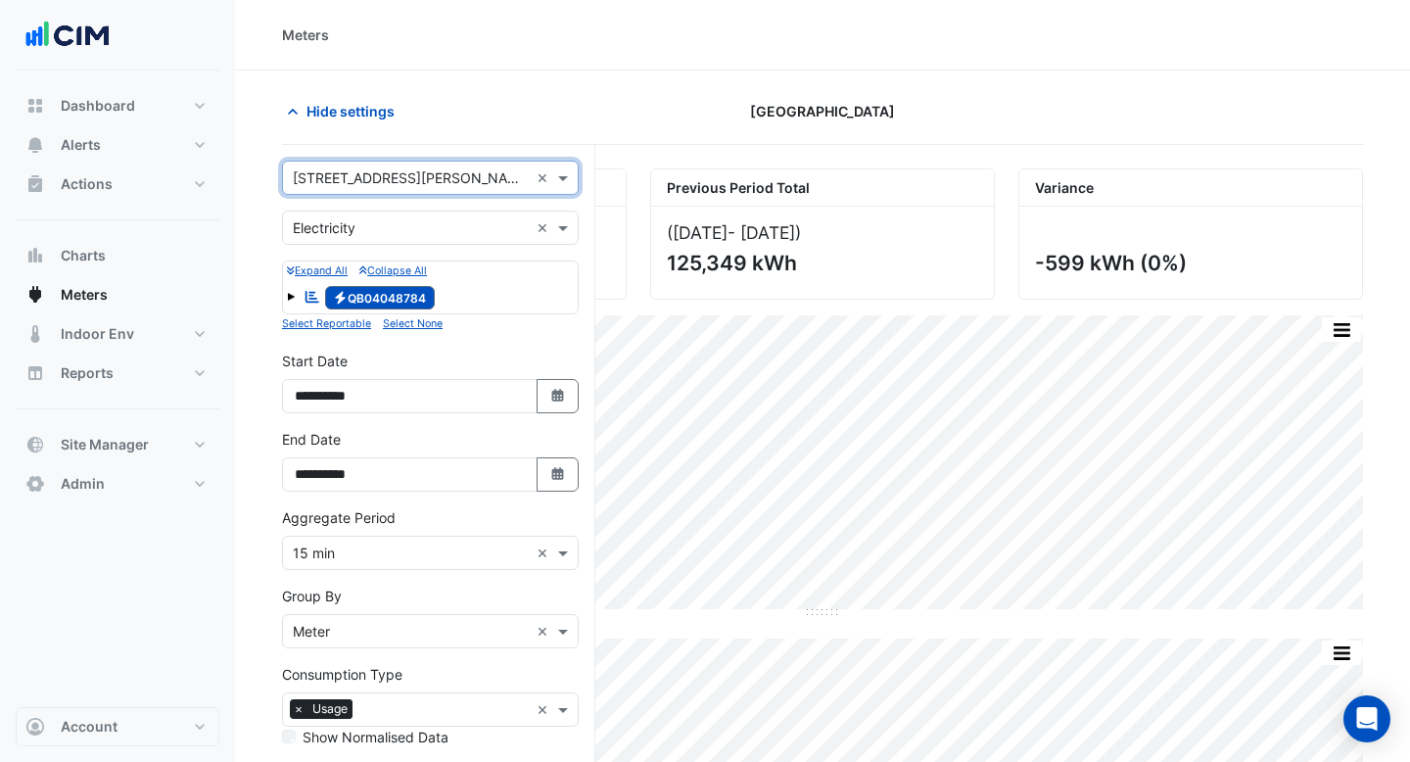
scroll to position [200, 0]
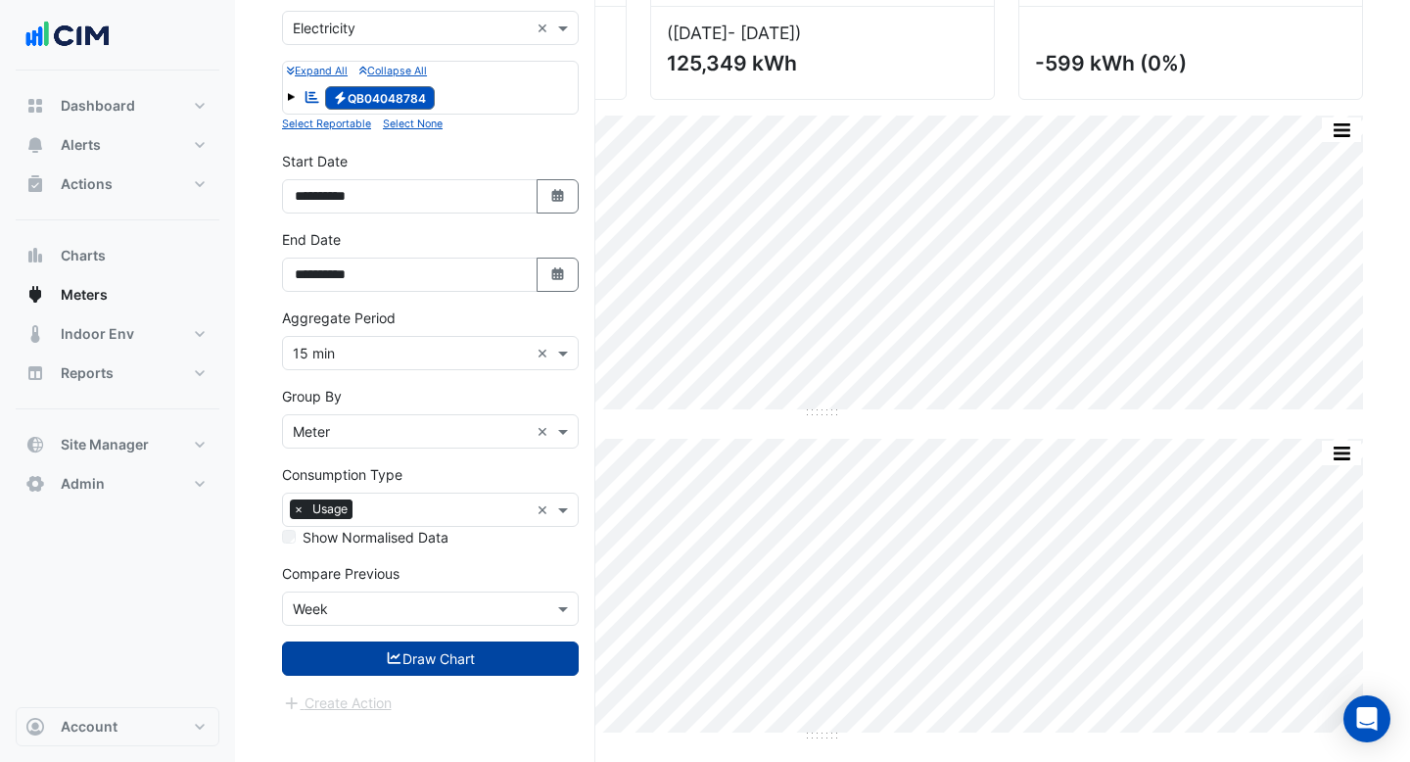
click at [453, 646] on button "Draw Chart" at bounding box center [430, 658] width 297 height 34
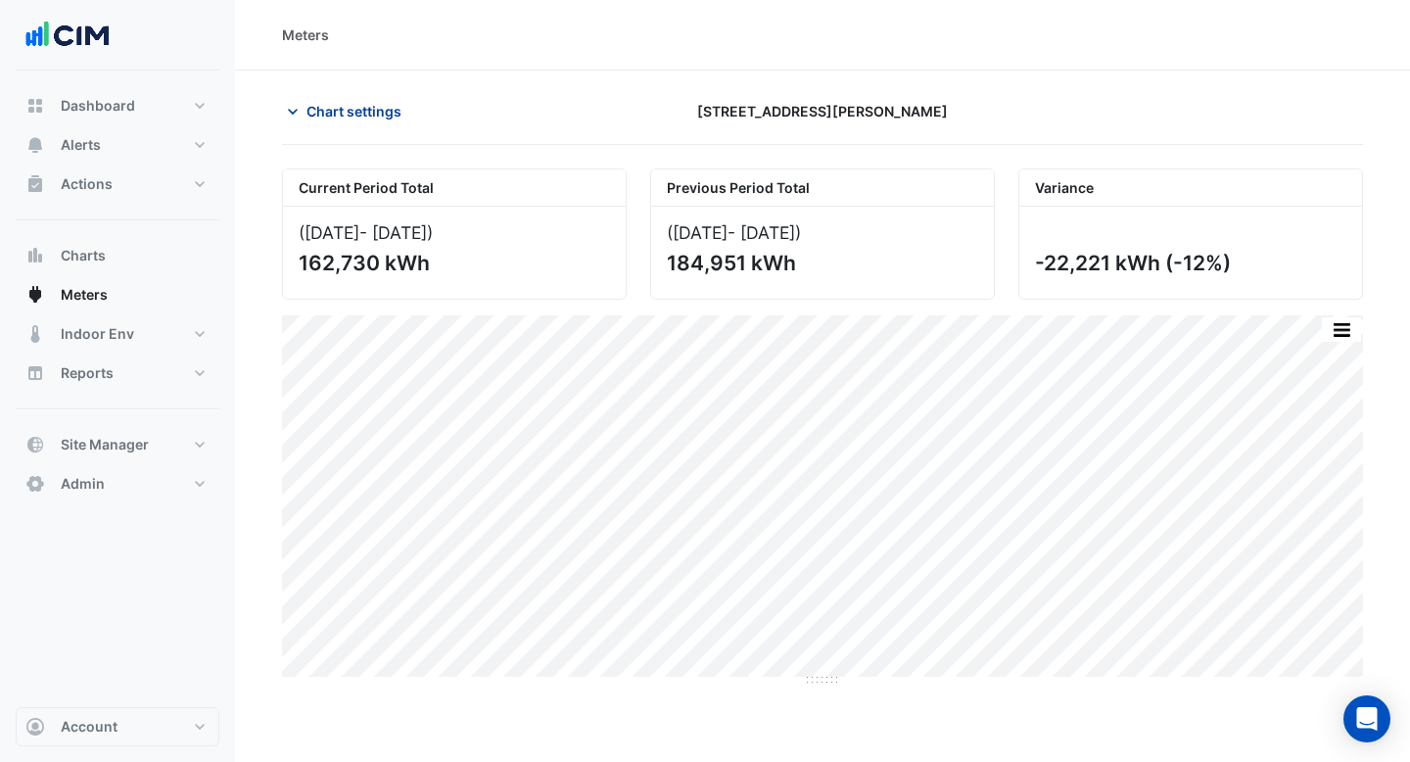
click at [386, 121] on button "Chart settings" at bounding box center [348, 111] width 132 height 34
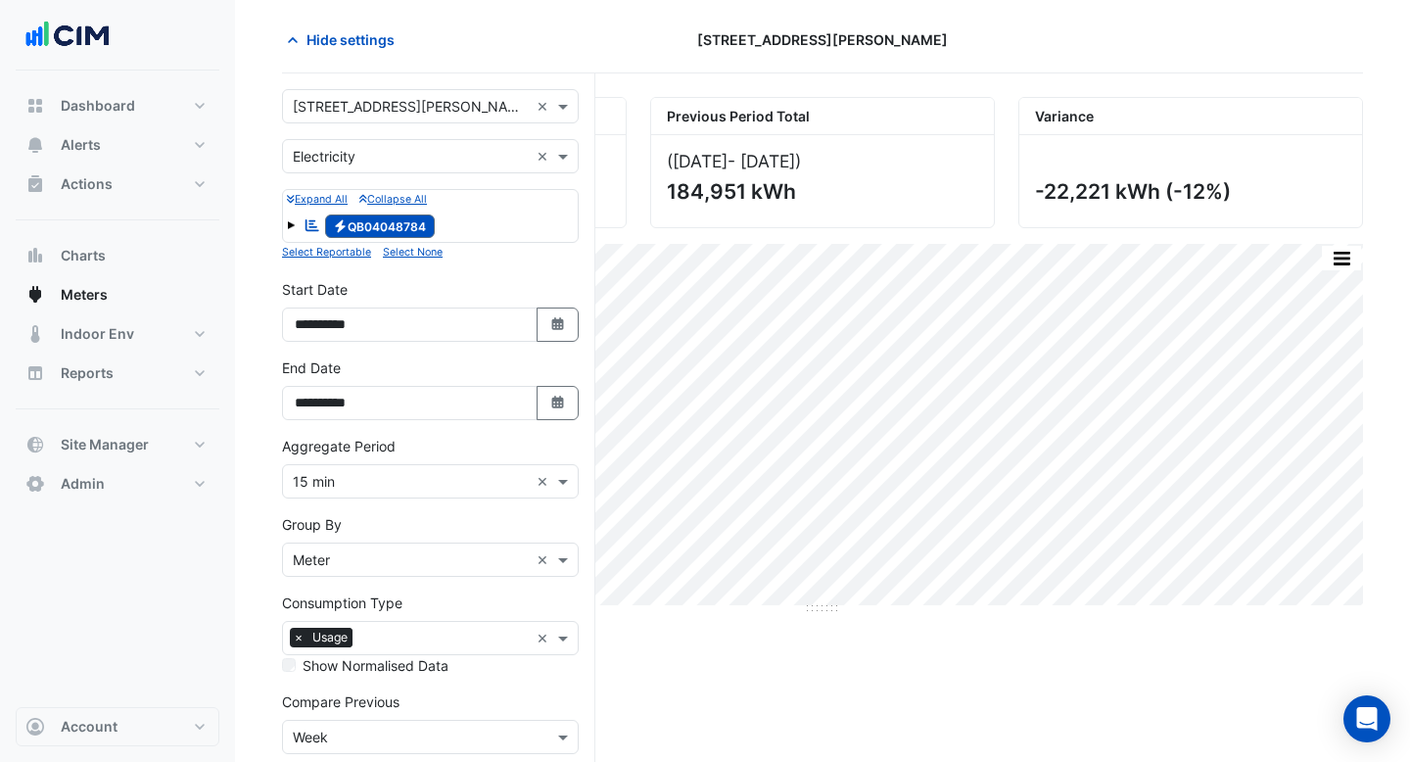
scroll to position [166, 0]
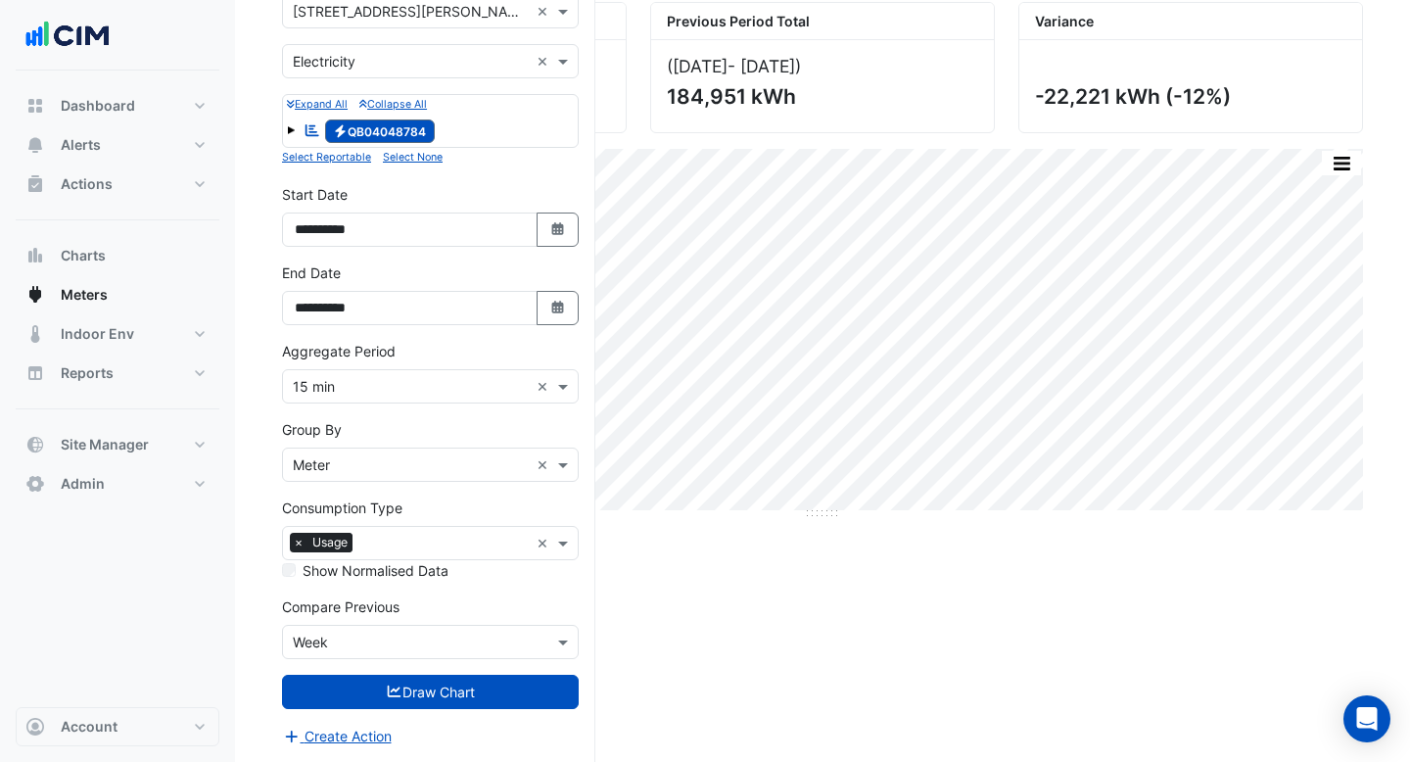
click at [736, 569] on div "Current Period Total (01 Sep 25 - 14 Sep 25 ) 162,730 kWh Previous Period Total…" at bounding box center [822, 382] width 1081 height 761
click at [549, 236] on fa-icon "Select Date" at bounding box center [558, 229] width 18 height 17
select select "*"
select select "****"
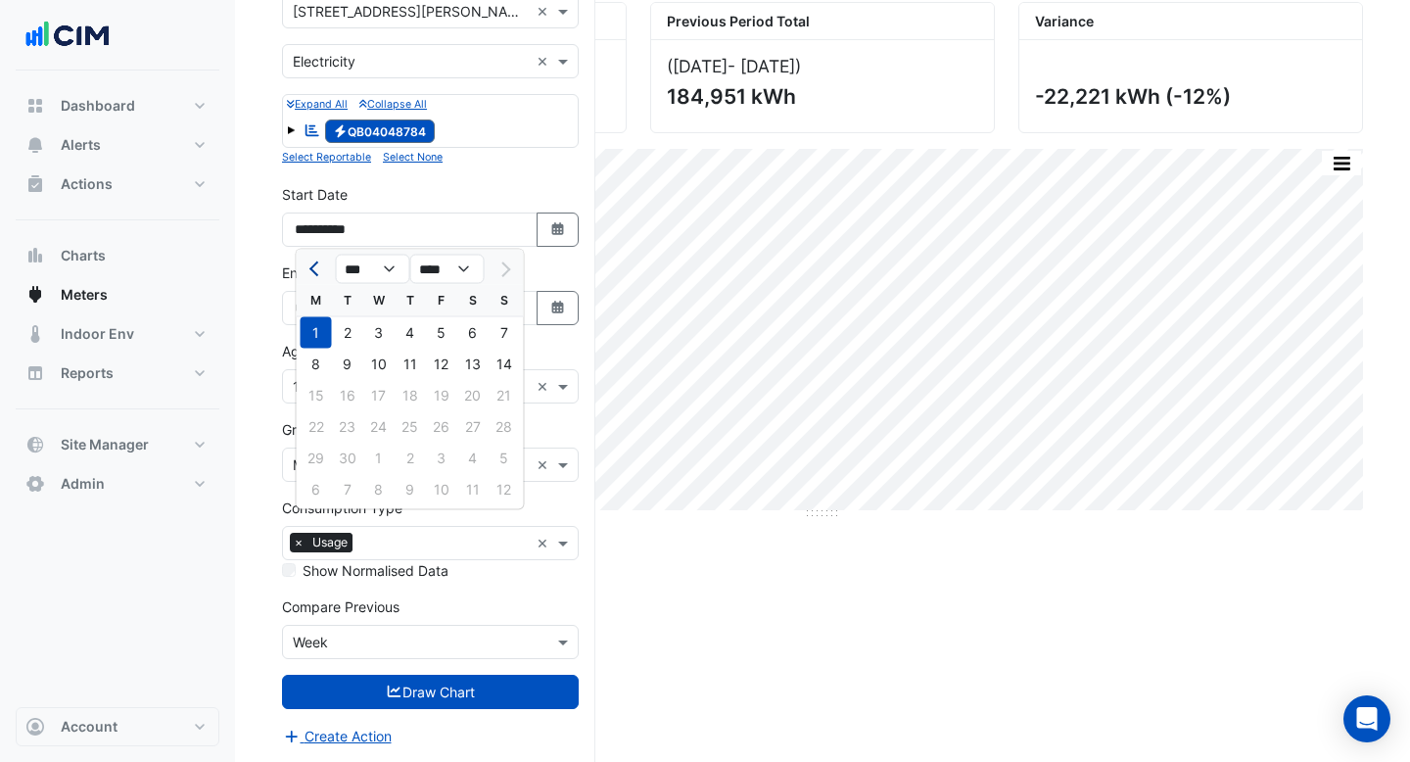
click at [321, 269] on span "Previous month" at bounding box center [316, 268] width 15 height 15
select select "*"
click at [439, 324] on div "1" at bounding box center [441, 332] width 31 height 31
type input "**********"
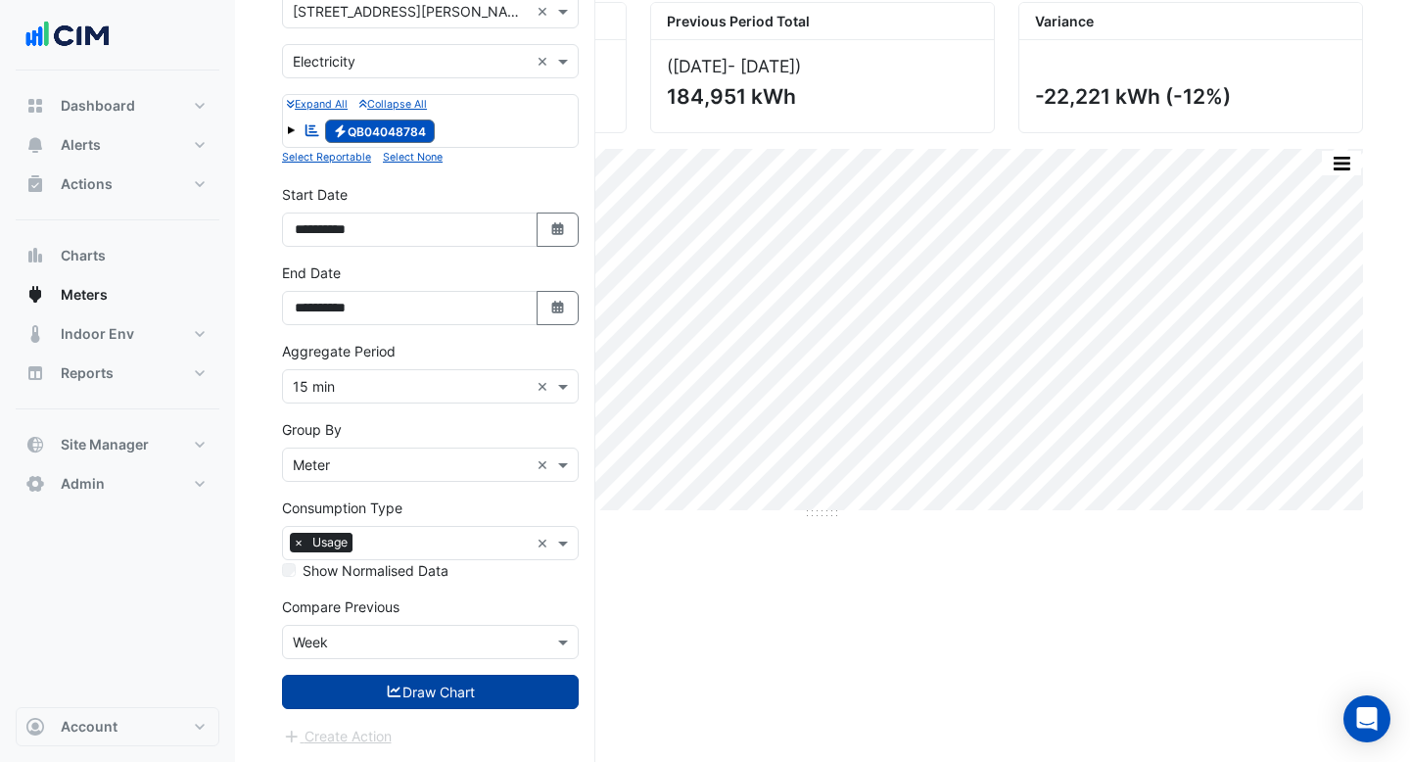
click at [487, 700] on button "Draw Chart" at bounding box center [430, 692] width 297 height 34
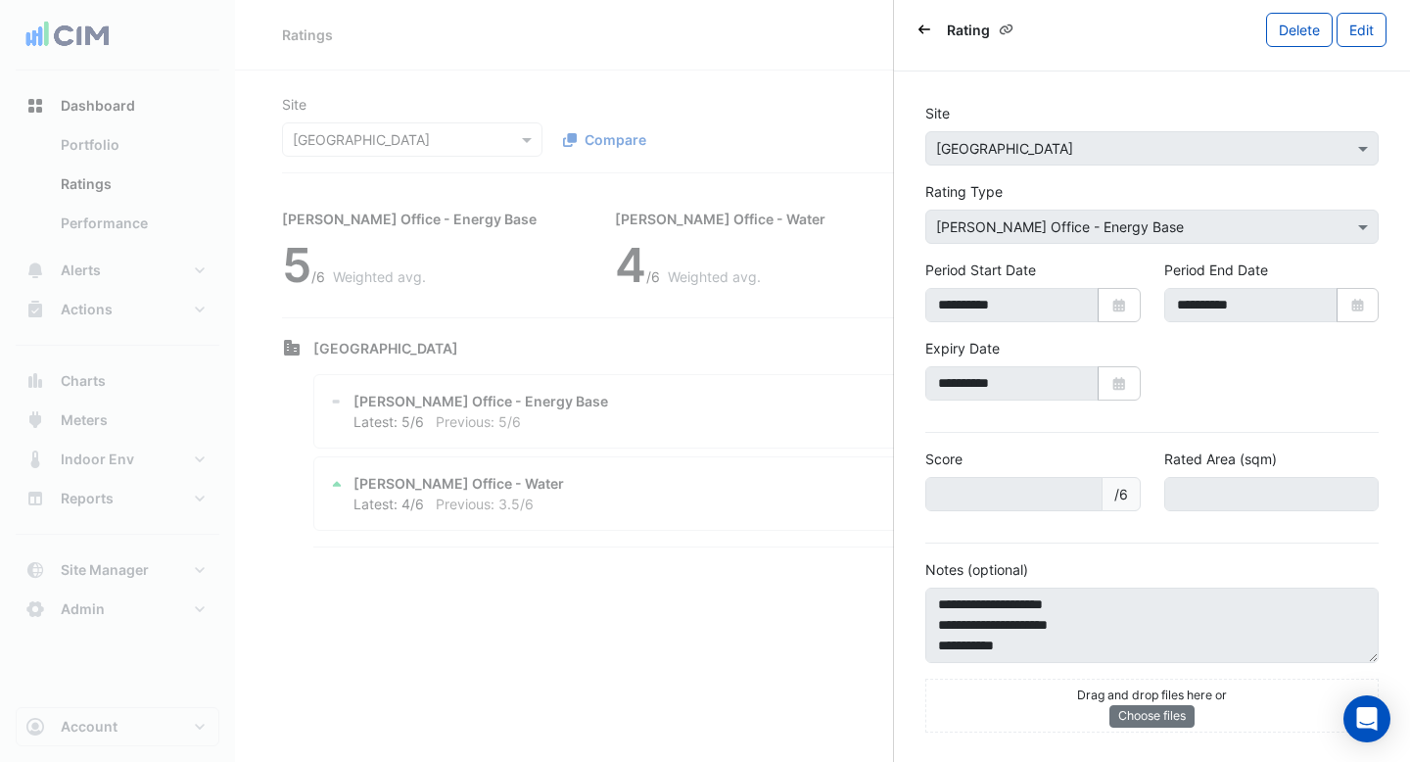
scroll to position [12, 0]
click at [922, 28] on icon "Back" at bounding box center [924, 27] width 12 height 9
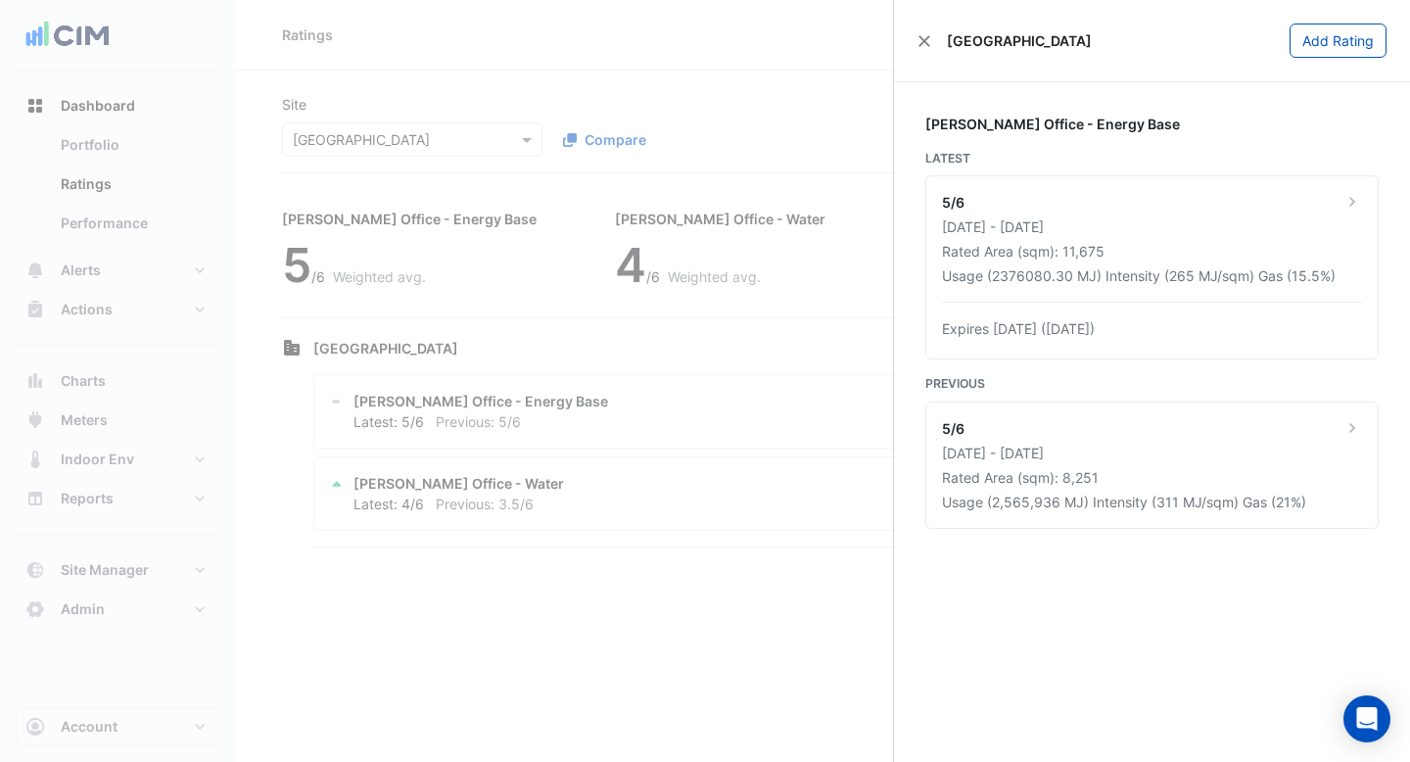
click at [867, 90] on ngb-offcanvas-backdrop at bounding box center [705, 381] width 1410 height 762
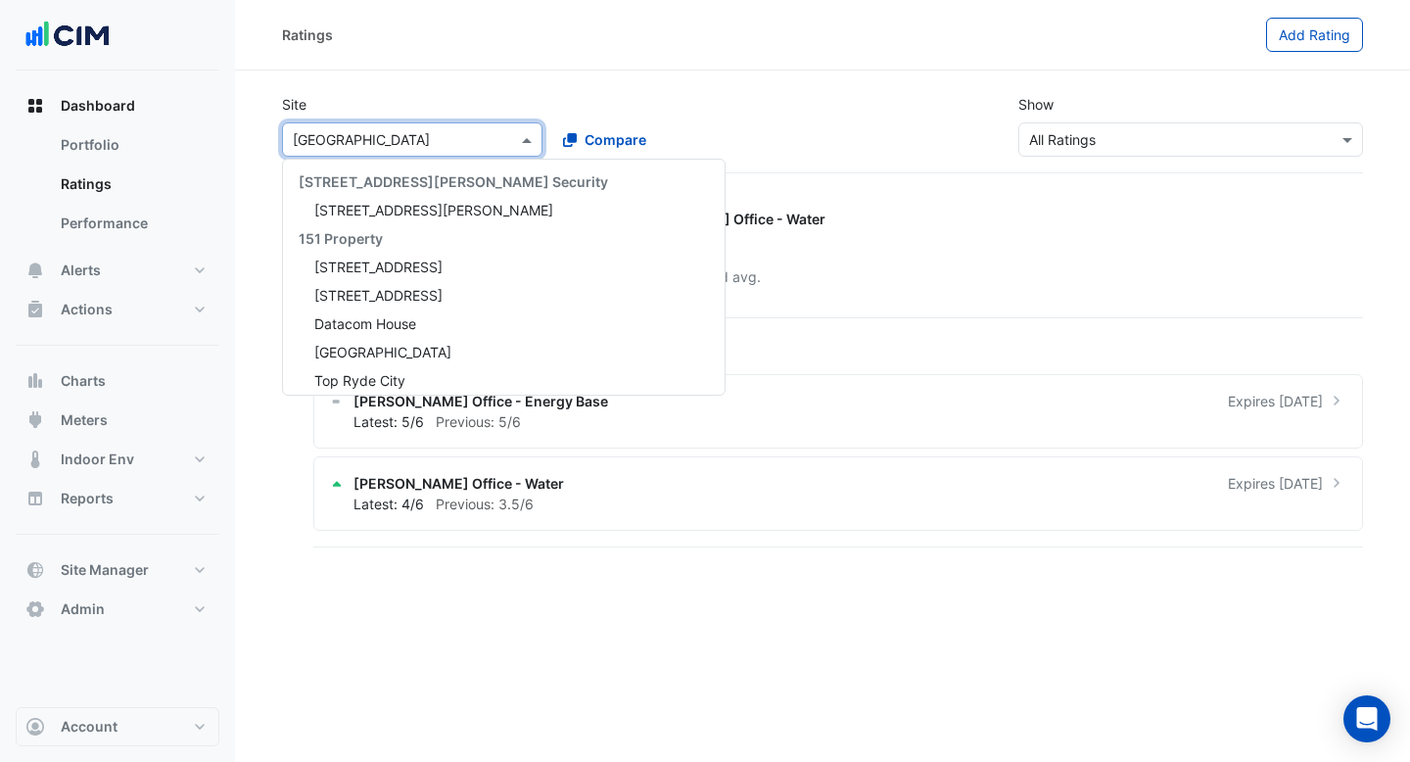
click at [430, 135] on input "text" at bounding box center [393, 140] width 200 height 21
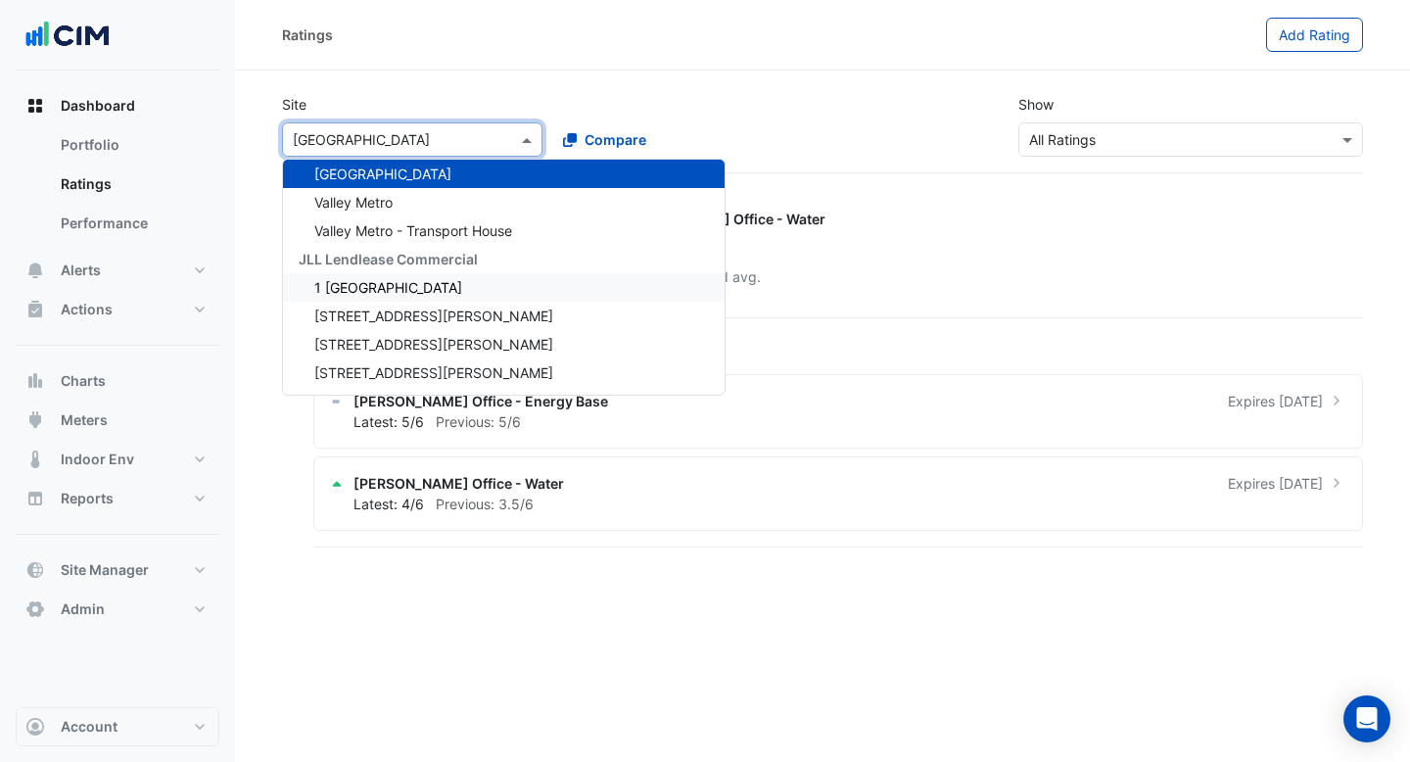
click at [417, 283] on span "1 [GEOGRAPHIC_DATA]" at bounding box center [388, 287] width 148 height 17
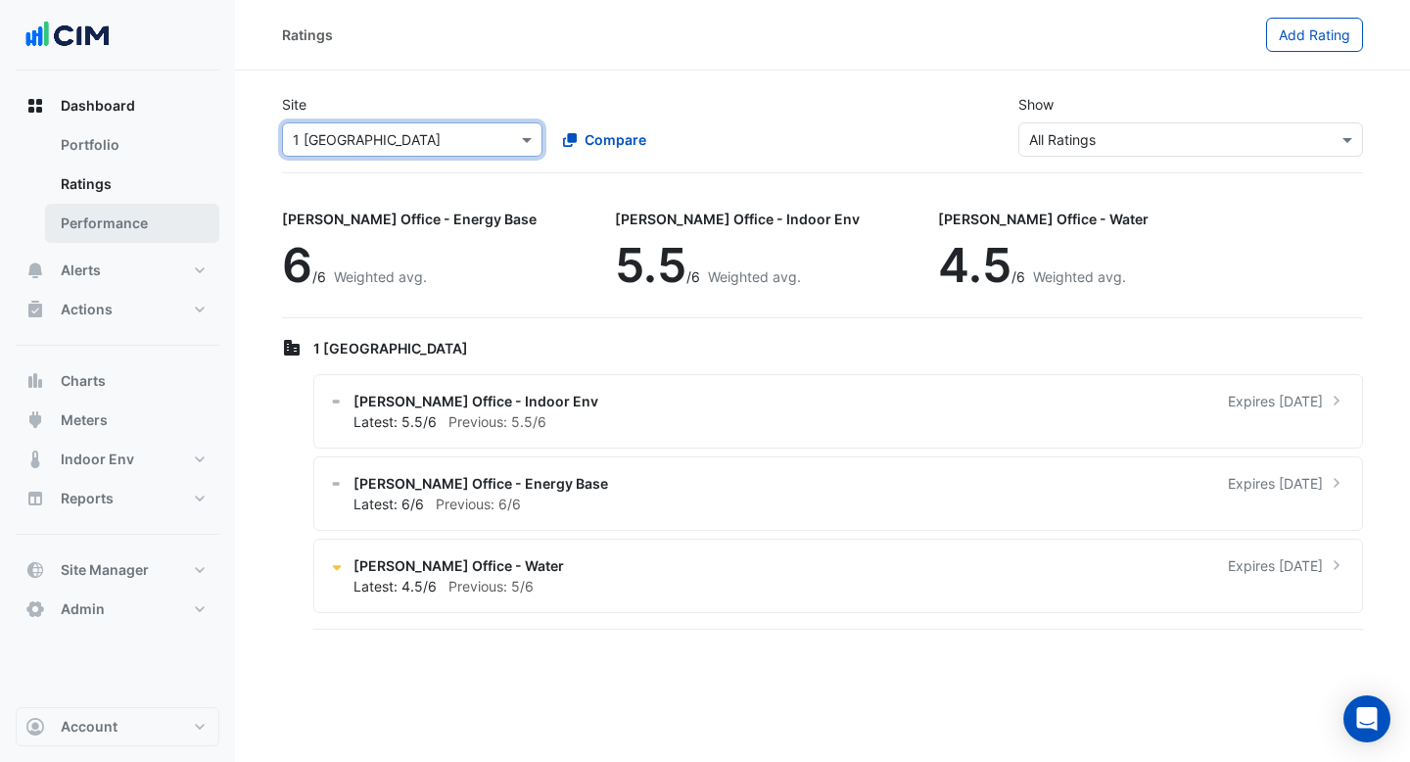
click at [135, 227] on link "Performance" at bounding box center [132, 223] width 174 height 39
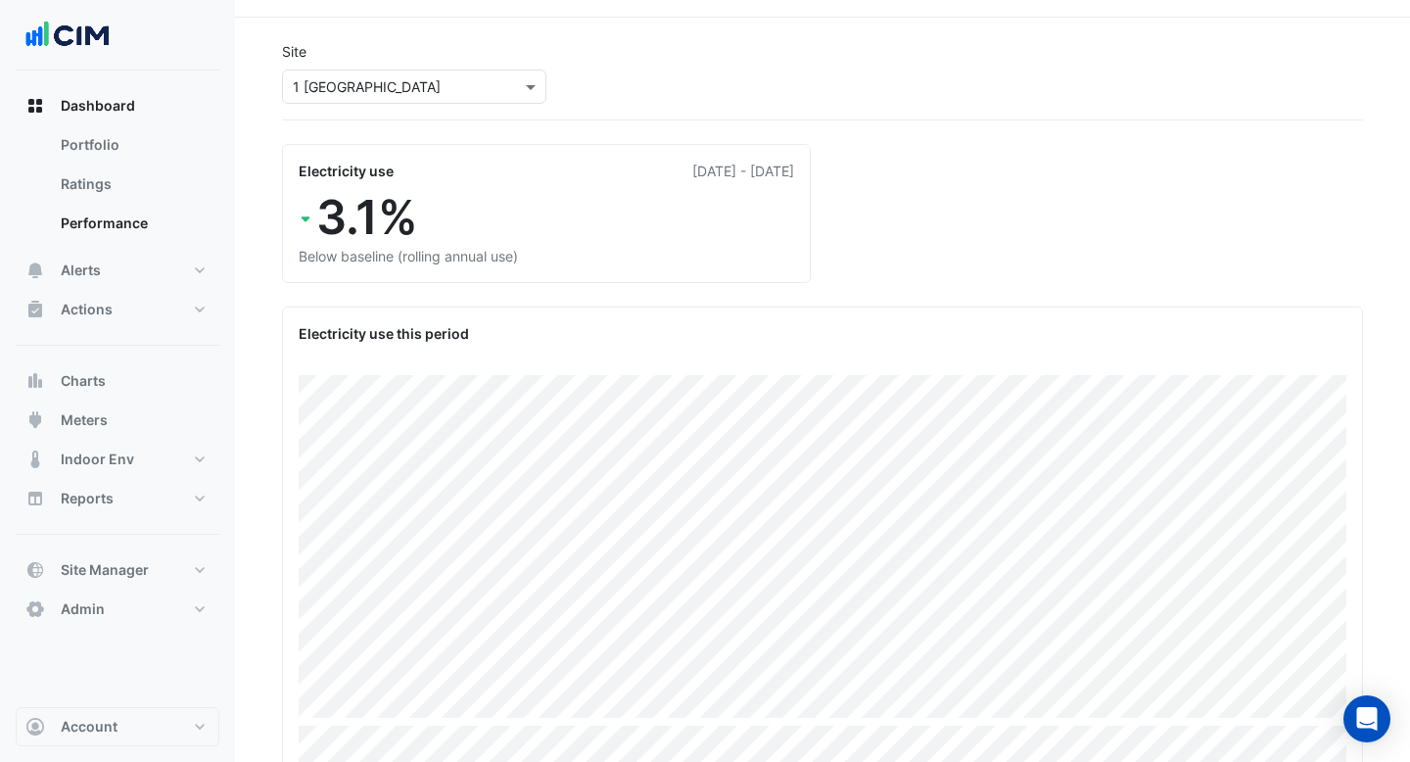
scroll to position [8, 0]
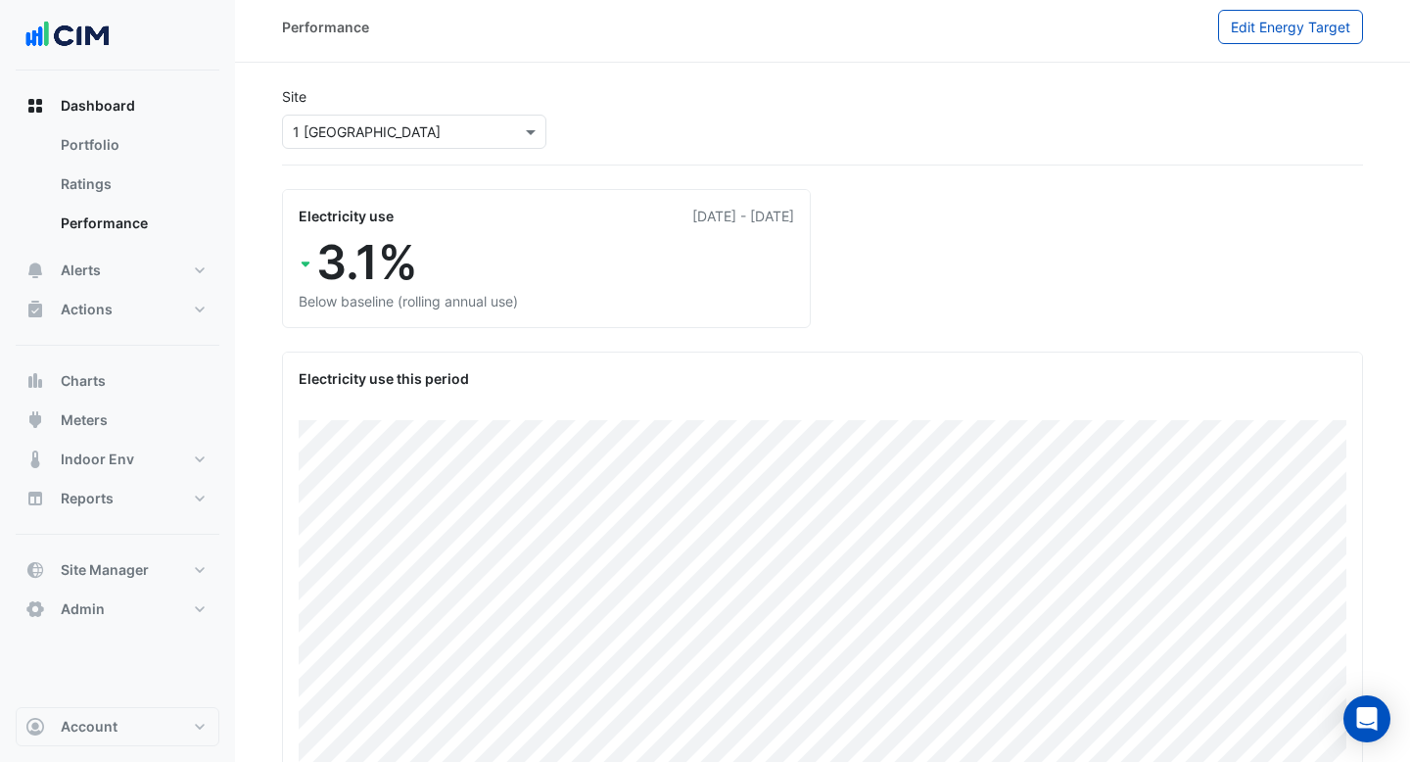
click at [443, 140] on input "text" at bounding box center [395, 132] width 204 height 21
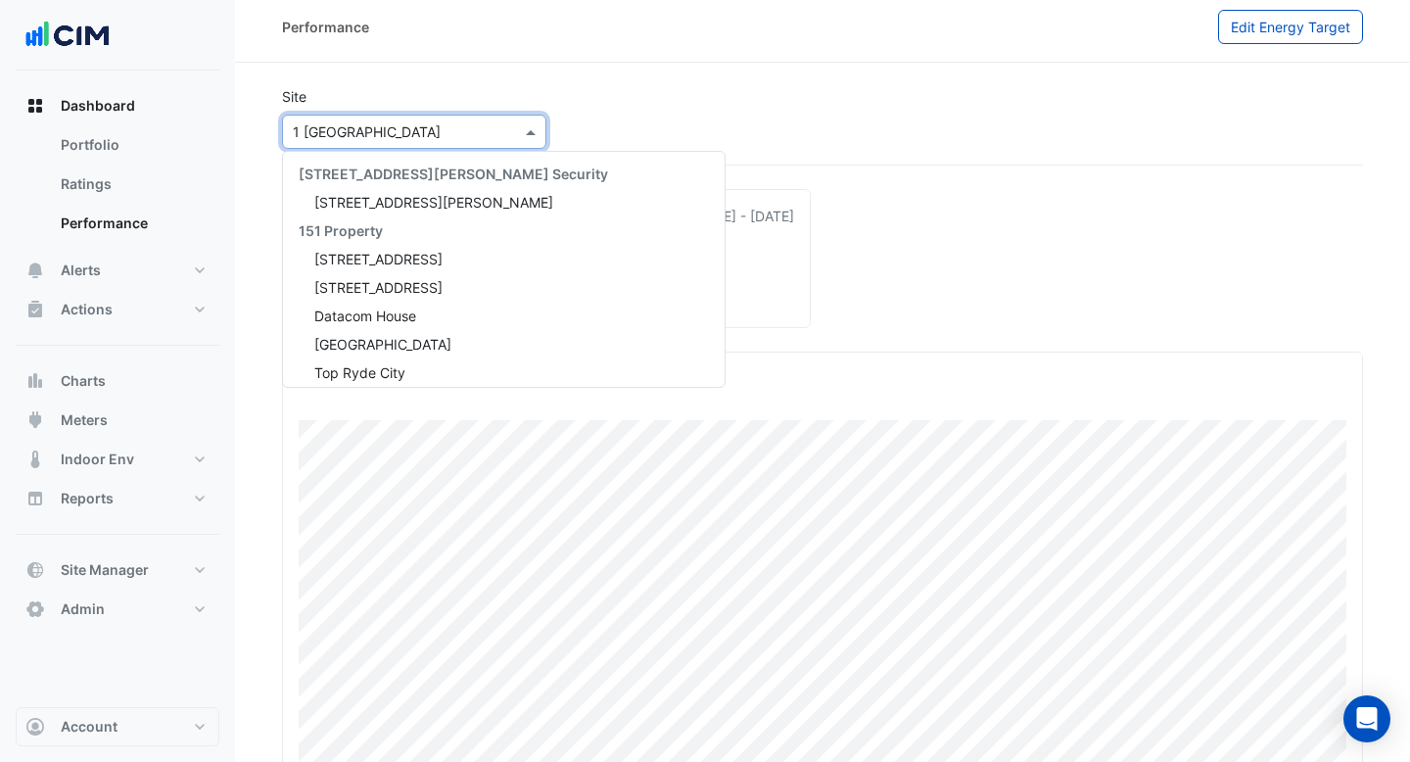
scroll to position [1683, 0]
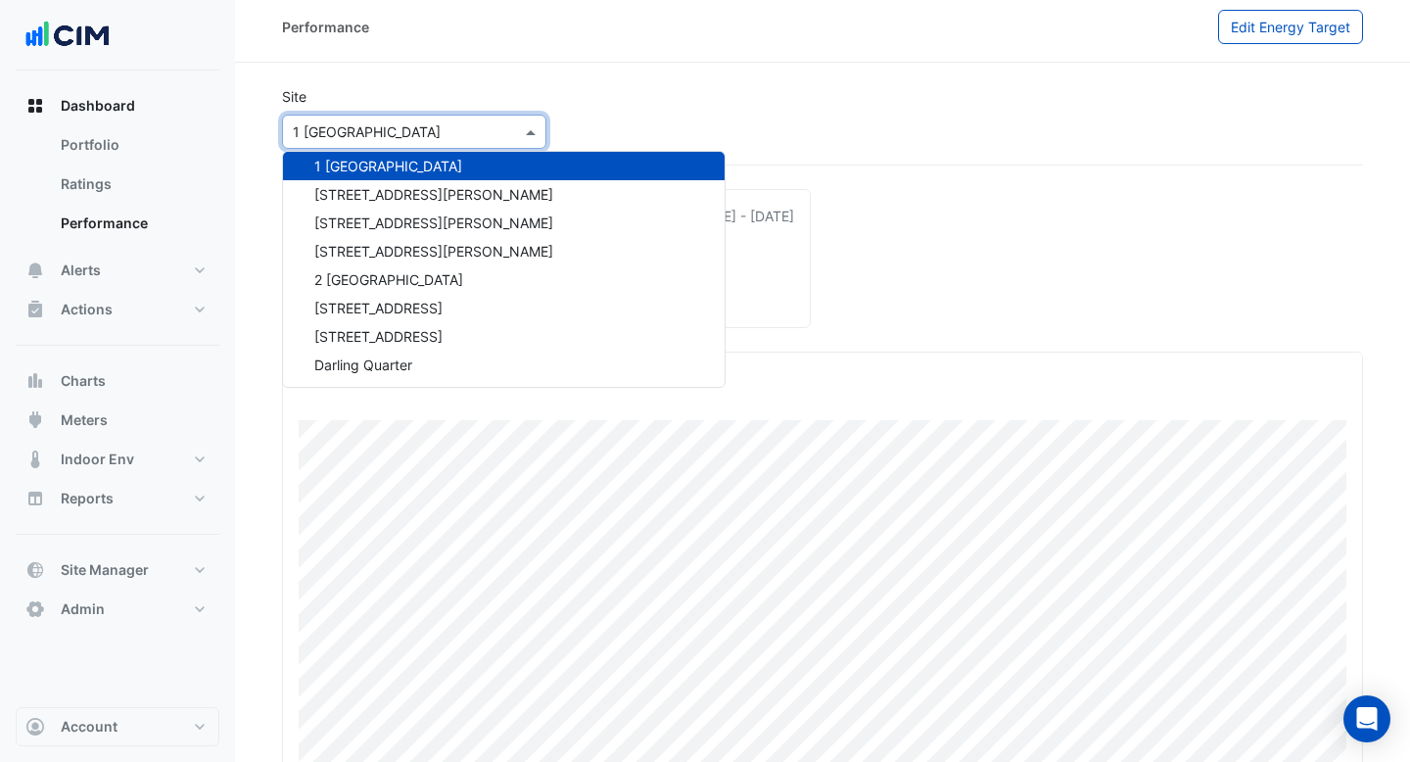
click at [436, 177] on div "1 [GEOGRAPHIC_DATA]" at bounding box center [504, 166] width 442 height 28
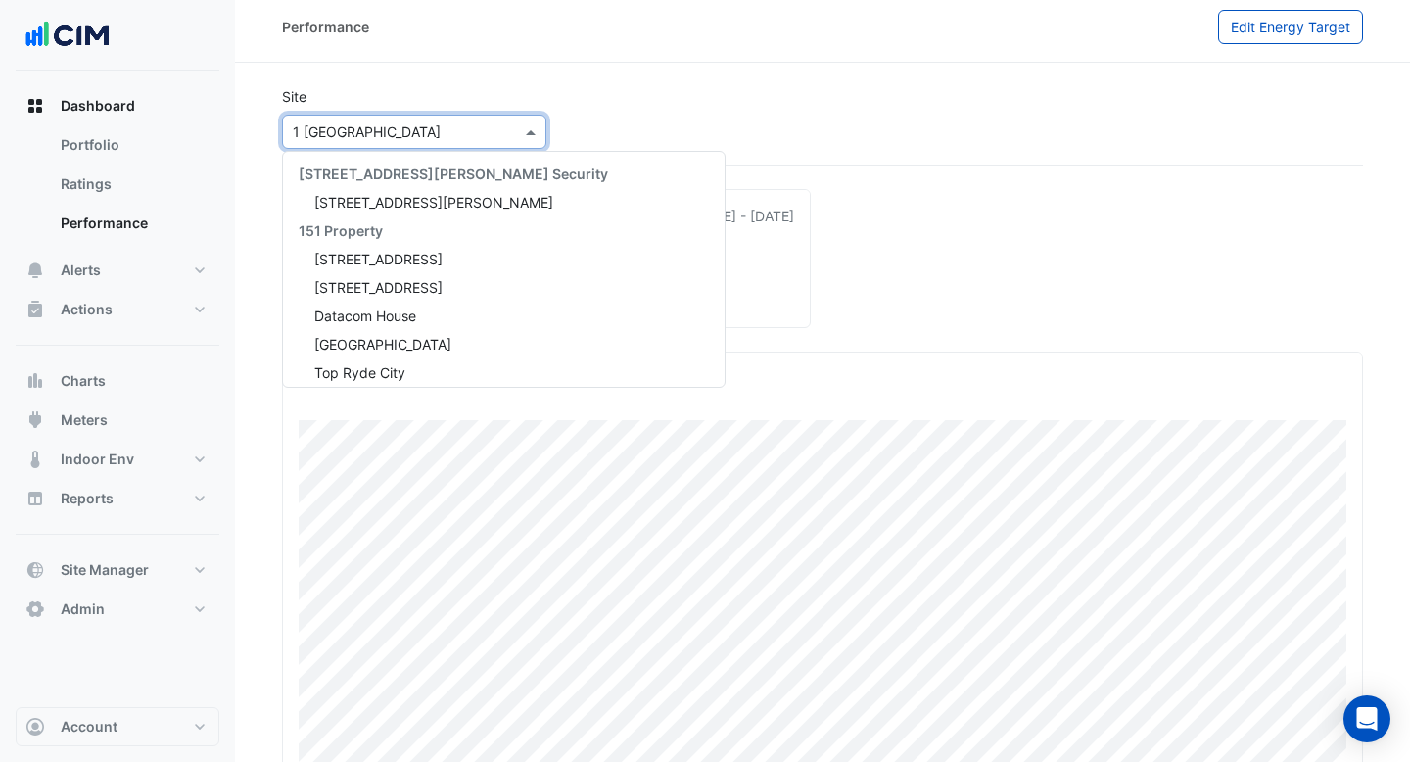
click at [434, 129] on input "text" at bounding box center [395, 132] width 204 height 21
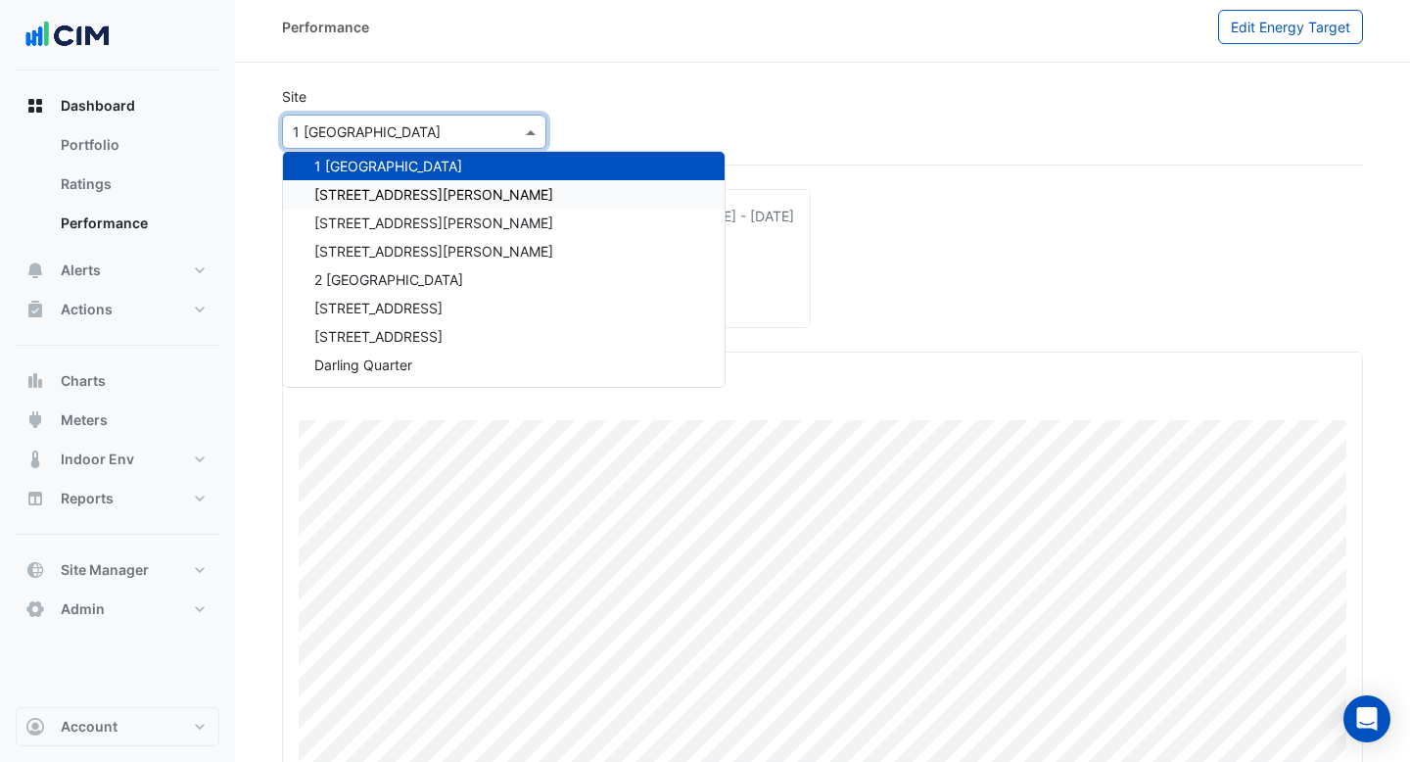
click at [432, 205] on div "[STREET_ADDRESS][PERSON_NAME]" at bounding box center [504, 194] width 442 height 28
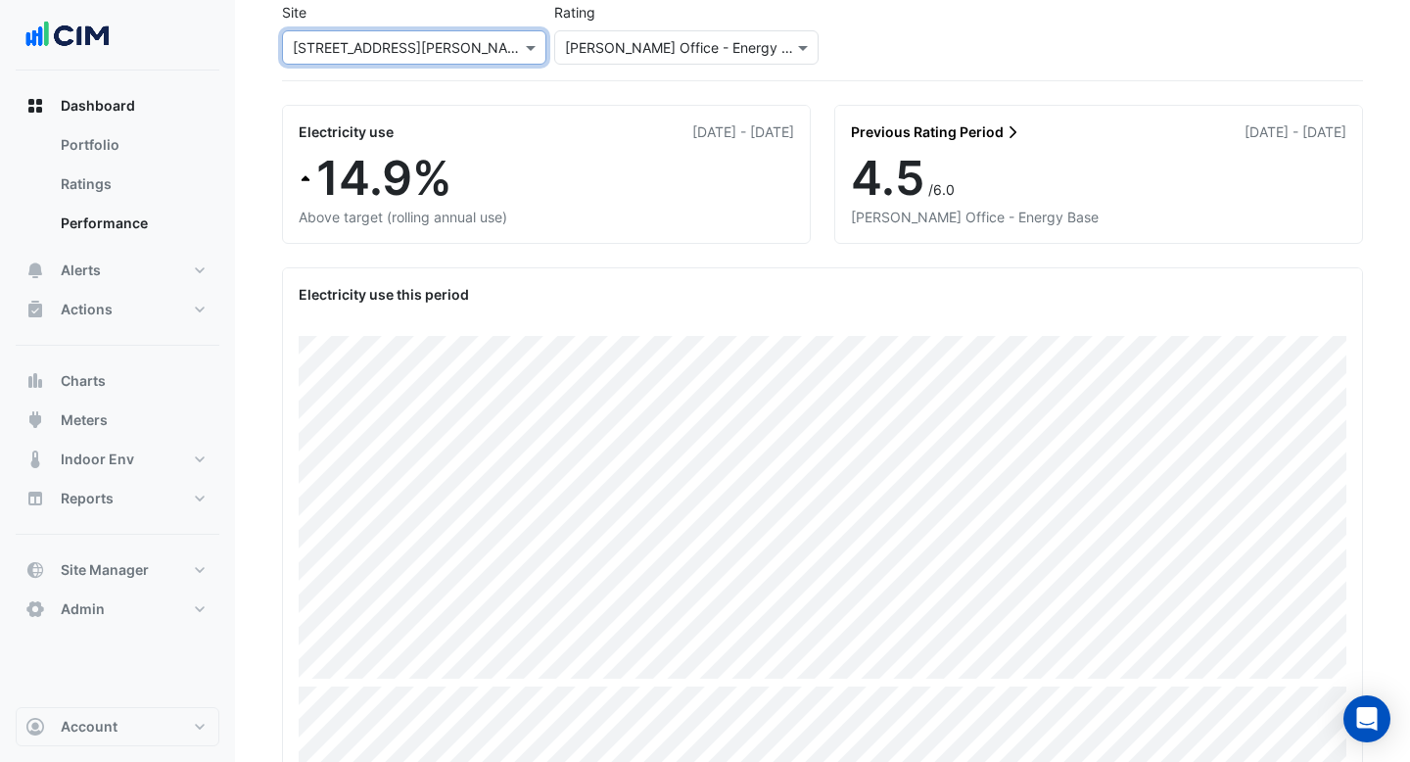
scroll to position [108, 0]
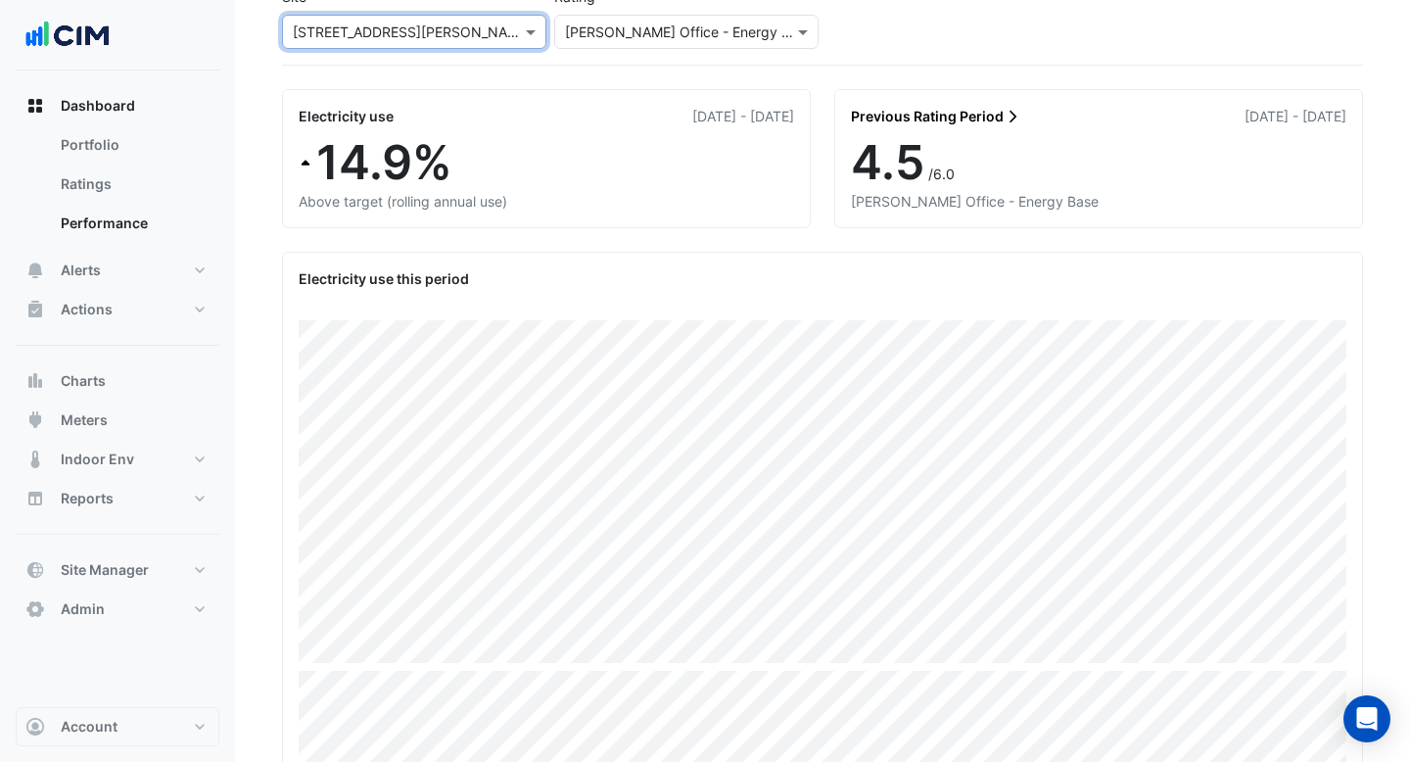
click at [476, 31] on input "text" at bounding box center [395, 33] width 204 height 21
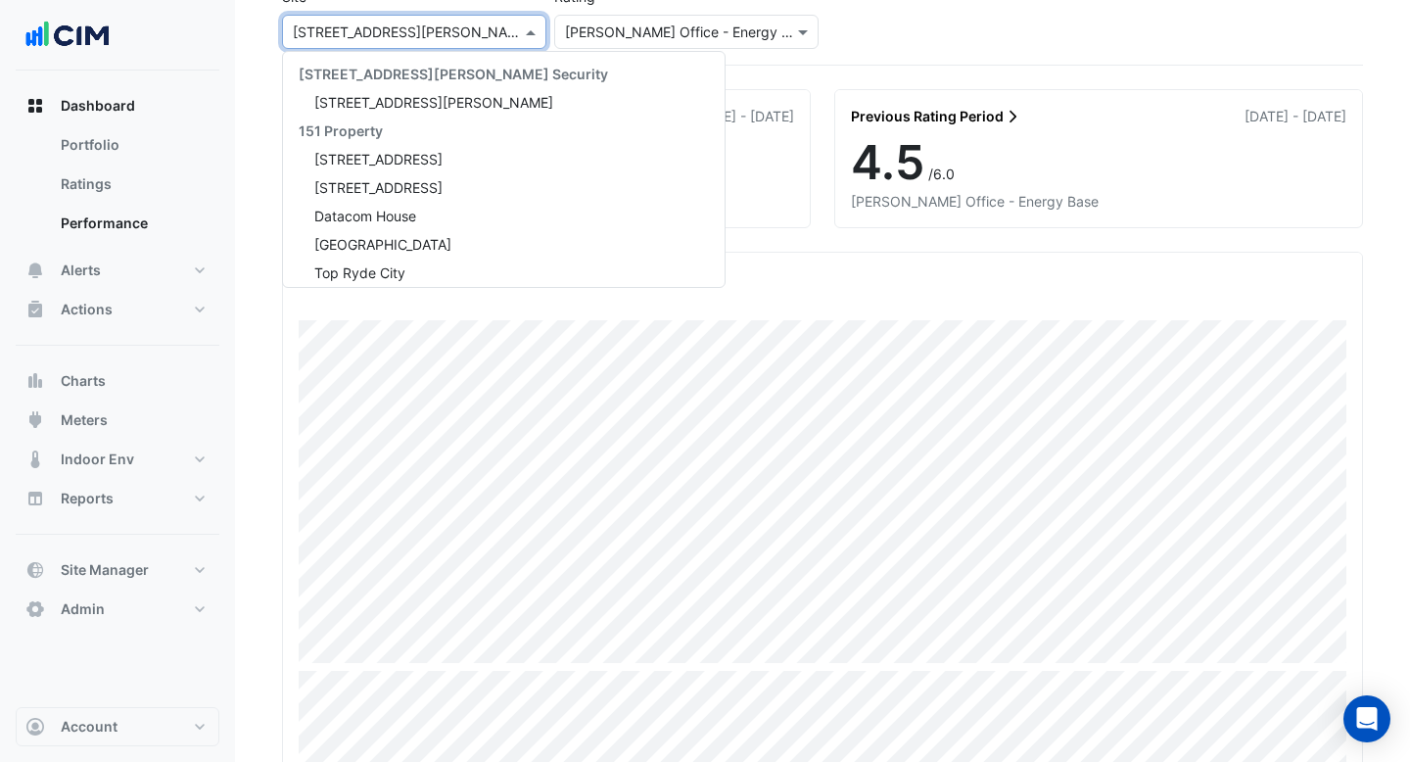
scroll to position [1711, 0]
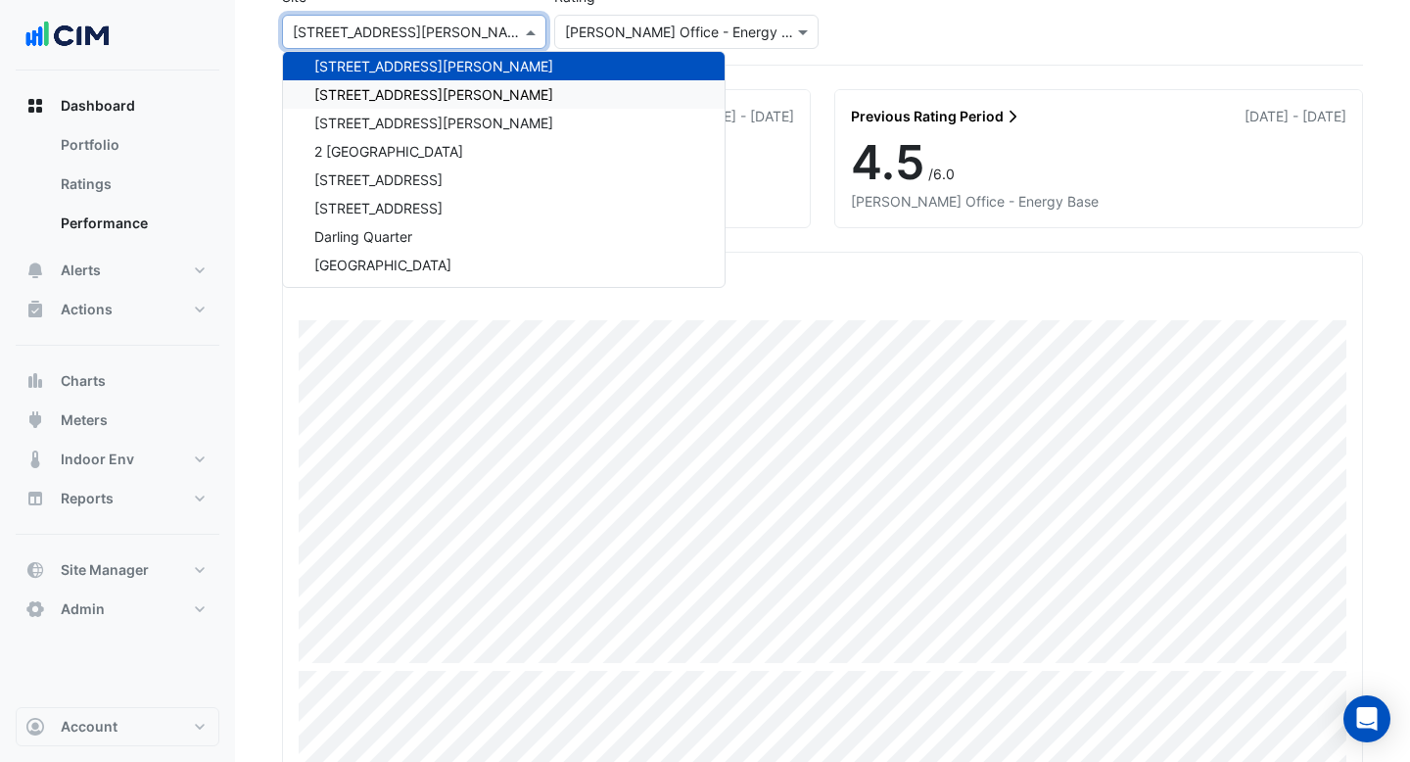
click at [442, 98] on div "[STREET_ADDRESS][PERSON_NAME]" at bounding box center [504, 94] width 442 height 28
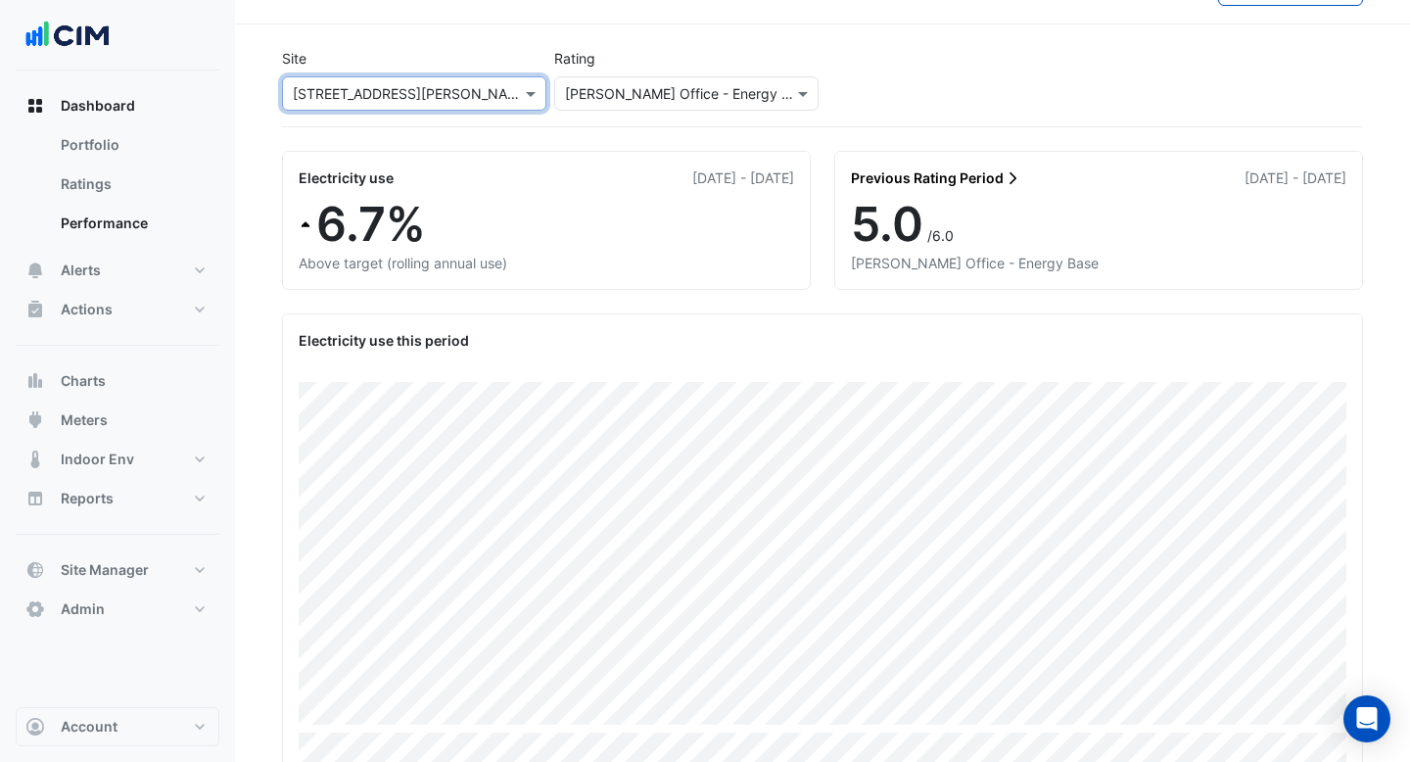
scroll to position [50, 0]
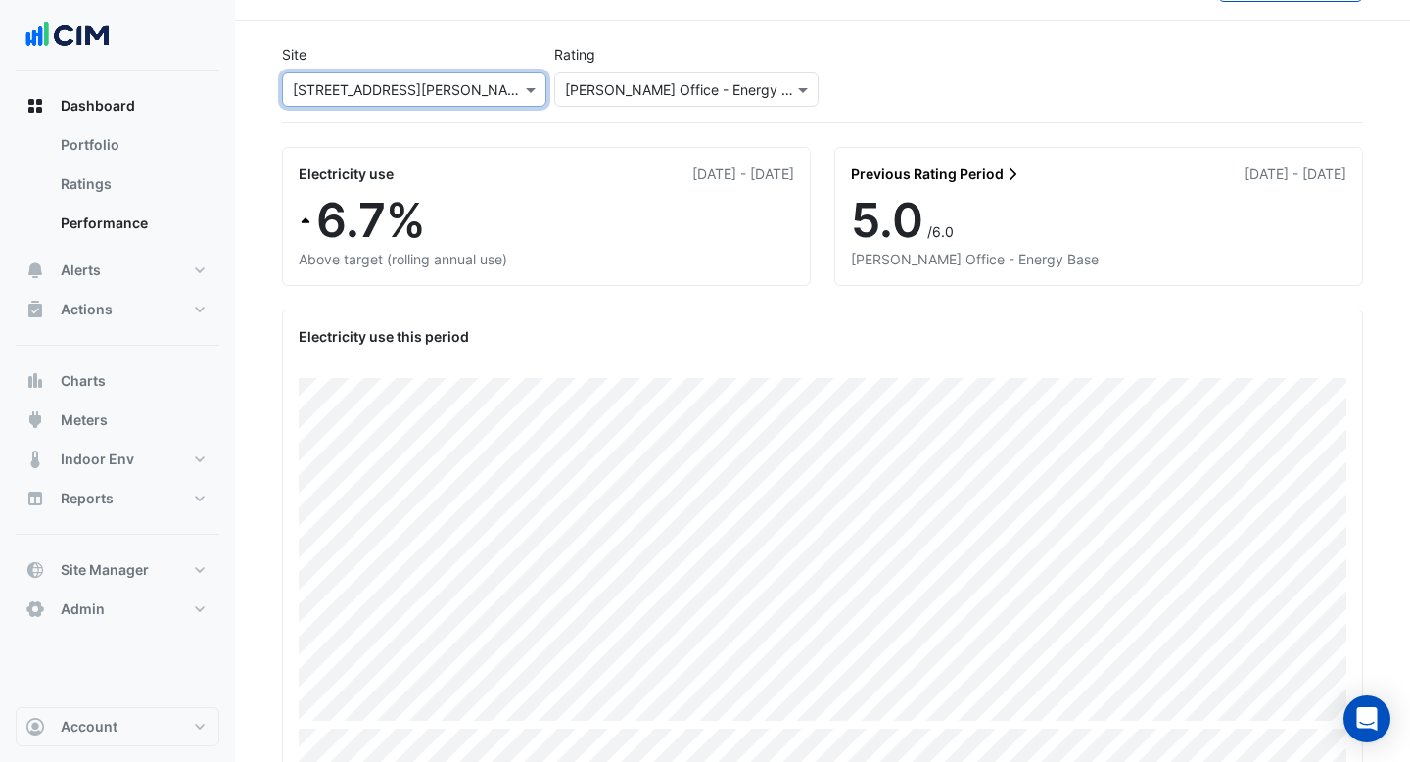
click at [479, 91] on input "text" at bounding box center [395, 90] width 204 height 21
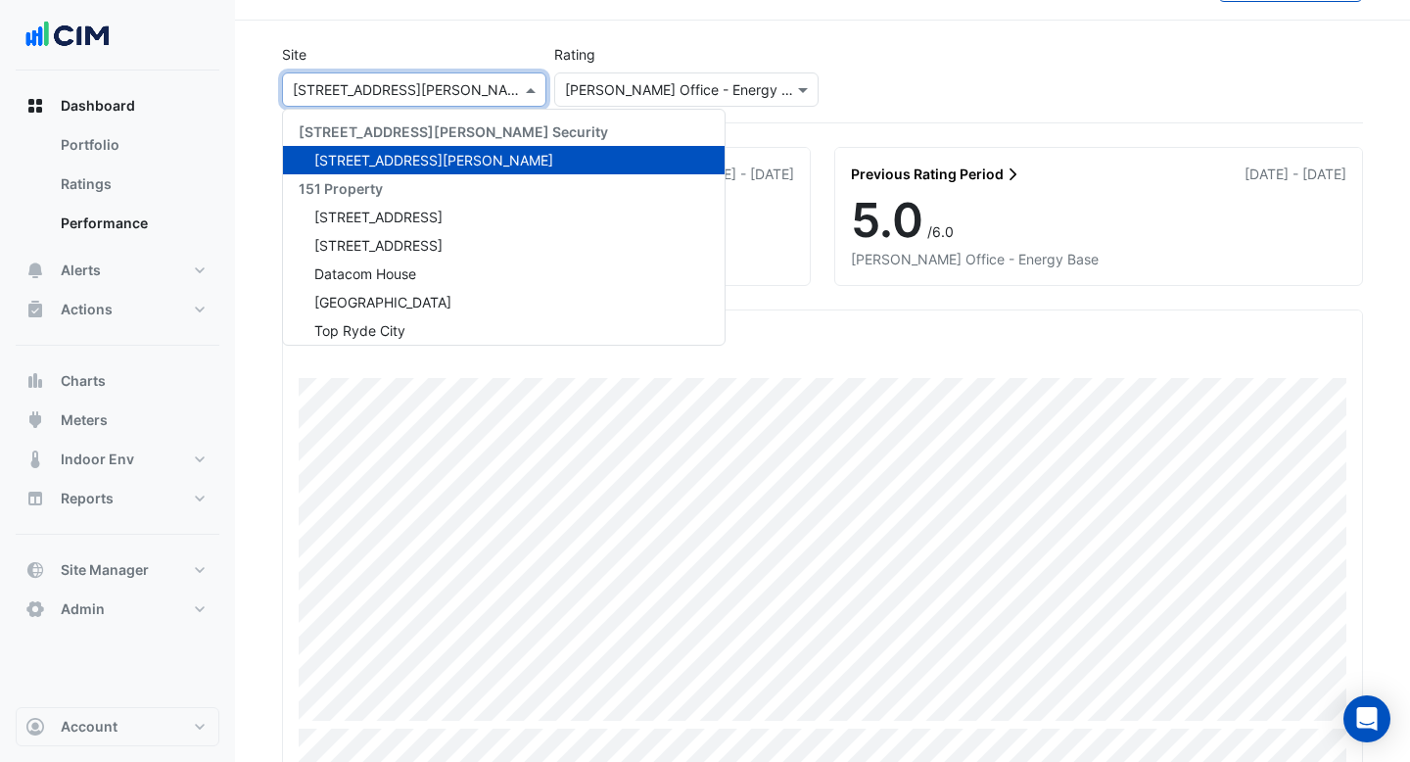
scroll to position [0, 0]
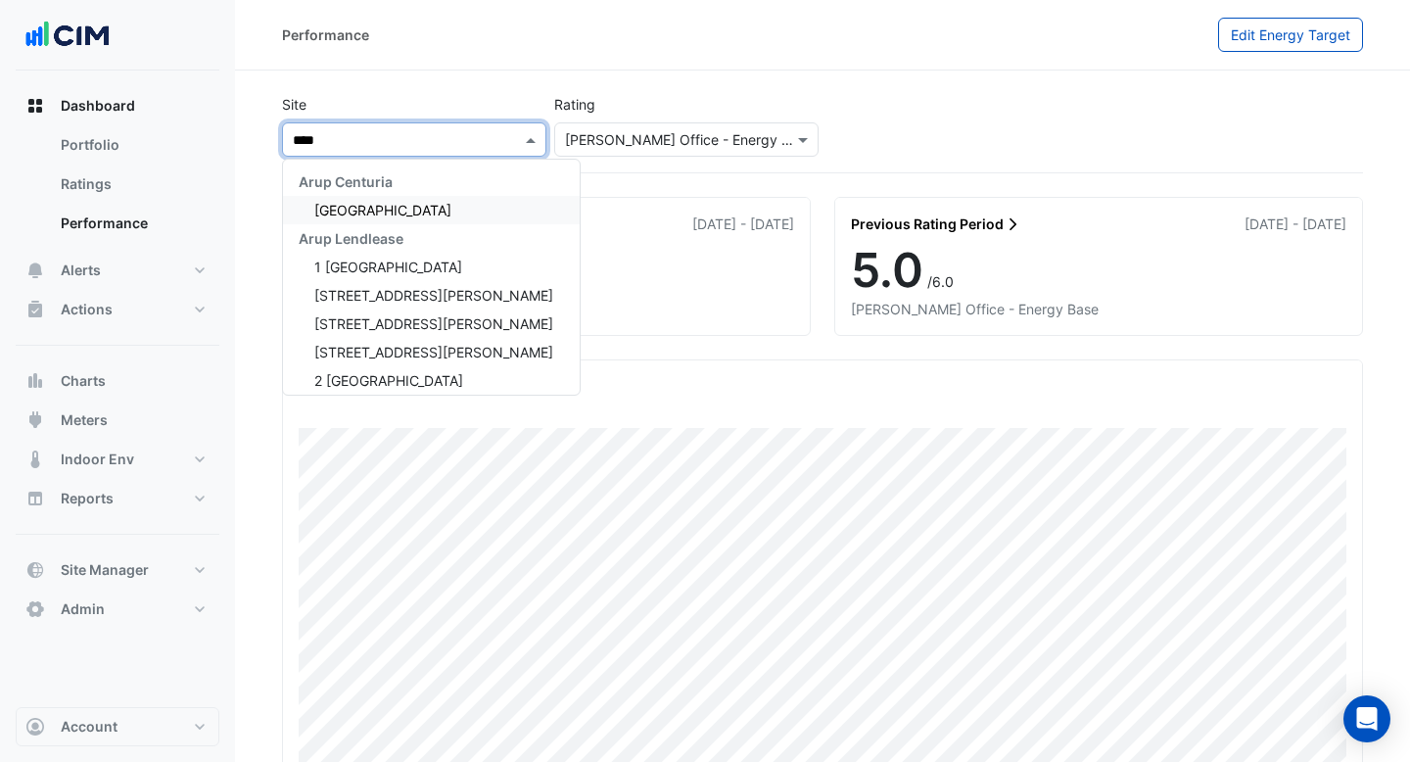
type input "*****"
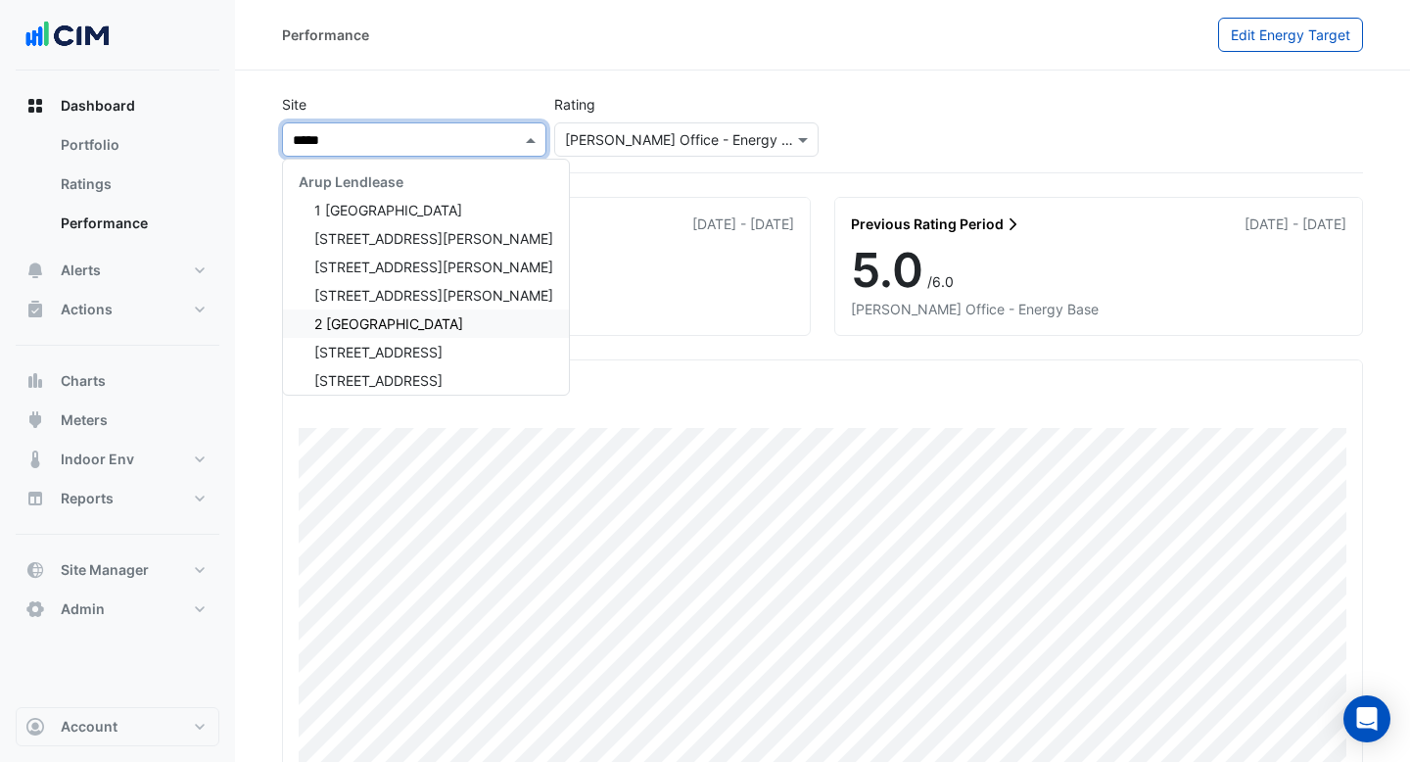
click at [485, 322] on div "2 [GEOGRAPHIC_DATA]" at bounding box center [426, 323] width 286 height 28
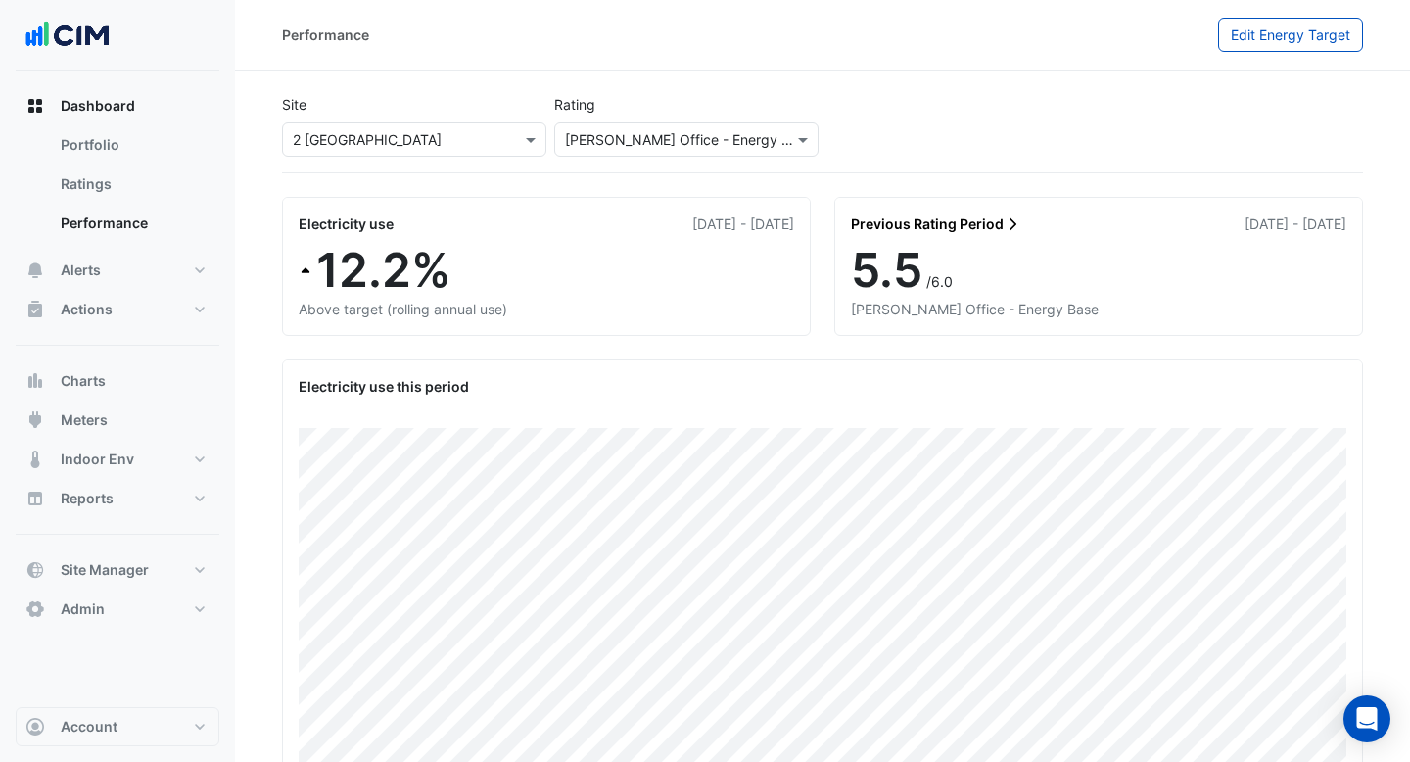
click at [978, 242] on div "5.5 /6.0" at bounding box center [1098, 270] width 495 height 57
click at [977, 262] on div "5.5 /6.0" at bounding box center [1098, 270] width 495 height 57
click at [1000, 223] on link "Previous Rating Period" at bounding box center [936, 223] width 170 height 21
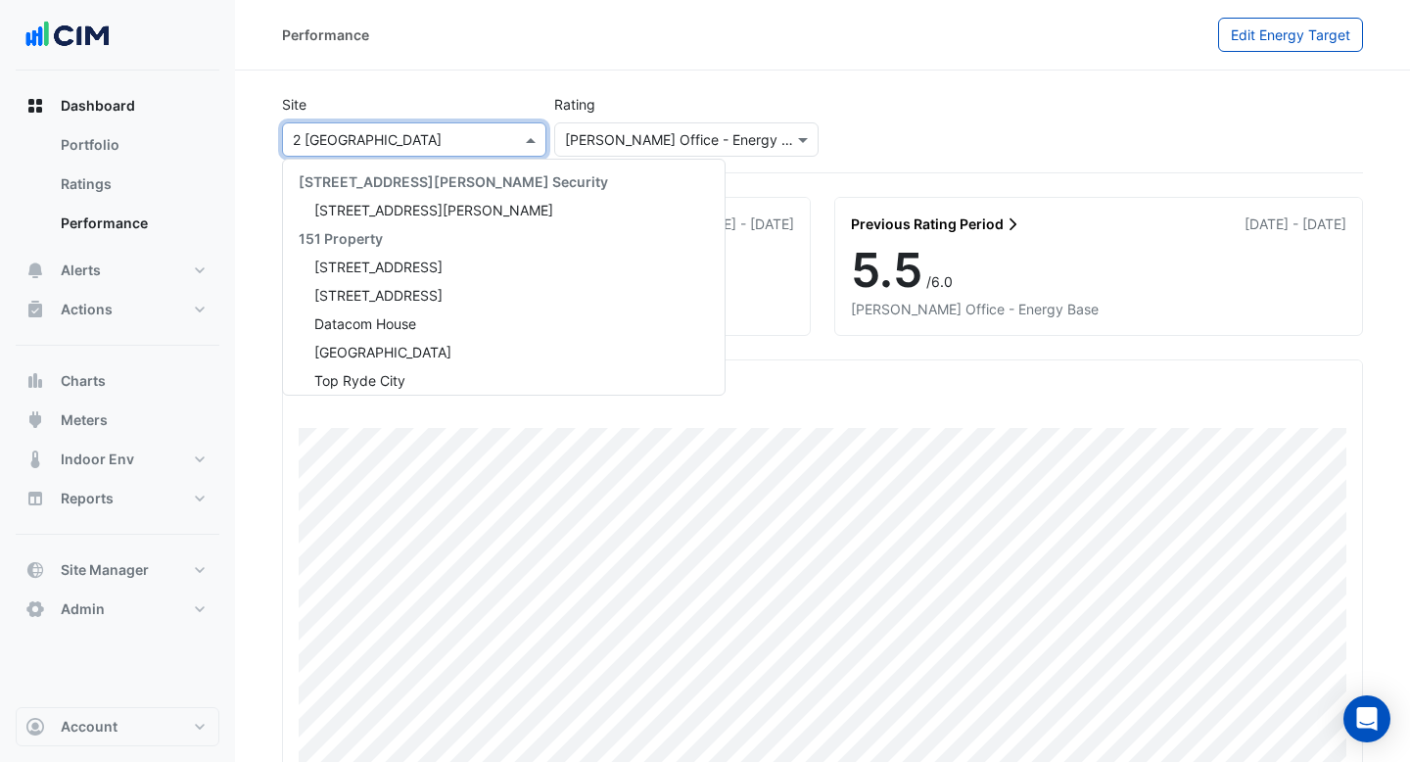
click at [497, 145] on div at bounding box center [414, 139] width 262 height 23
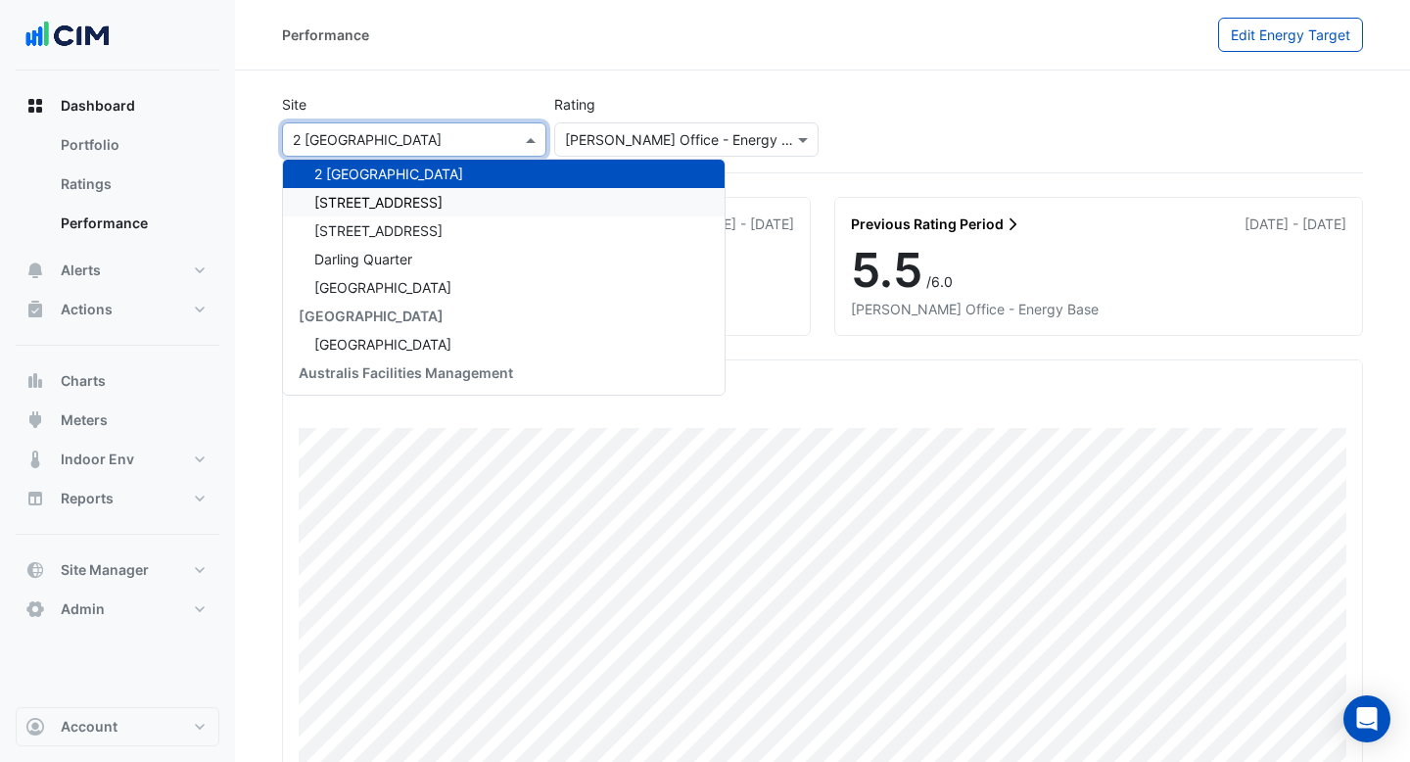
drag, startPoint x: 464, startPoint y: 218, endPoint x: 485, endPoint y: 205, distance: 24.7
click at [485, 205] on div "[STREET_ADDRESS]" at bounding box center [504, 202] width 442 height 28
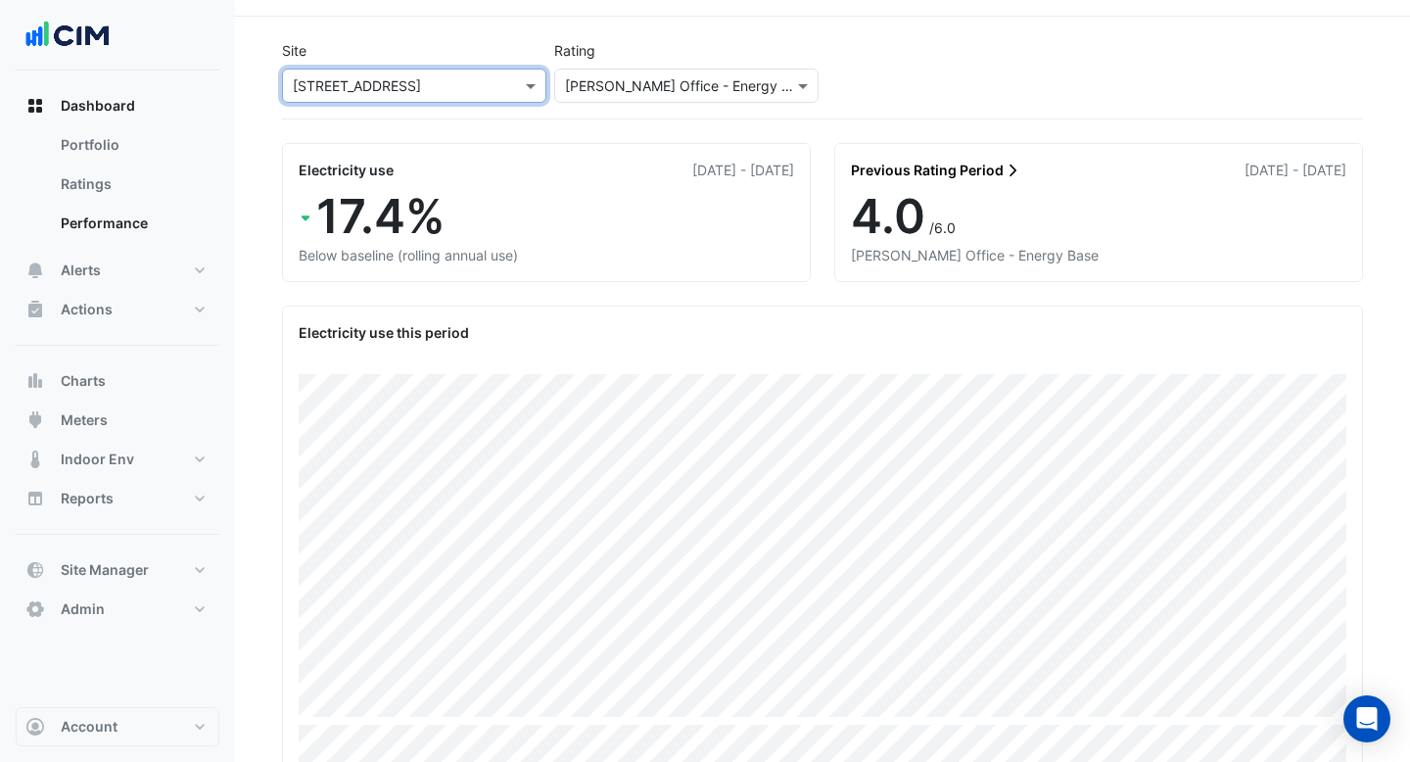
scroll to position [61, 0]
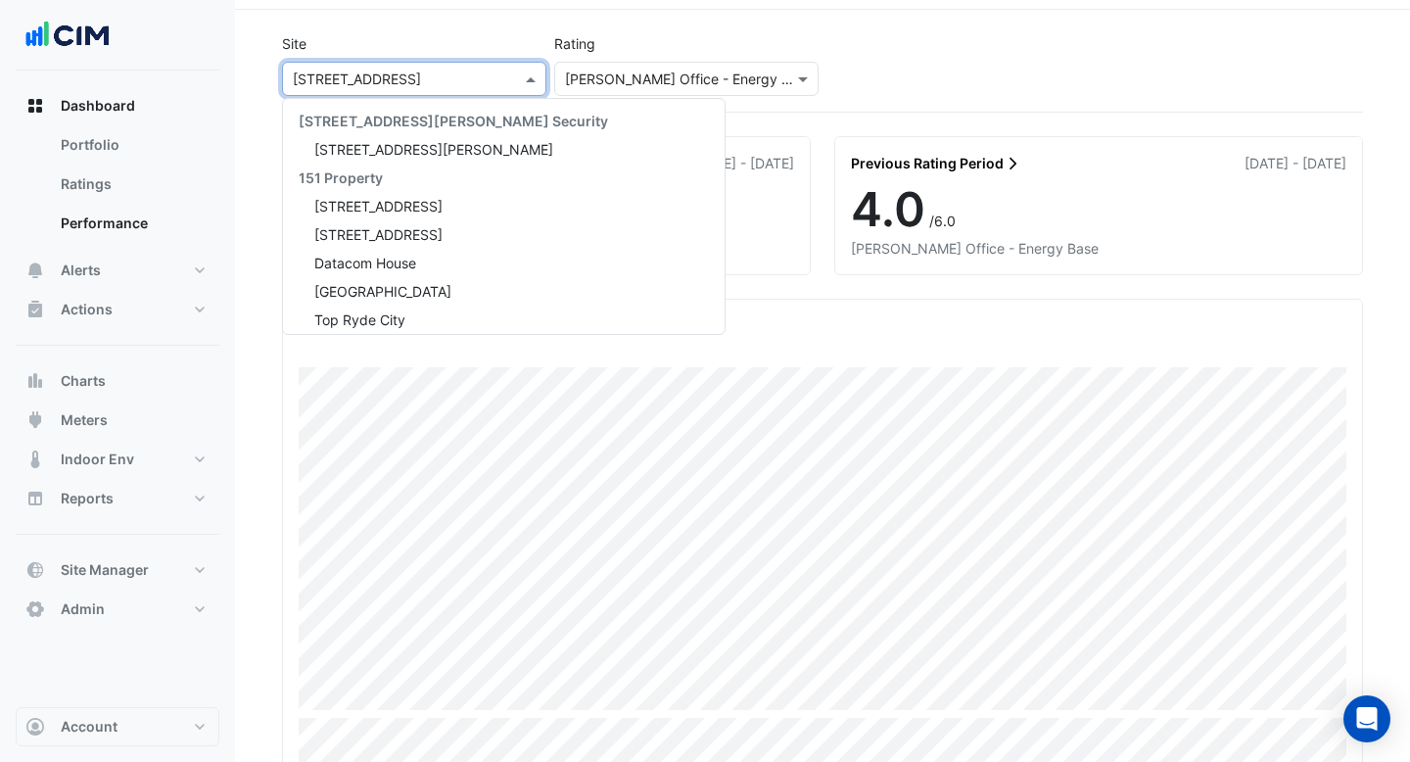
click at [462, 82] on input "text" at bounding box center [395, 80] width 204 height 21
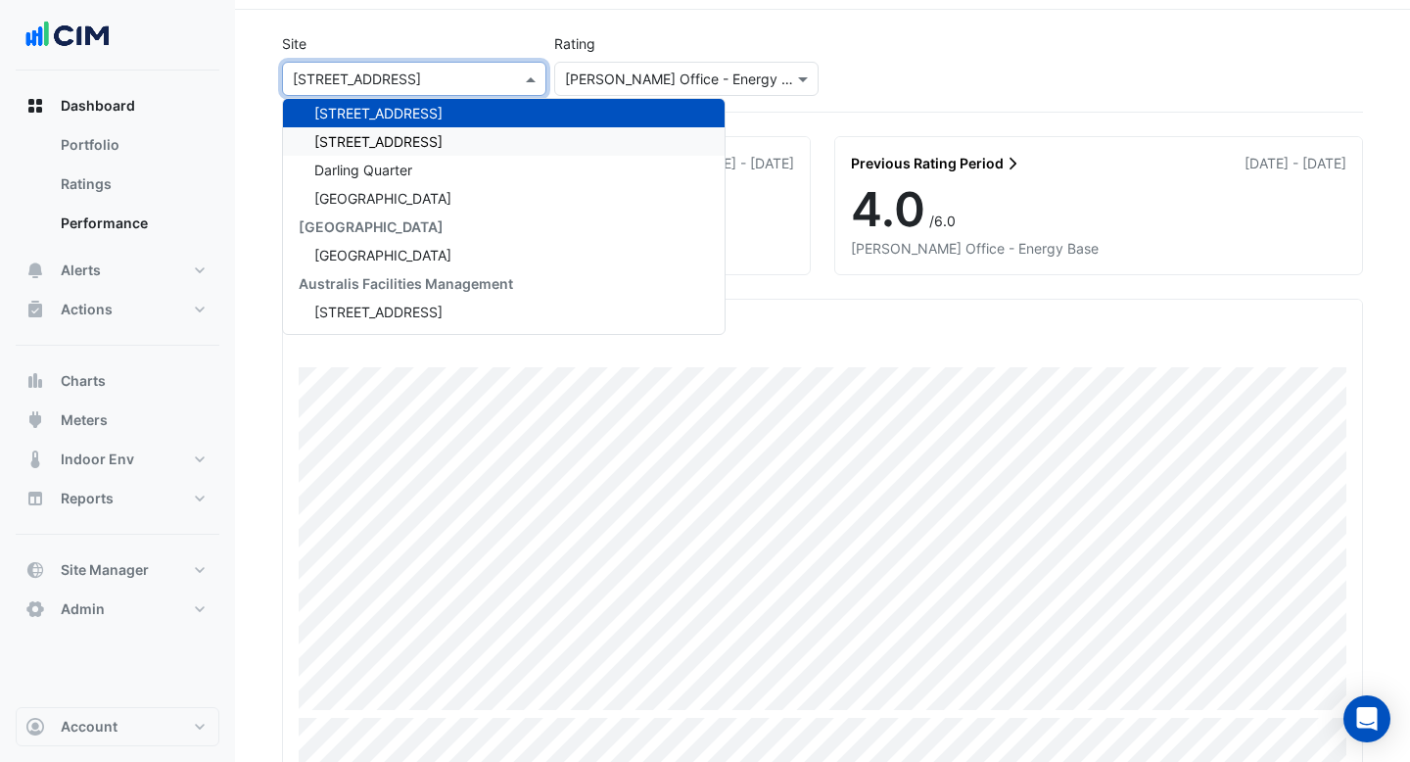
click at [432, 130] on div "[STREET_ADDRESS]" at bounding box center [504, 141] width 442 height 28
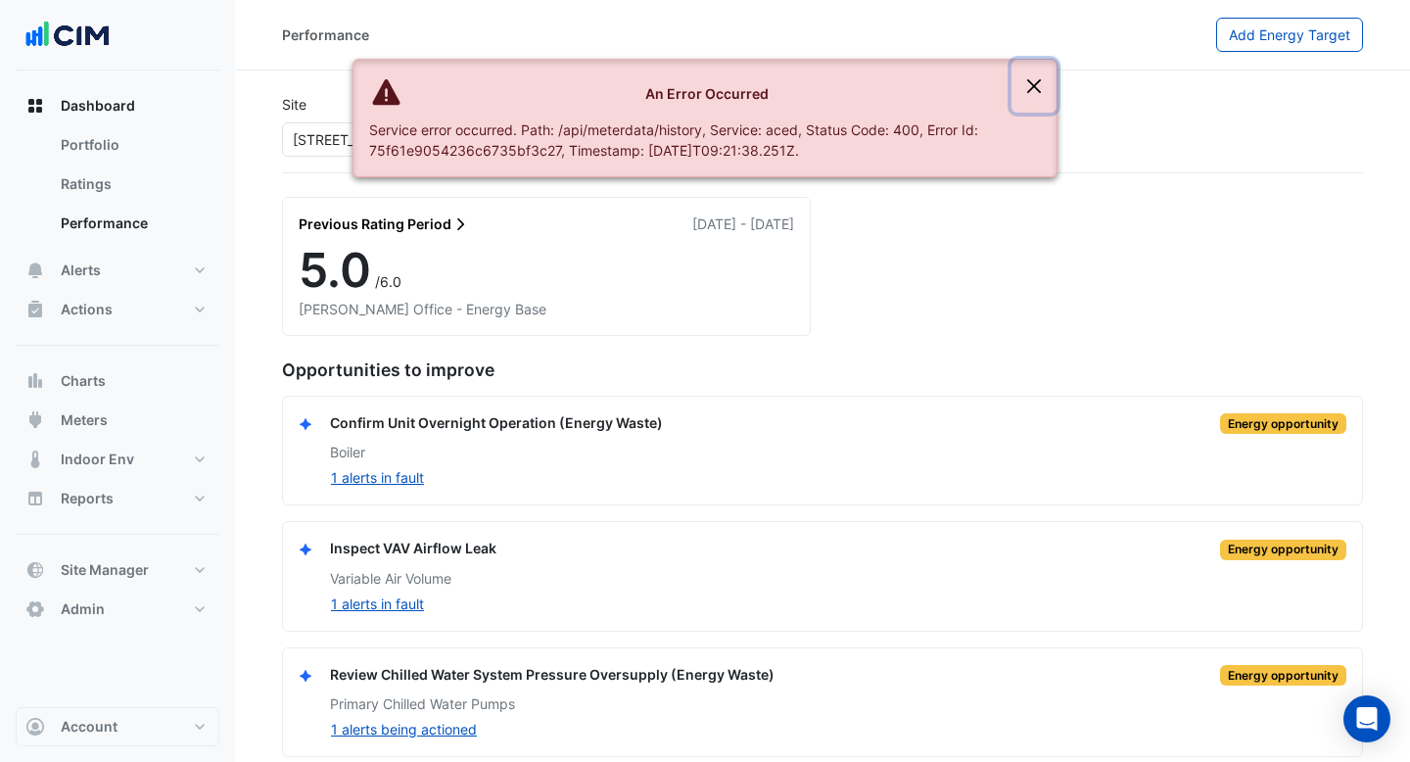
click at [1032, 83] on button "Close" at bounding box center [1033, 86] width 45 height 53
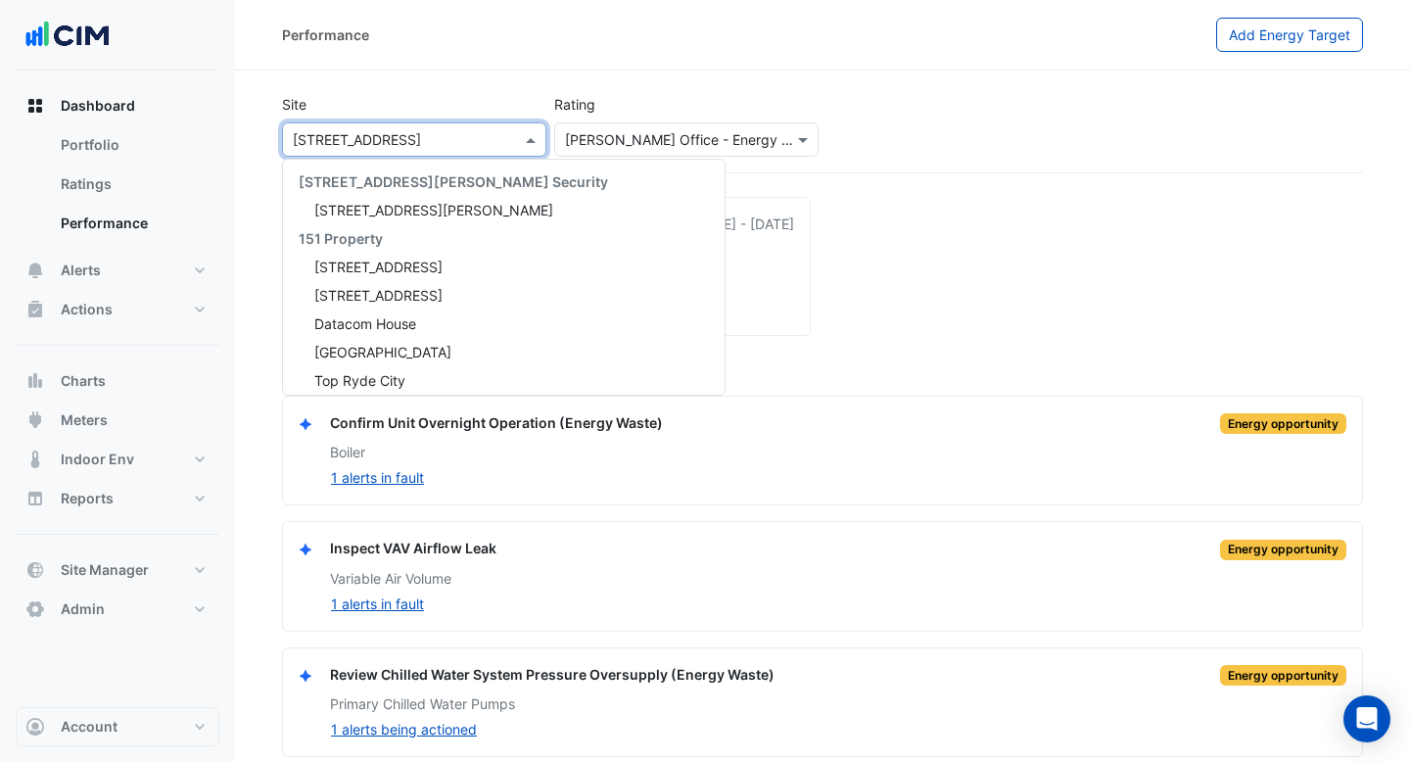
click at [473, 139] on input "text" at bounding box center [395, 140] width 204 height 21
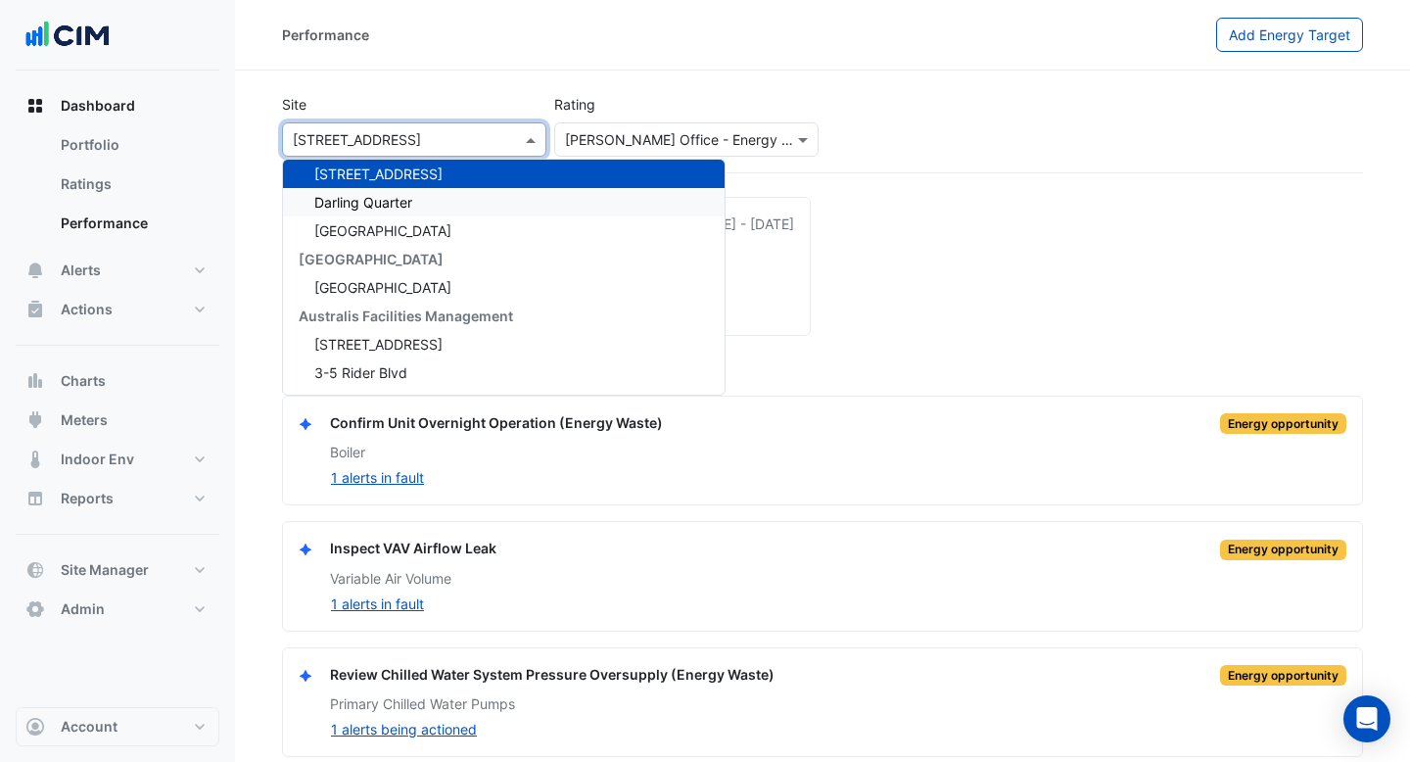
click at [462, 197] on div "Darling Quarter" at bounding box center [504, 202] width 442 height 28
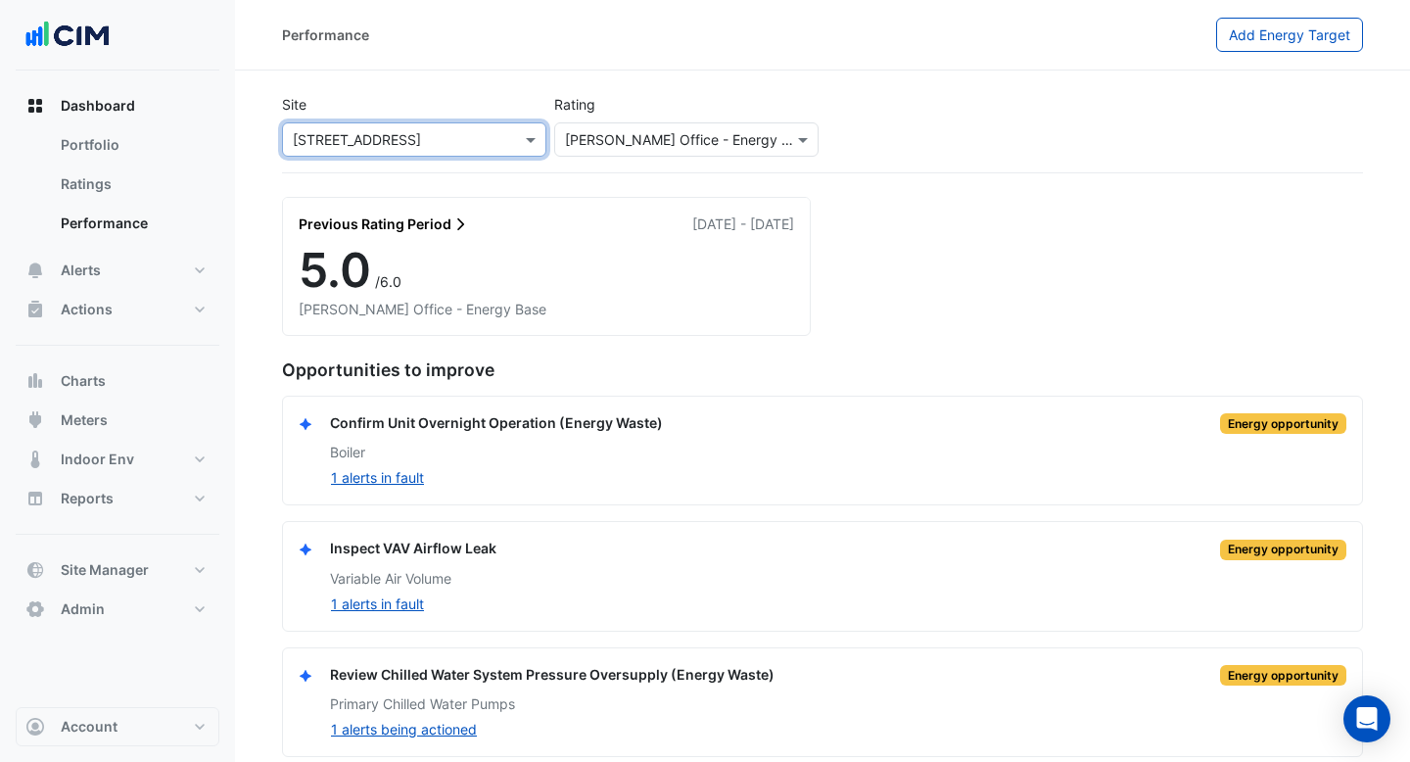
click at [489, 137] on input "text" at bounding box center [395, 140] width 204 height 21
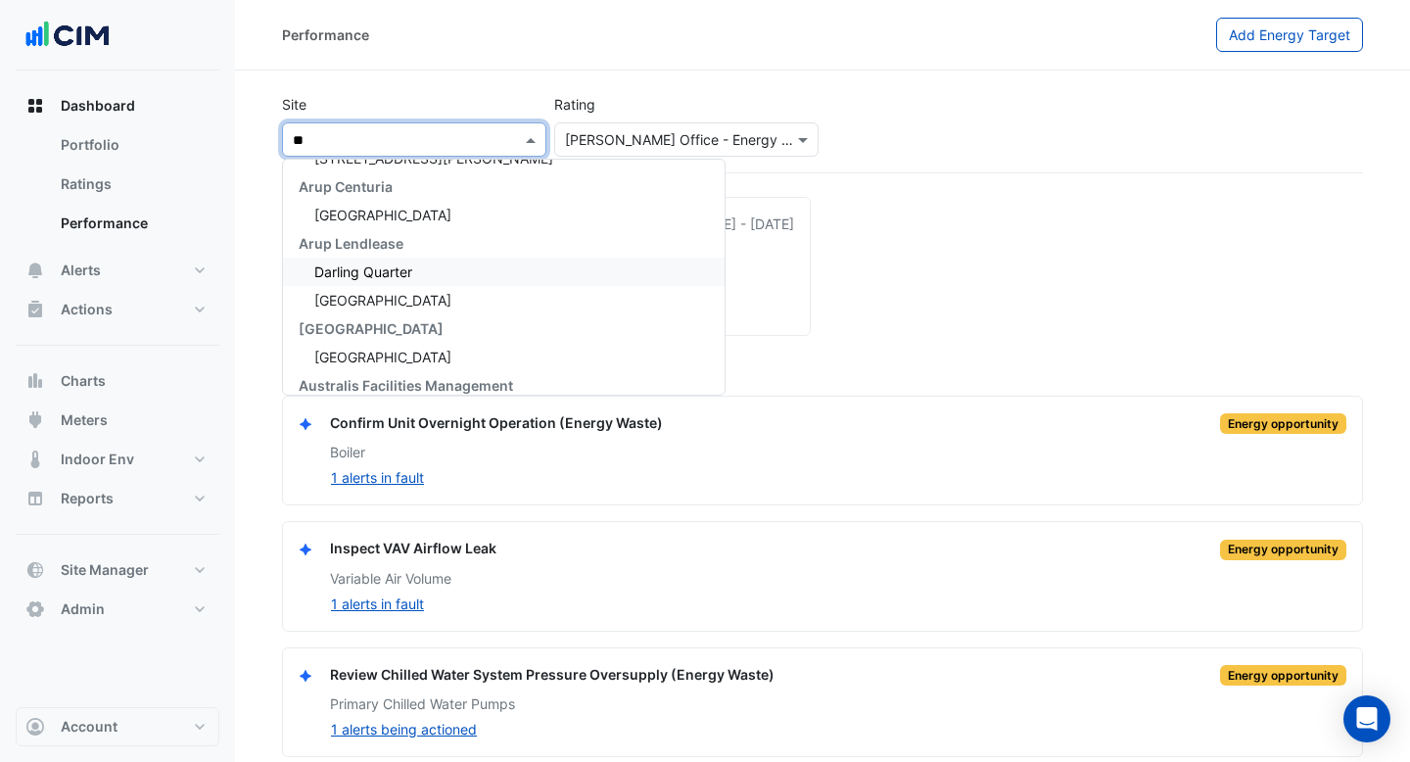
scroll to position [137, 0]
type input "***"
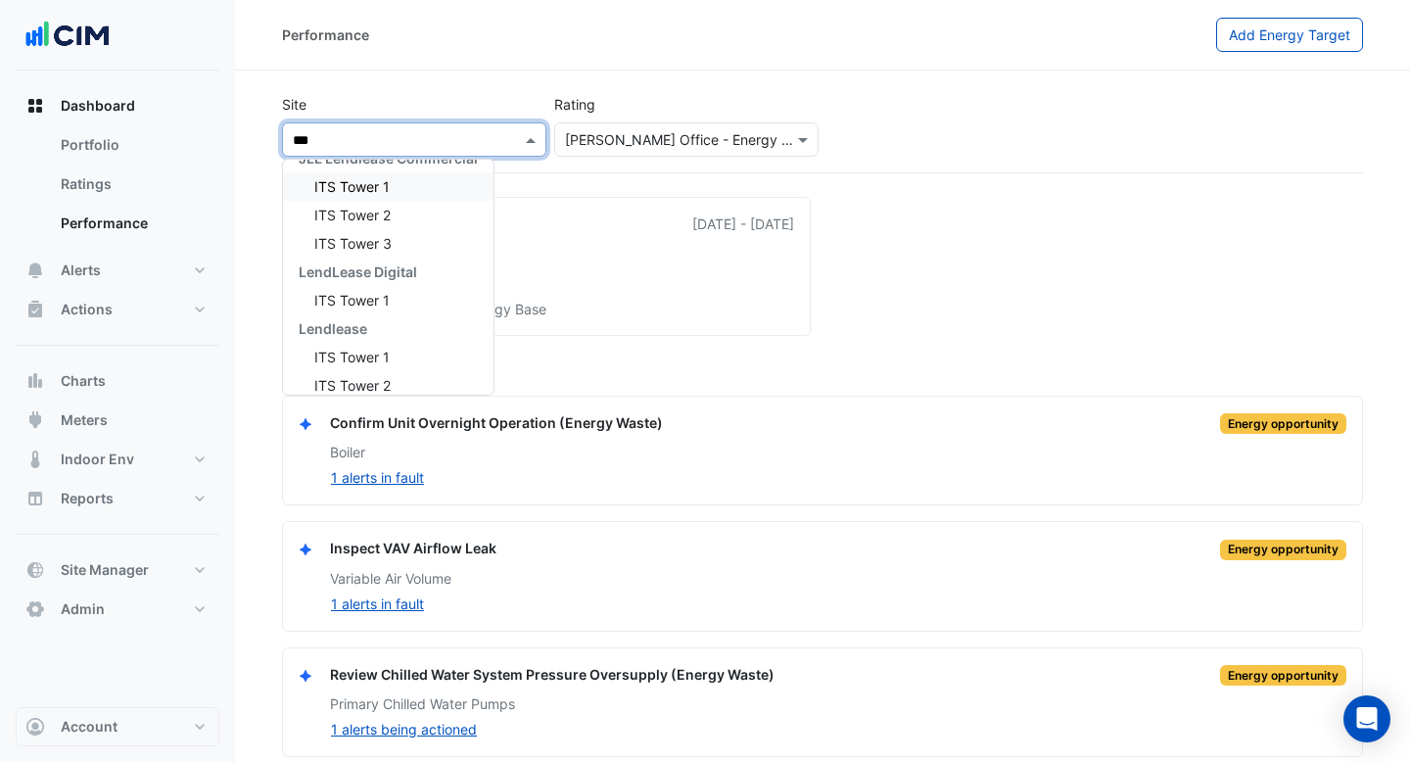
click at [450, 186] on div "ITS Tower 1" at bounding box center [388, 186] width 210 height 28
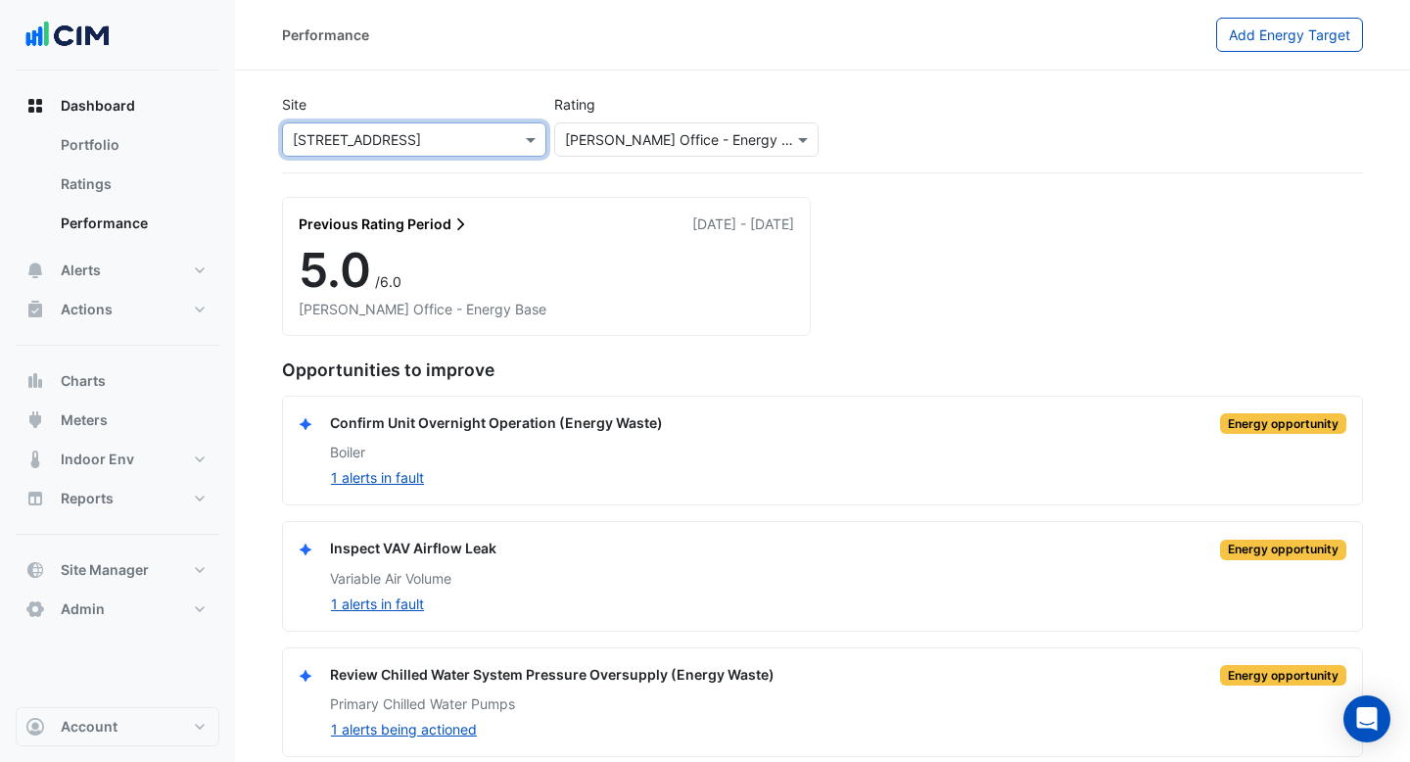
click at [458, 120] on div "Site × [STREET_ADDRESS]" at bounding box center [414, 125] width 272 height 63
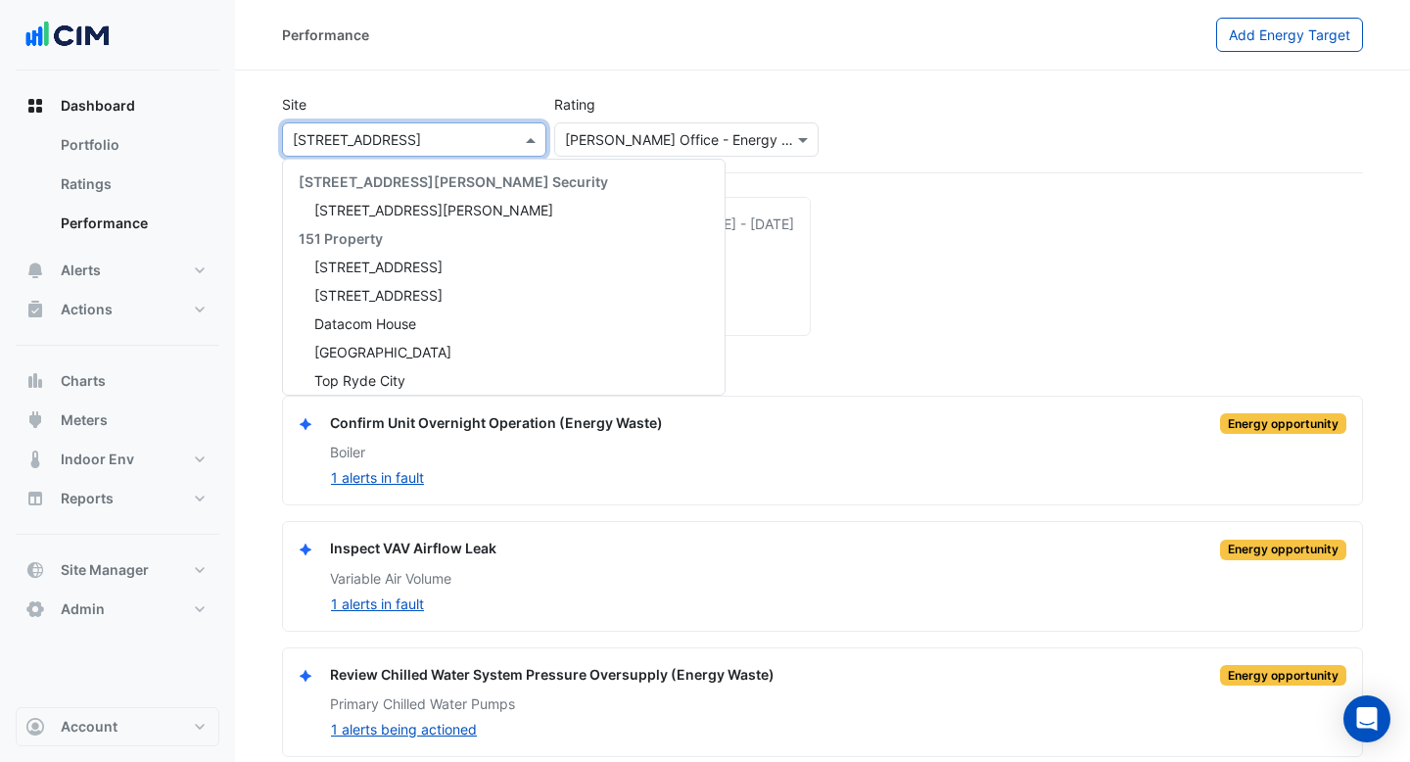
click at [453, 151] on div "× [STREET_ADDRESS]" at bounding box center [414, 139] width 264 height 34
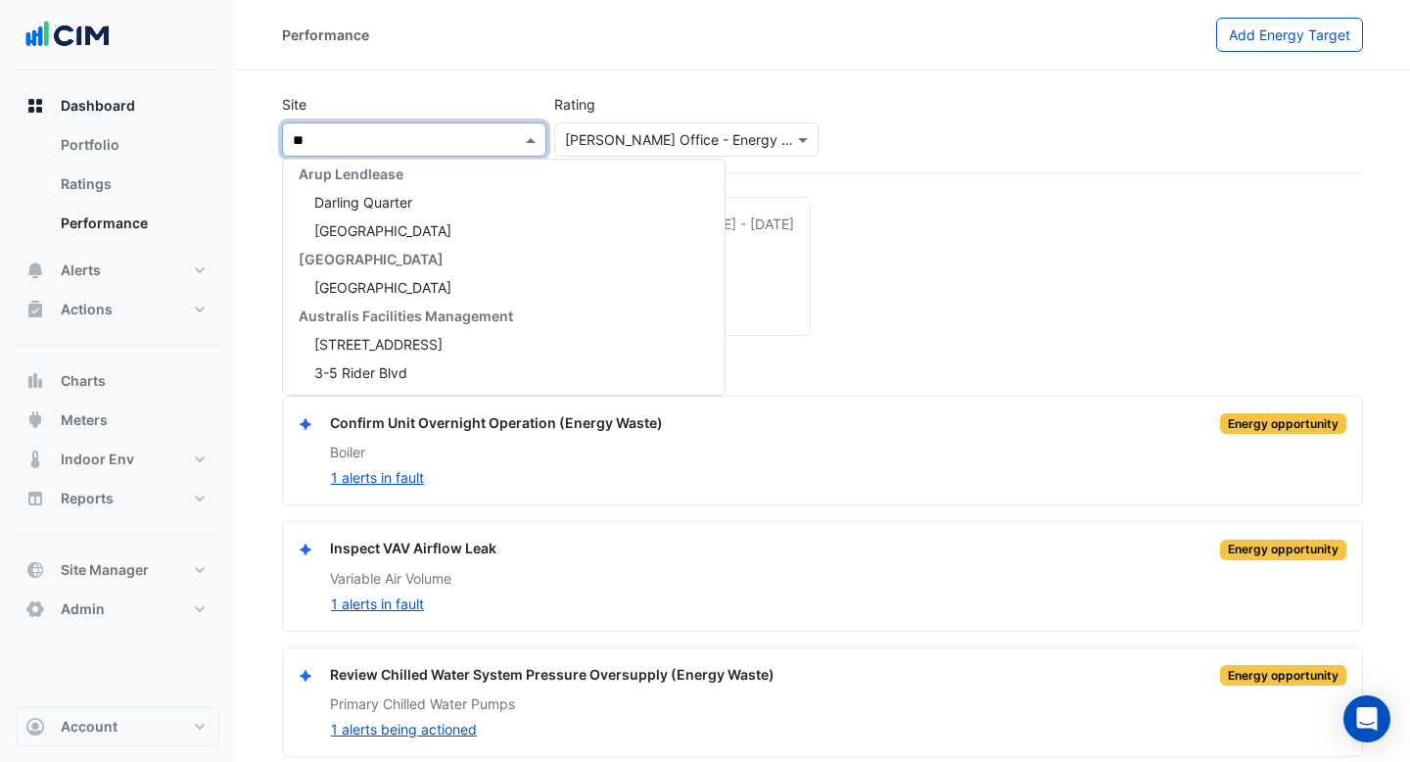
scroll to position [207, 0]
type input "***"
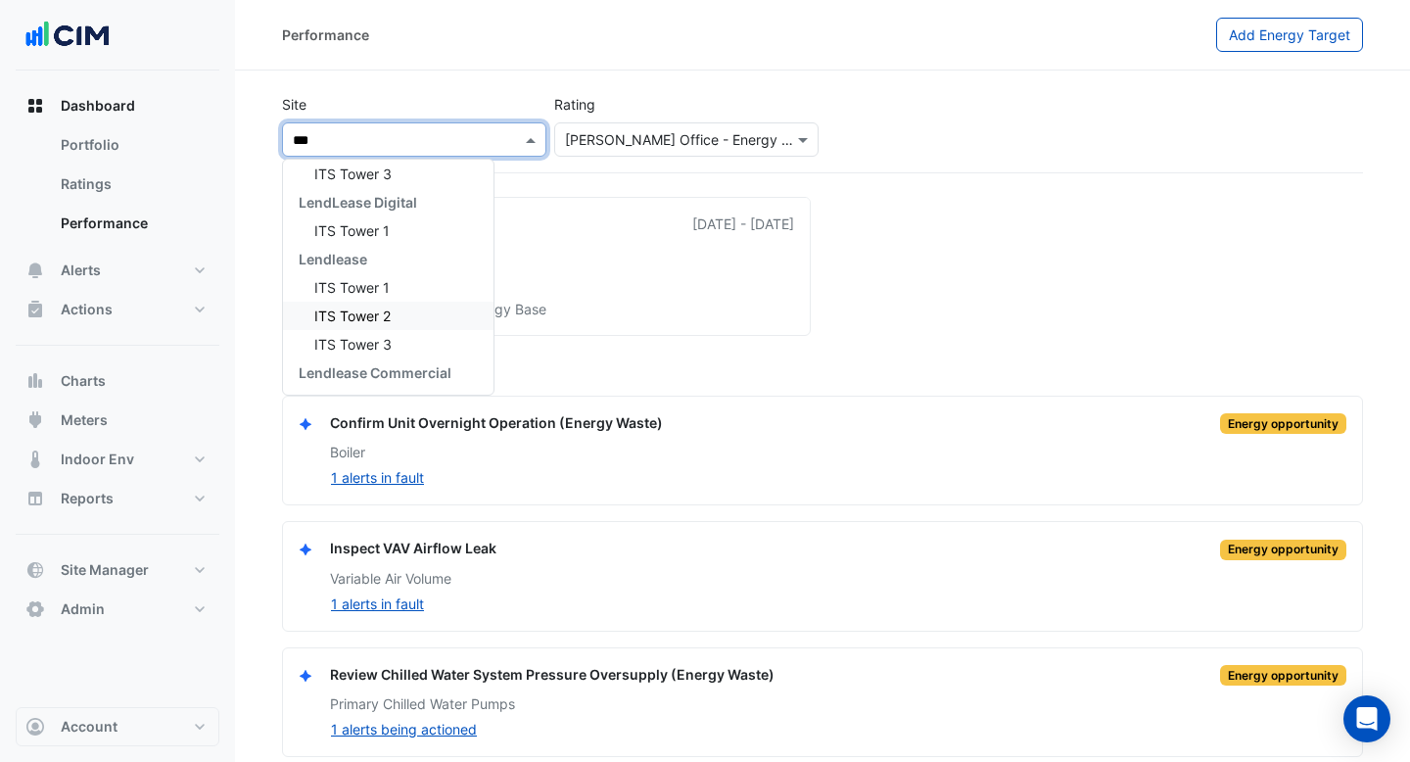
click at [417, 312] on div "ITS Tower 2" at bounding box center [388, 316] width 210 height 28
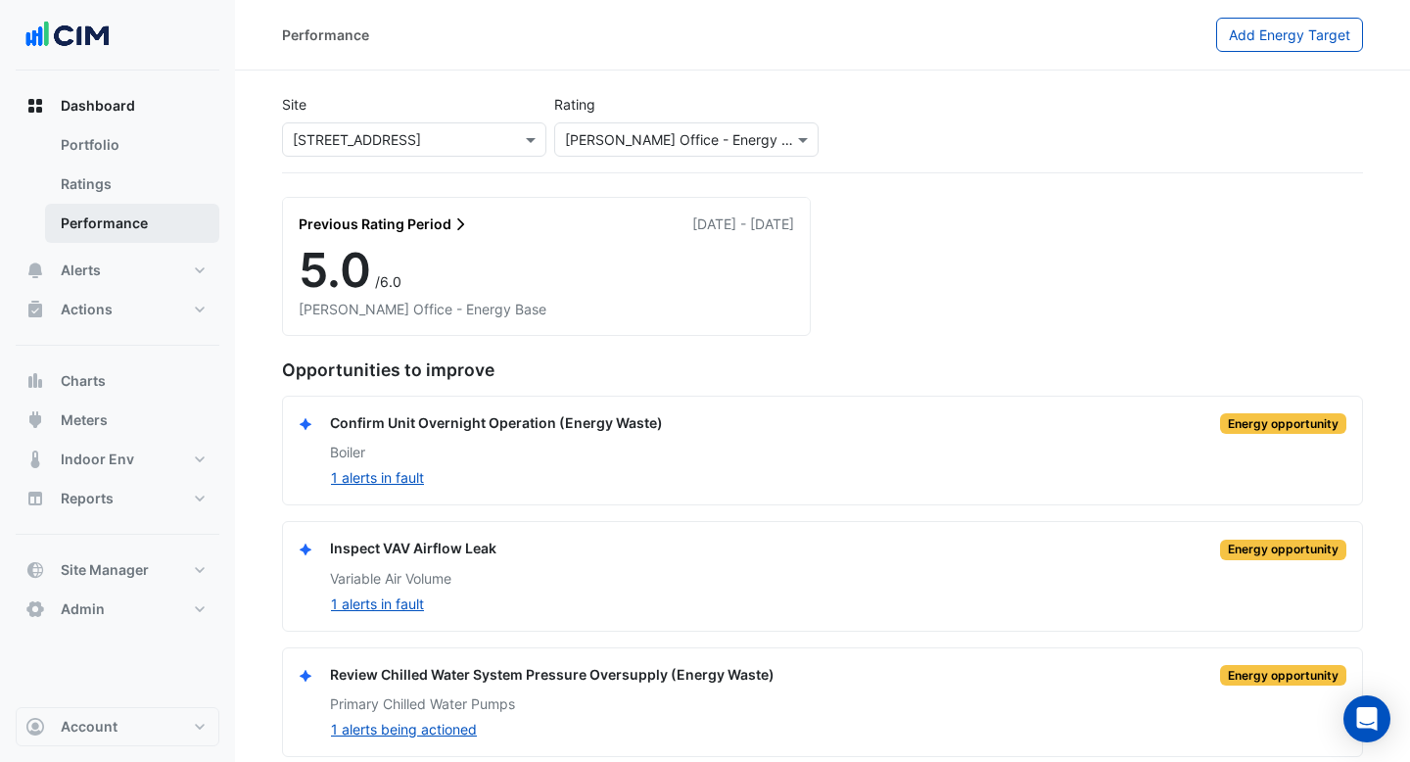
click at [111, 235] on link "Performance" at bounding box center [132, 223] width 174 height 39
click at [393, 149] on div "× [STREET_ADDRESS]" at bounding box center [357, 139] width 128 height 21
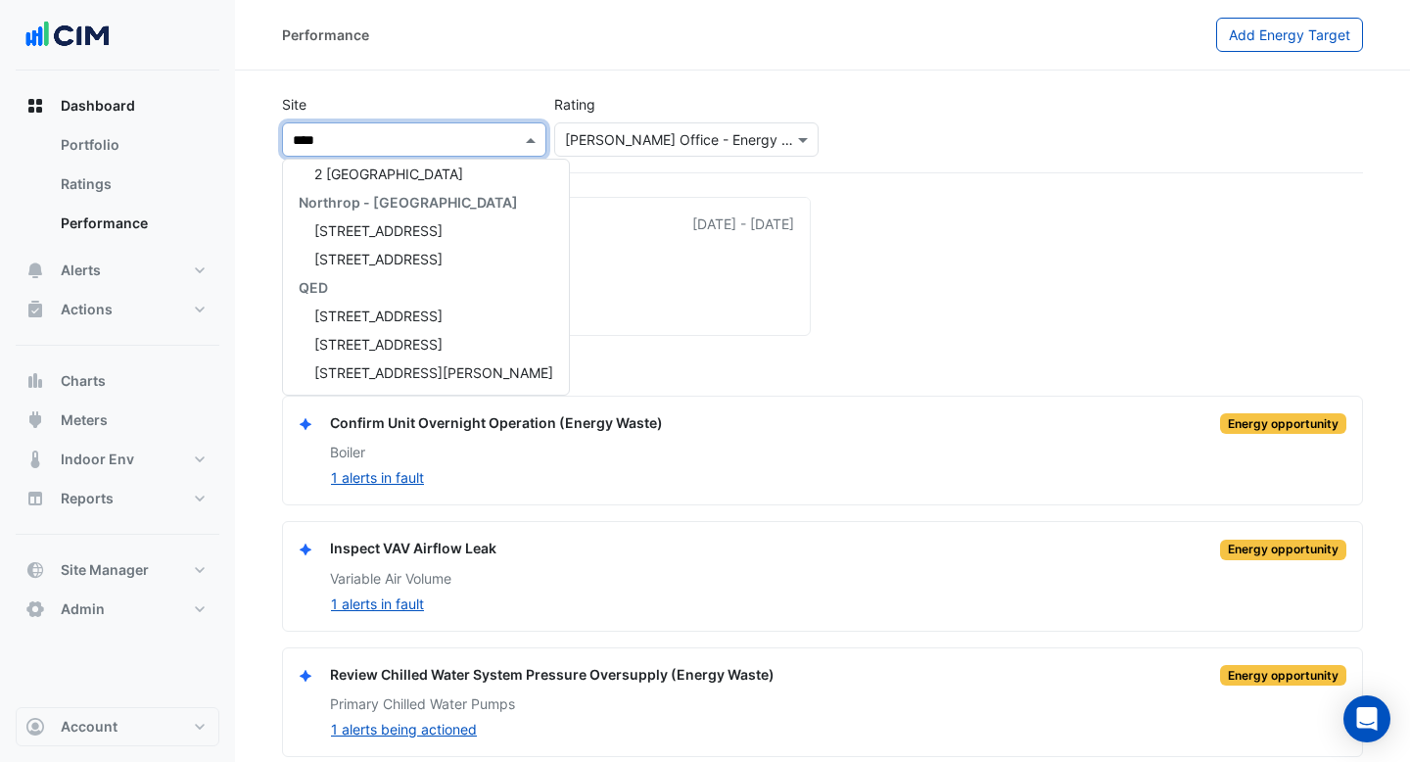
scroll to position [65, 0]
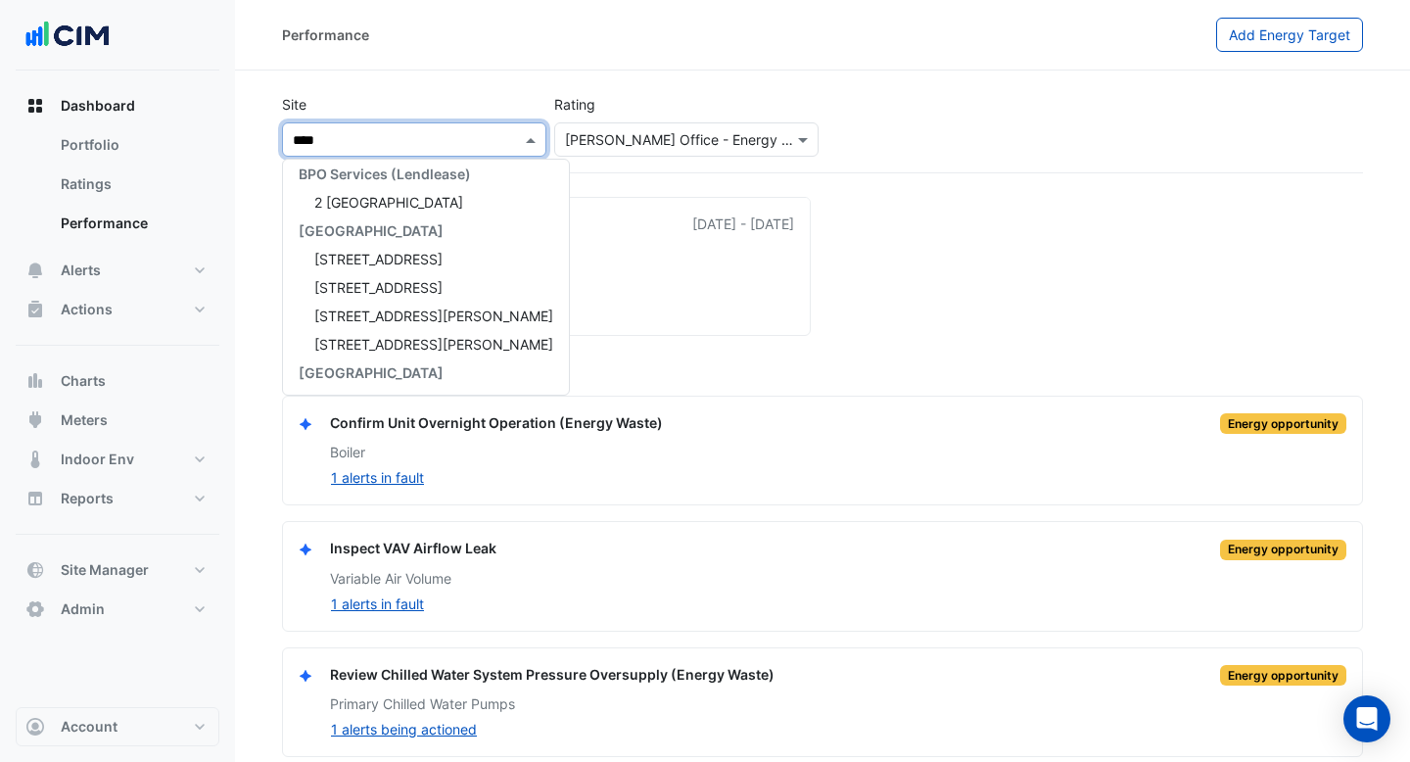
type input "*****"
click at [424, 310] on span "2 [GEOGRAPHIC_DATA]" at bounding box center [388, 315] width 149 height 17
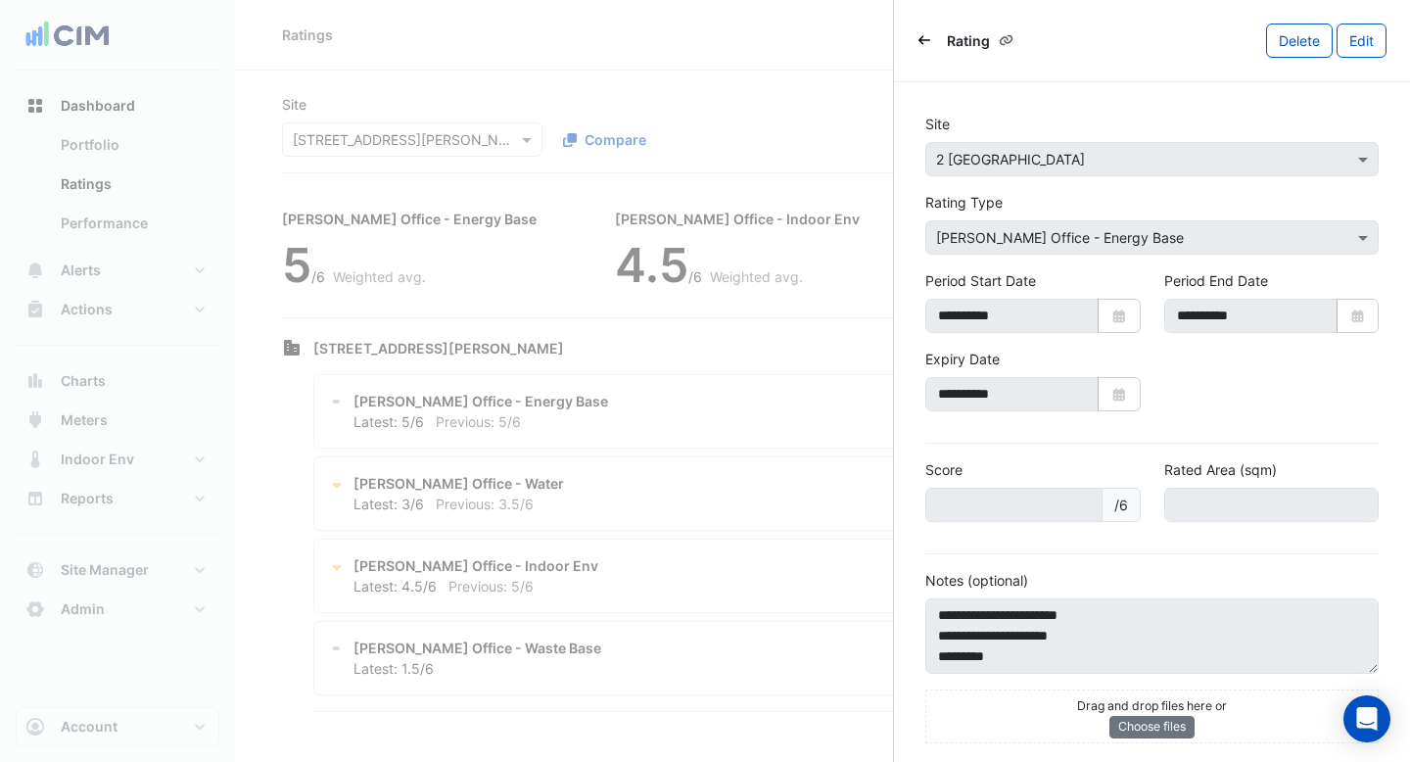
click at [925, 41] on icon "Back" at bounding box center [924, 40] width 12 height 12
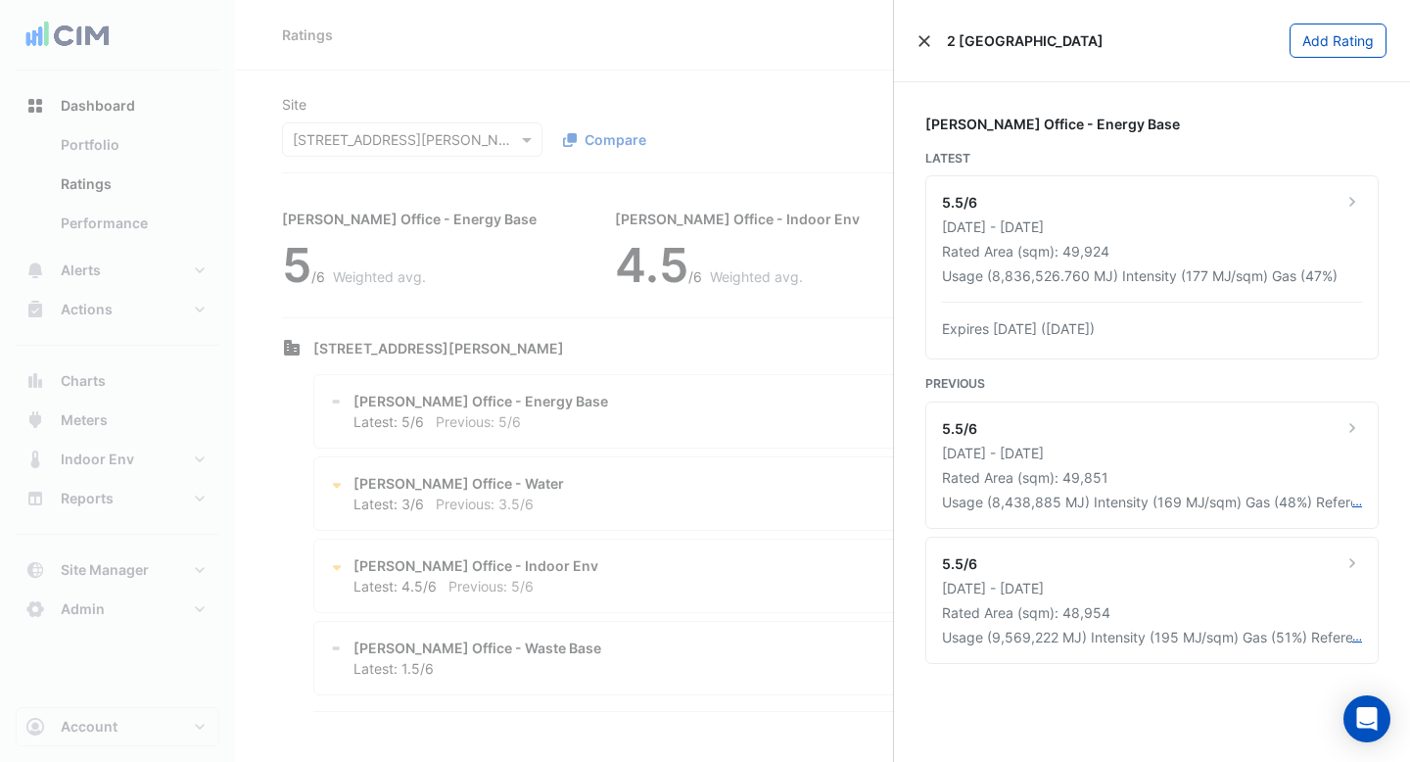
click at [927, 41] on button "Close" at bounding box center [924, 41] width 14 height 14
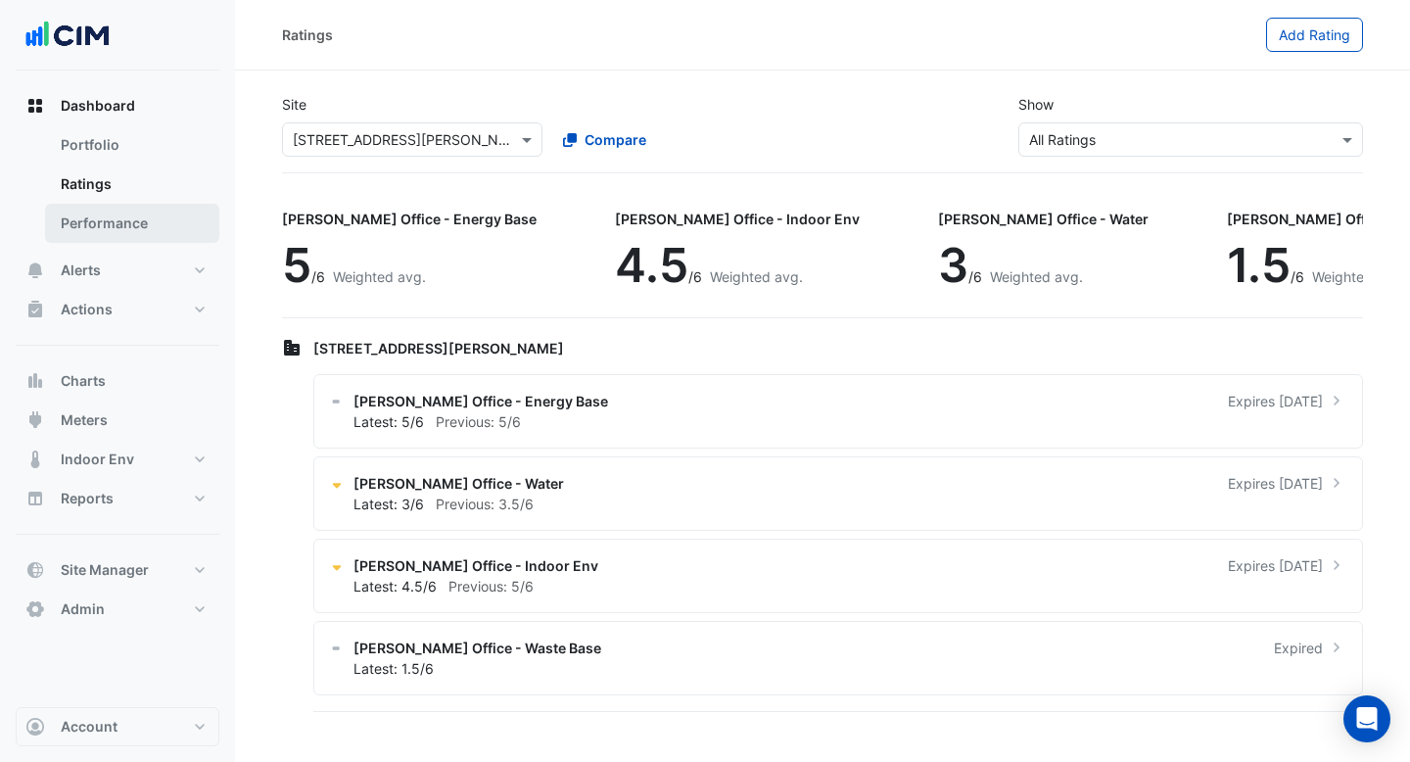
click at [150, 223] on link "Performance" at bounding box center [132, 223] width 174 height 39
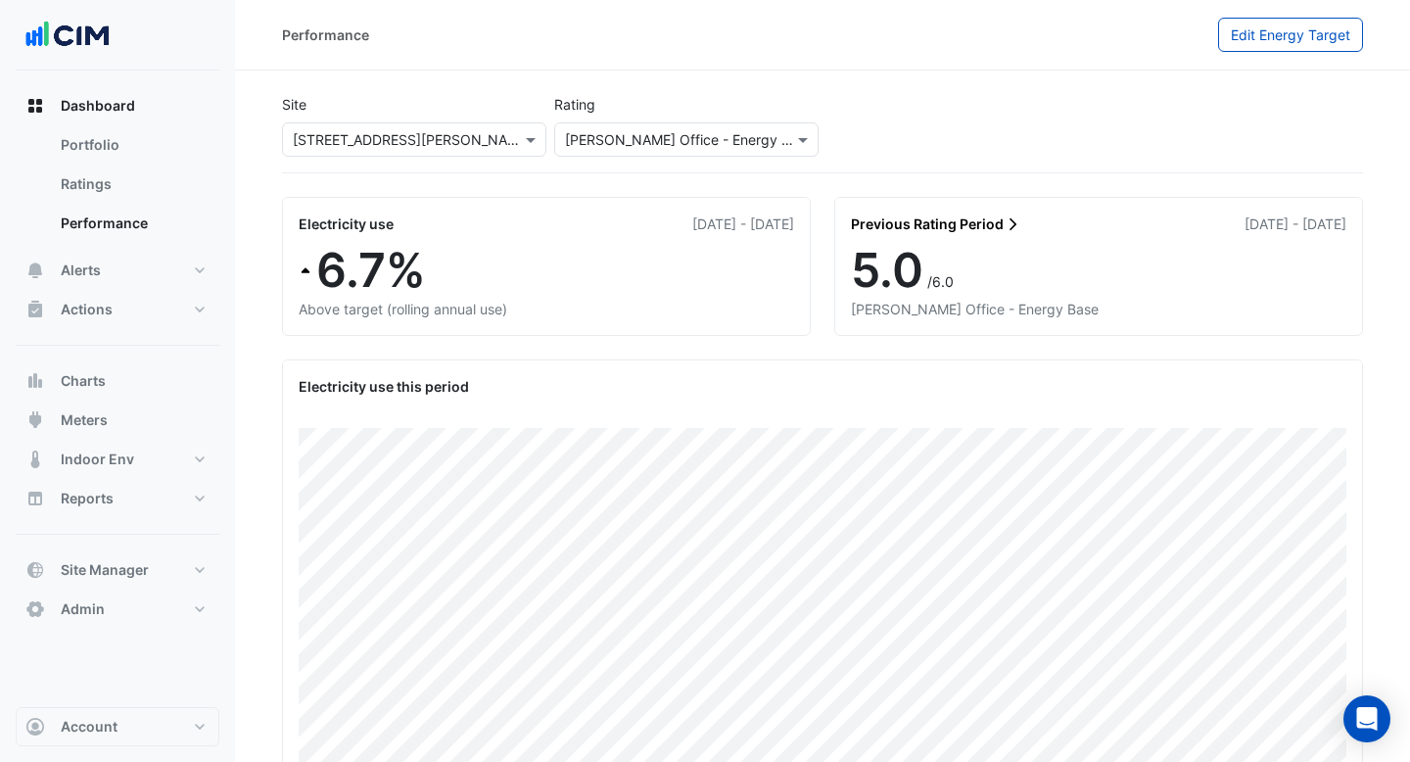
click at [428, 142] on input "text" at bounding box center [395, 140] width 204 height 21
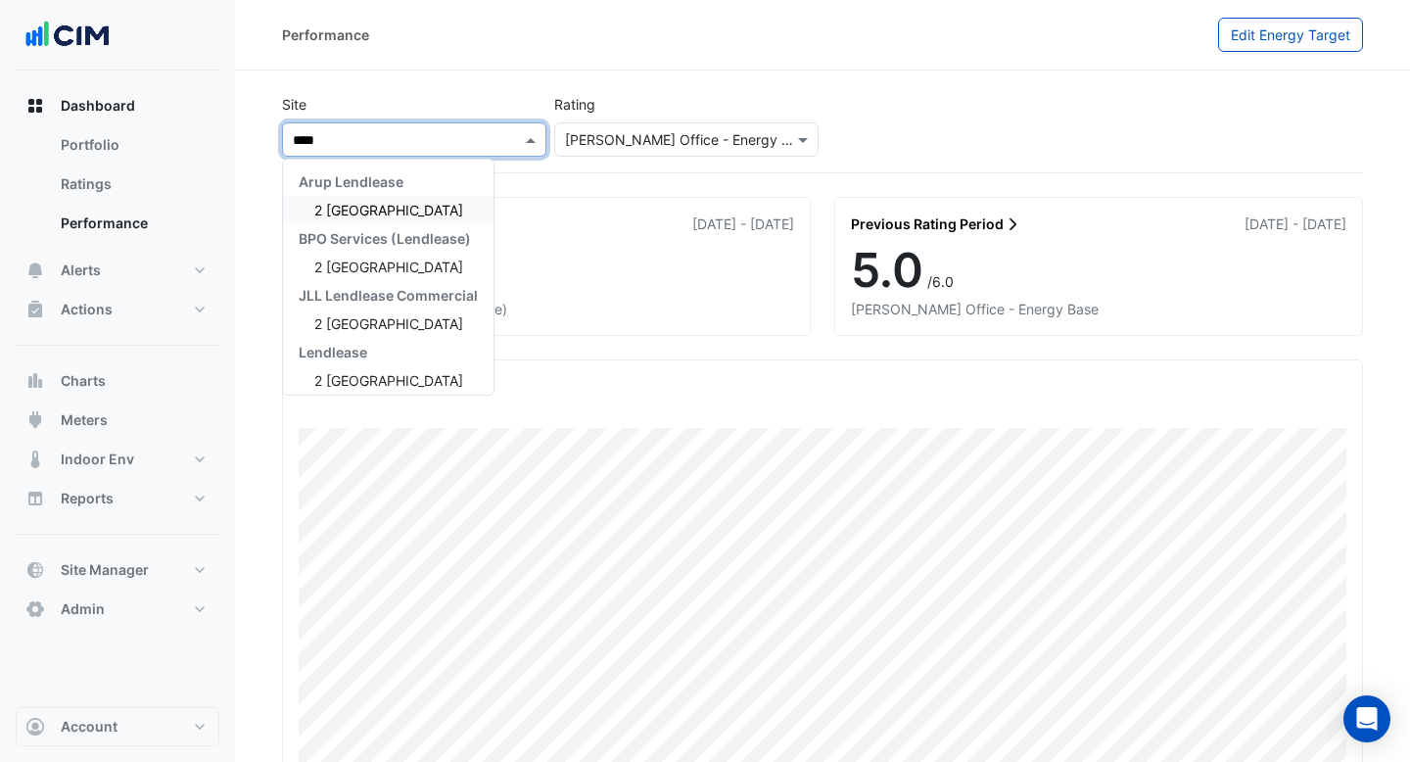
type input "*****"
click at [443, 209] on span "2 [GEOGRAPHIC_DATA]" at bounding box center [388, 210] width 149 height 17
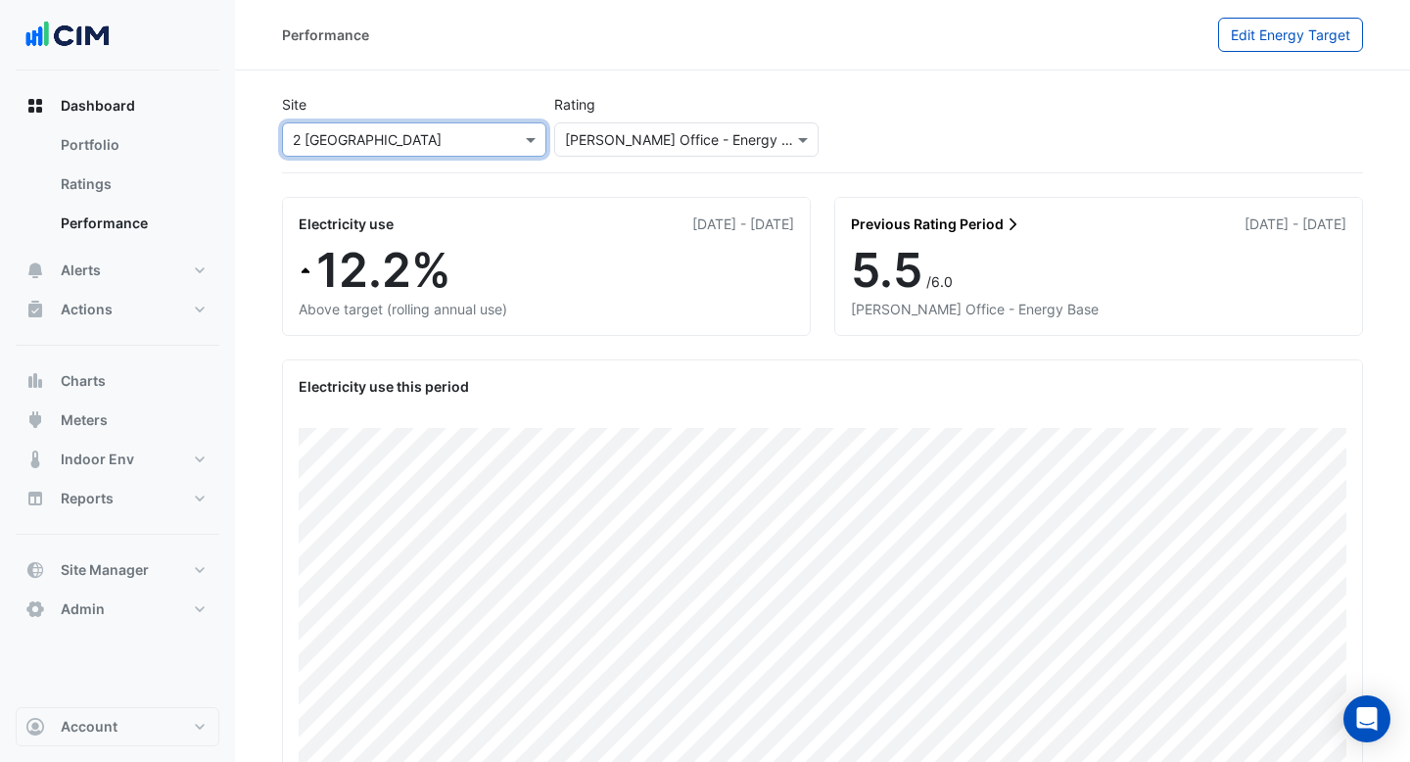
click at [959, 230] on link "Previous Rating Period" at bounding box center [936, 223] width 170 height 21
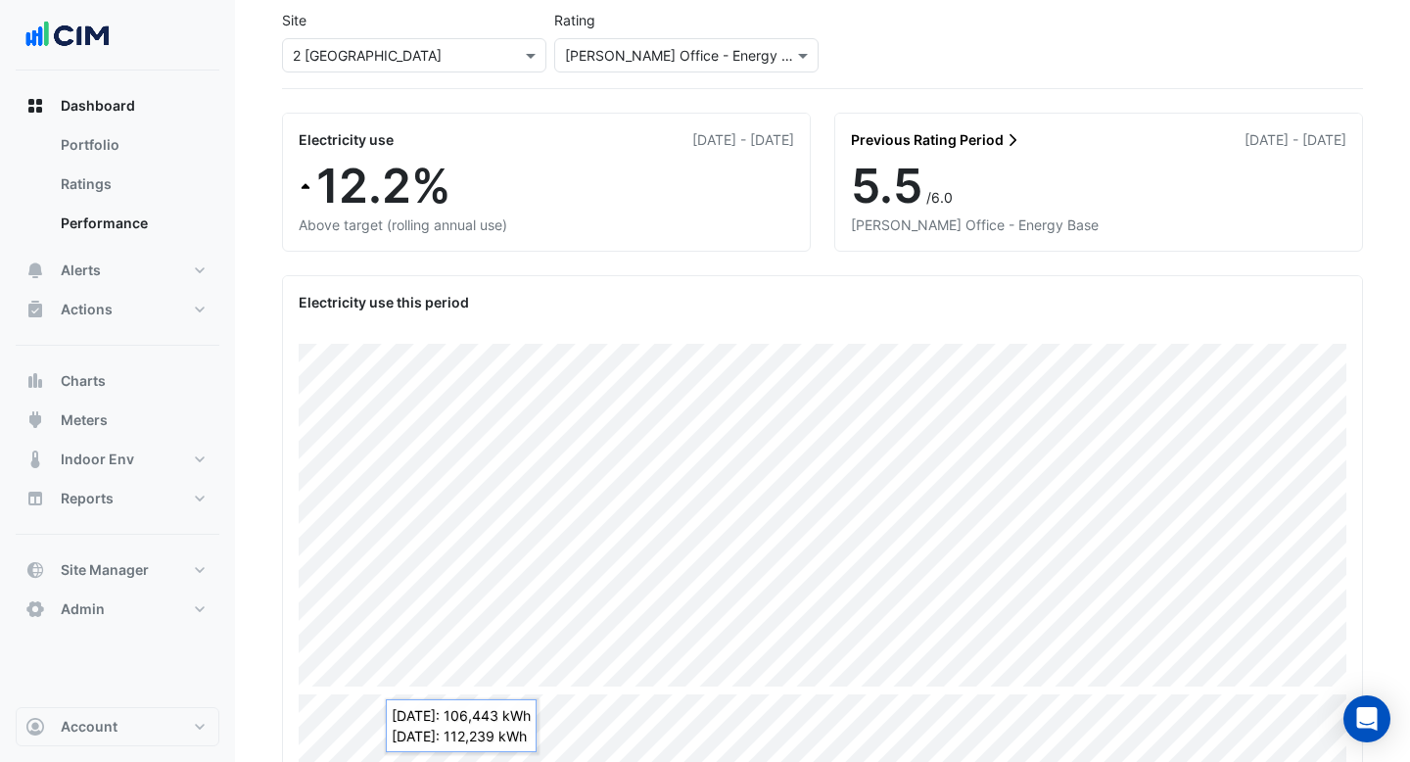
scroll to position [89, 0]
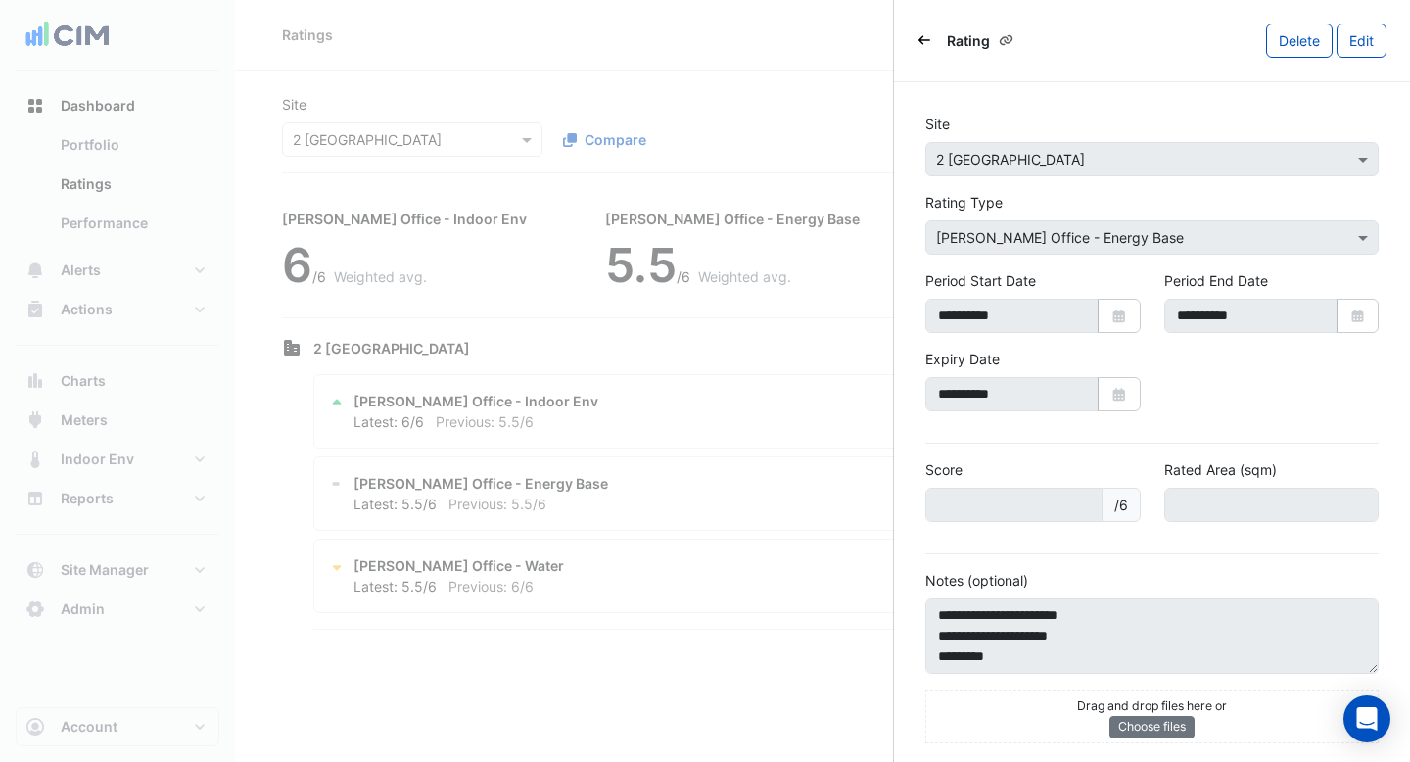
click at [923, 34] on icon "Back" at bounding box center [924, 40] width 12 height 12
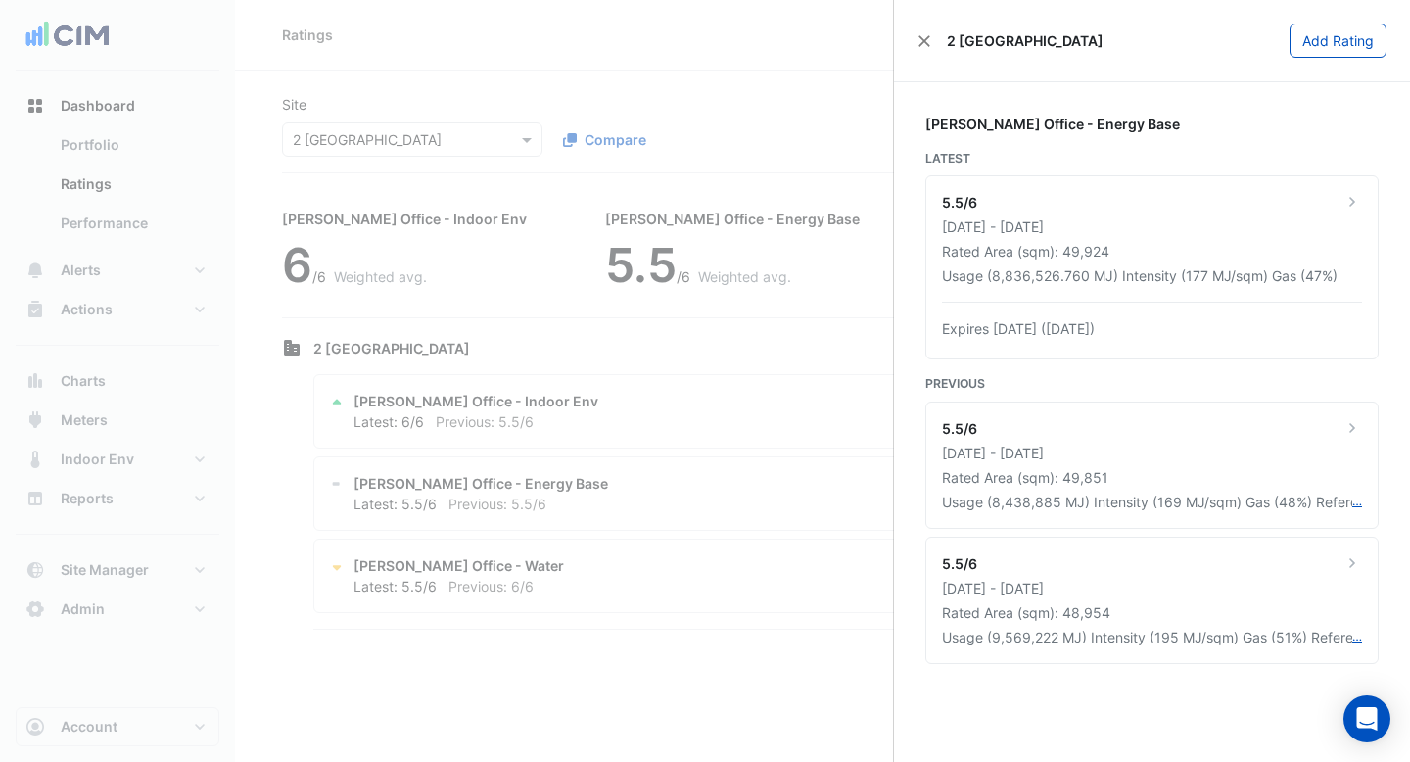
click at [931, 45] on div "2 [GEOGRAPHIC_DATA]" at bounding box center [1010, 40] width 186 height 21
click at [925, 43] on button "Close" at bounding box center [924, 41] width 14 height 14
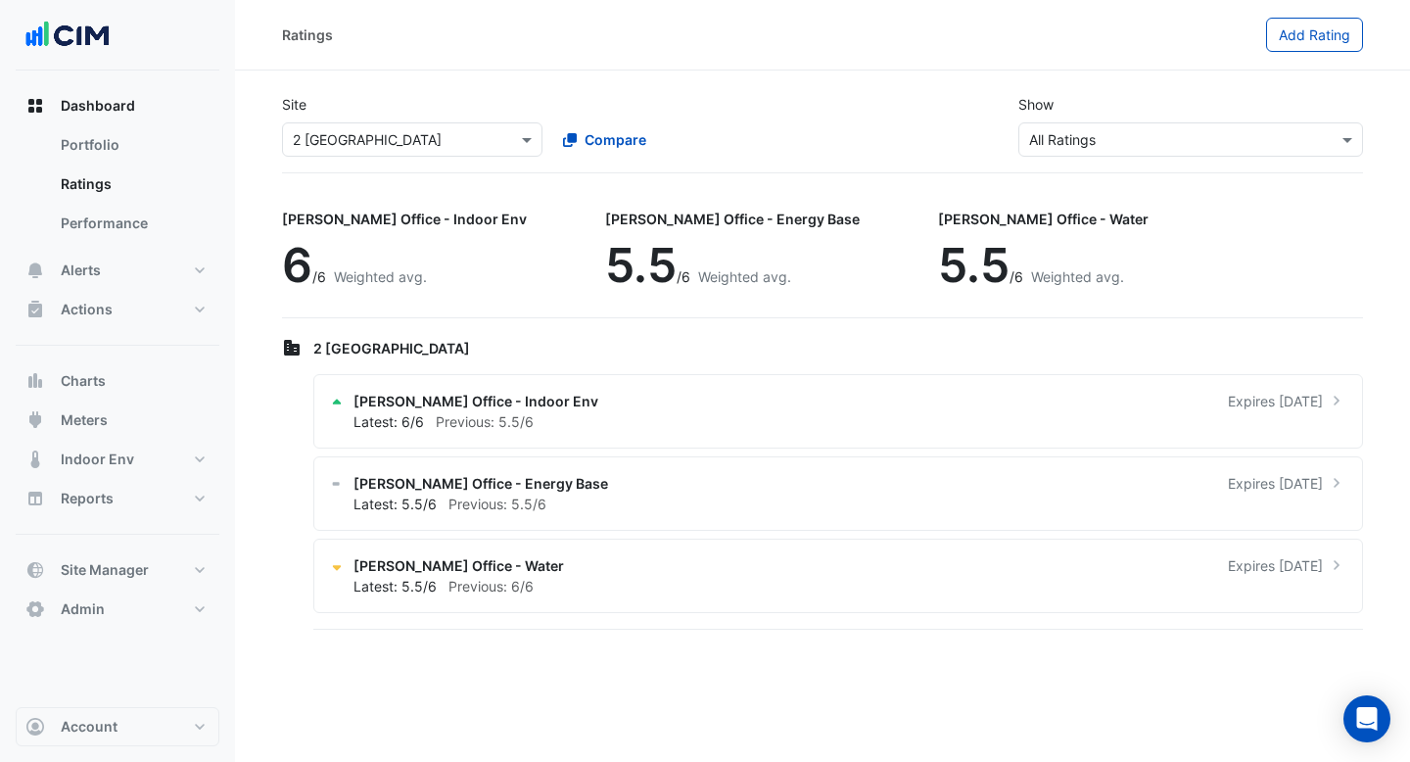
click at [484, 147] on input "text" at bounding box center [393, 140] width 200 height 21
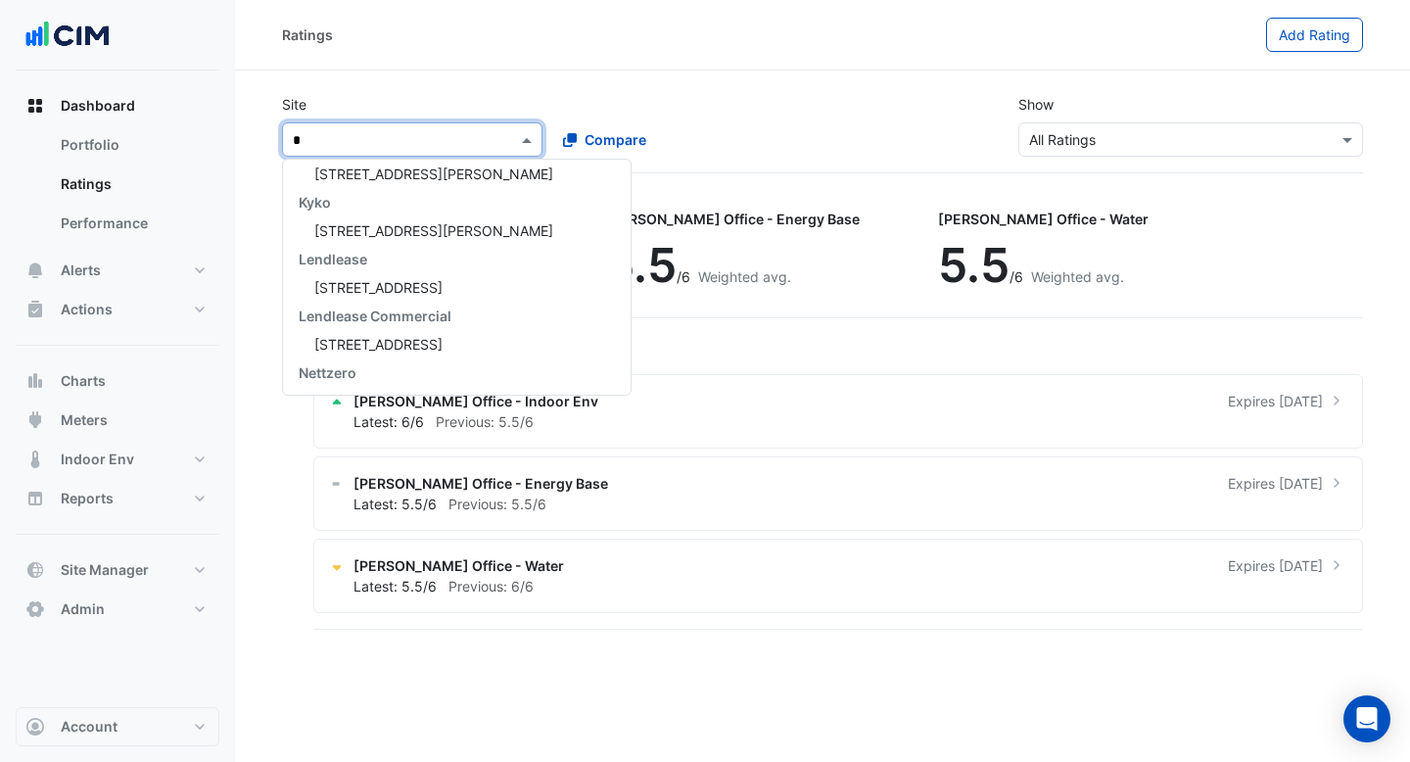
scroll to position [65, 0]
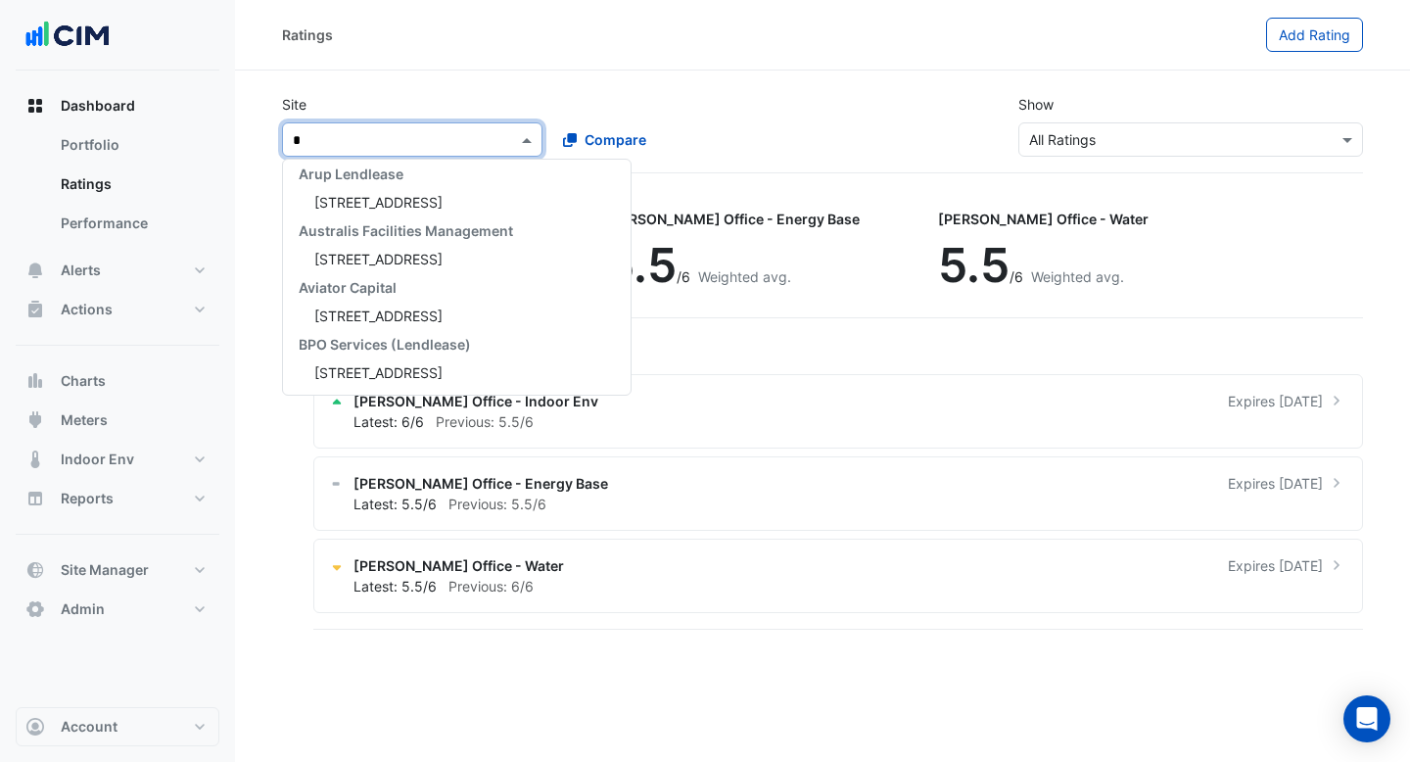
type input "**"
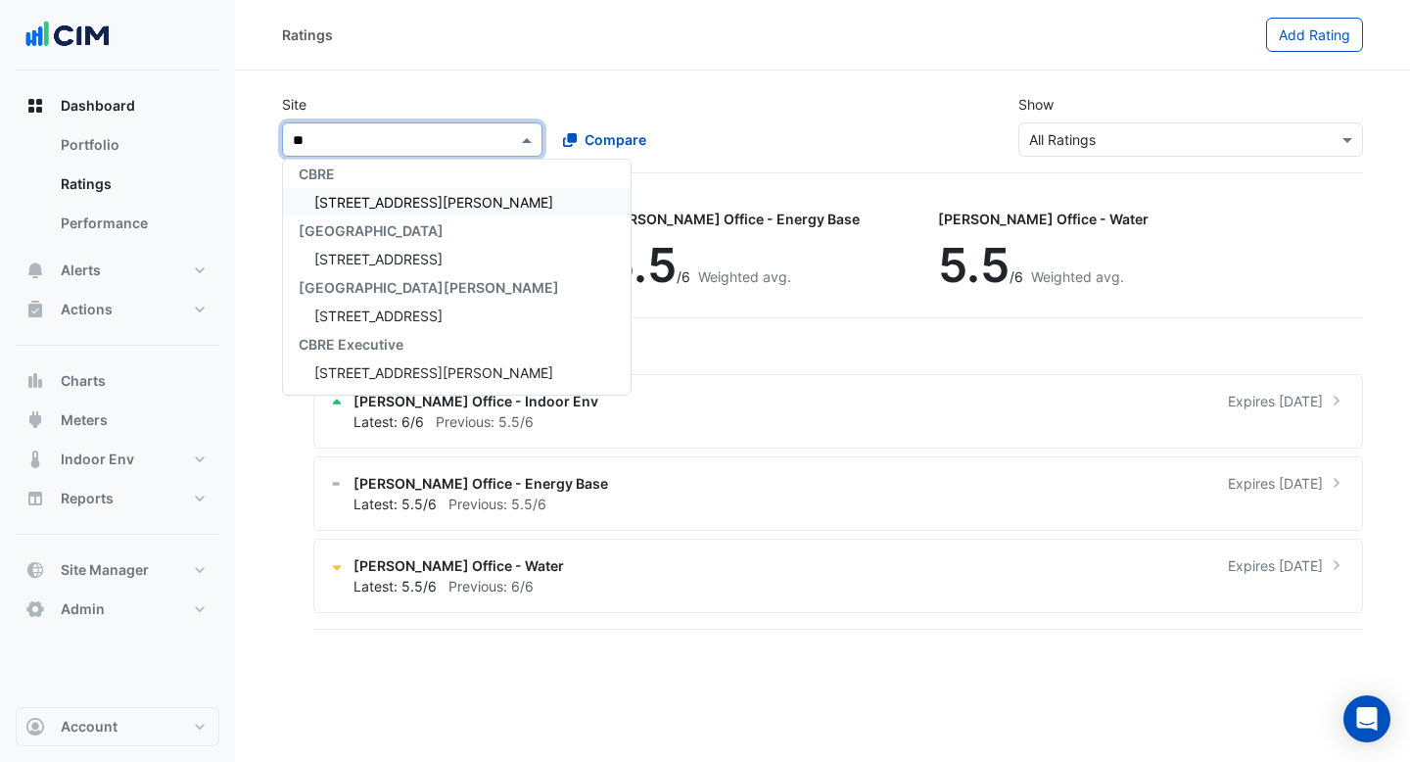
click at [446, 195] on div "[STREET_ADDRESS][PERSON_NAME]" at bounding box center [457, 202] width 348 height 28
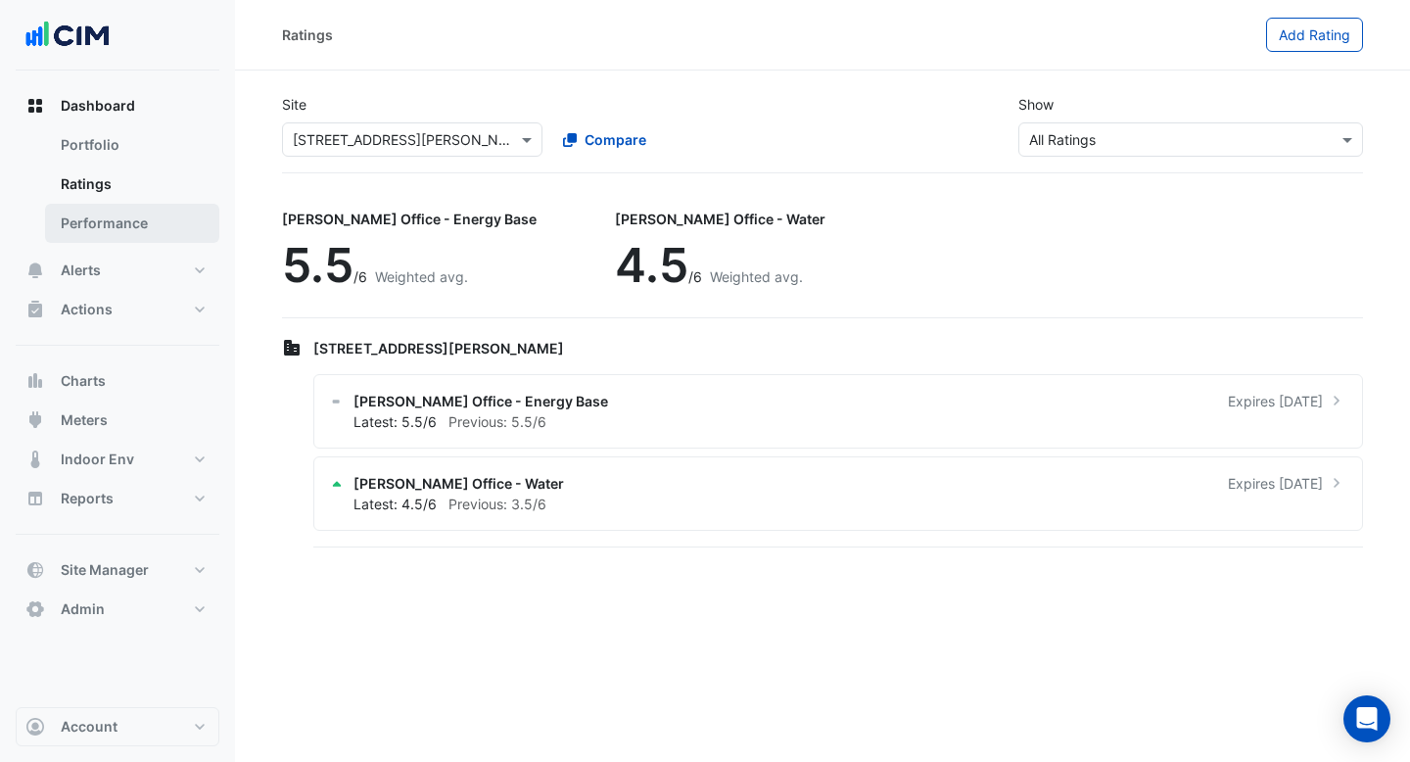
click at [141, 222] on link "Performance" at bounding box center [132, 223] width 174 height 39
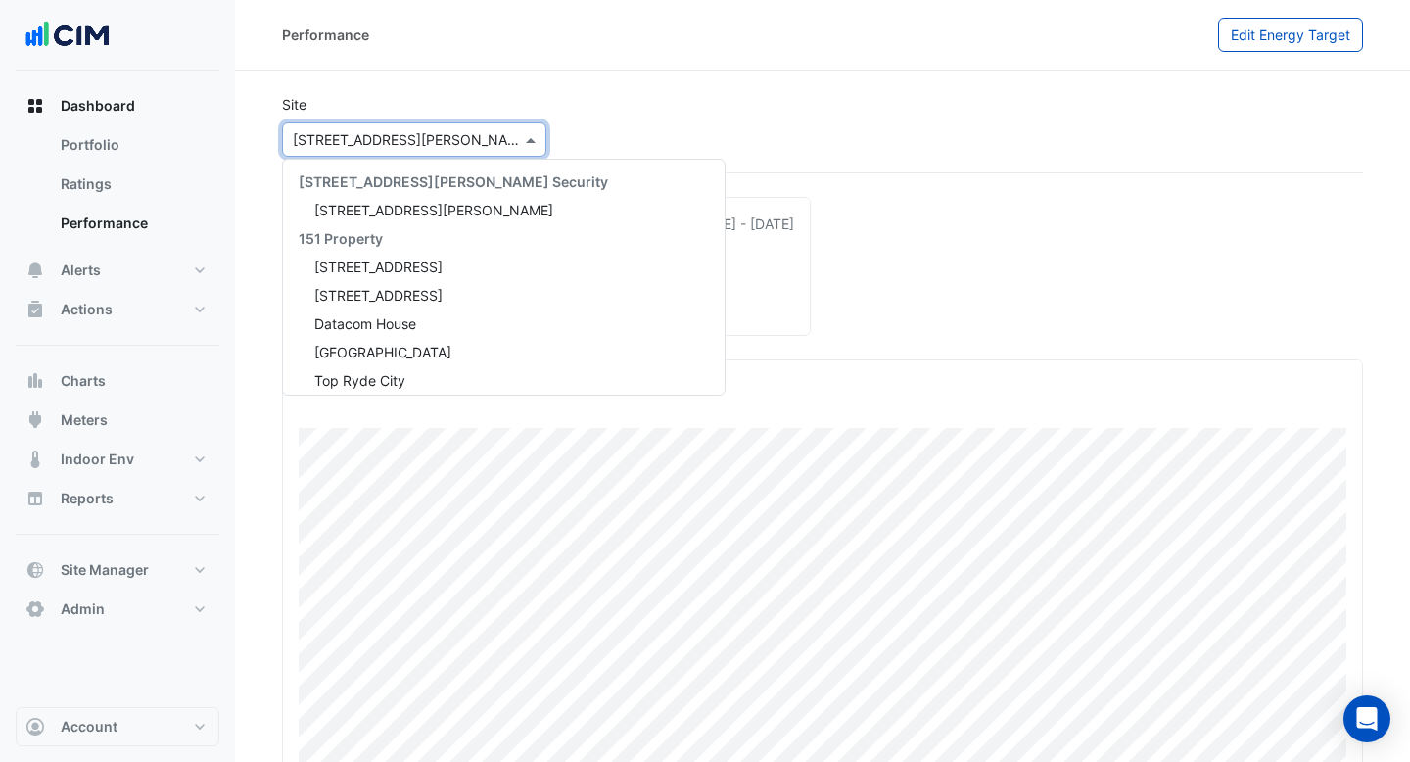
click at [482, 136] on input "text" at bounding box center [395, 140] width 204 height 21
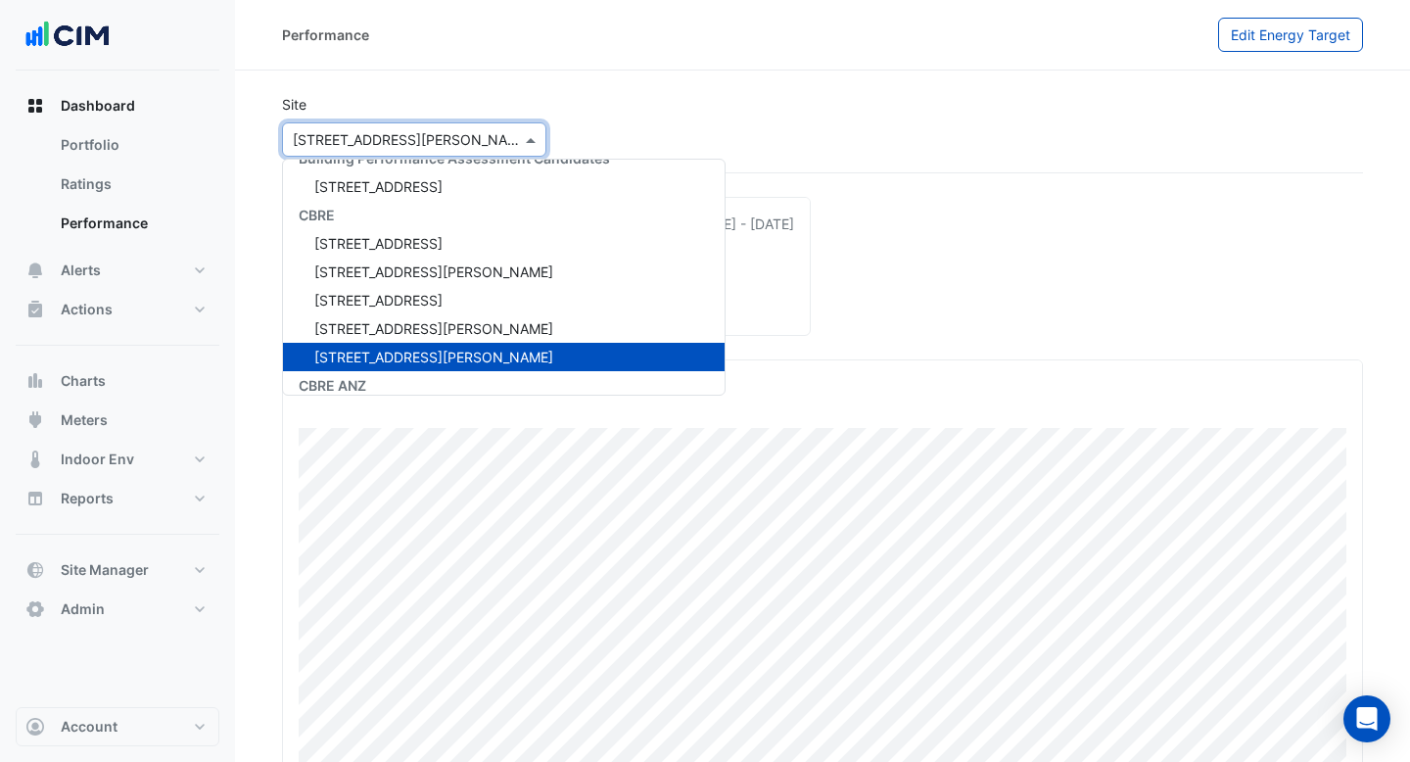
scroll to position [3305, 0]
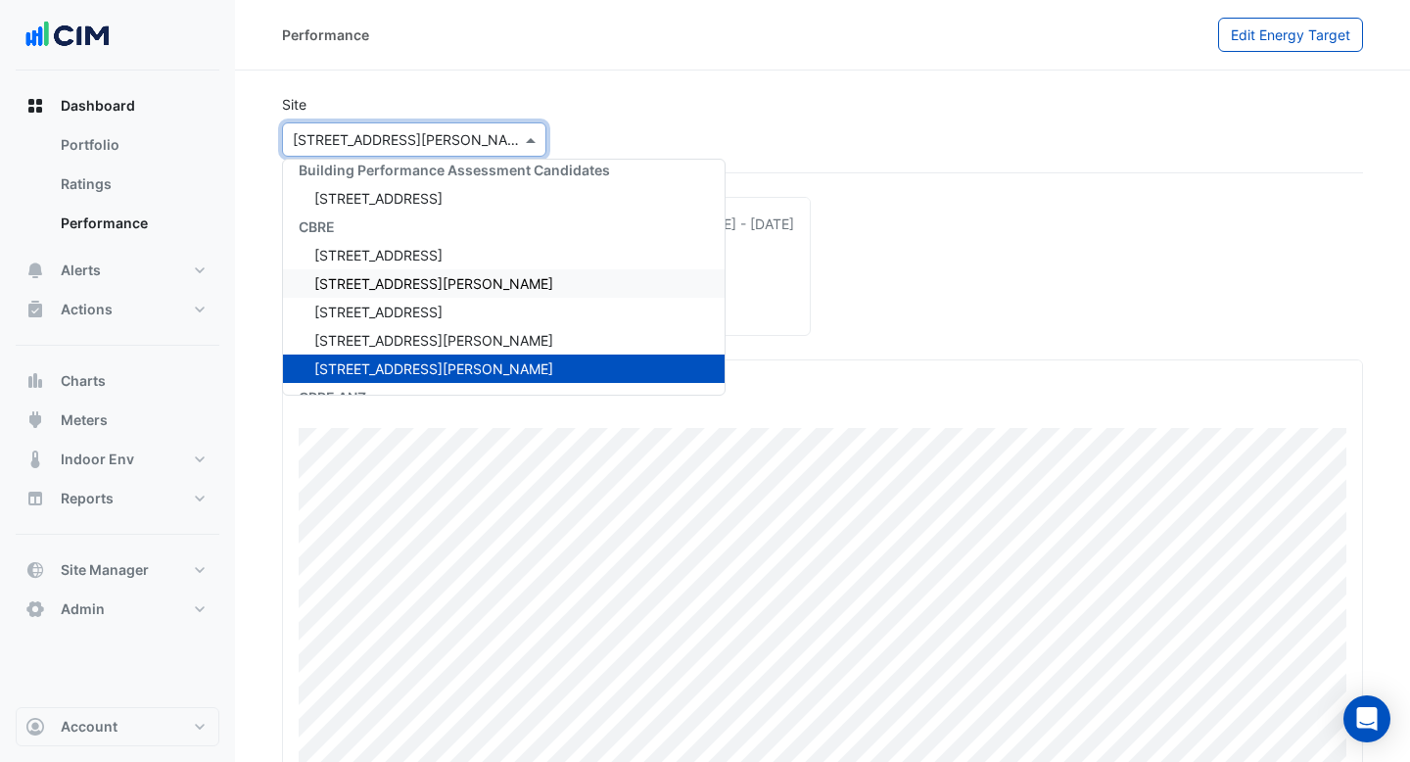
click at [501, 273] on div "[STREET_ADDRESS][PERSON_NAME]" at bounding box center [504, 283] width 442 height 28
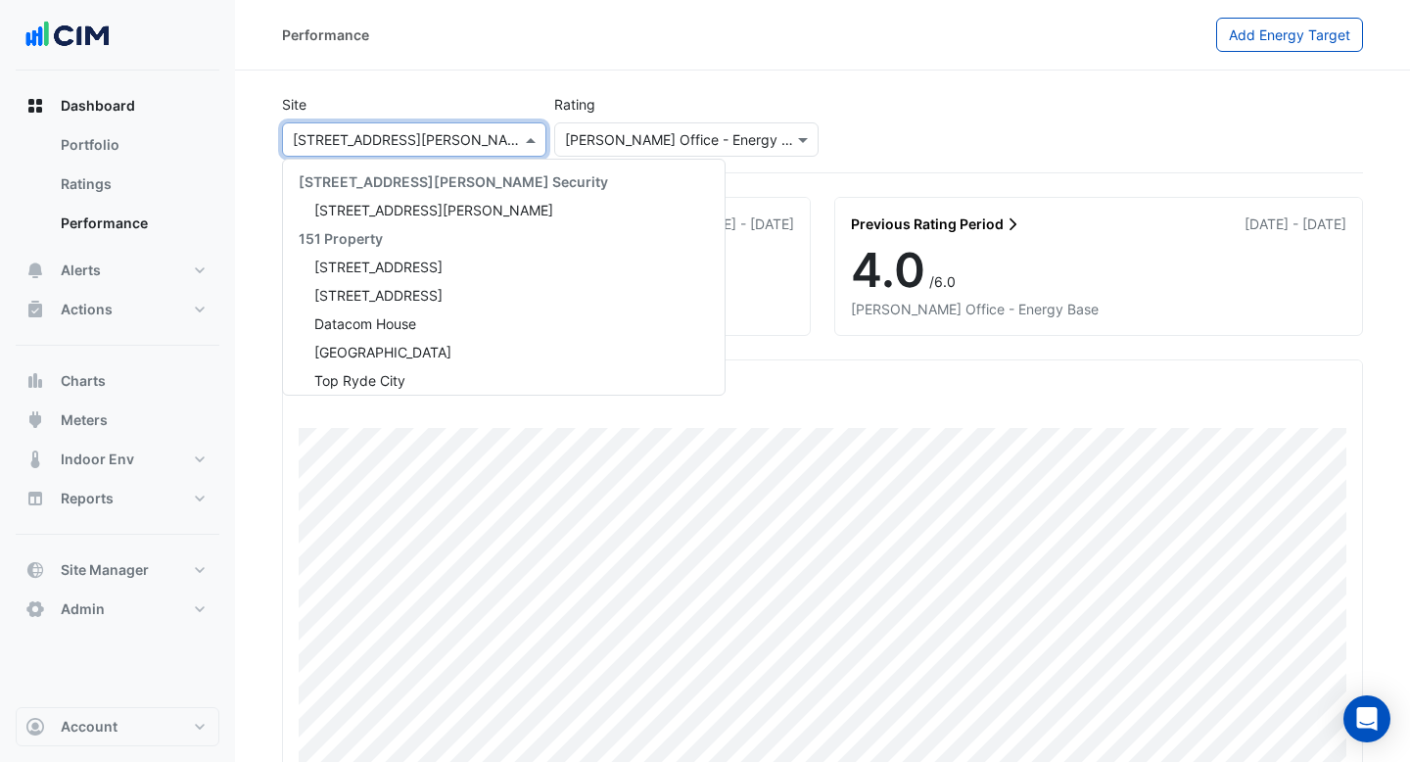
click at [496, 139] on div at bounding box center [414, 139] width 262 height 23
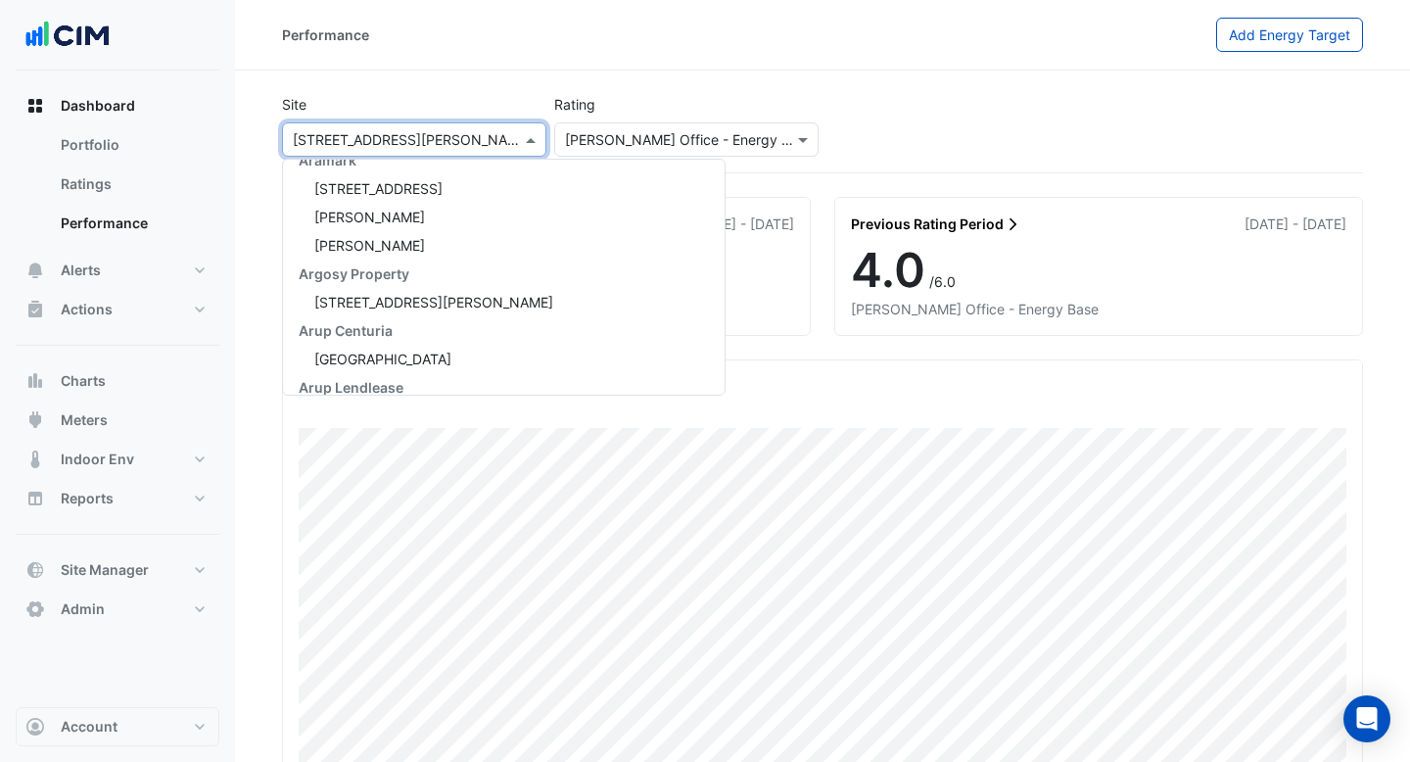
scroll to position [1397, 0]
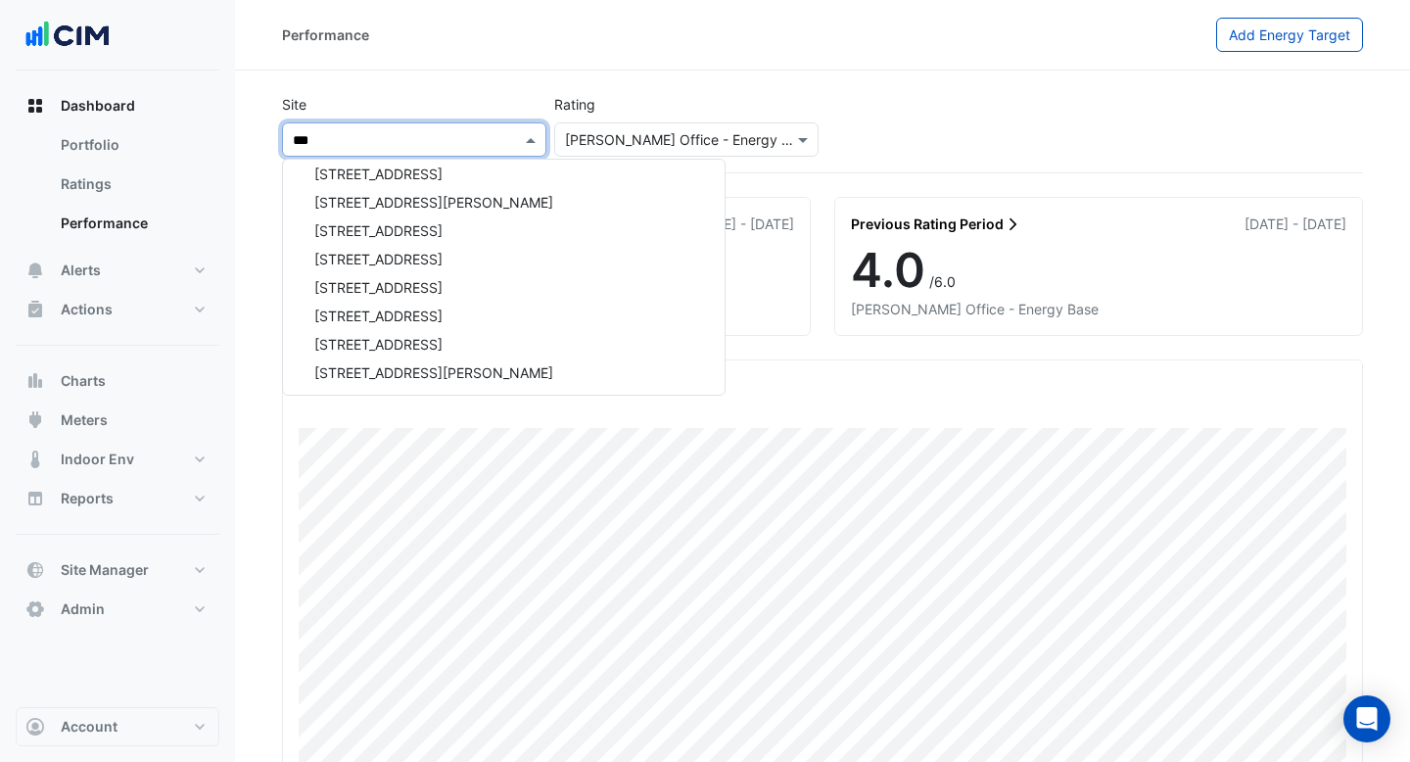
type input "****"
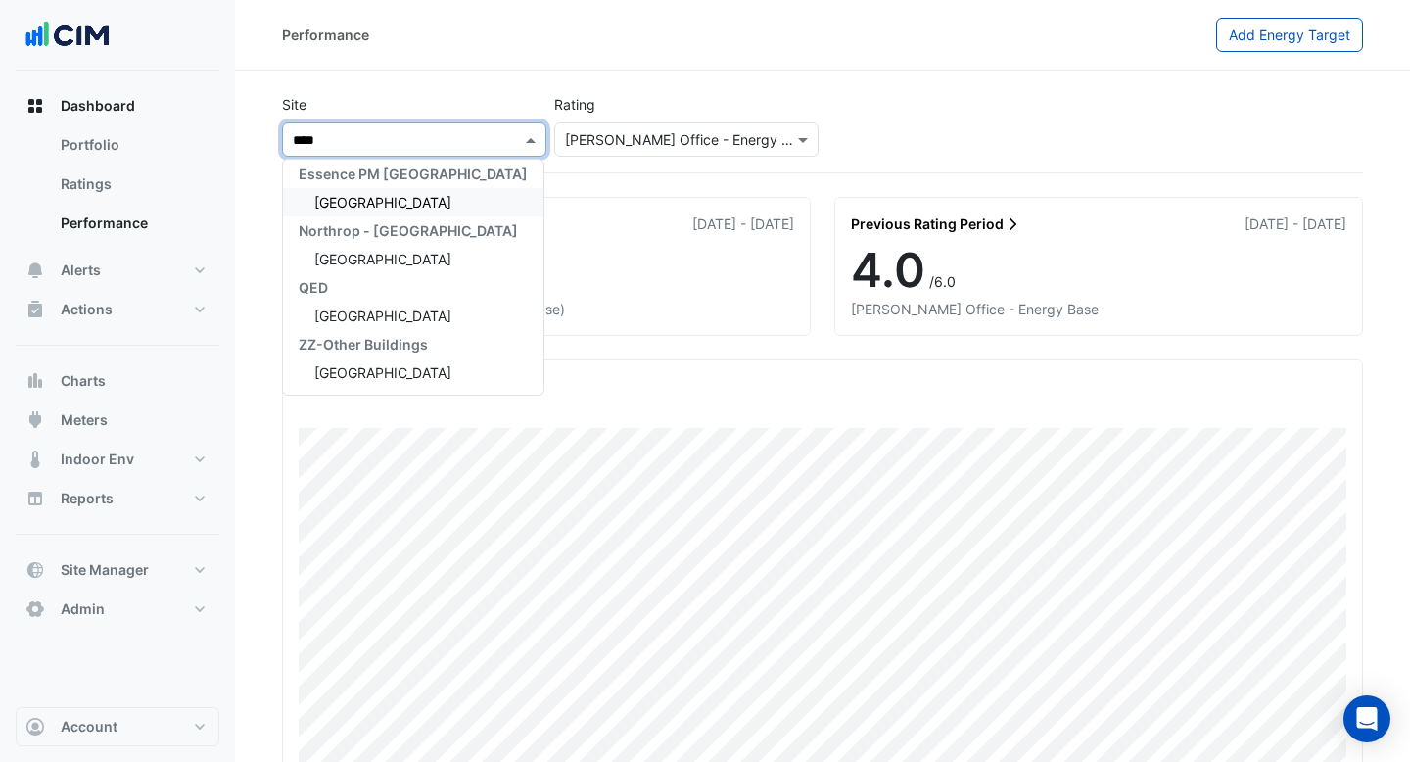
click at [415, 194] on div "[GEOGRAPHIC_DATA]" at bounding box center [413, 202] width 260 height 28
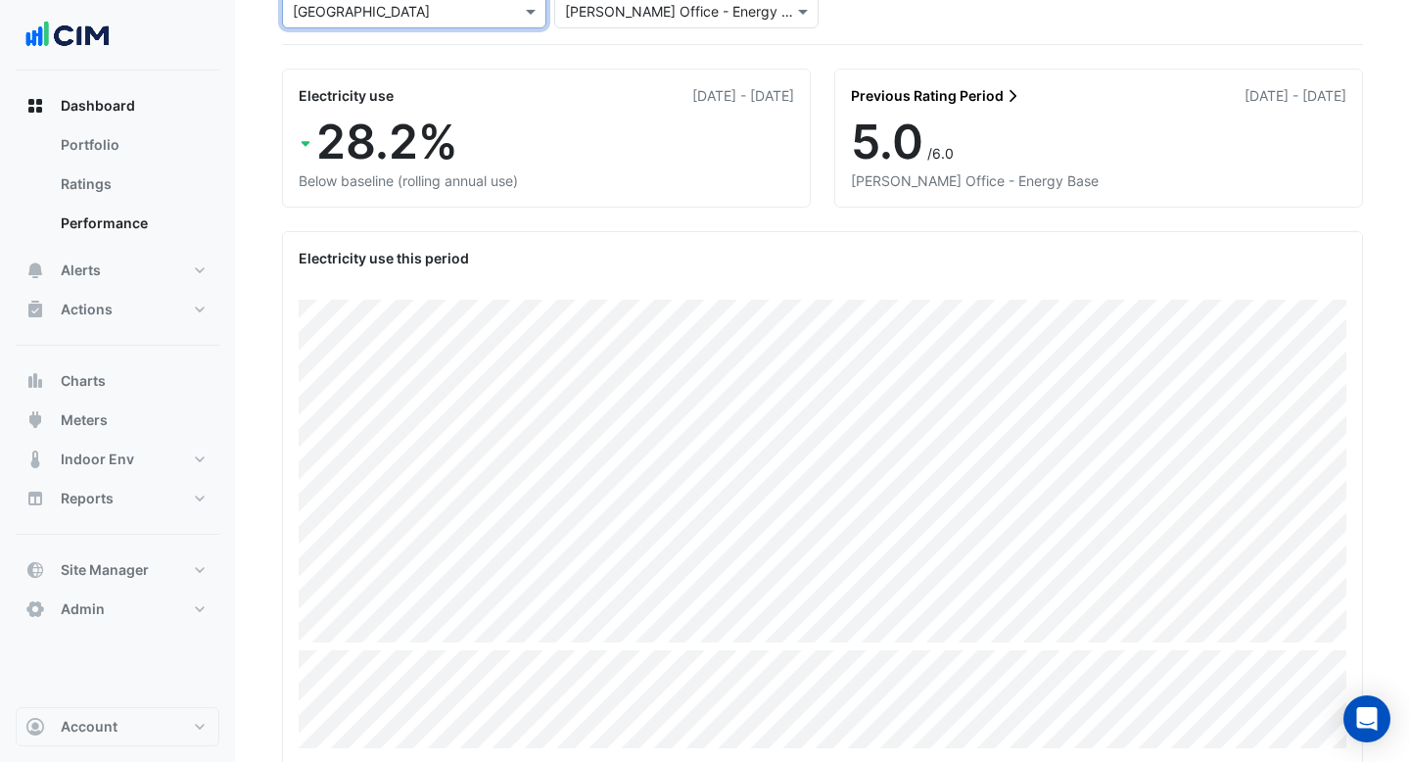
scroll to position [129, 0]
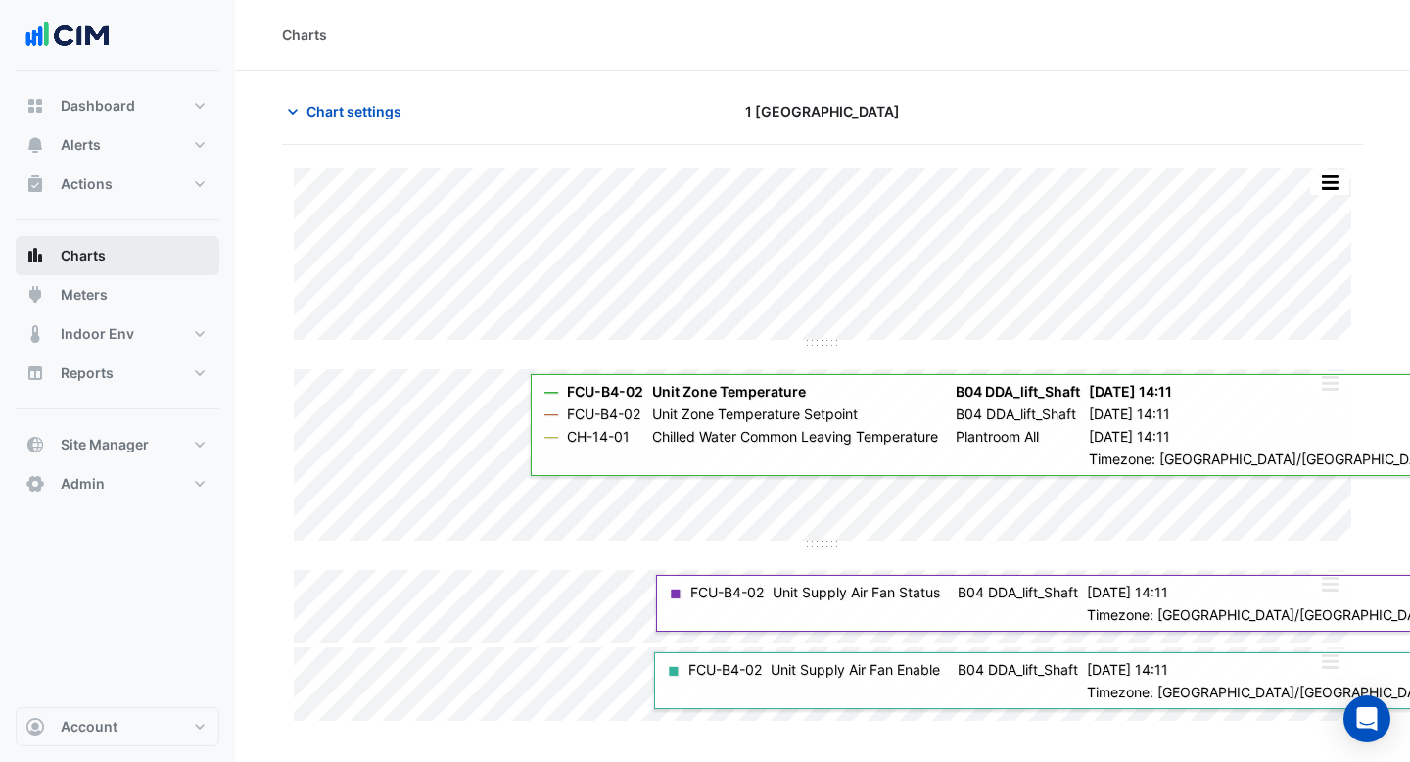
click at [113, 250] on button "Charts" at bounding box center [118, 255] width 204 height 39
click at [315, 111] on span "Chart settings" at bounding box center [353, 111] width 95 height 21
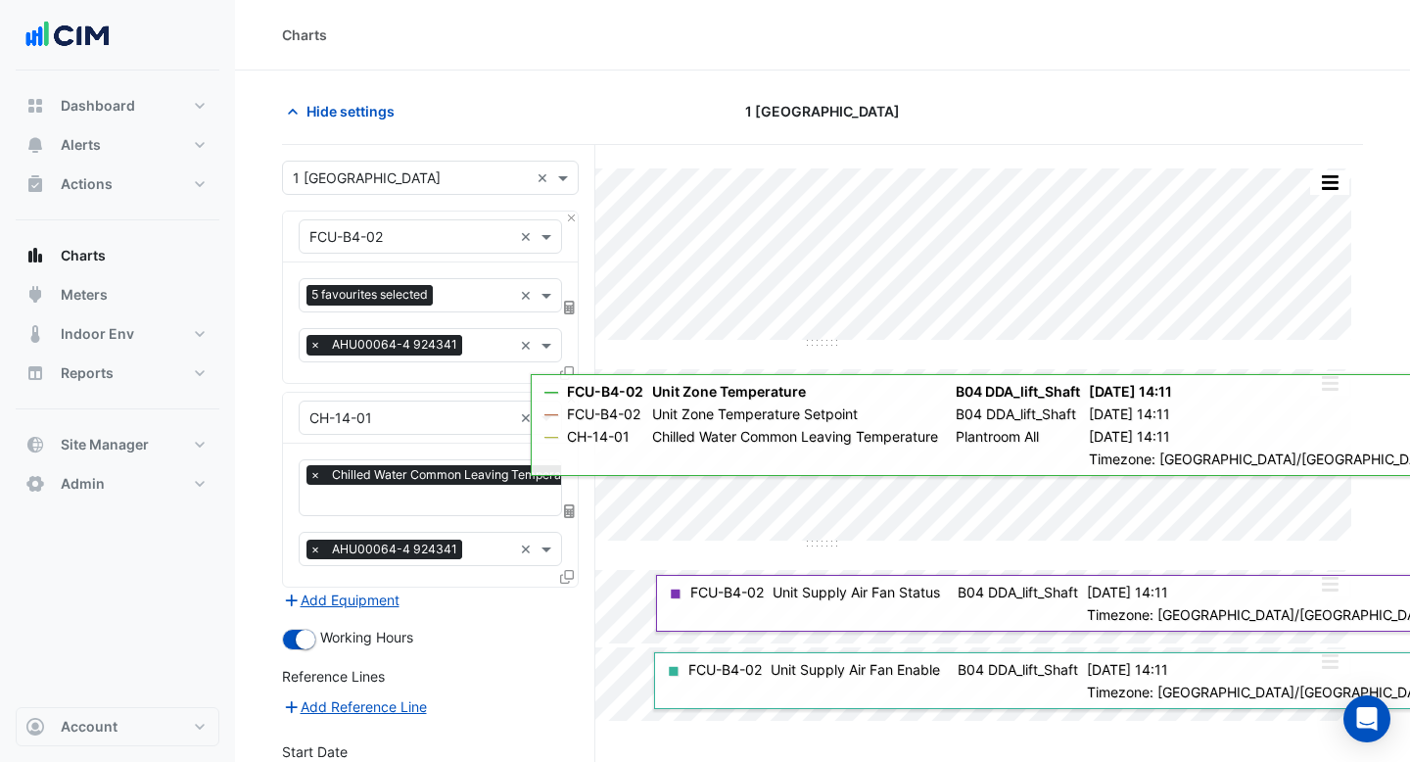
click at [541, 164] on div "× 1 Melbourne Quarter ×" at bounding box center [430, 178] width 297 height 34
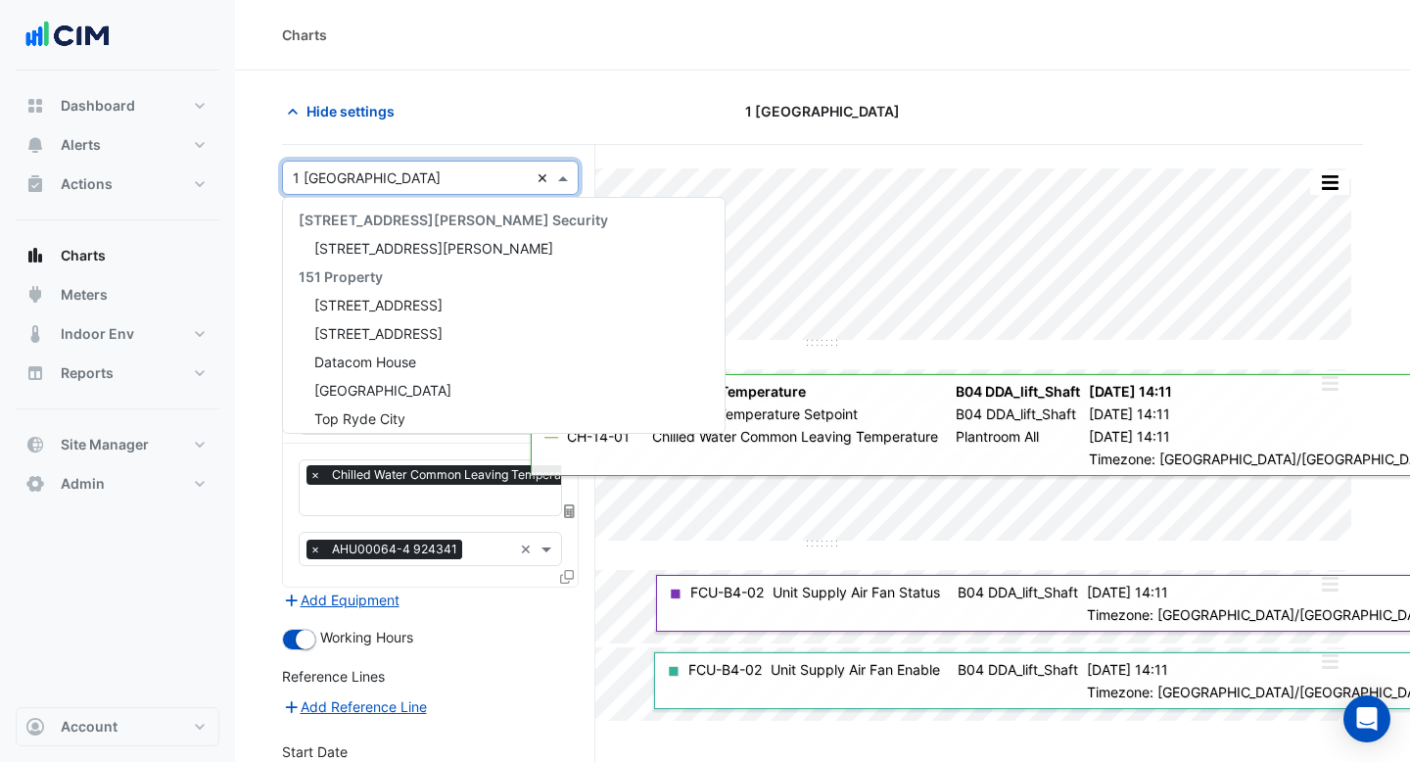
scroll to position [1683, 0]
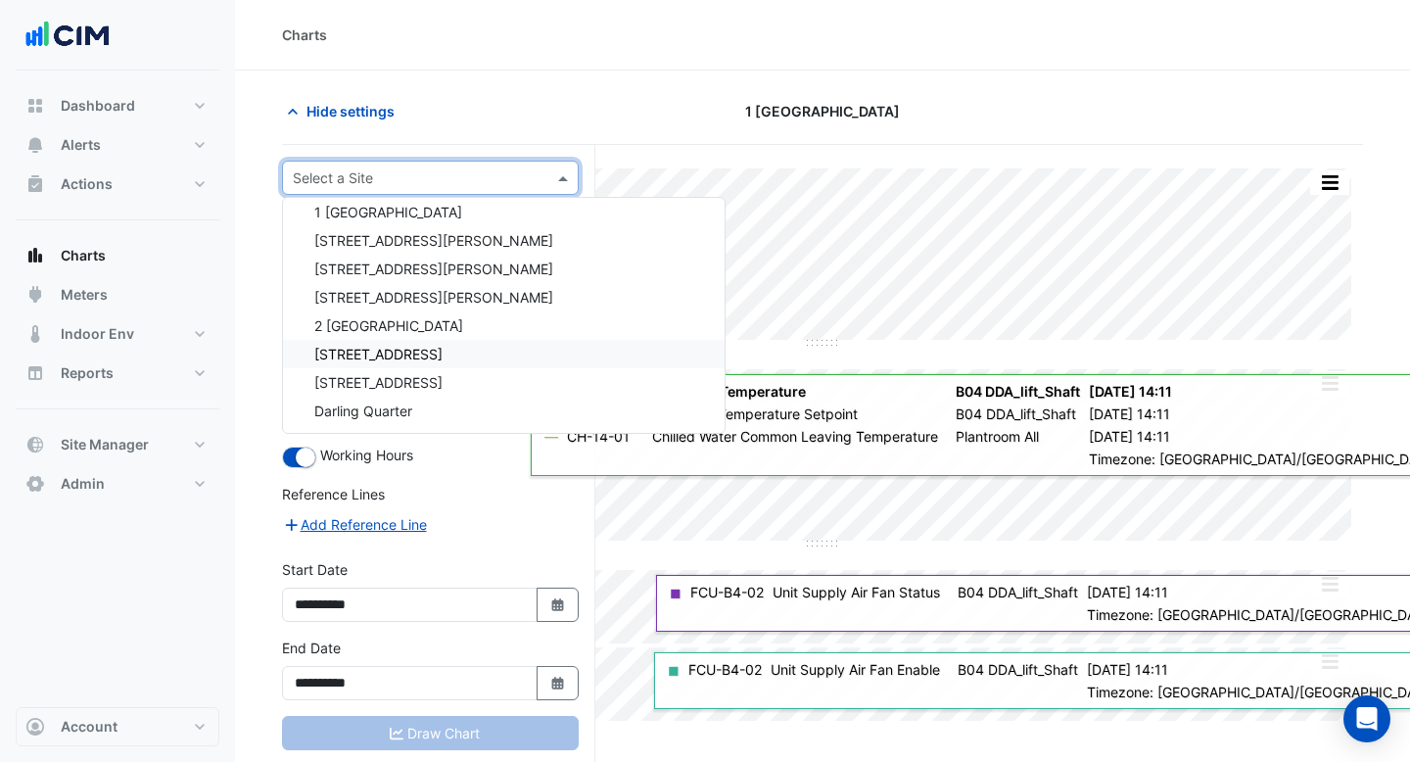
click at [550, 101] on div "Hide settings" at bounding box center [454, 111] width 368 height 34
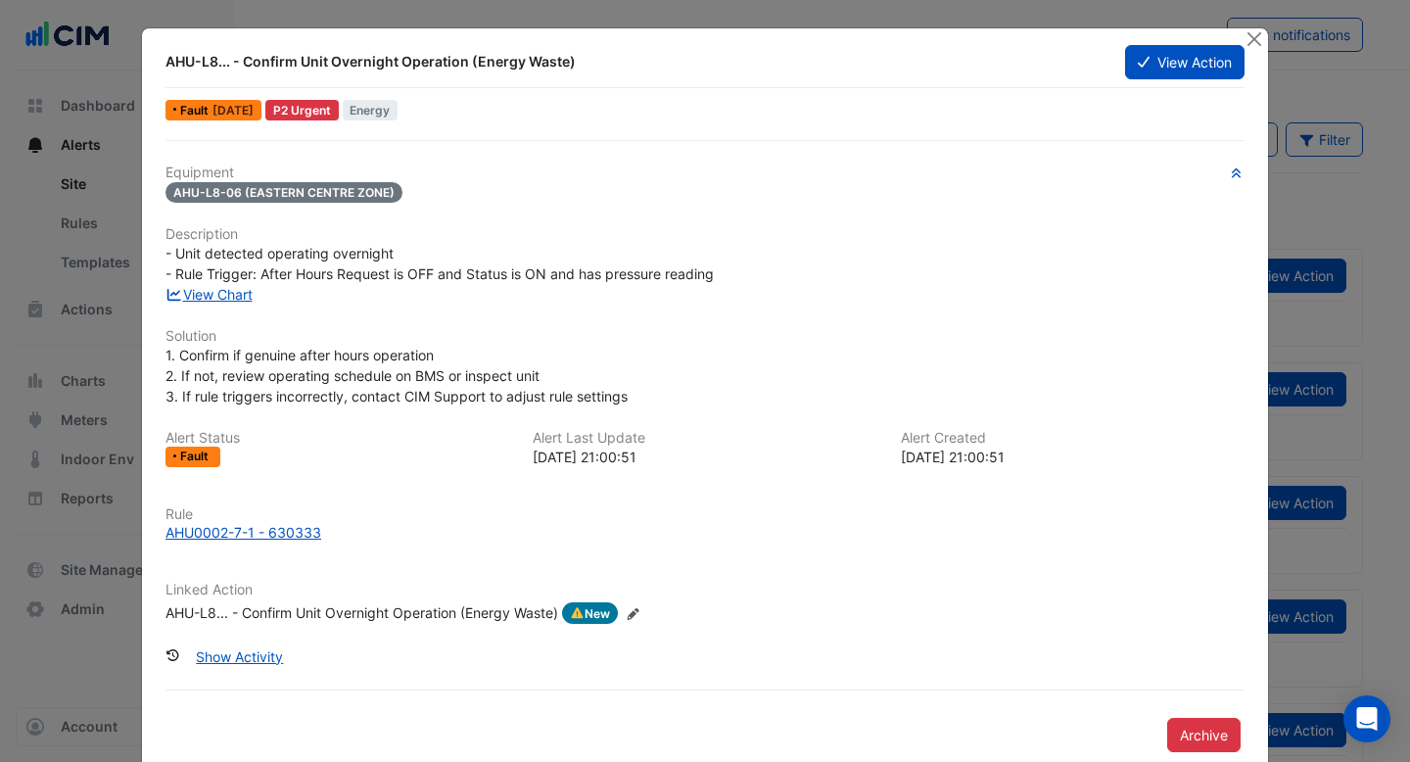
click at [463, 608] on div "AHU-L8... - Confirm Unit Overnight Operation (Energy Waste)" at bounding box center [361, 613] width 393 height 22
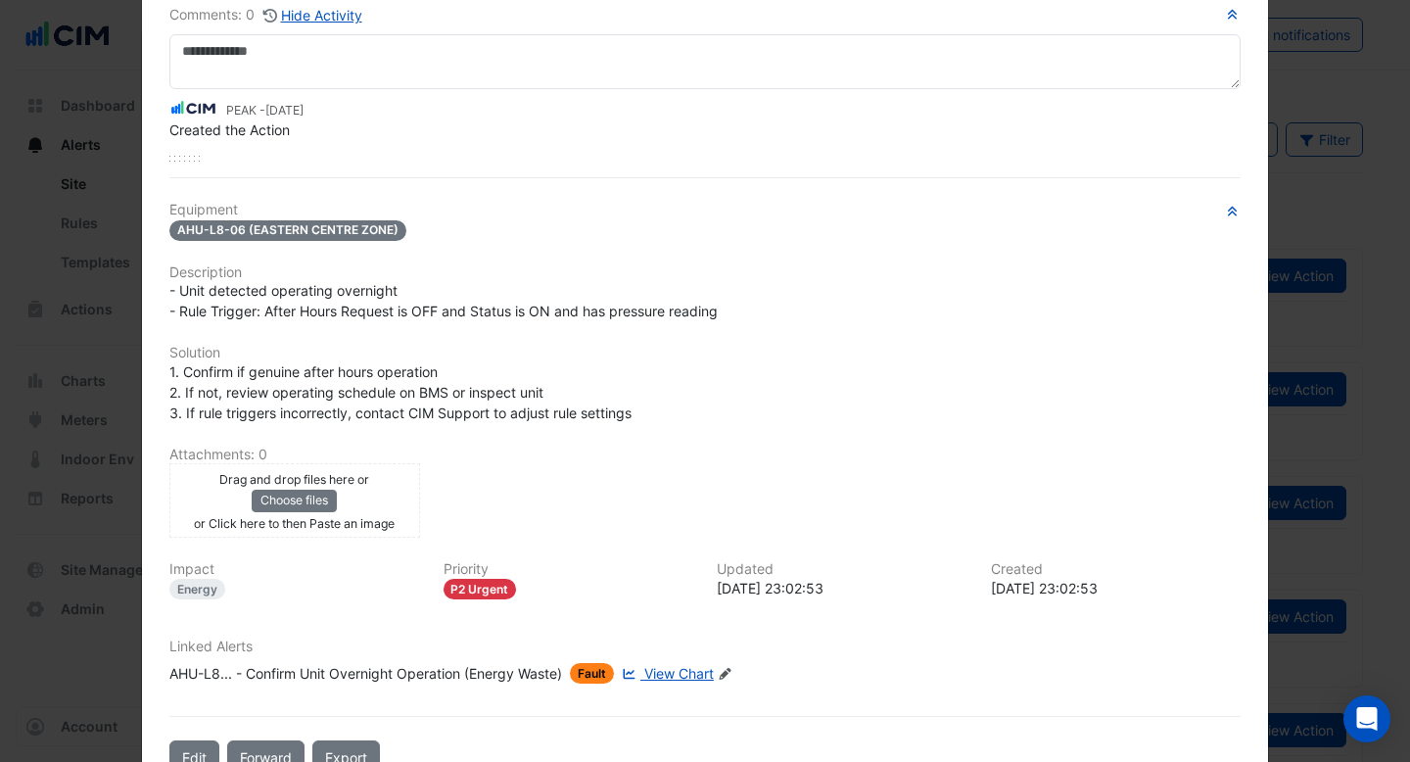
scroll to position [208, 0]
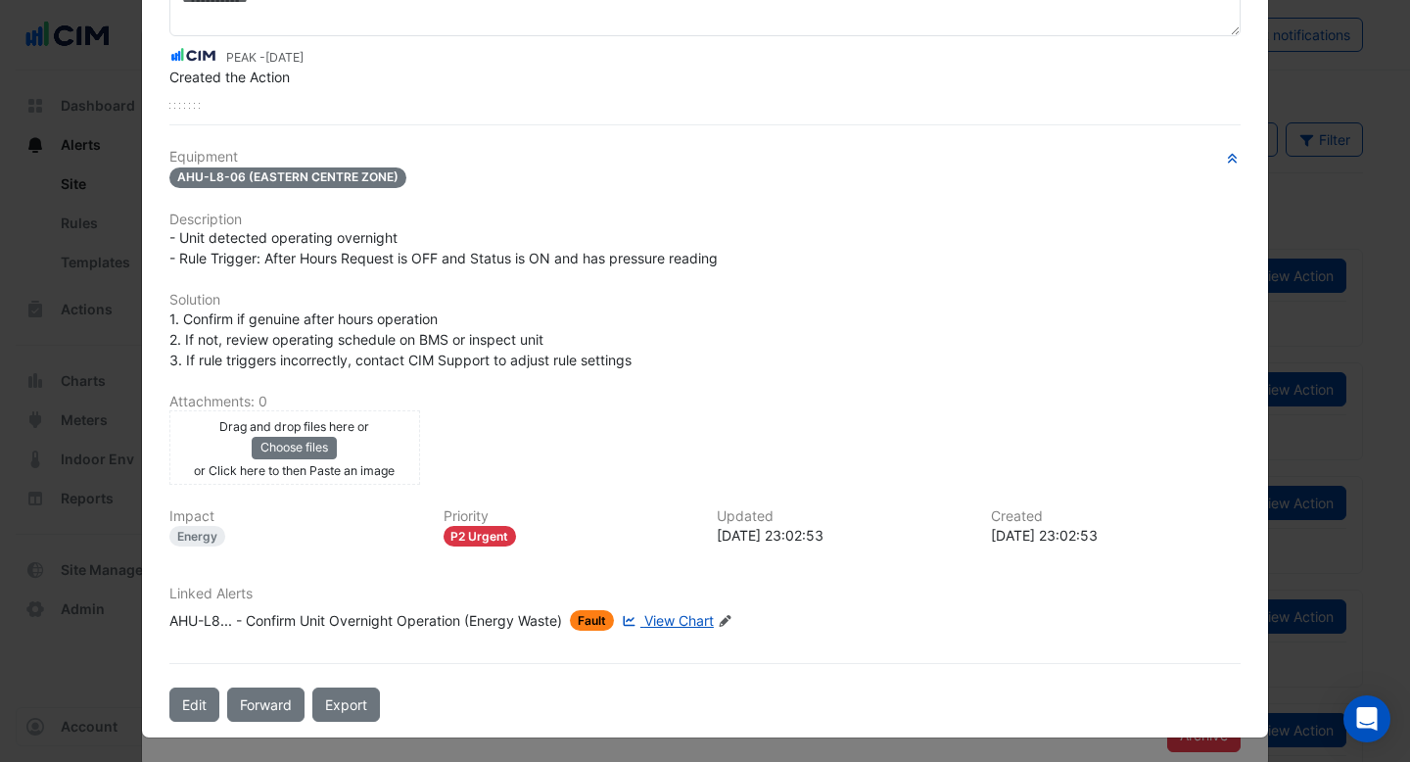
click at [673, 613] on span "View Chart" at bounding box center [679, 620] width 70 height 17
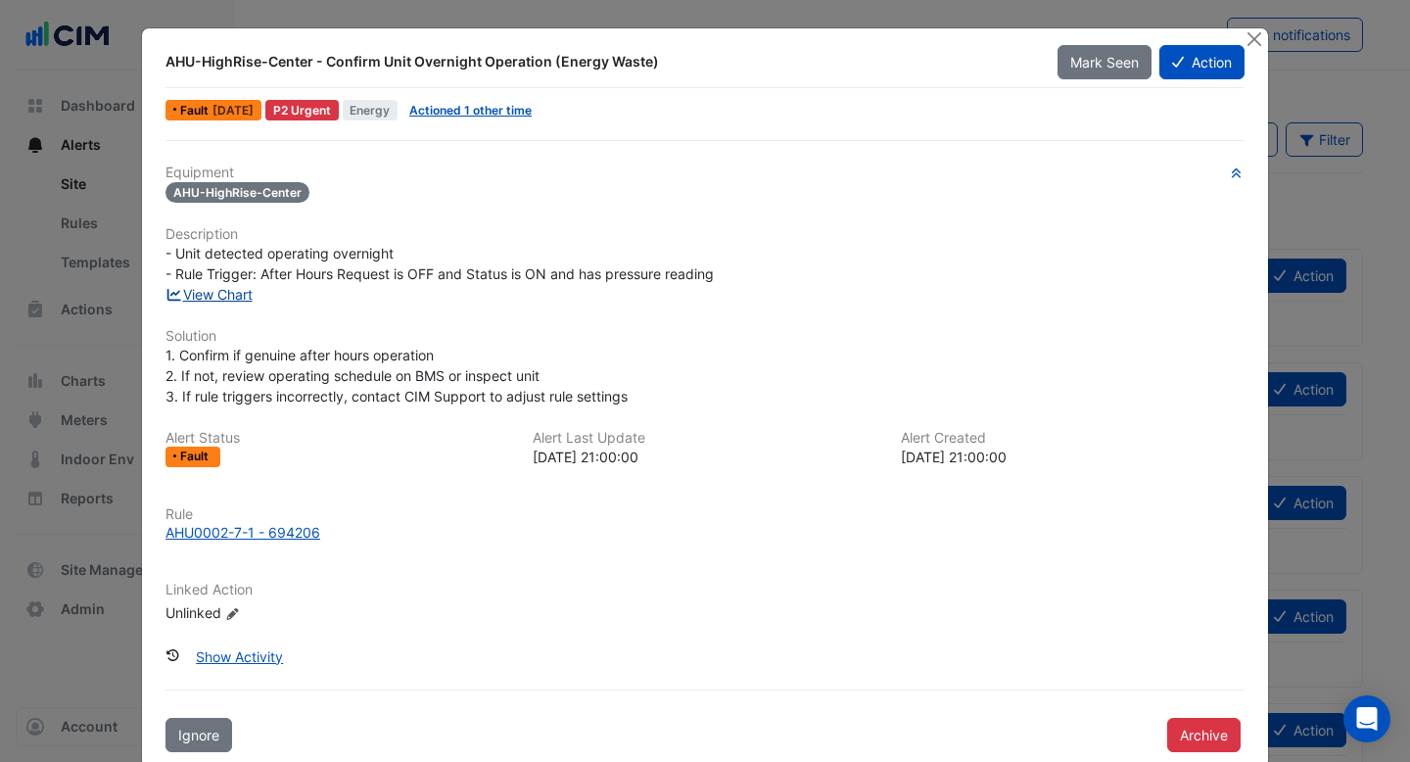
click at [226, 288] on link "View Chart" at bounding box center [208, 294] width 87 height 17
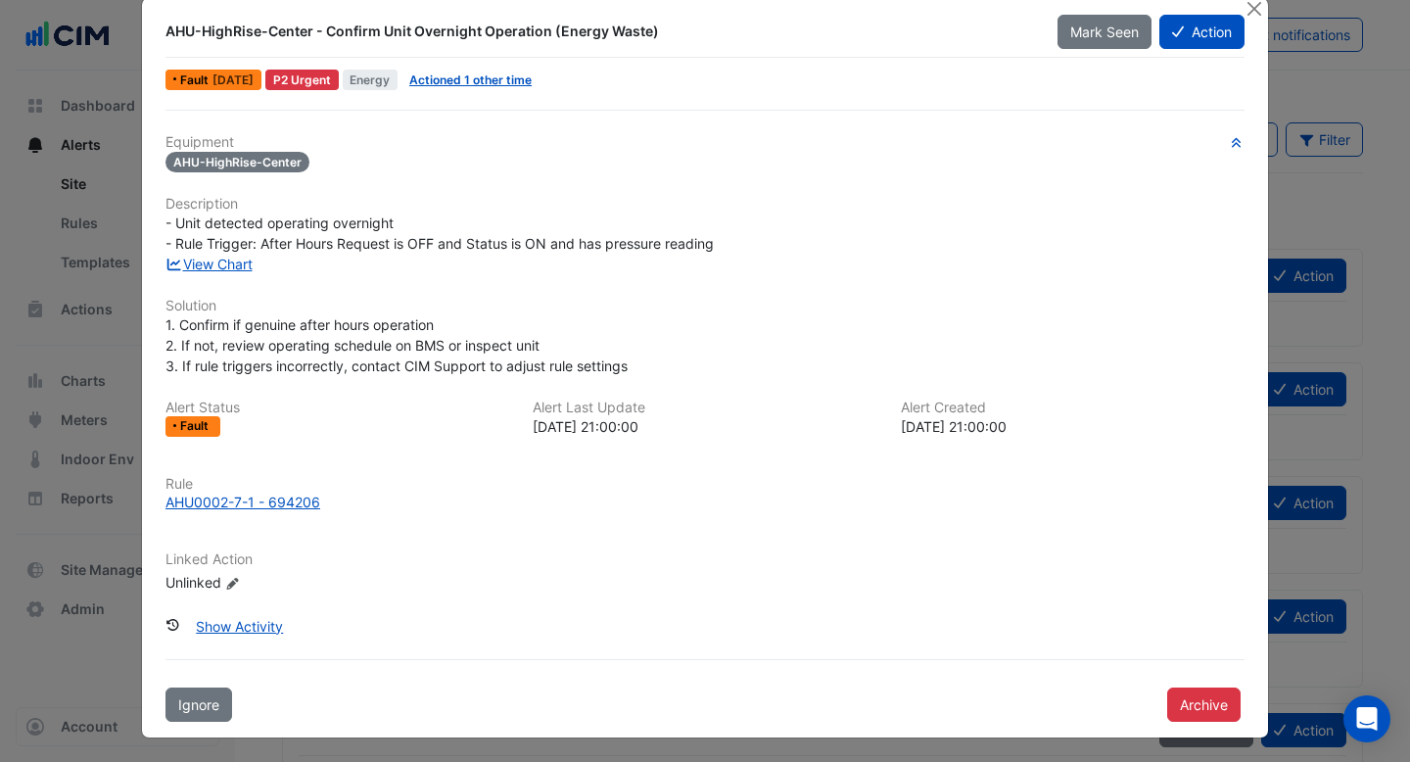
scroll to position [31, 0]
click at [489, 75] on link "Actioned 1 other time" at bounding box center [470, 78] width 122 height 15
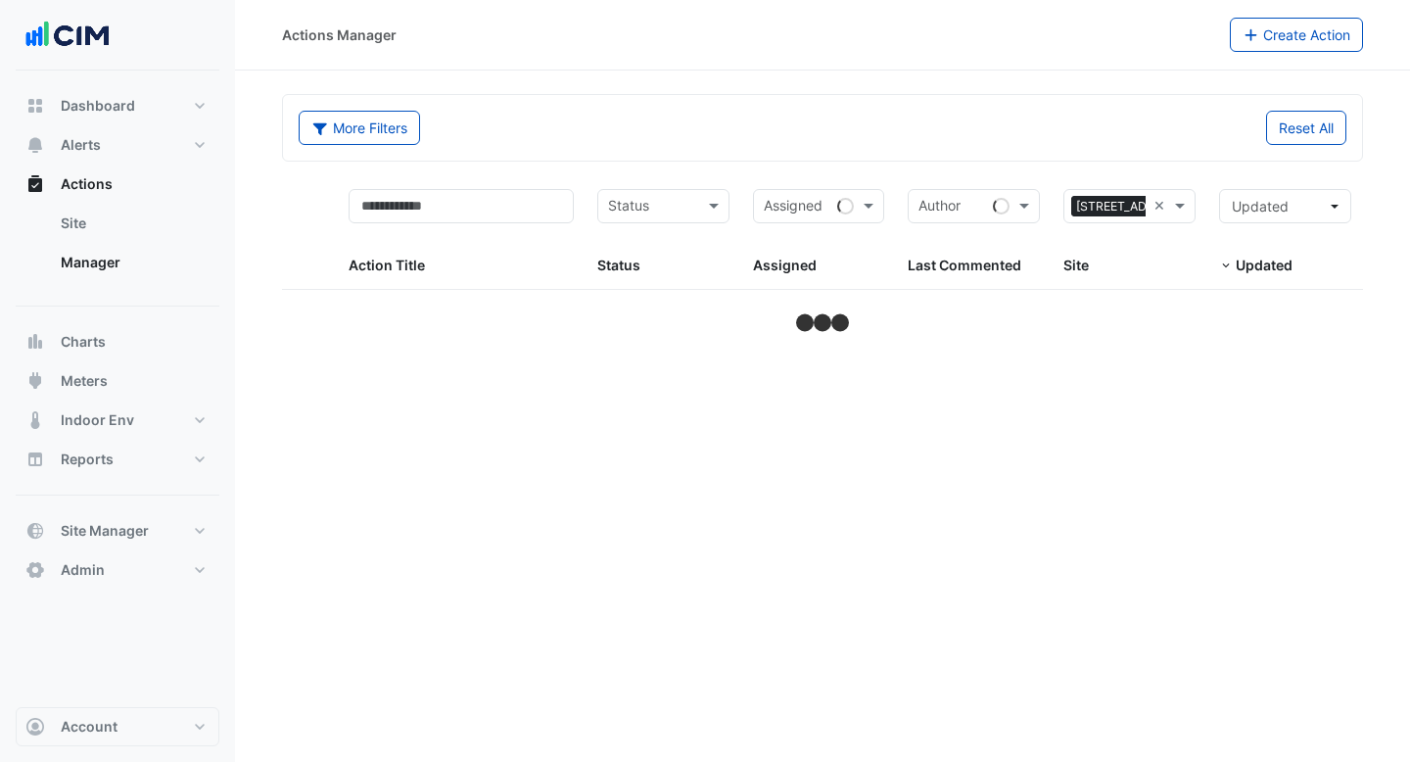
select select "***"
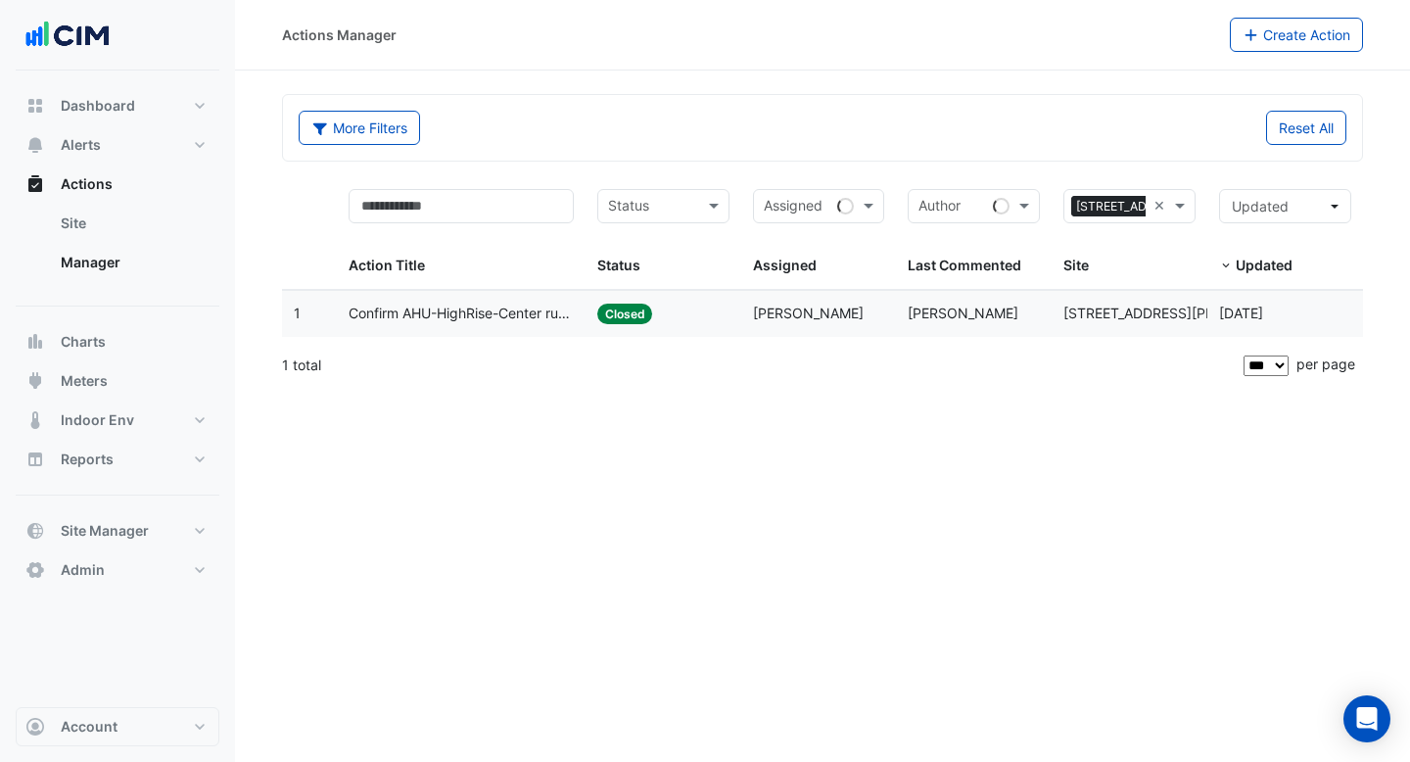
click at [485, 312] on span "Confirm AHU-HighRise-Center running after hours" at bounding box center [461, 314] width 225 height 23
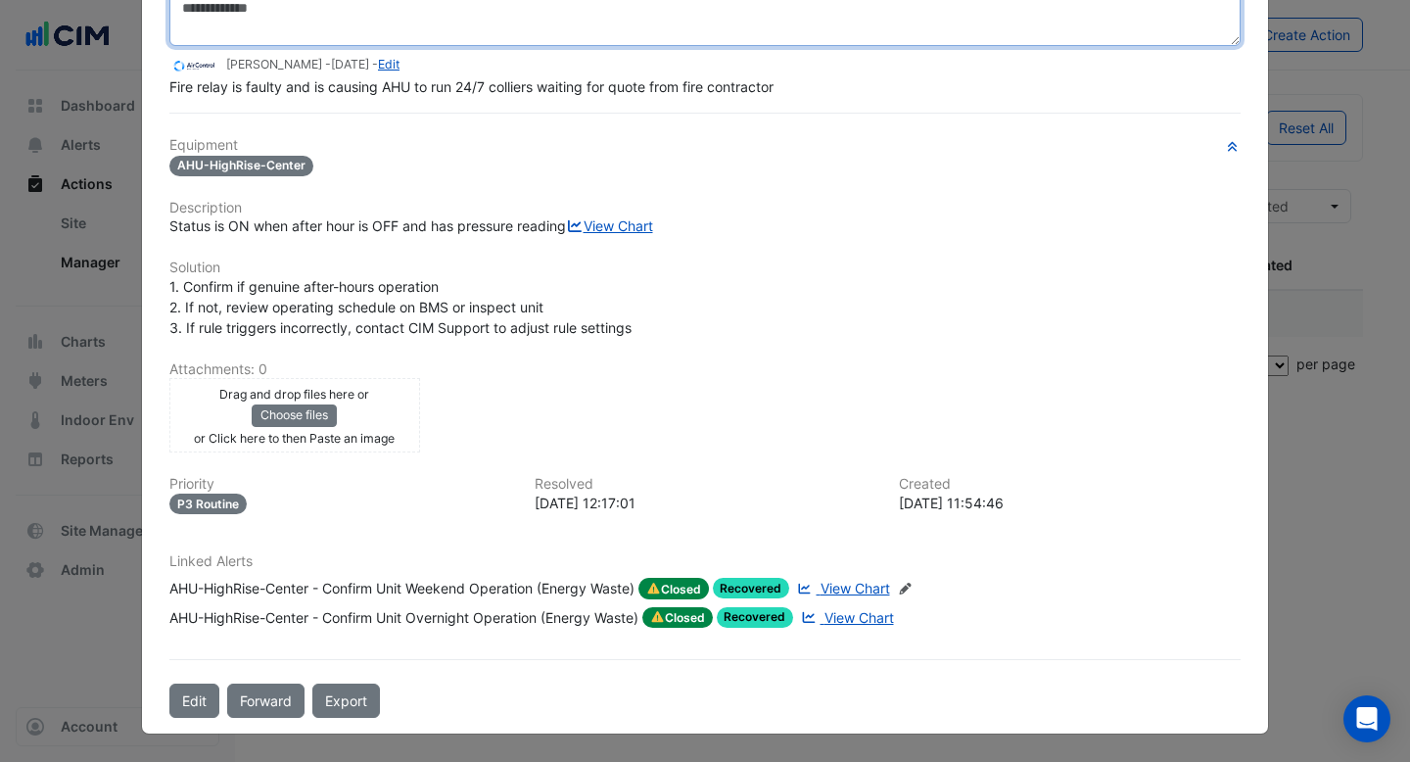
scroll to position [257, 0]
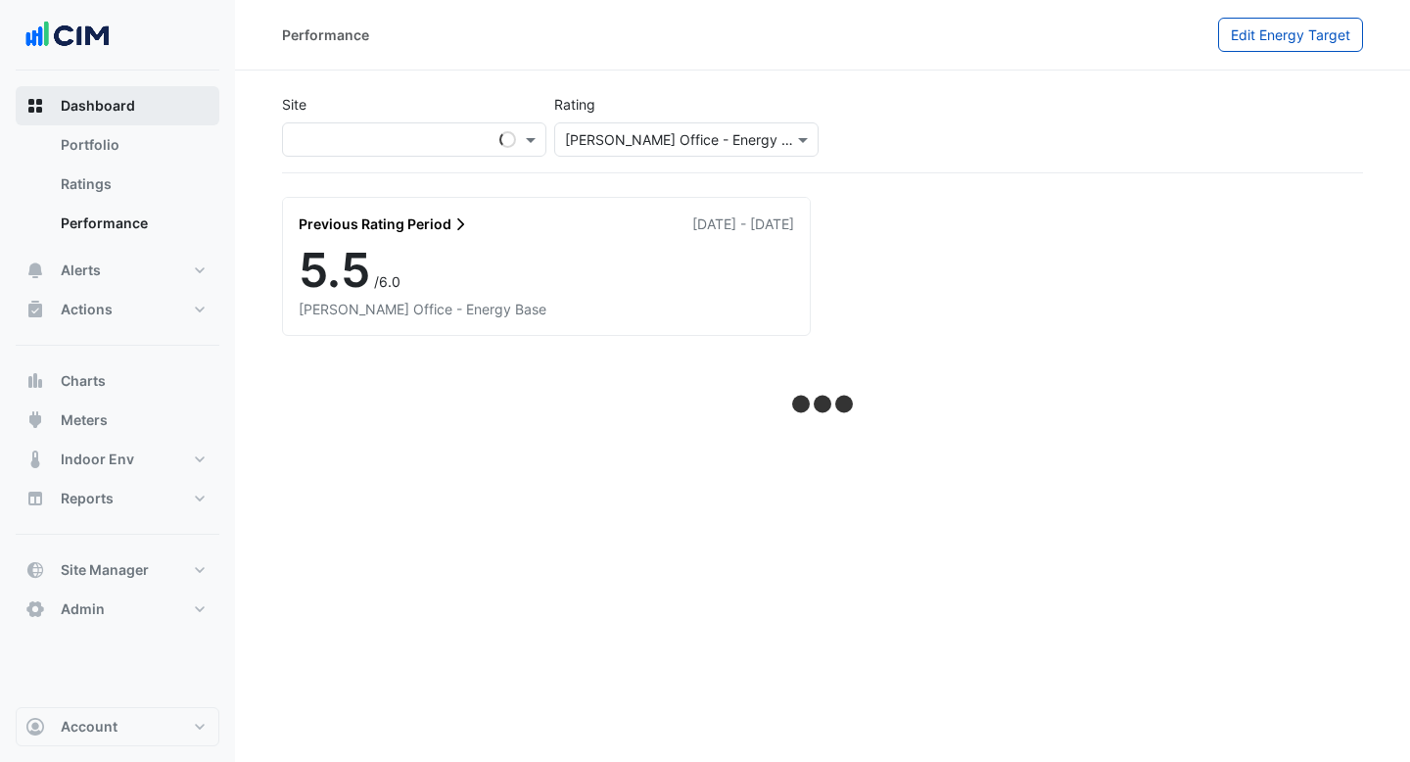
click at [126, 102] on span "Dashboard" at bounding box center [98, 106] width 74 height 20
click at [126, 142] on link "Portfolio" at bounding box center [132, 144] width 174 height 39
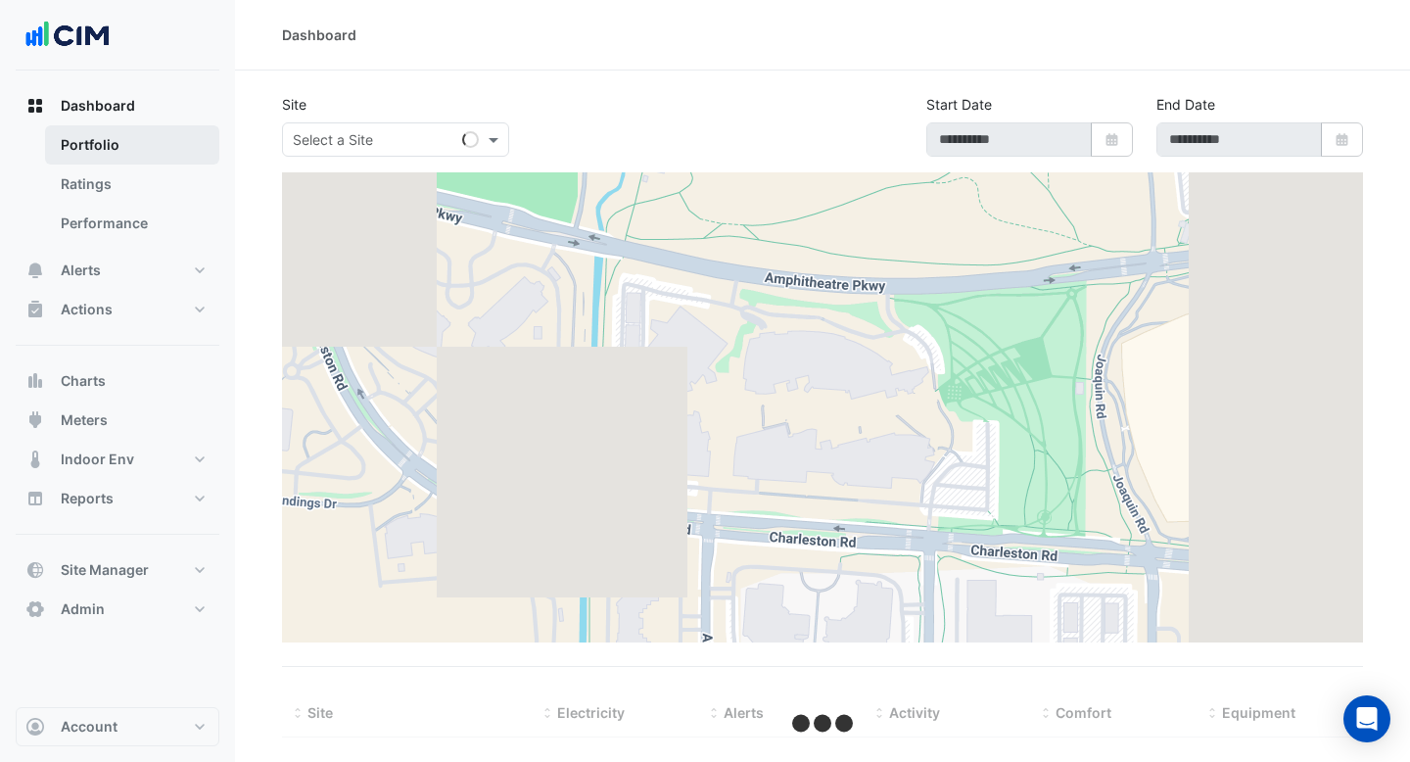
type input "**********"
select select "***"
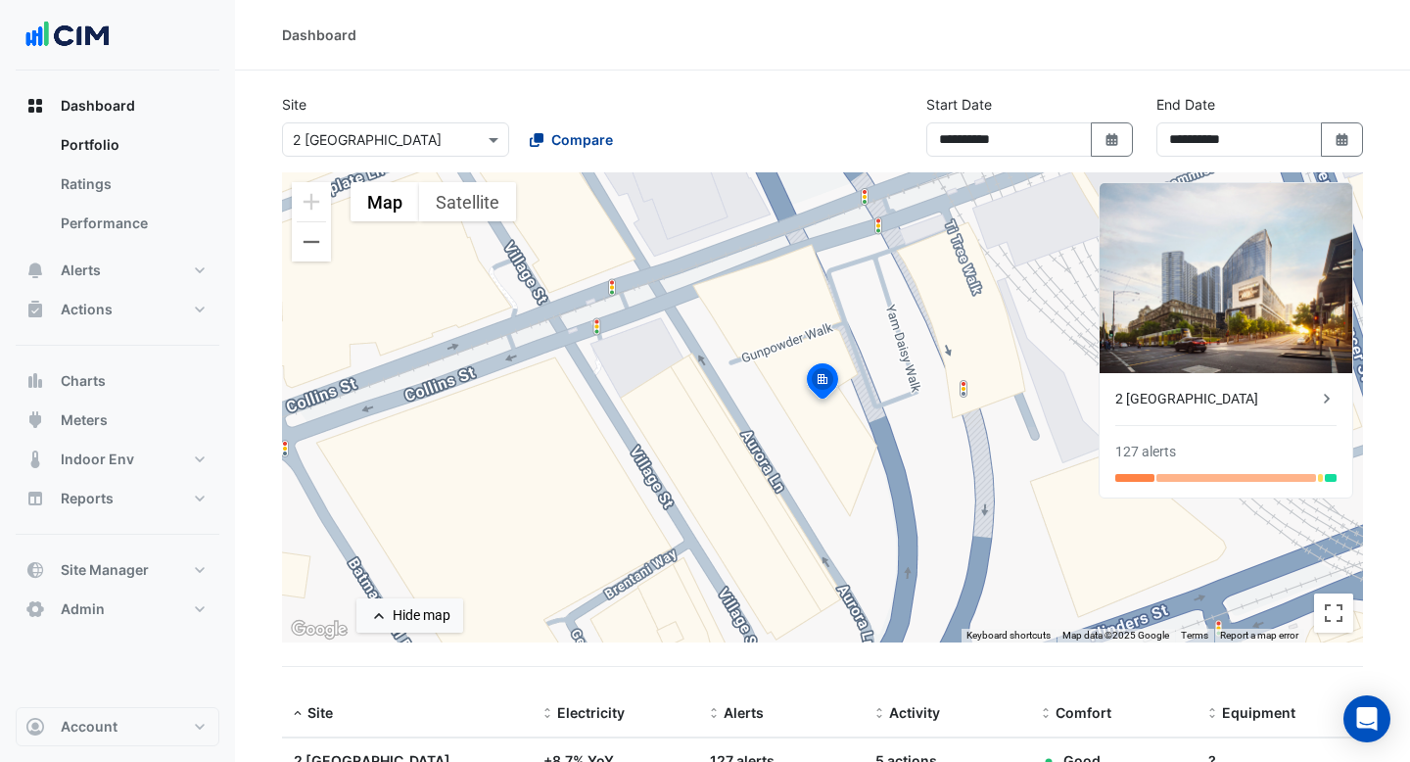
click at [562, 137] on span "Compare" at bounding box center [582, 139] width 62 height 21
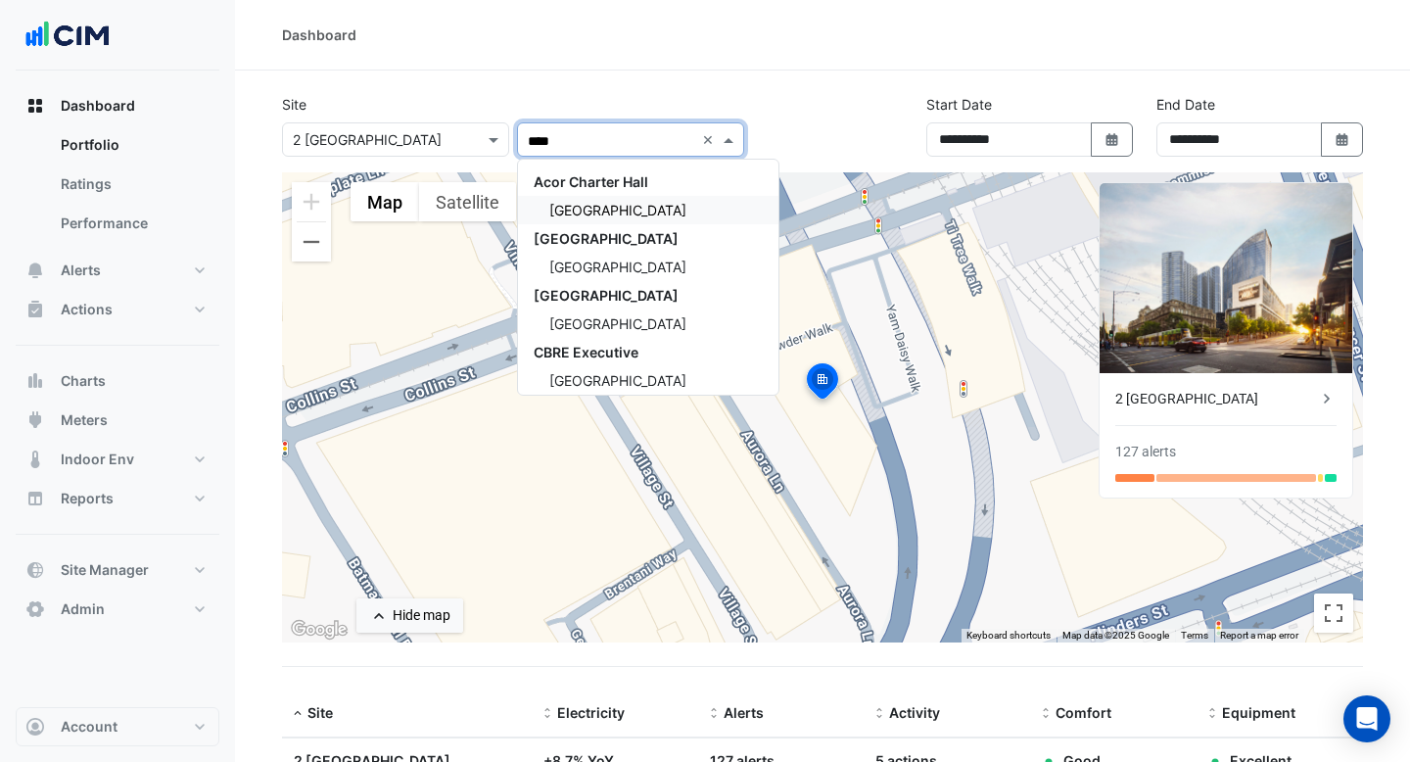
click at [612, 213] on span "[GEOGRAPHIC_DATA]" at bounding box center [617, 210] width 137 height 17
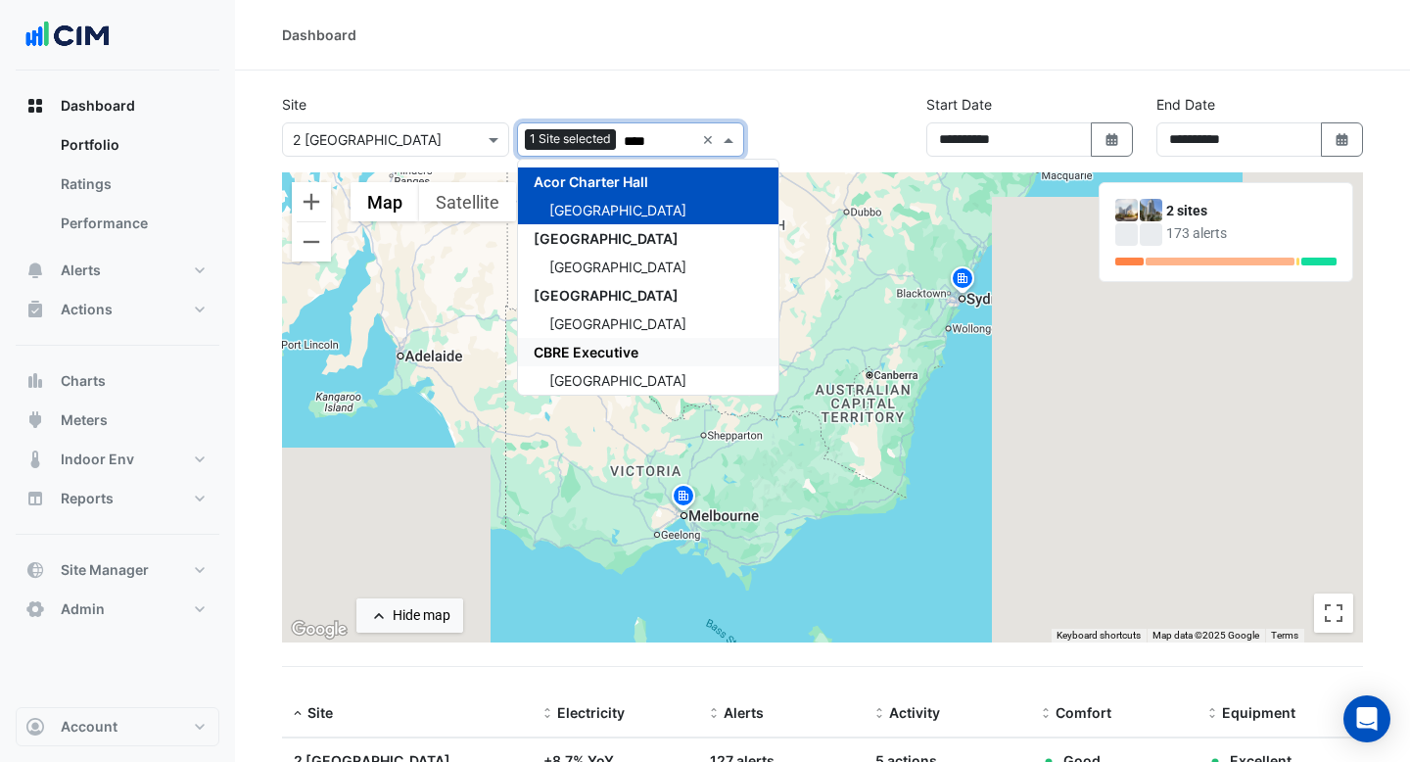
type input "****"
click at [961, 281] on img at bounding box center [962, 281] width 31 height 34
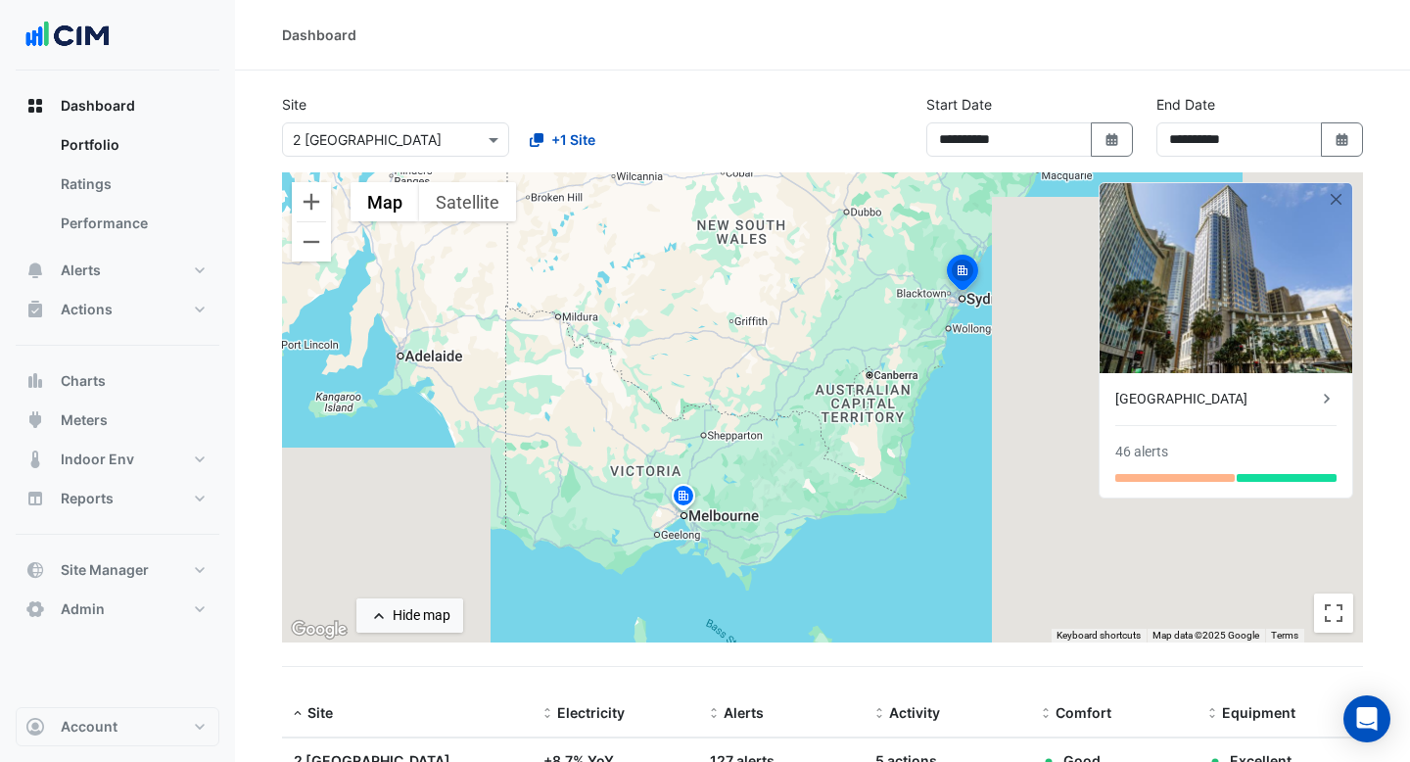
click at [684, 501] on img at bounding box center [683, 499] width 31 height 34
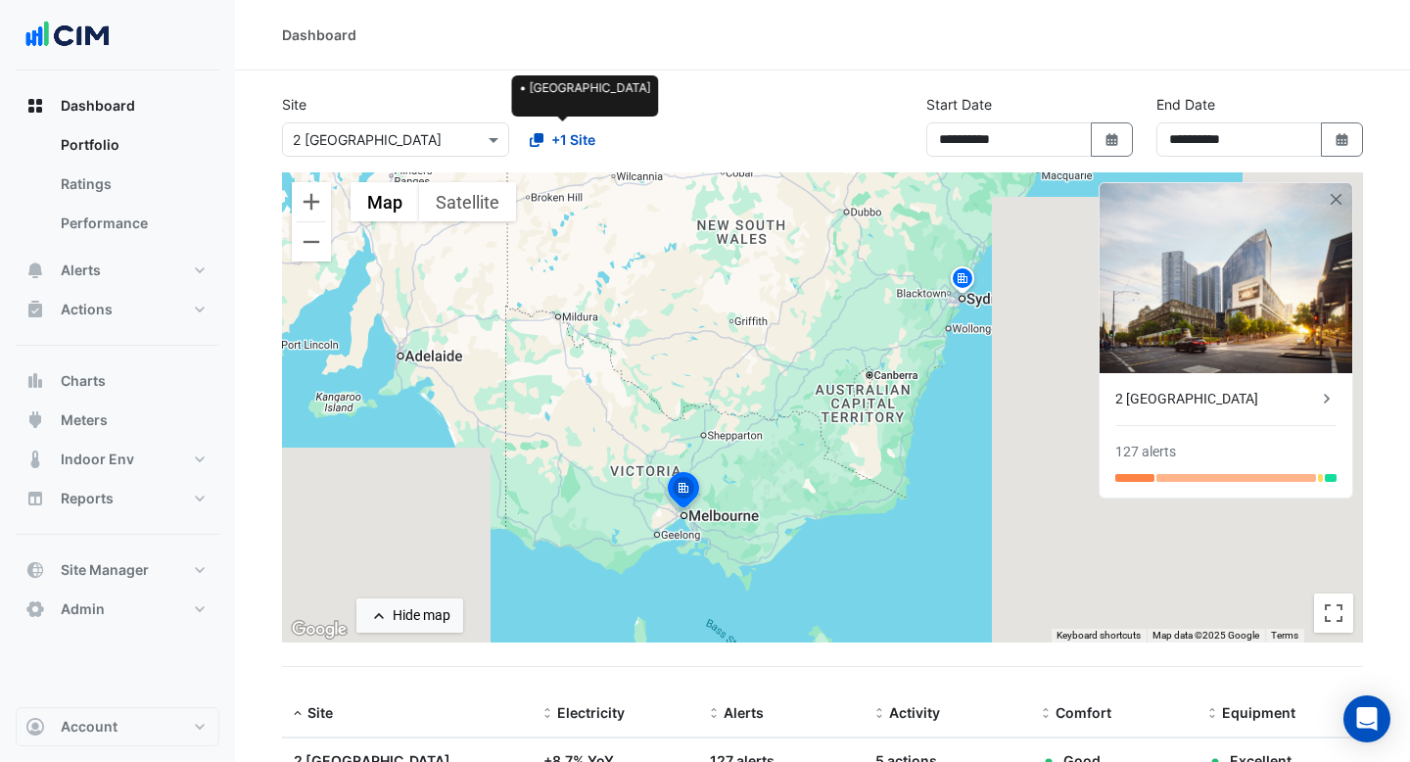
click at [559, 140] on span "+1 Site" at bounding box center [573, 139] width 44 height 21
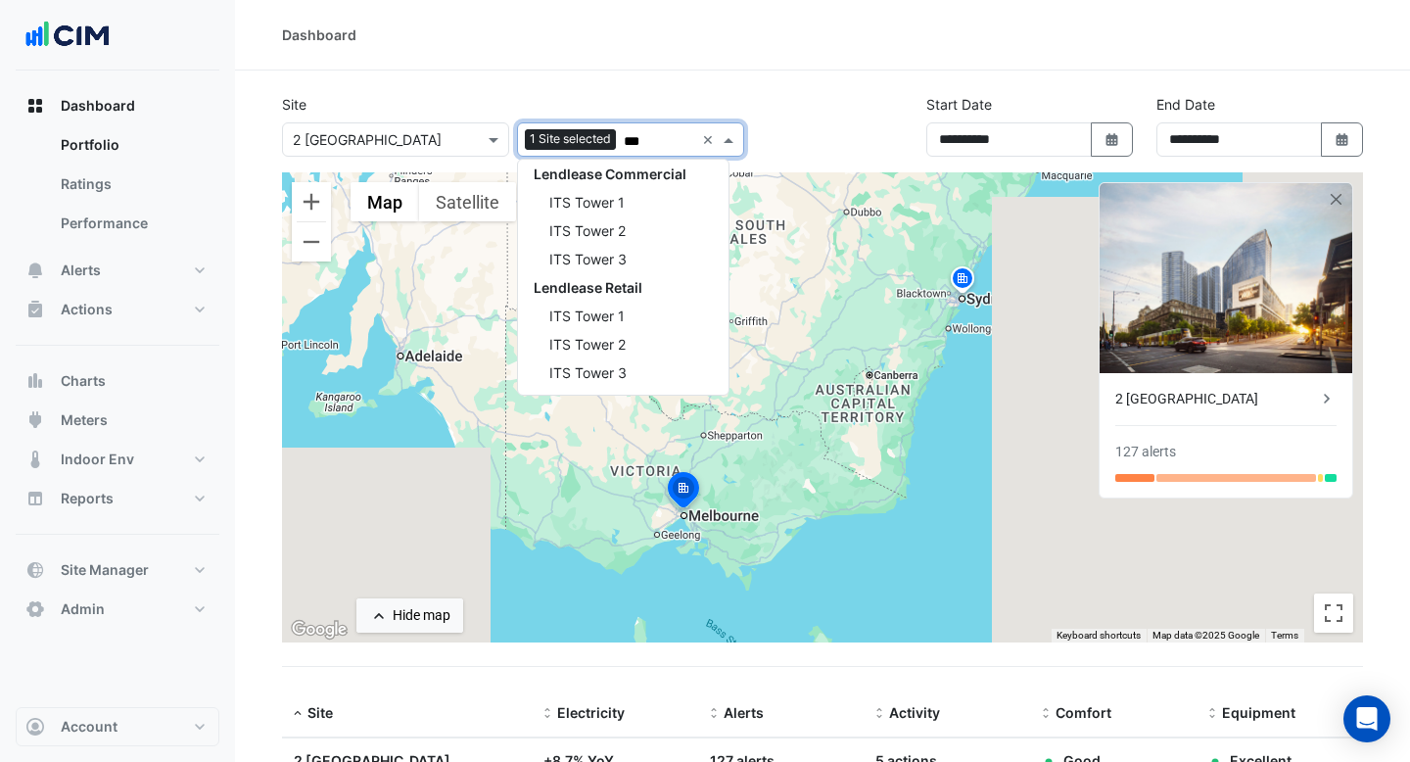
scroll to position [150, 0]
click at [639, 168] on div "ITS Tower 1" at bounding box center [623, 174] width 210 height 28
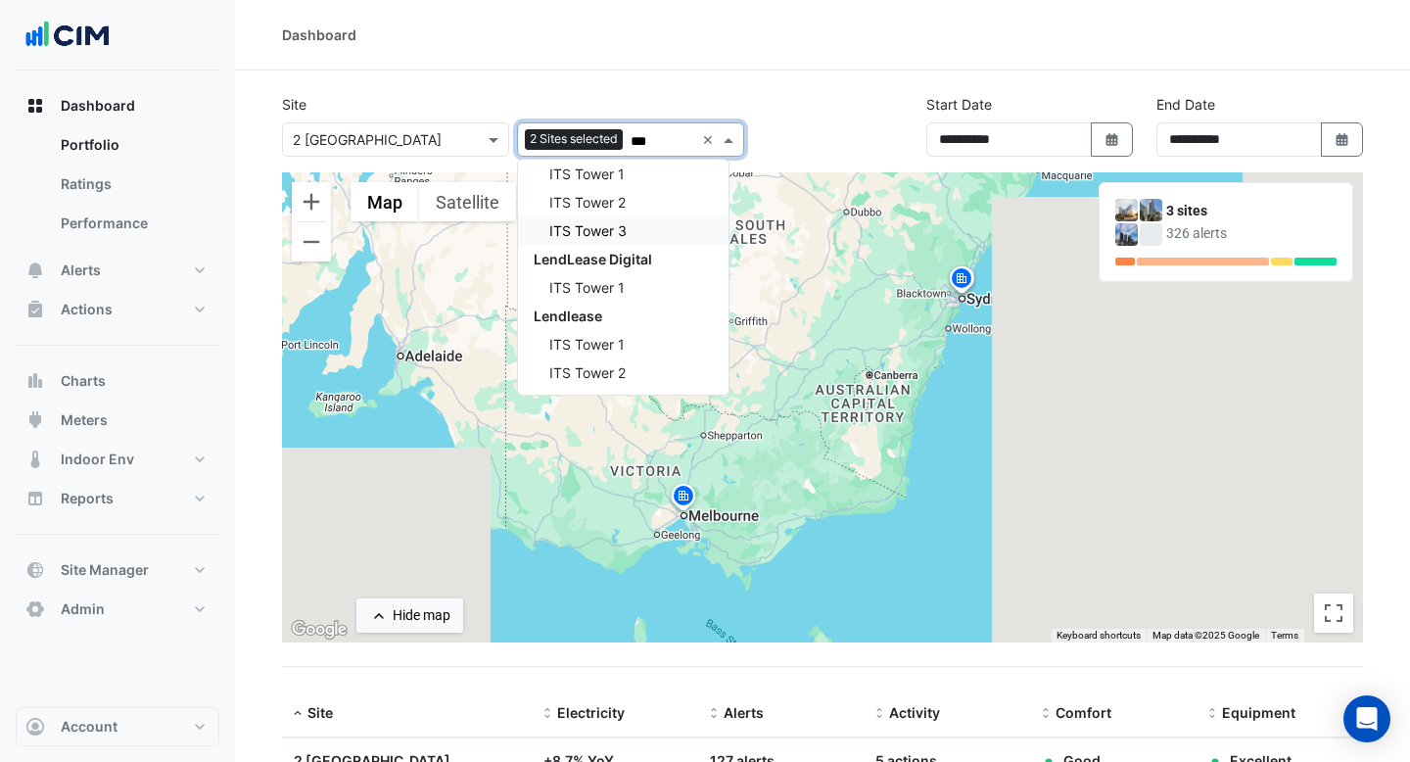
type input "***"
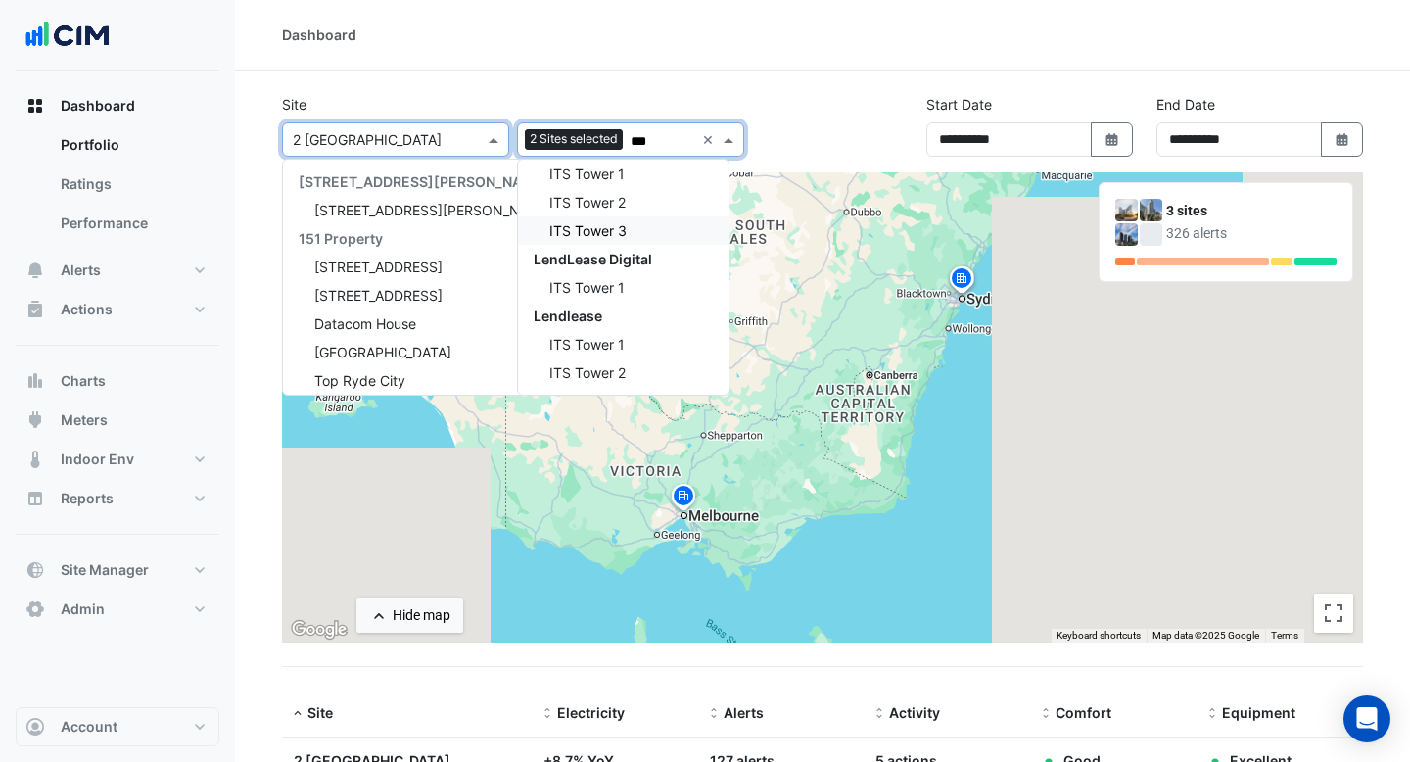
click at [428, 145] on input "text" at bounding box center [376, 140] width 166 height 21
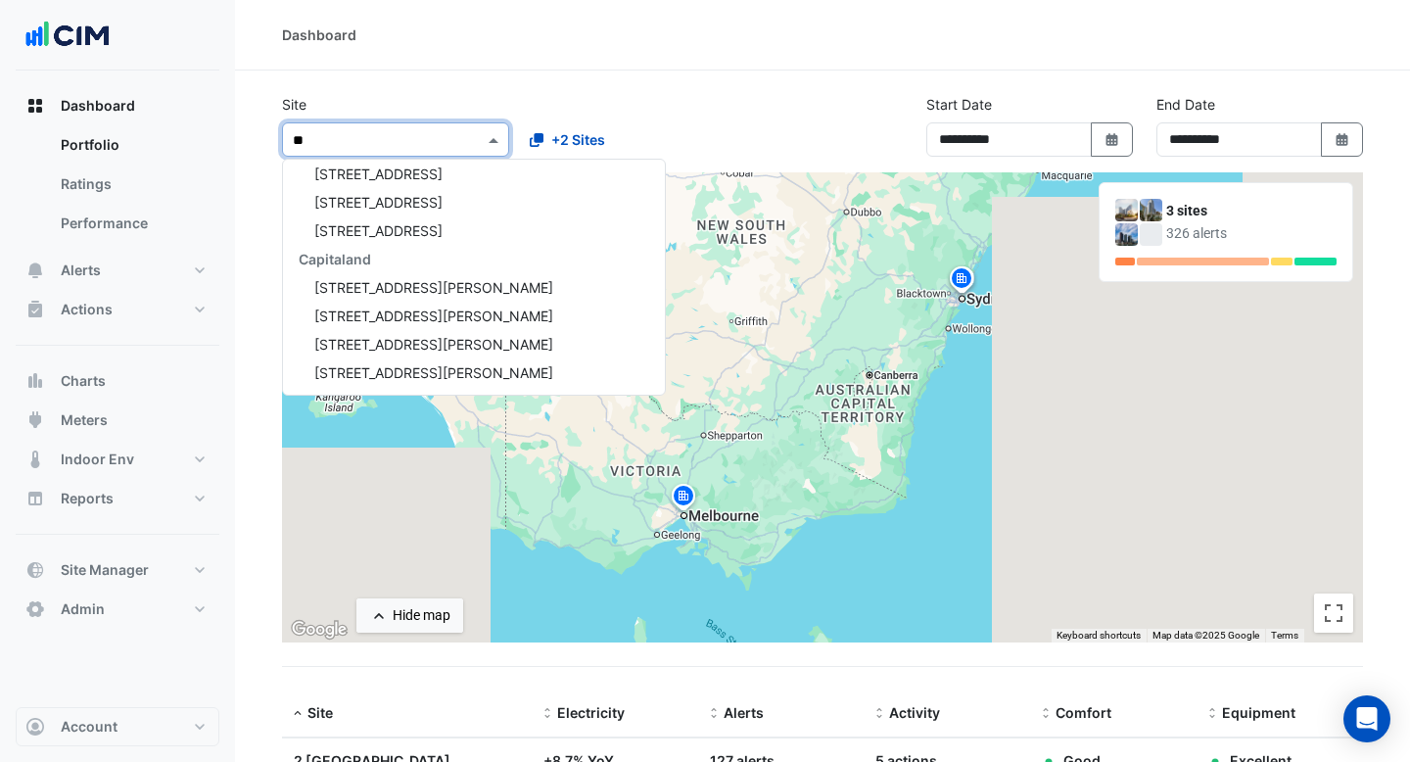
type input "***"
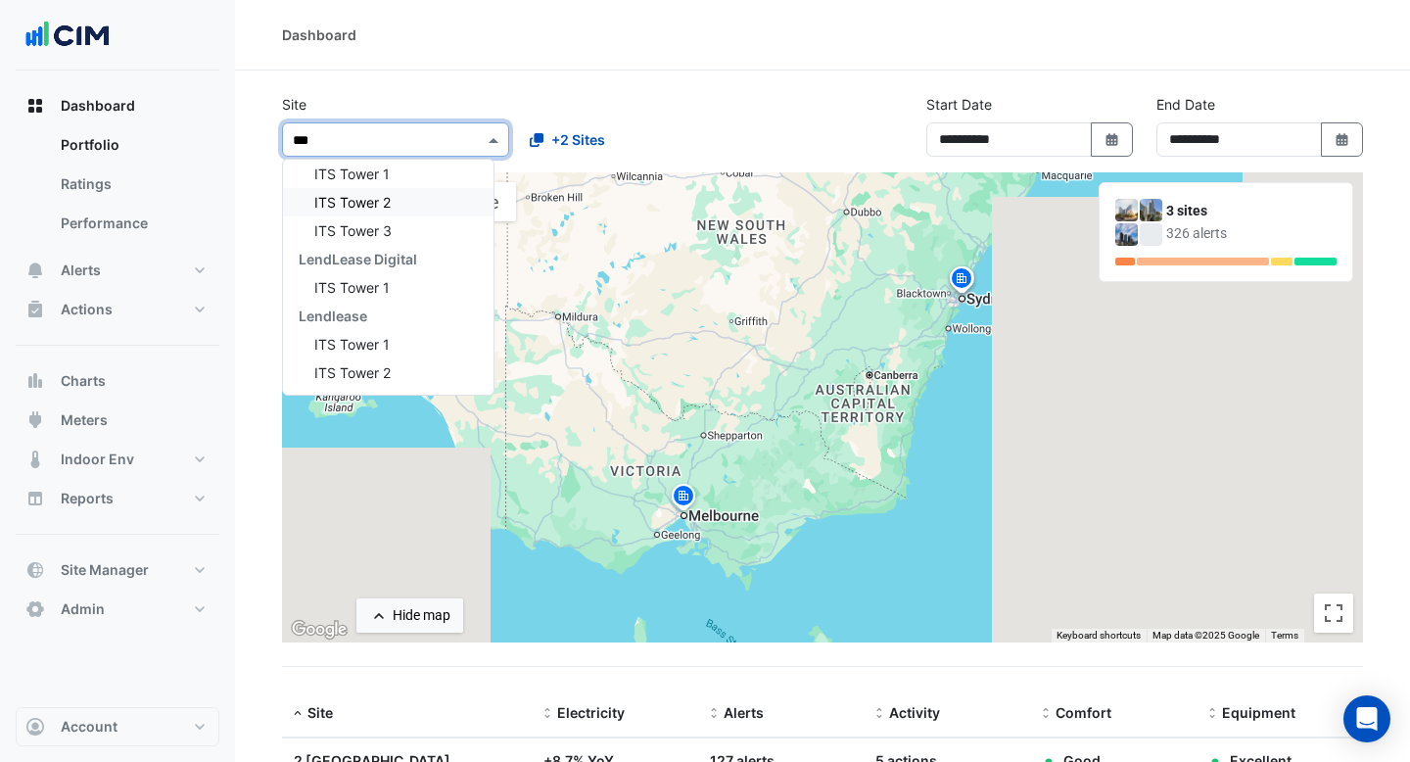
click at [448, 189] on div "ITS Tower 2" at bounding box center [388, 202] width 210 height 28
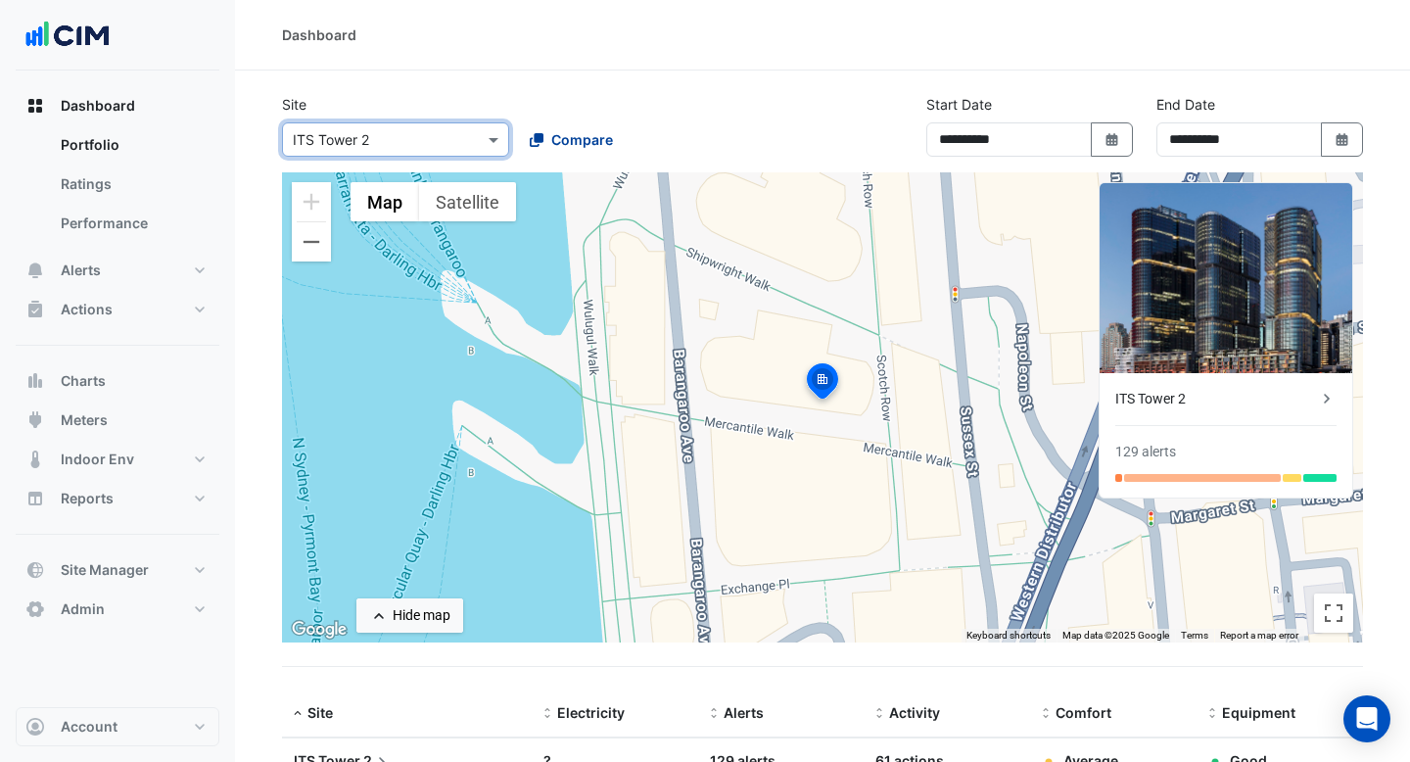
click at [584, 139] on span "Compare" at bounding box center [582, 139] width 62 height 21
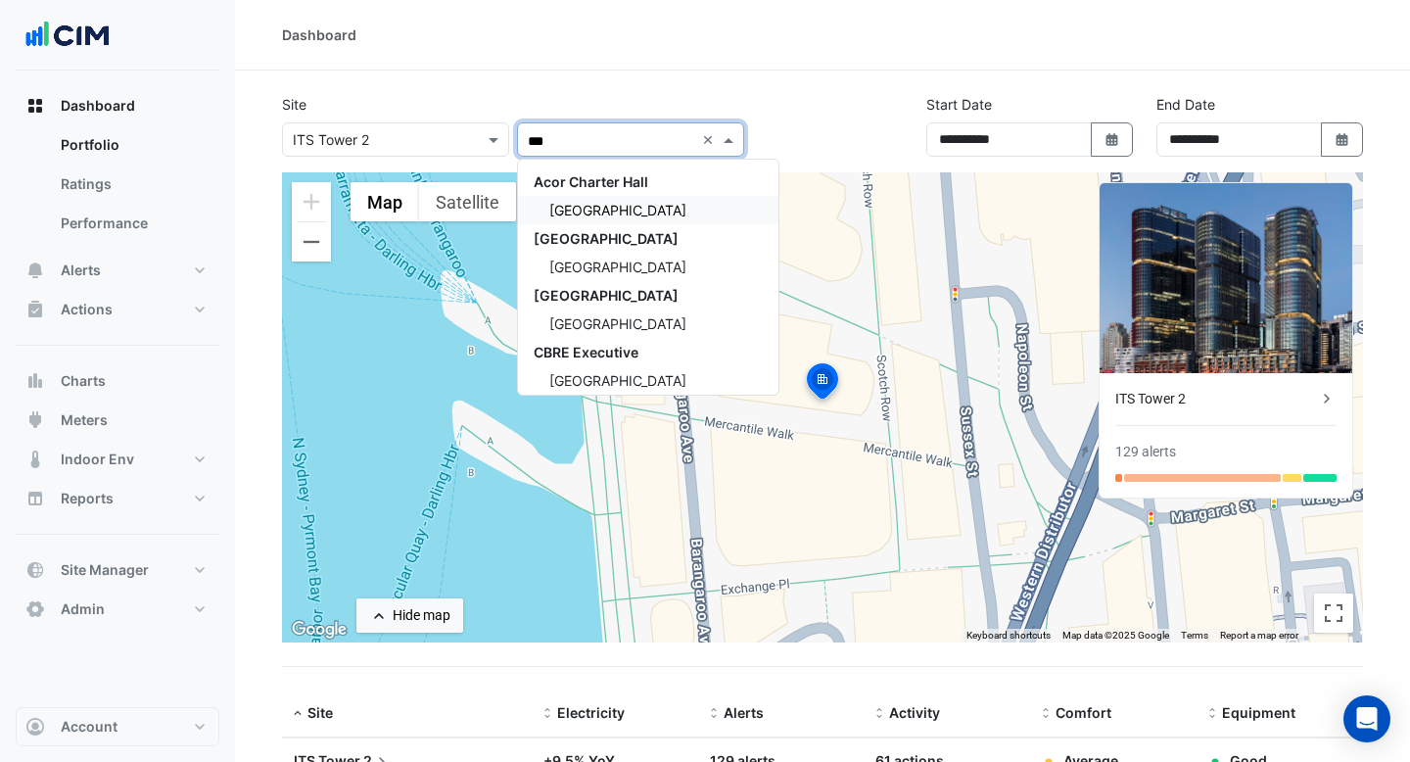
click at [640, 214] on div "[GEOGRAPHIC_DATA]" at bounding box center [648, 210] width 260 height 28
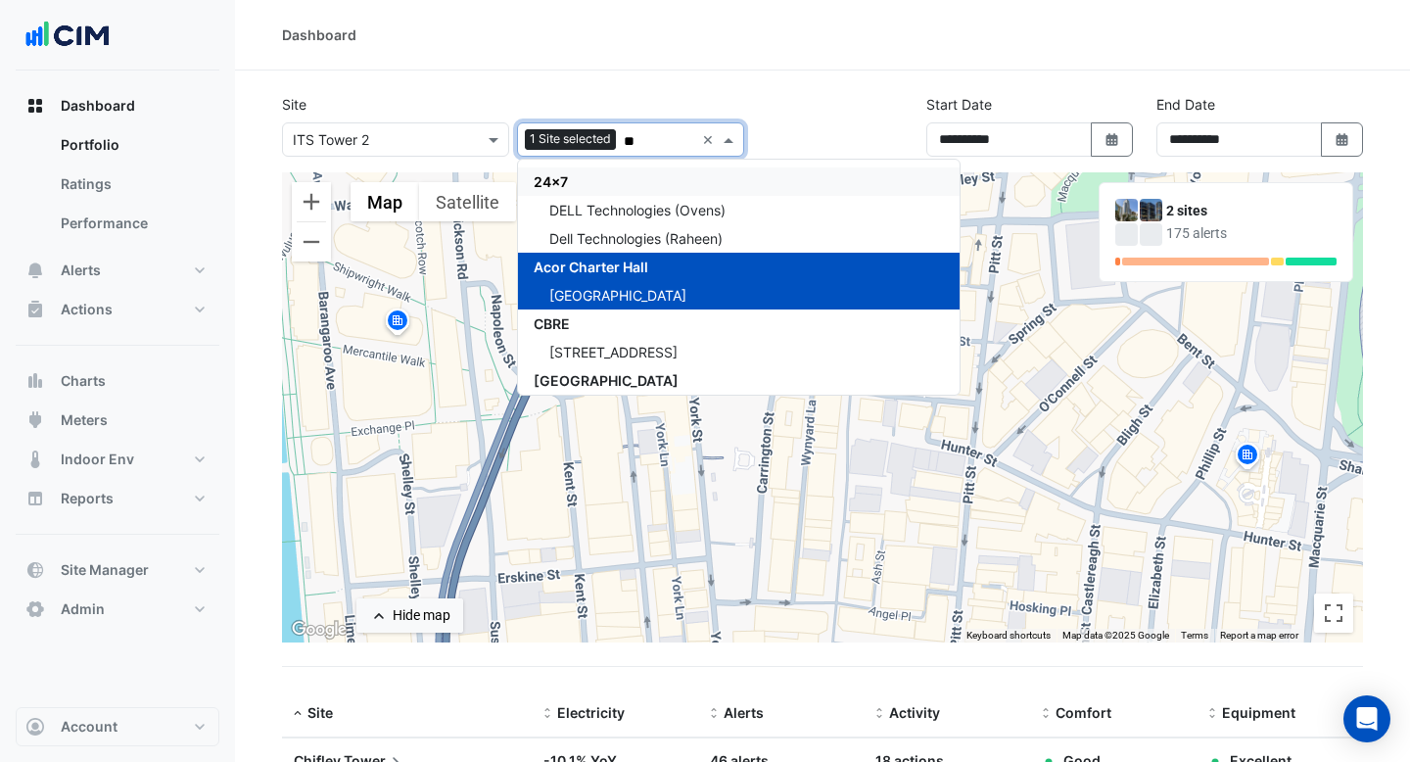
type input "*"
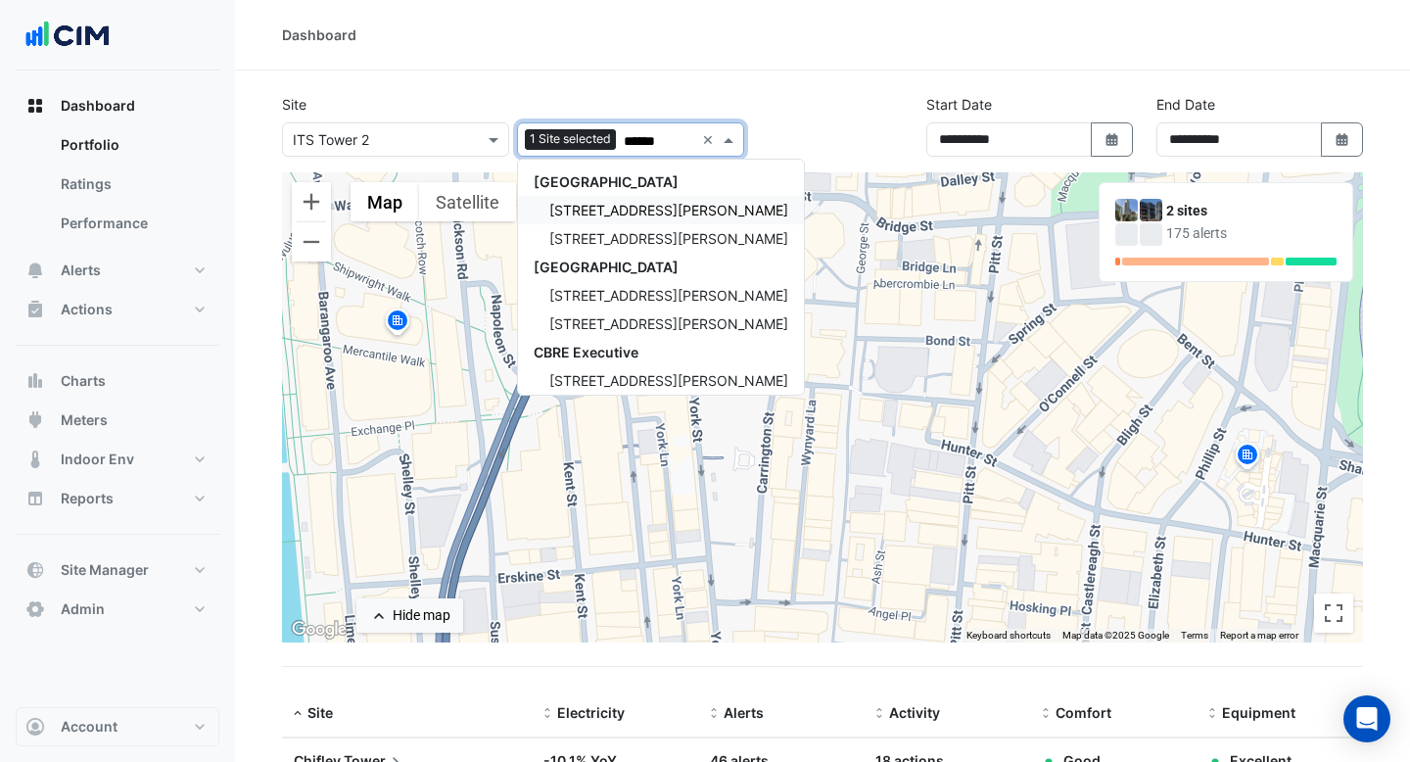
click at [644, 215] on div "[STREET_ADDRESS][PERSON_NAME]" at bounding box center [661, 210] width 286 height 28
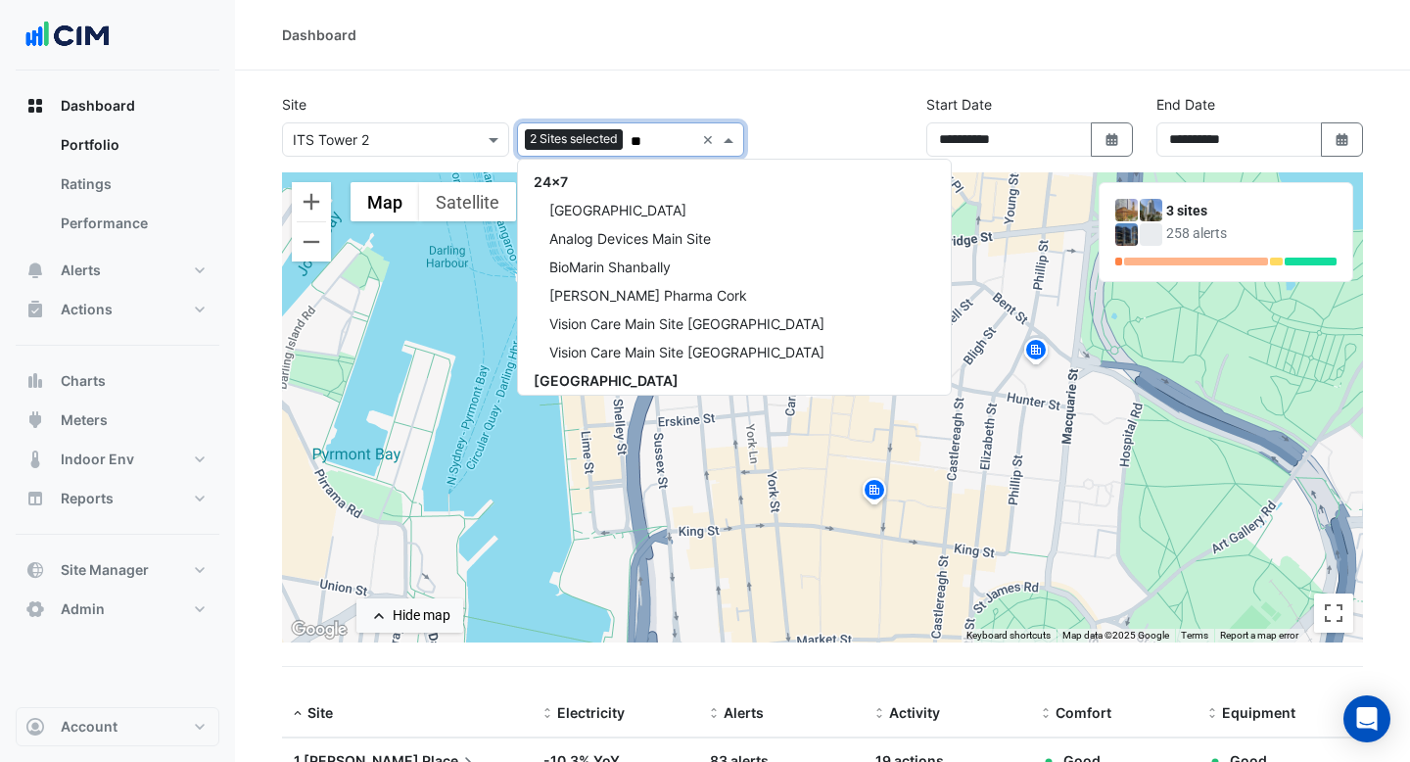
type input "*"
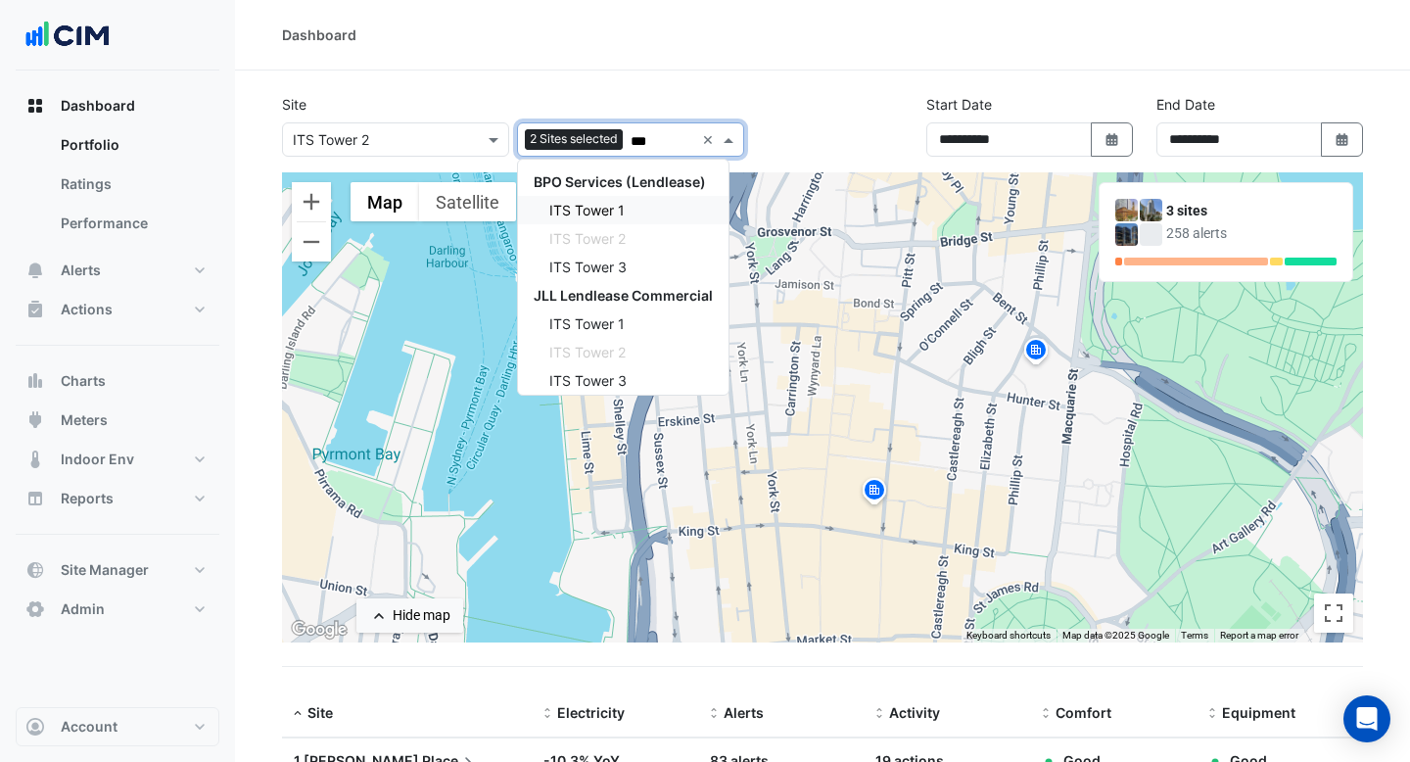
click at [659, 214] on div "ITS Tower 1" at bounding box center [623, 210] width 210 height 28
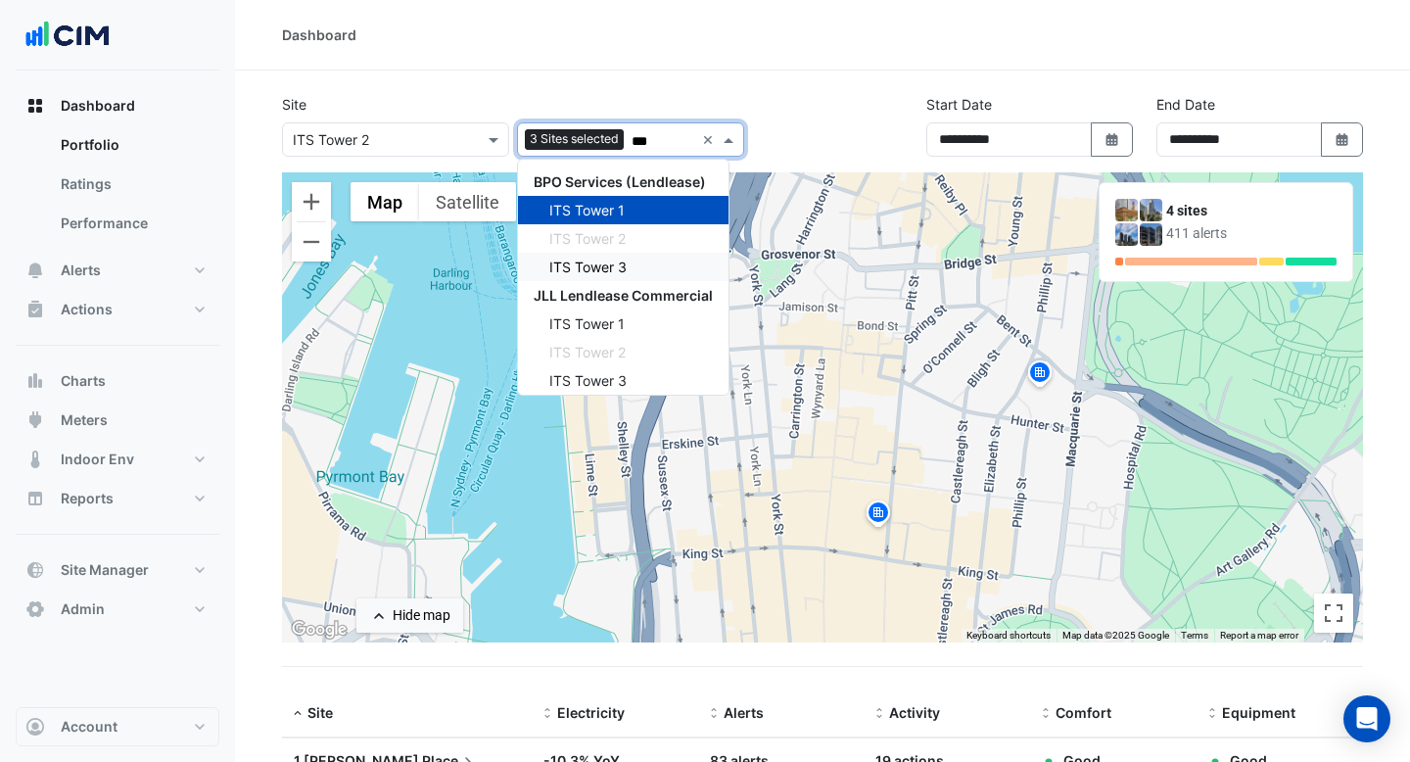
click at [651, 257] on div "ITS Tower 3" at bounding box center [623, 267] width 210 height 28
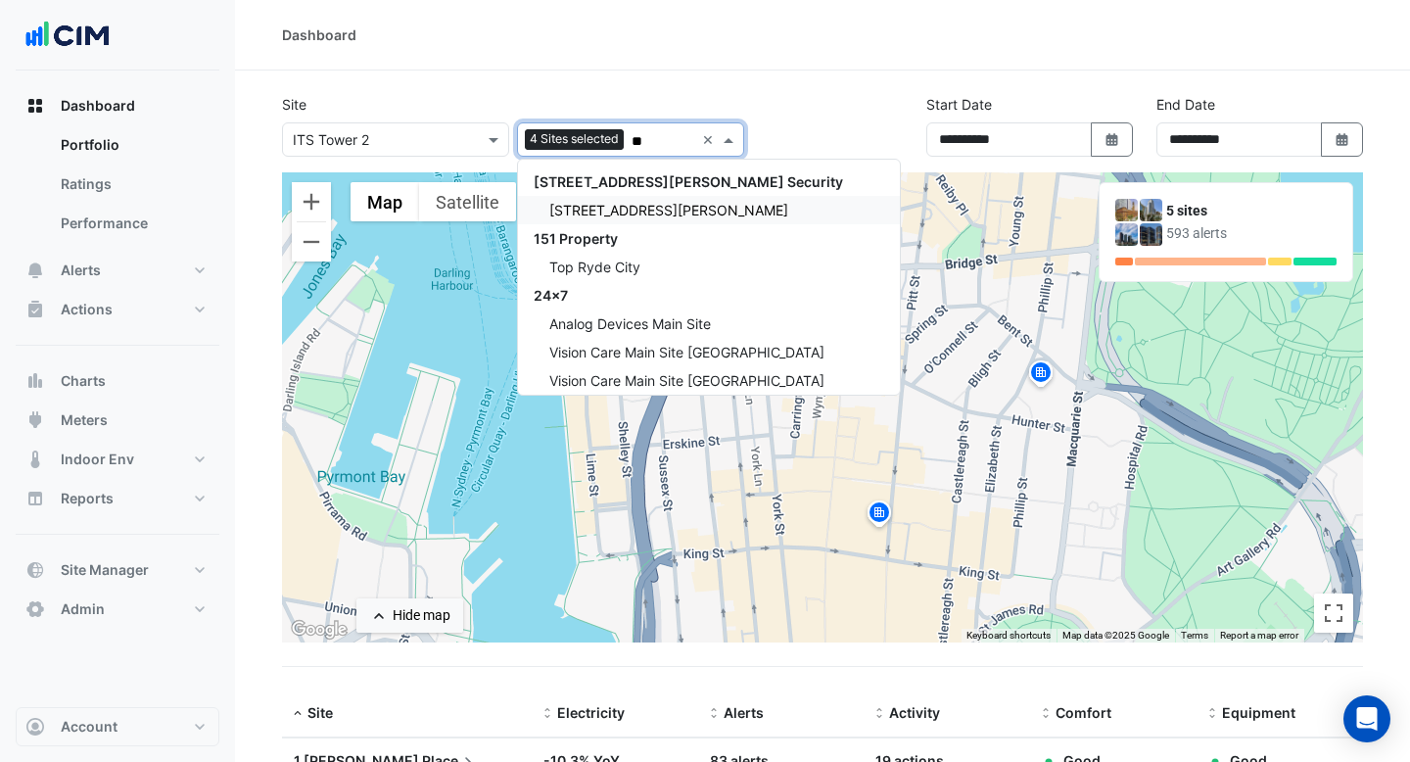
type input "*"
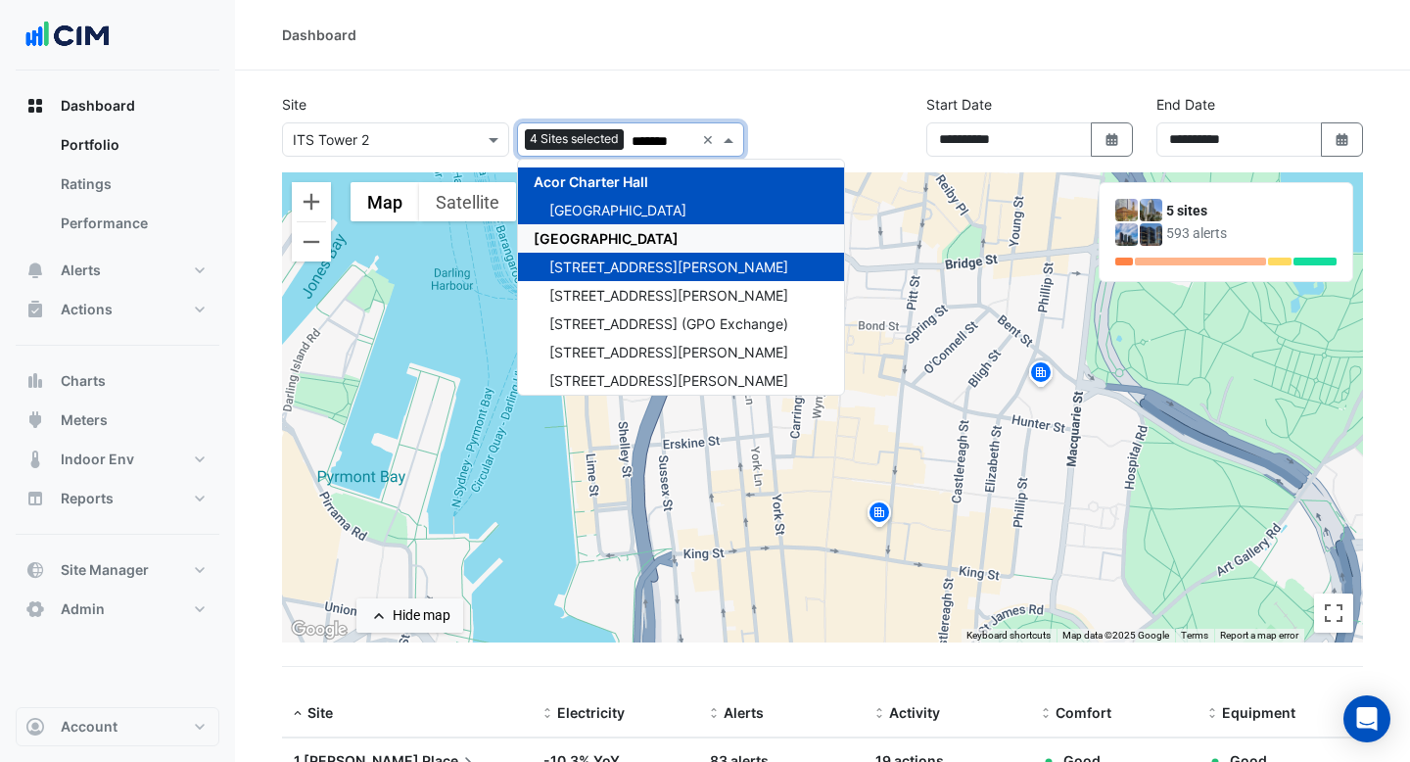
click at [654, 248] on div "[GEOGRAPHIC_DATA]" at bounding box center [681, 238] width 326 height 28
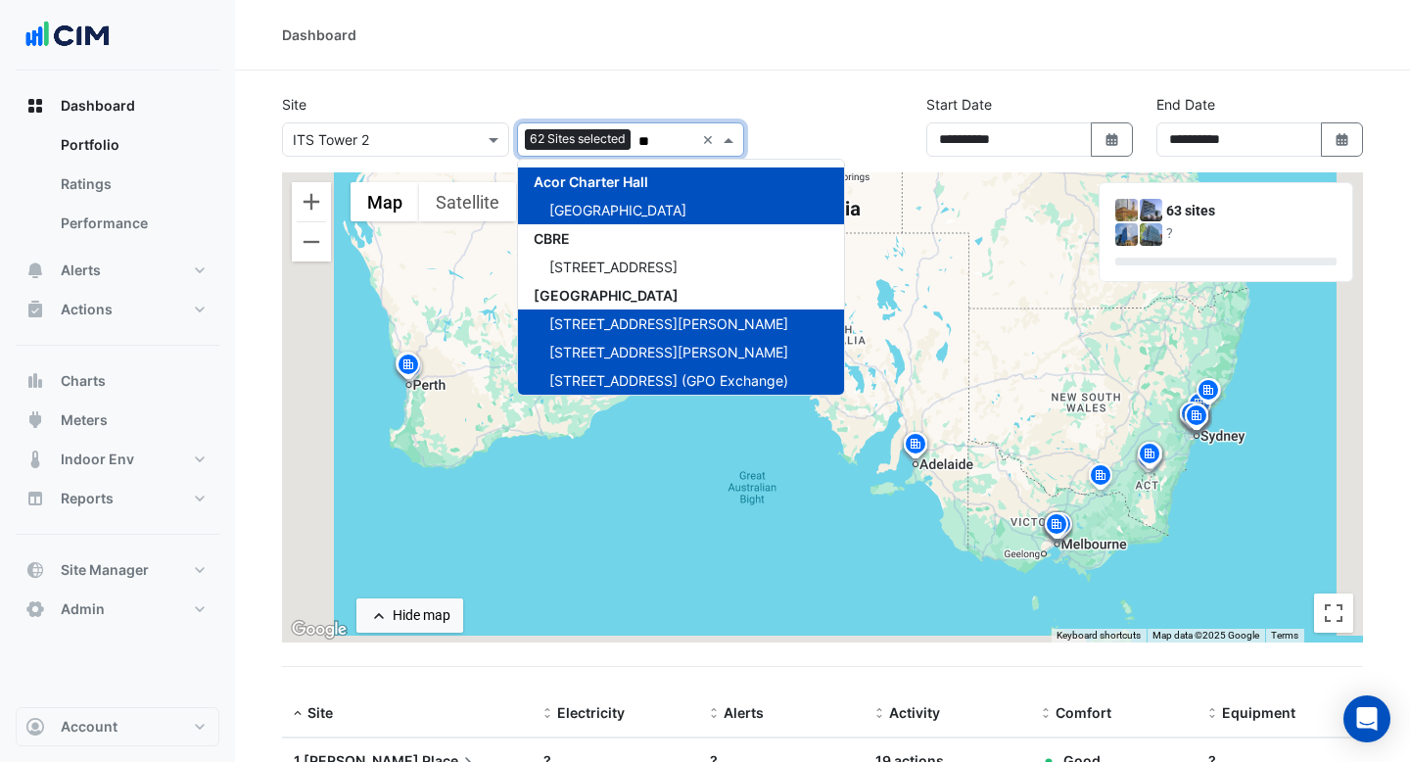
type input "*"
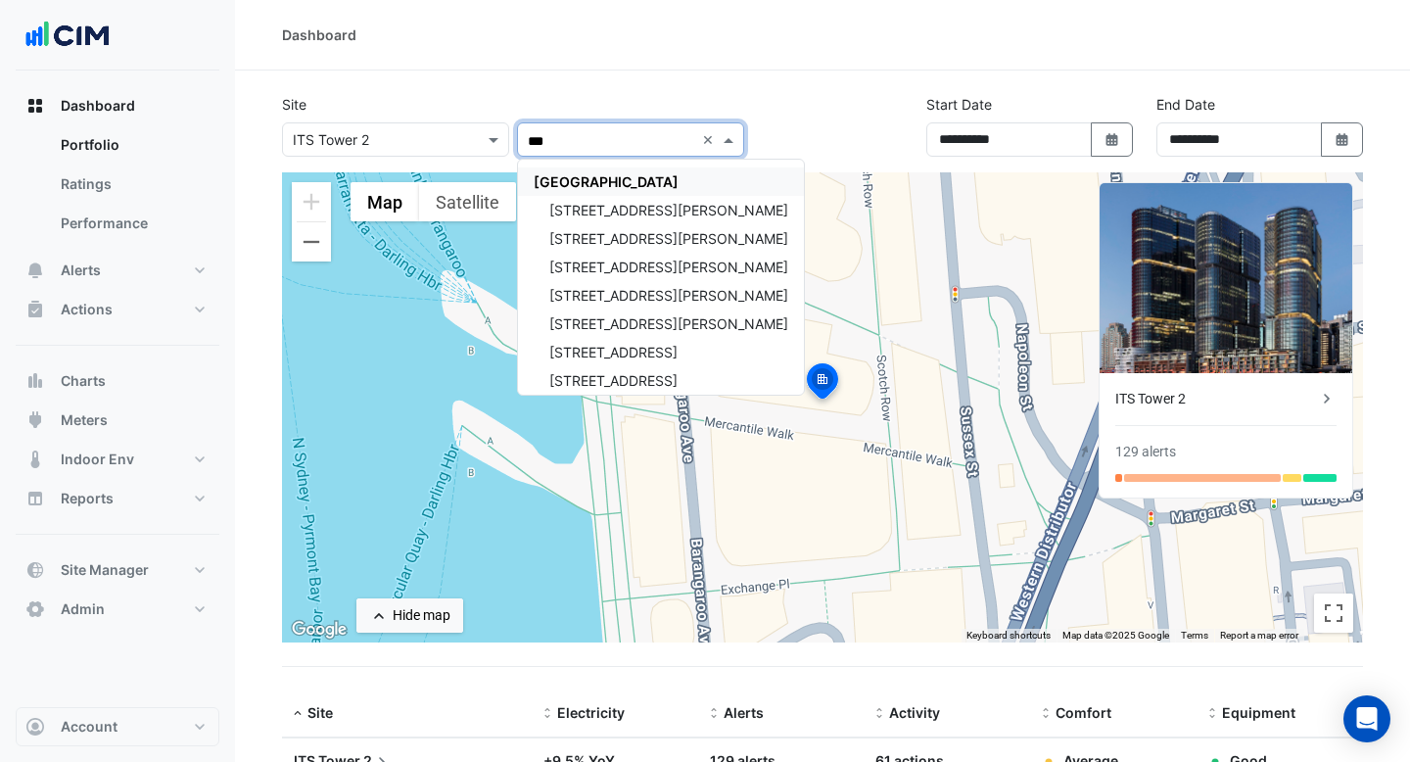
click at [672, 183] on span "[GEOGRAPHIC_DATA]" at bounding box center [606, 181] width 145 height 17
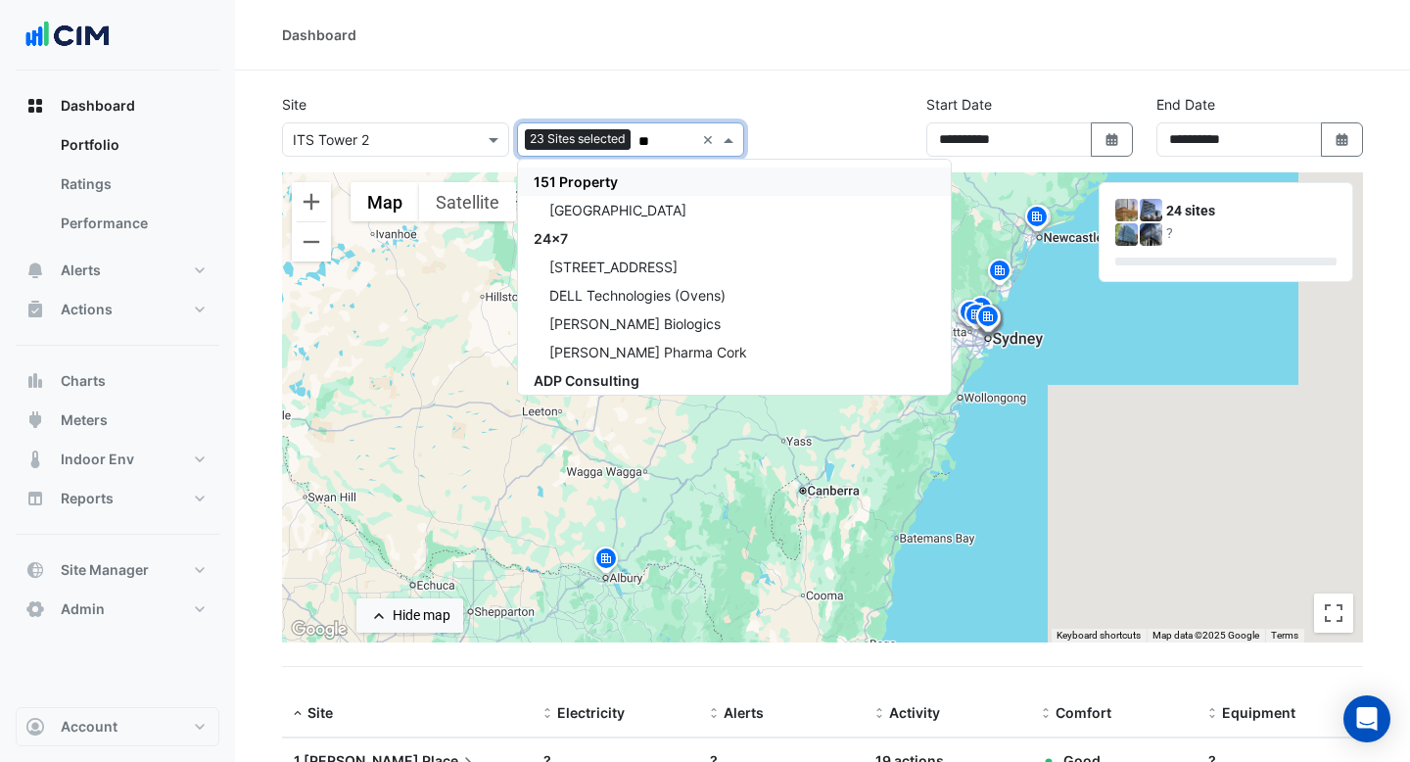
type input "*"
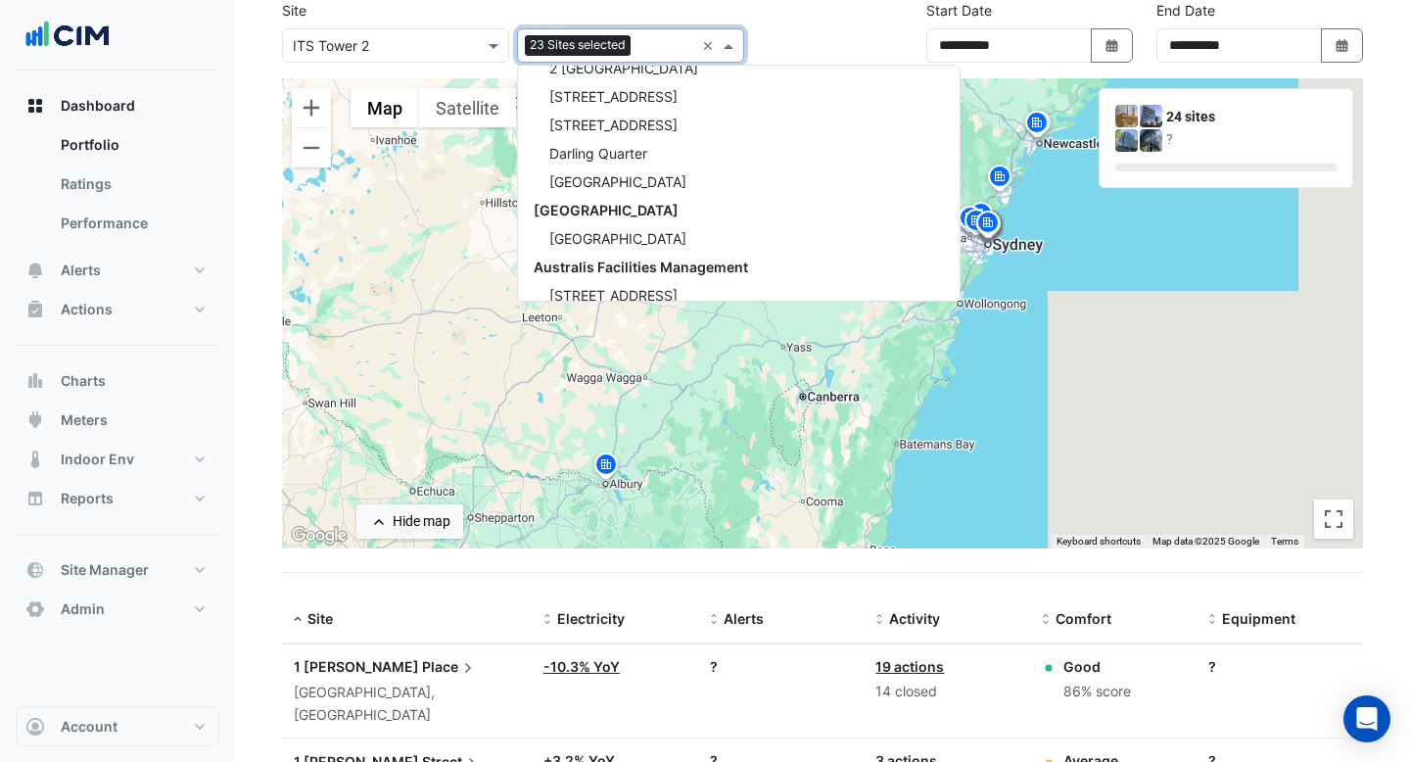
scroll to position [1868, 0]
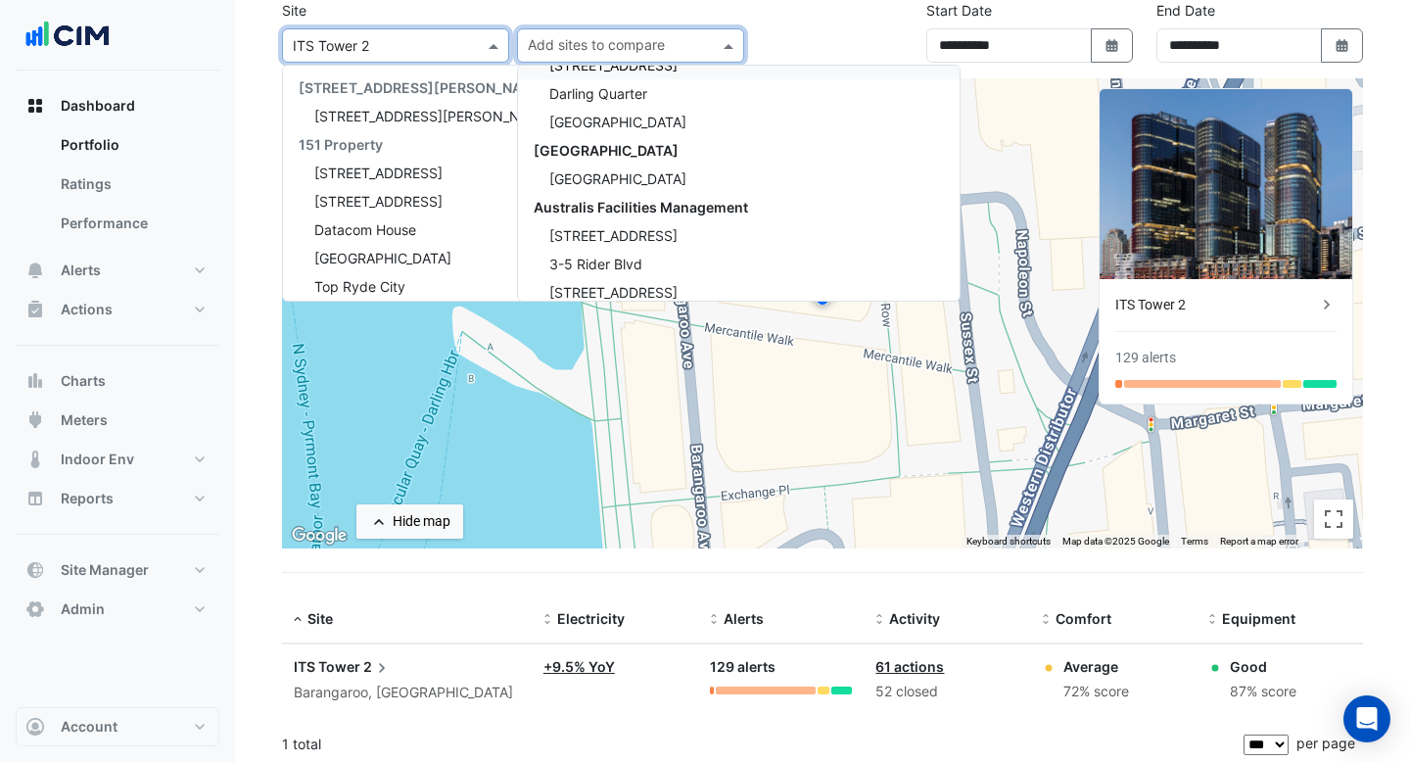
click at [446, 48] on input "text" at bounding box center [376, 46] width 166 height 21
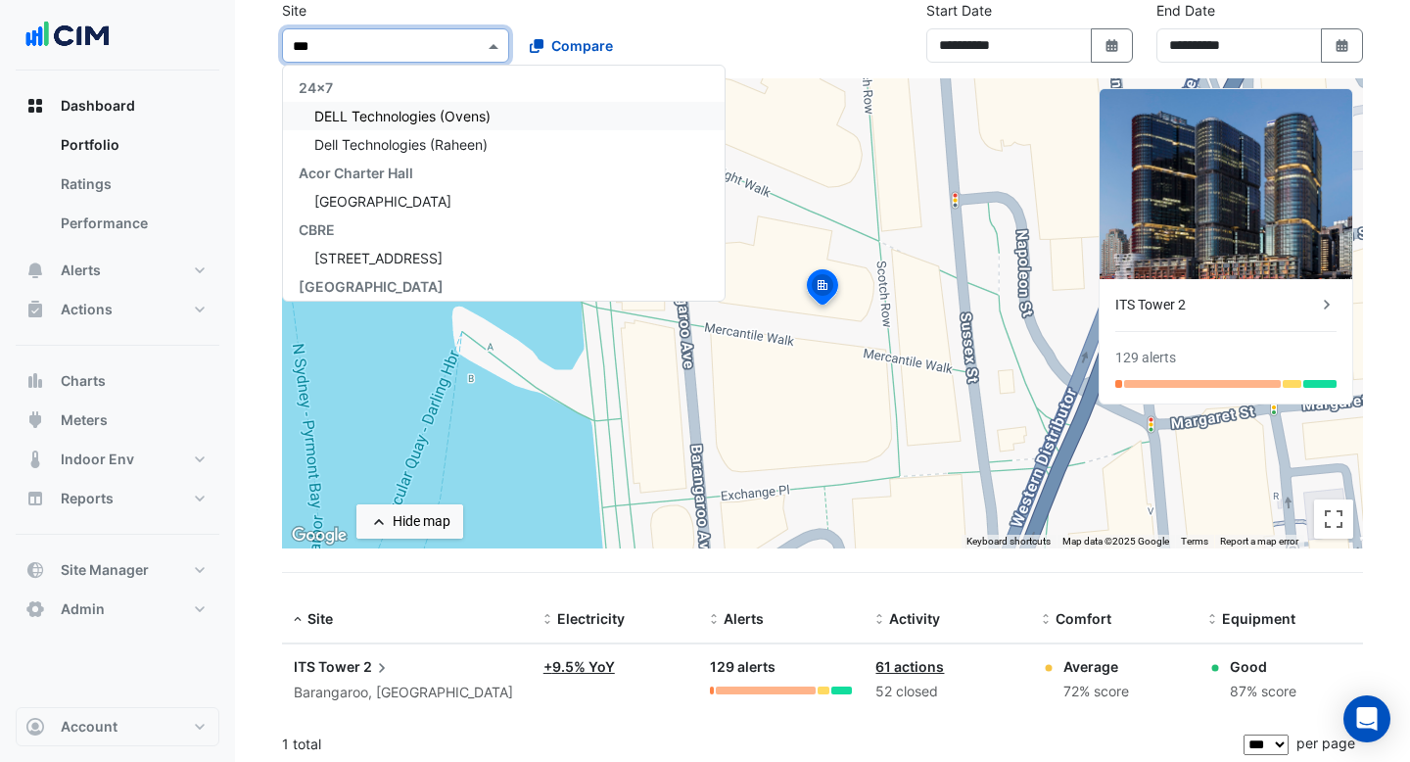
type input "****"
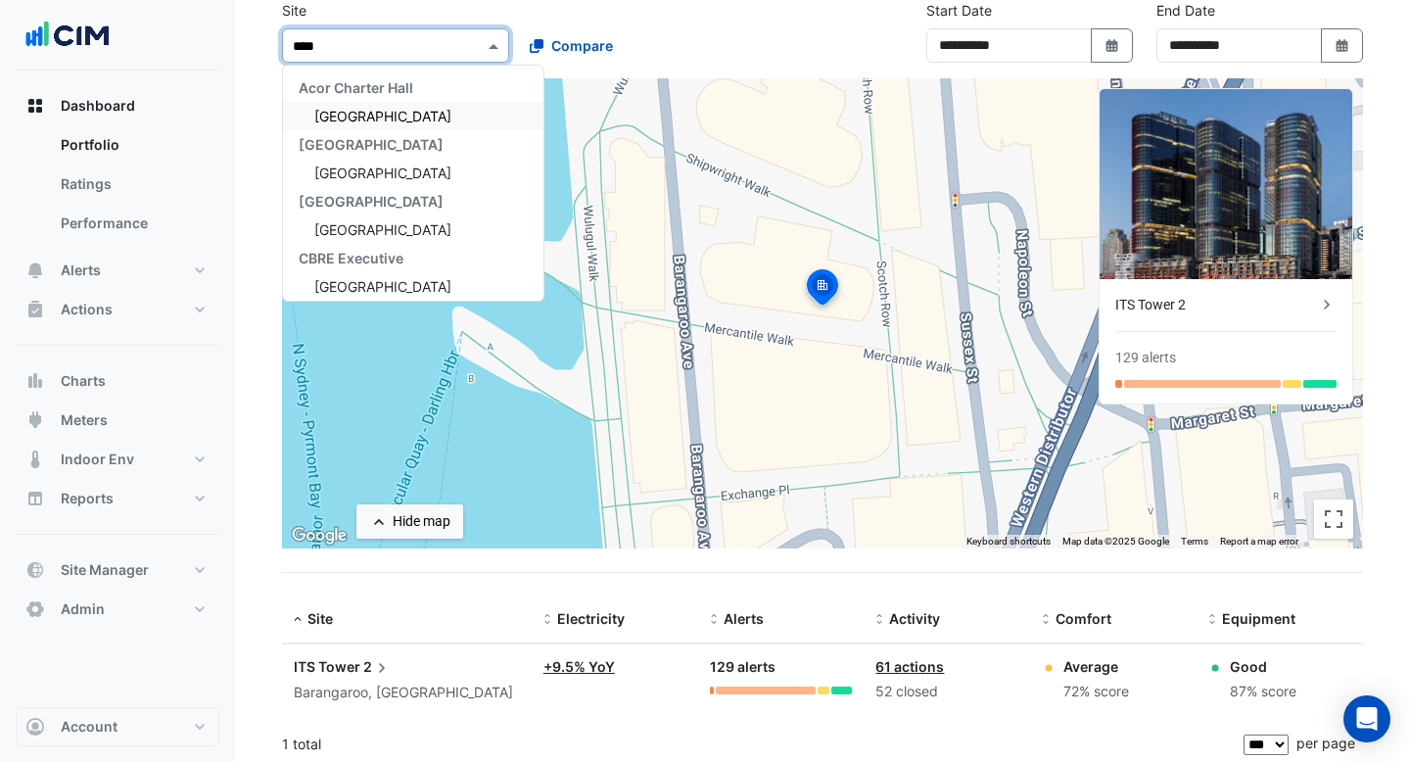
click at [430, 111] on div "[GEOGRAPHIC_DATA]" at bounding box center [413, 116] width 260 height 28
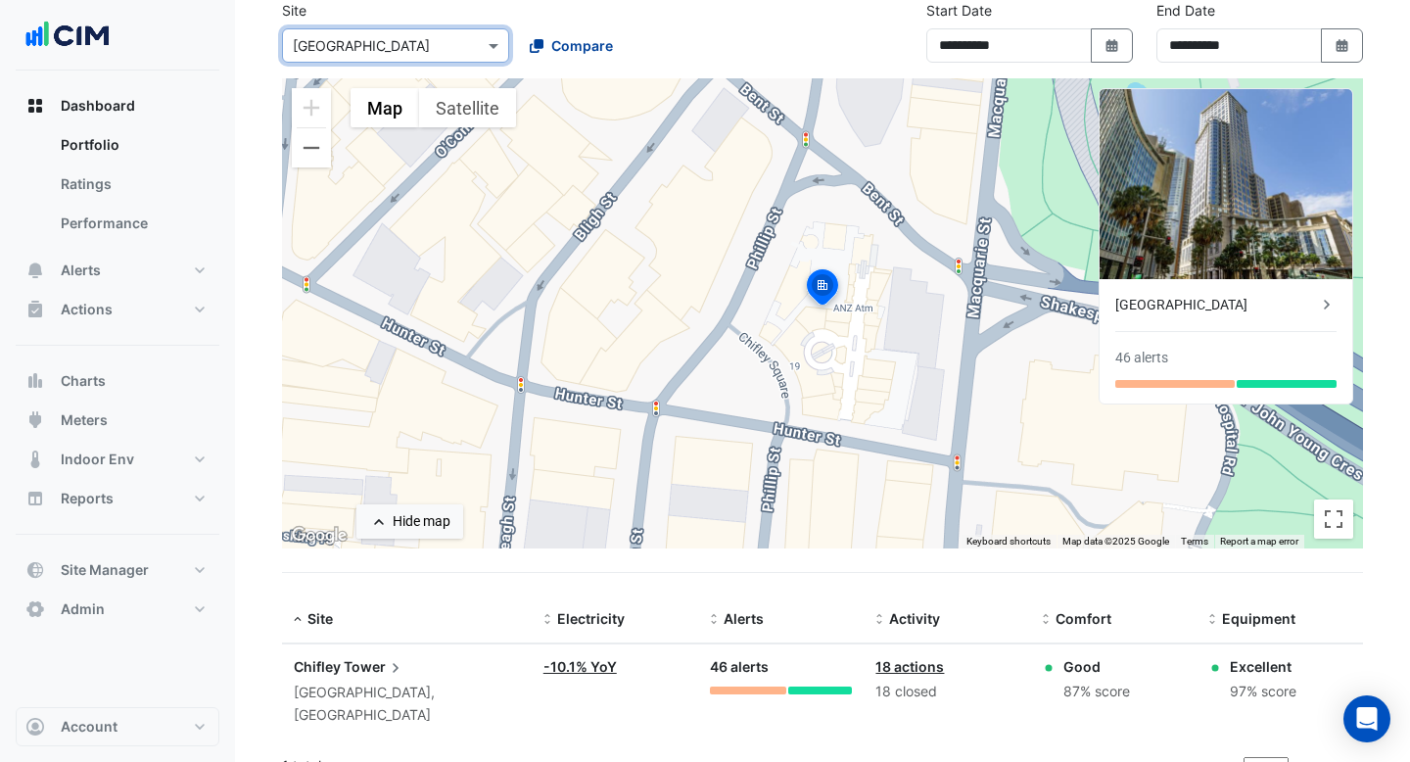
click at [551, 47] on span "Compare" at bounding box center [582, 45] width 62 height 21
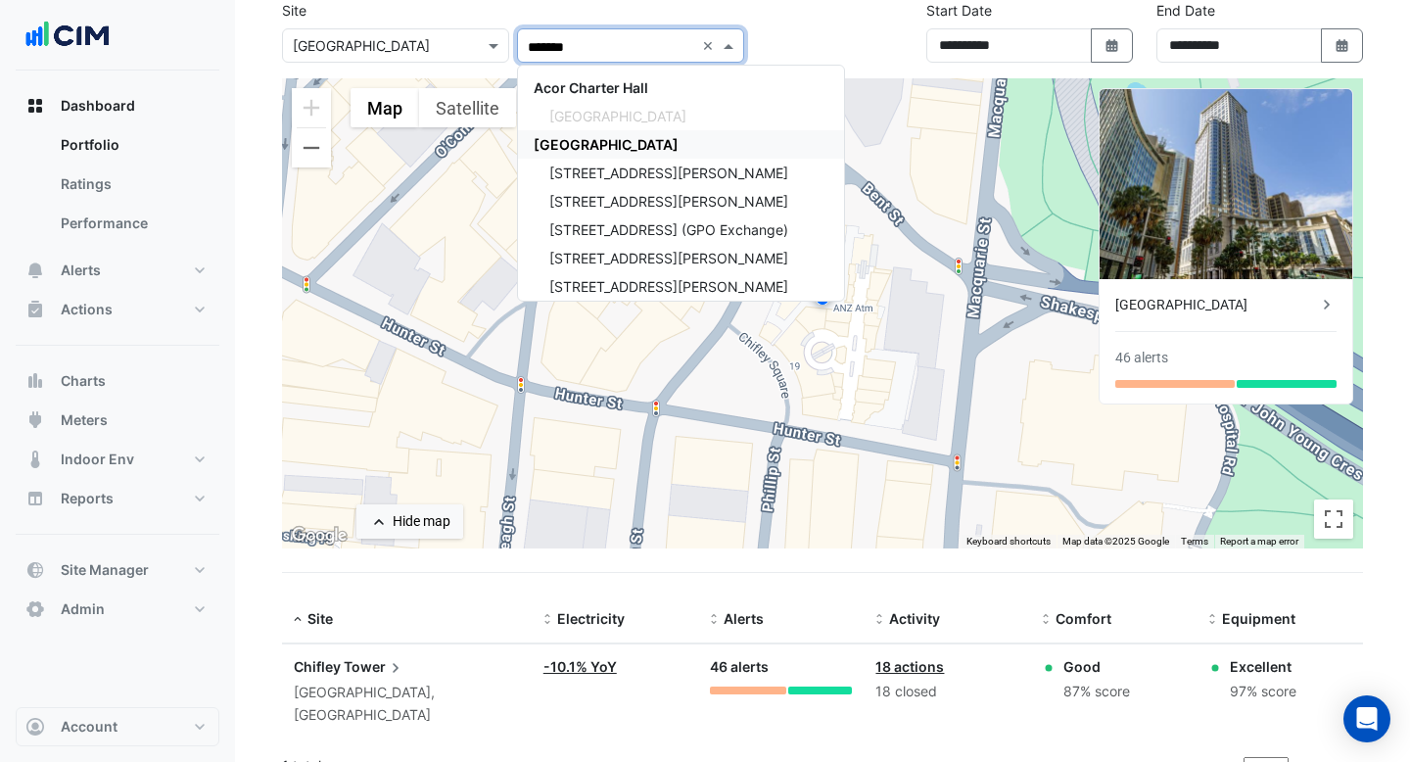
click at [594, 139] on span "[GEOGRAPHIC_DATA]" at bounding box center [606, 144] width 145 height 17
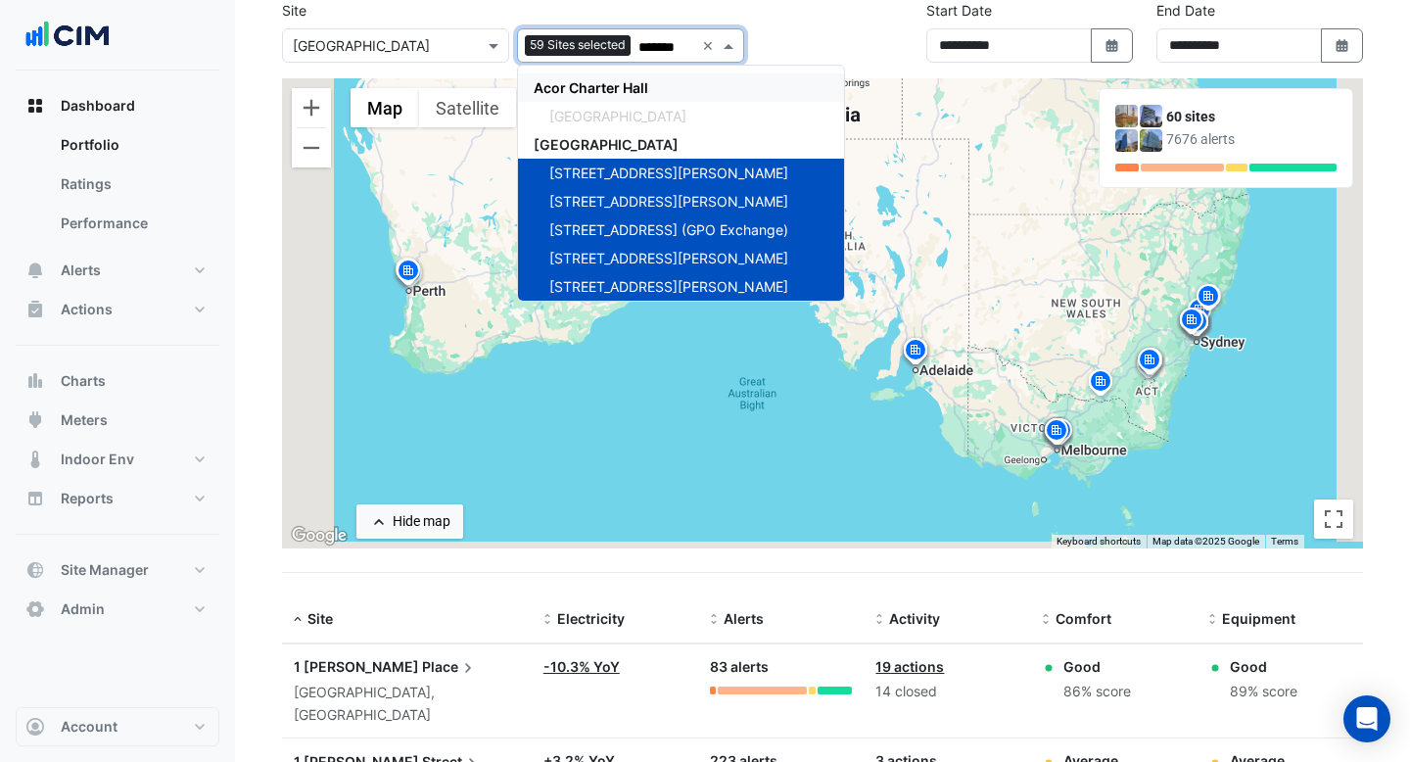
type input "*******"
click at [801, 25] on div "Site × [GEOGRAPHIC_DATA] 59 Sites selected ******* × [GEOGRAPHIC_DATA] [GEOGRAP…" at bounding box center [822, 39] width 1104 height 78
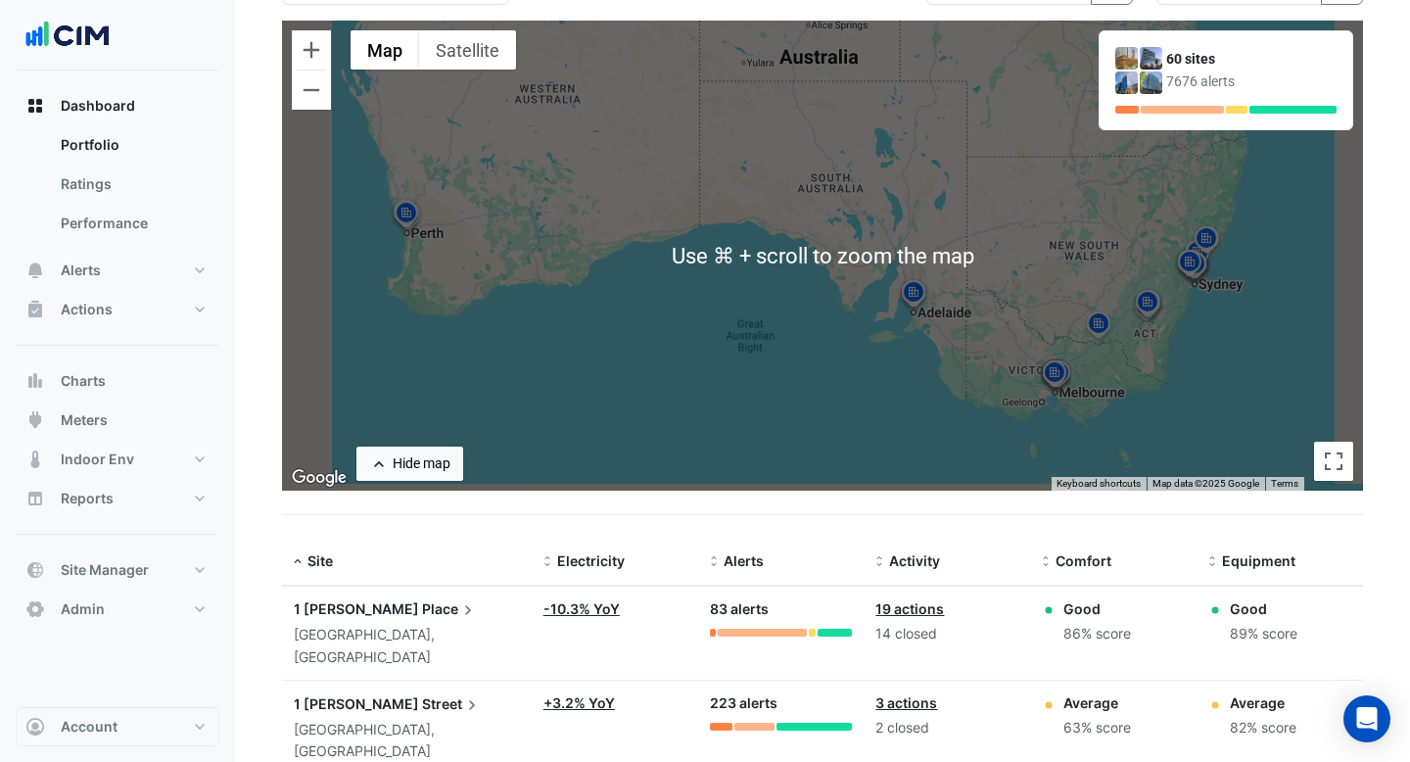
scroll to position [166, 0]
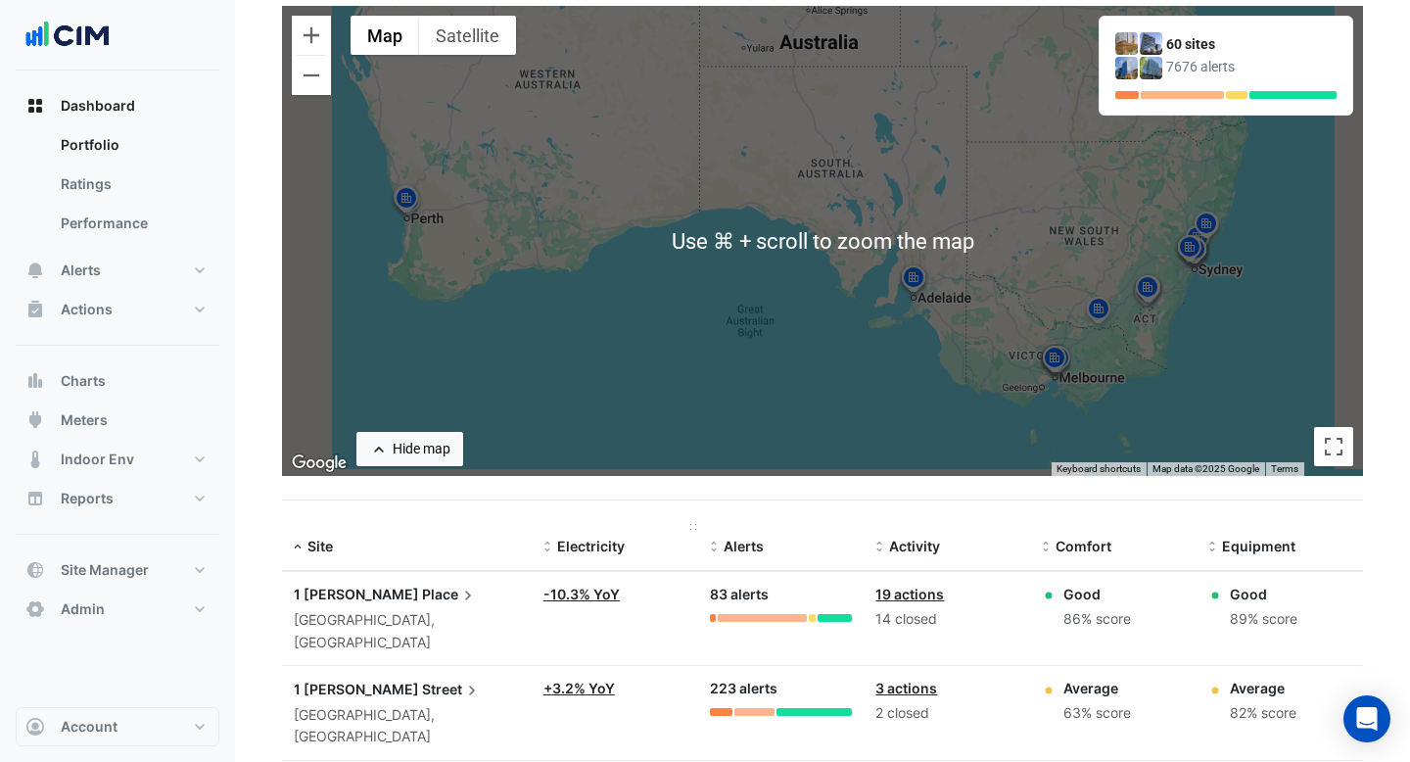
click at [624, 544] on span "Electricity" at bounding box center [591, 545] width 68 height 17
